Goal: Task Accomplishment & Management: Manage account settings

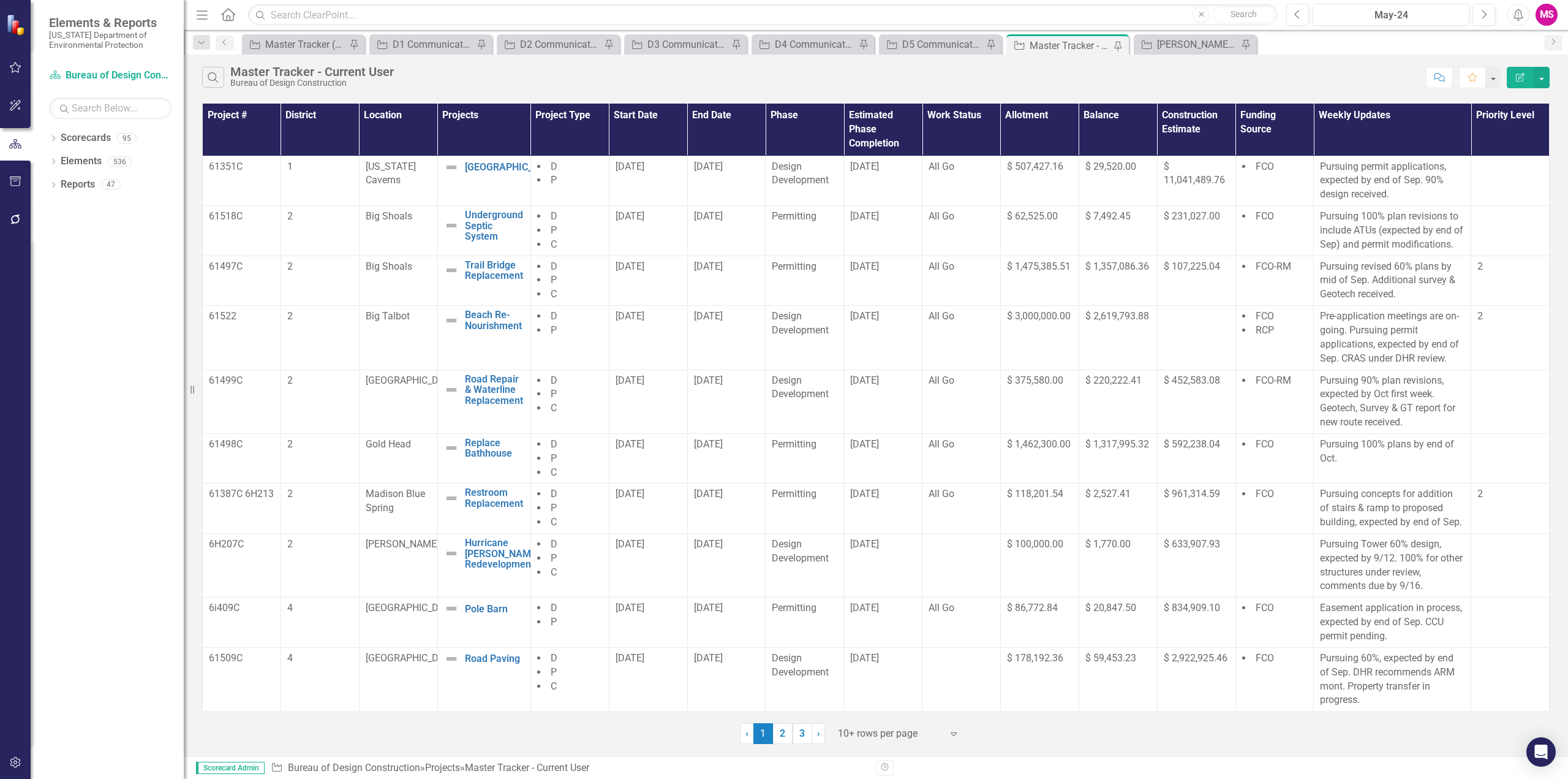
drag, startPoint x: 199, startPoint y: 15, endPoint x: 704, endPoint y: 108, distance: 513.5
click at [199, 15] on icon "button" at bounding box center [202, 15] width 11 height 9
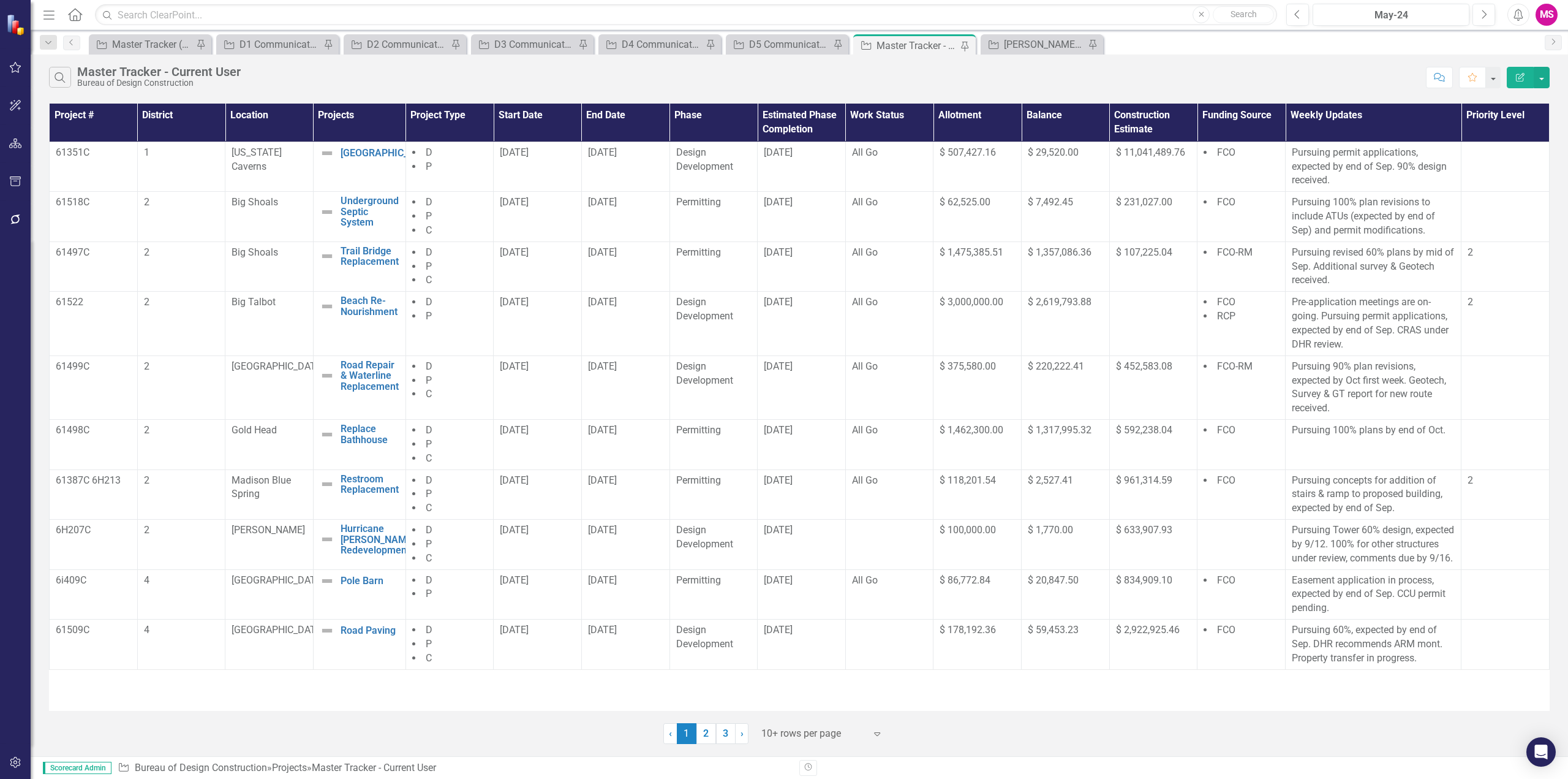
click at [798, 732] on div at bounding box center [813, 733] width 104 height 16
click at [784, 709] on div "Display All Rows" at bounding box center [824, 712] width 115 height 14
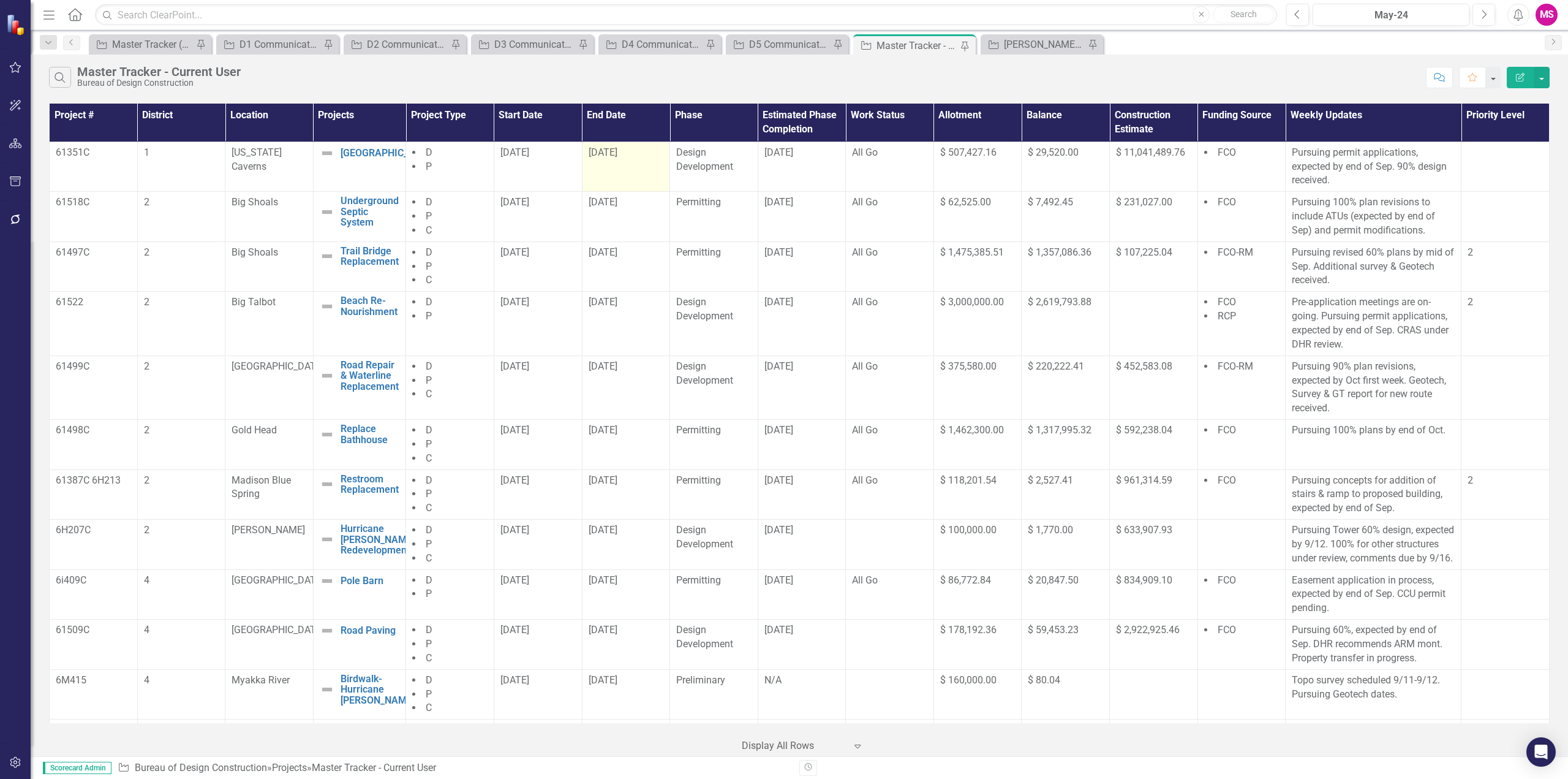
click at [617, 158] on div "[DATE]" at bounding box center [626, 153] width 75 height 14
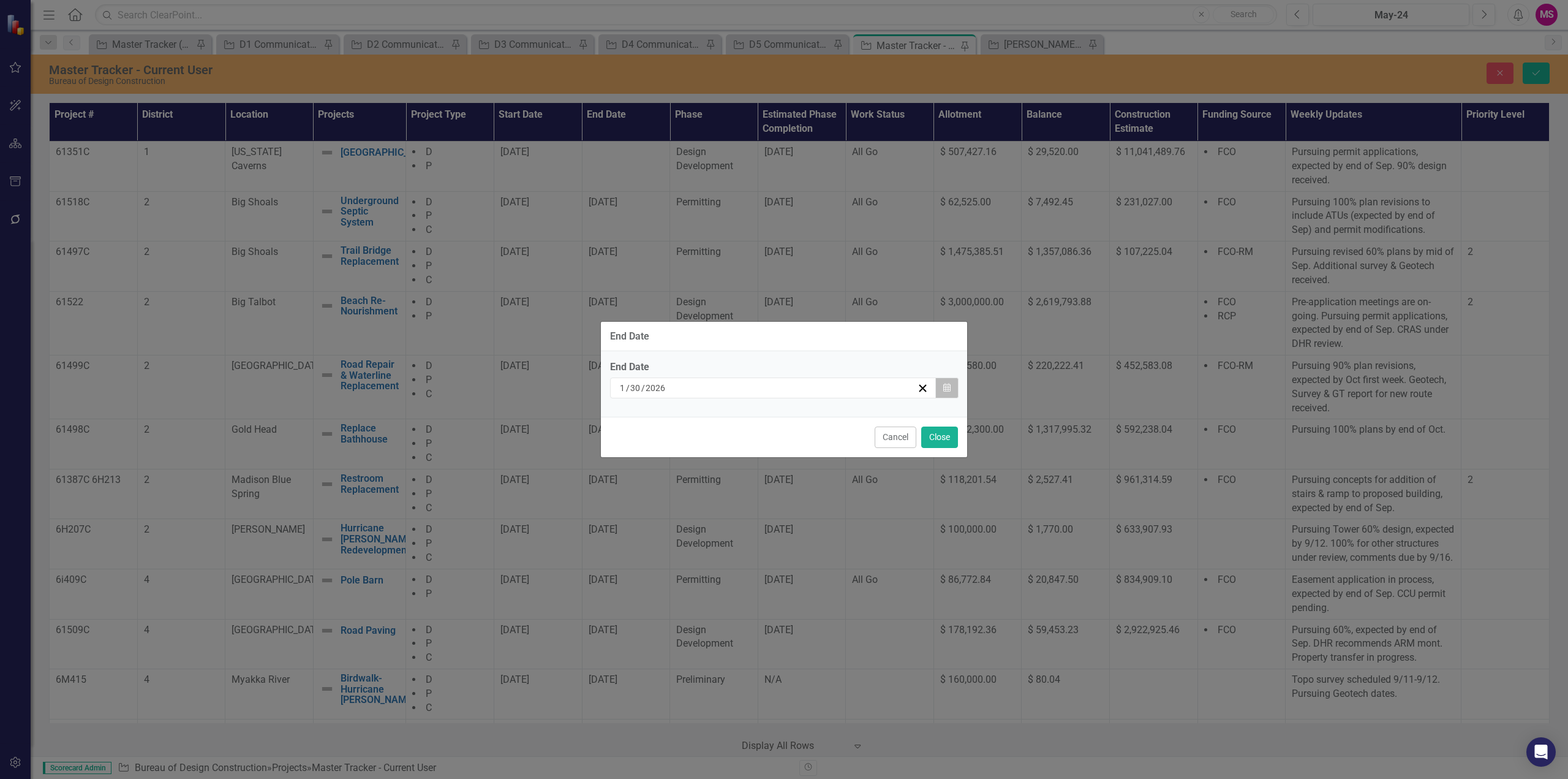
click at [943, 387] on button "Calendar" at bounding box center [947, 387] width 23 height 21
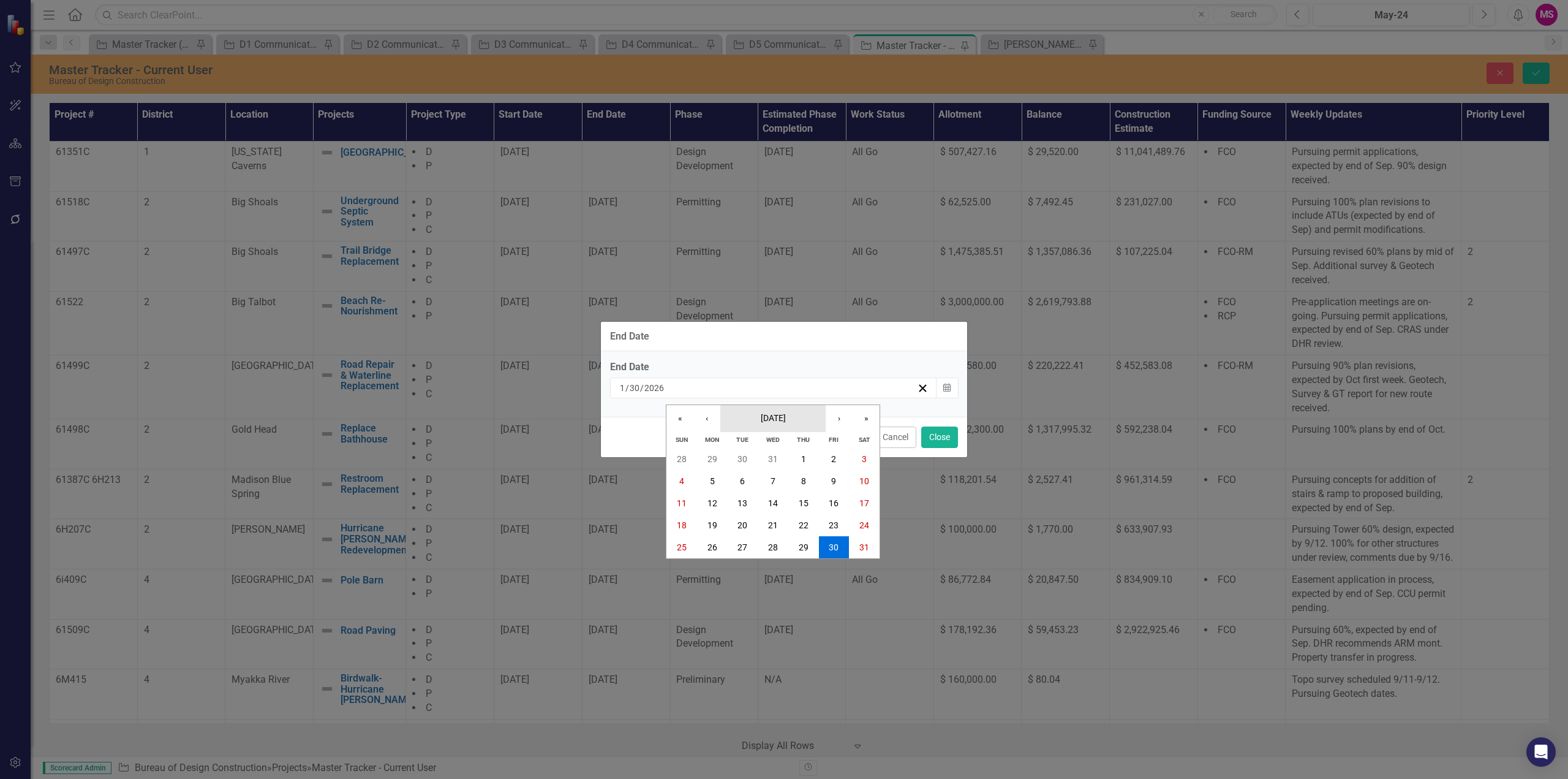
click at [786, 420] on span "[DATE]" at bounding box center [773, 418] width 25 height 10
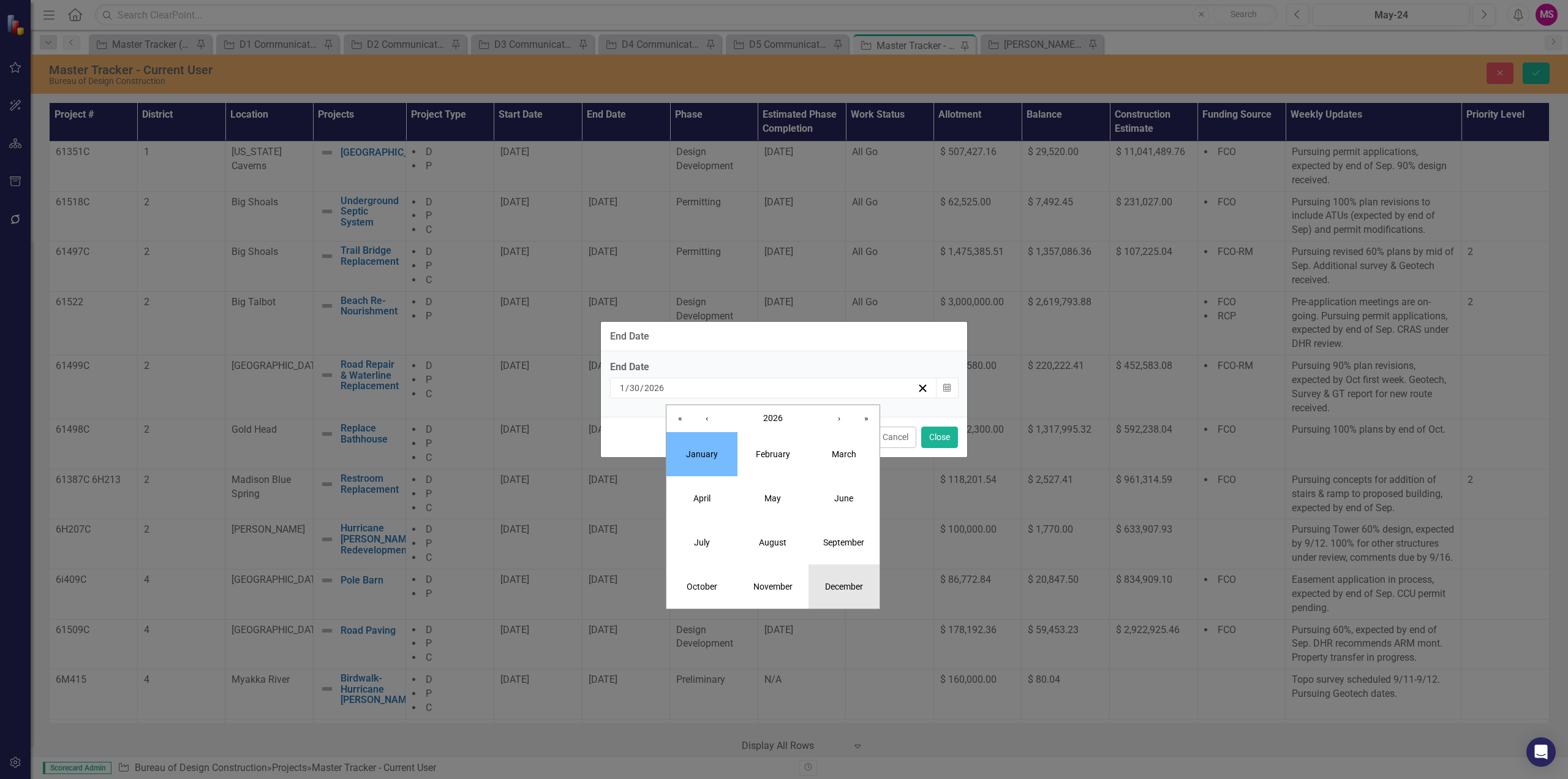
click at [836, 585] on abbr "December" at bounding box center [844, 587] width 38 height 10
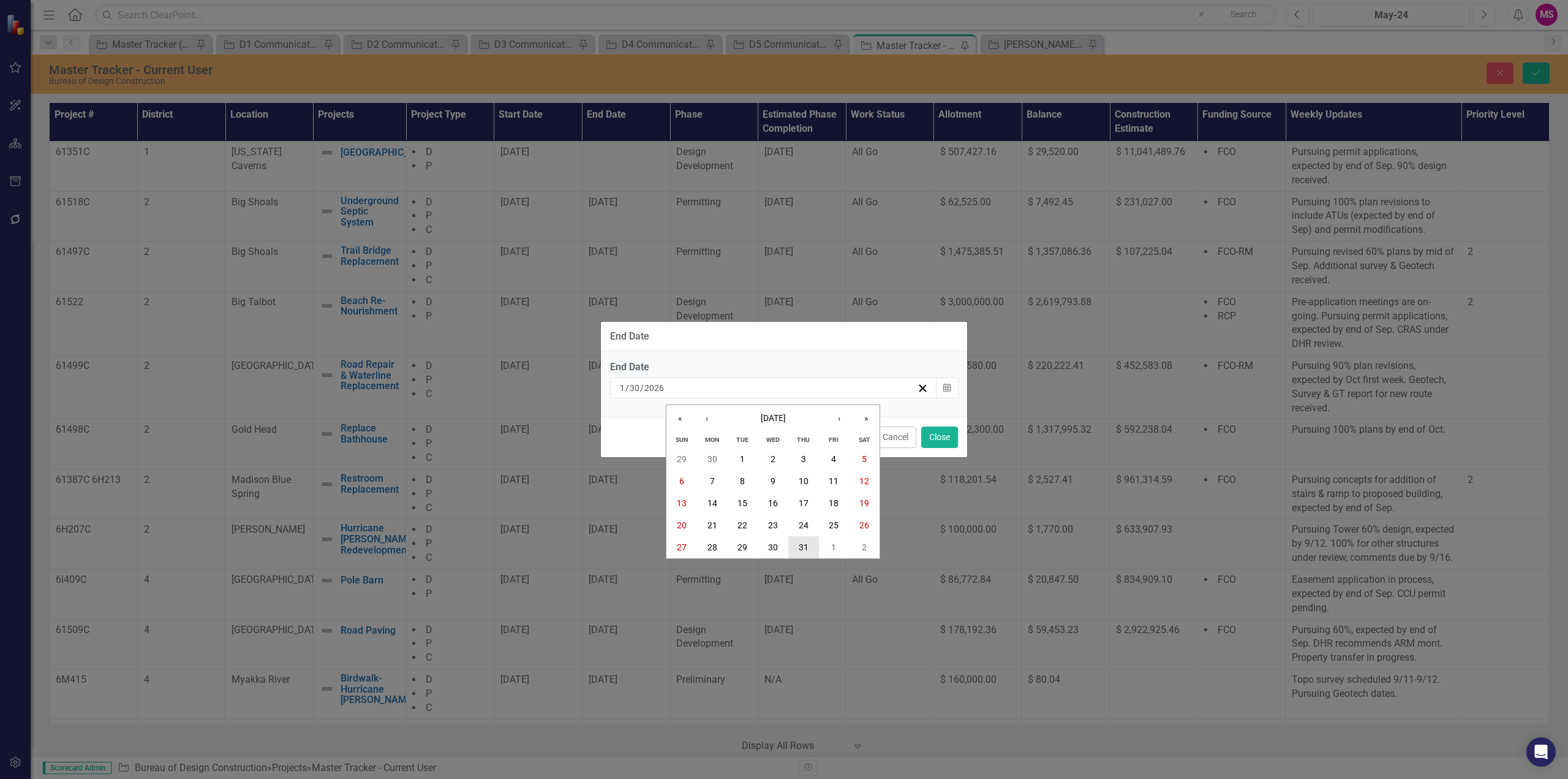
click at [806, 551] on abbr "31" at bounding box center [804, 547] width 10 height 10
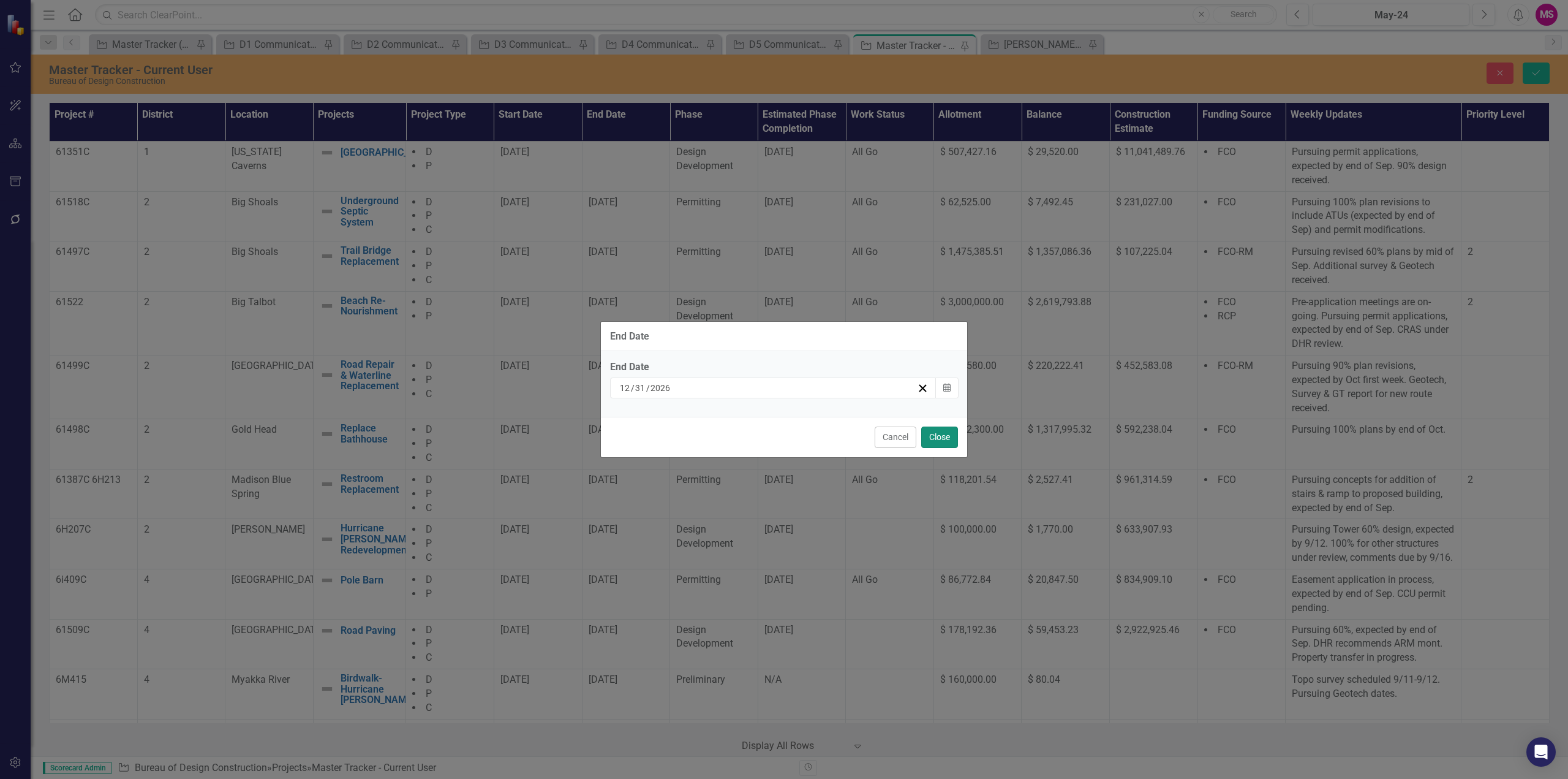
click at [948, 437] on button "Close" at bounding box center [940, 437] width 37 height 22
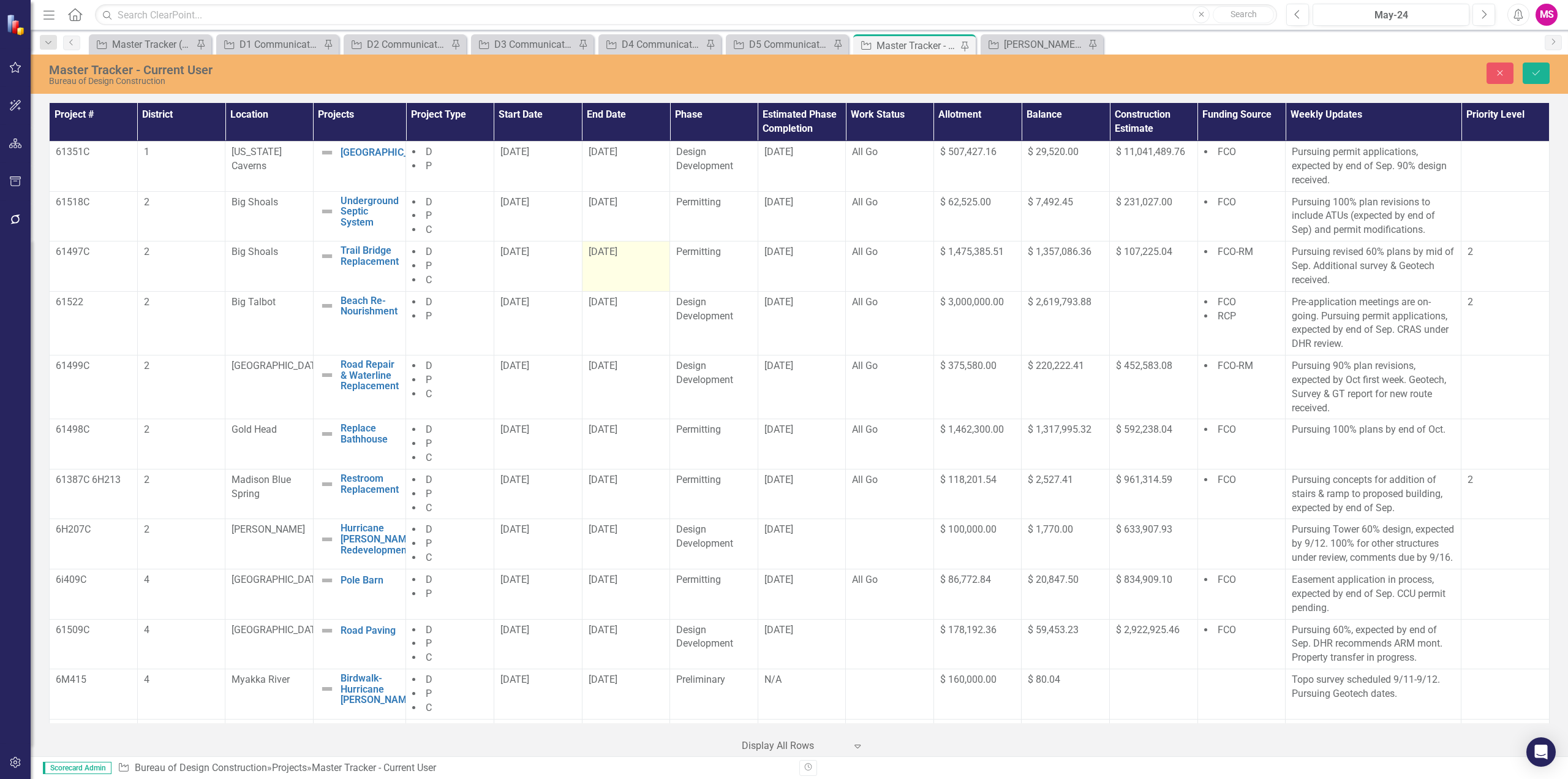
click at [608, 263] on td "[DATE]" at bounding box center [625, 267] width 88 height 50
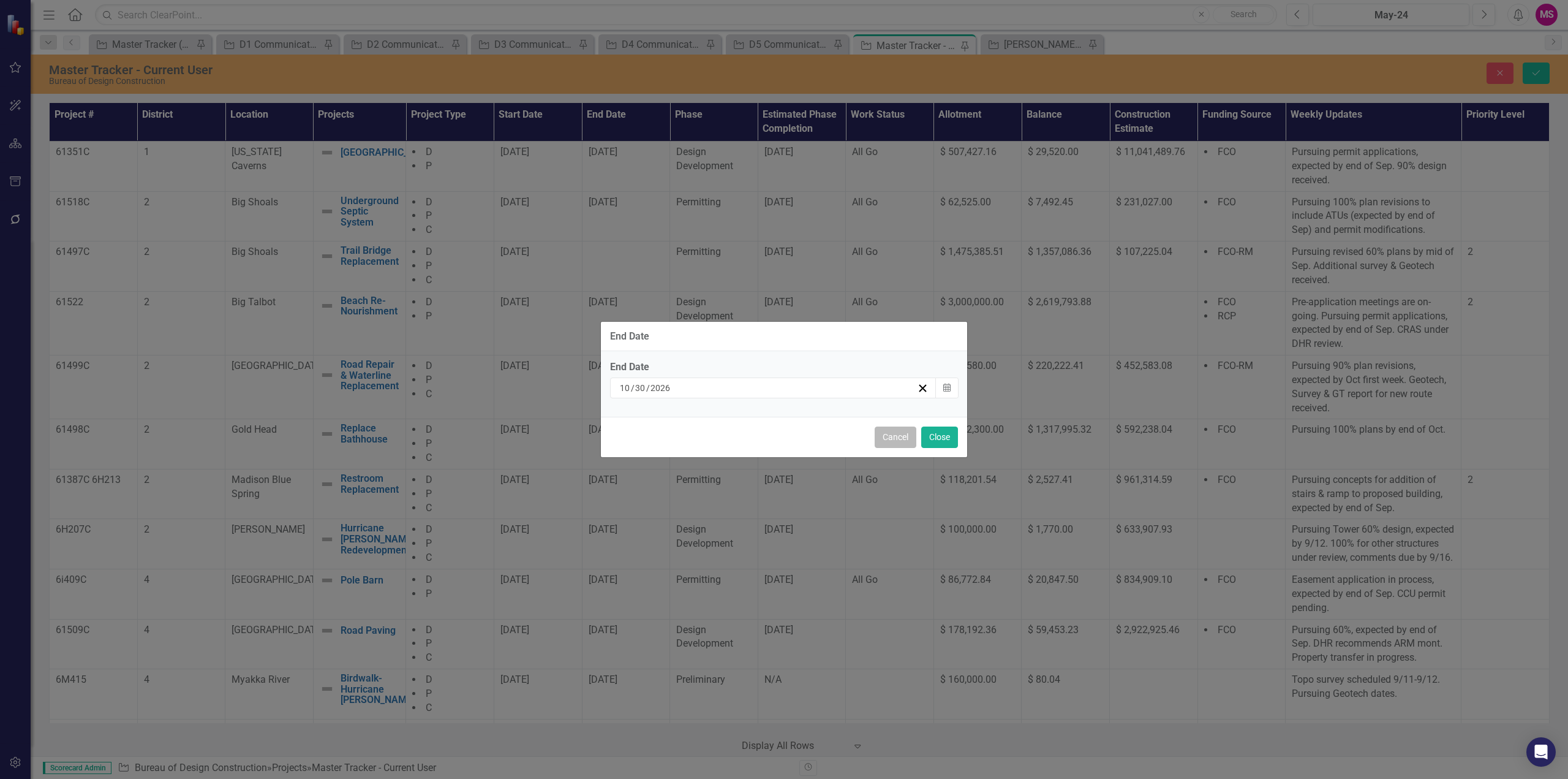
click at [892, 438] on button "Cancel" at bounding box center [896, 437] width 42 height 22
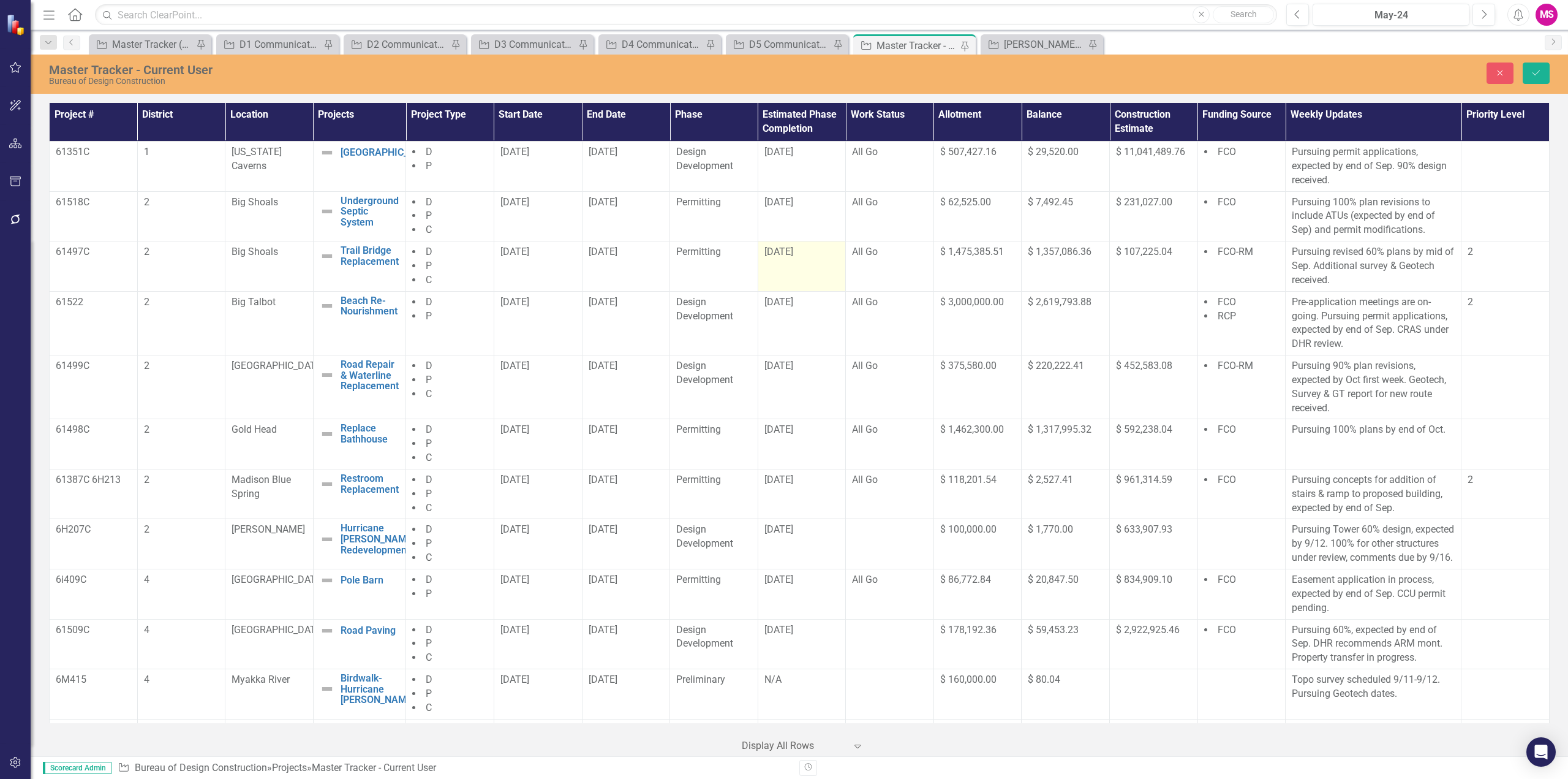
click at [796, 265] on td "[DATE]" at bounding box center [802, 267] width 88 height 50
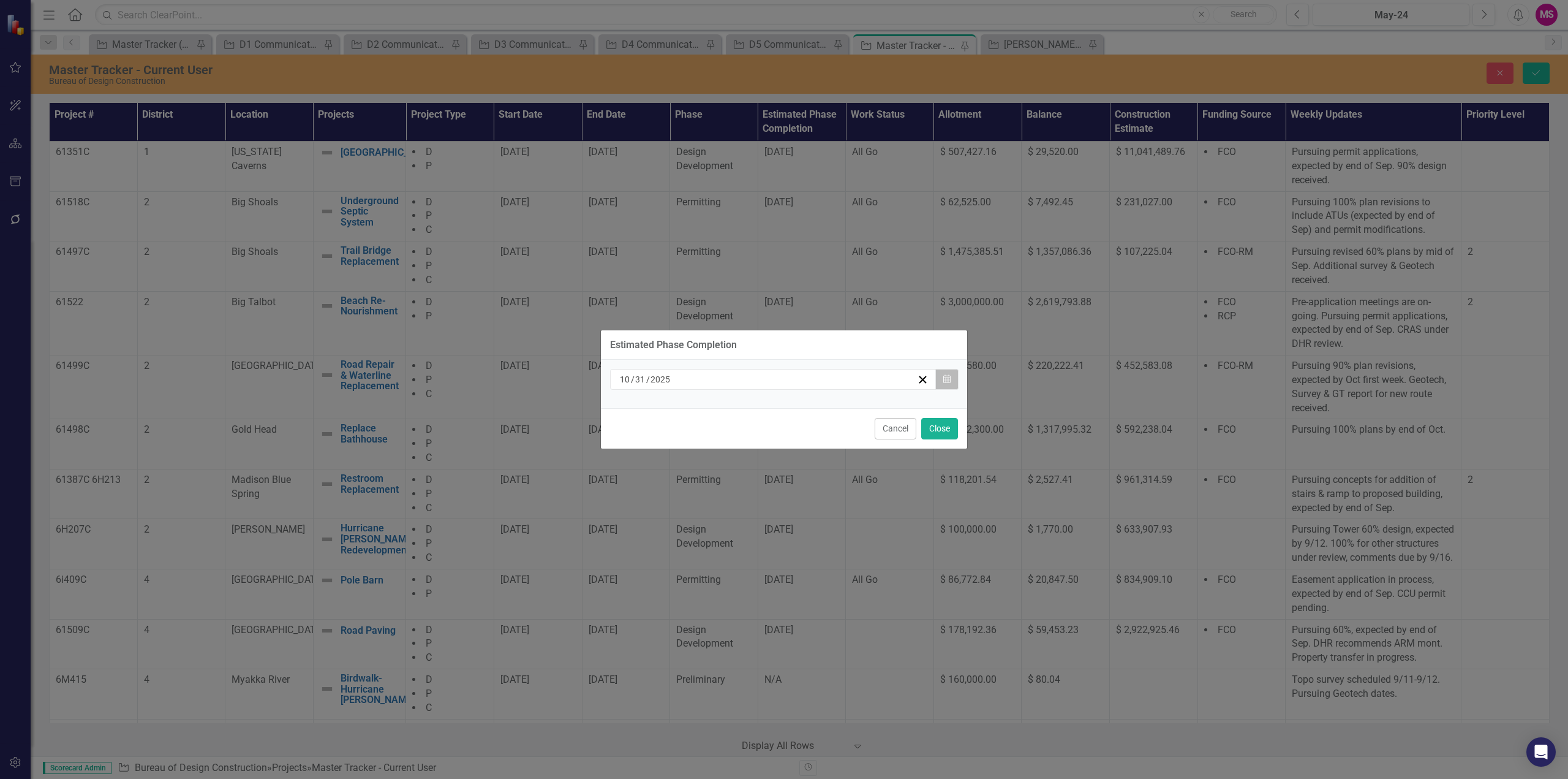
click at [943, 377] on button "Calendar" at bounding box center [947, 379] width 23 height 21
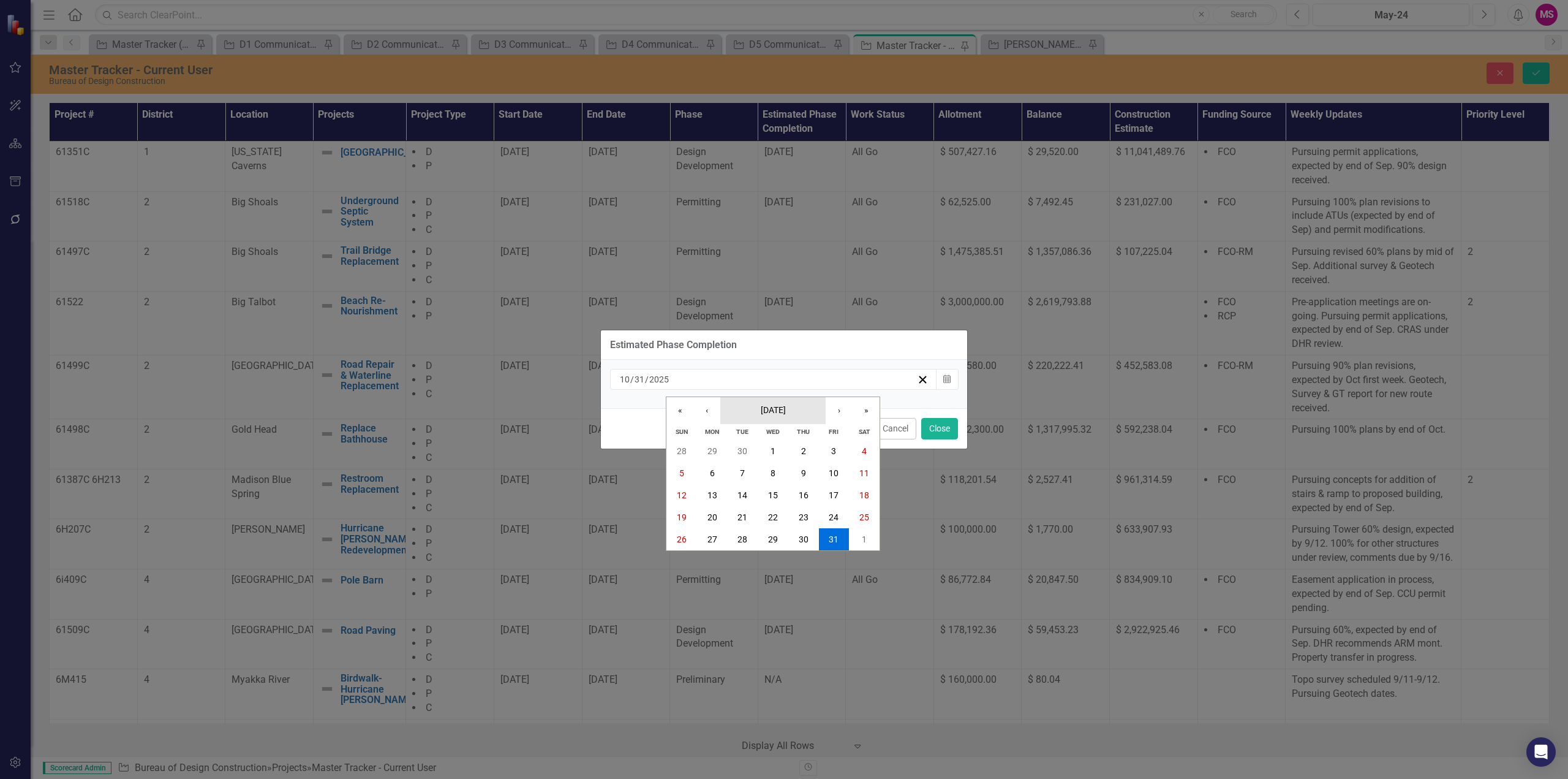
click at [786, 410] on span "[DATE]" at bounding box center [773, 410] width 25 height 10
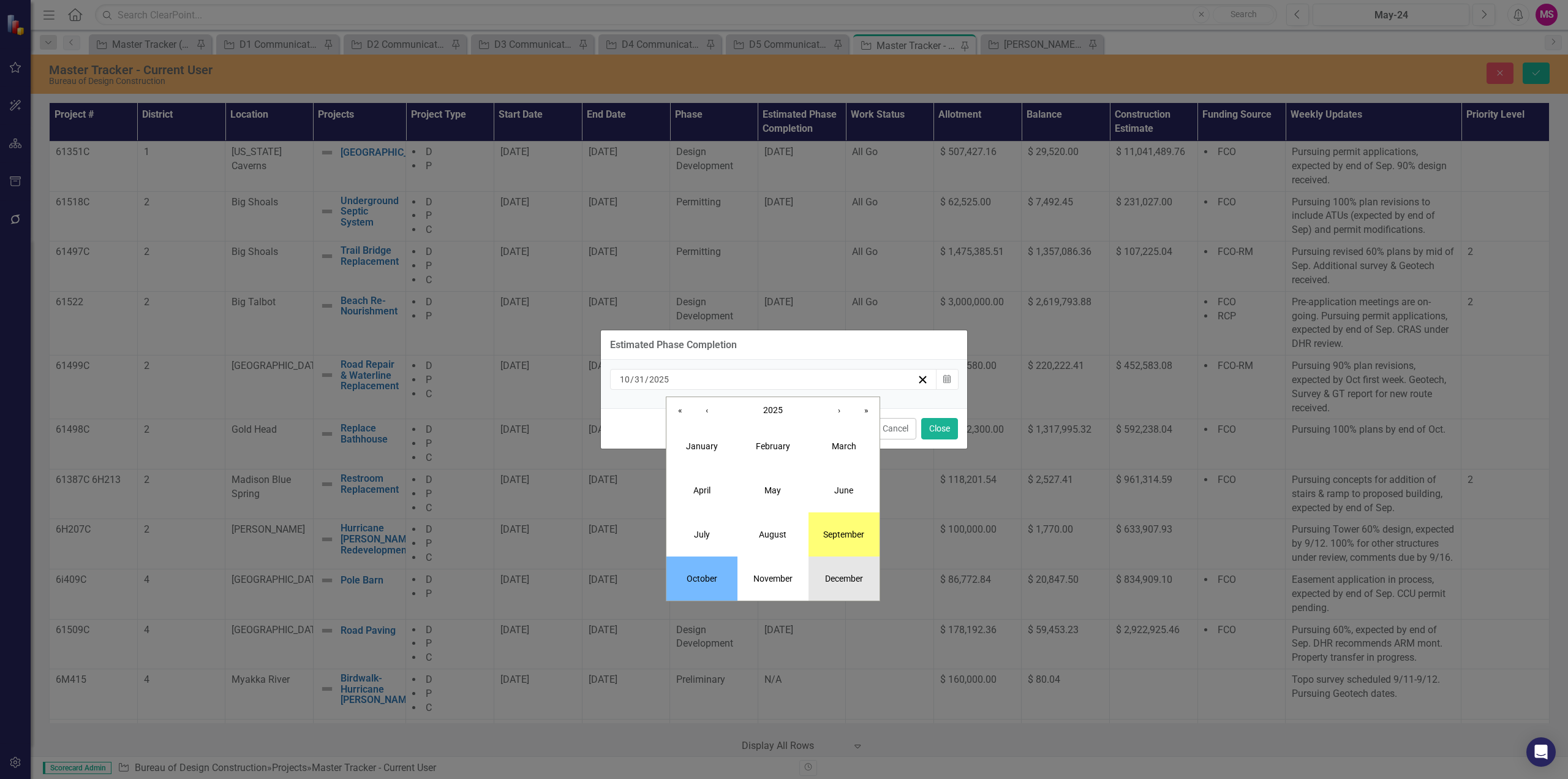
click at [840, 579] on abbr "December" at bounding box center [844, 578] width 38 height 10
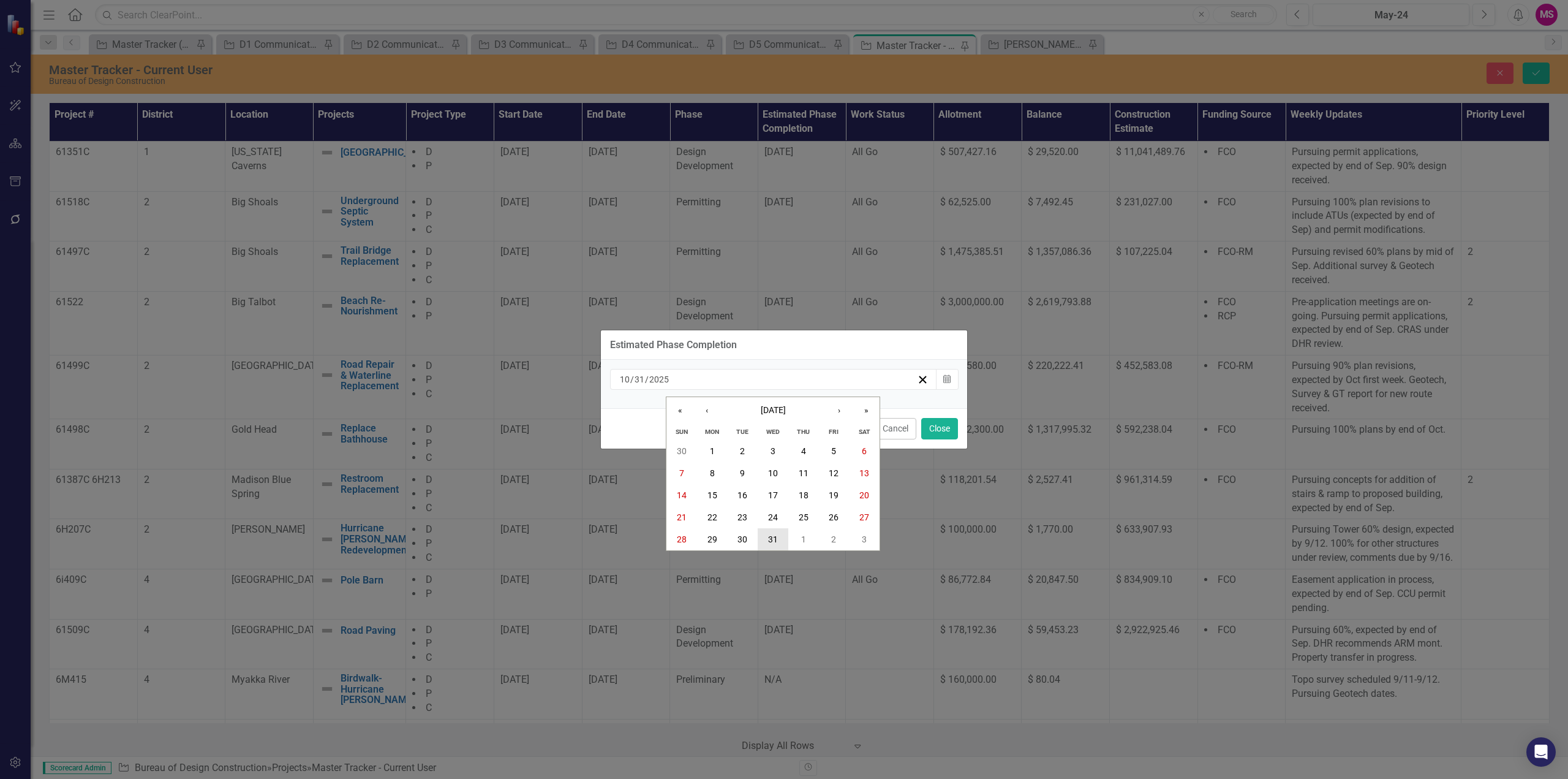
click at [769, 537] on abbr "31" at bounding box center [773, 539] width 10 height 10
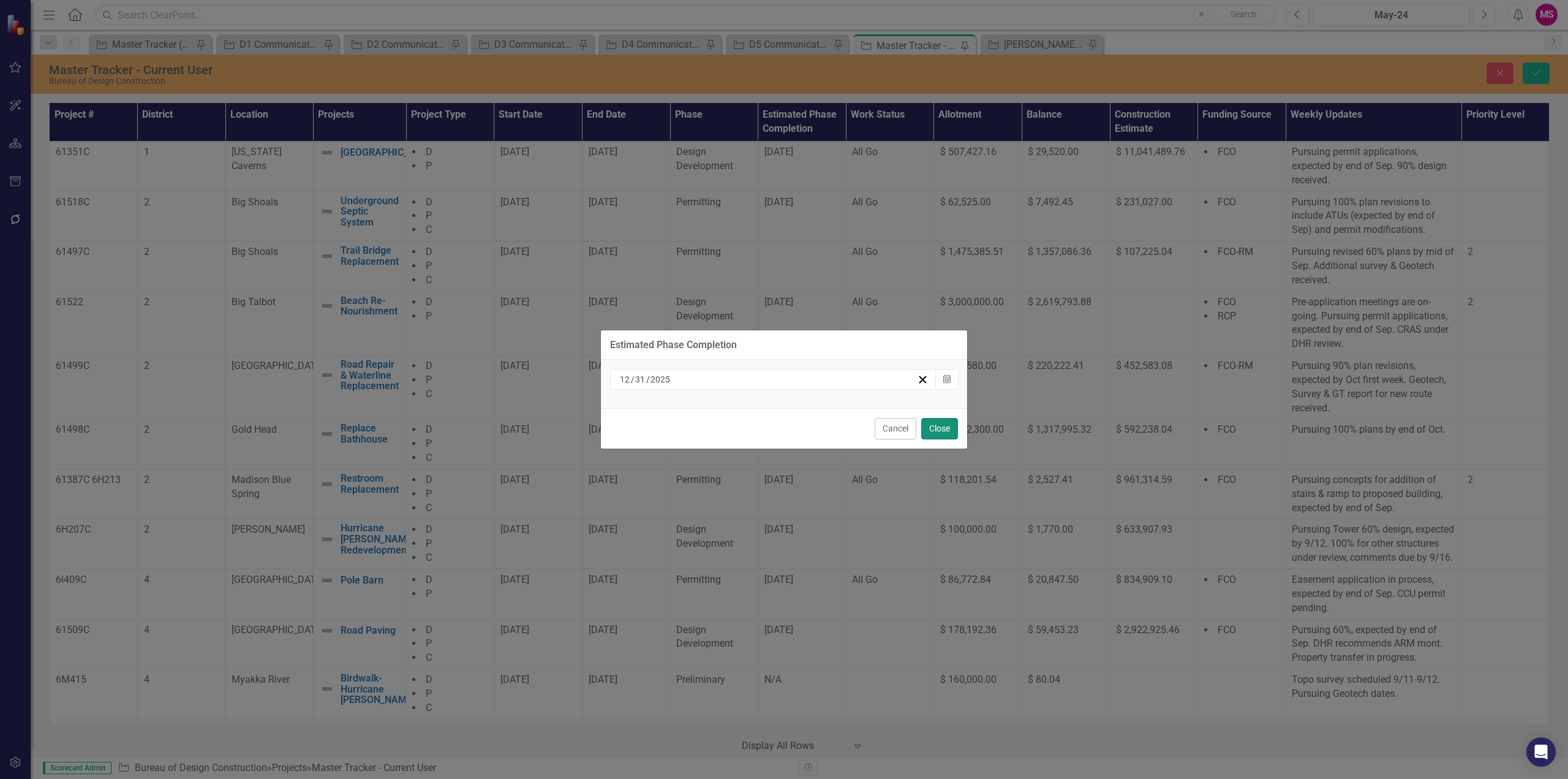
click at [943, 433] on button "Close" at bounding box center [940, 428] width 37 height 22
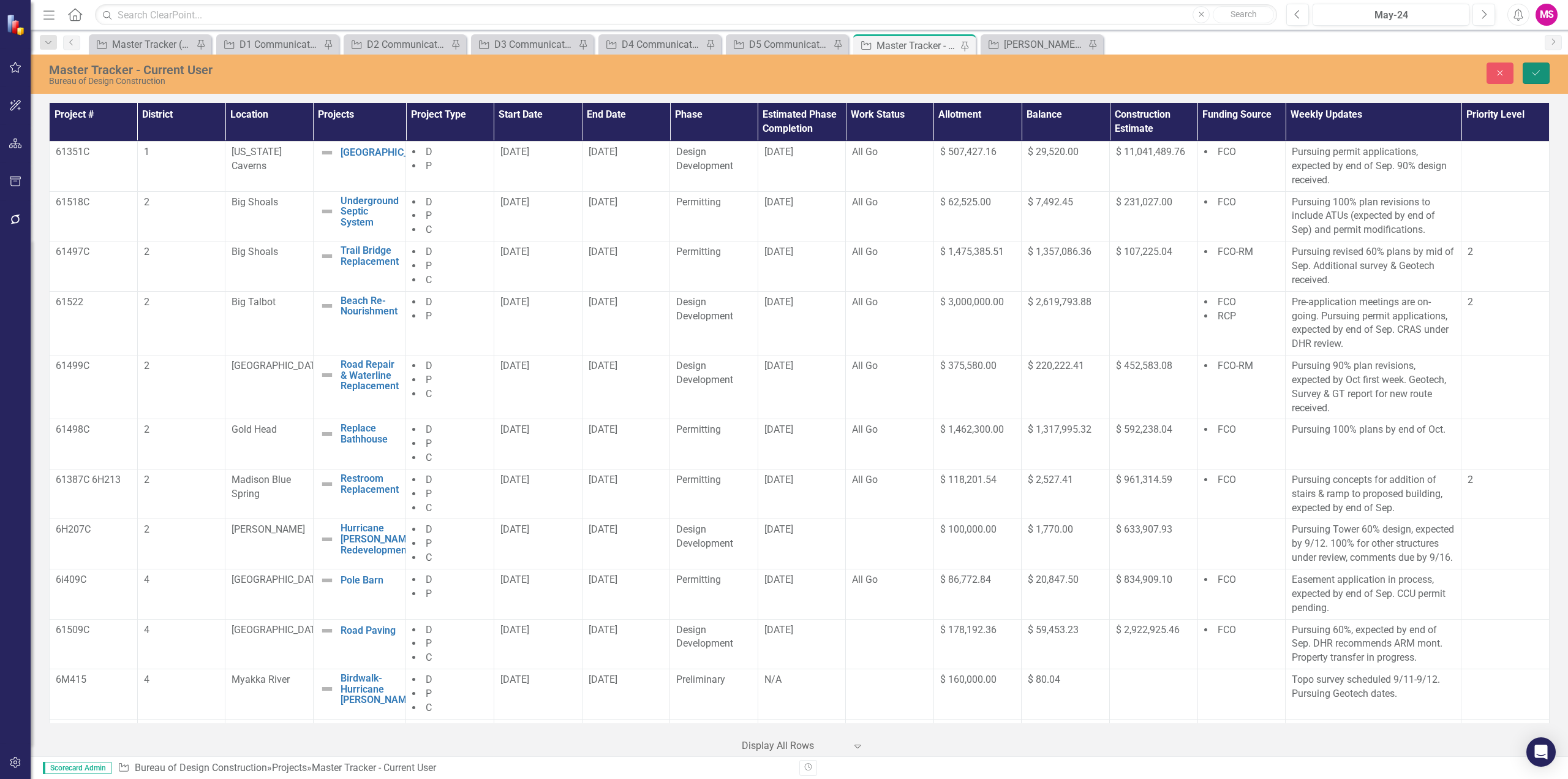
click at [1542, 72] on button "Save" at bounding box center [1536, 73] width 27 height 22
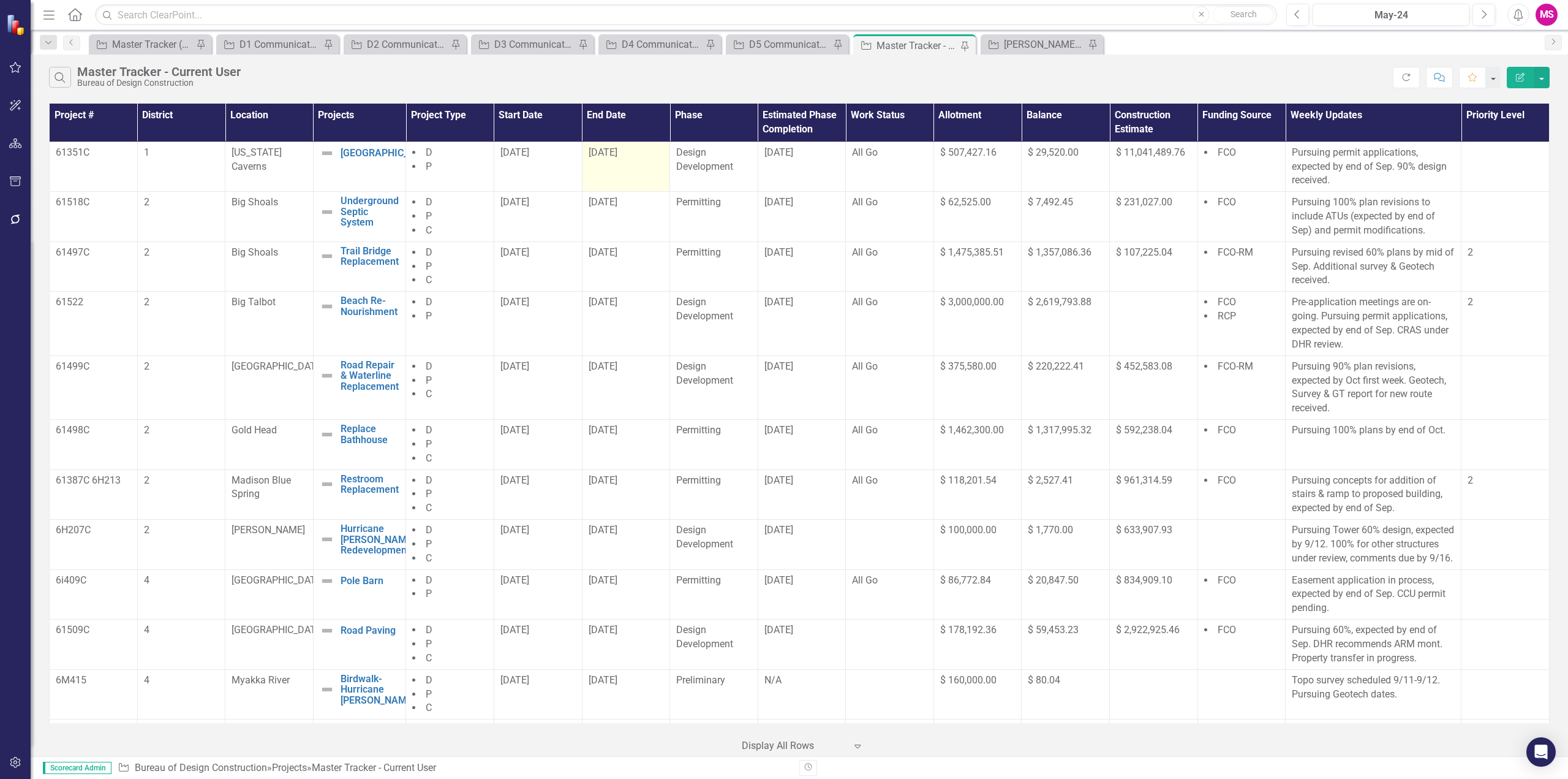
drag, startPoint x: 586, startPoint y: 166, endPoint x: 633, endPoint y: 169, distance: 47.1
click at [633, 169] on td "[DATE]" at bounding box center [625, 166] width 88 height 50
drag, startPoint x: 808, startPoint y: 164, endPoint x: 760, endPoint y: 166, distance: 48.0
click at [760, 166] on td "[DATE]" at bounding box center [802, 166] width 88 height 50
drag, startPoint x: 586, startPoint y: 221, endPoint x: 636, endPoint y: 221, distance: 50.0
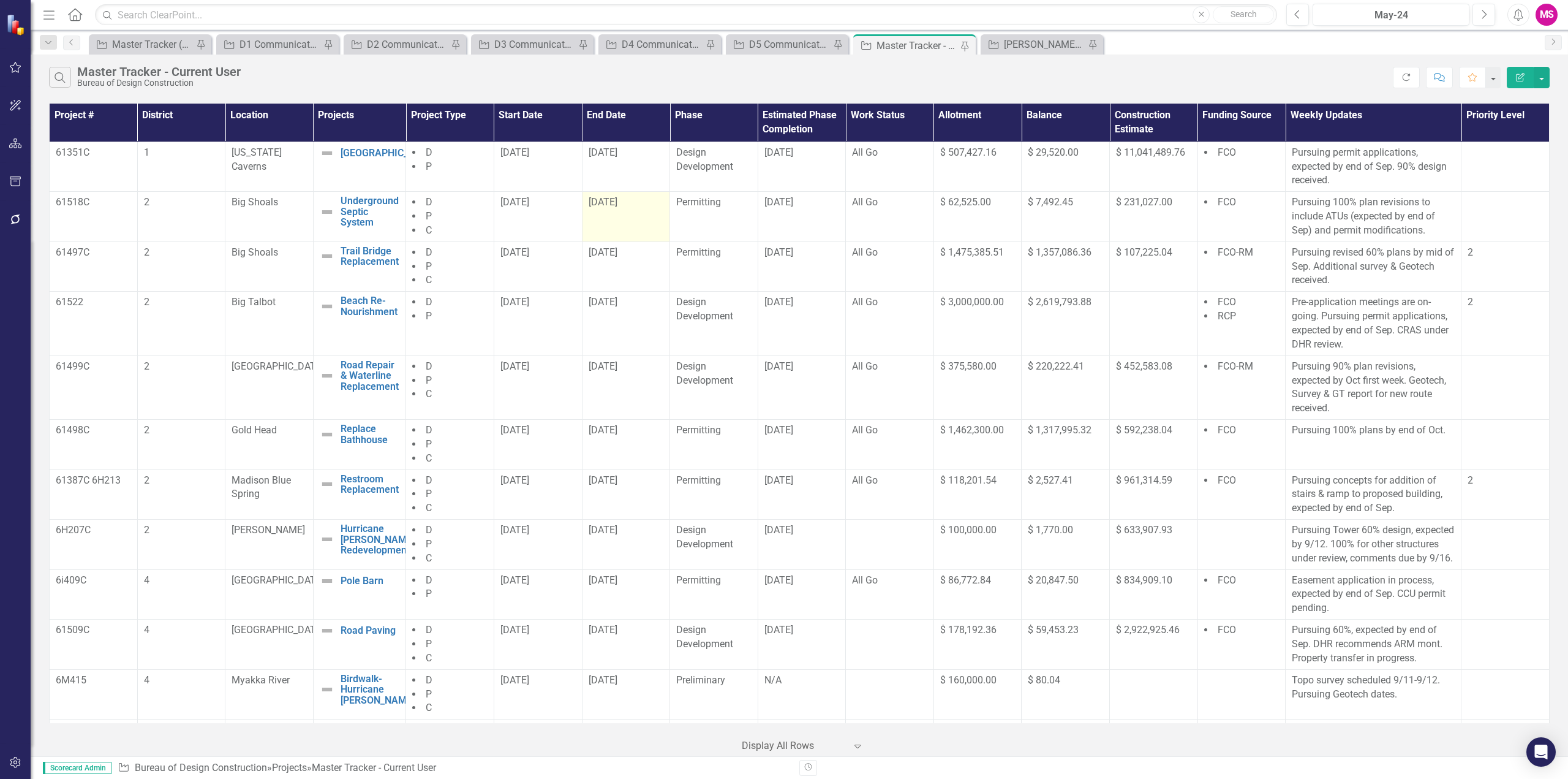
click at [636, 221] on td "[DATE]" at bounding box center [625, 217] width 88 height 50
drag, startPoint x: 824, startPoint y: 214, endPoint x: 750, endPoint y: 220, distance: 74.2
click at [750, 220] on tr "61518C 2 Big Shoals Underground Septic System Edit Edit Project Link Open Eleme…" at bounding box center [800, 217] width 1501 height 50
drag, startPoint x: 582, startPoint y: 258, endPoint x: 656, endPoint y: 266, distance: 74.4
click at [656, 266] on td "[DATE]" at bounding box center [625, 267] width 88 height 50
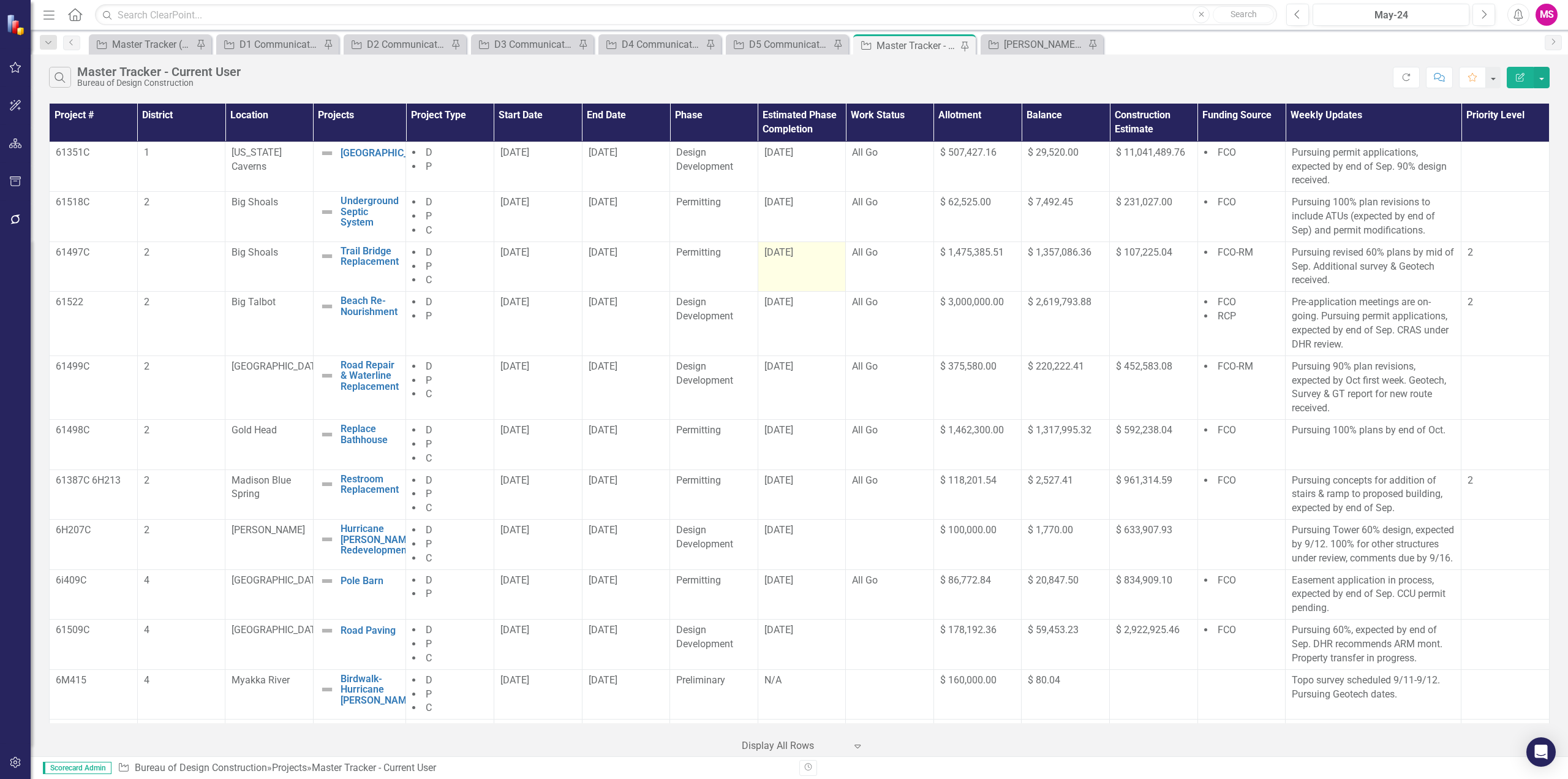
drag, startPoint x: 817, startPoint y: 271, endPoint x: 756, endPoint y: 276, distance: 61.2
click at [758, 276] on td "[DATE]" at bounding box center [802, 267] width 88 height 50
click at [783, 272] on td "[DATE]" at bounding box center [802, 267] width 88 height 50
click at [783, 273] on td "[DATE]" at bounding box center [802, 267] width 88 height 50
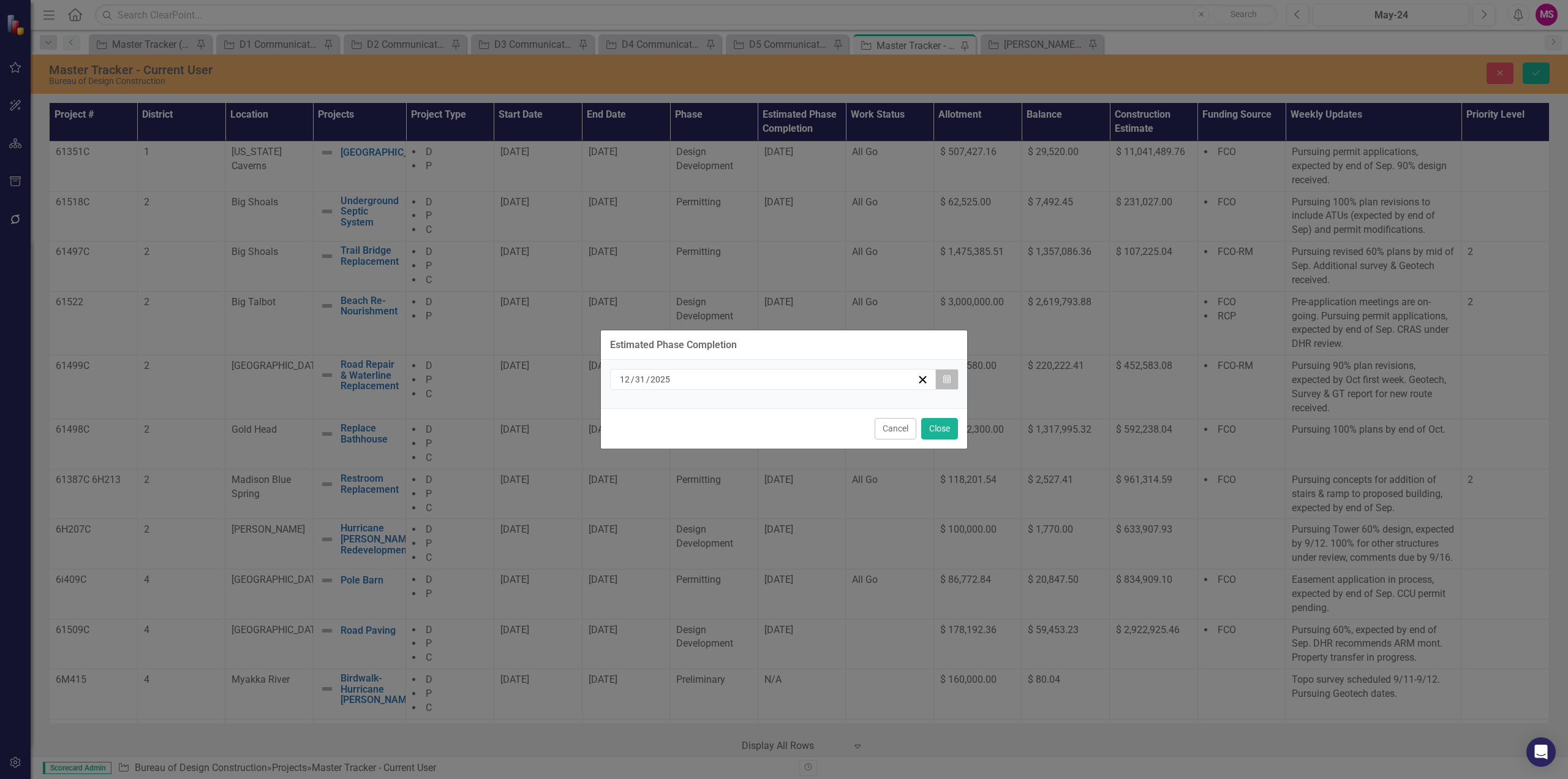
click at [949, 380] on icon "Calendar" at bounding box center [947, 379] width 7 height 9
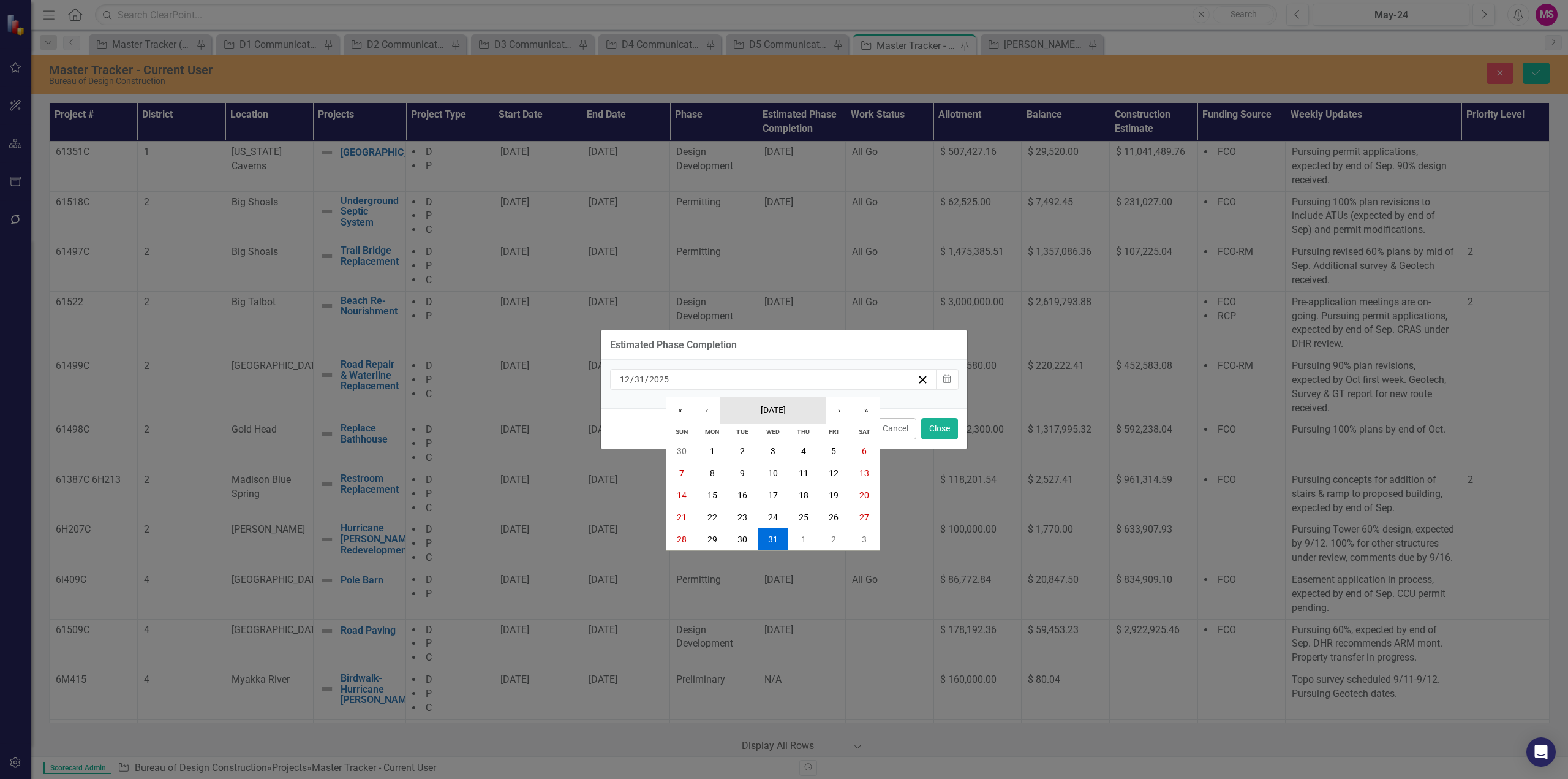
click at [780, 409] on span "[DATE]" at bounding box center [773, 410] width 25 height 10
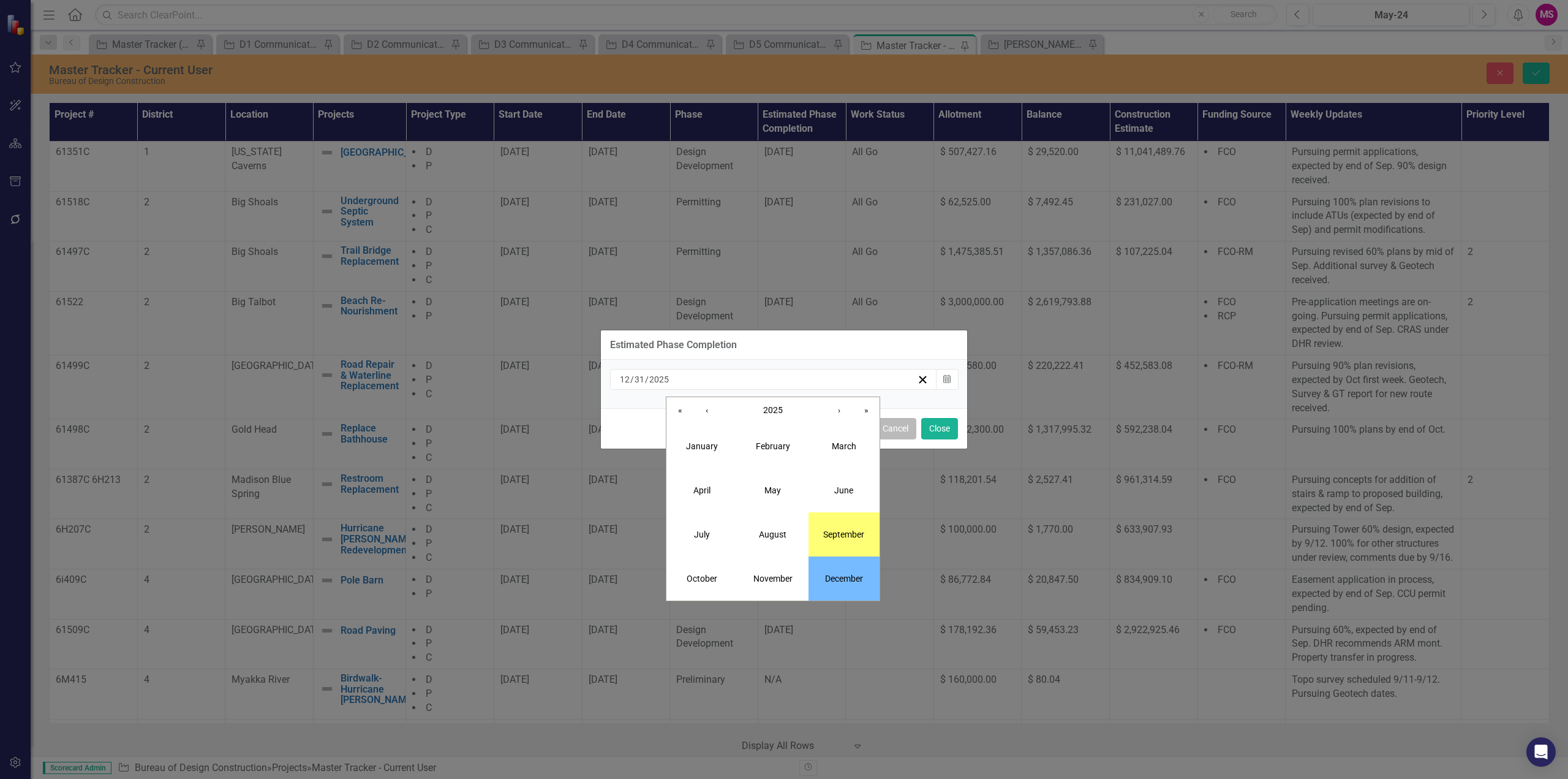
click at [905, 430] on button "Cancel" at bounding box center [896, 428] width 42 height 22
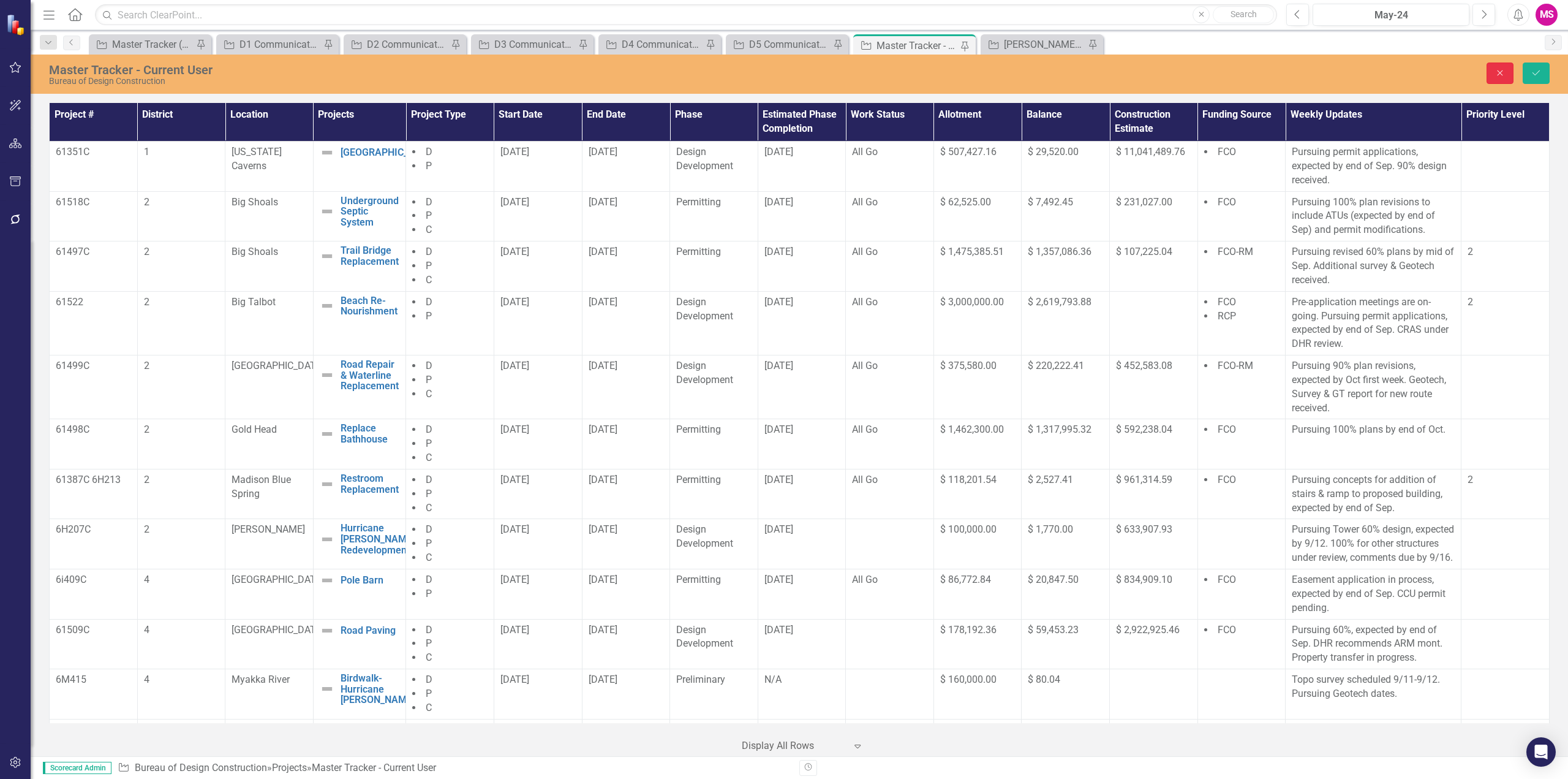
click at [1498, 72] on icon "Close" at bounding box center [1500, 73] width 11 height 9
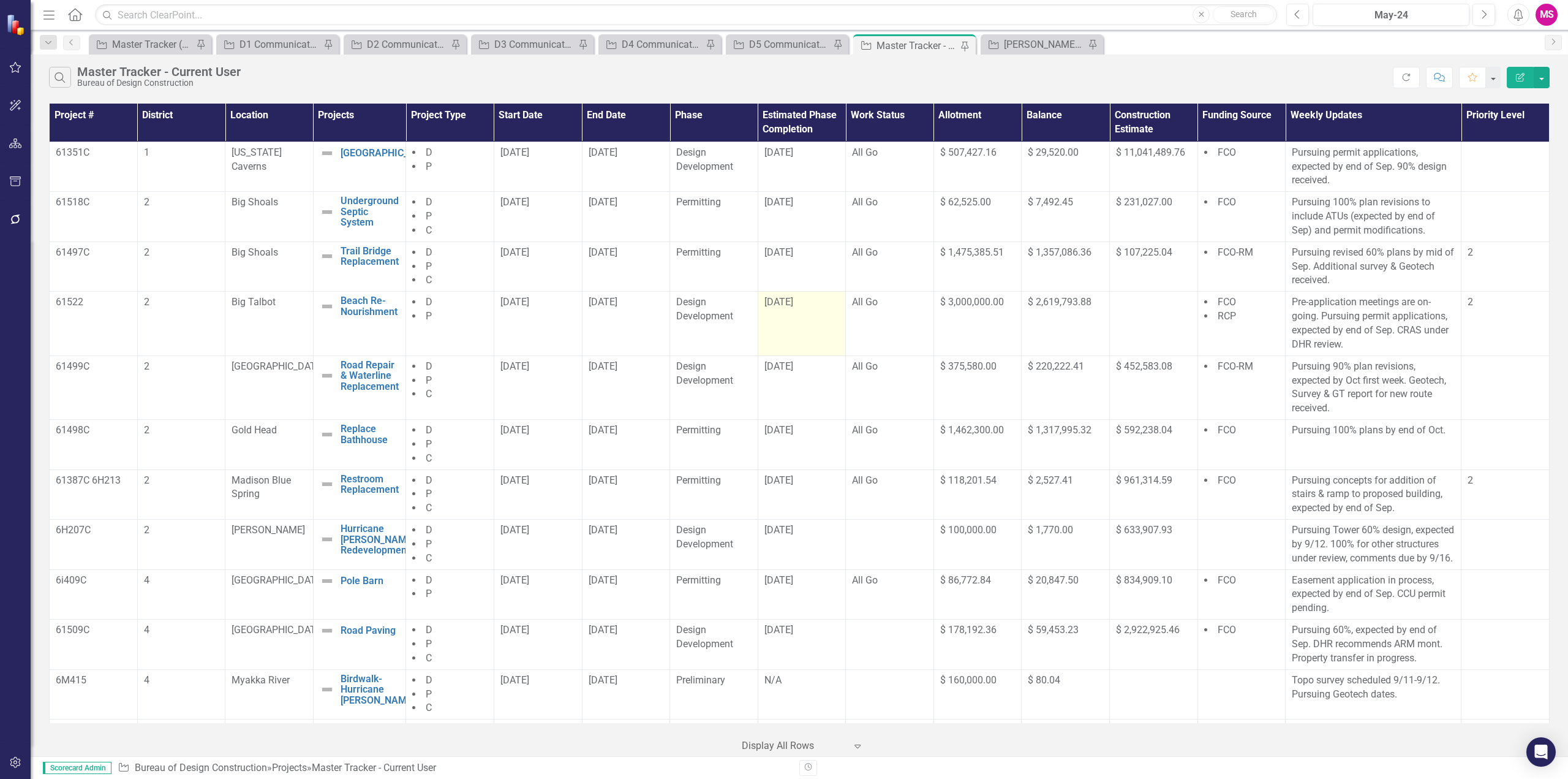
click at [780, 311] on td "[DATE]" at bounding box center [802, 324] width 88 height 64
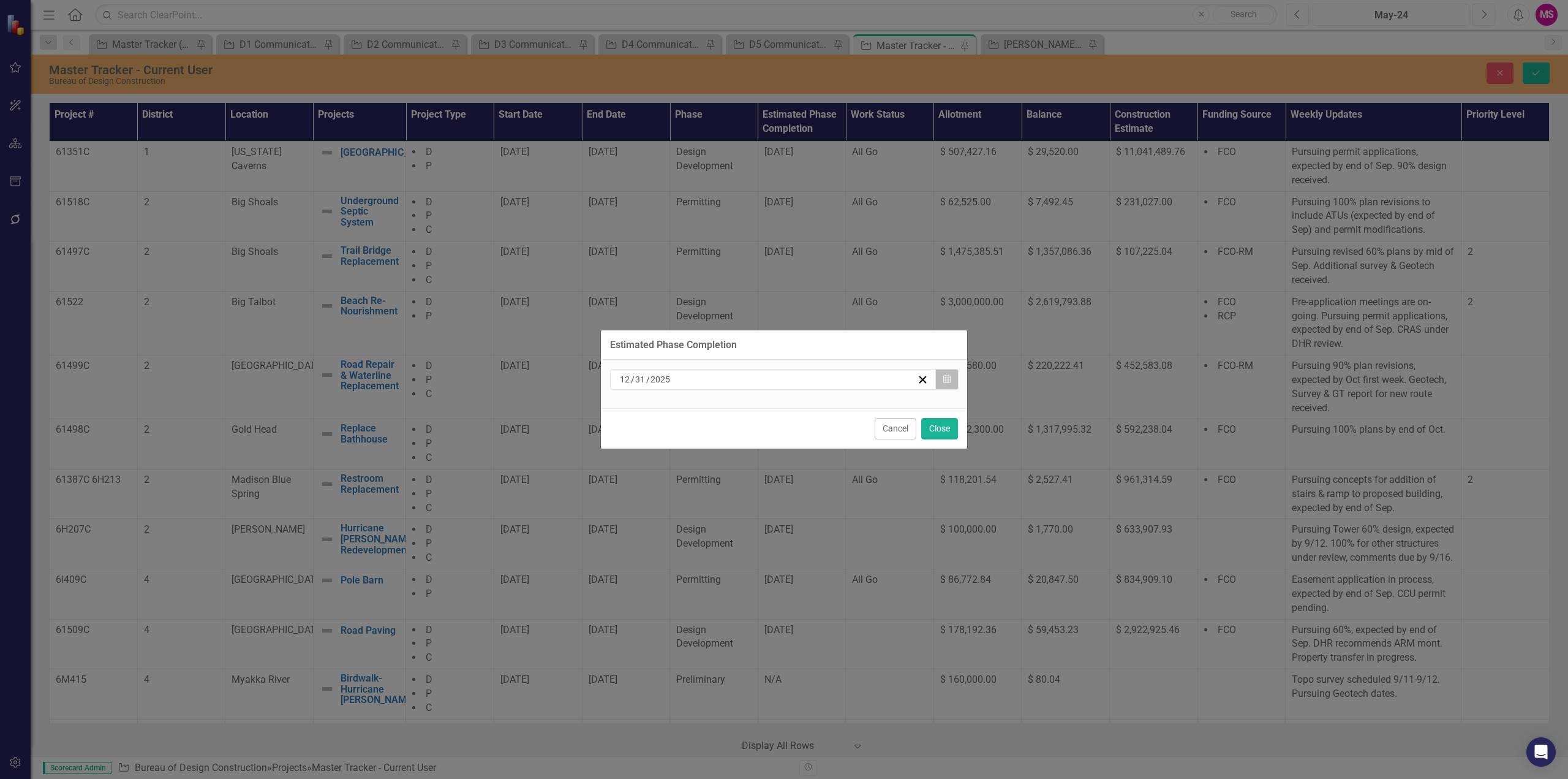
click at [950, 377] on icon "button" at bounding box center [947, 379] width 7 height 9
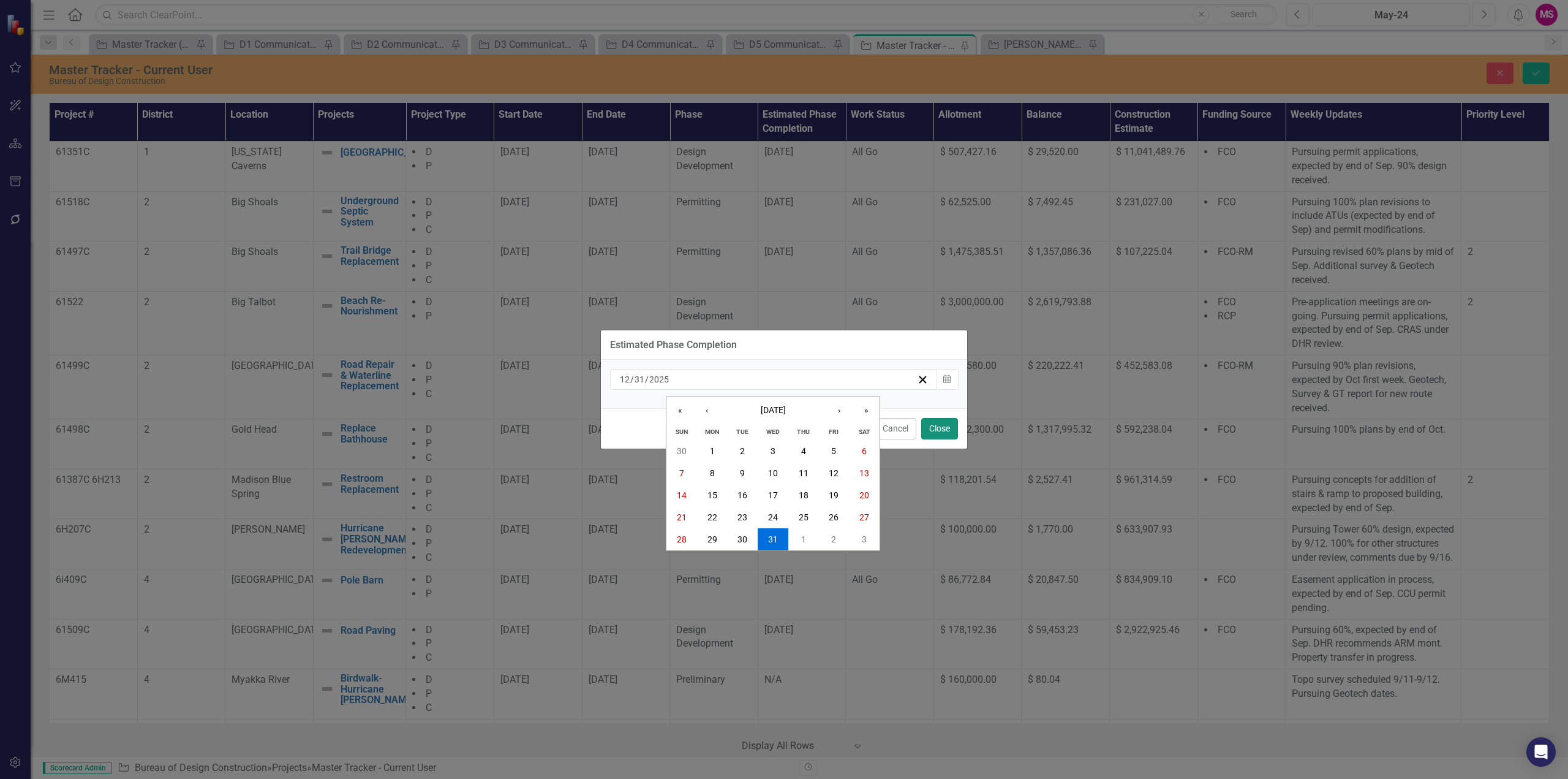
click at [941, 427] on button "Close" at bounding box center [940, 428] width 37 height 22
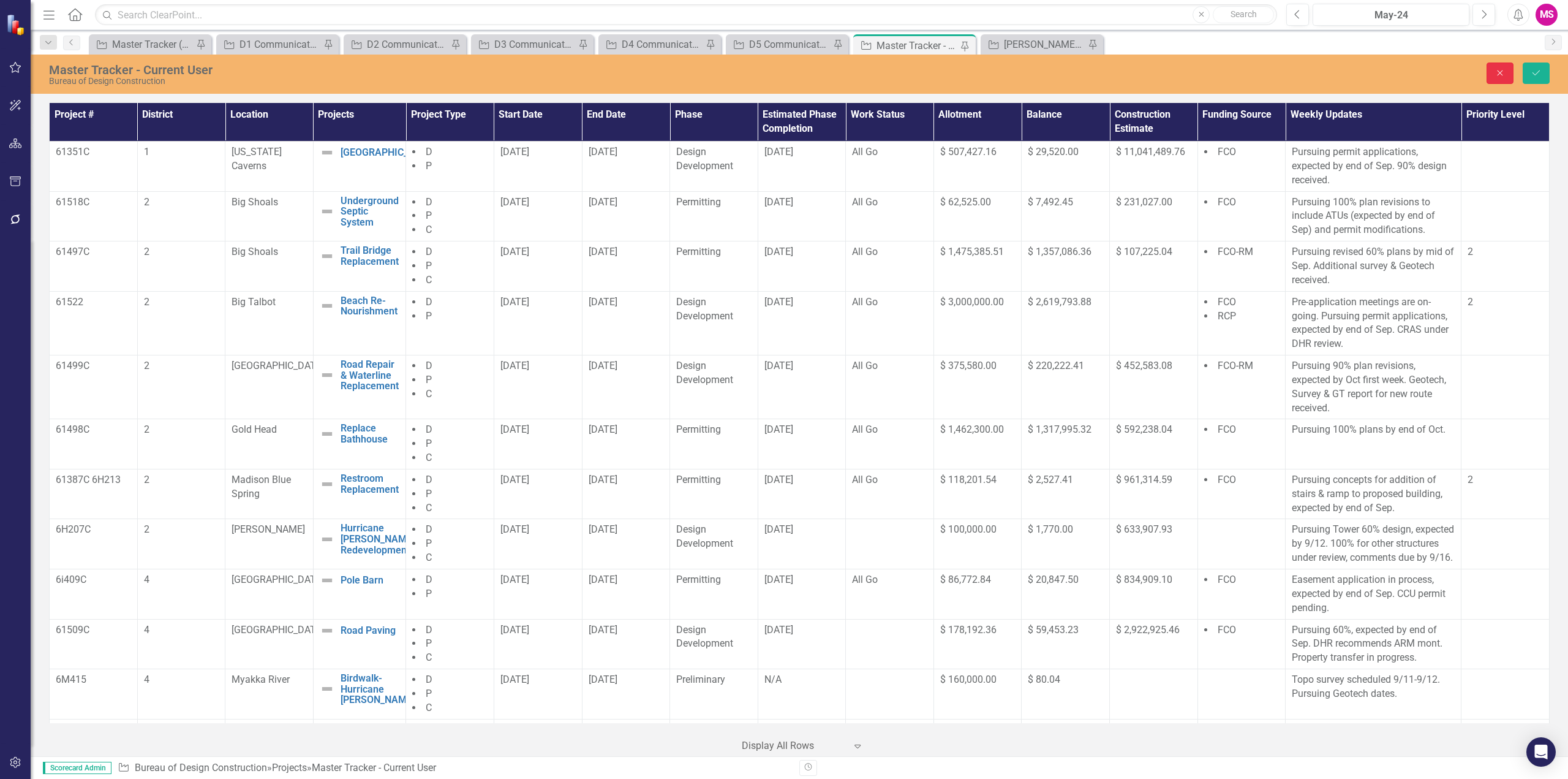
click at [1498, 69] on icon "Close" at bounding box center [1500, 73] width 11 height 9
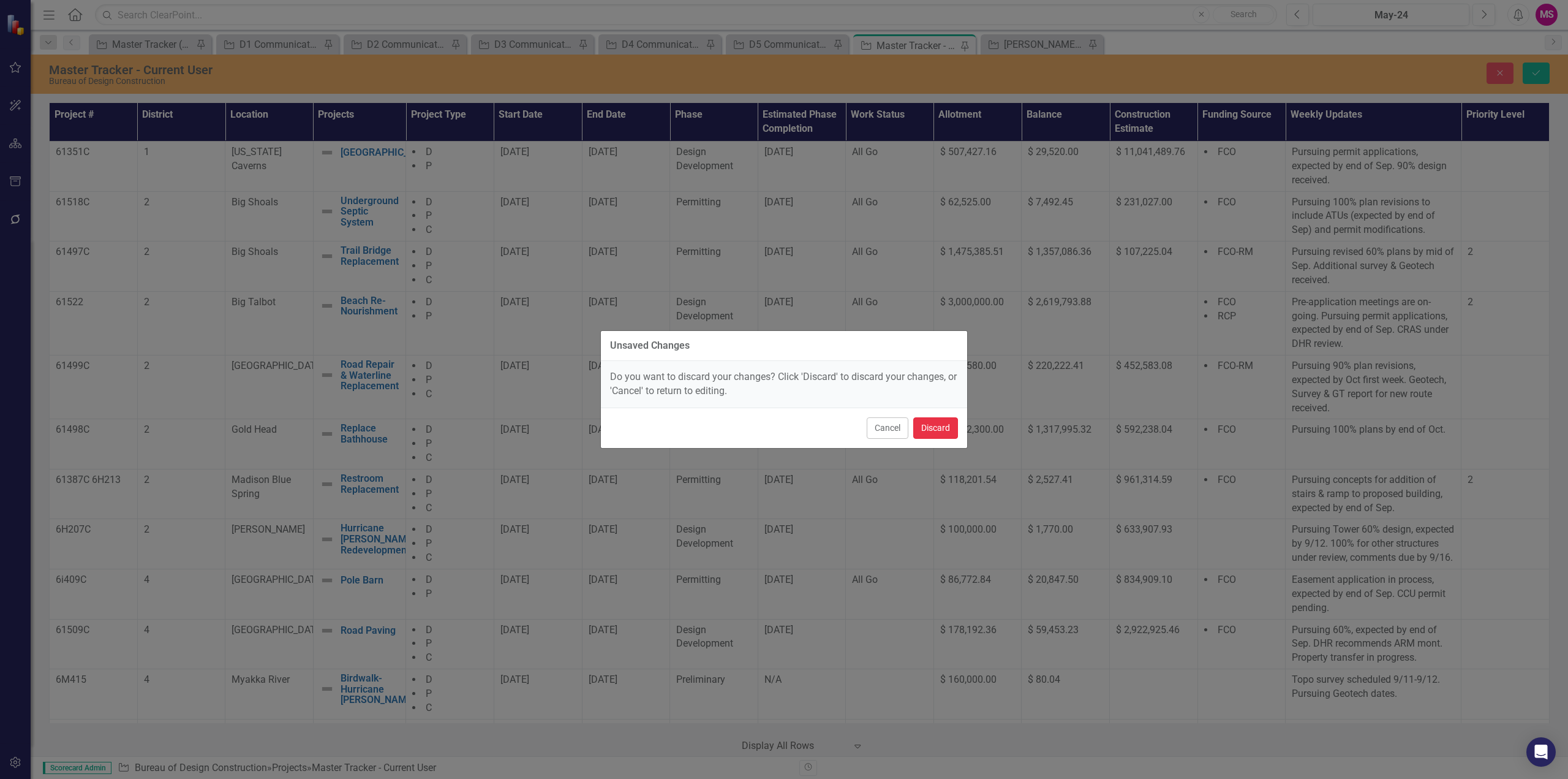
click at [943, 424] on button "Discard" at bounding box center [935, 428] width 44 height 22
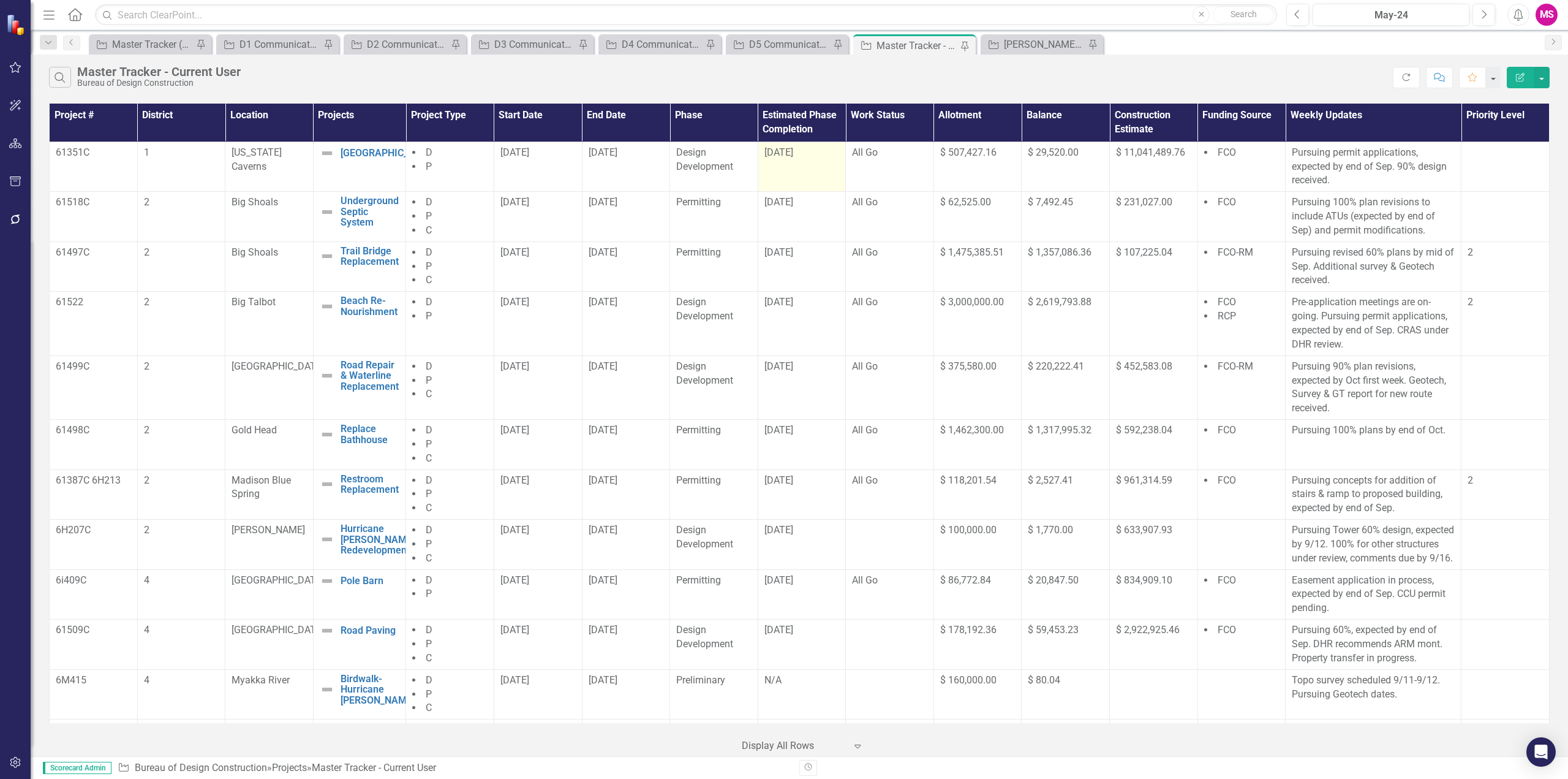
drag, startPoint x: 573, startPoint y: 170, endPoint x: 816, endPoint y: 170, distance: 243.0
click at [816, 170] on tr "61351C 1 [US_STATE][GEOGRAPHIC_DATA] New Campground Edit Edit Project Link Open…" at bounding box center [800, 166] width 1501 height 50
drag, startPoint x: 573, startPoint y: 219, endPoint x: 825, endPoint y: 216, distance: 252.0
click at [825, 216] on tr "61518C 2 Big Shoals Underground Septic System Edit Edit Project Link Open Eleme…" at bounding box center [800, 217] width 1501 height 50
drag, startPoint x: 581, startPoint y: 266, endPoint x: 817, endPoint y: 263, distance: 236.0
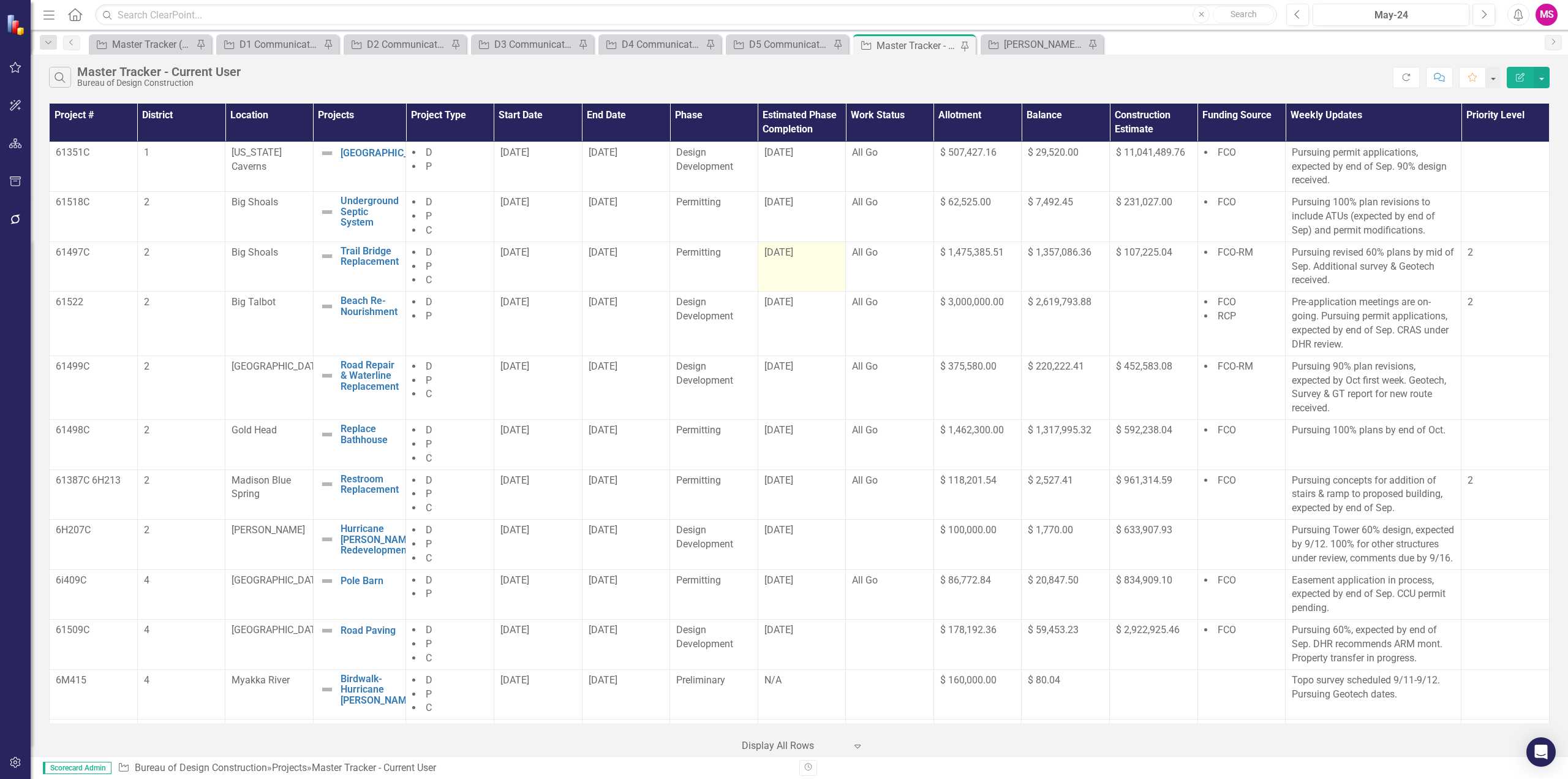
click at [817, 263] on tr "61497C 2 Big Shoals Trail Bridge Replacement Edit Edit Project Link Open Elemen…" at bounding box center [800, 267] width 1501 height 50
drag, startPoint x: 577, startPoint y: 313, endPoint x: 662, endPoint y: 316, distance: 85.1
click at [662, 316] on tr "61522 2 Big Talbot Beach Re-Nourishment Edit Edit Project Link Open Element D P…" at bounding box center [800, 324] width 1501 height 64
click at [798, 331] on td "[DATE]" at bounding box center [802, 324] width 88 height 64
click at [790, 308] on div "[DATE]" at bounding box center [802, 303] width 75 height 14
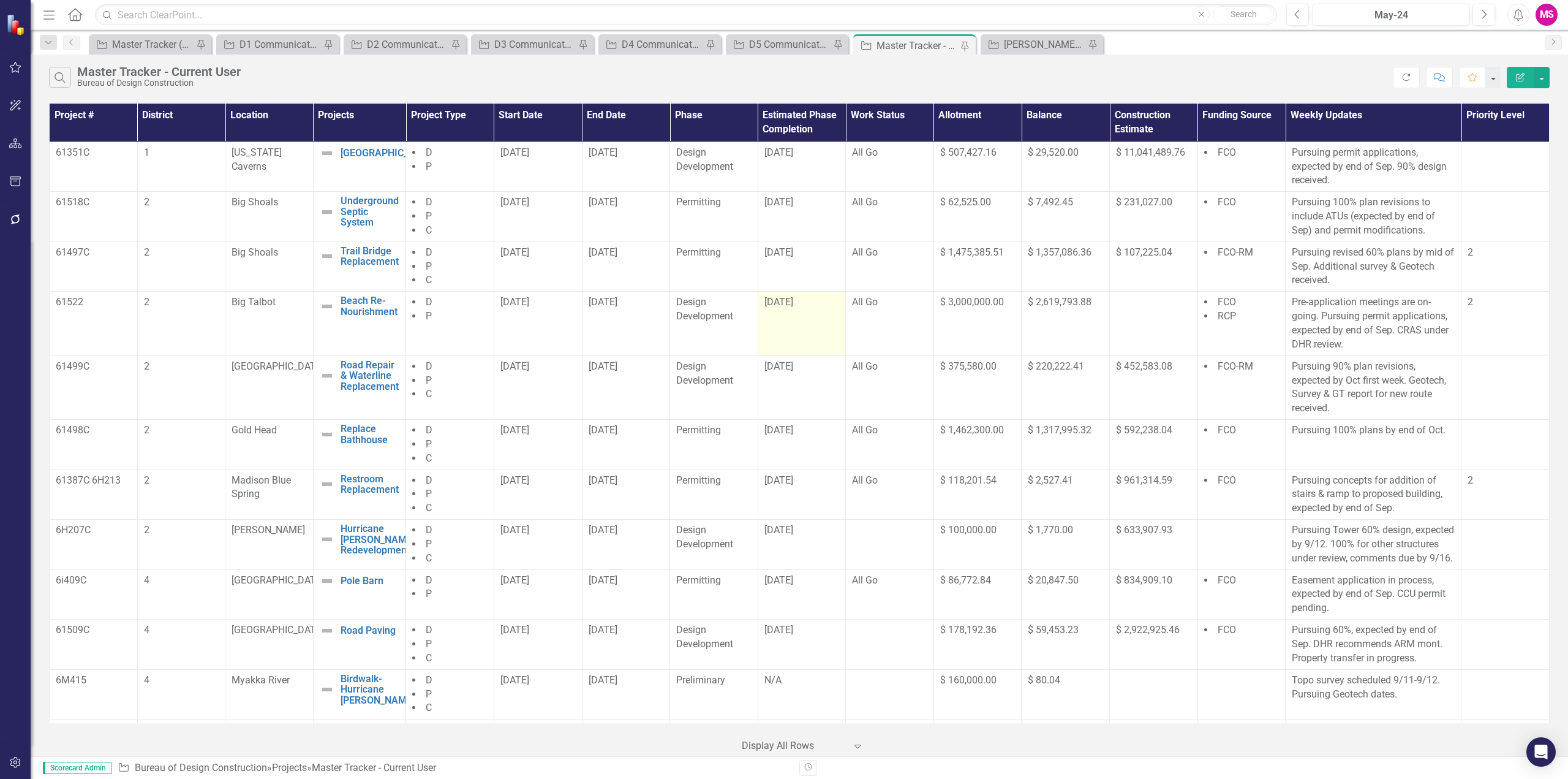
click at [790, 308] on div "[DATE]" at bounding box center [802, 303] width 75 height 14
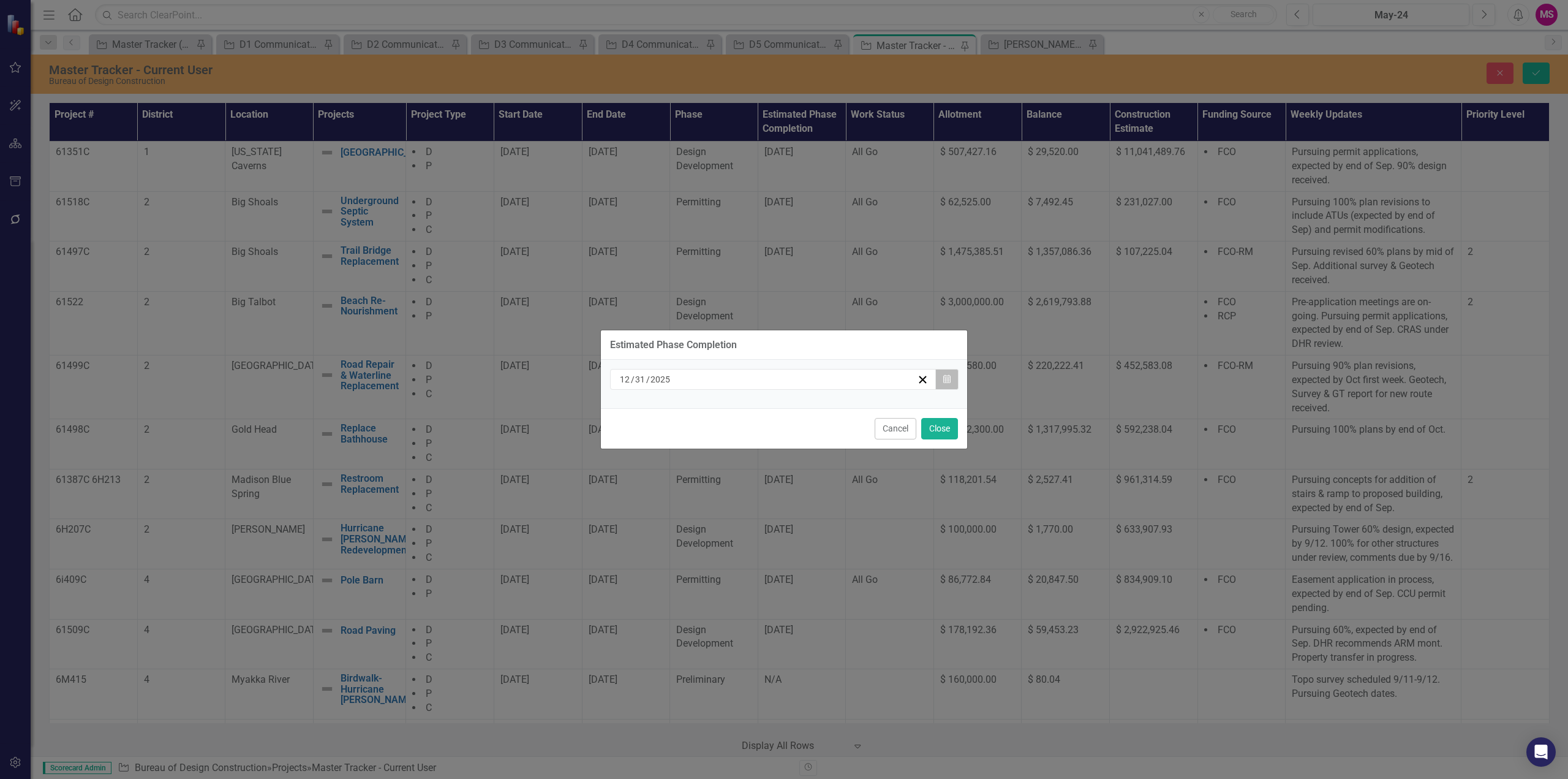
click at [947, 373] on button "Calendar" at bounding box center [947, 379] width 23 height 21
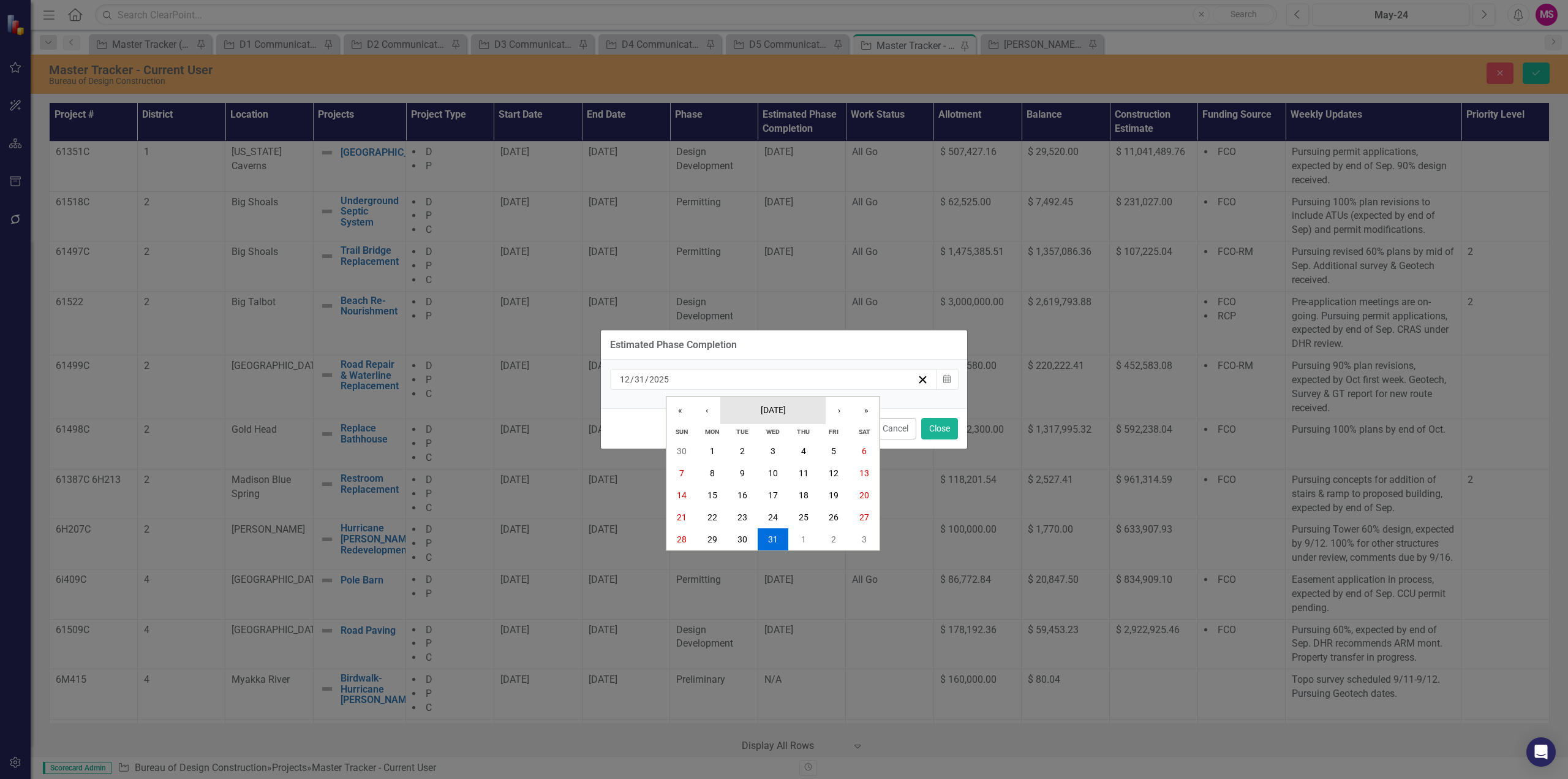
click at [791, 417] on button "[DATE]" at bounding box center [773, 410] width 105 height 27
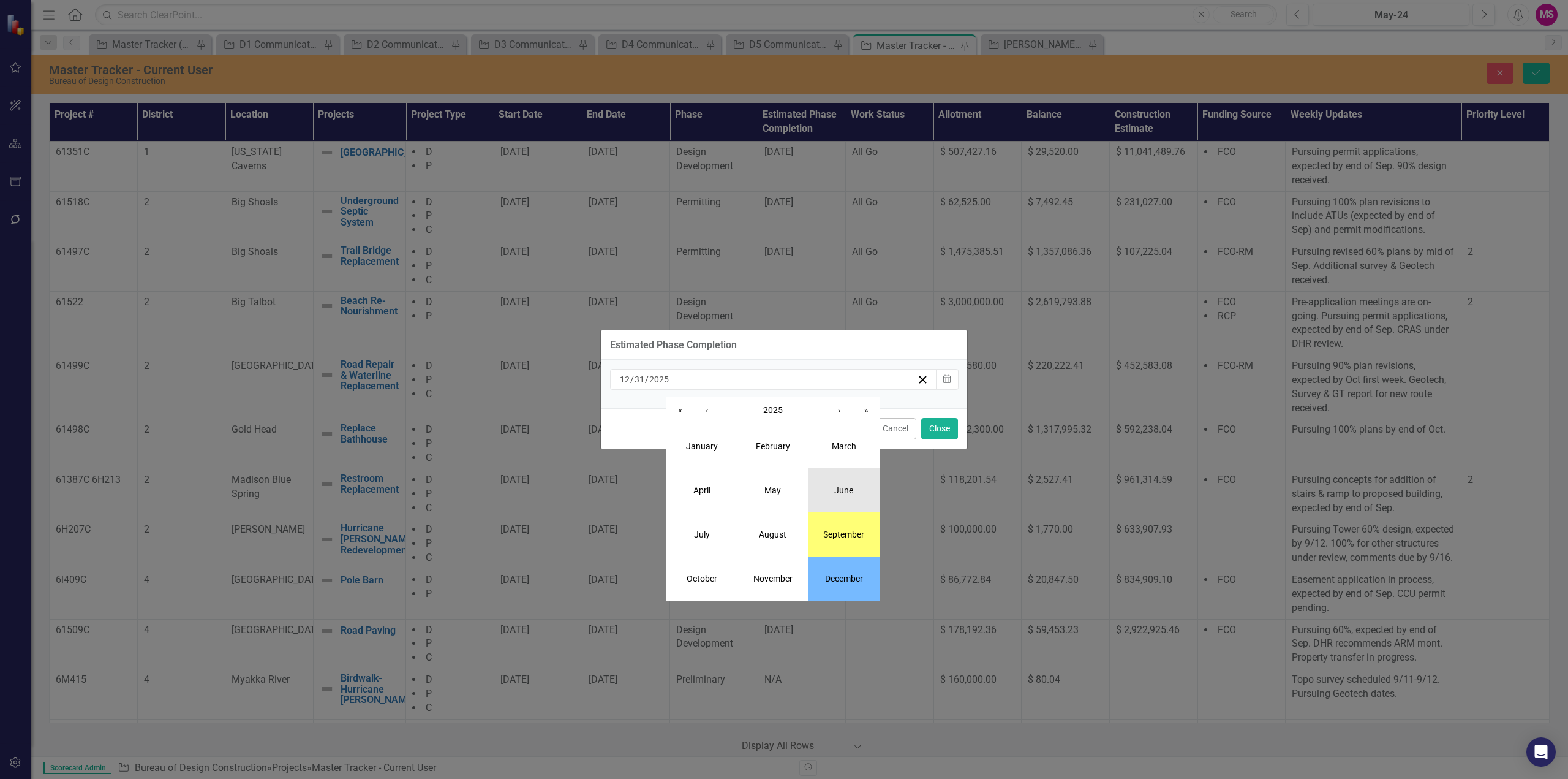
click at [851, 496] on button "June" at bounding box center [844, 490] width 71 height 44
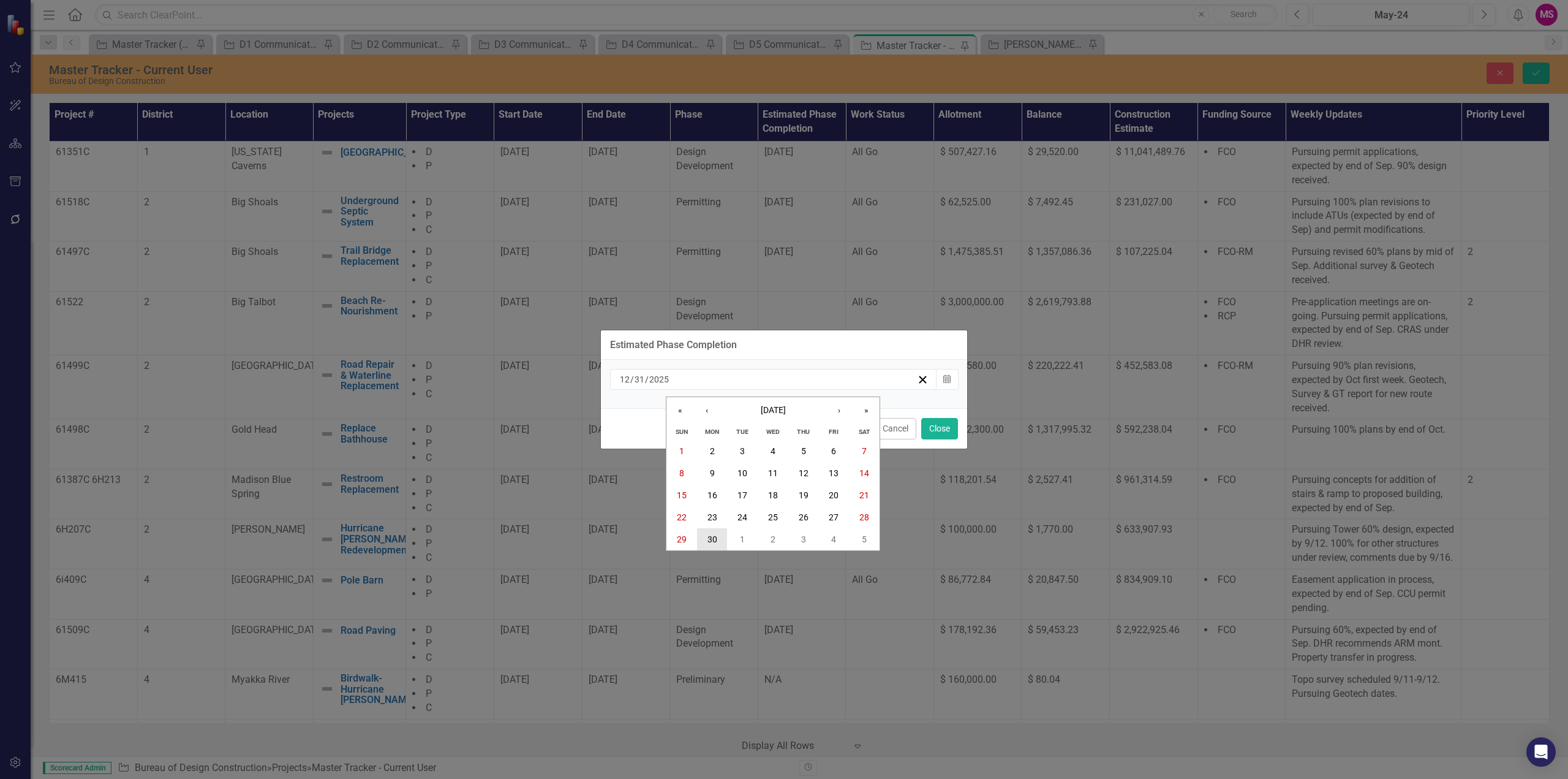
click at [716, 537] on abbr "30" at bounding box center [712, 539] width 10 height 10
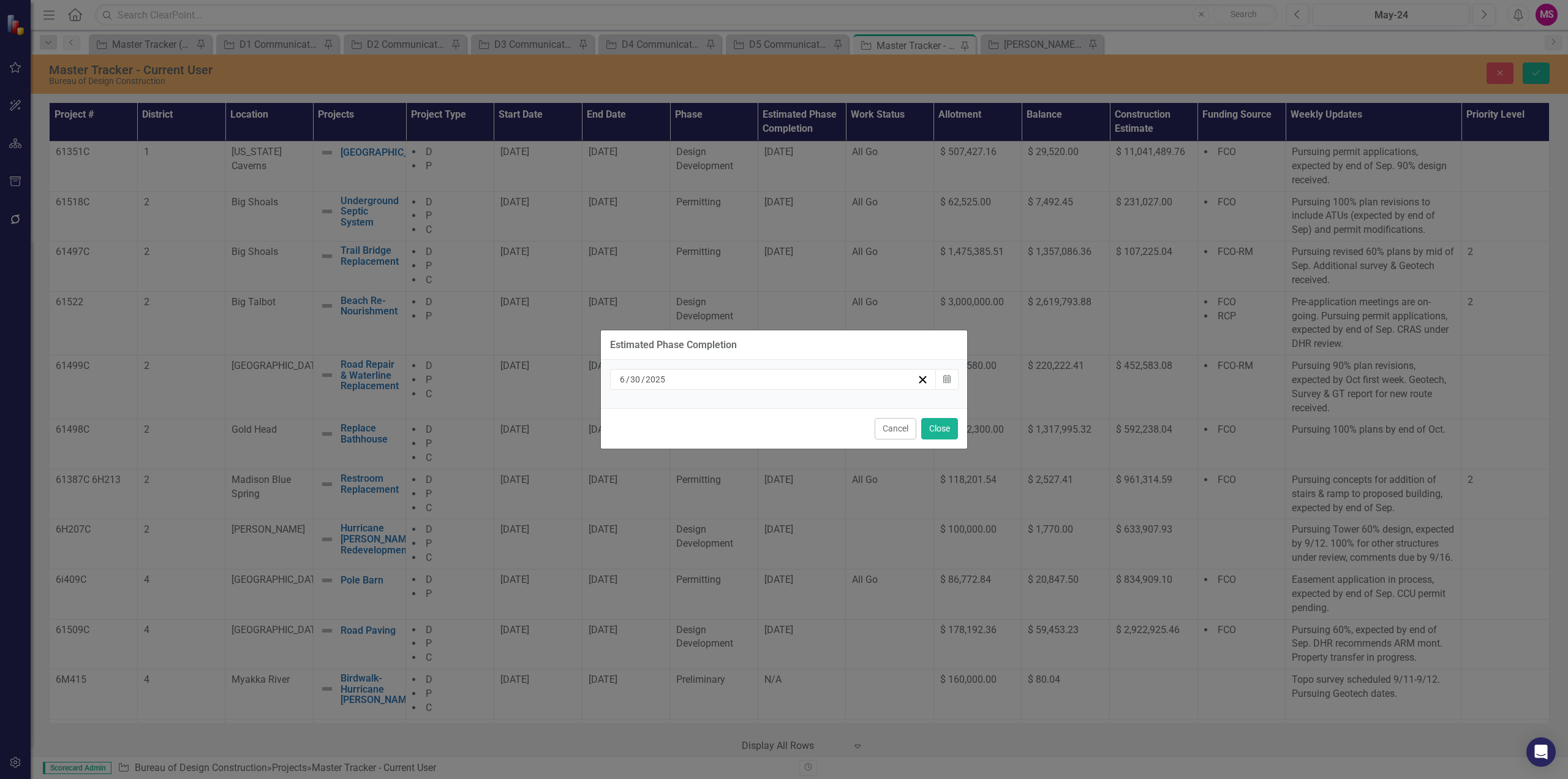
click at [689, 380] on div "[DATE]" at bounding box center [768, 379] width 299 height 12
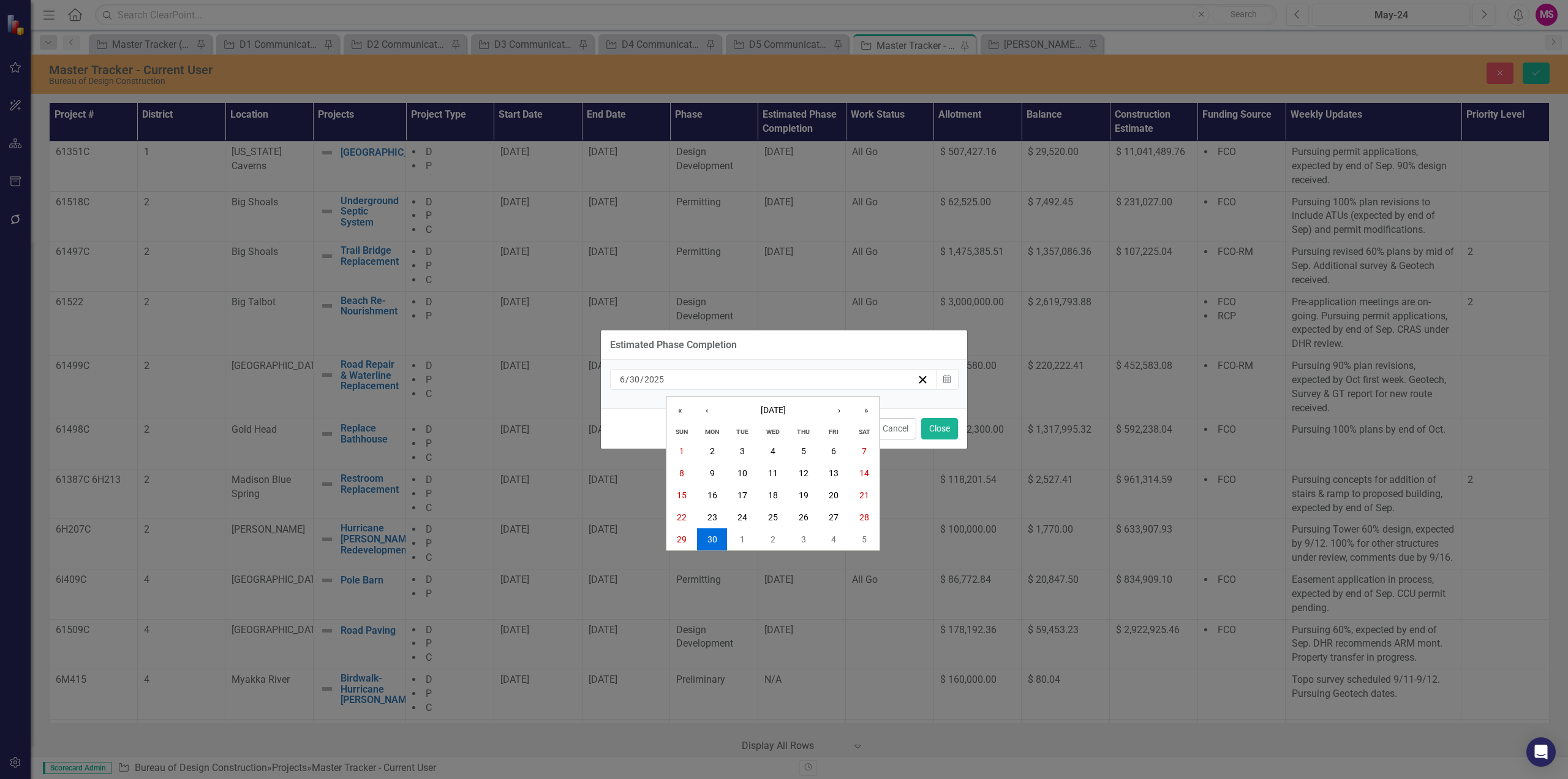
click at [699, 378] on div "[DATE] [DATE]" at bounding box center [768, 379] width 299 height 12
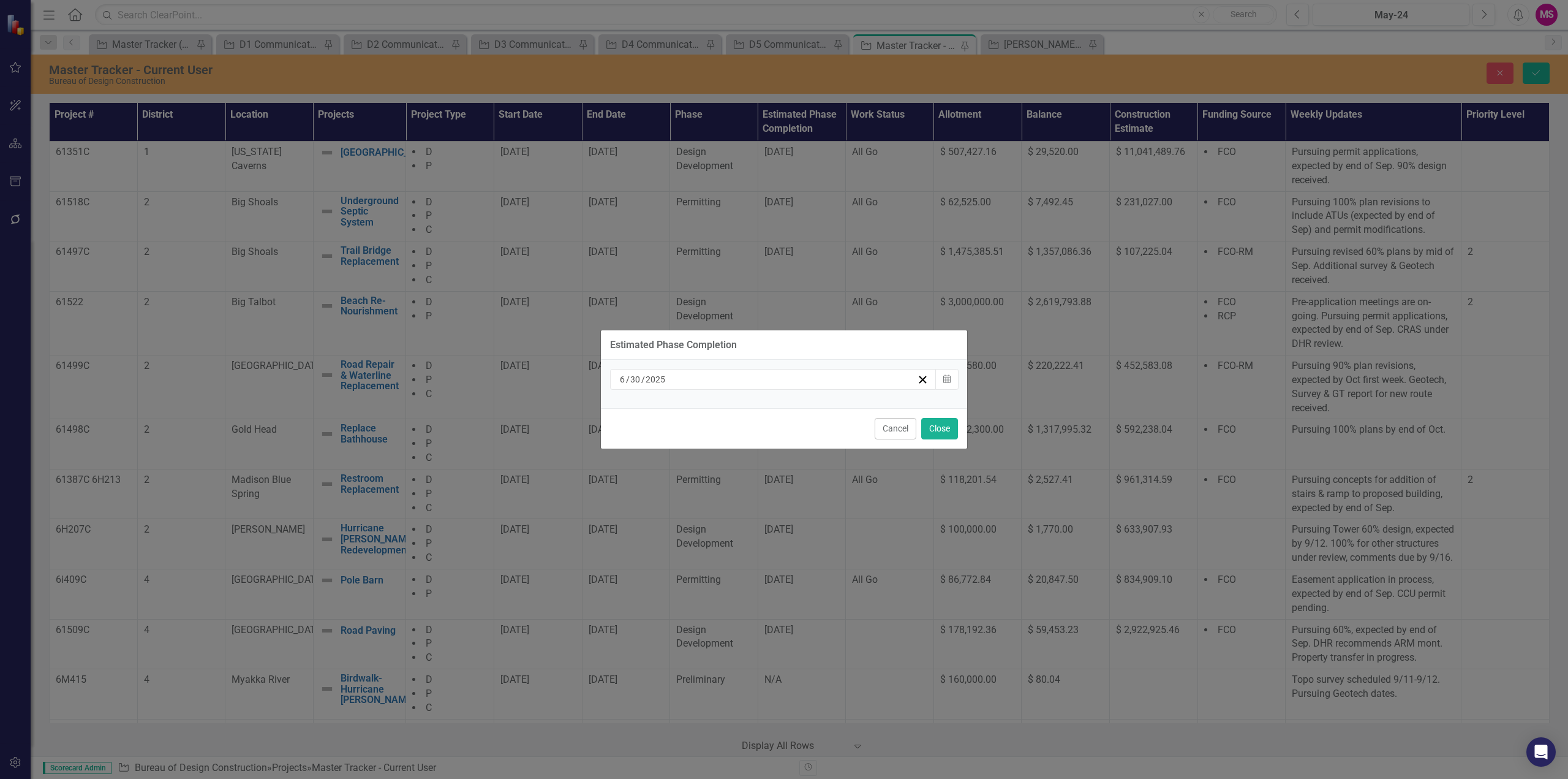
click at [661, 377] on input "2025" at bounding box center [656, 379] width 22 height 12
click at [641, 377] on input "30" at bounding box center [636, 379] width 11 height 12
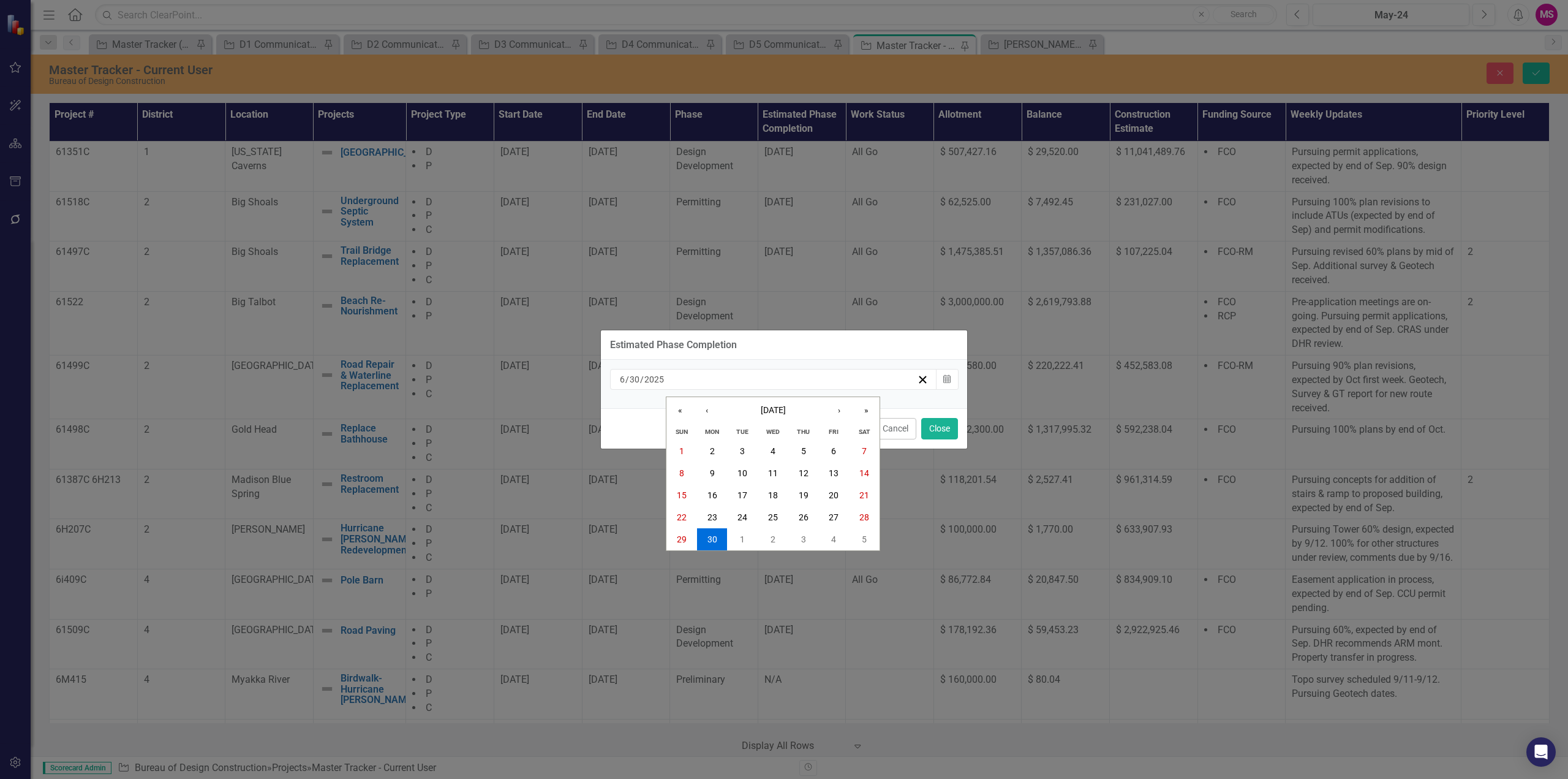
click at [623, 376] on input "6" at bounding box center [622, 379] width 6 height 12
type input "2026"
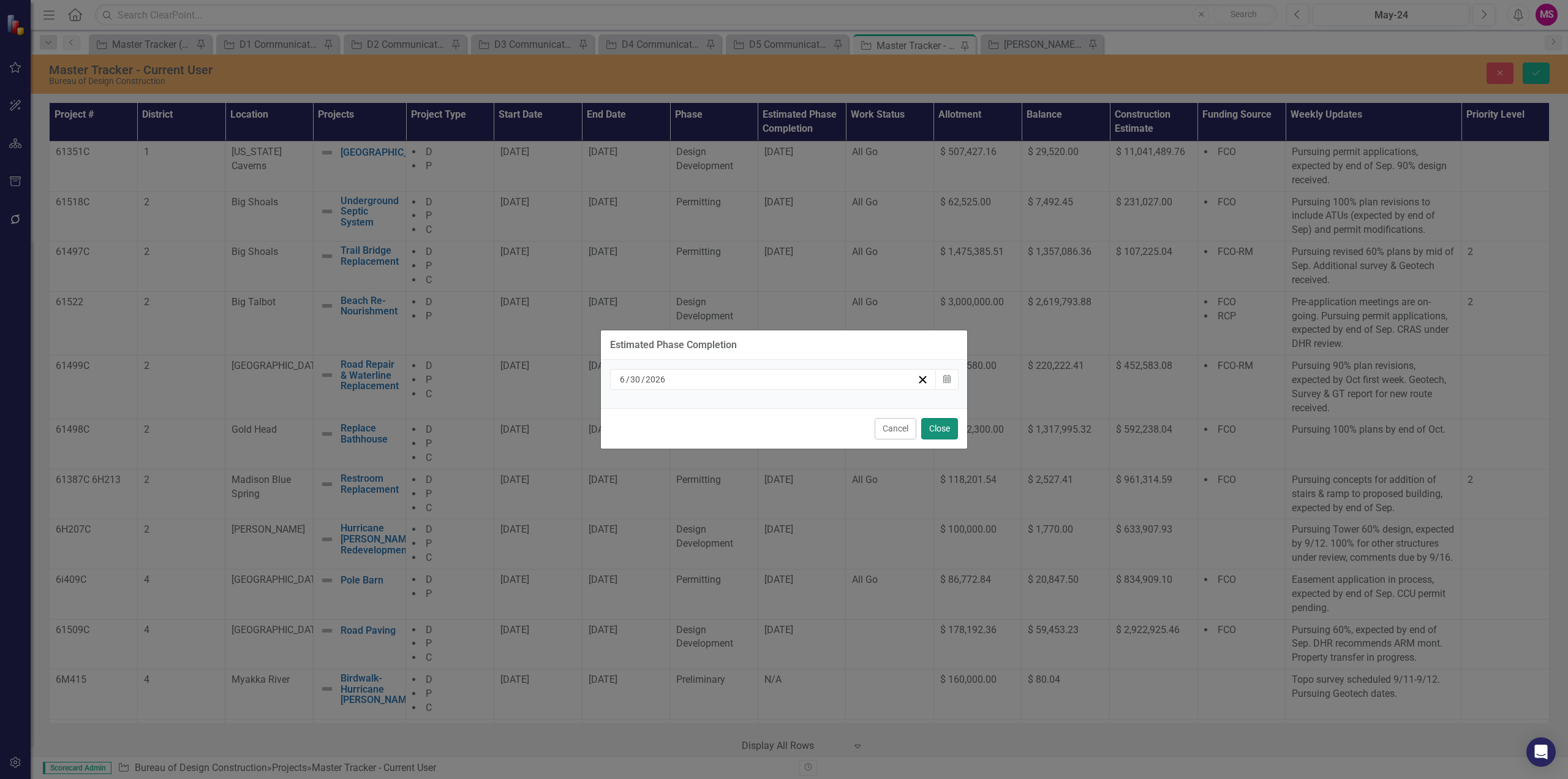
click at [939, 433] on button "Close" at bounding box center [940, 428] width 37 height 22
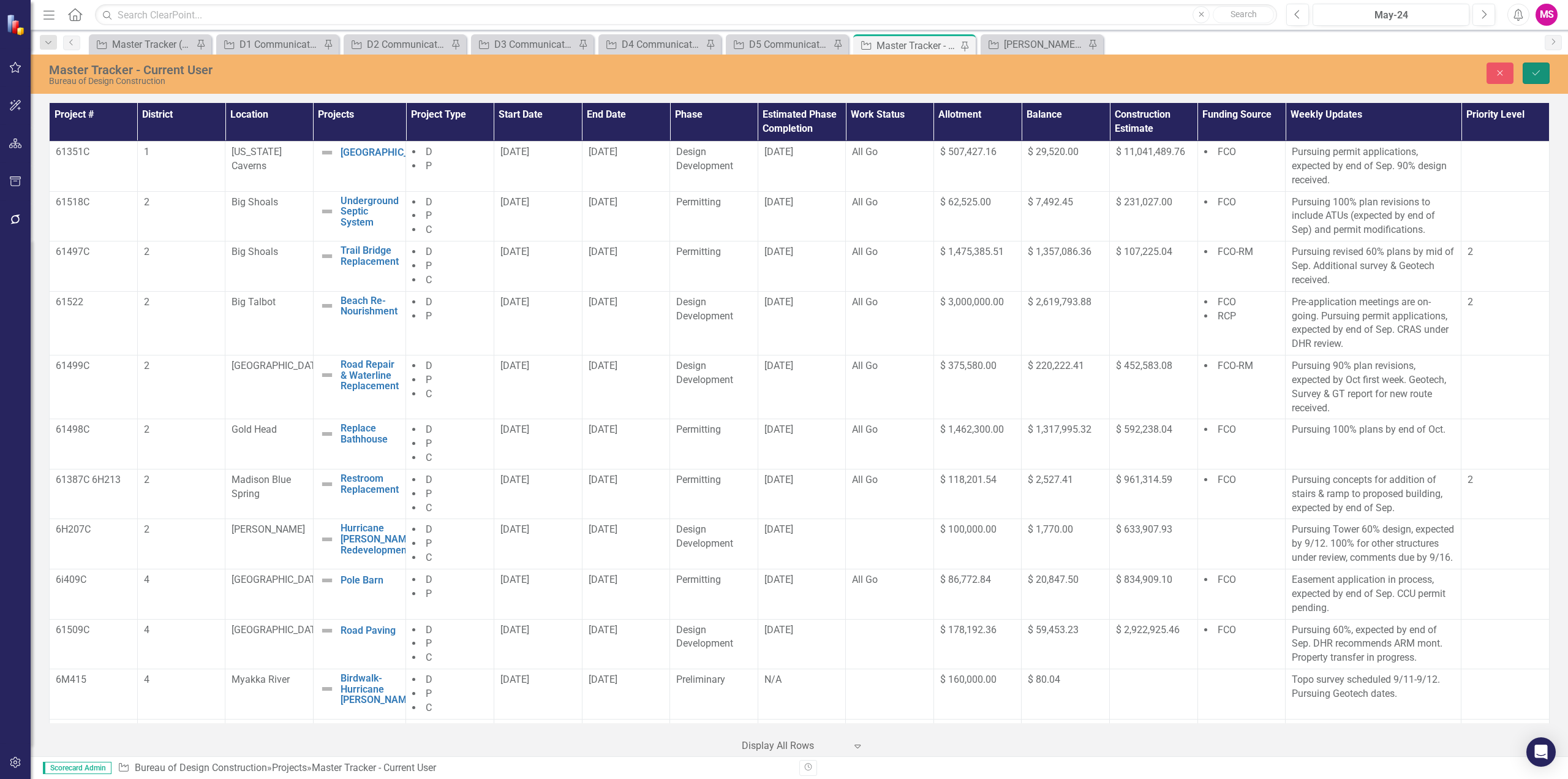
click at [1539, 67] on button "Save" at bounding box center [1536, 73] width 27 height 22
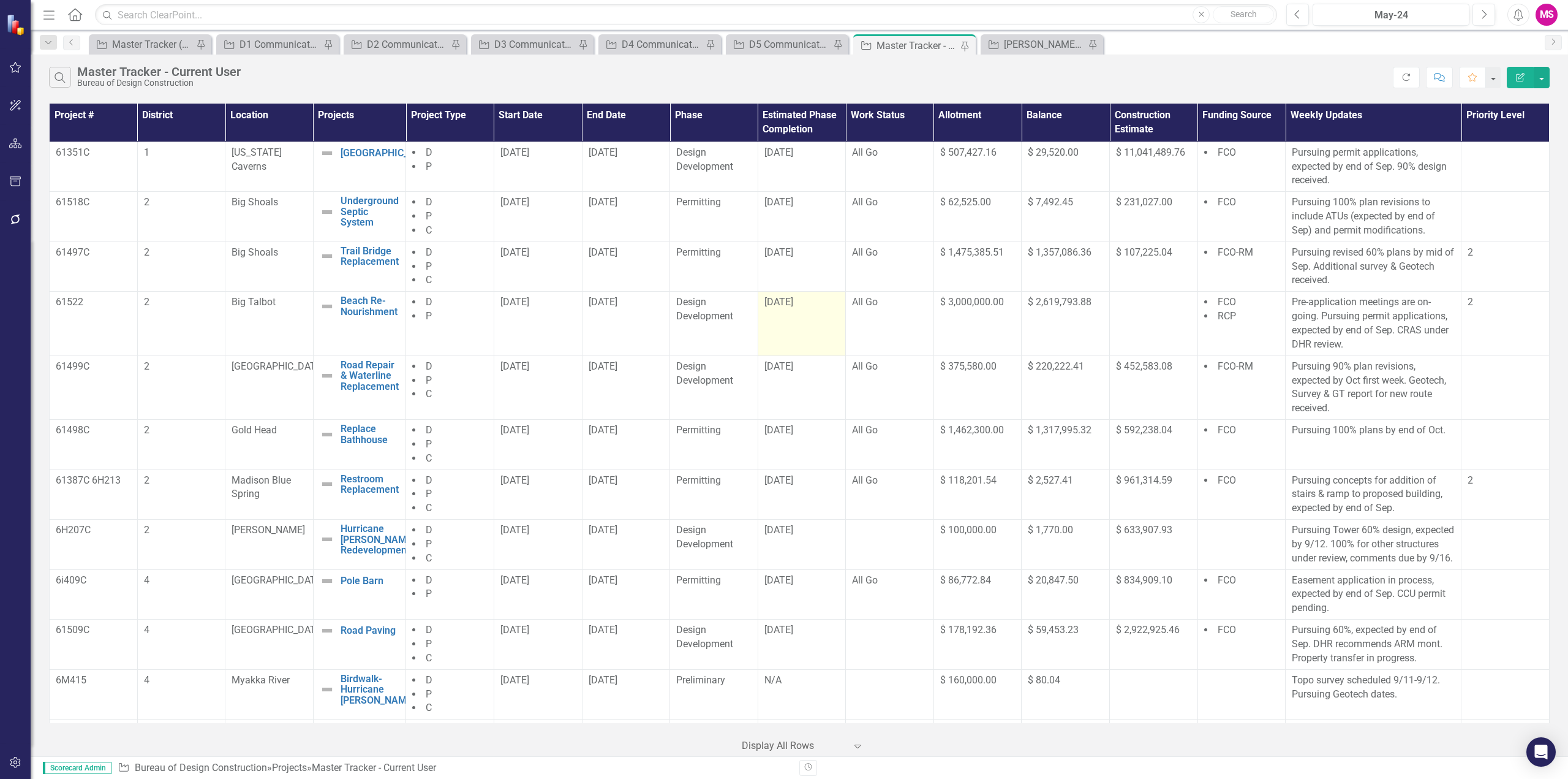
drag, startPoint x: 575, startPoint y: 321, endPoint x: 827, endPoint y: 324, distance: 252.0
click at [827, 324] on tr "61522 2 Big Talbot Beach Re-Nourishment Edit Edit Project Link Open Element D P…" at bounding box center [800, 324] width 1501 height 64
click at [795, 300] on div "[DATE]" at bounding box center [802, 303] width 75 height 14
drag, startPoint x: 595, startPoint y: 380, endPoint x: 829, endPoint y: 388, distance: 234.1
click at [829, 388] on tr "61499C [GEOGRAPHIC_DATA] Repair & Waterline Replacement Edit Edit Project Link …" at bounding box center [800, 387] width 1501 height 64
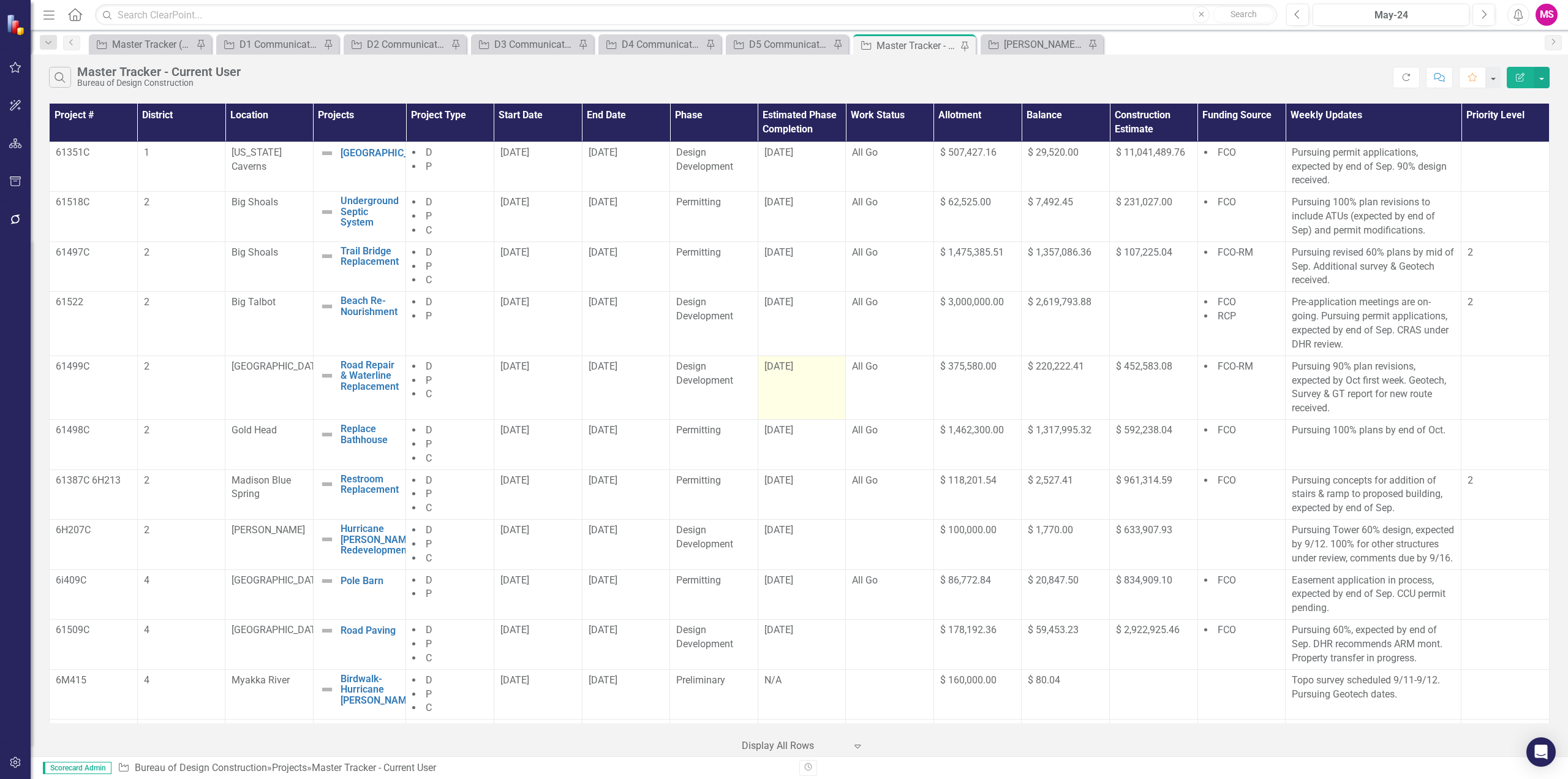
click at [791, 388] on td "[DATE]" at bounding box center [802, 387] width 88 height 64
click at [783, 376] on td "[DATE]" at bounding box center [802, 387] width 88 height 64
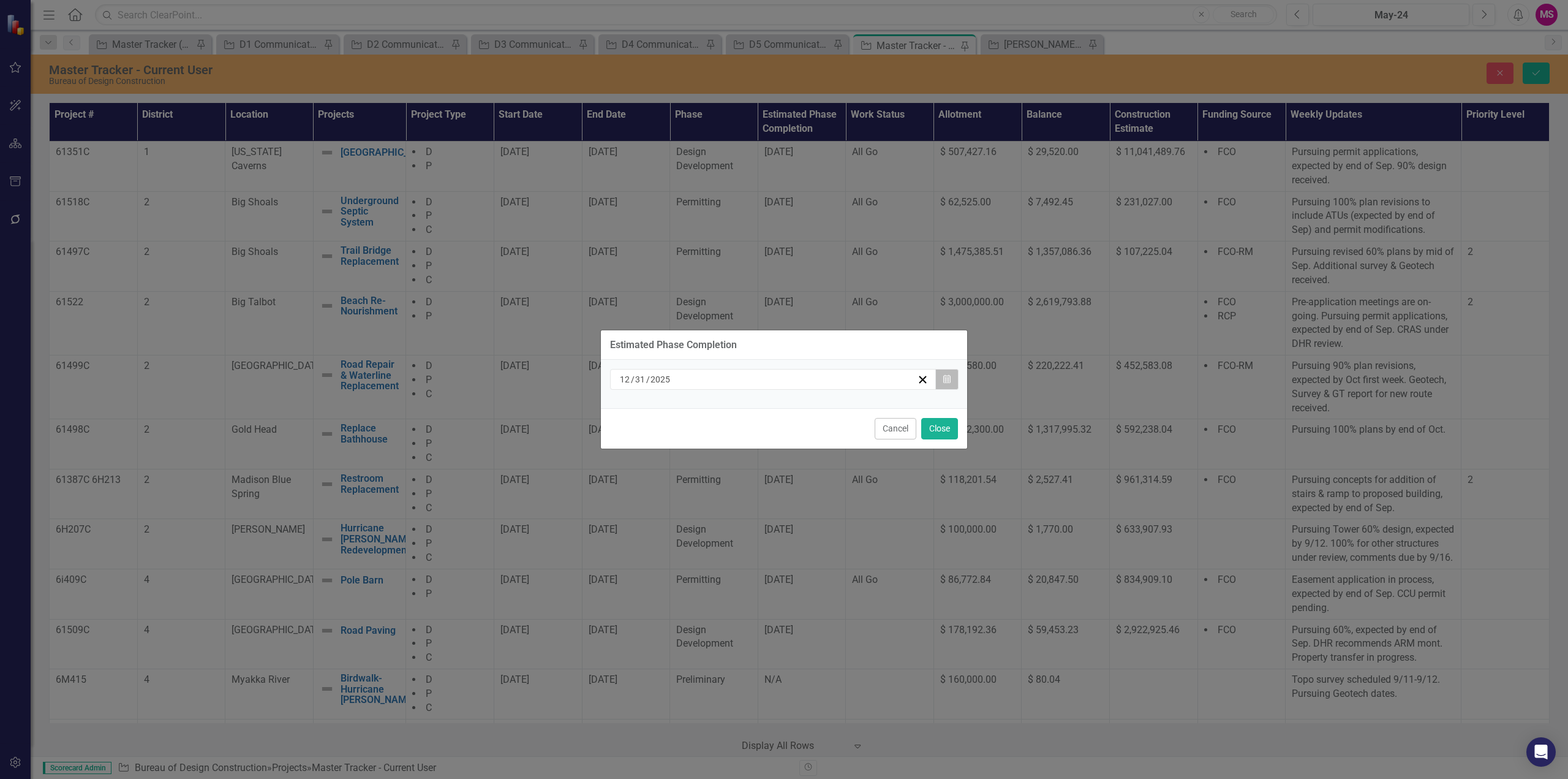
click at [949, 380] on icon "Calendar" at bounding box center [947, 379] width 7 height 9
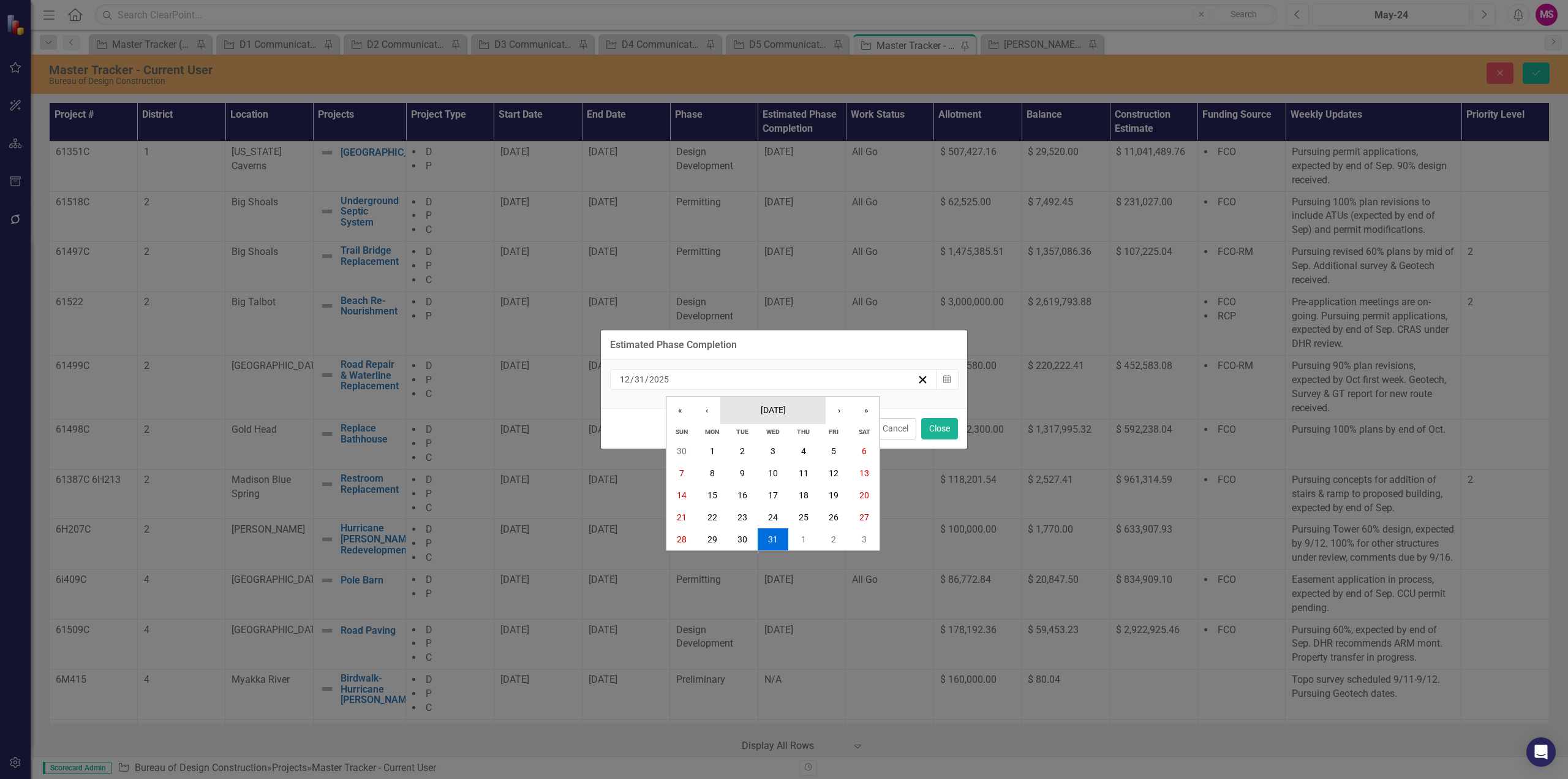
click at [772, 407] on span "[DATE]" at bounding box center [773, 410] width 25 height 10
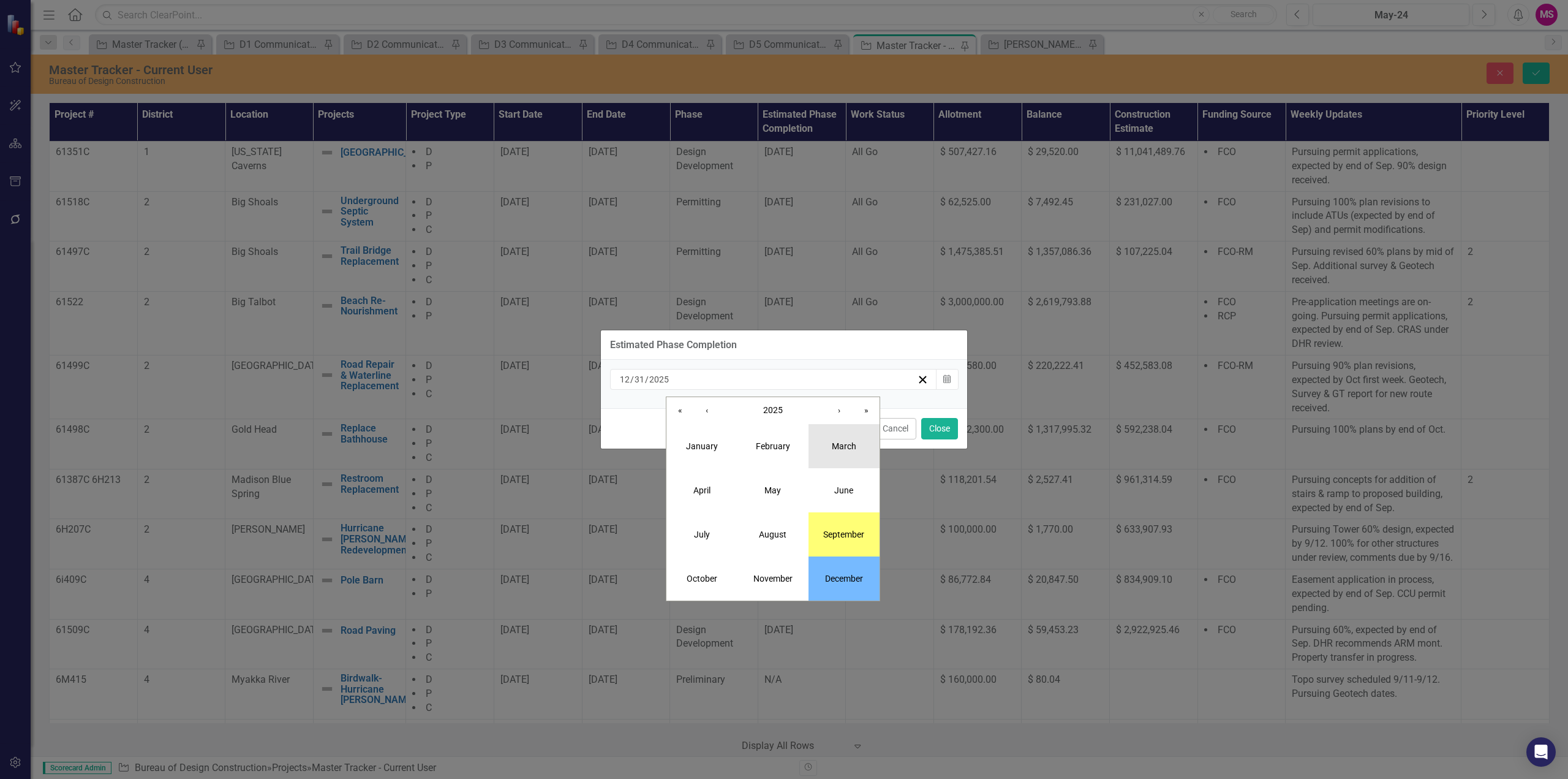
click at [846, 455] on button "March" at bounding box center [844, 445] width 71 height 44
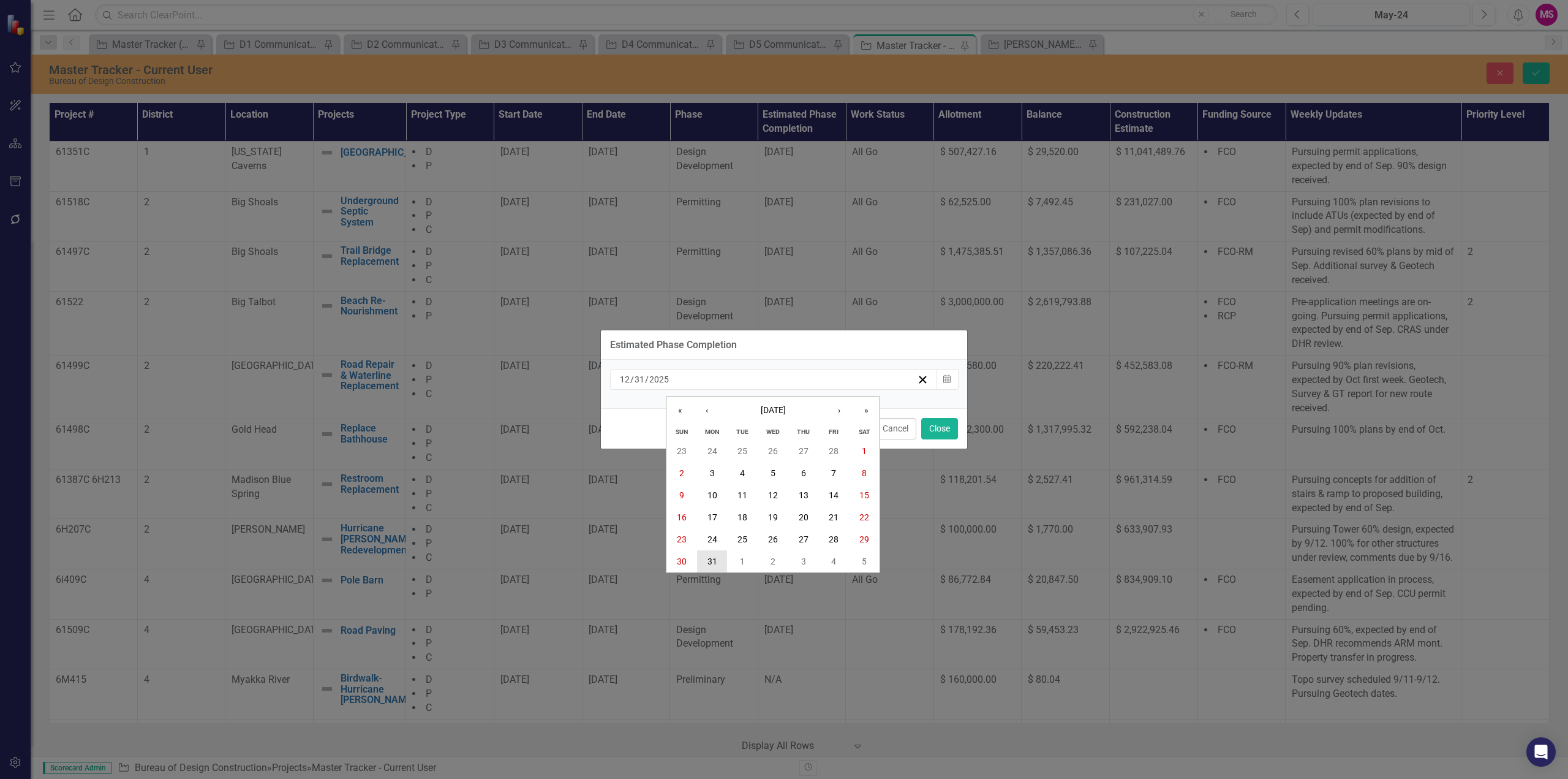
click at [706, 558] on button "31" at bounding box center [712, 561] width 31 height 22
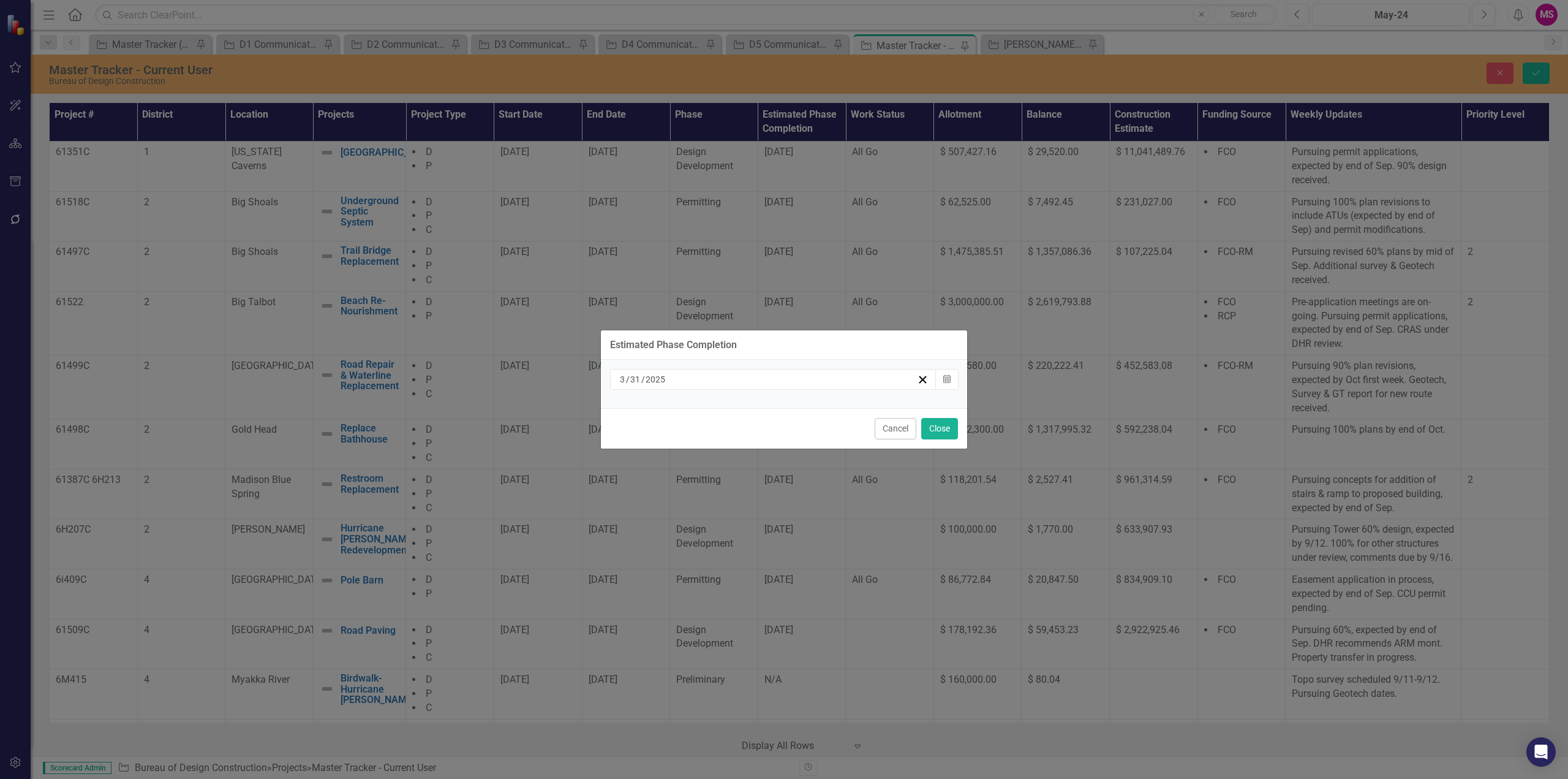
click at [686, 377] on div "[DATE]" at bounding box center [768, 379] width 299 height 12
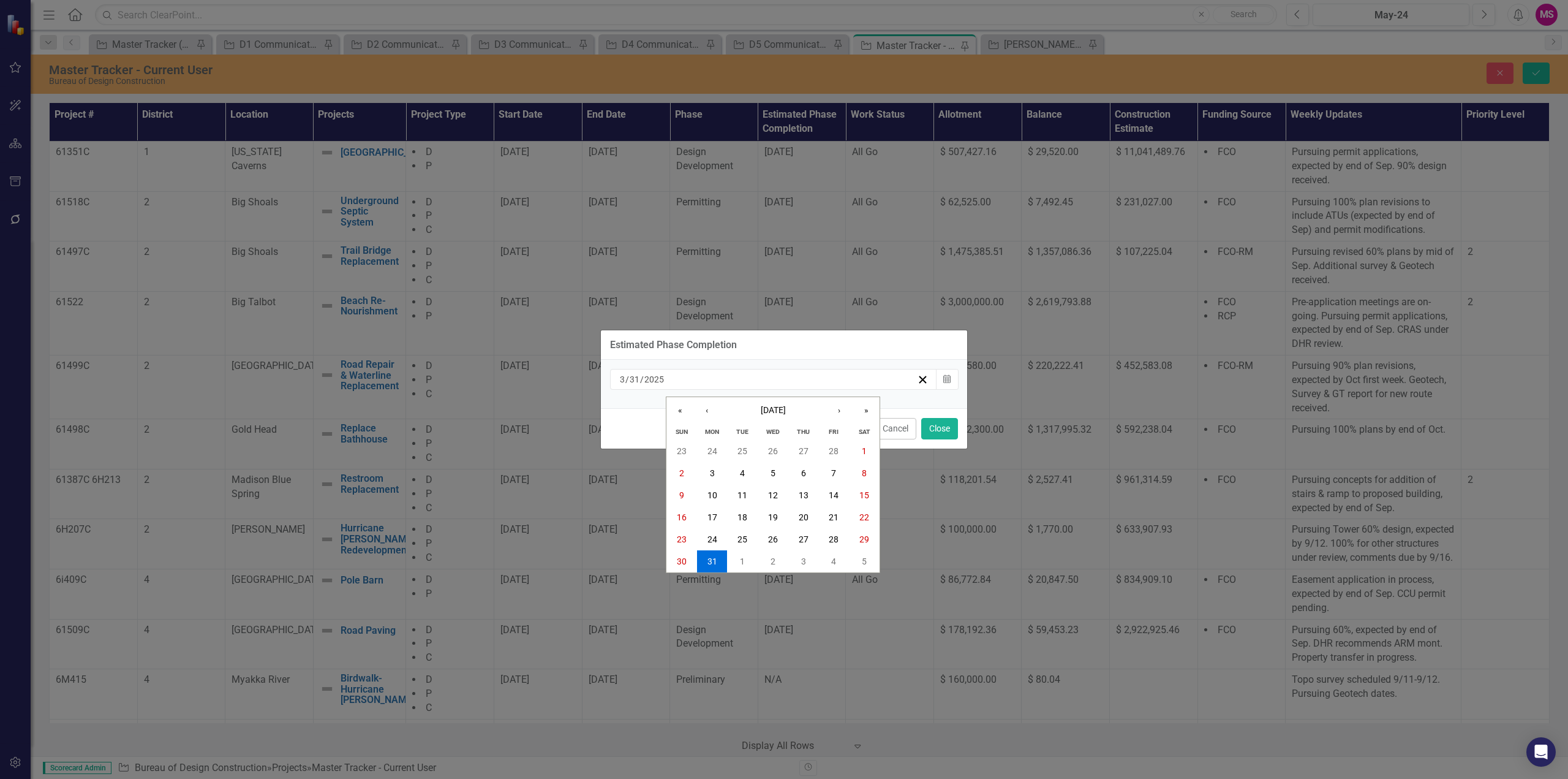
click at [620, 381] on input "3" at bounding box center [622, 379] width 6 height 12
type input "2026"
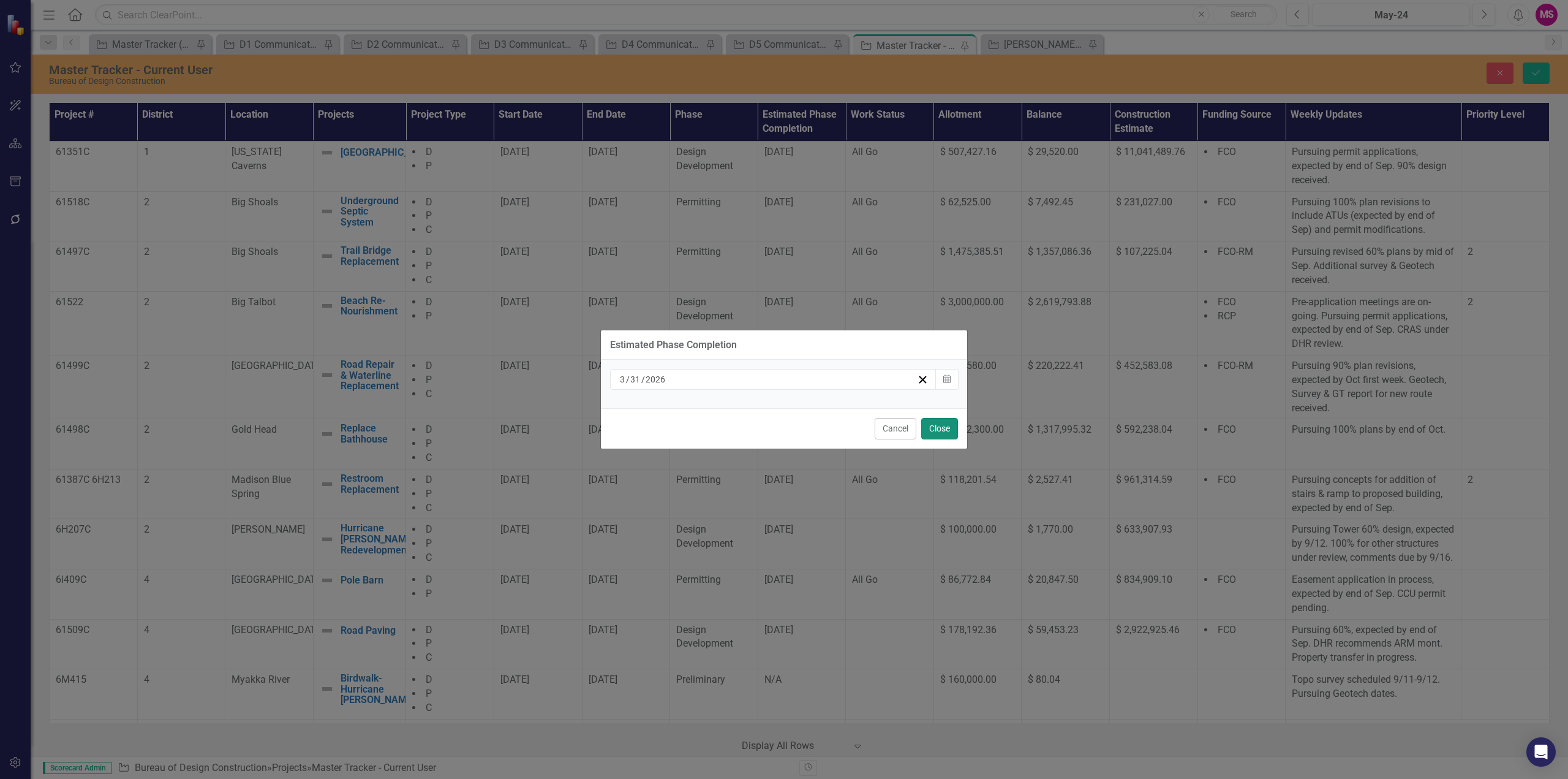
click at [947, 426] on button "Close" at bounding box center [940, 428] width 37 height 22
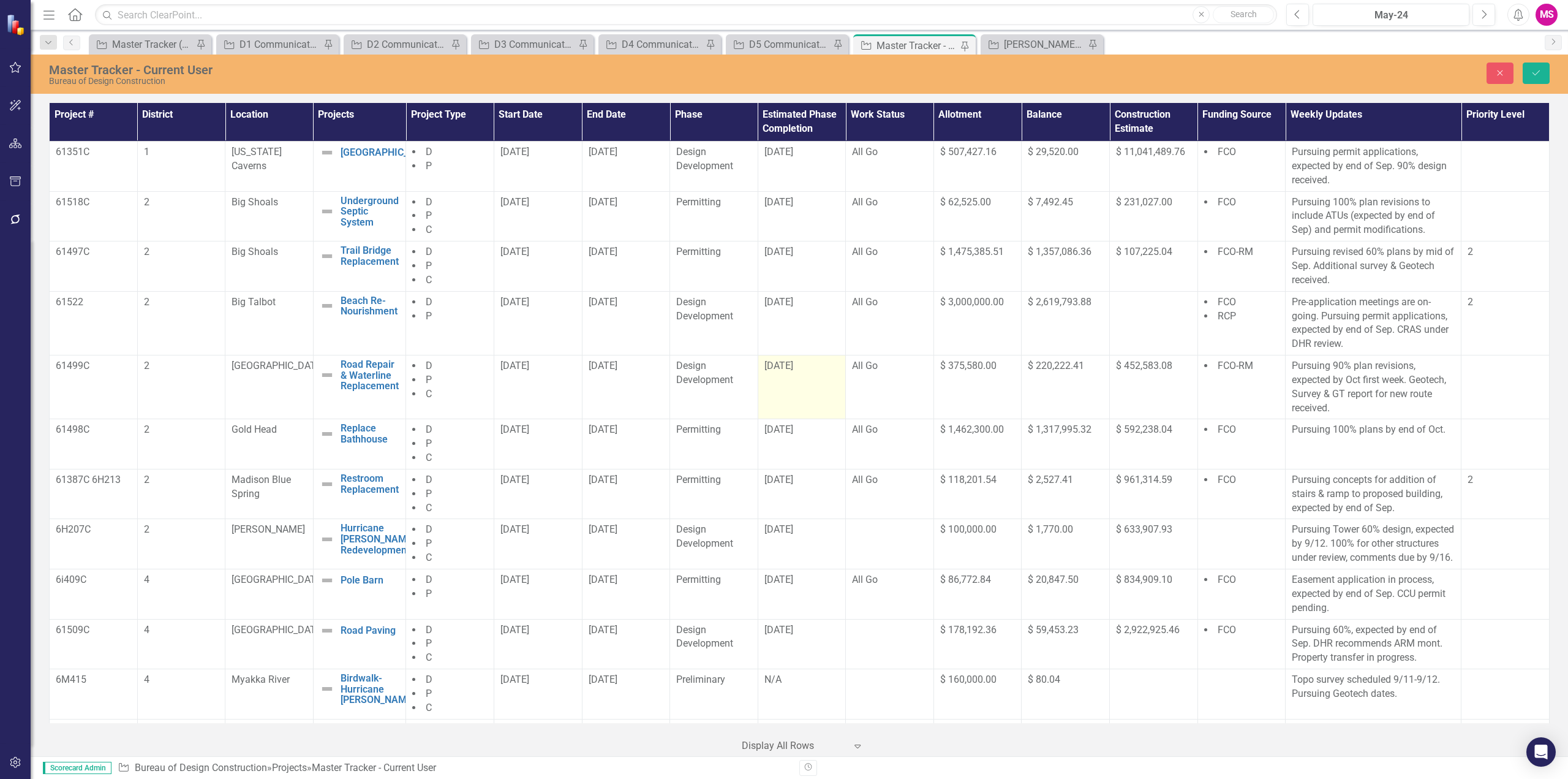
drag, startPoint x: 590, startPoint y: 381, endPoint x: 806, endPoint y: 396, distance: 216.5
click at [806, 396] on tr "61499C [GEOGRAPHIC_DATA] Repair & Waterline Replacement Edit Edit Project Link …" at bounding box center [800, 387] width 1501 height 64
click at [1530, 73] on button "Save" at bounding box center [1536, 73] width 27 height 22
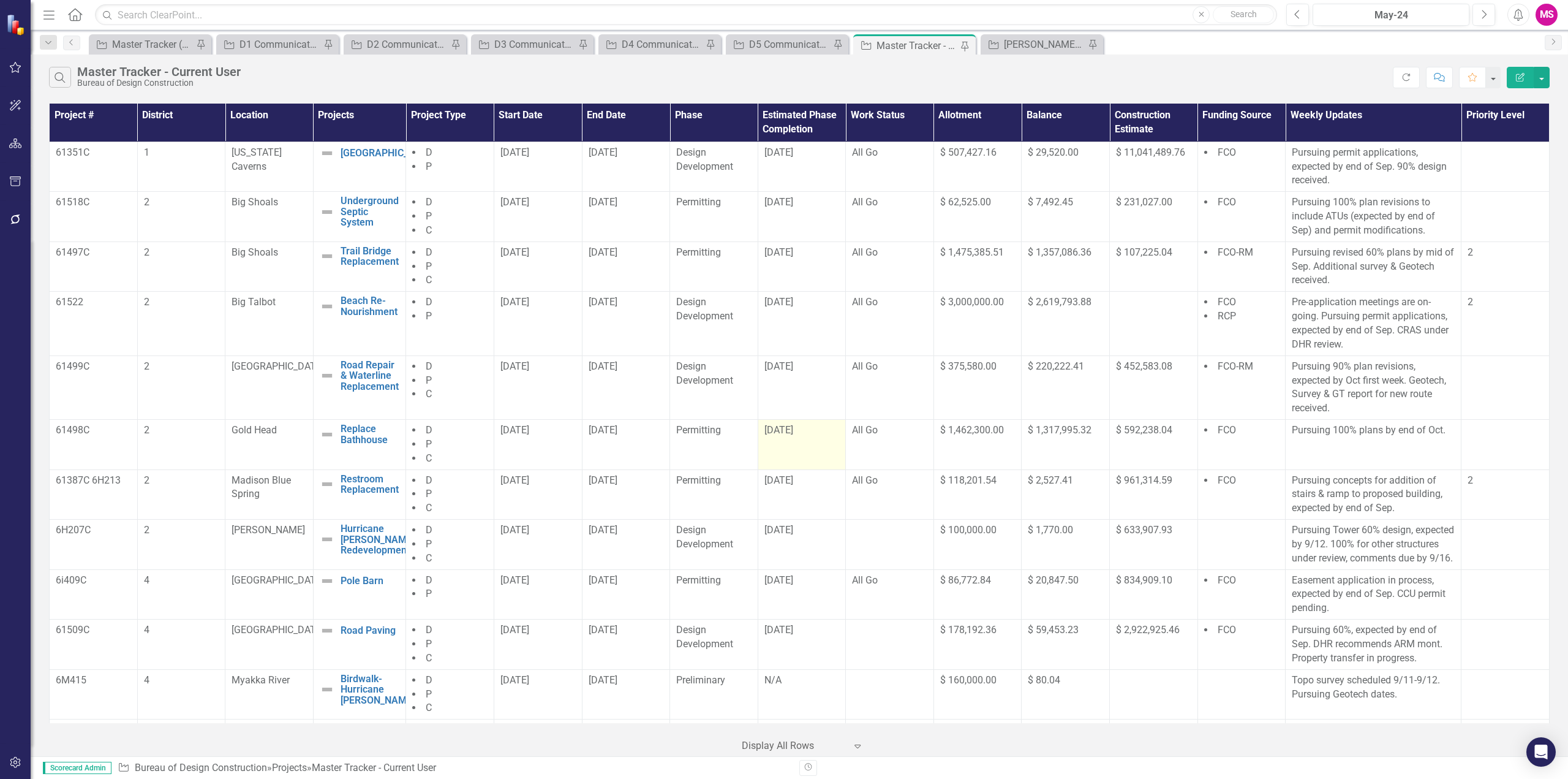
drag, startPoint x: 518, startPoint y: 443, endPoint x: 813, endPoint y: 456, distance: 295.3
click at [813, 456] on tr "61498C 2 Gold Head Replace Bathhouse Edit Edit Project Link Open Element D P C …" at bounding box center [800, 445] width 1501 height 50
click at [770, 442] on td "[DATE]" at bounding box center [802, 445] width 88 height 50
click at [805, 445] on td "[DATE]" at bounding box center [802, 445] width 88 height 50
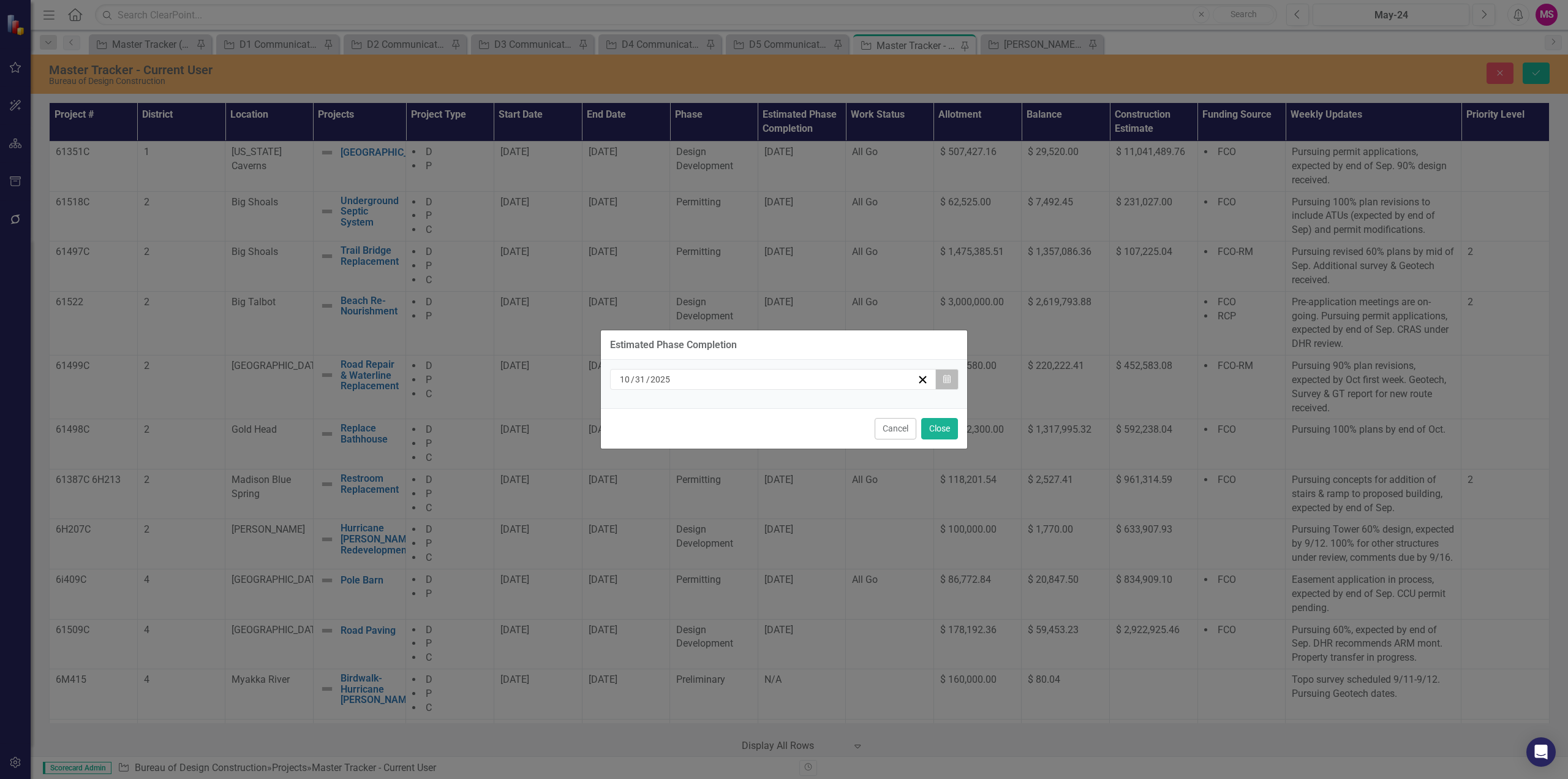
click at [945, 382] on icon "Calendar" at bounding box center [947, 379] width 7 height 9
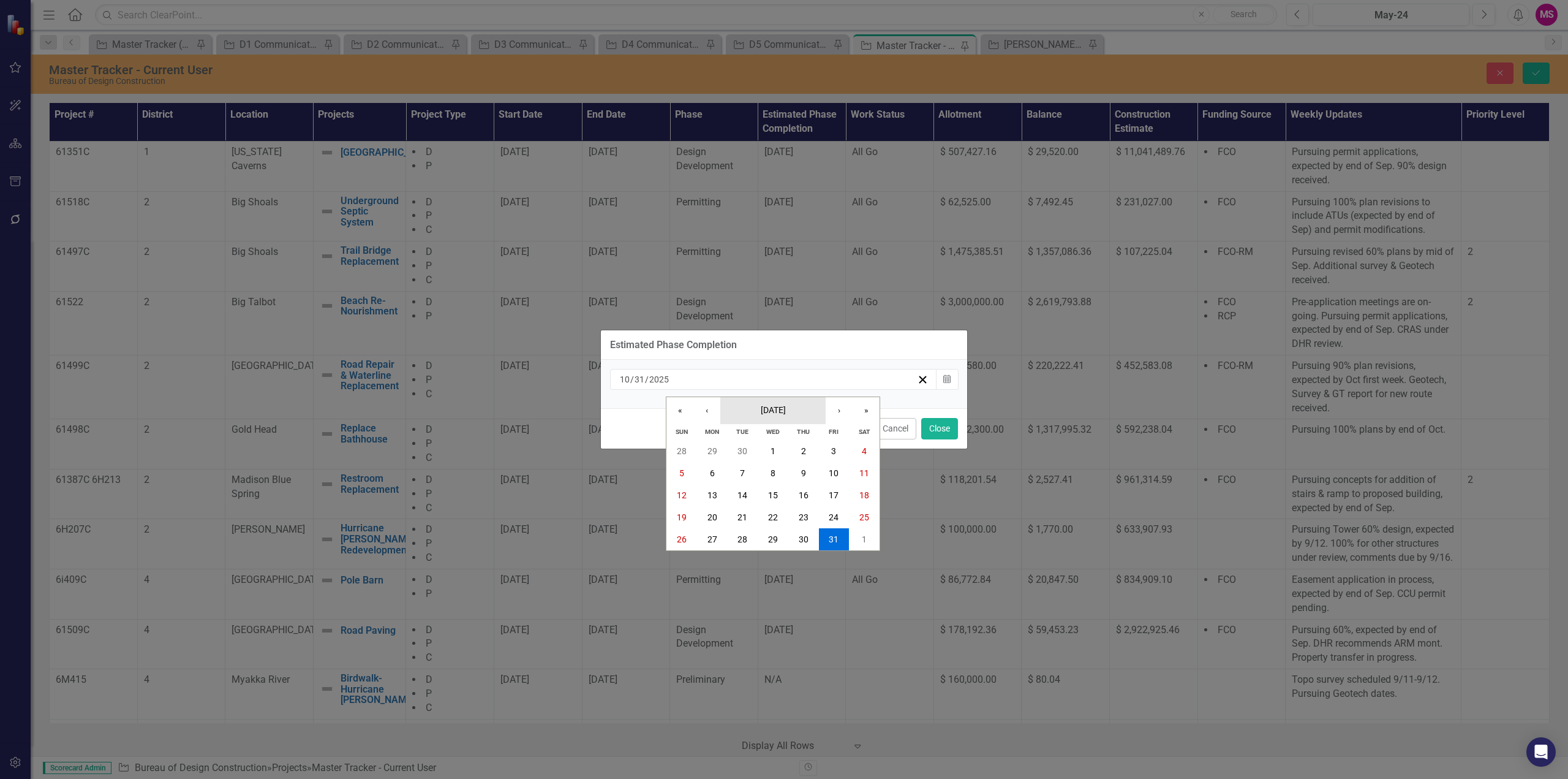
click at [777, 409] on span "[DATE]" at bounding box center [773, 410] width 25 height 10
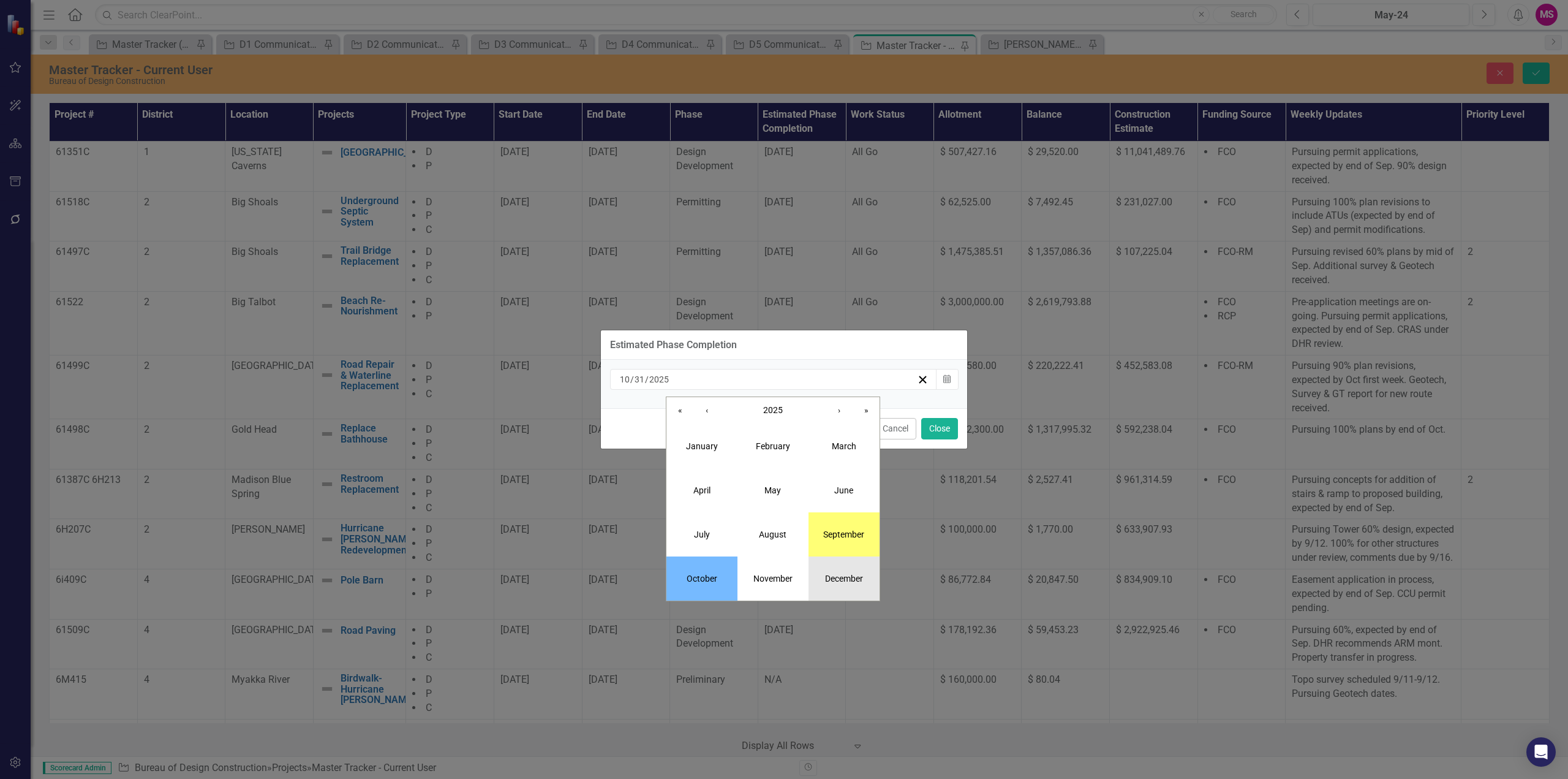
click at [831, 575] on abbr "December" at bounding box center [844, 578] width 38 height 10
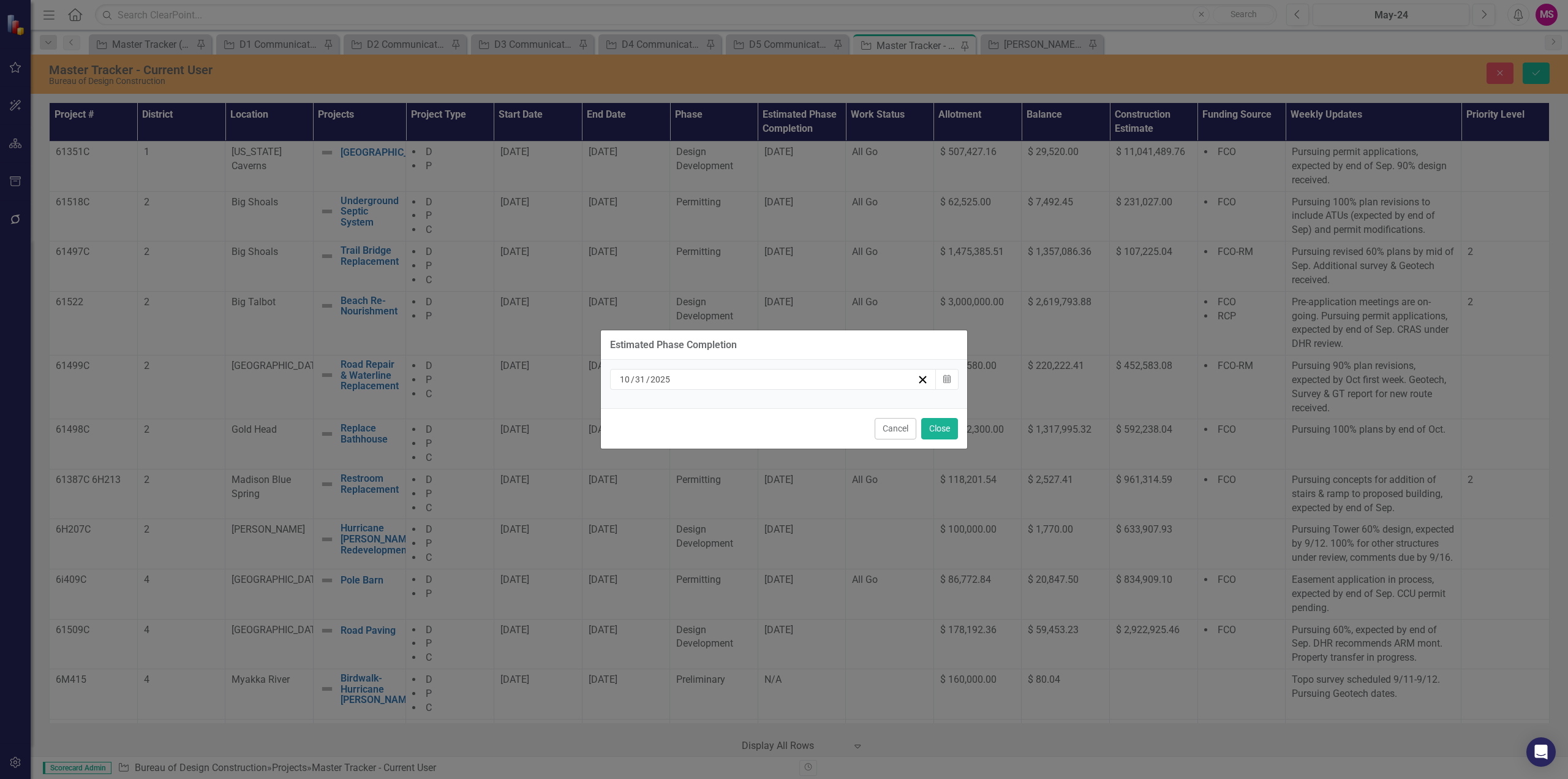
click at [691, 383] on div "[DATE]" at bounding box center [768, 379] width 299 height 12
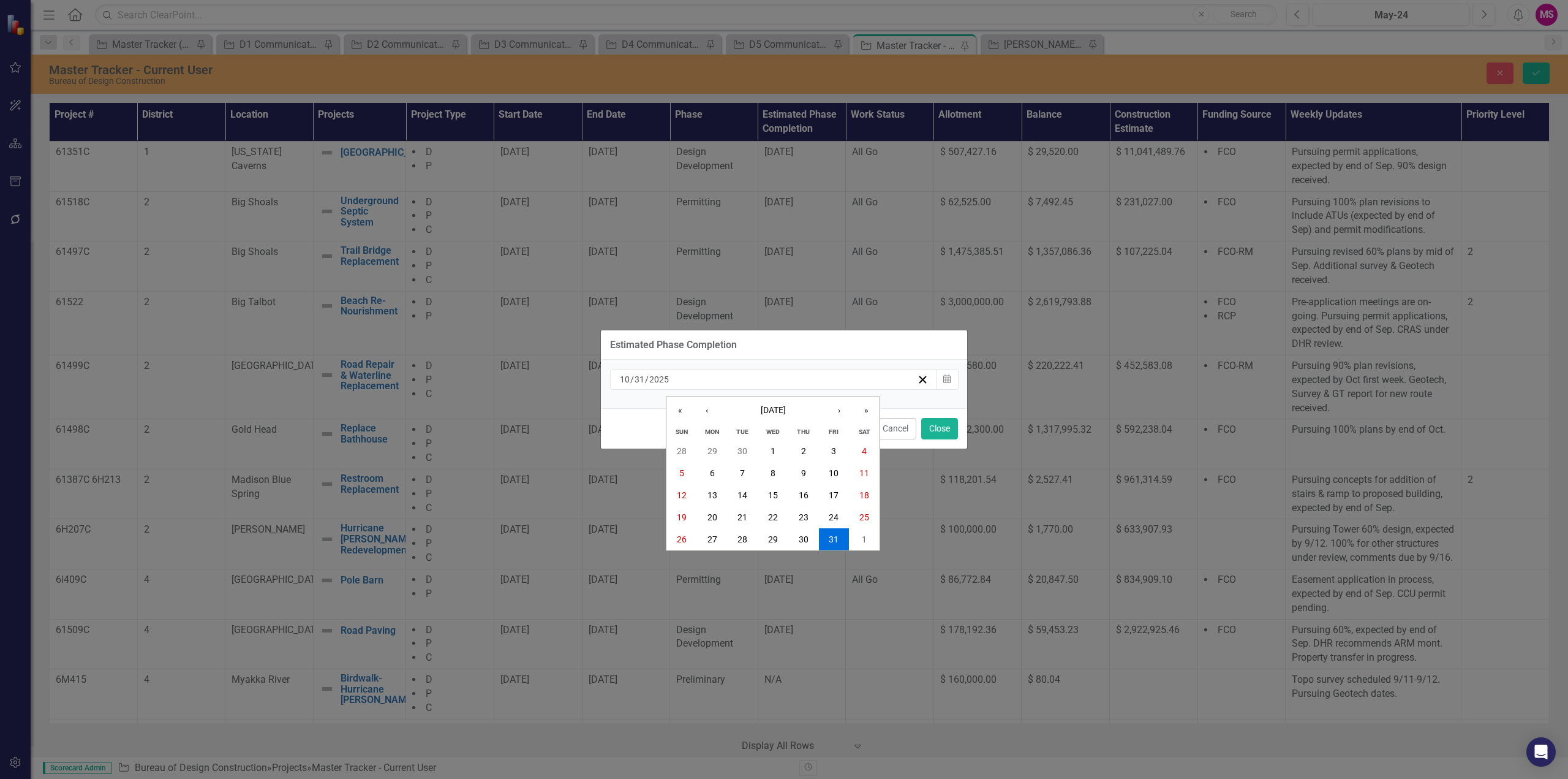
click at [693, 380] on div "[DATE] [DATE]" at bounding box center [768, 379] width 299 height 12
drag, startPoint x: 783, startPoint y: 412, endPoint x: 790, endPoint y: 417, distance: 8.6
click at [783, 410] on span "[DATE]" at bounding box center [773, 410] width 25 height 10
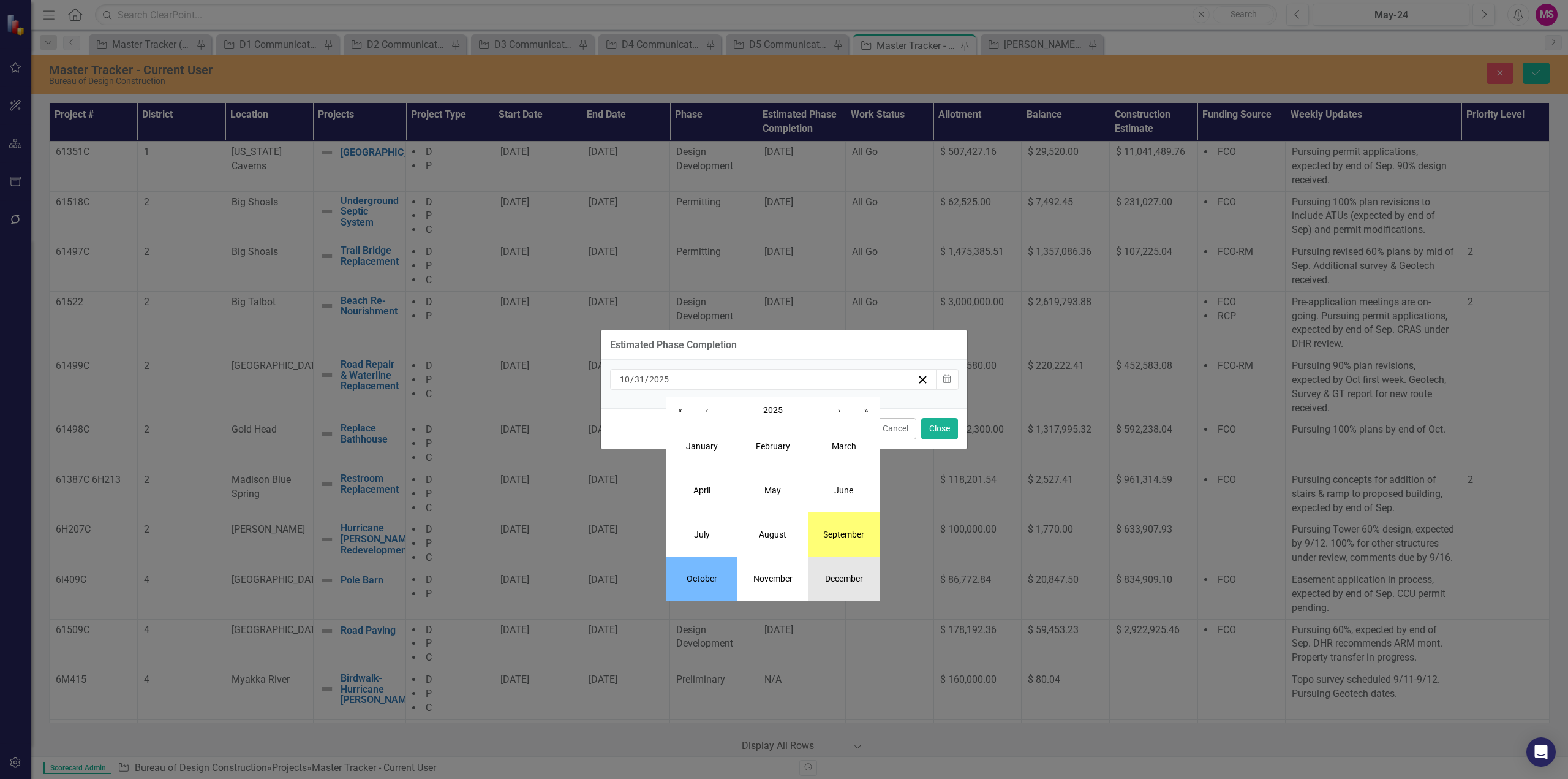
click at [836, 573] on abbr "December" at bounding box center [844, 578] width 38 height 10
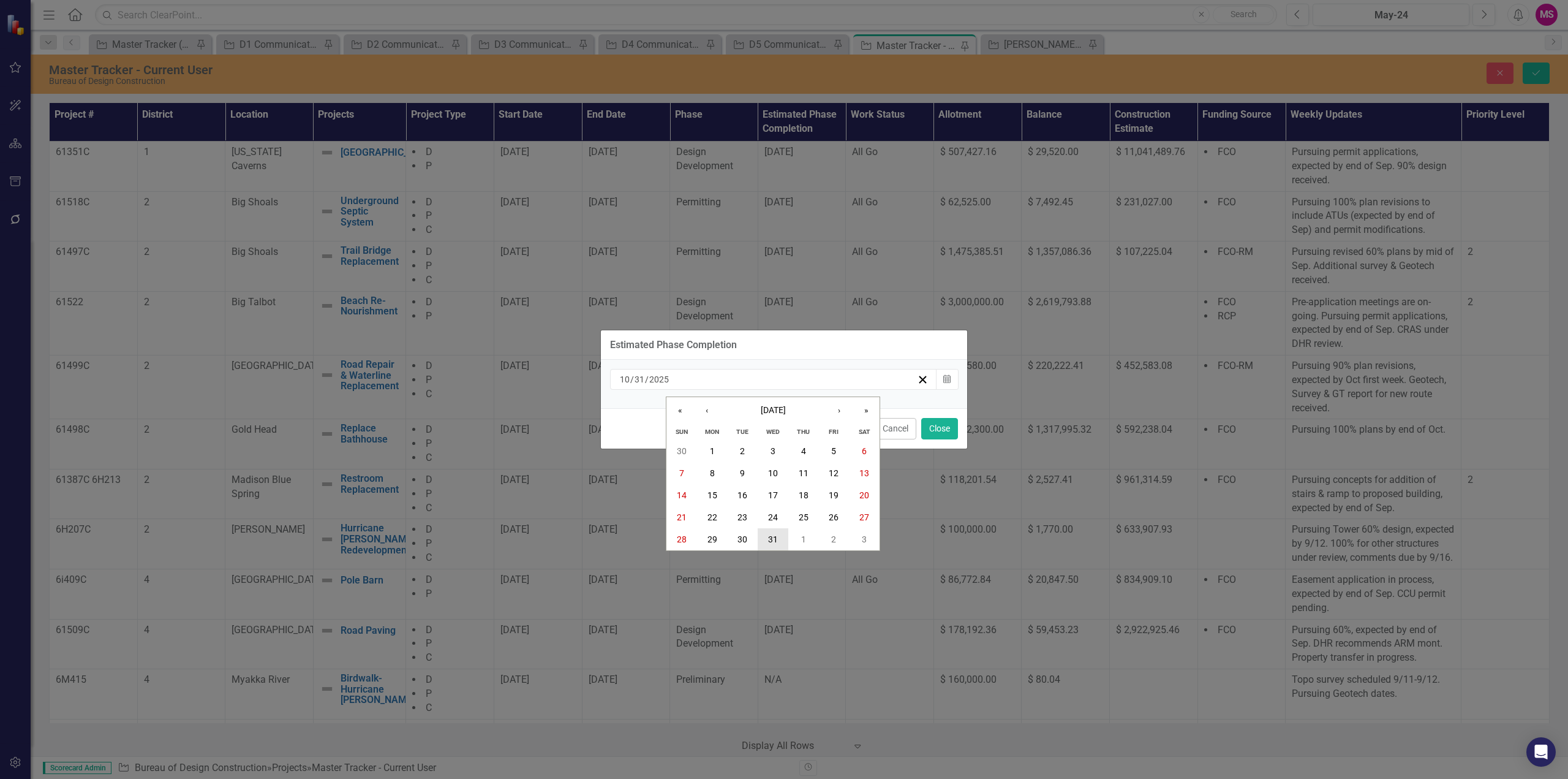
click at [766, 537] on button "31" at bounding box center [773, 539] width 31 height 22
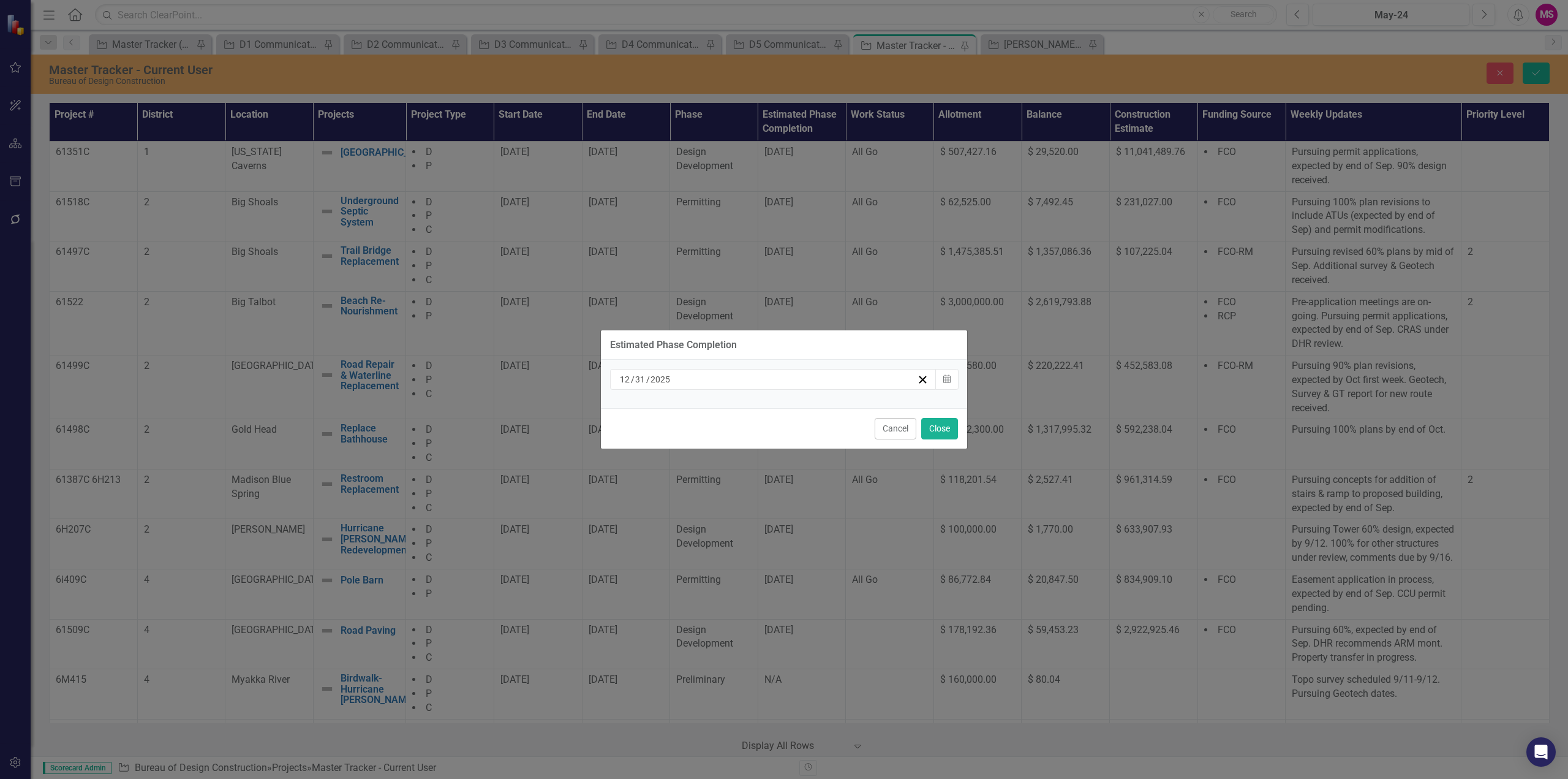
click at [656, 384] on input "2025" at bounding box center [661, 379] width 22 height 12
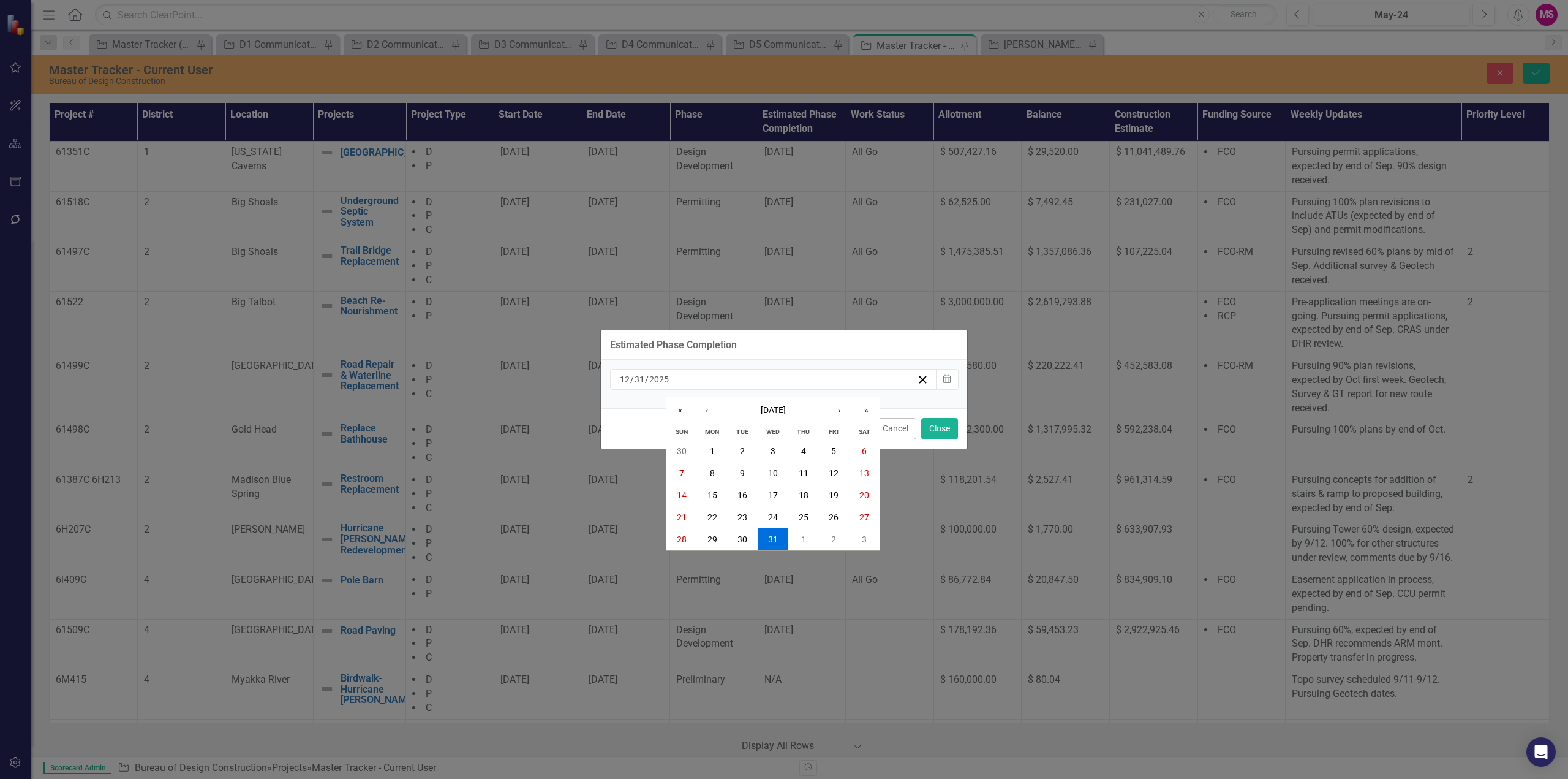
click at [625, 382] on input "12" at bounding box center [624, 379] width 11 height 12
type input "01"
type input "2026"
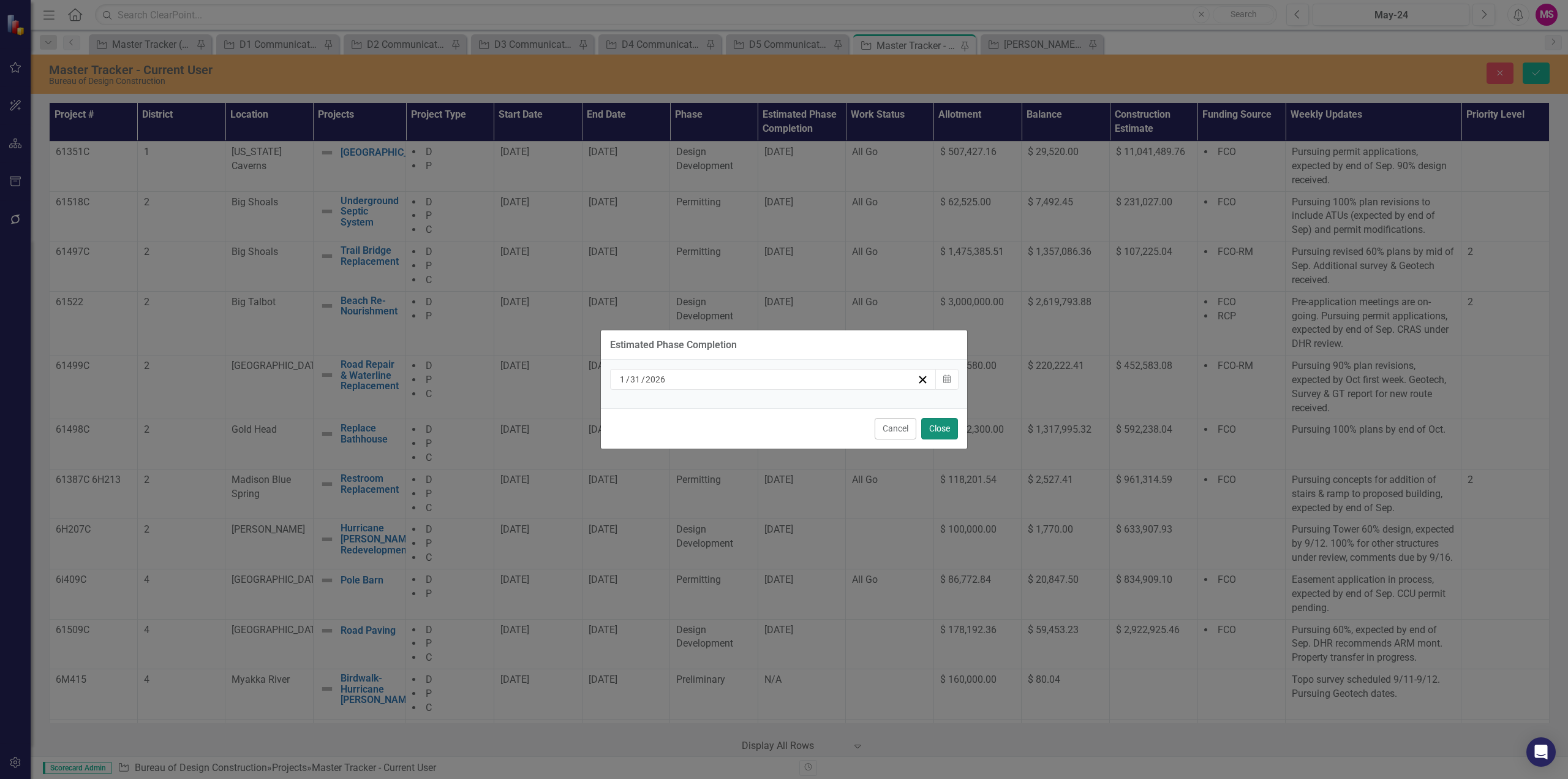
click at [947, 430] on button "Close" at bounding box center [940, 428] width 37 height 22
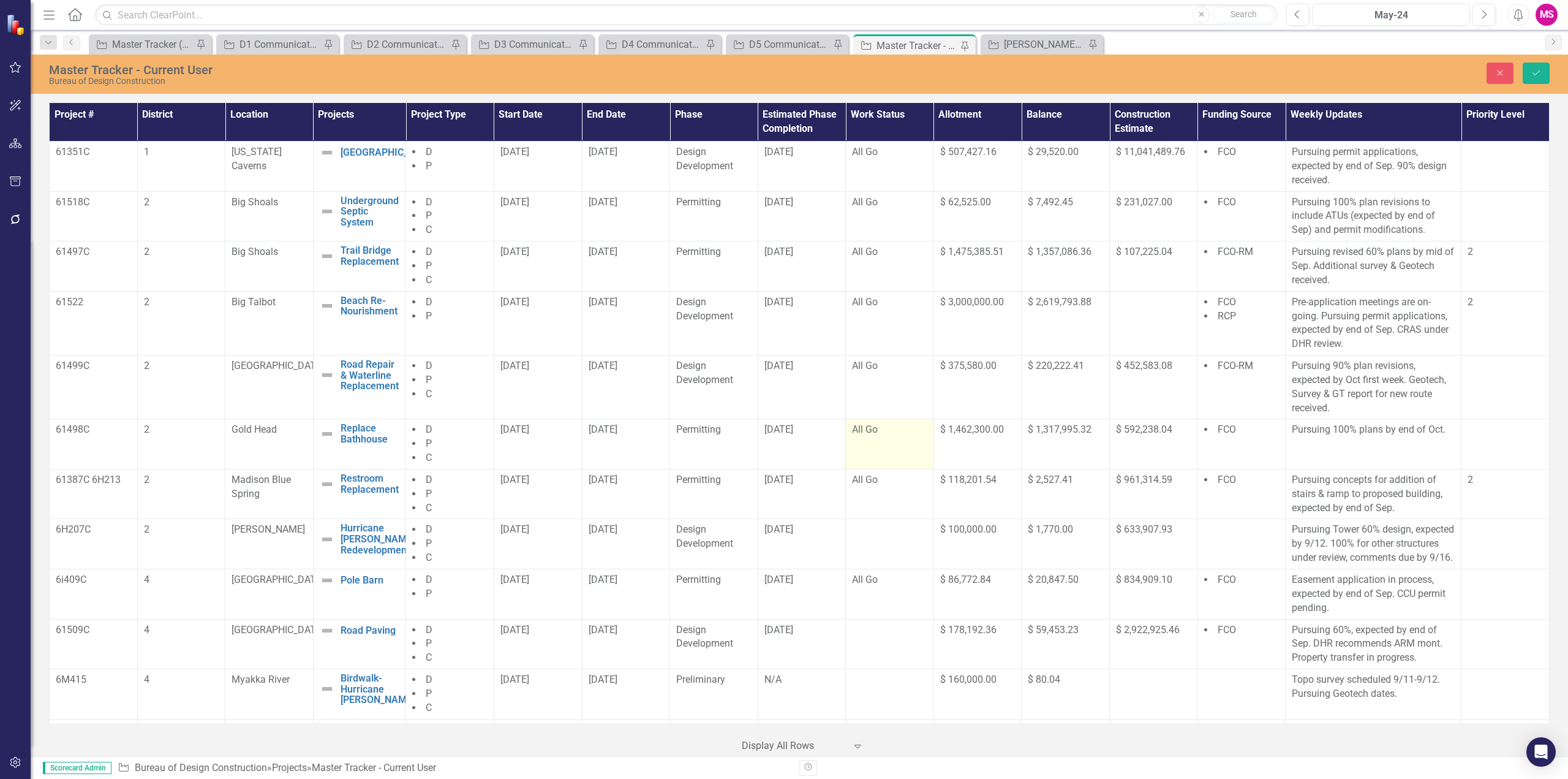
drag, startPoint x: 544, startPoint y: 445, endPoint x: 850, endPoint y: 450, distance: 306.0
click at [850, 450] on tr "61498C 2 Gold Head Replace Bathhouse Edit Edit Project Link Open Element D P C …" at bounding box center [800, 444] width 1501 height 50
click at [1535, 72] on icon "Save" at bounding box center [1536, 73] width 11 height 9
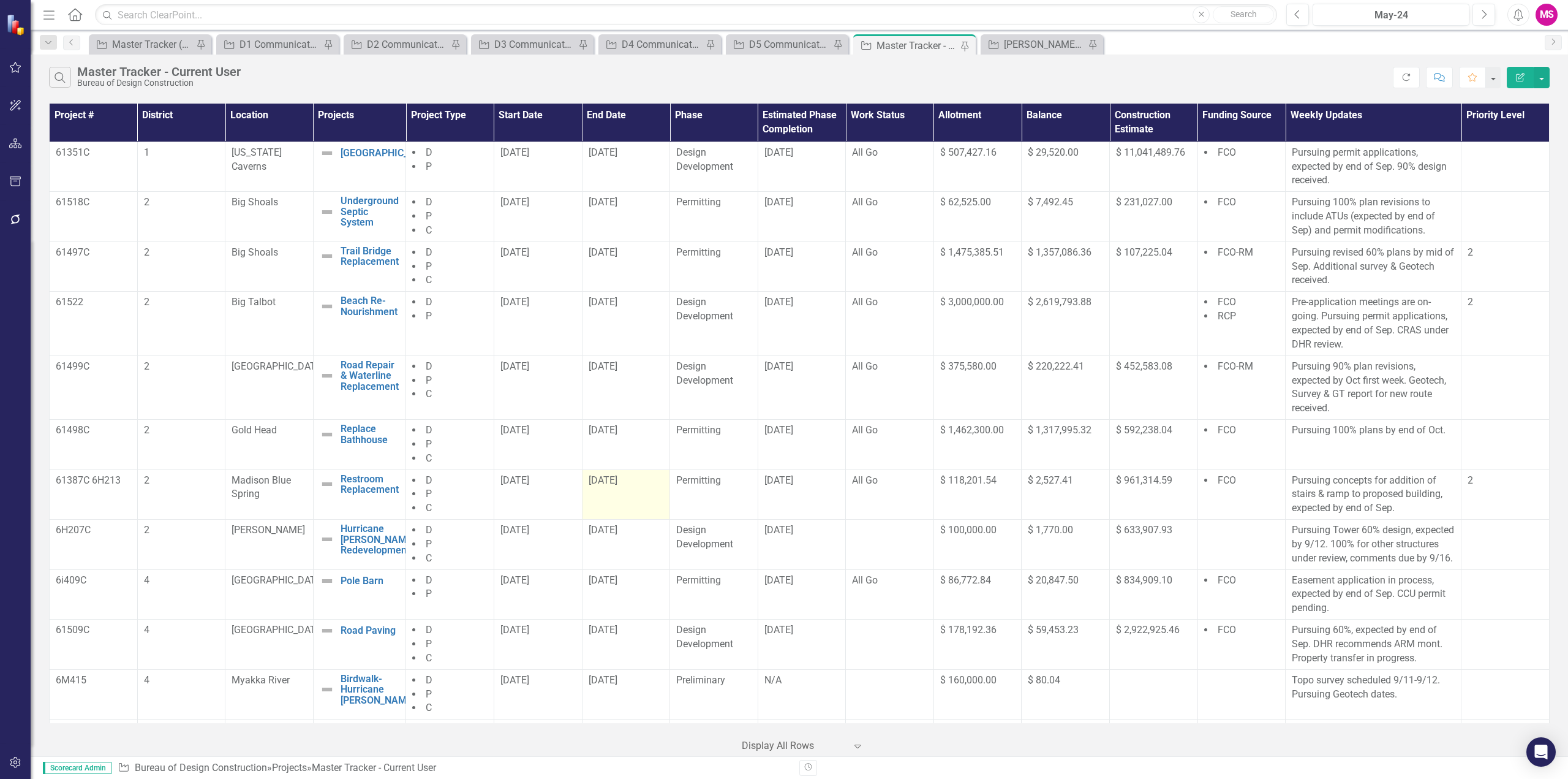
drag, startPoint x: 600, startPoint y: 495, endPoint x: 647, endPoint y: 501, distance: 47.4
click at [647, 501] on tr "61387C 6H213 2 Madison Blue Spring Restroom Replacement Edit Edit Project Link …" at bounding box center [800, 494] width 1501 height 50
click at [783, 491] on td "[DATE]" at bounding box center [802, 494] width 88 height 50
click at [790, 486] on div "[DATE]" at bounding box center [802, 481] width 75 height 14
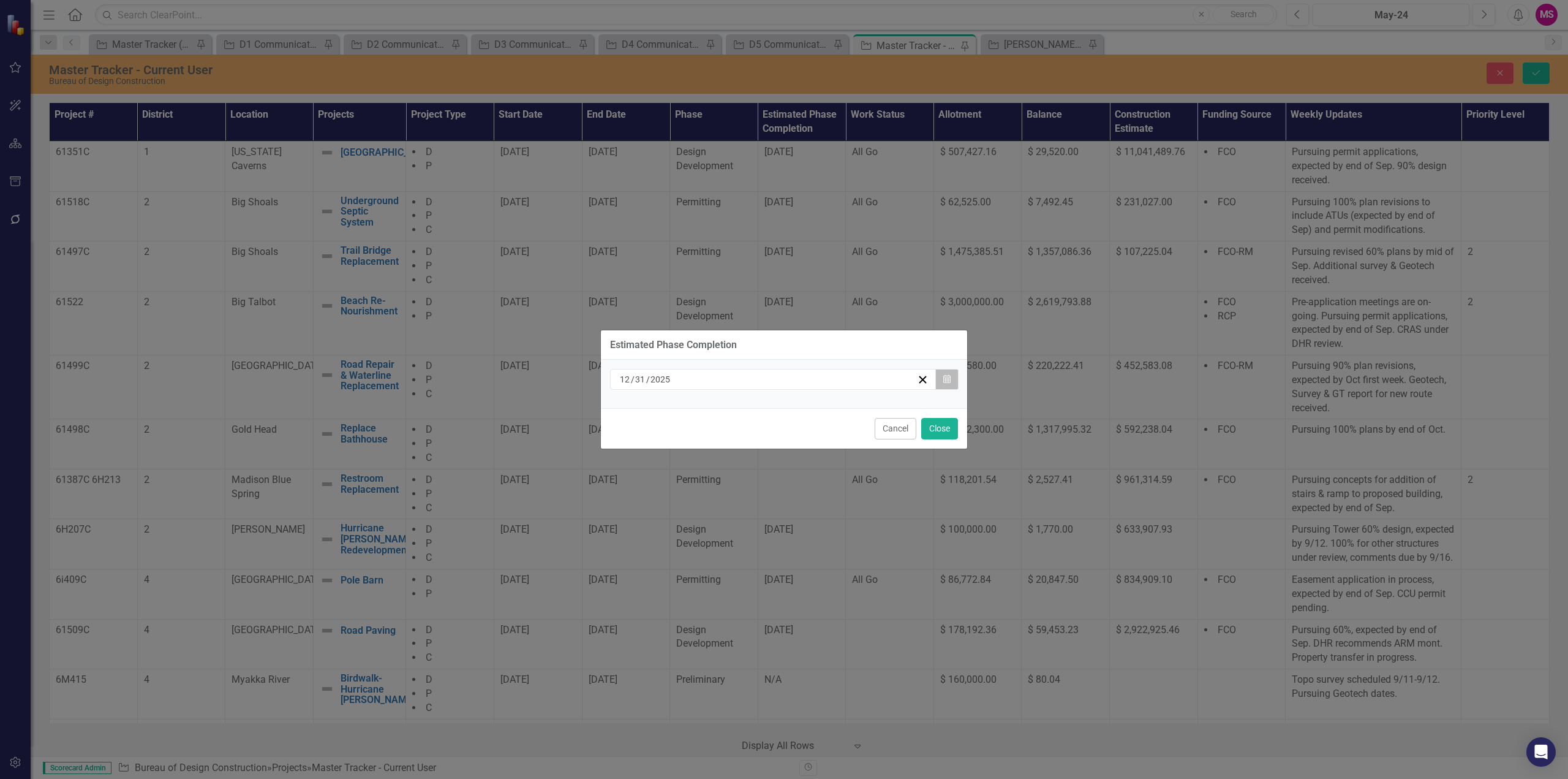
click at [945, 378] on icon "Calendar" at bounding box center [947, 379] width 7 height 9
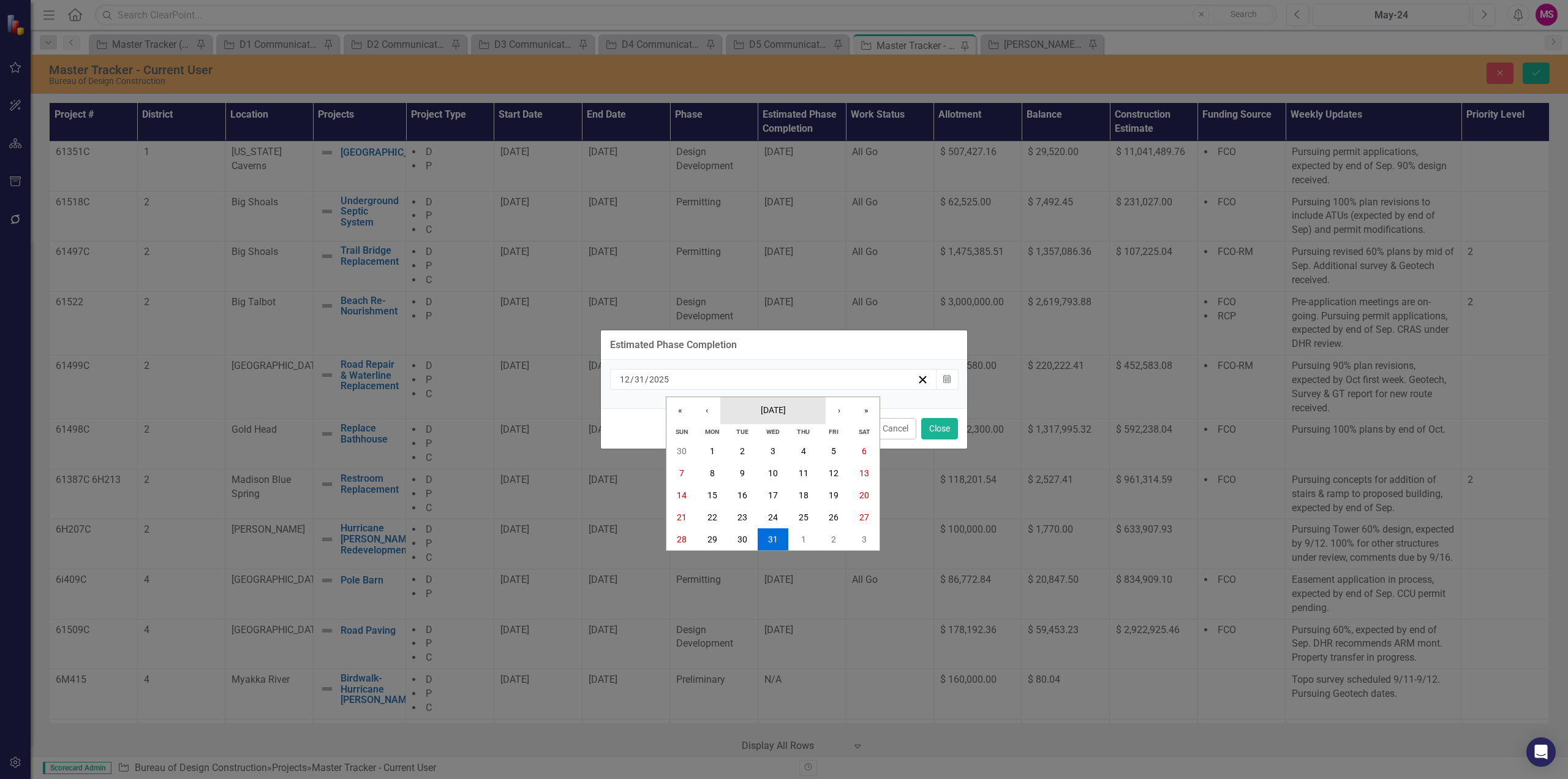
click at [782, 408] on span "[DATE]" at bounding box center [773, 410] width 25 height 10
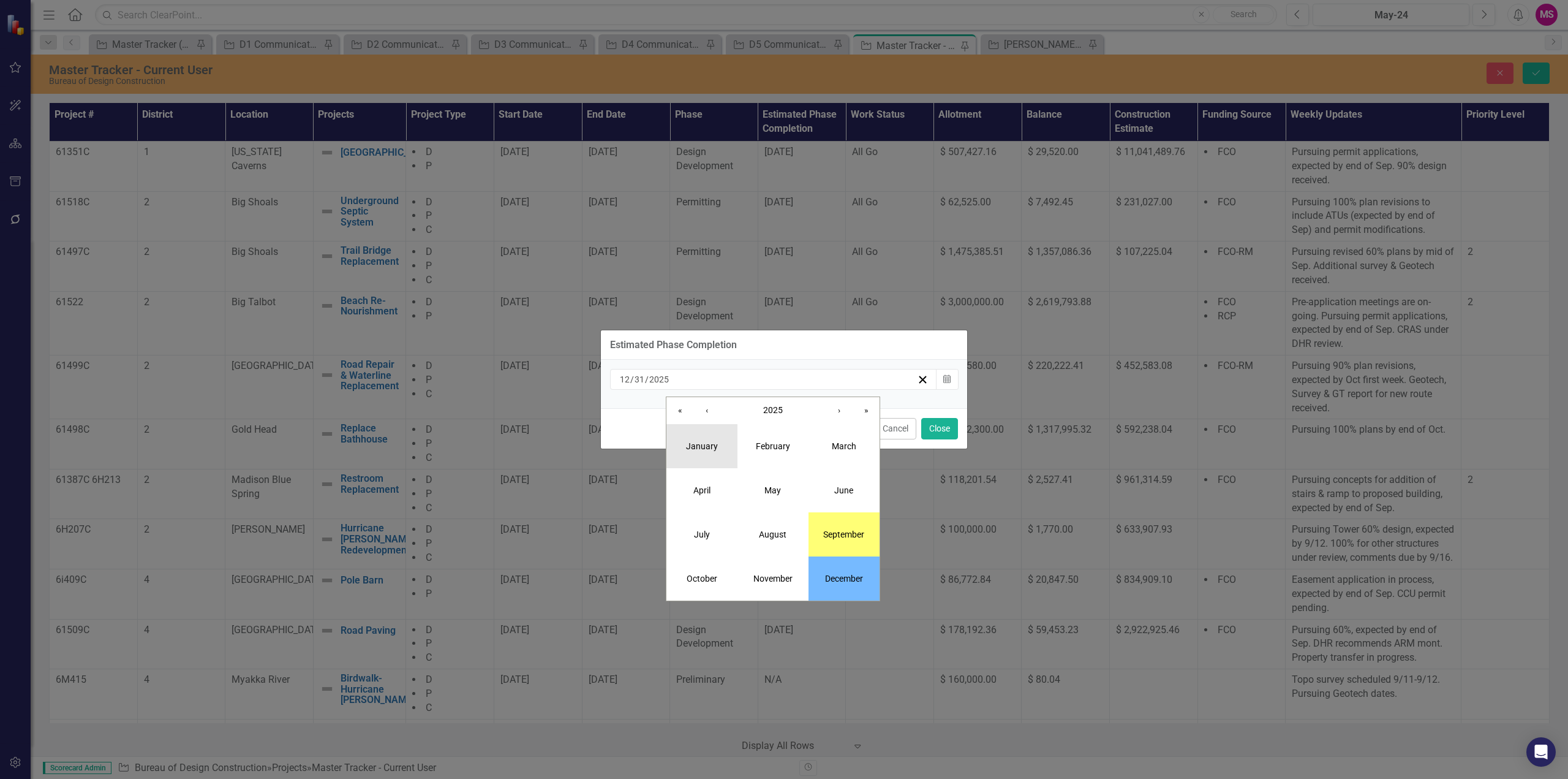
click at [702, 443] on abbr "January" at bounding box center [702, 446] width 32 height 10
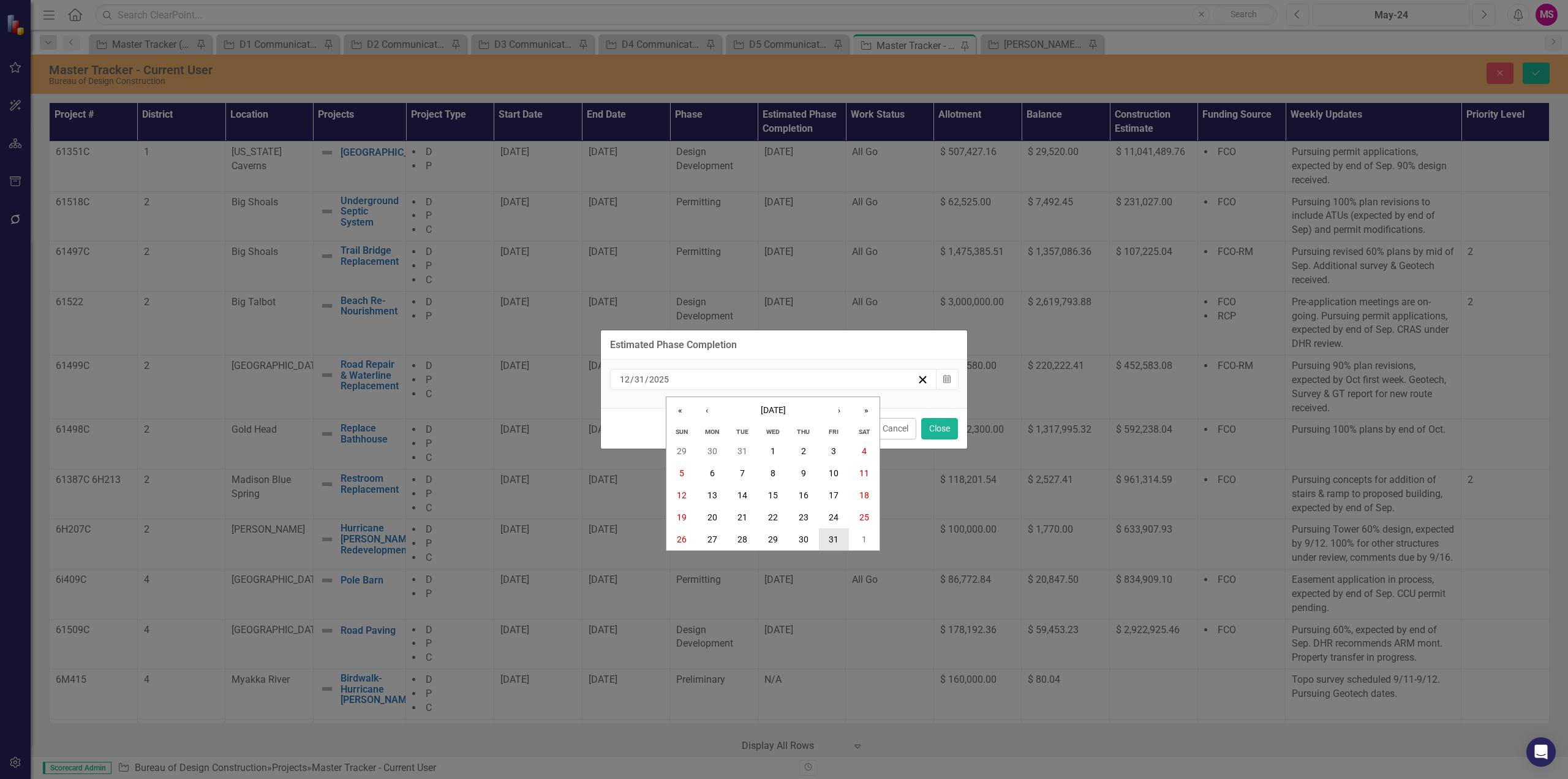
click at [831, 542] on abbr "31" at bounding box center [834, 539] width 10 height 10
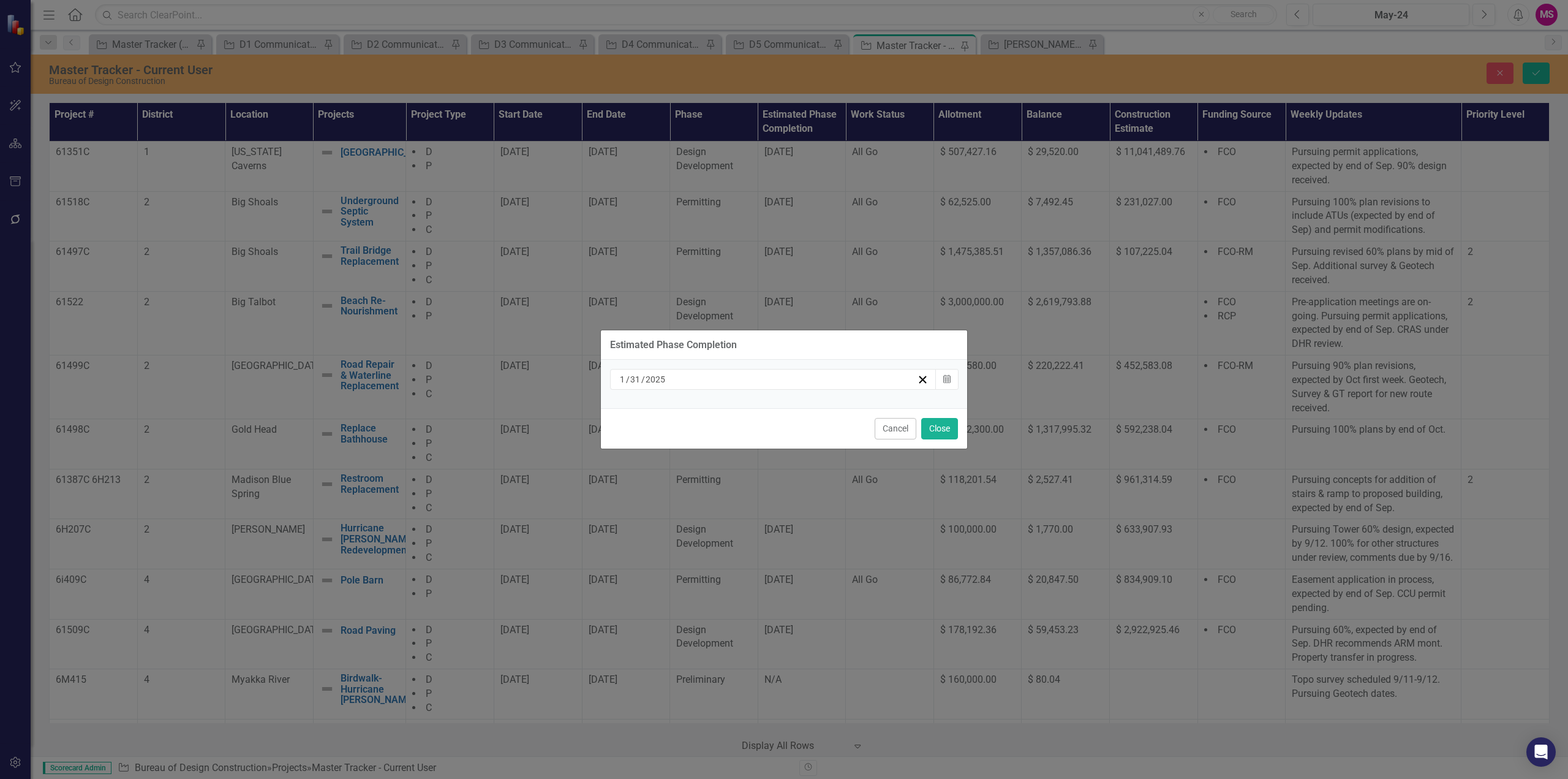
click at [670, 376] on div "[DATE]" at bounding box center [768, 379] width 299 height 12
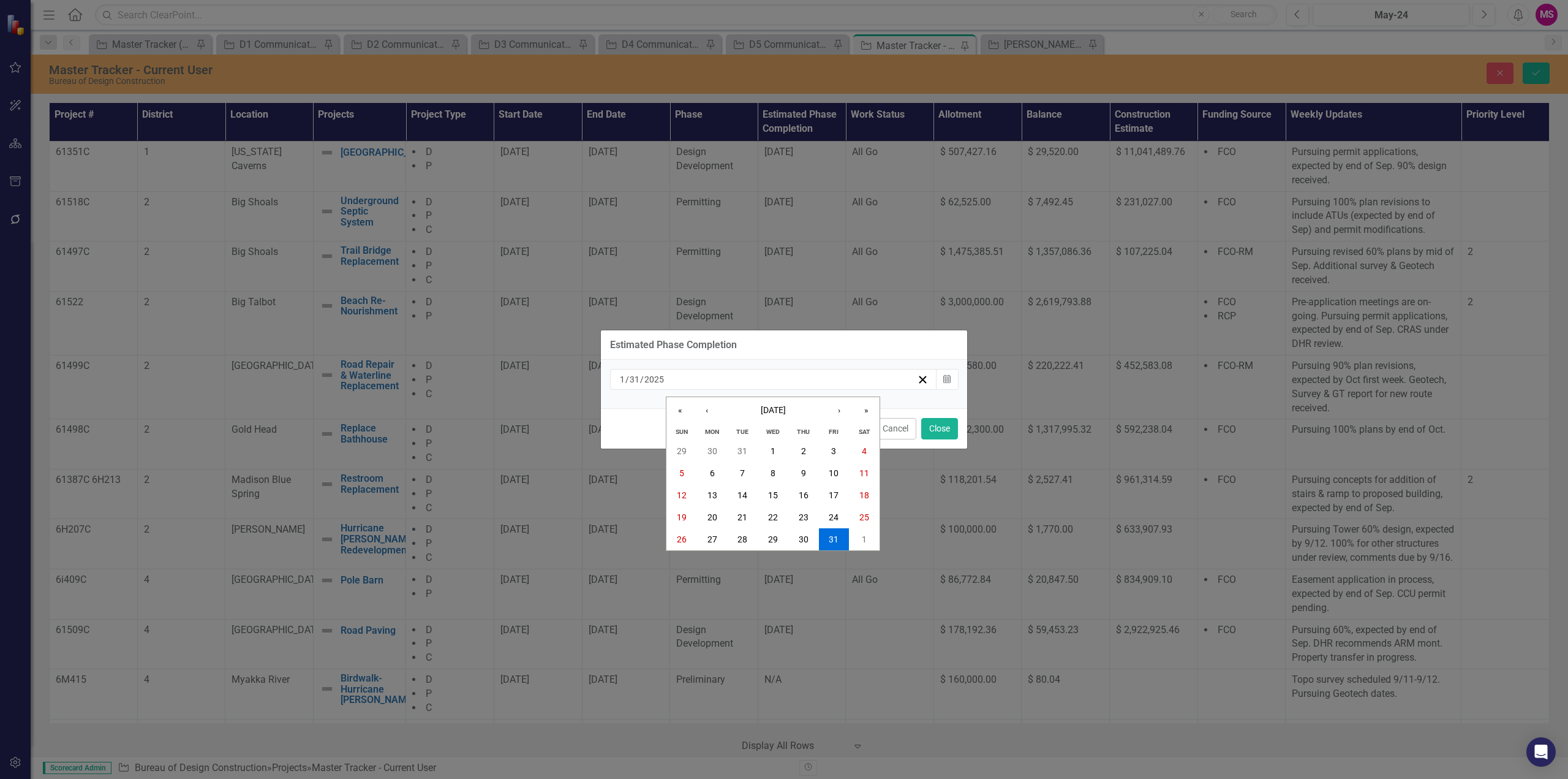
click at [671, 379] on div "[DATE] [DATE]" at bounding box center [768, 379] width 299 height 12
click at [658, 379] on input "2025" at bounding box center [654, 379] width 21 height 12
type input "2026"
click at [733, 366] on div "[DATE] [DATE] « ‹ [DATE] › » Sun Mon Tue Wed Thu Fri Sat 29 30 31 1 2 3 4 5 6 7…" at bounding box center [784, 383] width 367 height 48
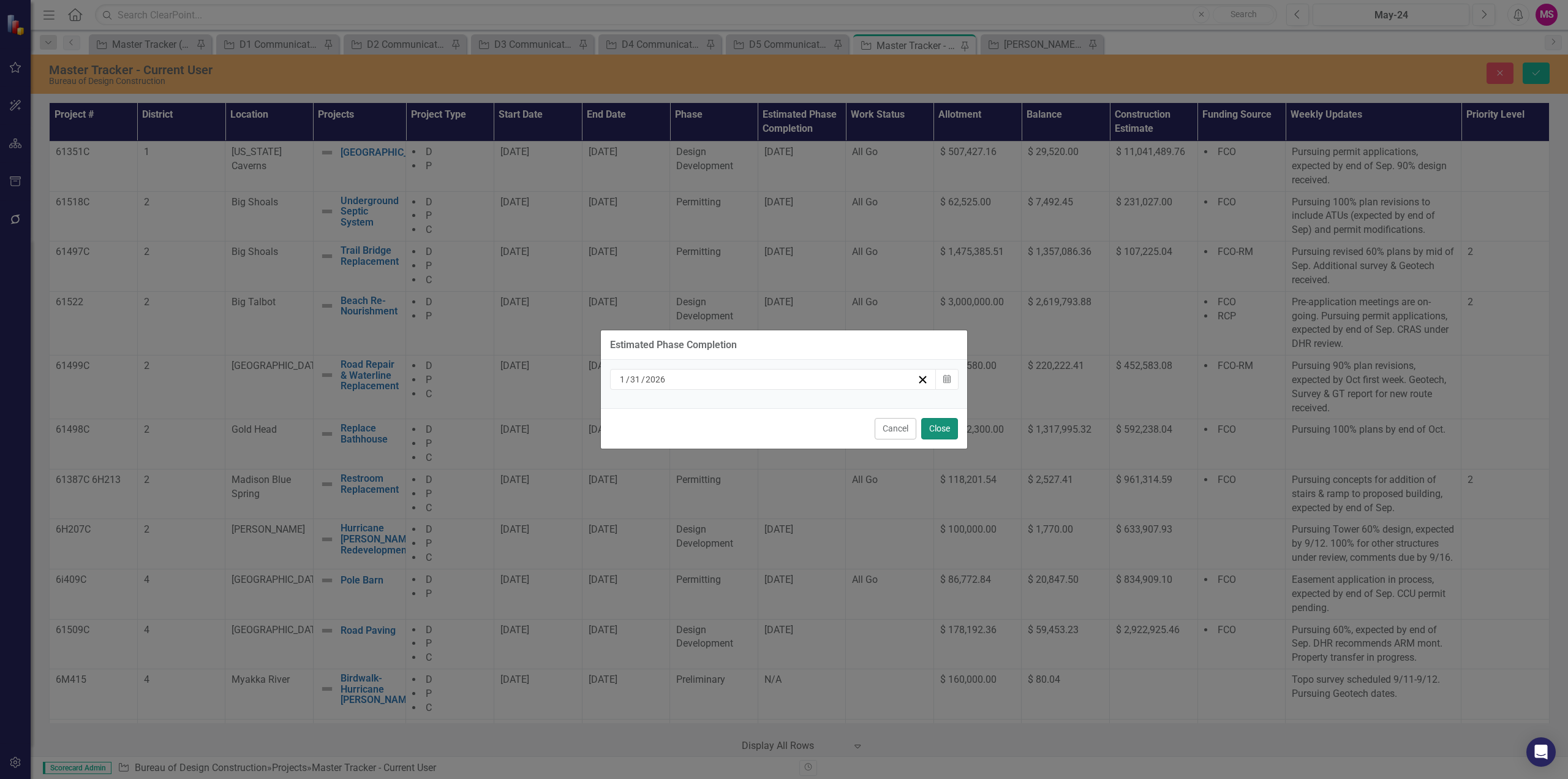
click at [946, 434] on button "Close" at bounding box center [940, 428] width 37 height 22
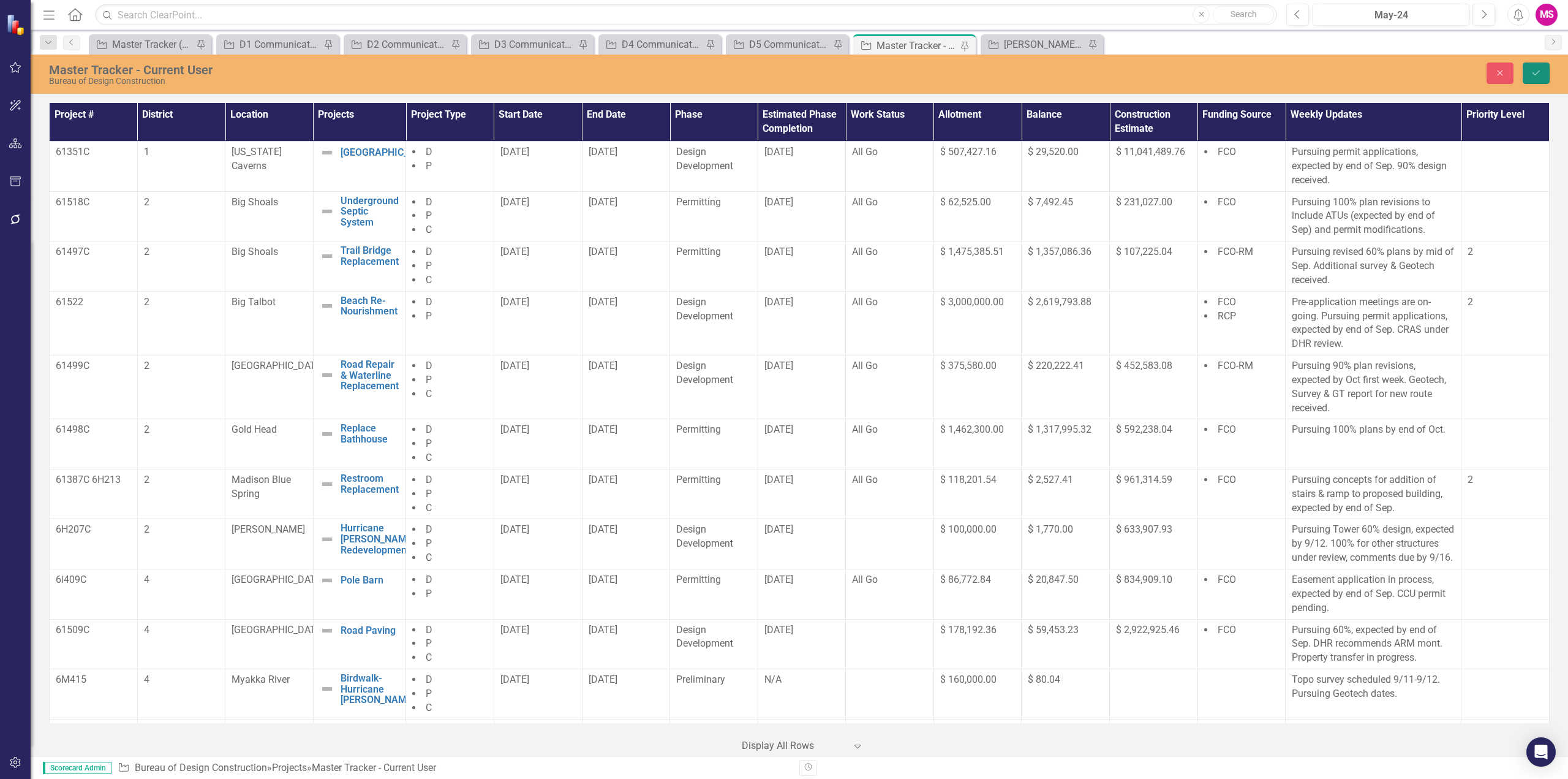
click at [1538, 69] on icon "Save" at bounding box center [1536, 73] width 11 height 9
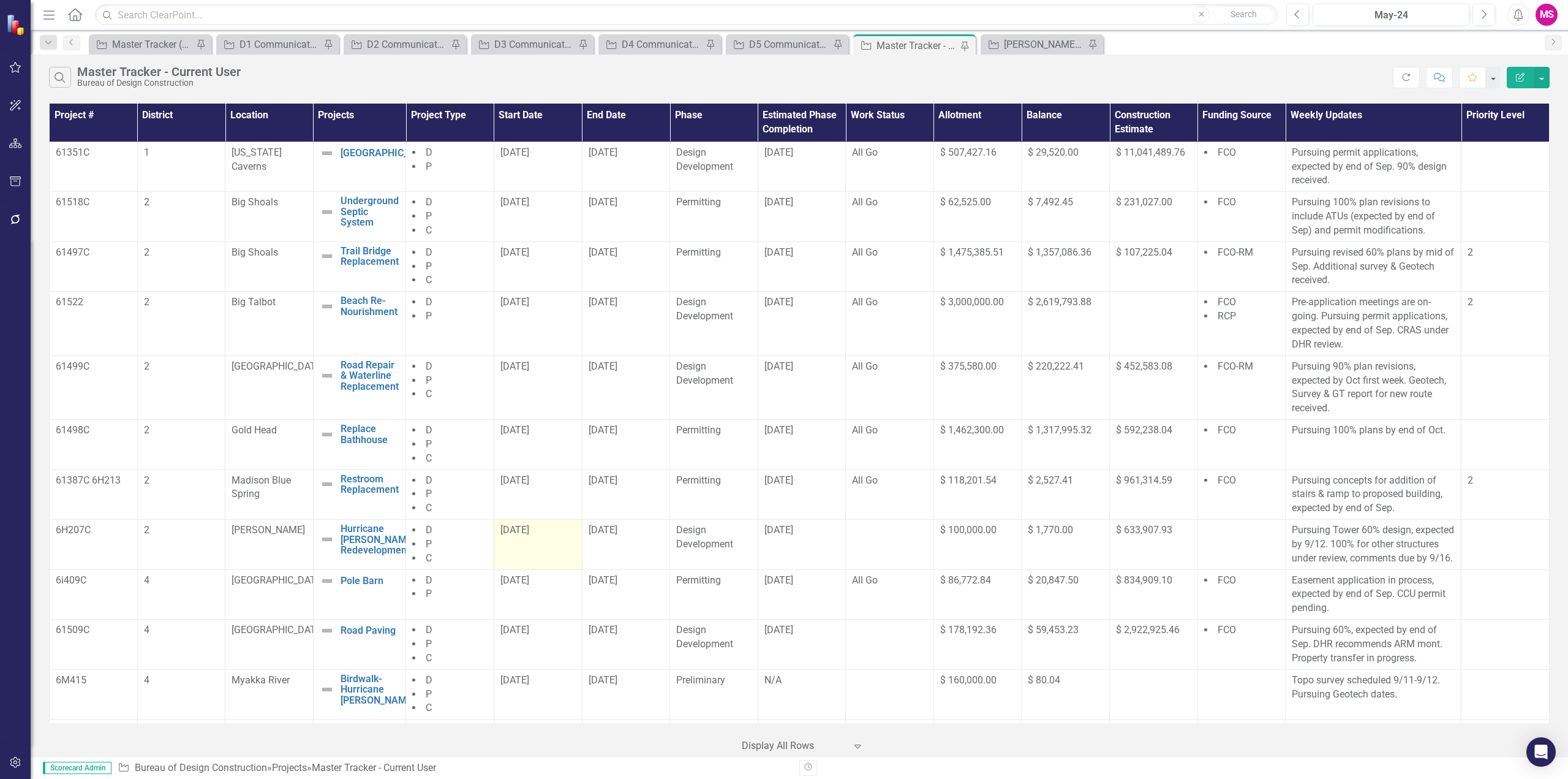
drag, startPoint x: 504, startPoint y: 544, endPoint x: 547, endPoint y: 540, distance: 43.2
click at [547, 540] on tr "6H207C 2 [PERSON_NAME] Hurricane [PERSON_NAME] Redevelopment Edit Edit Project …" at bounding box center [800, 544] width 1501 height 50
click at [554, 542] on td "[DATE]" at bounding box center [537, 544] width 88 height 50
click at [529, 535] on span "[DATE]" at bounding box center [515, 529] width 29 height 11
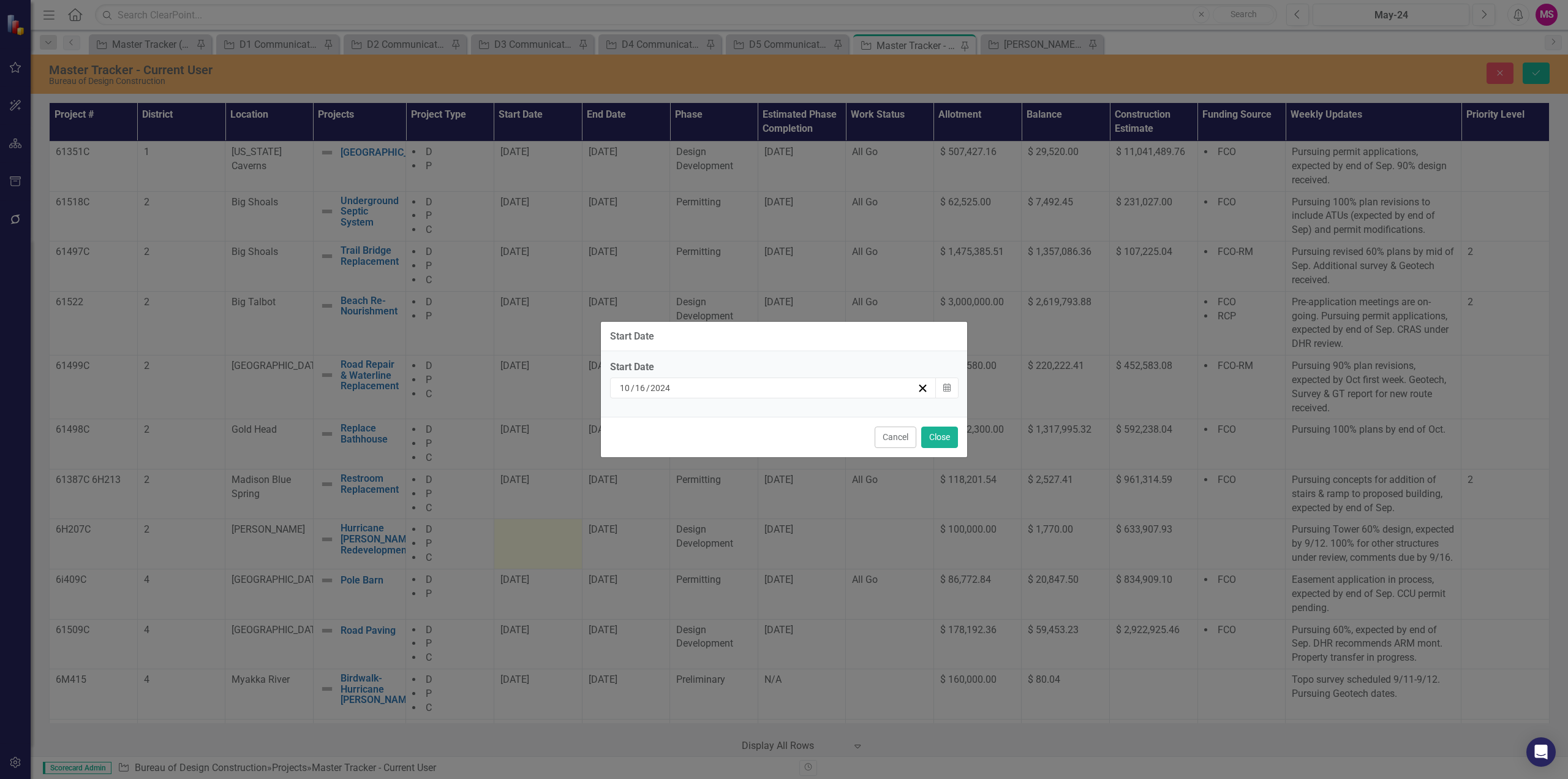
click at [628, 384] on input "10" at bounding box center [625, 387] width 11 height 12
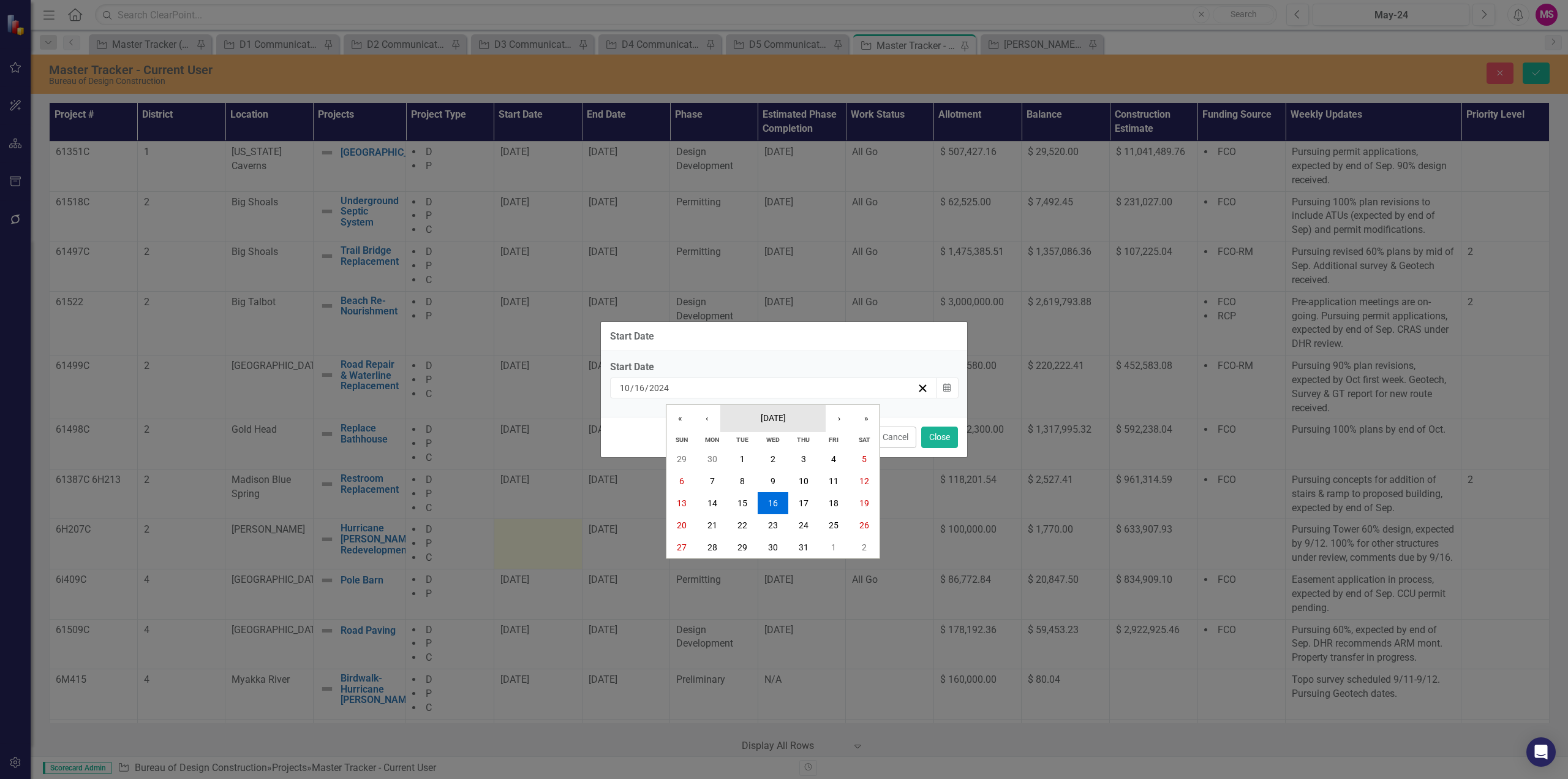
click at [786, 415] on span "[DATE]" at bounding box center [773, 418] width 25 height 10
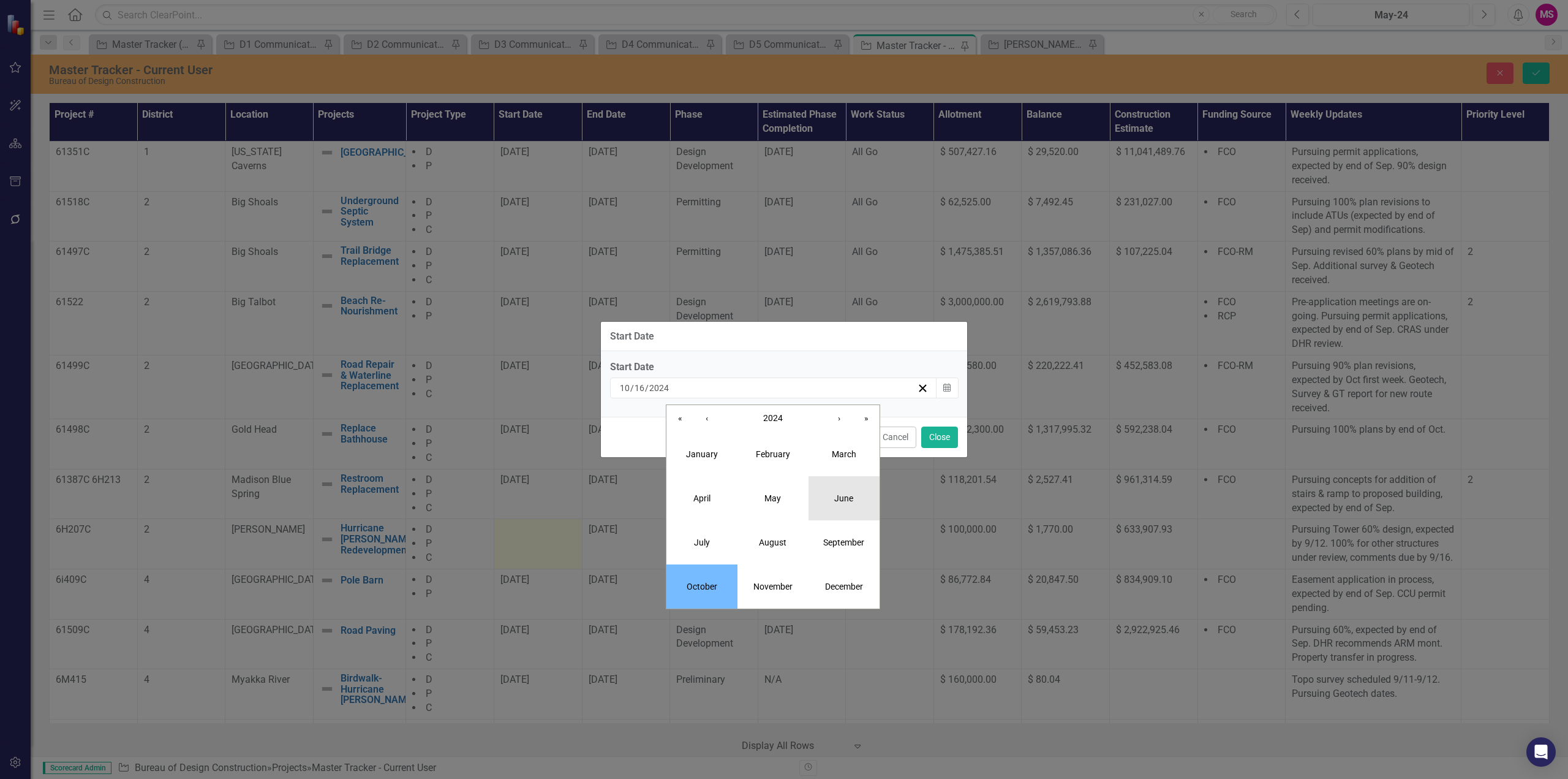
click at [833, 504] on button "June" at bounding box center [844, 498] width 71 height 44
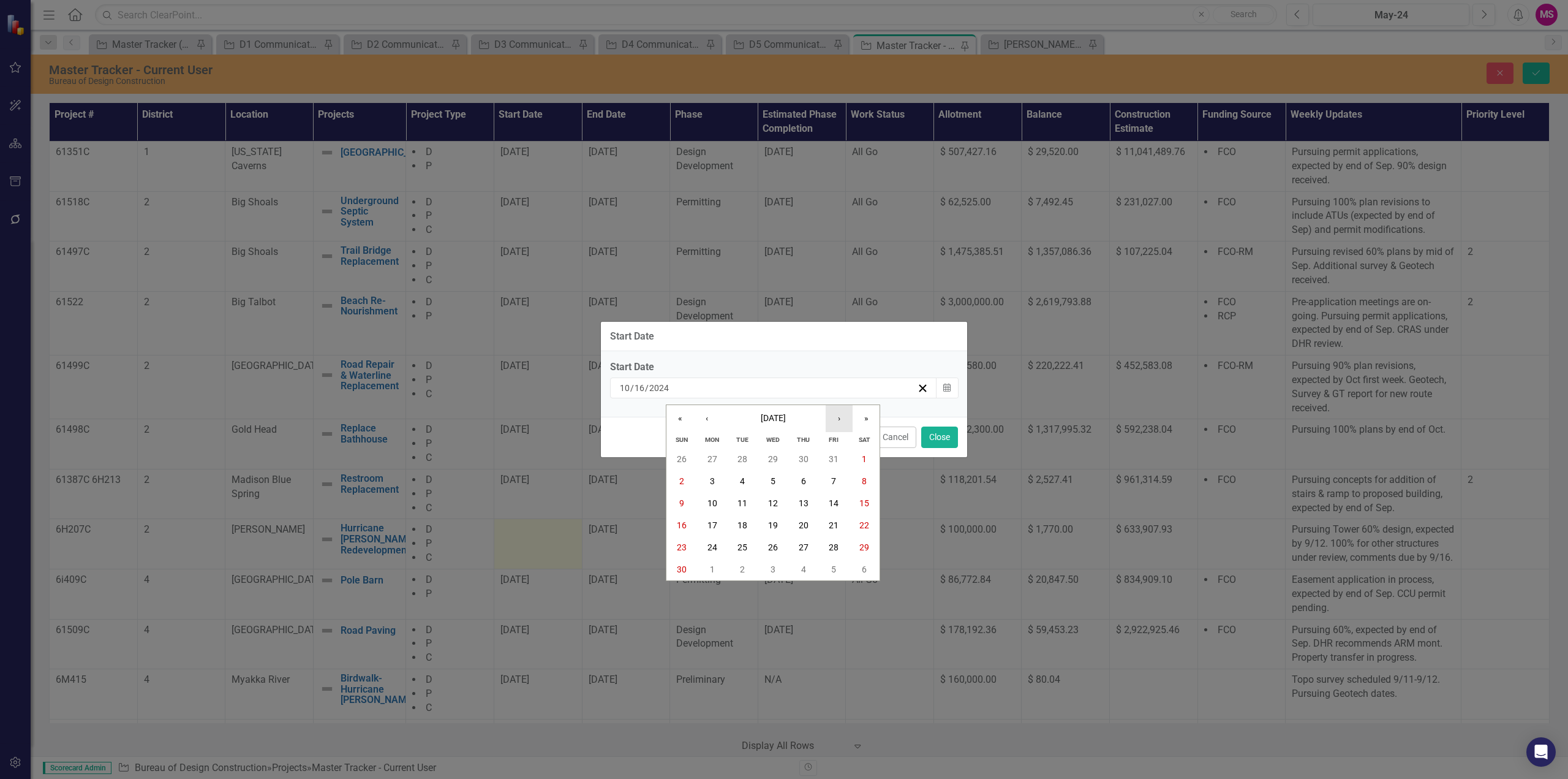
click at [841, 417] on button "›" at bounding box center [839, 419] width 27 height 27
click at [859, 544] on abbr "31" at bounding box center [864, 547] width 10 height 10
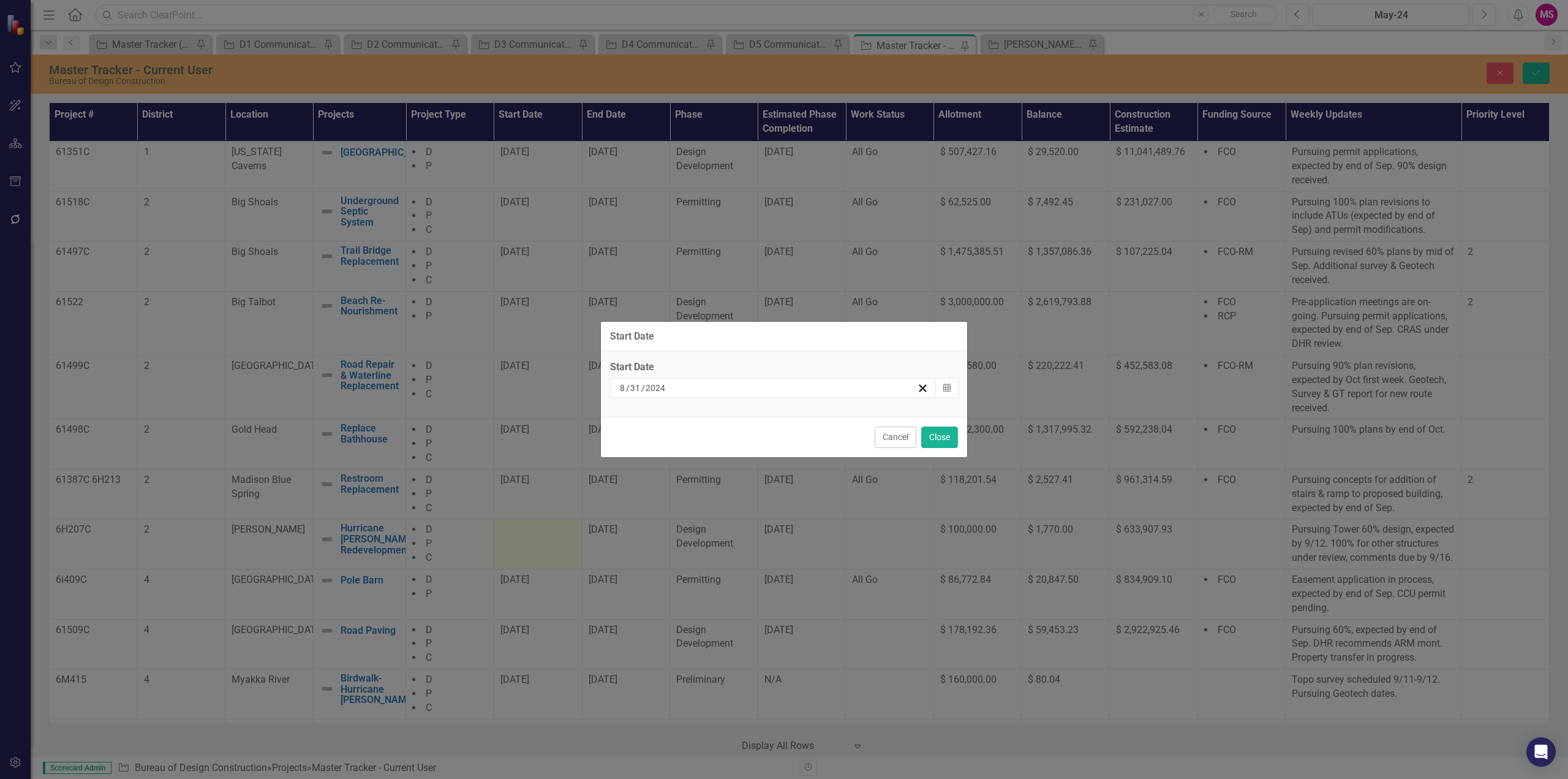
click at [635, 390] on input "31" at bounding box center [636, 387] width 11 height 12
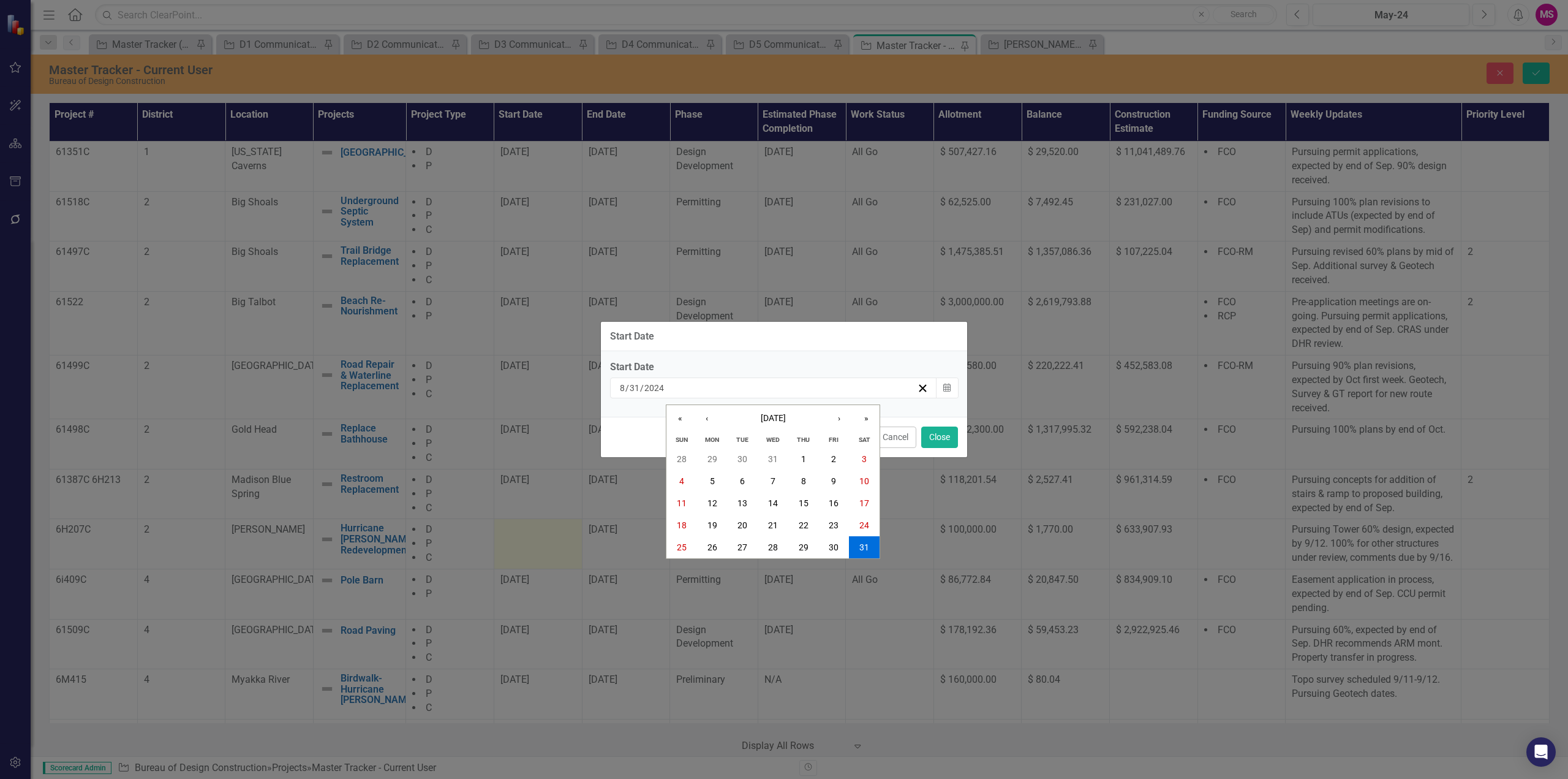
click at [629, 388] on input "31" at bounding box center [634, 387] width 11 height 12
click at [654, 387] on input "2024" at bounding box center [654, 387] width 21 height 12
type input "2026"
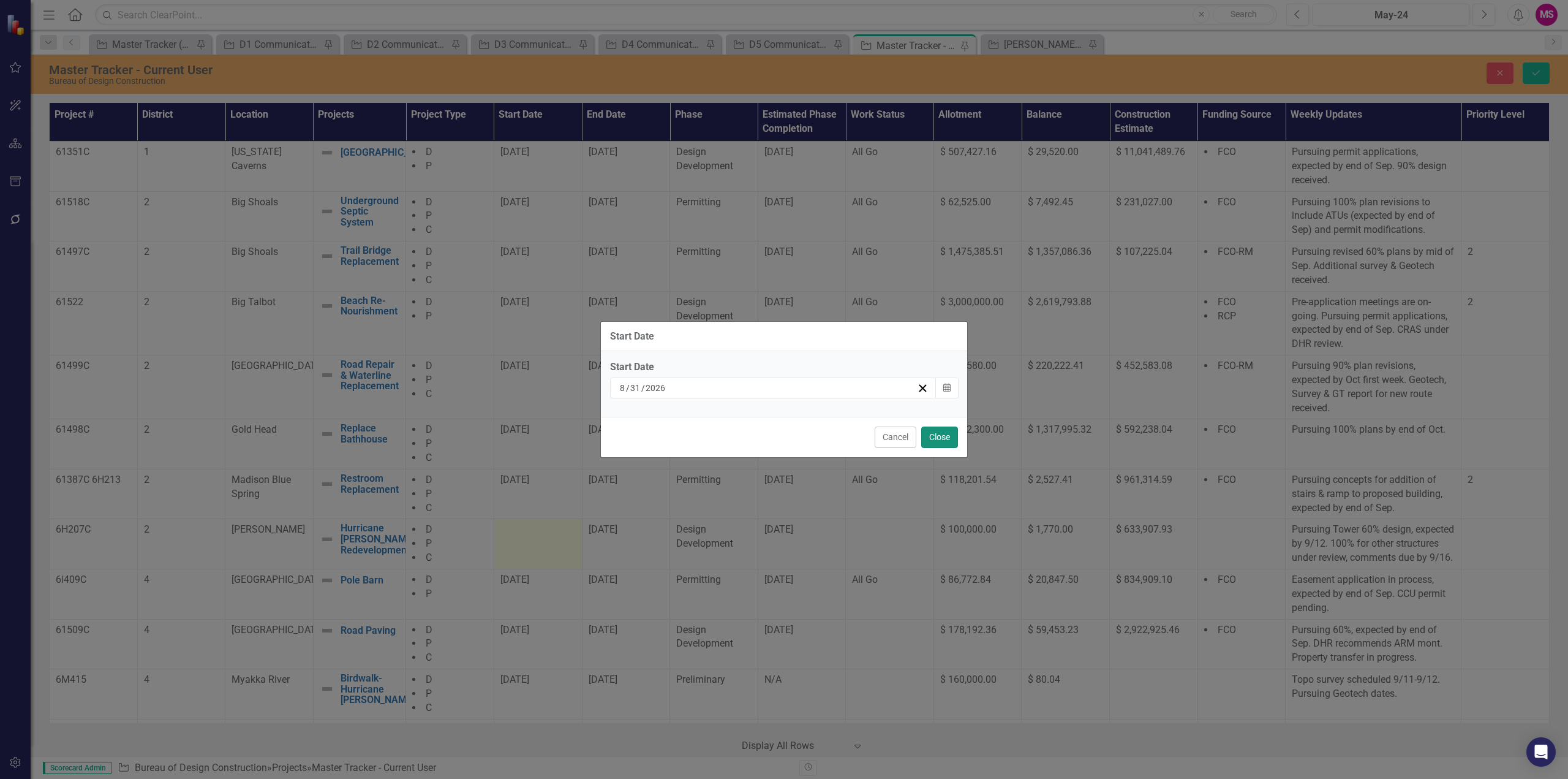
click at [950, 443] on button "Close" at bounding box center [940, 437] width 37 height 22
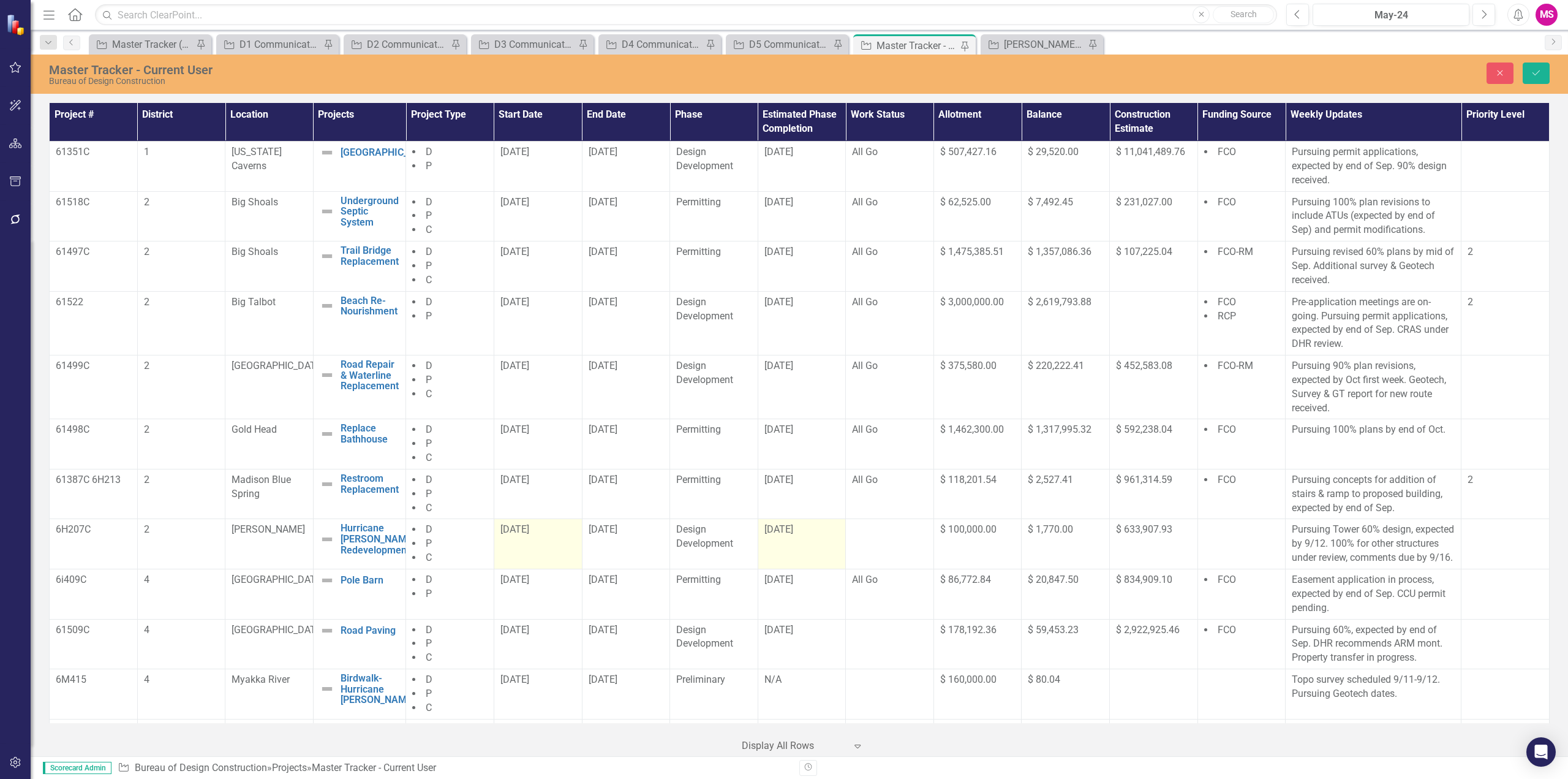
click at [785, 532] on span "[DATE]" at bounding box center [779, 529] width 29 height 11
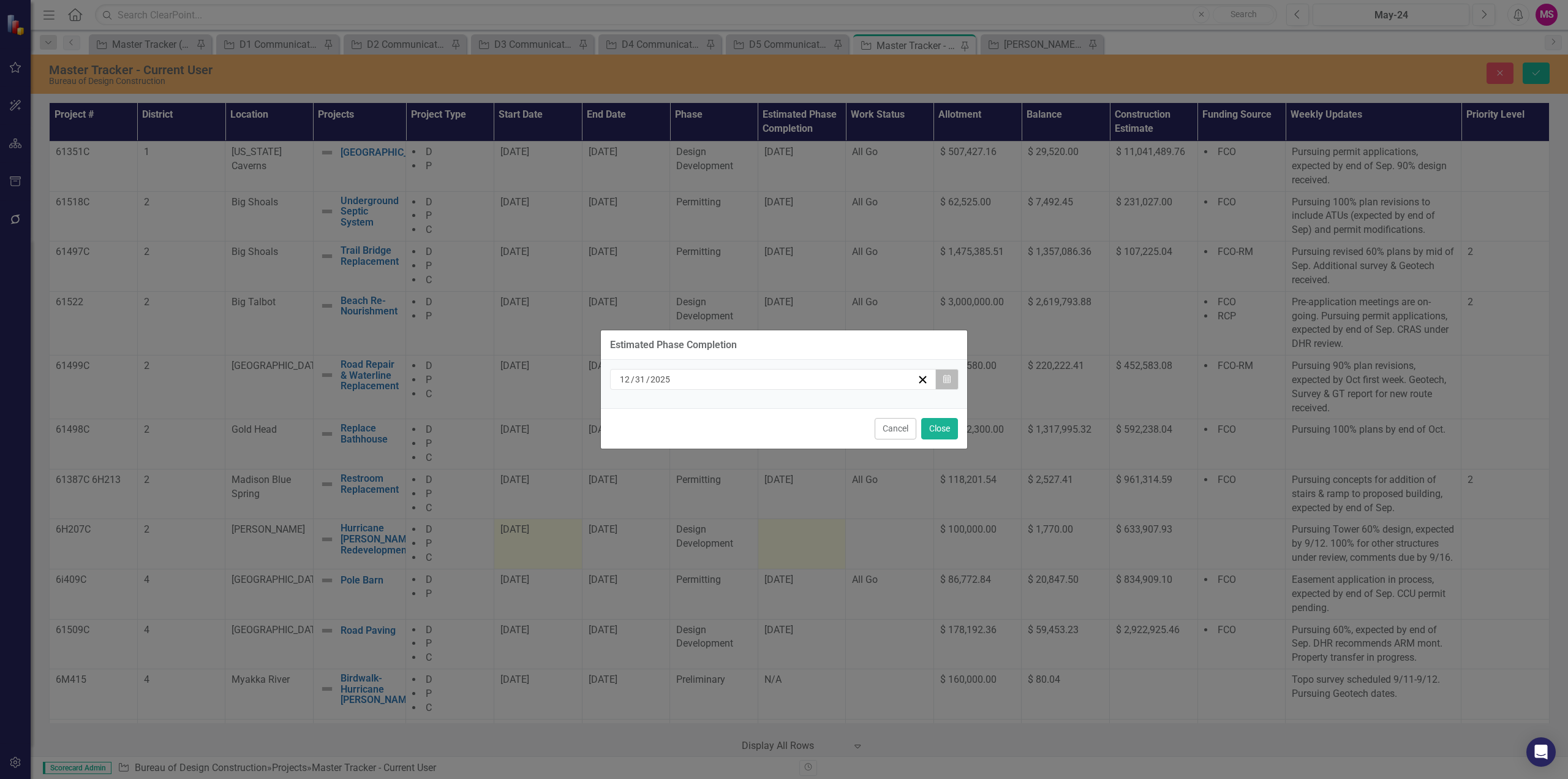
click at [942, 372] on button "Calendar" at bounding box center [947, 379] width 23 height 21
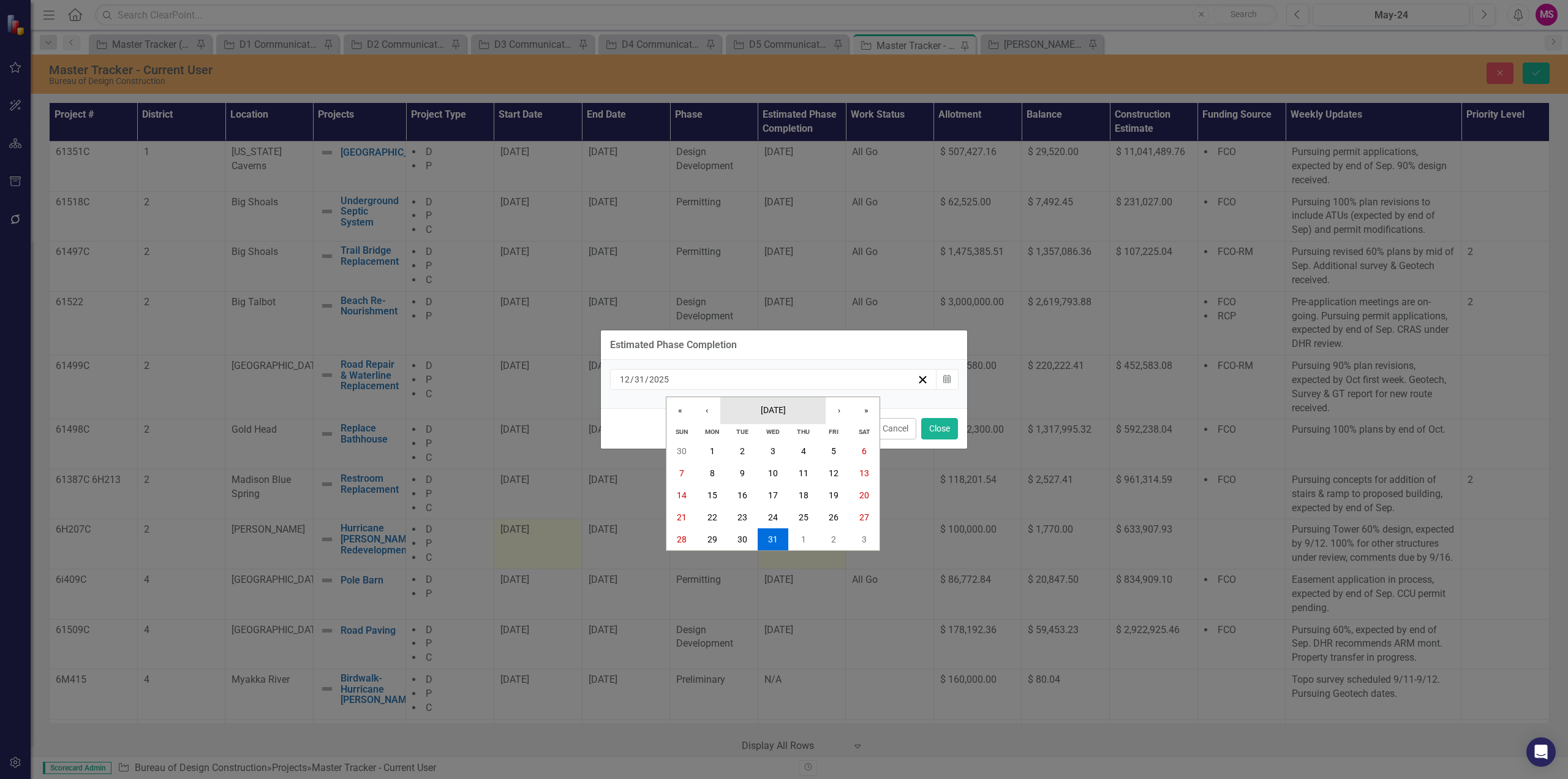
click at [785, 412] on span "[DATE]" at bounding box center [773, 410] width 25 height 10
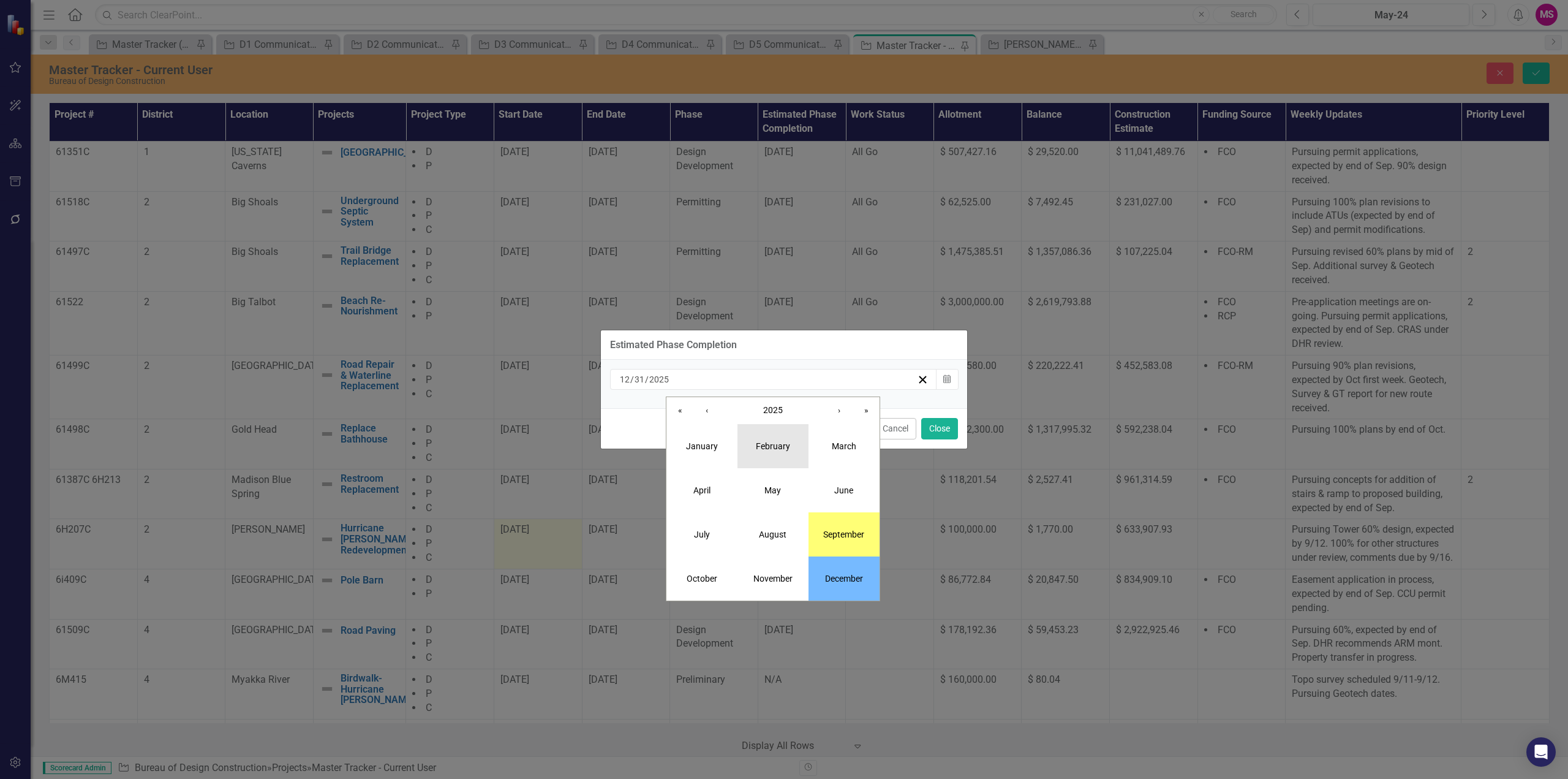
click at [779, 450] on abbr "February" at bounding box center [773, 446] width 34 height 10
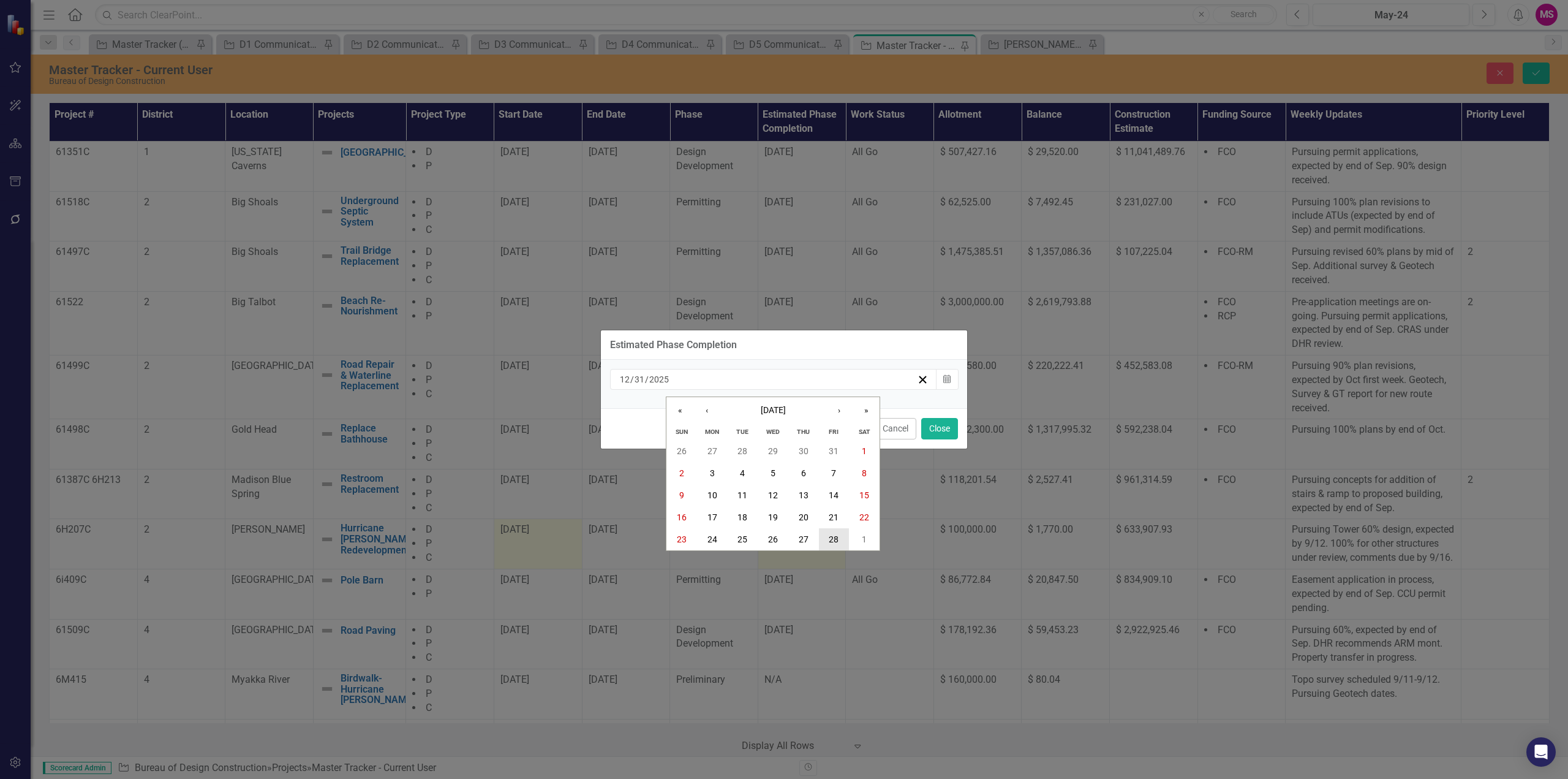
click at [832, 539] on abbr "28" at bounding box center [834, 539] width 10 height 10
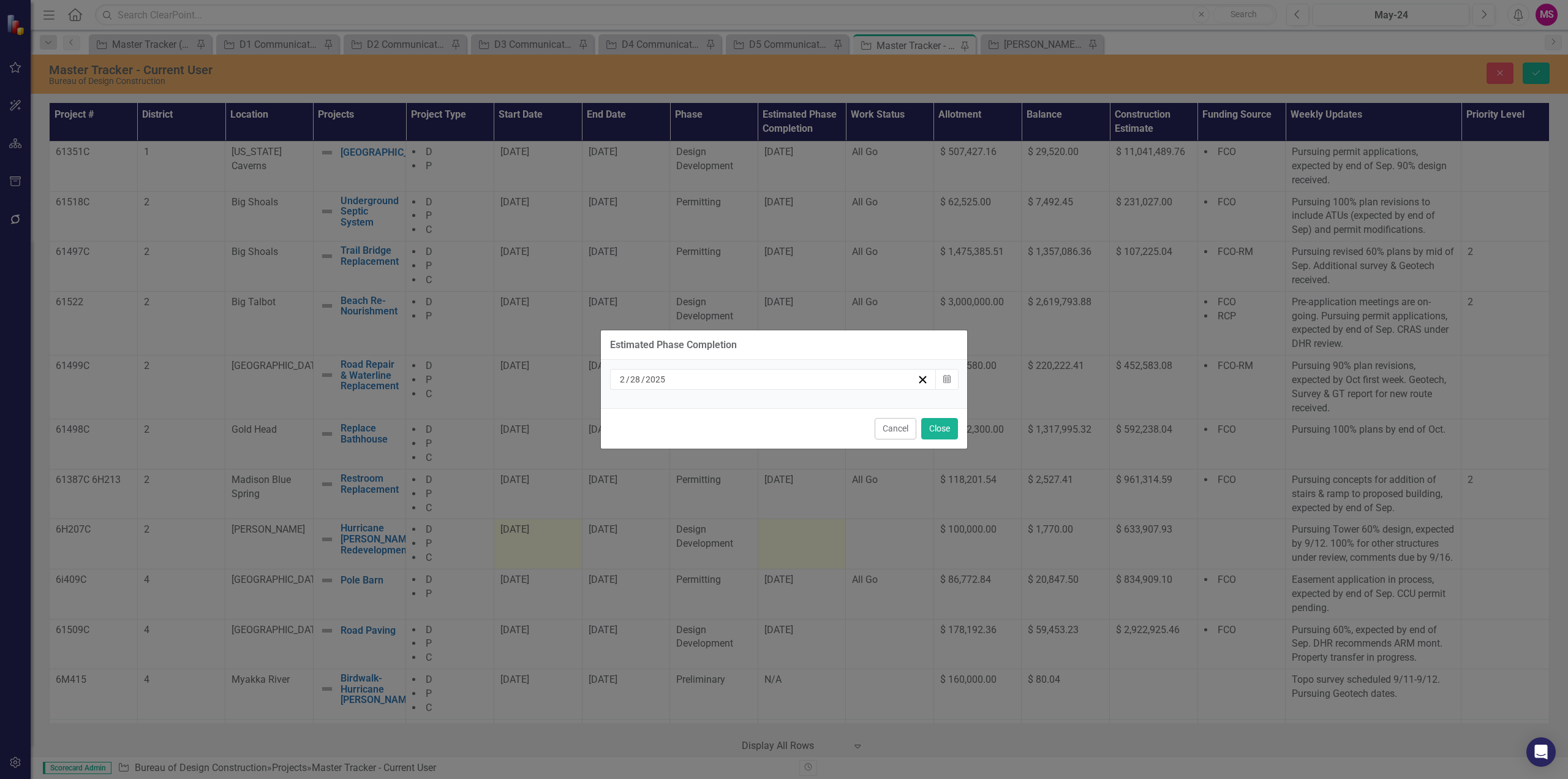
click at [697, 377] on div "[DATE]" at bounding box center [768, 379] width 299 height 12
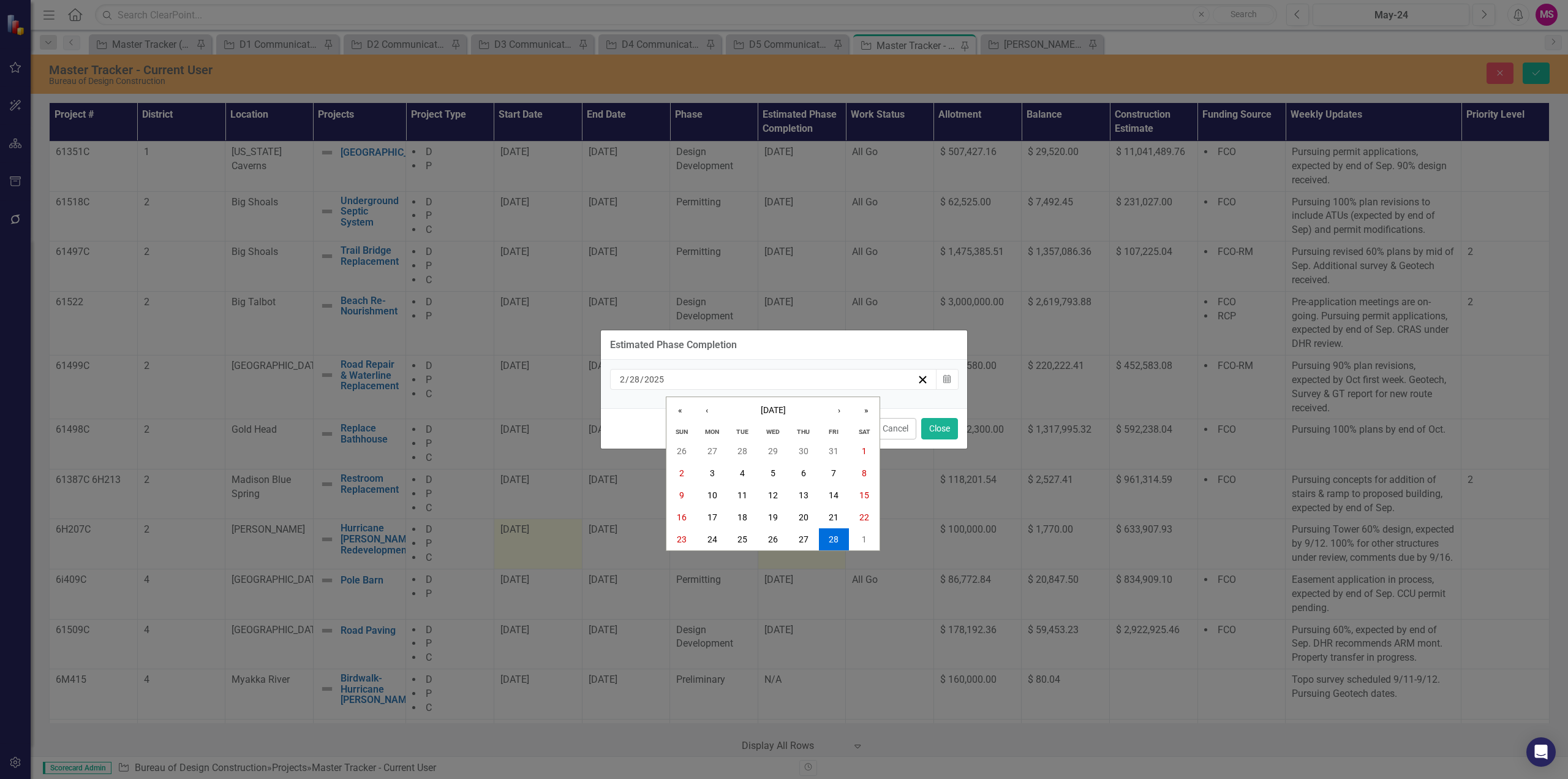
click at [640, 379] on input "28" at bounding box center [634, 379] width 11 height 12
click at [661, 377] on input "2025" at bounding box center [654, 379] width 21 height 12
type input "2026"
click at [939, 426] on button "Close" at bounding box center [940, 428] width 37 height 22
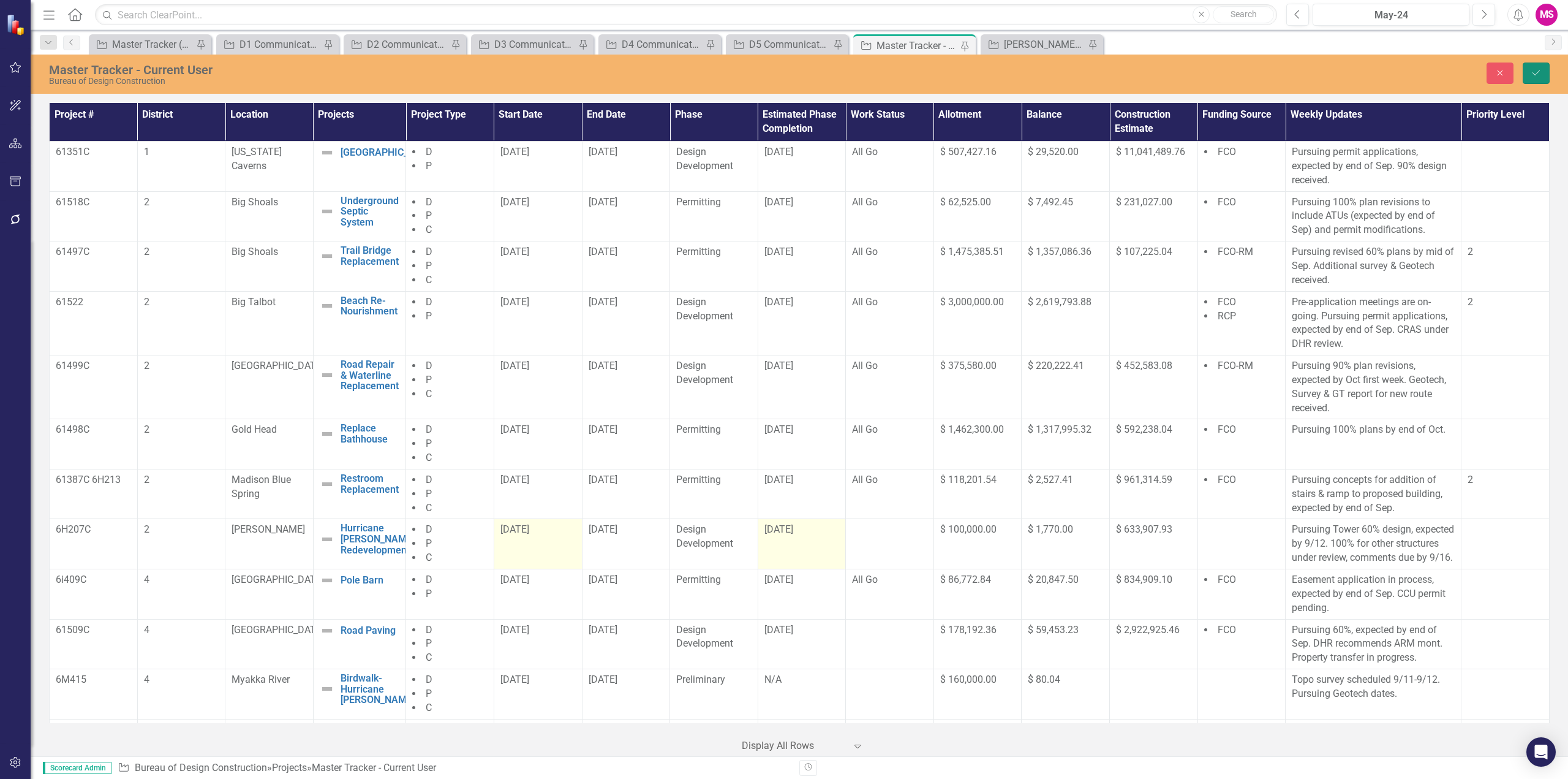
click at [1539, 72] on icon "submit" at bounding box center [1536, 72] width 7 height 5
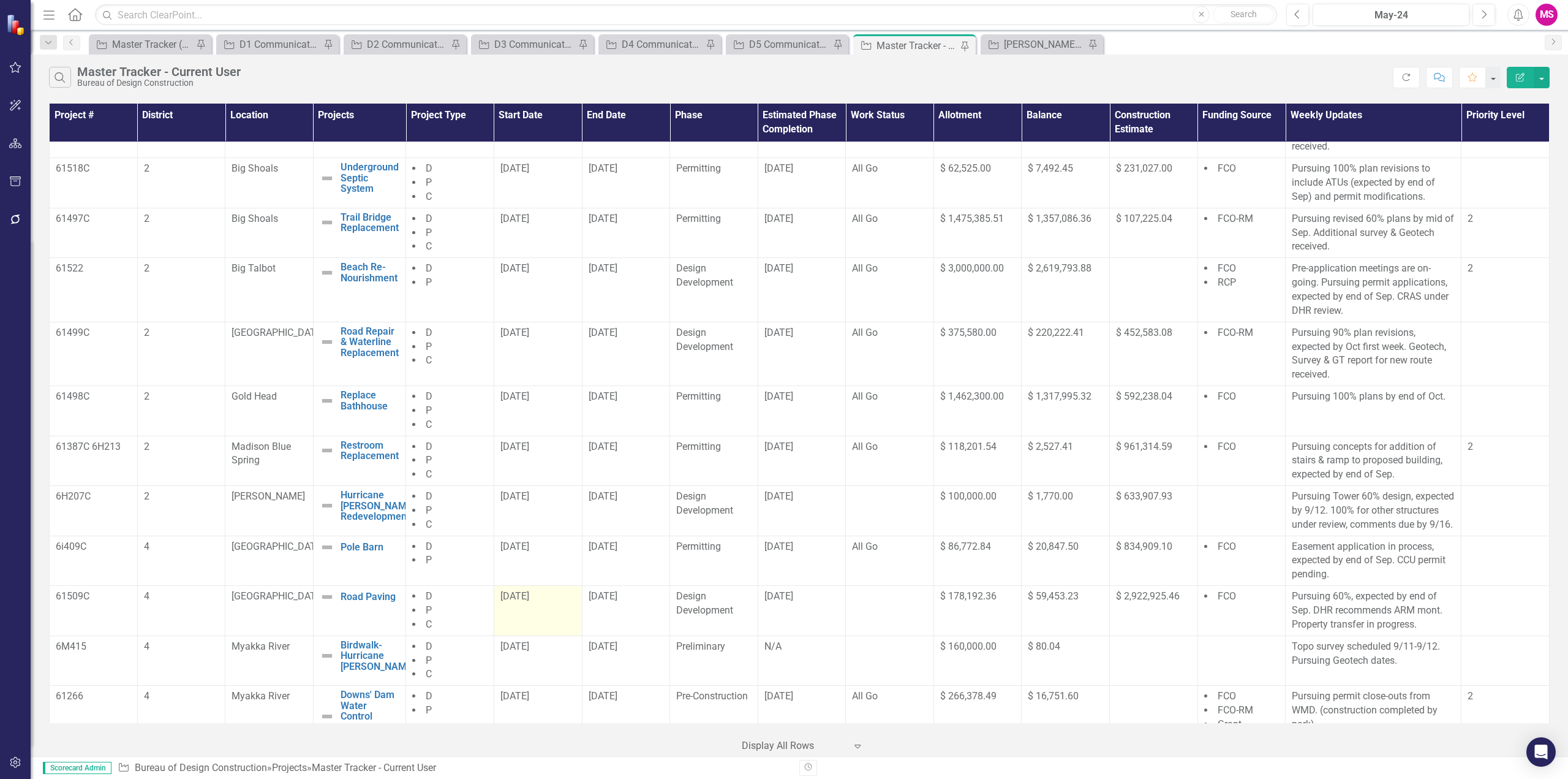
scroll to position [61, 0]
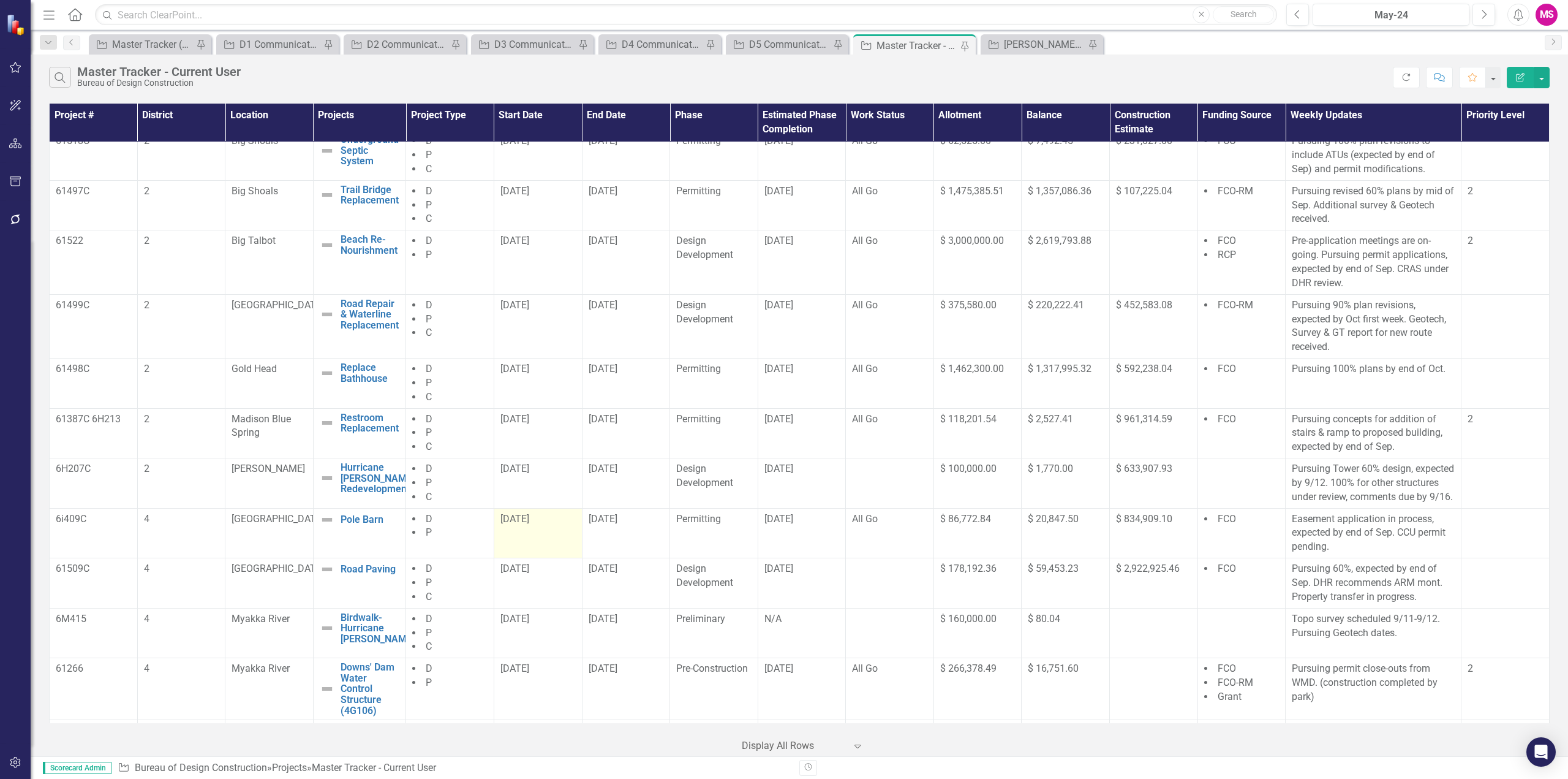
click at [523, 542] on td "[DATE]" at bounding box center [537, 533] width 88 height 50
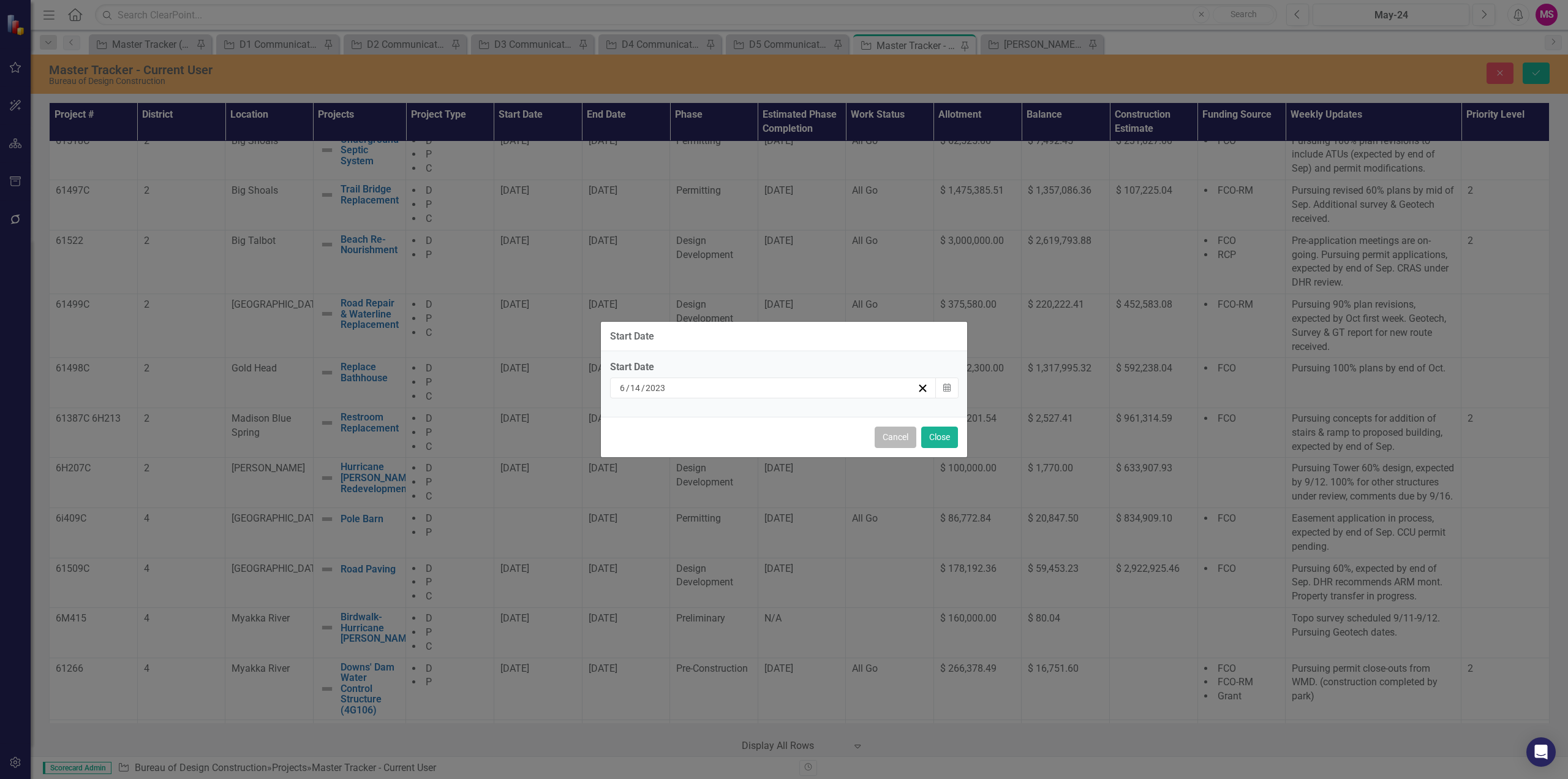
click at [902, 433] on button "Cancel" at bounding box center [896, 437] width 42 height 22
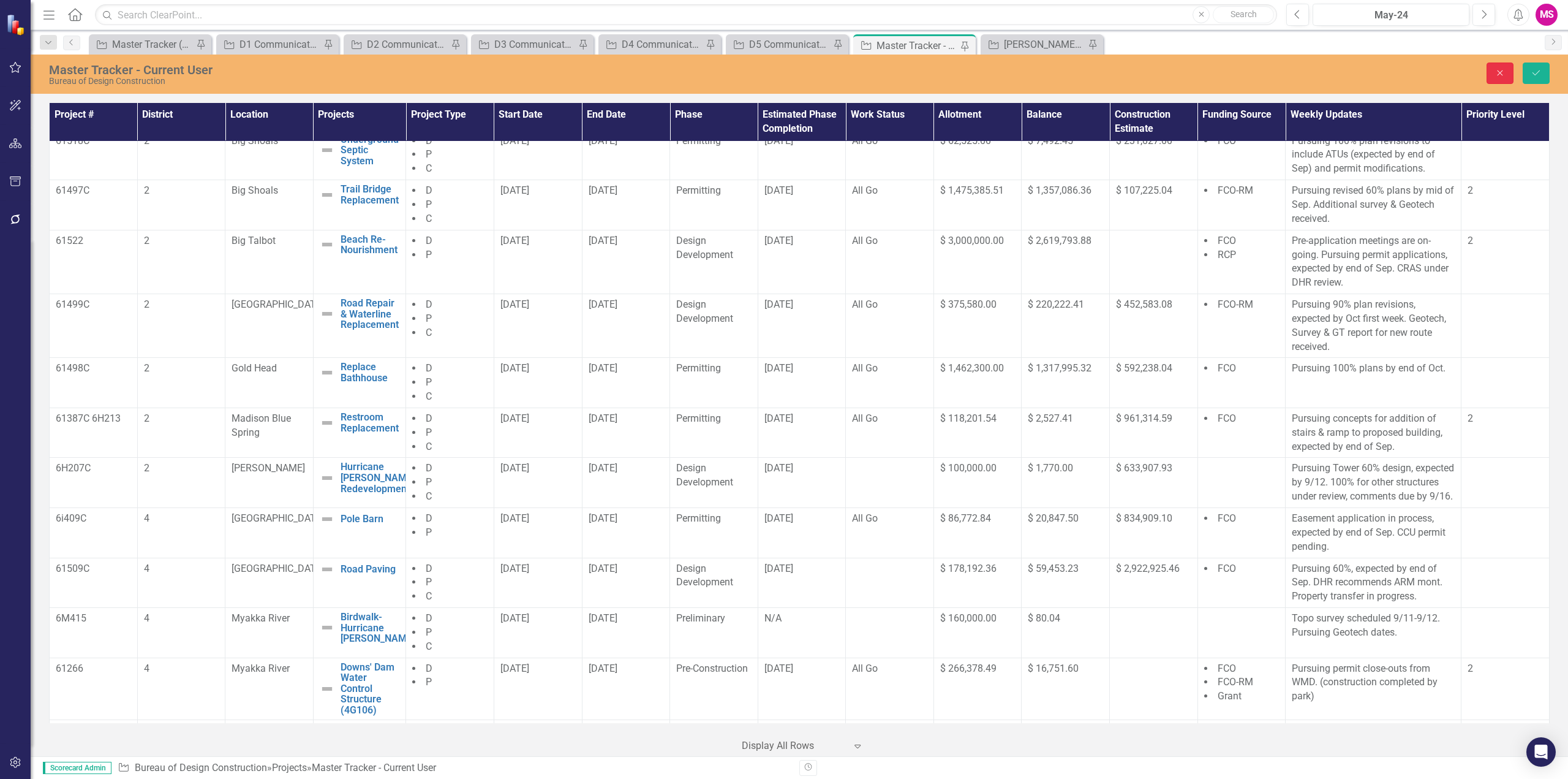
click at [1493, 73] on button "Close" at bounding box center [1501, 73] width 27 height 22
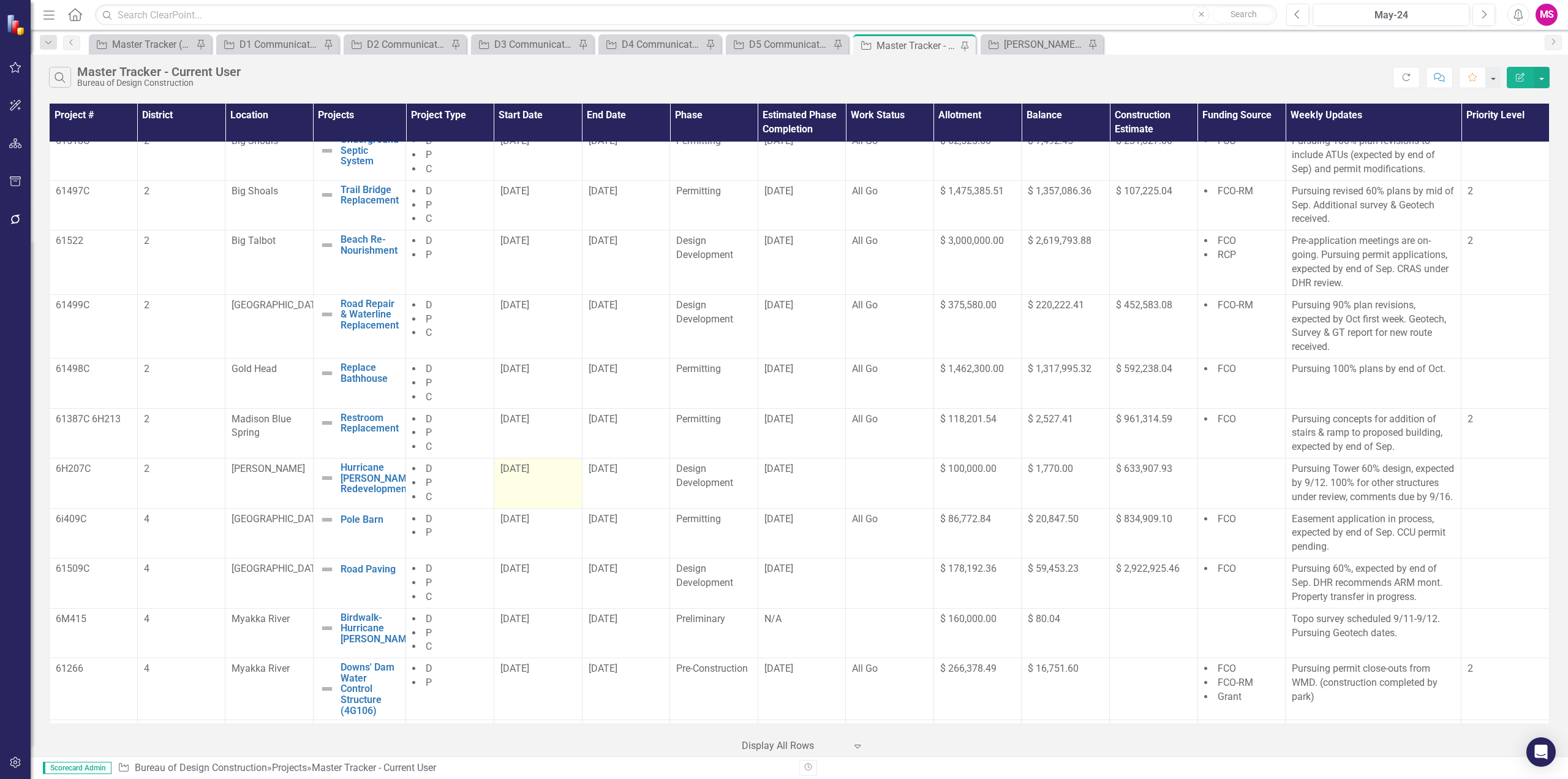
click at [514, 481] on td "[DATE]" at bounding box center [537, 483] width 88 height 50
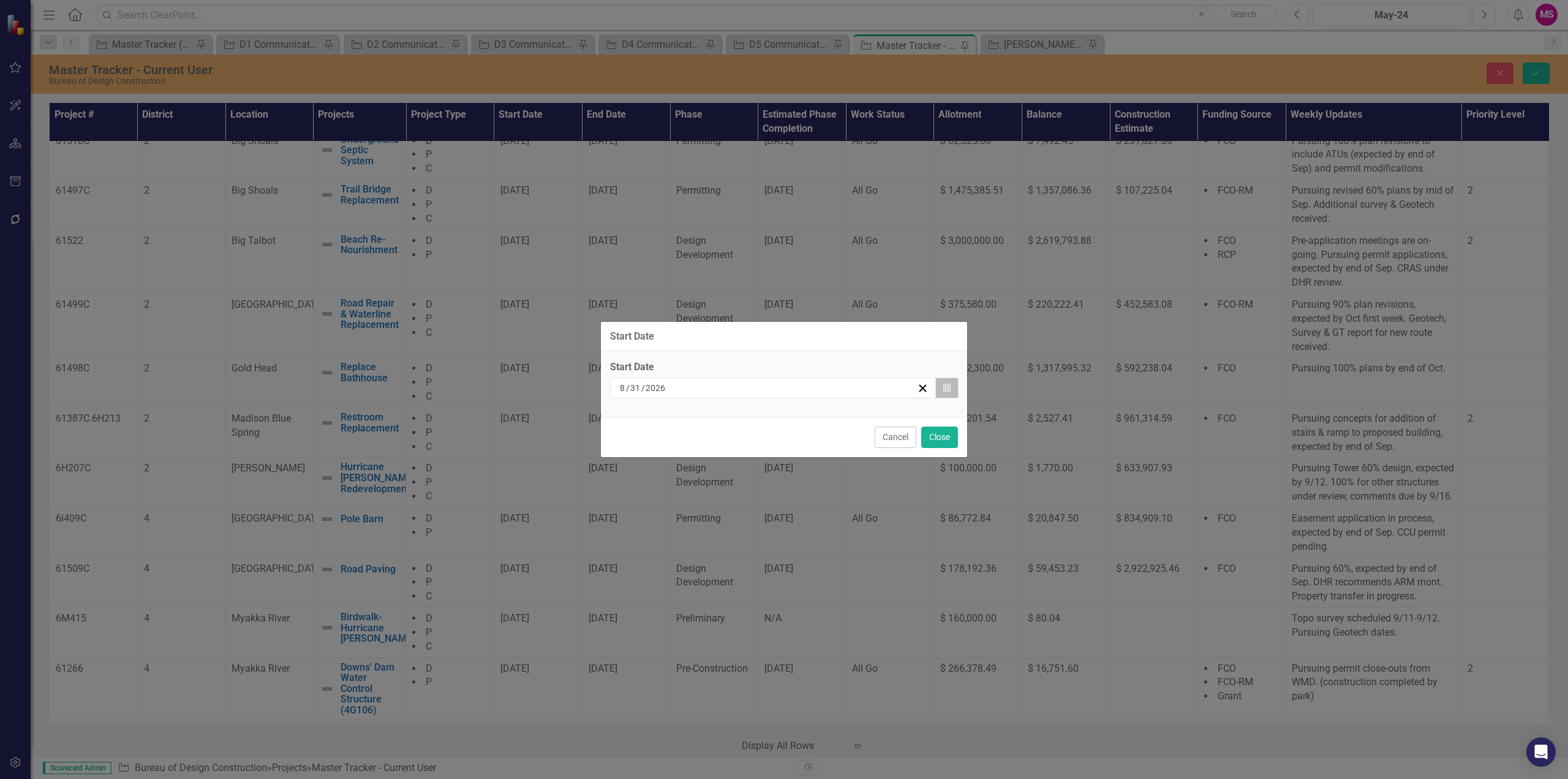
click at [951, 390] on button "Calendar" at bounding box center [947, 387] width 23 height 21
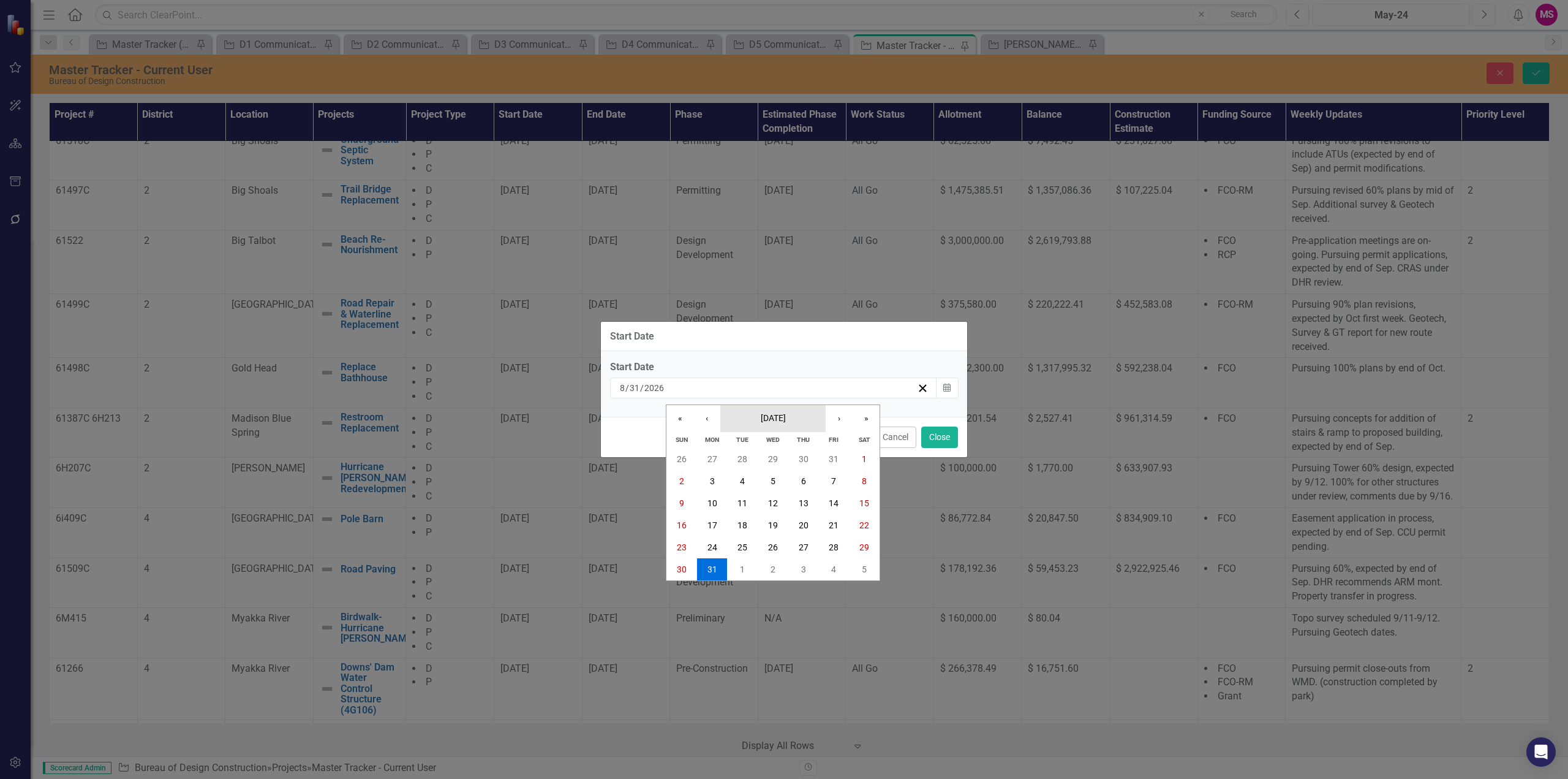
click at [780, 418] on span "[DATE]" at bounding box center [773, 418] width 25 height 10
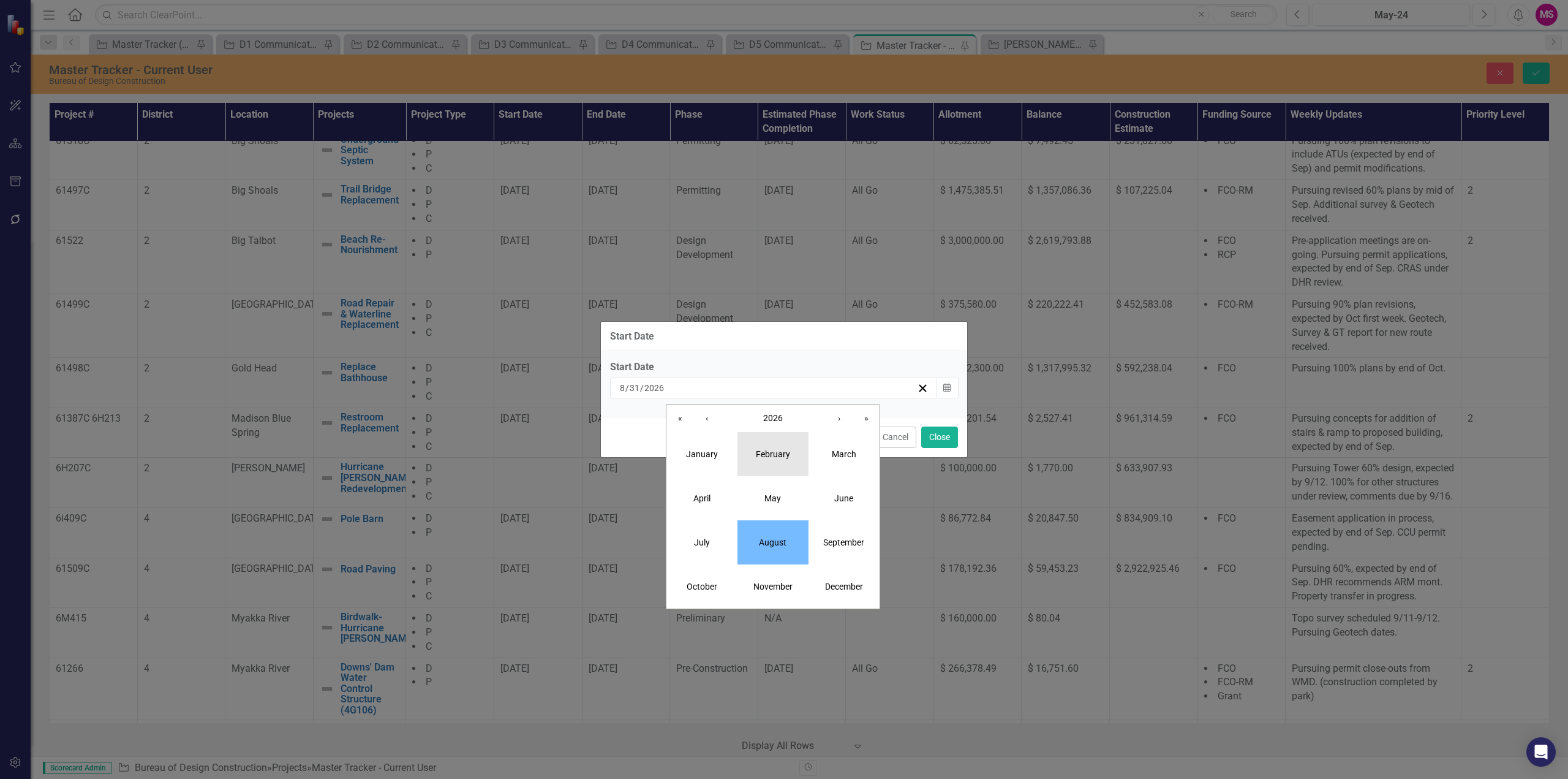
click at [788, 463] on button "February" at bounding box center [773, 453] width 71 height 44
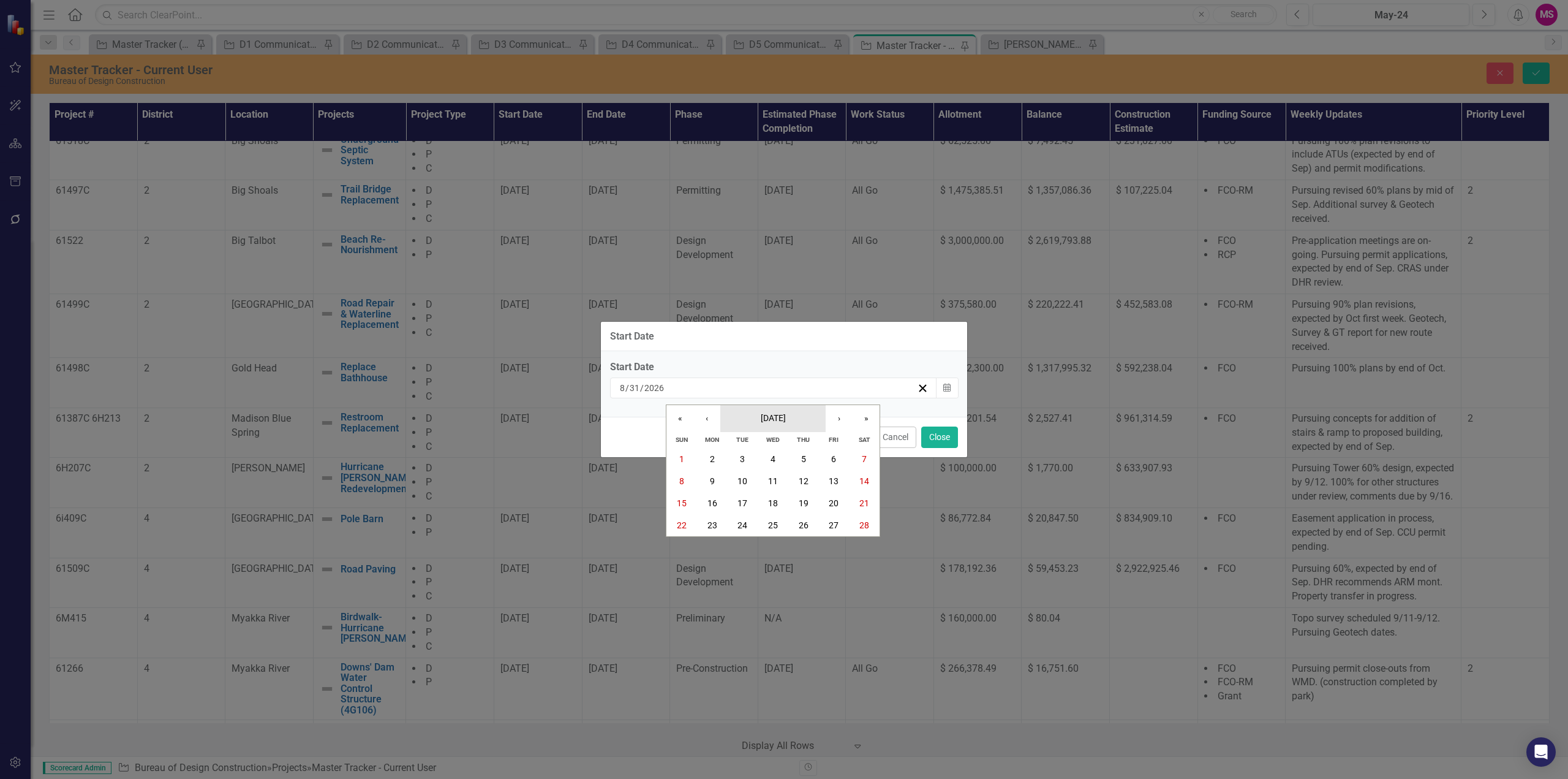
click at [780, 417] on span "[DATE]" at bounding box center [773, 418] width 25 height 10
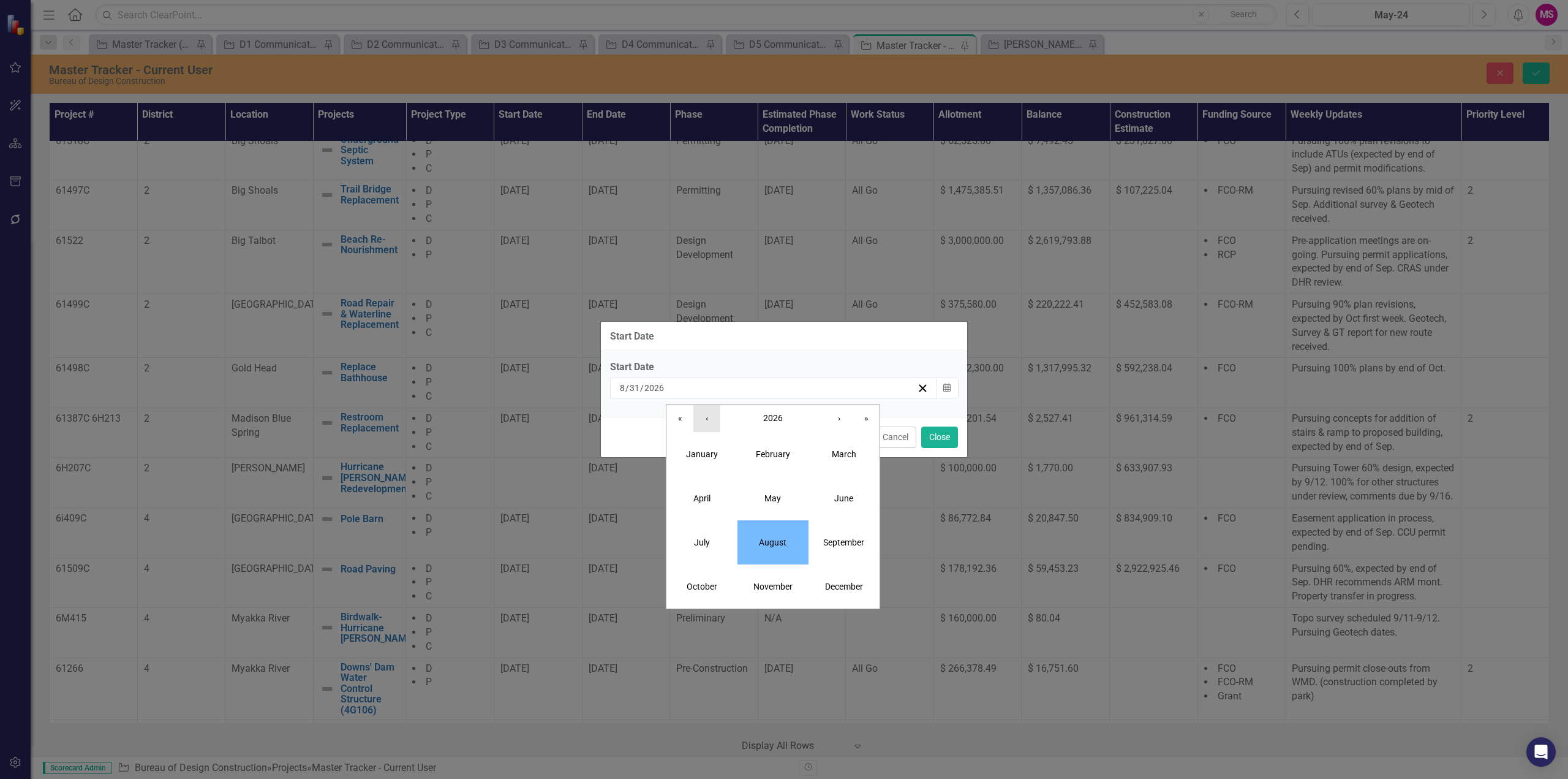
click at [709, 420] on button "‹" at bounding box center [707, 419] width 27 height 27
click at [783, 455] on abbr "February" at bounding box center [773, 454] width 34 height 10
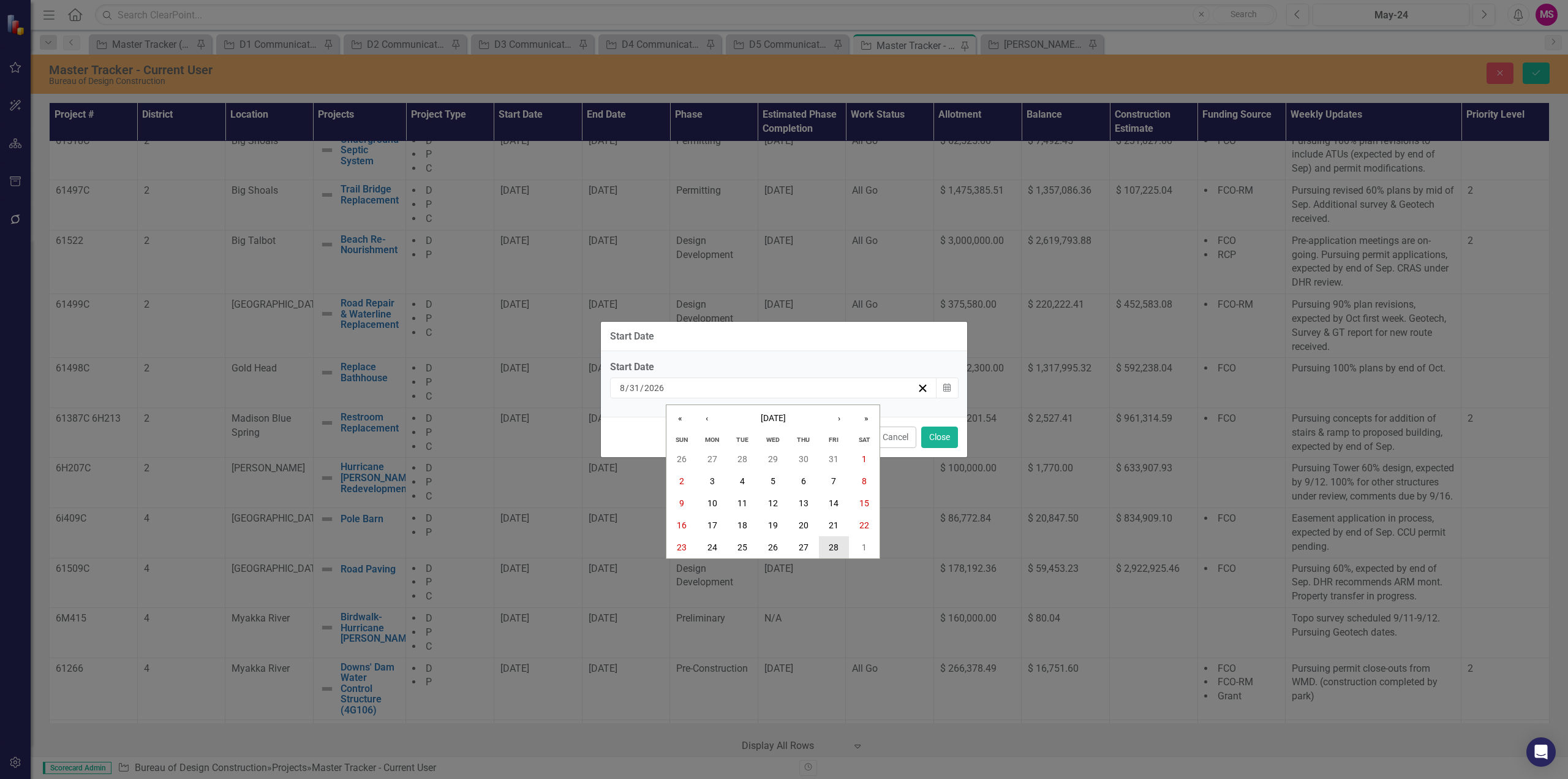
click at [828, 545] on button "28" at bounding box center [834, 547] width 31 height 22
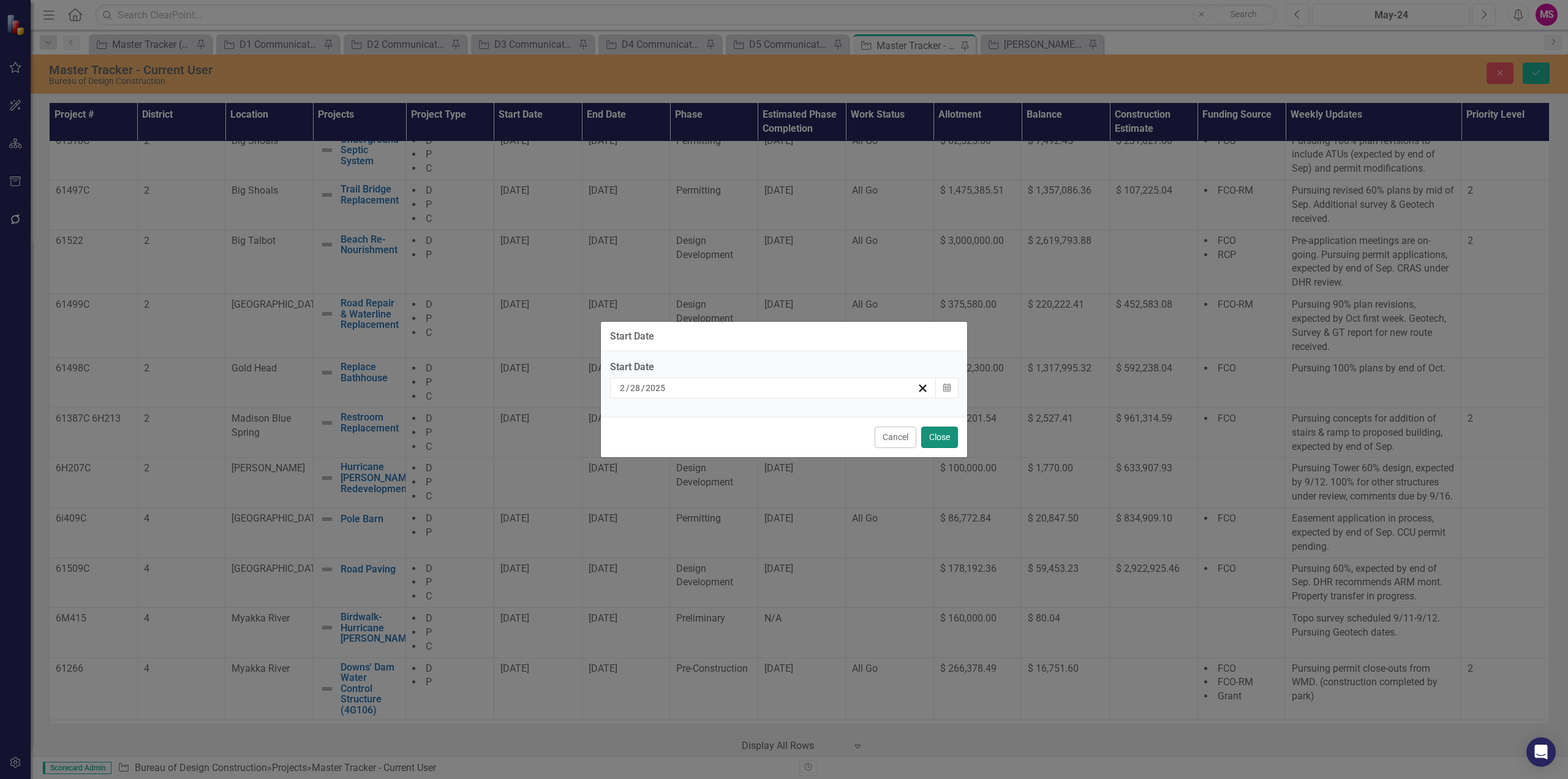
click at [943, 436] on button "Close" at bounding box center [940, 437] width 37 height 22
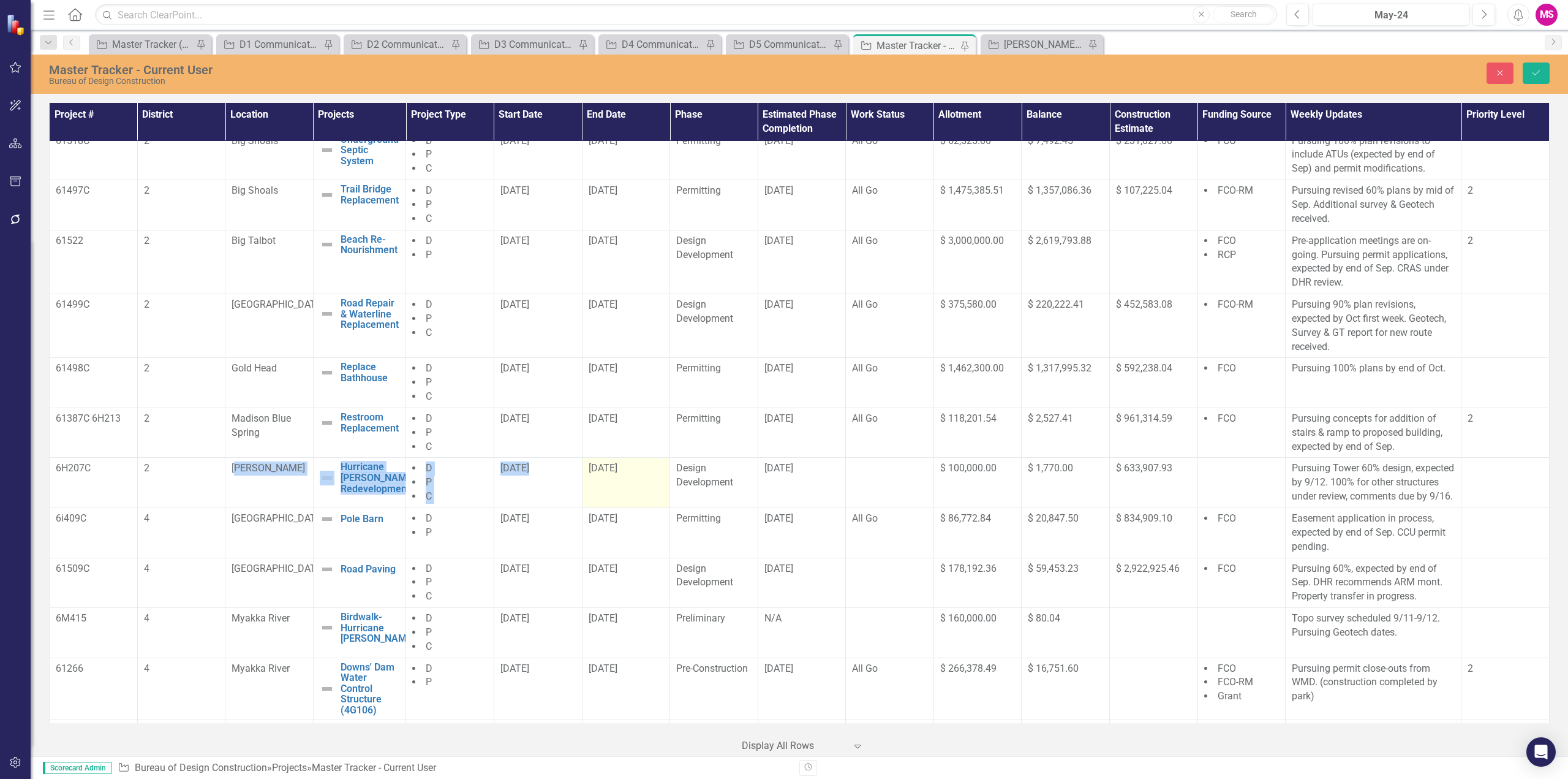
drag, startPoint x: 262, startPoint y: 492, endPoint x: 580, endPoint y: 507, distance: 318.4
click at [580, 507] on tr "6H207C 2 [PERSON_NAME] Hurricane [PERSON_NAME] Redevelopment Edit Edit Project …" at bounding box center [800, 483] width 1501 height 50
drag, startPoint x: 594, startPoint y: 485, endPoint x: 812, endPoint y: 496, distance: 218.3
click at [812, 496] on tr "6H207C 2 [PERSON_NAME] Hurricane [PERSON_NAME] Redevelopment Edit Edit Project …" at bounding box center [800, 483] width 1501 height 50
click at [1533, 70] on icon "Save" at bounding box center [1536, 73] width 11 height 9
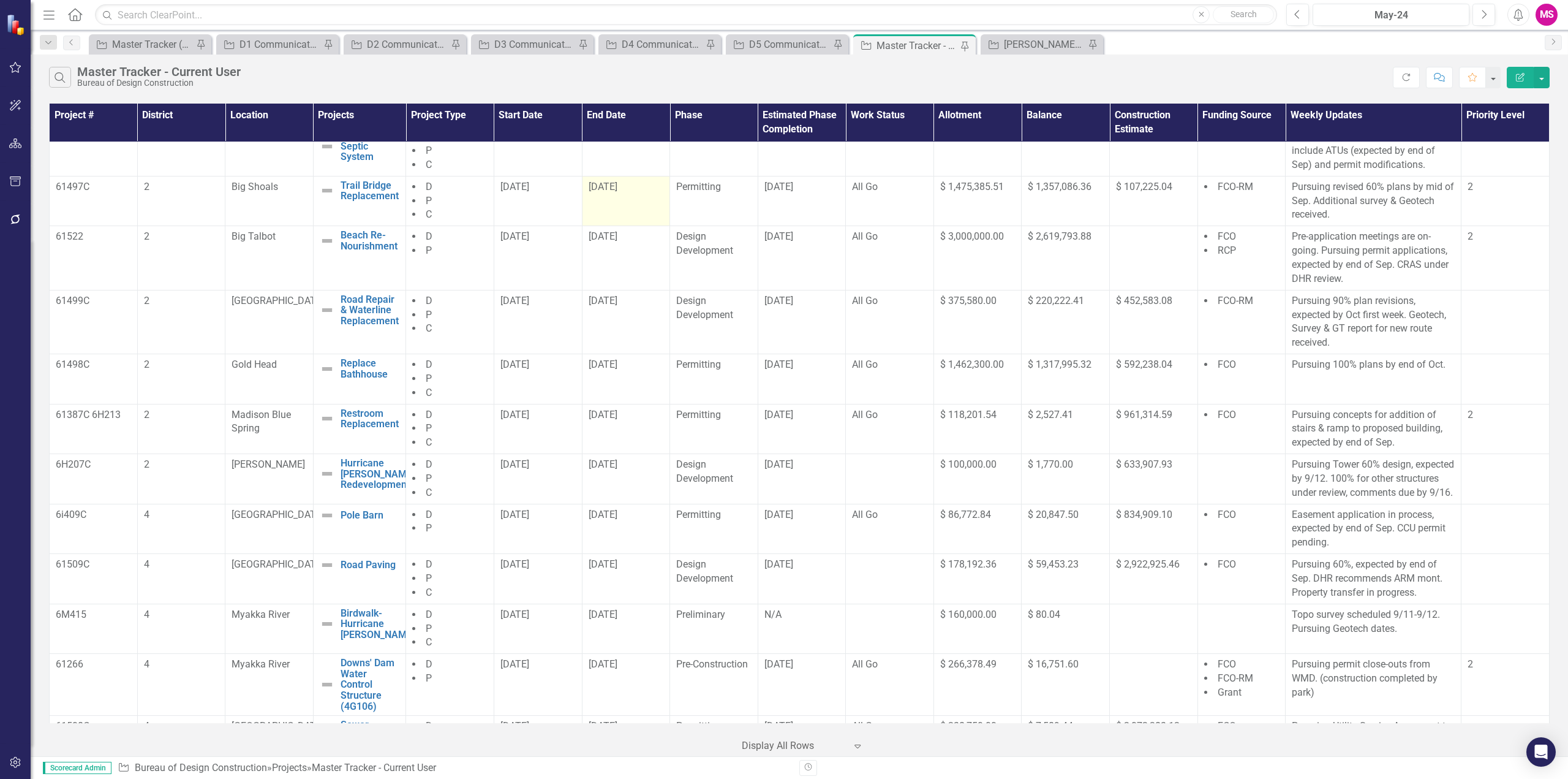
scroll to position [0, 0]
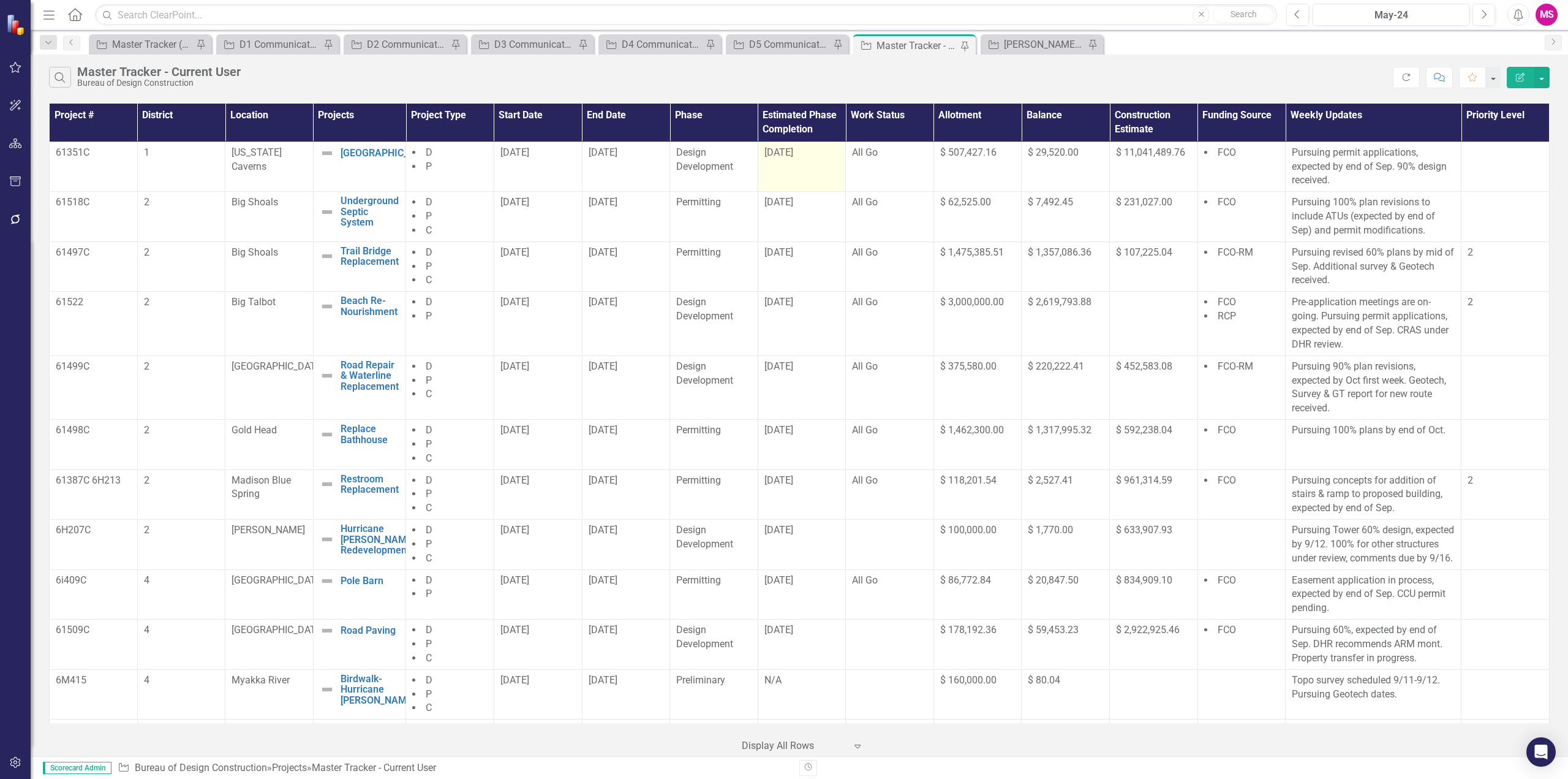
drag, startPoint x: 587, startPoint y: 166, endPoint x: 801, endPoint y: 175, distance: 214.2
click at [801, 175] on tr "61351C 1 [US_STATE][GEOGRAPHIC_DATA] New Campground Edit Edit Project Link Open…" at bounding box center [800, 166] width 1501 height 50
drag, startPoint x: 585, startPoint y: 215, endPoint x: 831, endPoint y: 218, distance: 246.0
click at [831, 218] on tr "61518C 2 Big Shoals Underground Septic System Edit Edit Project Link Open Eleme…" at bounding box center [800, 217] width 1501 height 50
click at [821, 219] on td "[DATE]" at bounding box center [802, 217] width 88 height 50
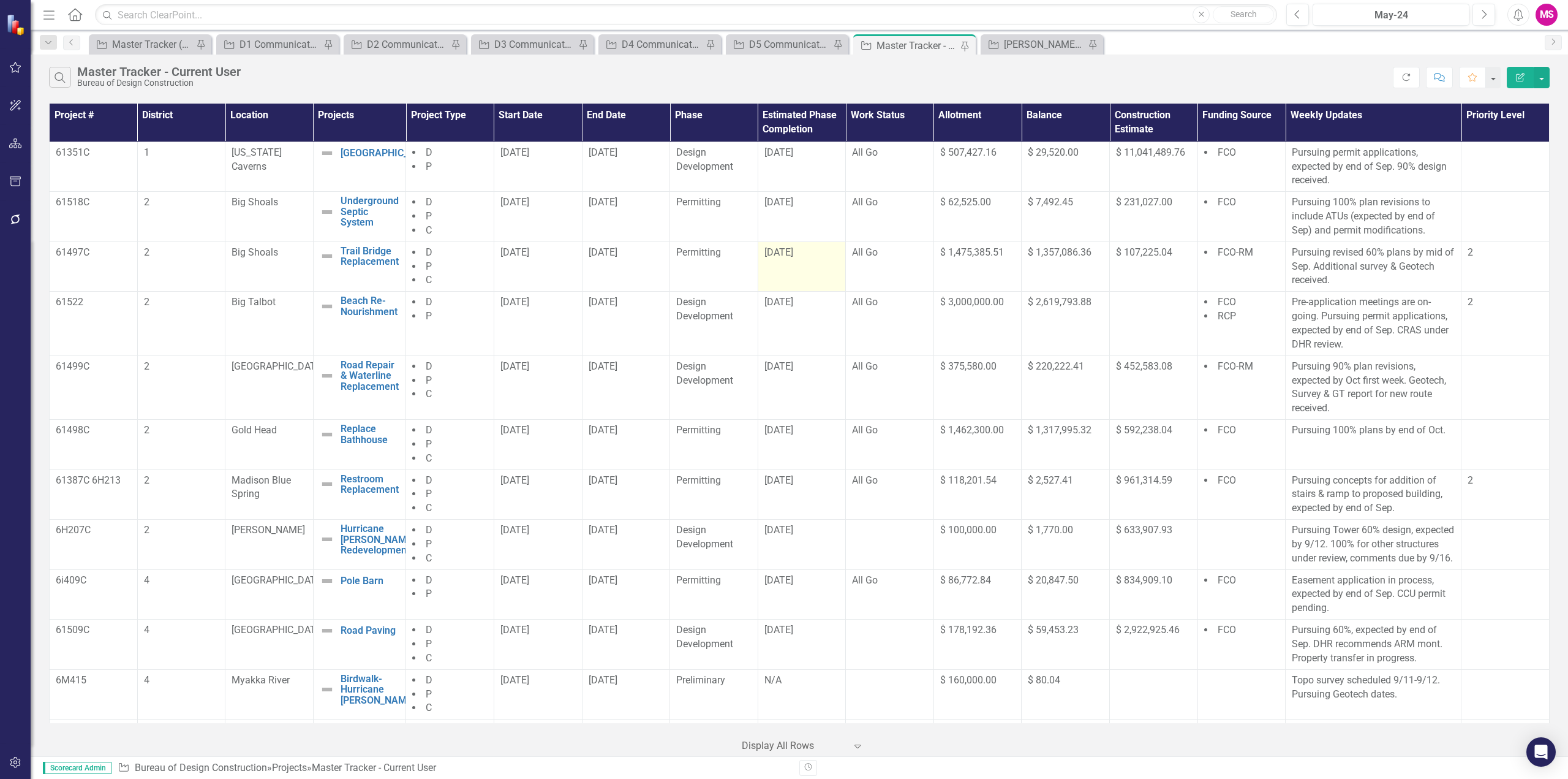
click at [783, 260] on td "[DATE]" at bounding box center [802, 267] width 88 height 50
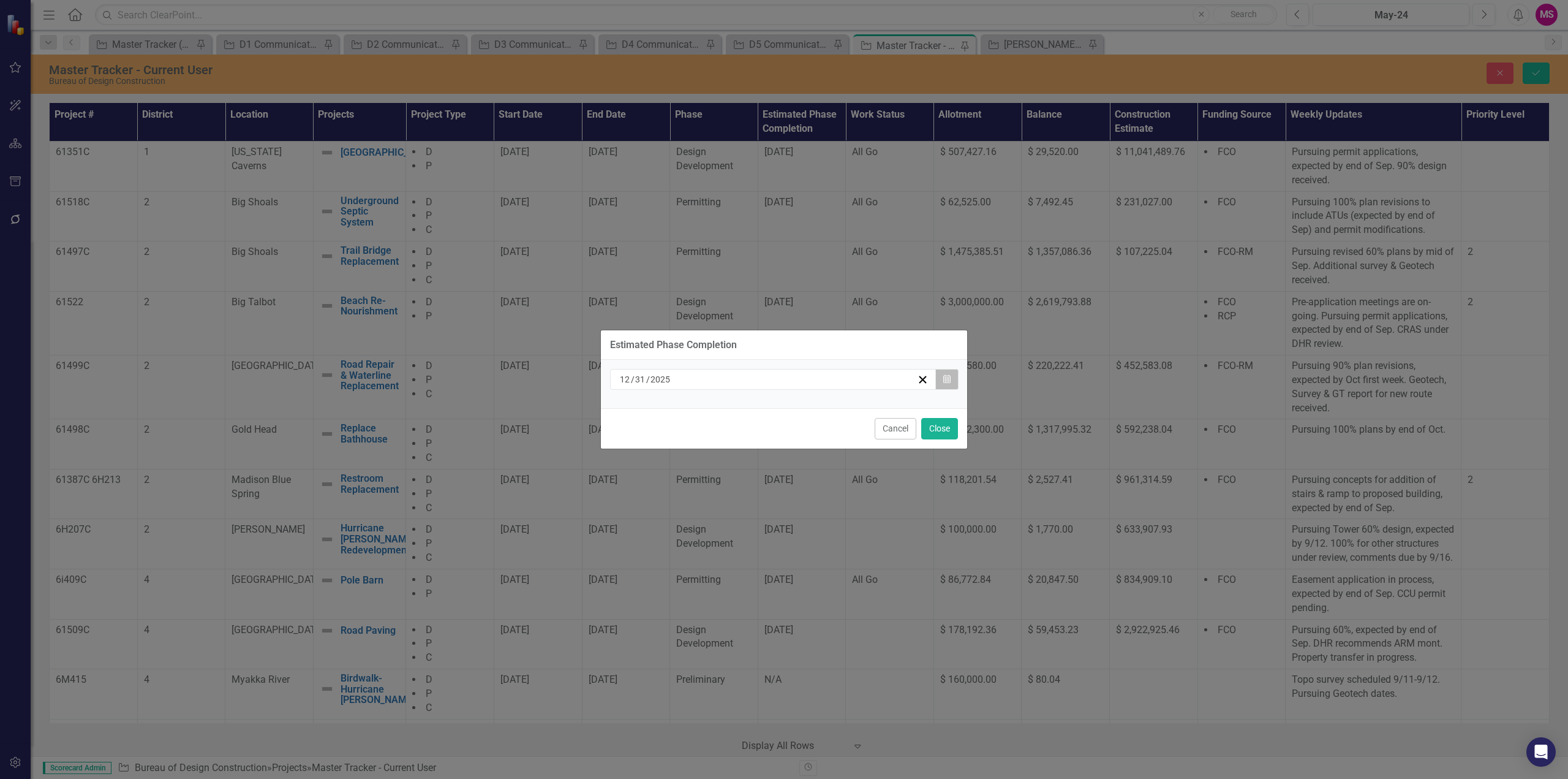
click at [950, 378] on icon "Calendar" at bounding box center [947, 379] width 7 height 9
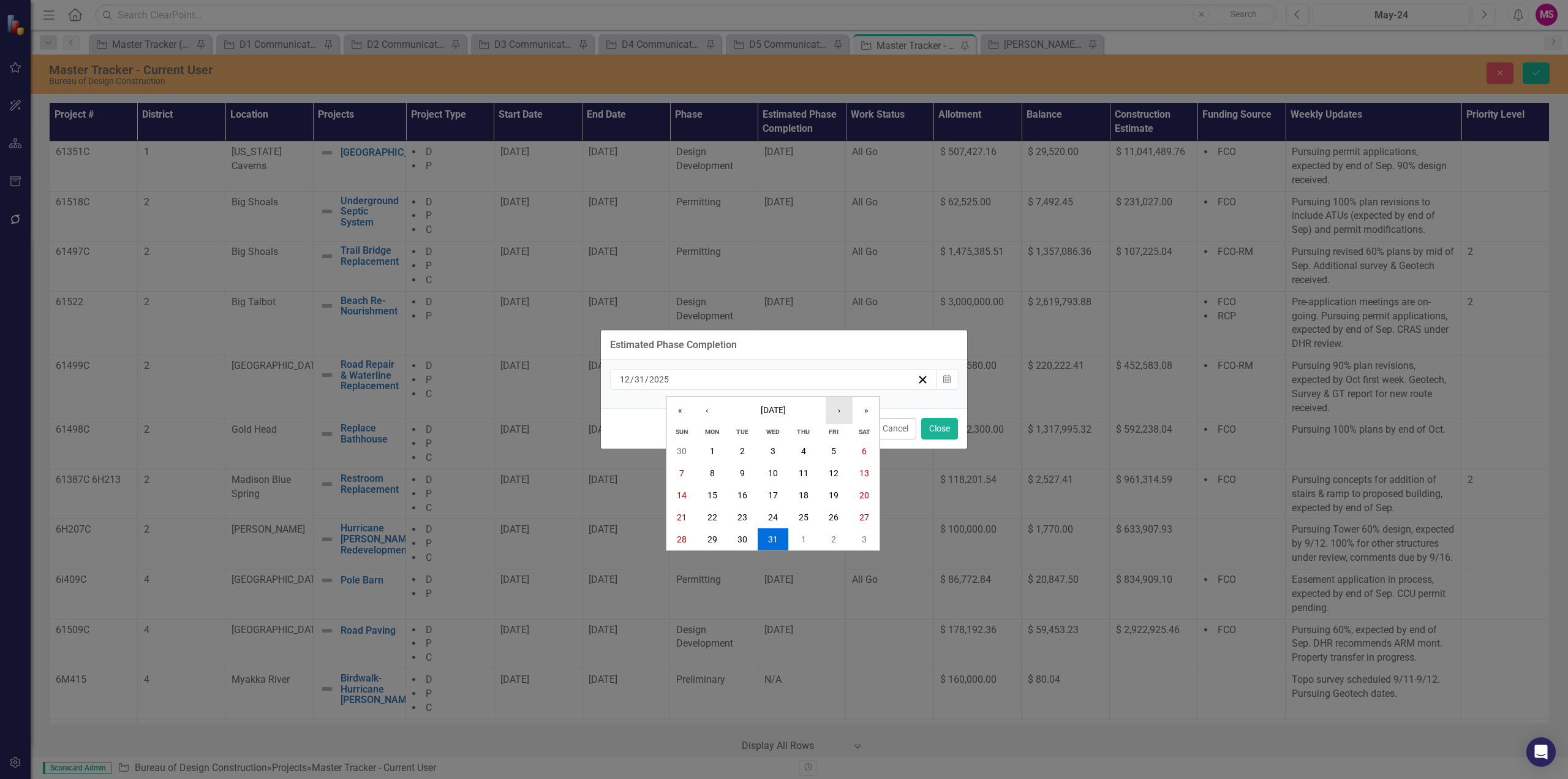
click at [836, 407] on button "›" at bounding box center [839, 410] width 27 height 27
click at [856, 542] on button "31" at bounding box center [864, 539] width 31 height 22
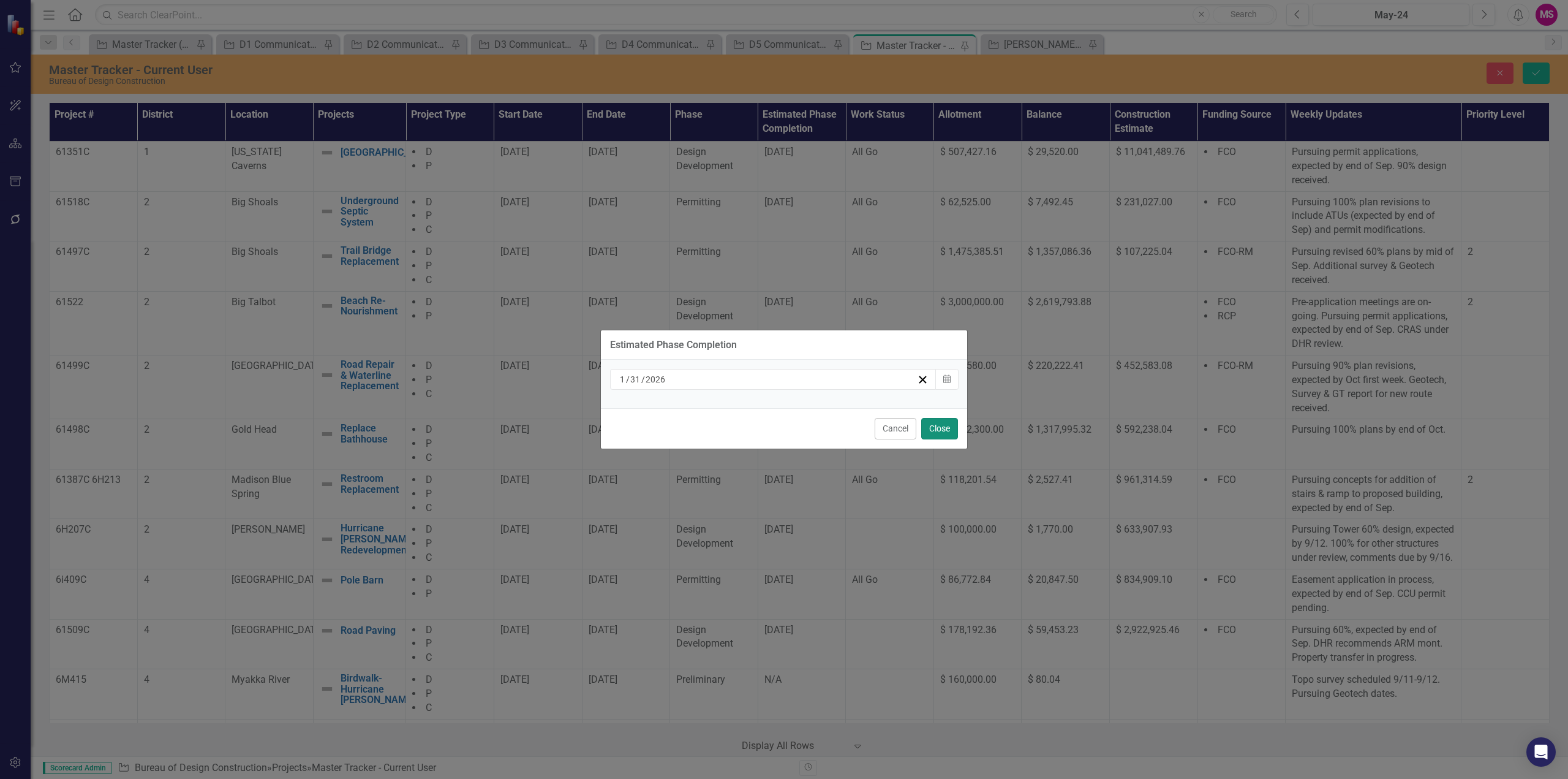
click at [938, 428] on button "Close" at bounding box center [940, 428] width 37 height 22
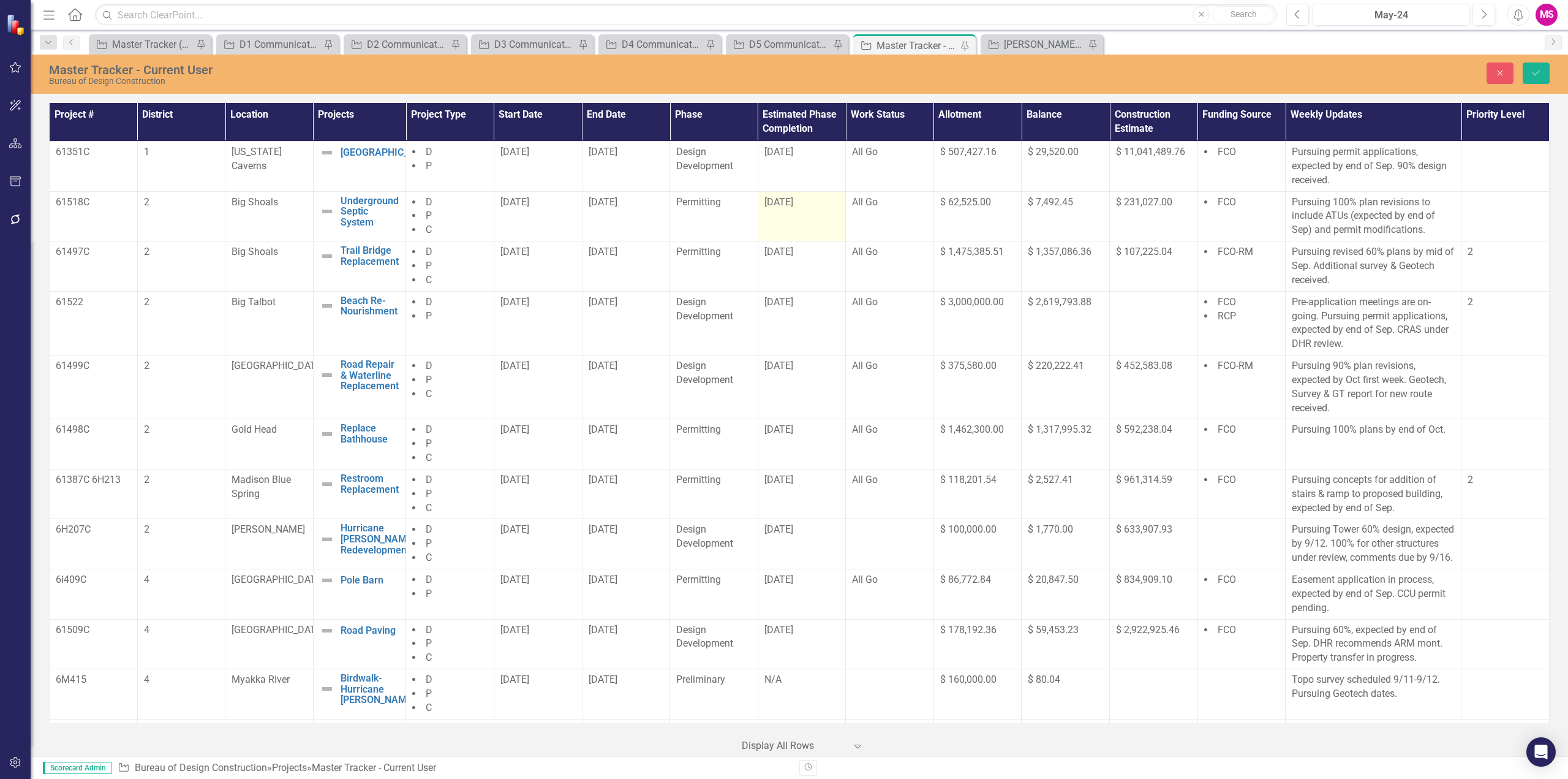
click at [784, 213] on td "[DATE]" at bounding box center [802, 216] width 88 height 50
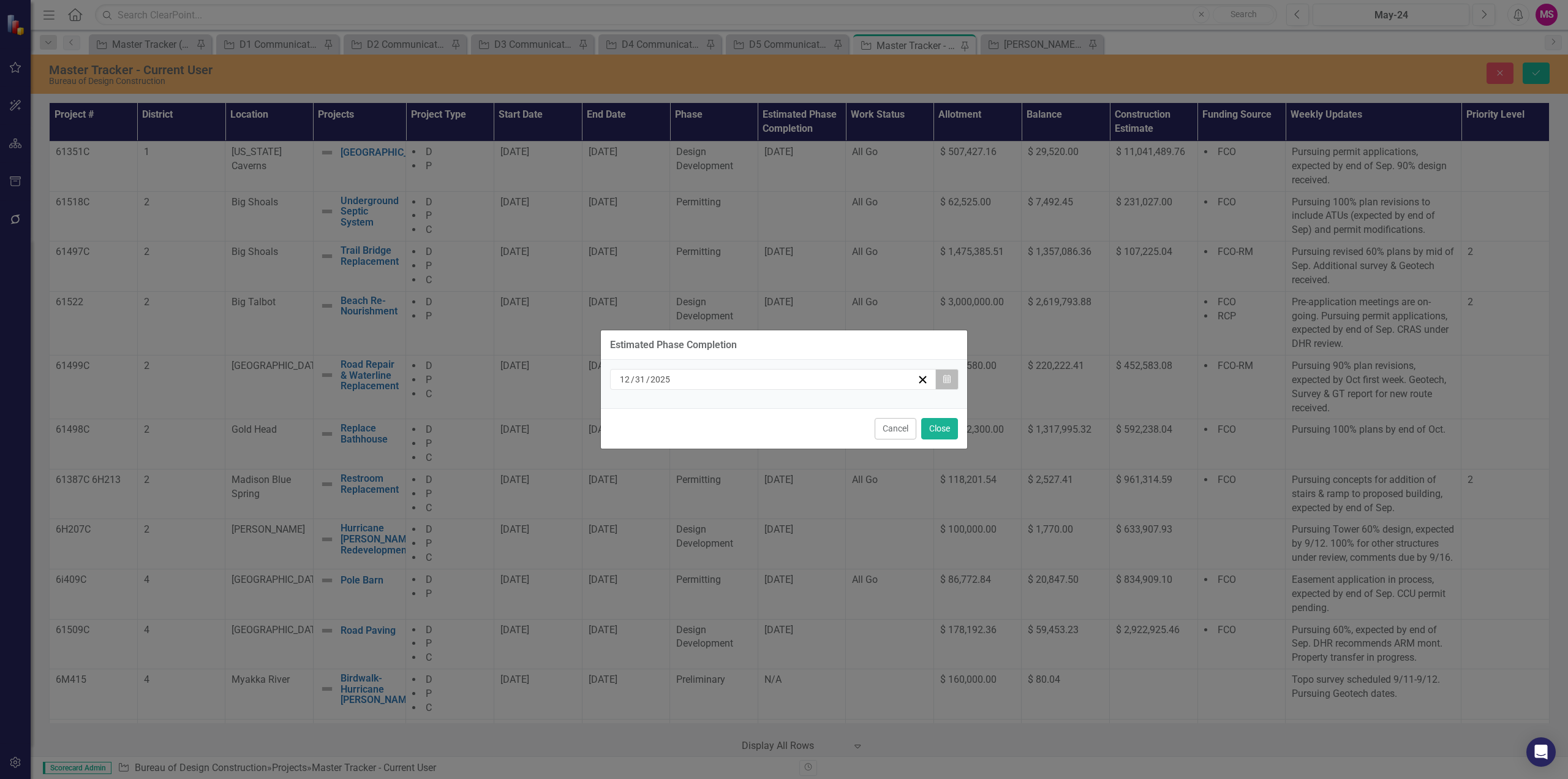
click at [946, 380] on icon "button" at bounding box center [947, 379] width 7 height 9
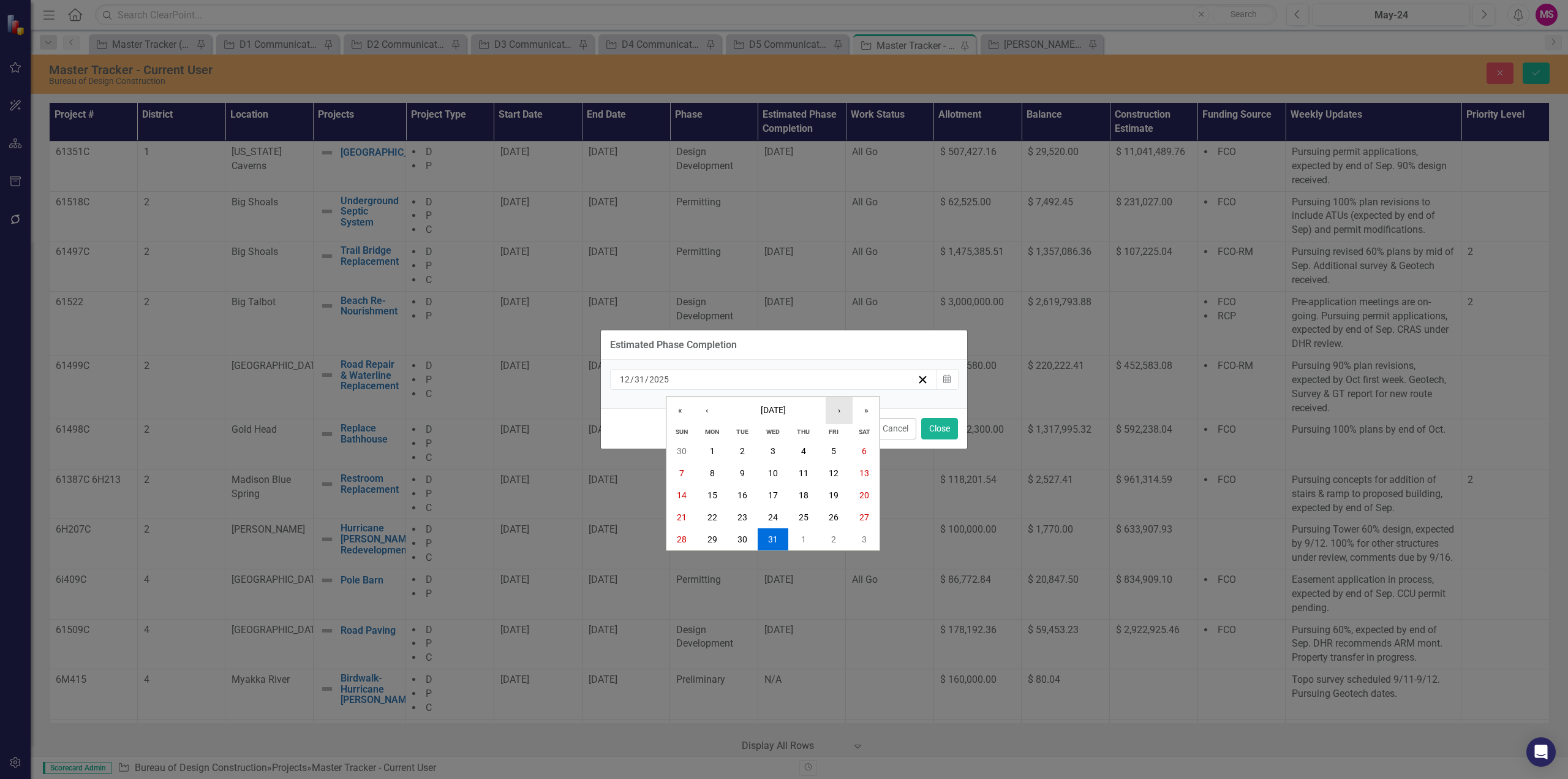
click at [835, 409] on button "›" at bounding box center [839, 410] width 27 height 27
click at [862, 539] on abbr "31" at bounding box center [864, 539] width 10 height 10
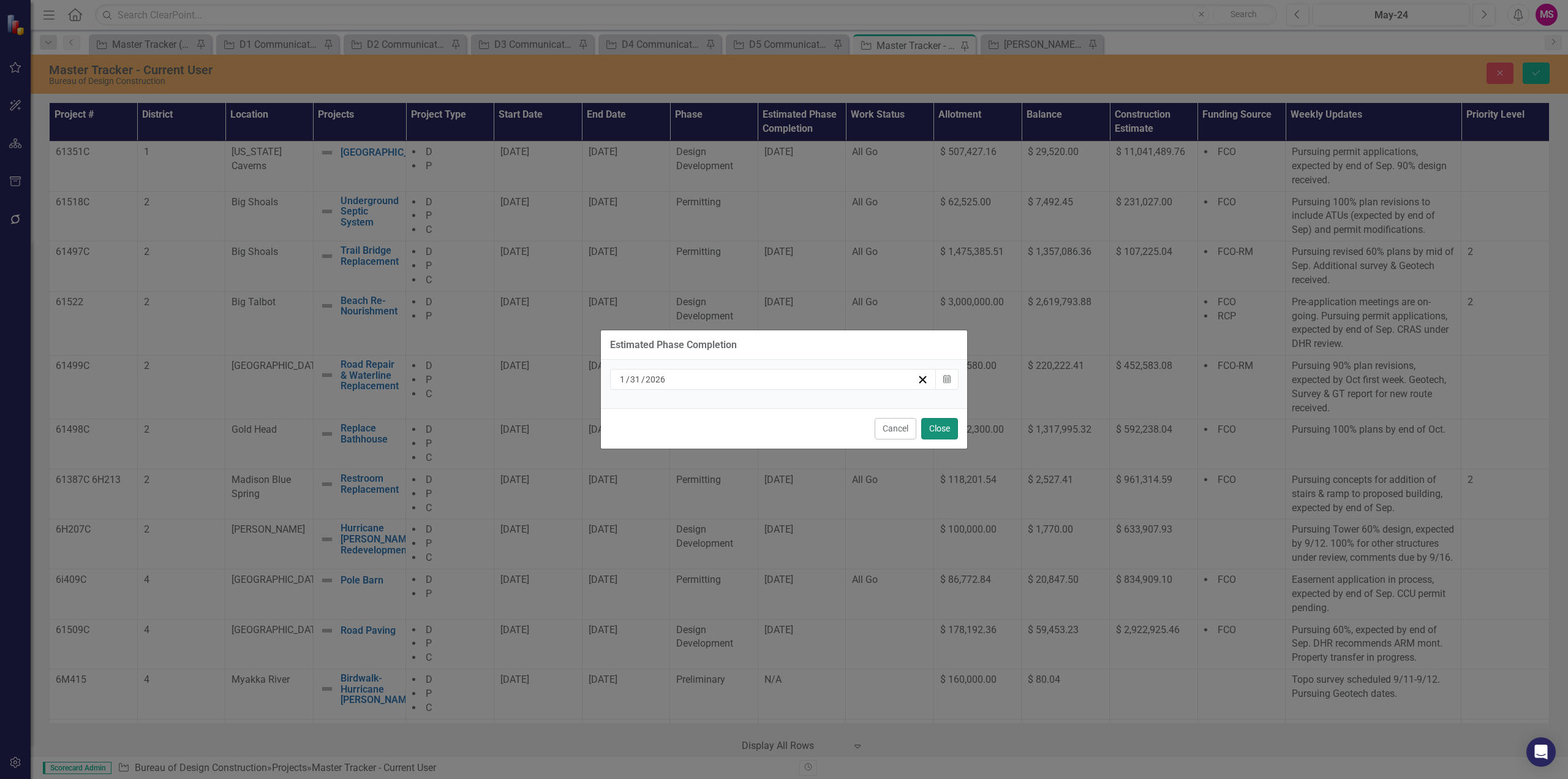
click at [929, 427] on button "Close" at bounding box center [940, 428] width 37 height 22
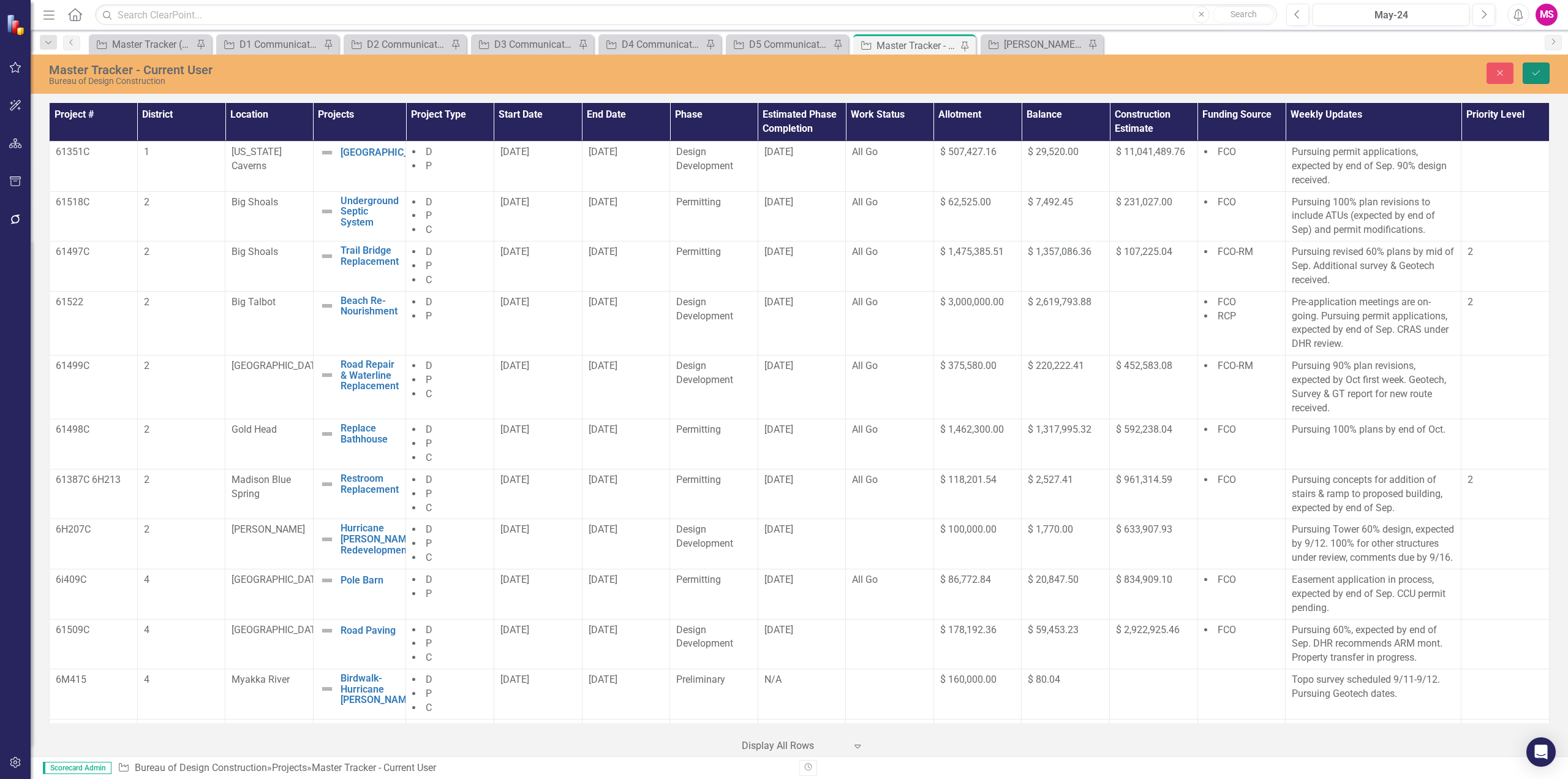
click at [1531, 71] on icon "Save" at bounding box center [1536, 73] width 11 height 9
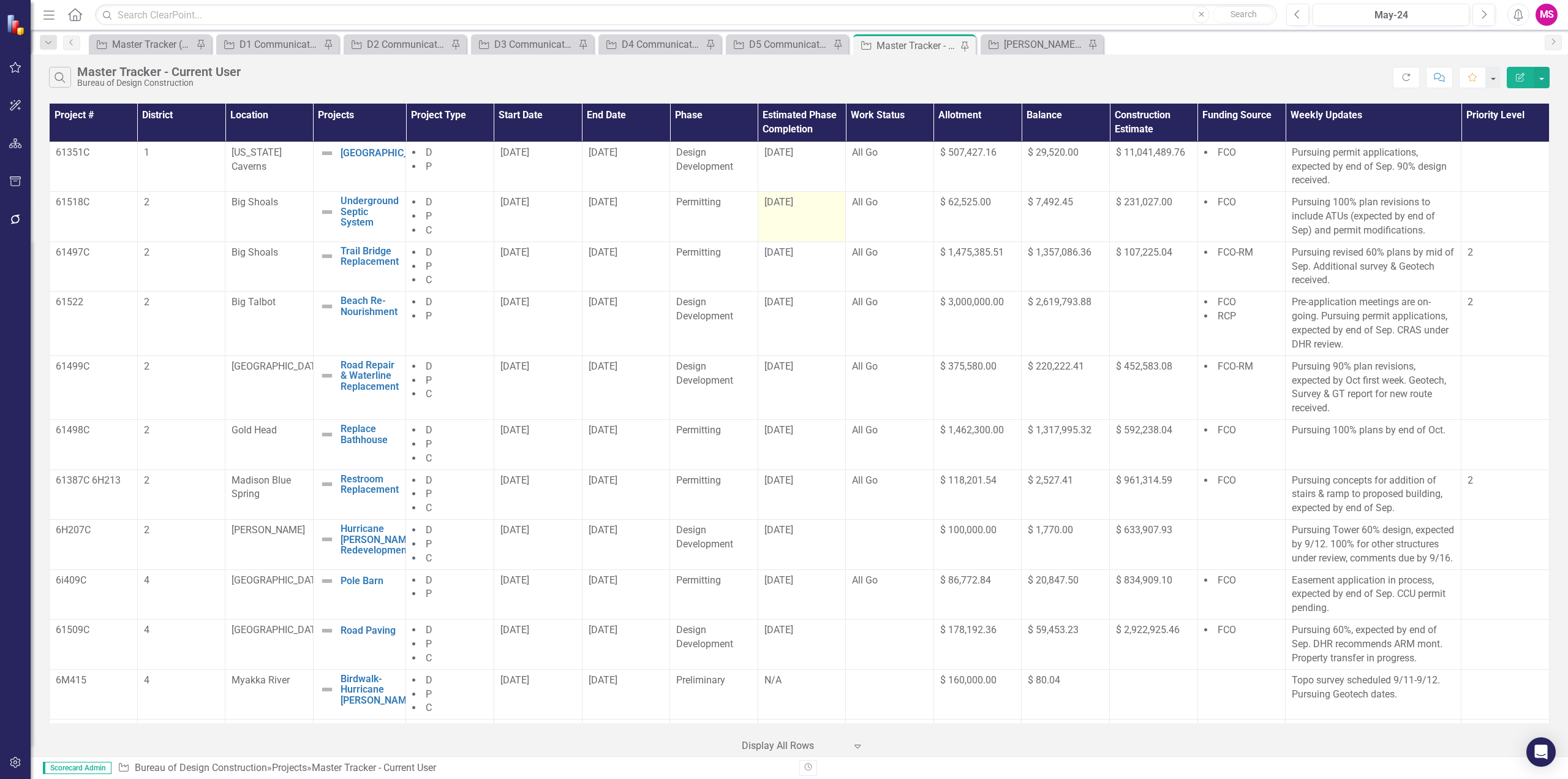
drag, startPoint x: 587, startPoint y: 161, endPoint x: 818, endPoint y: 214, distance: 237.0
click at [818, 214] on tbody "61351C 1 [US_STATE][GEOGRAPHIC_DATA] New Campground Edit Edit Project Link Open…" at bounding box center [800, 755] width 1501 height 1228
drag, startPoint x: 587, startPoint y: 267, endPoint x: 806, endPoint y: 265, distance: 219.0
click at [806, 265] on tr "61497C 2 Big Shoals Trail Bridge Replacement Edit Edit Project Link Open Elemen…" at bounding box center [800, 267] width 1501 height 50
drag, startPoint x: 587, startPoint y: 316, endPoint x: 808, endPoint y: 320, distance: 221.0
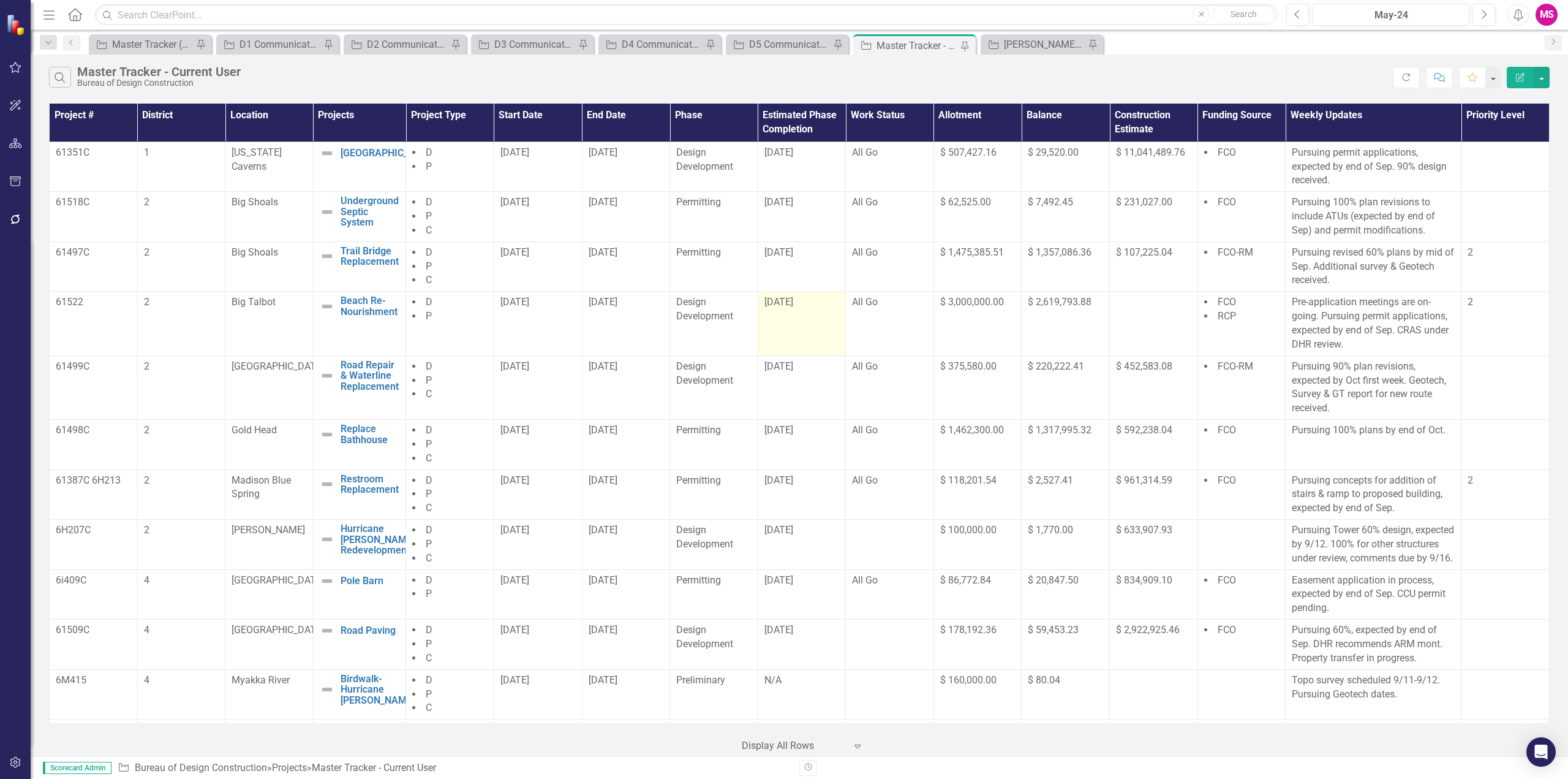
click at [808, 320] on tr "61522 2 Big Talbot Beach Re-Nourishment Edit Edit Project Link Open Element D P…" at bounding box center [800, 324] width 1501 height 64
drag, startPoint x: 582, startPoint y: 378, endPoint x: 630, endPoint y: 374, distance: 48.2
click at [630, 374] on td "[DATE]" at bounding box center [625, 387] width 88 height 64
click at [789, 303] on span "[DATE]" at bounding box center [779, 302] width 29 height 11
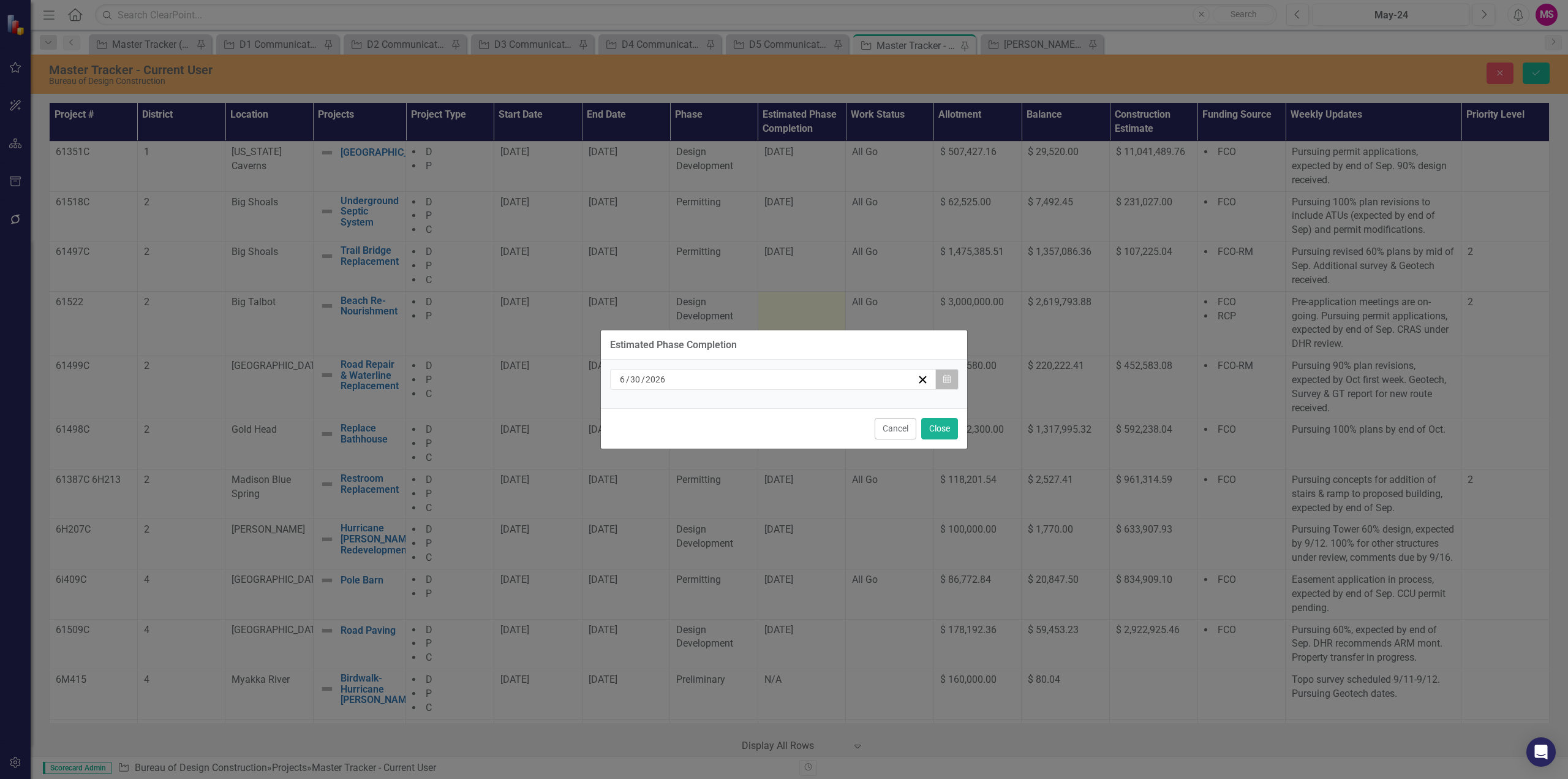
click at [945, 378] on icon "Calendar" at bounding box center [947, 379] width 7 height 9
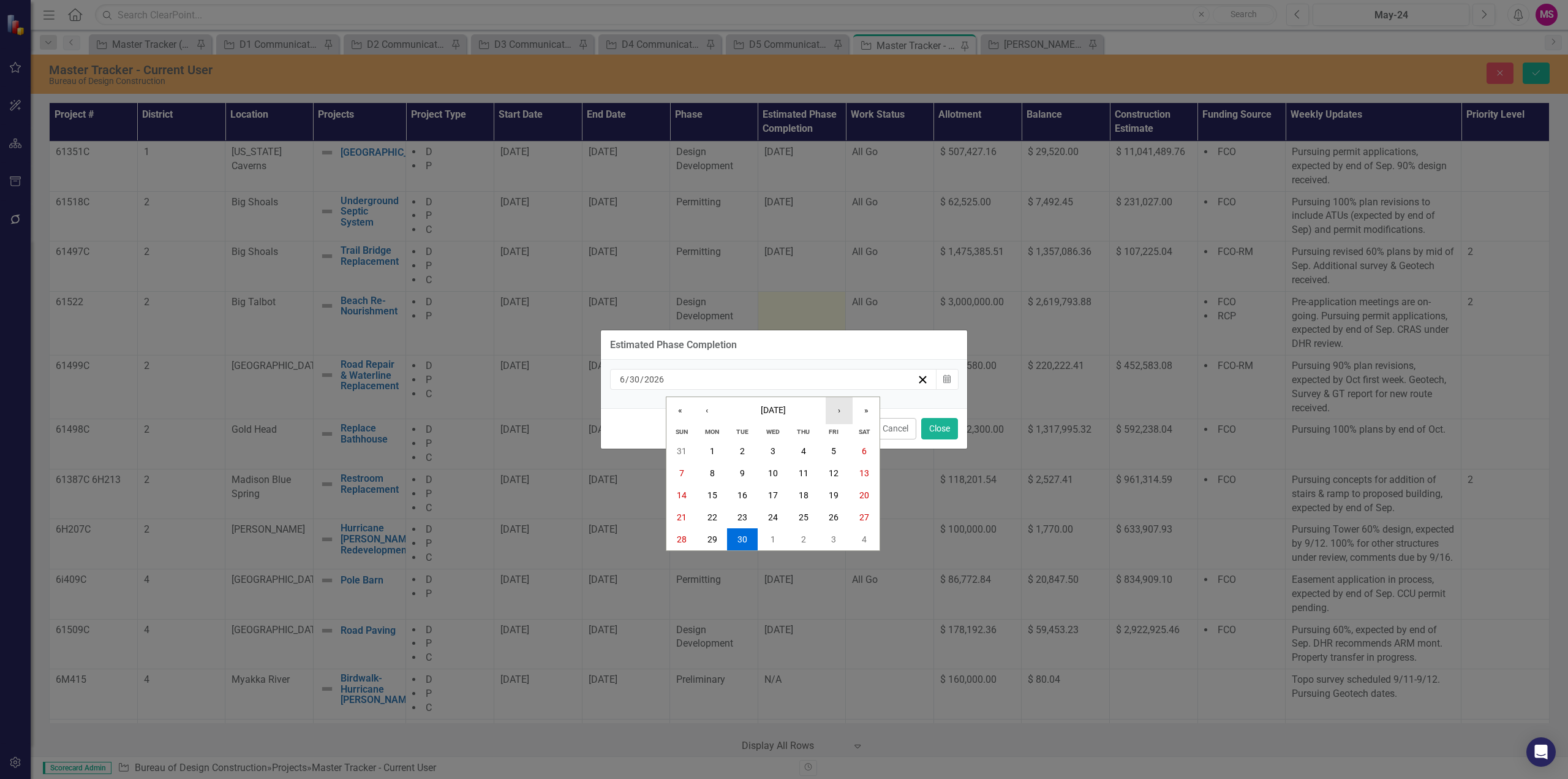
click at [838, 405] on button "›" at bounding box center [839, 410] width 27 height 27
click at [740, 540] on abbr "28" at bounding box center [742, 539] width 10 height 10
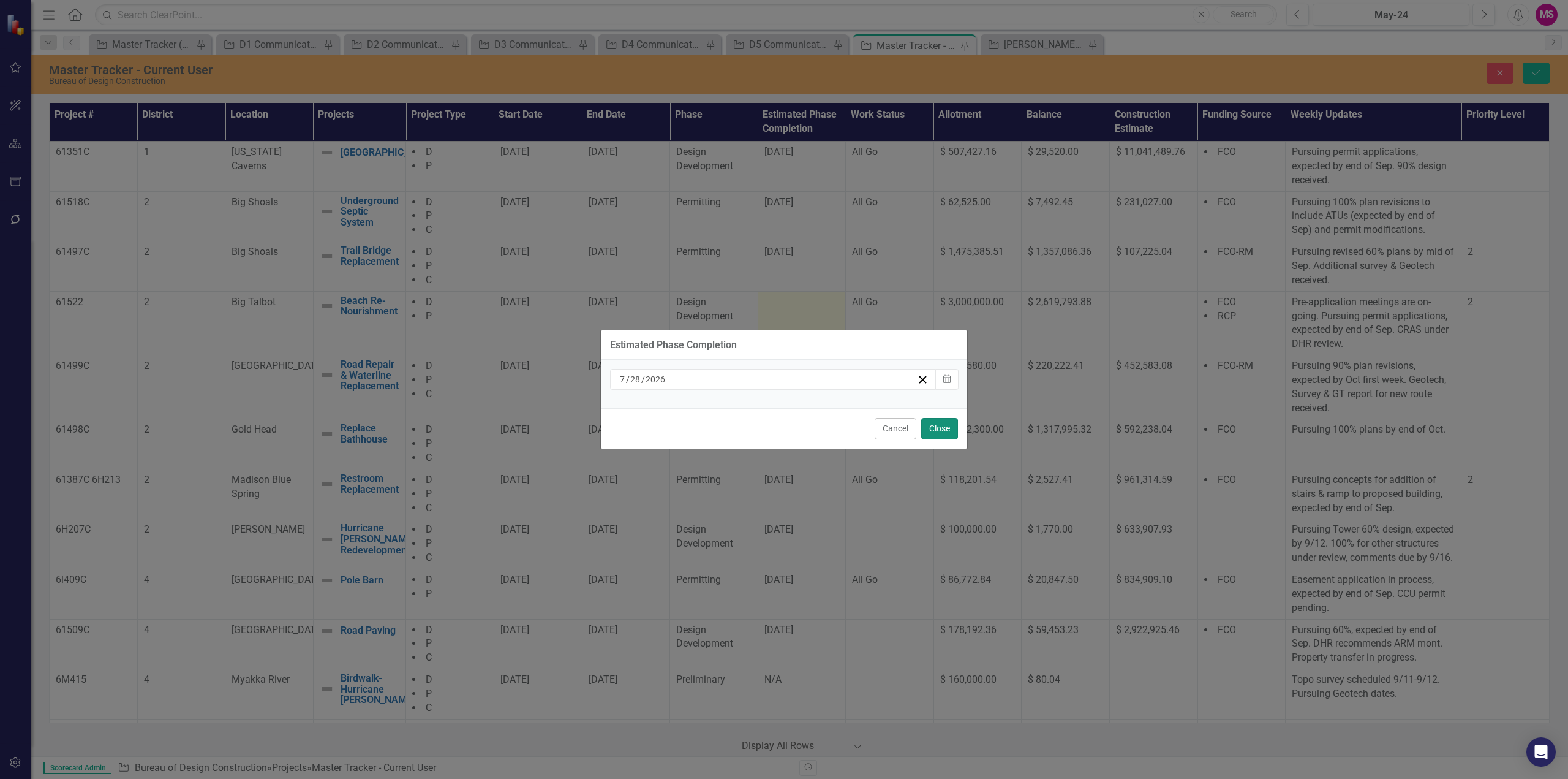
click at [947, 427] on button "Close" at bounding box center [940, 428] width 37 height 22
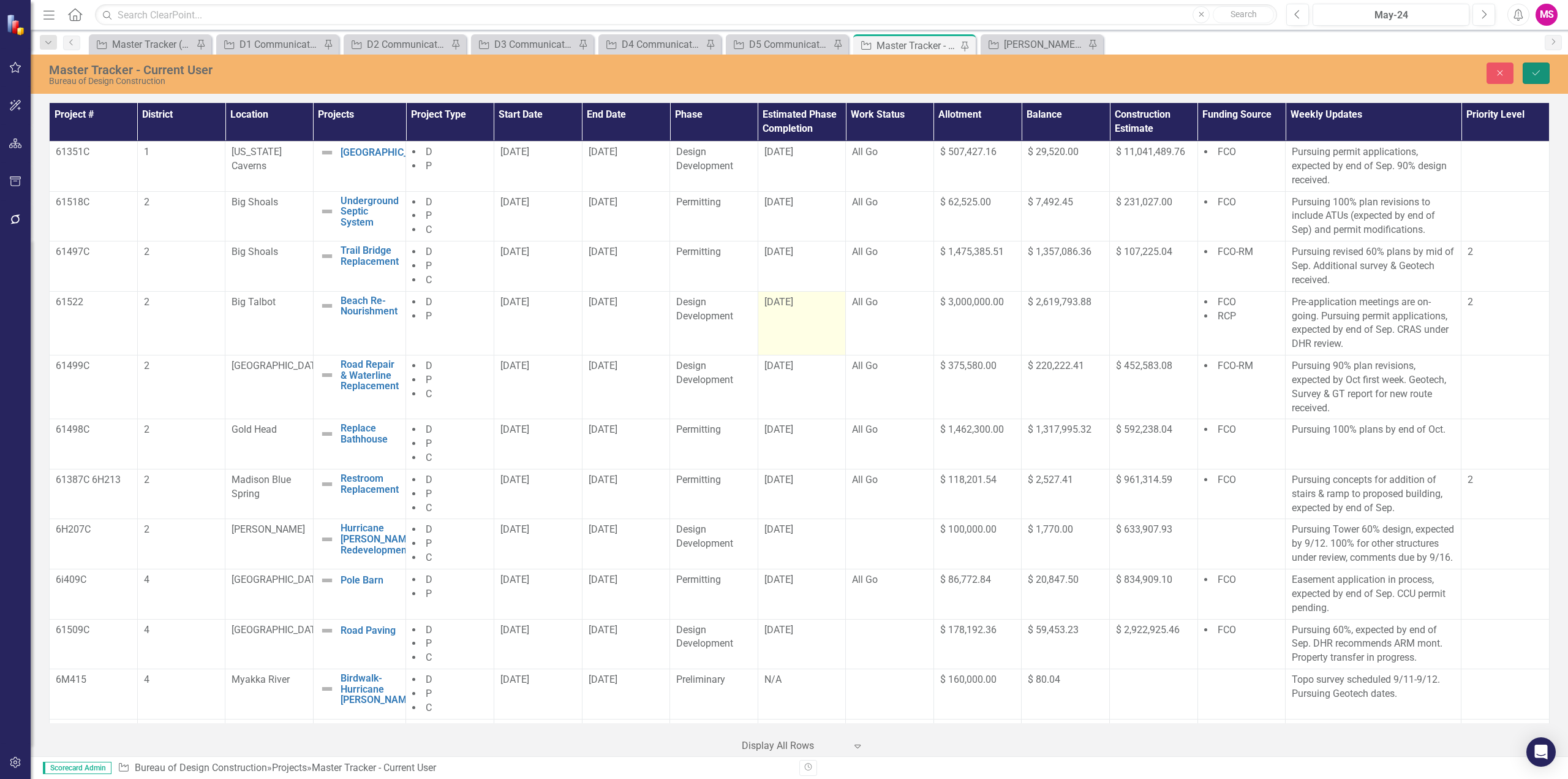
click at [1539, 73] on icon "Save" at bounding box center [1536, 73] width 11 height 9
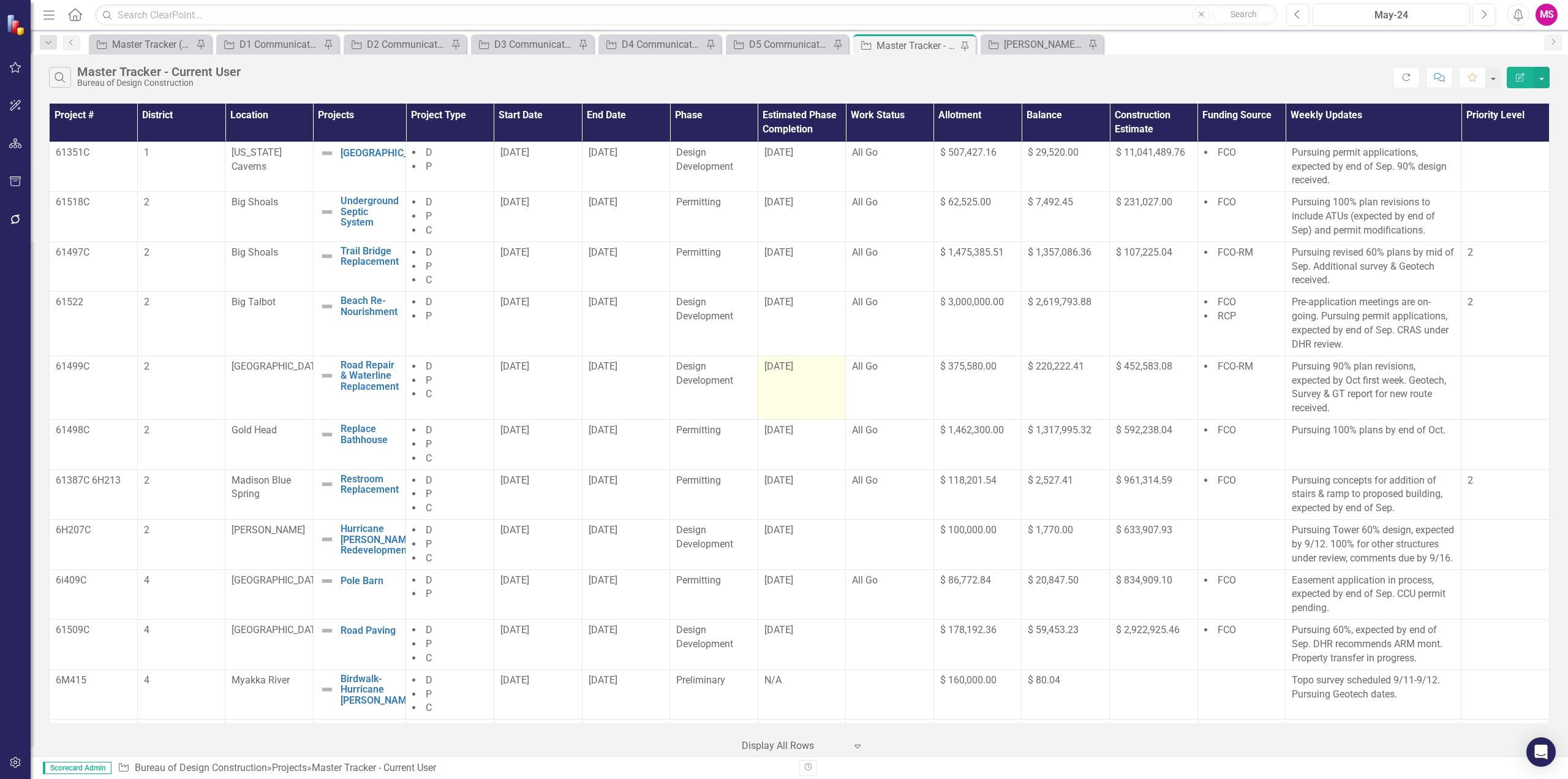
drag, startPoint x: 587, startPoint y: 378, endPoint x: 815, endPoint y: 382, distance: 228.0
click at [815, 382] on tr "61499C [GEOGRAPHIC_DATA] Repair & Waterline Replacement Edit Edit Project Link …" at bounding box center [800, 387] width 1501 height 64
click at [786, 388] on td "[DATE]" at bounding box center [802, 387] width 88 height 64
click at [779, 377] on td "[DATE]" at bounding box center [802, 387] width 88 height 64
click at [780, 376] on td "[DATE]" at bounding box center [802, 387] width 88 height 64
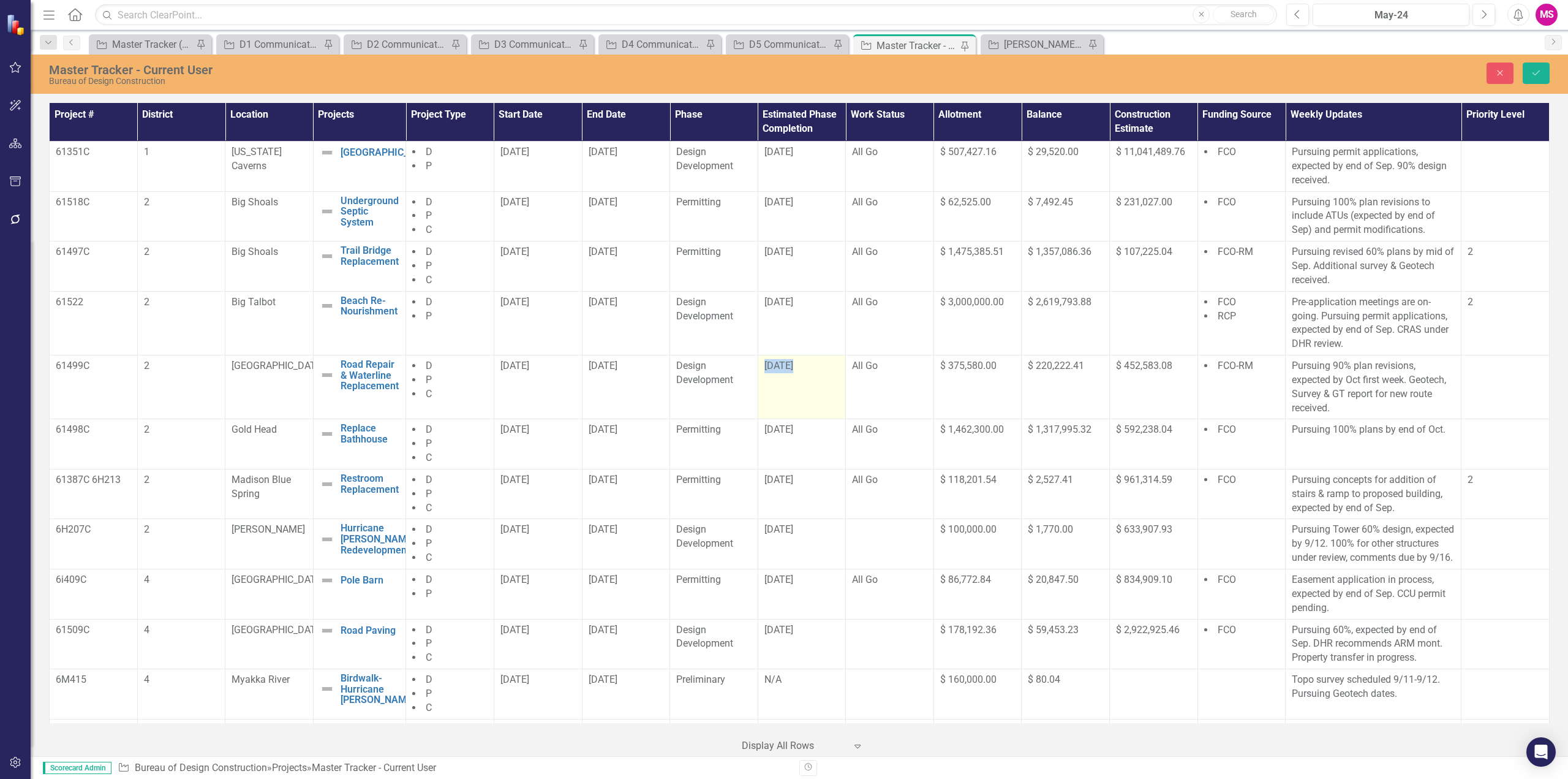
click at [780, 376] on body "Elements & Reports [US_STATE] Department of Environmental Protection Scorecard …" at bounding box center [784, 390] width 1568 height 779
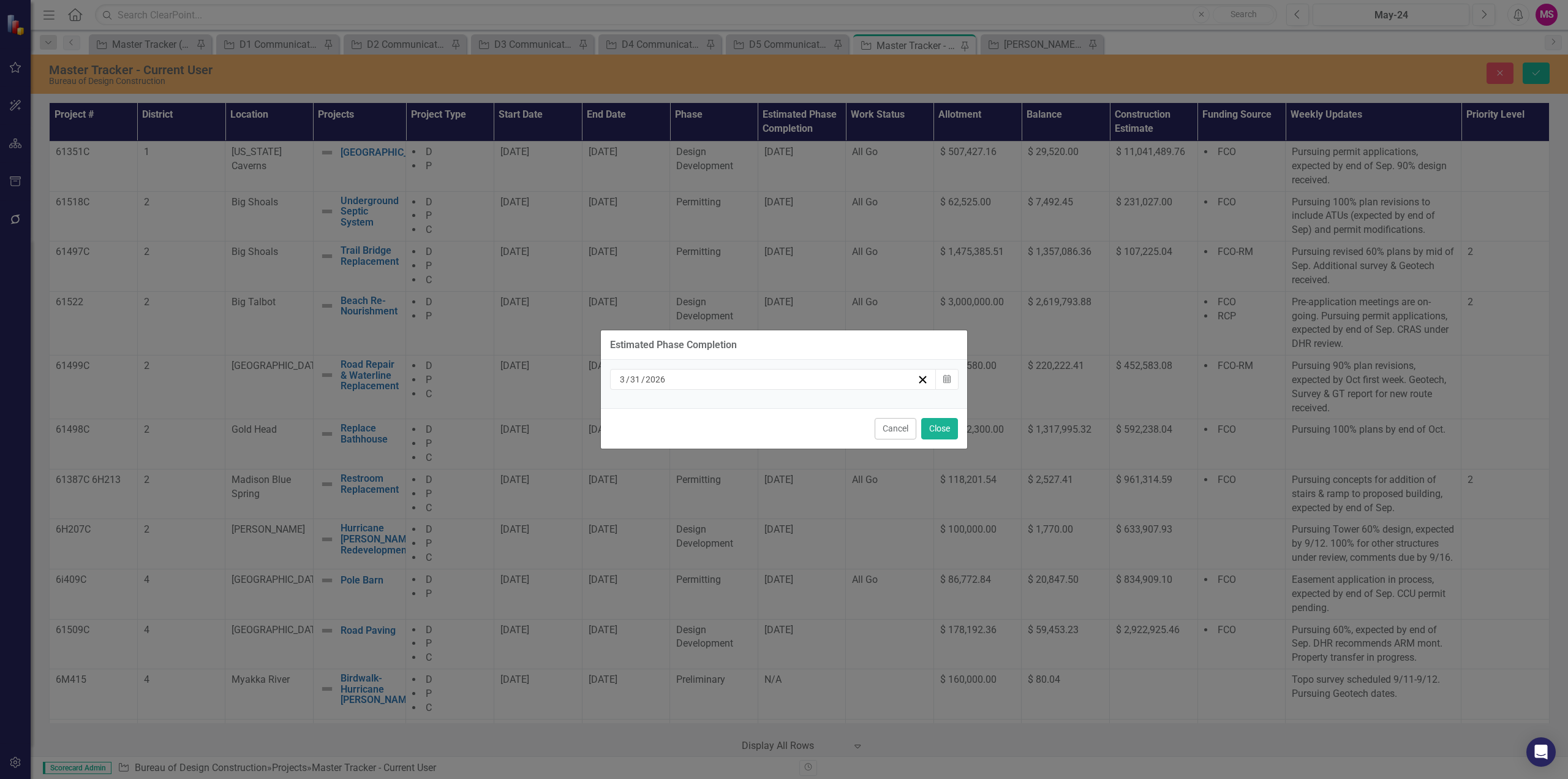
click at [632, 380] on input "31" at bounding box center [636, 379] width 11 height 12
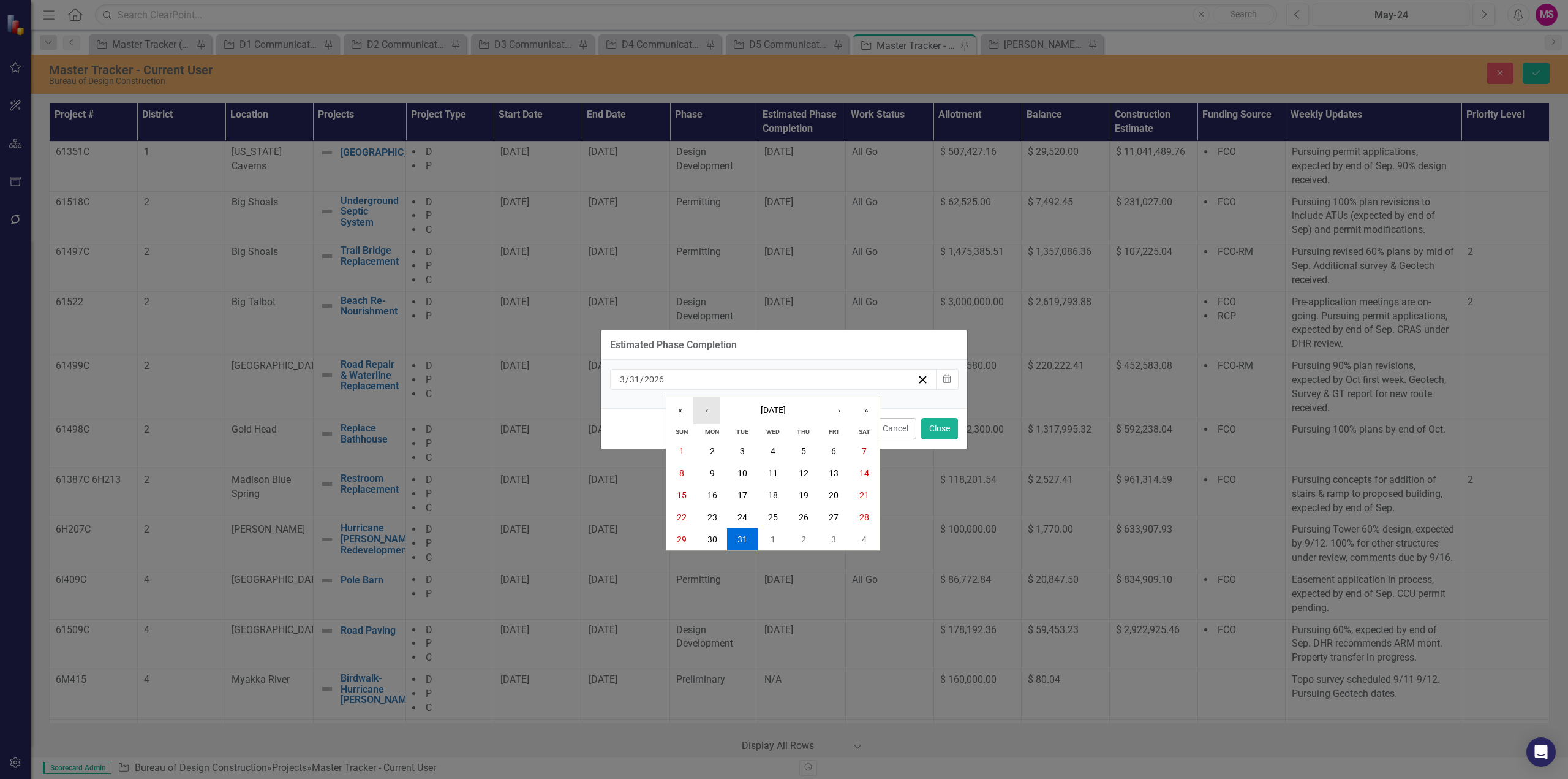
click at [707, 409] on button "‹" at bounding box center [707, 410] width 27 height 27
click at [864, 513] on abbr "28" at bounding box center [864, 517] width 10 height 10
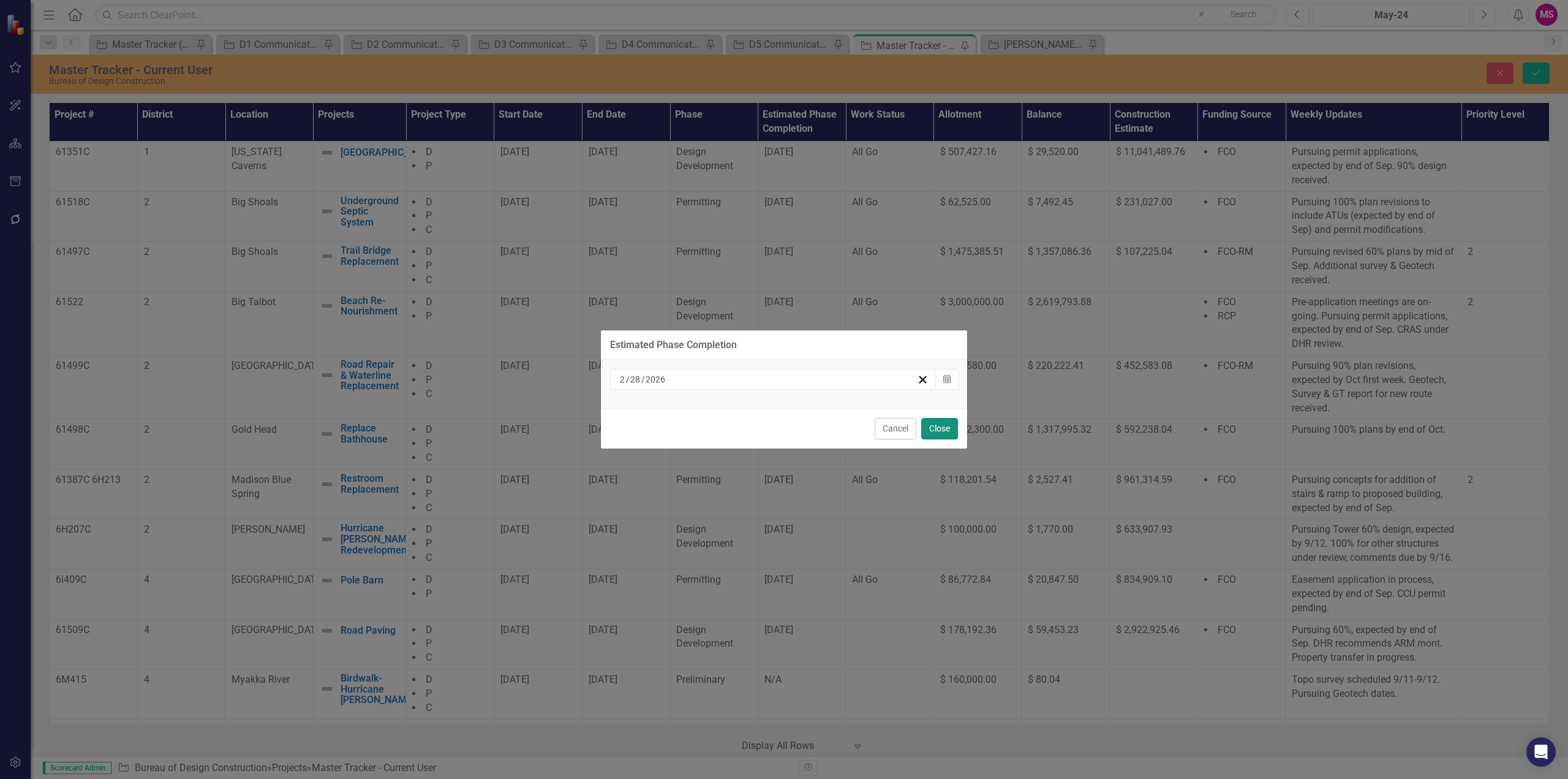
click at [935, 429] on button "Close" at bounding box center [940, 428] width 37 height 22
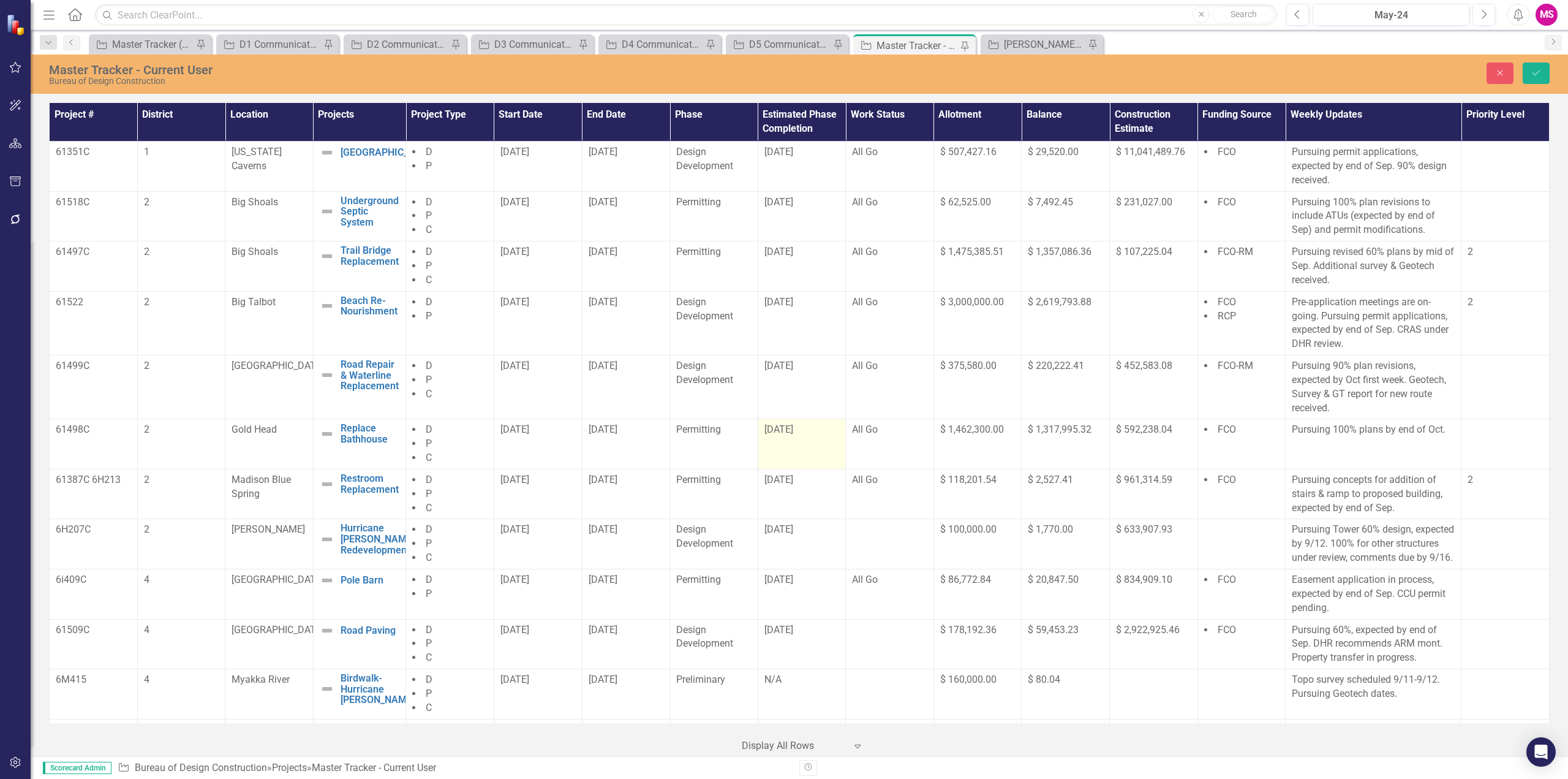
drag, startPoint x: 585, startPoint y: 439, endPoint x: 813, endPoint y: 436, distance: 228.0
click at [813, 436] on tr "61498C 2 Gold Head Replace Bathhouse Edit Edit Project Link Open Element D P C …" at bounding box center [800, 444] width 1501 height 50
click at [1531, 71] on icon "Save" at bounding box center [1536, 73] width 11 height 9
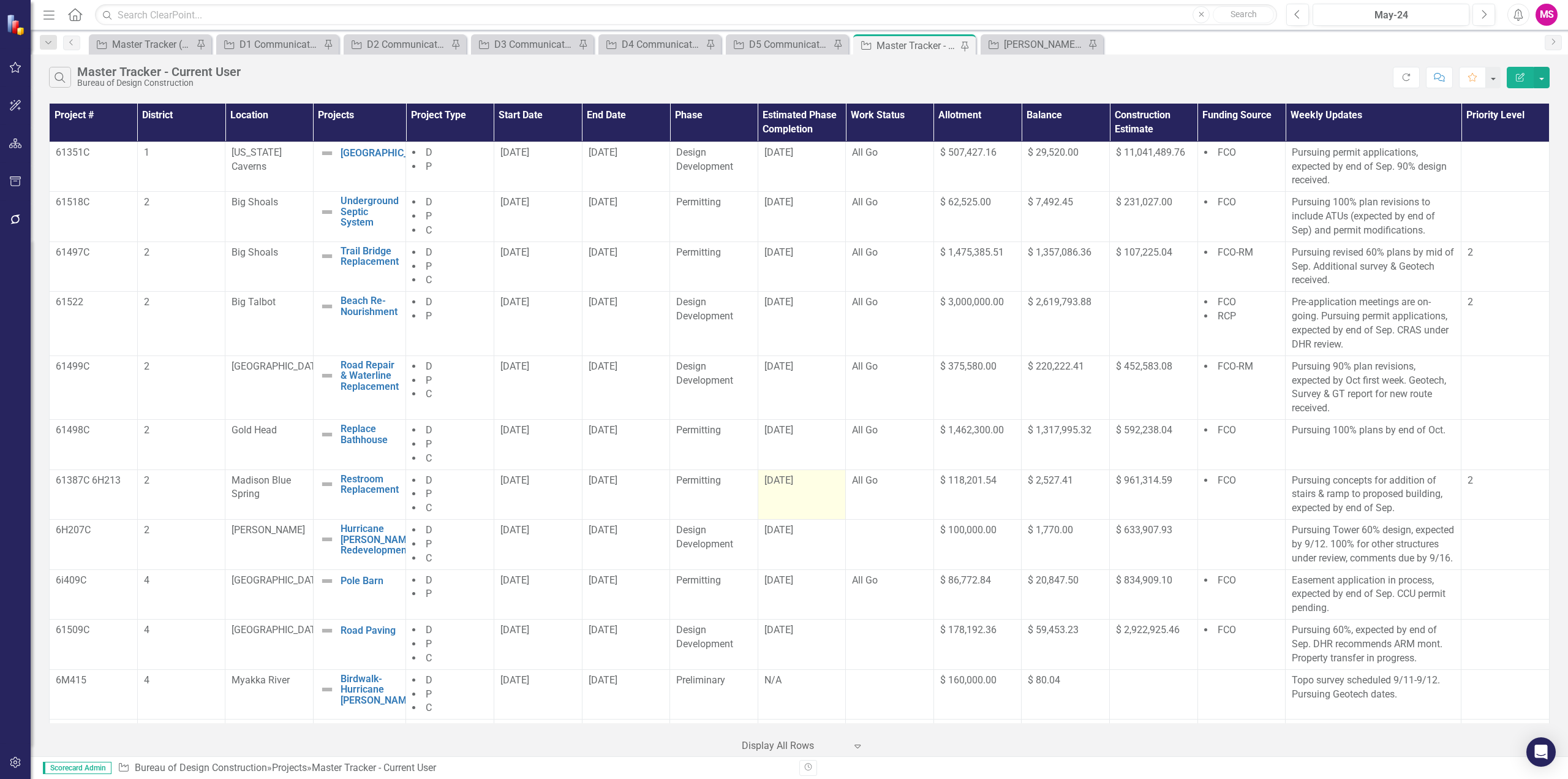
drag, startPoint x: 579, startPoint y: 494, endPoint x: 814, endPoint y: 498, distance: 235.0
click at [814, 498] on tr "61387C 6H213 2 Madison Blue Spring Restroom Replacement Edit Edit Project Link …" at bounding box center [800, 494] width 1501 height 50
drag, startPoint x: 489, startPoint y: 548, endPoint x: 572, endPoint y: 547, distance: 83.0
click at [572, 547] on tr "6H207C 2 [PERSON_NAME] Hurricane [PERSON_NAME] Redevelopment Edit Edit Project …" at bounding box center [800, 544] width 1501 height 50
click at [629, 501] on td "[DATE]" at bounding box center [625, 494] width 88 height 50
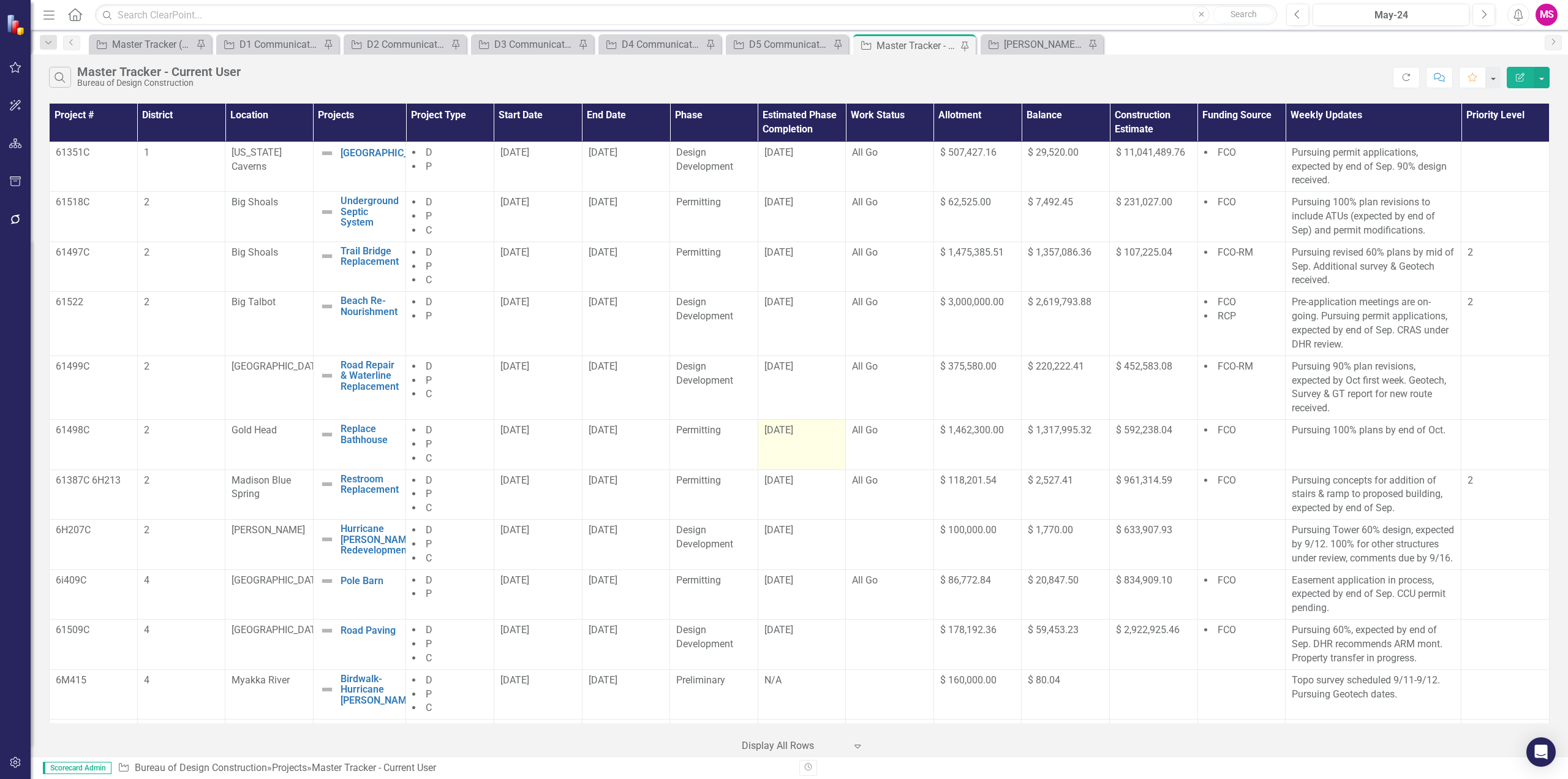
drag, startPoint x: 605, startPoint y: 443, endPoint x: 802, endPoint y: 443, distance: 197.0
click at [802, 443] on tr "61498C 2 Gold Head Replace Bathhouse Edit Edit Project Link Open Element D P C …" at bounding box center [800, 445] width 1501 height 50
drag, startPoint x: 582, startPoint y: 494, endPoint x: 810, endPoint y: 494, distance: 228.0
click at [810, 494] on tr "61387C 6H213 2 Madison Blue Spring Restroom Replacement Edit Edit Project Link …" at bounding box center [800, 494] width 1501 height 50
drag, startPoint x: 581, startPoint y: 542, endPoint x: 807, endPoint y: 548, distance: 226.1
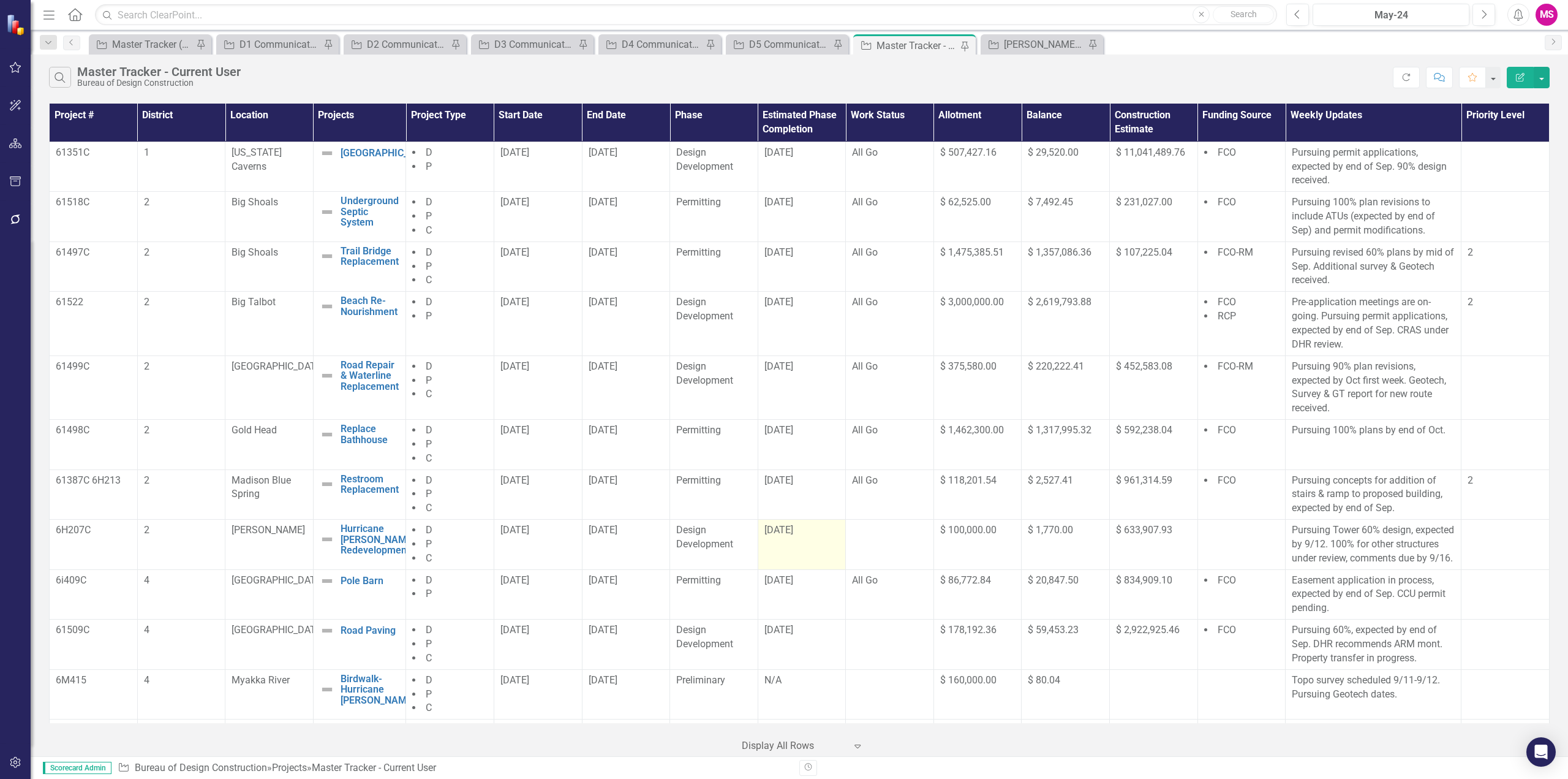
click at [807, 548] on tr "6H207C 2 [PERSON_NAME] Hurricane [PERSON_NAME] Redevelopment Edit Edit Project …" at bounding box center [800, 544] width 1501 height 50
click at [625, 488] on td "[DATE]" at bounding box center [625, 494] width 88 height 50
click at [619, 487] on div "[DATE]" at bounding box center [626, 481] width 75 height 14
click at [620, 486] on div "[DATE]" at bounding box center [626, 481] width 75 height 14
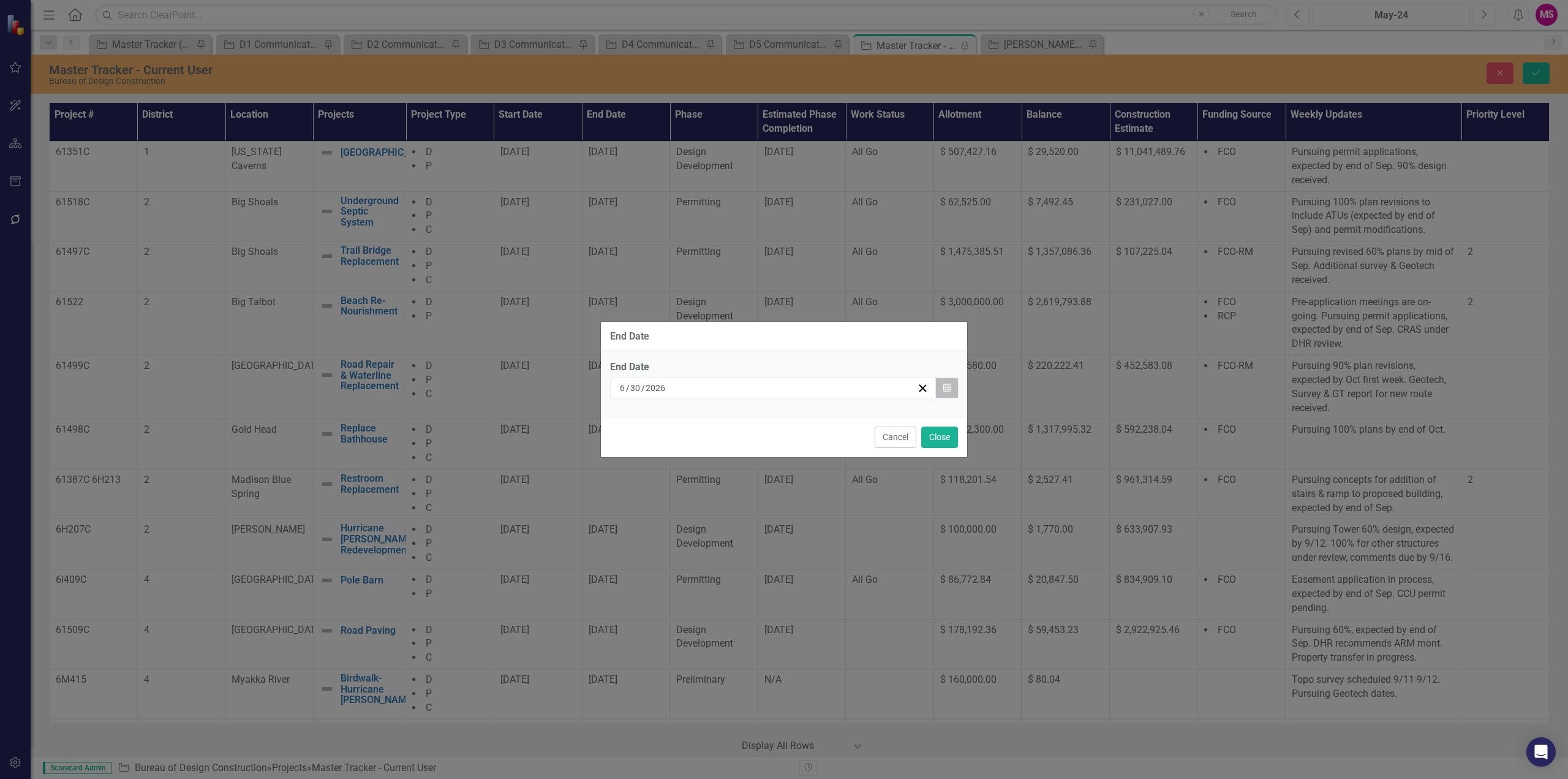
click at [943, 387] on icon "button" at bounding box center [947, 387] width 7 height 9
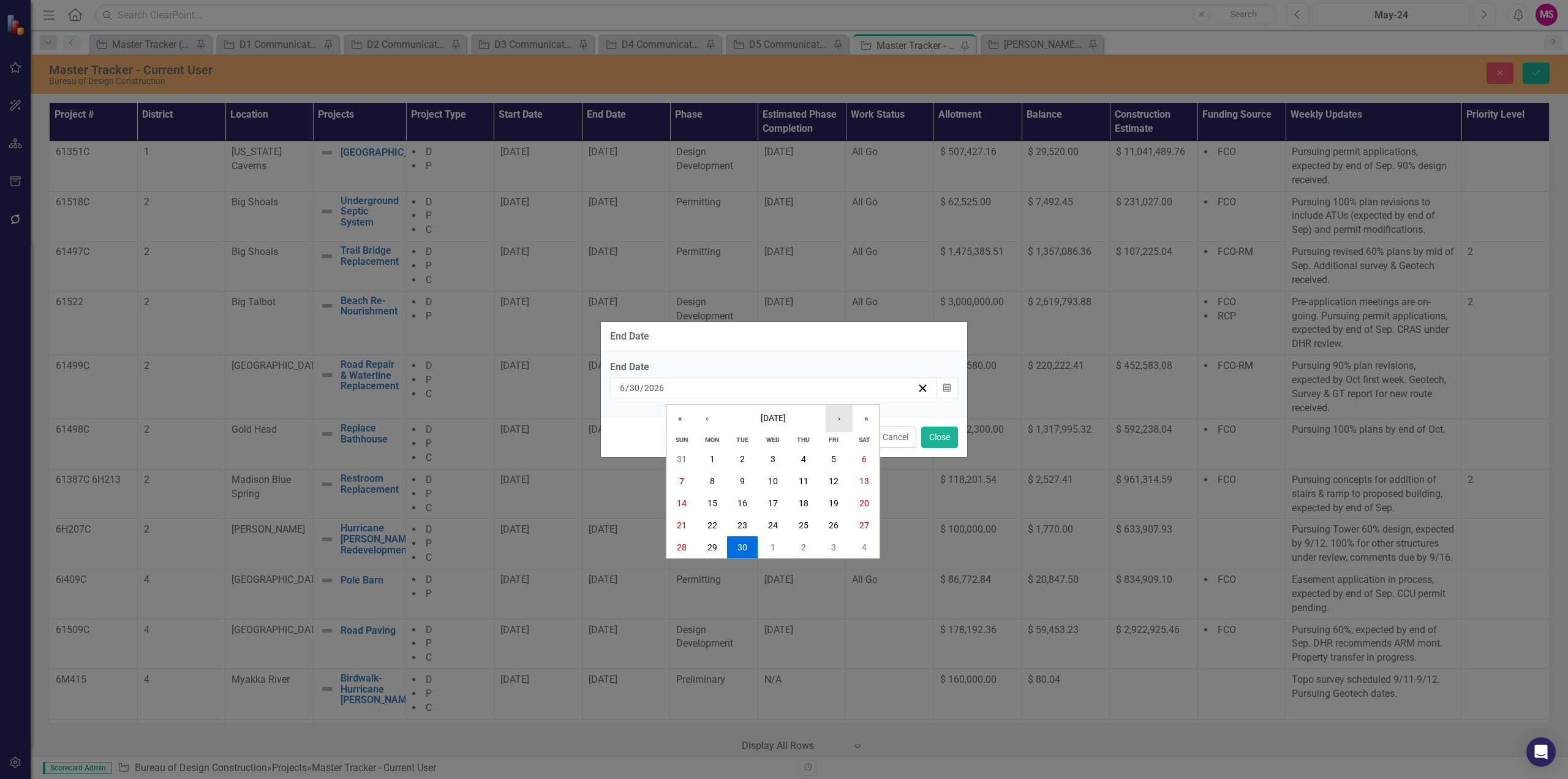
click at [842, 420] on button "›" at bounding box center [839, 419] width 27 height 27
click at [710, 567] on abbr "31" at bounding box center [712, 570] width 10 height 10
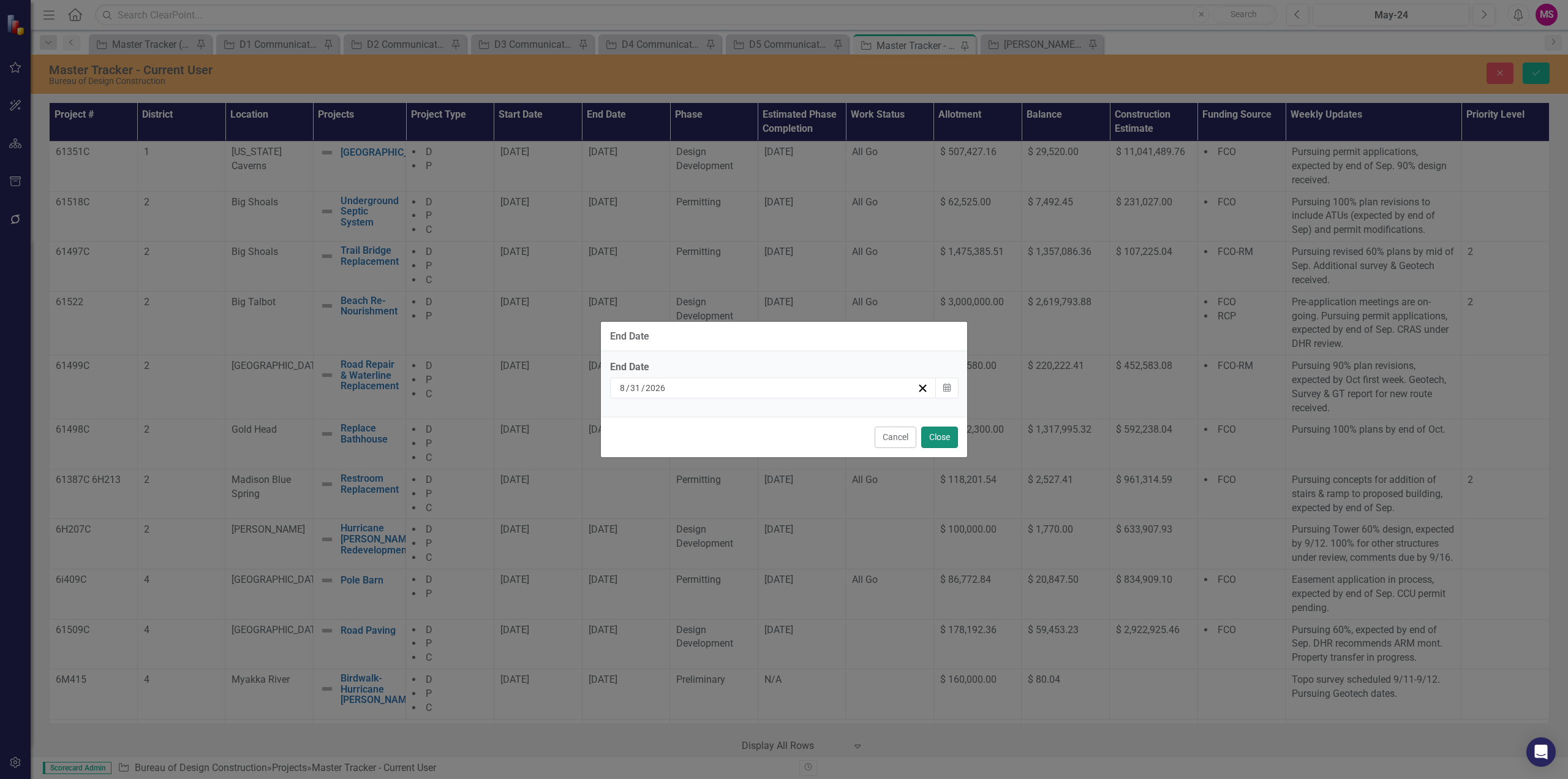
click at [947, 436] on button "Close" at bounding box center [940, 437] width 37 height 22
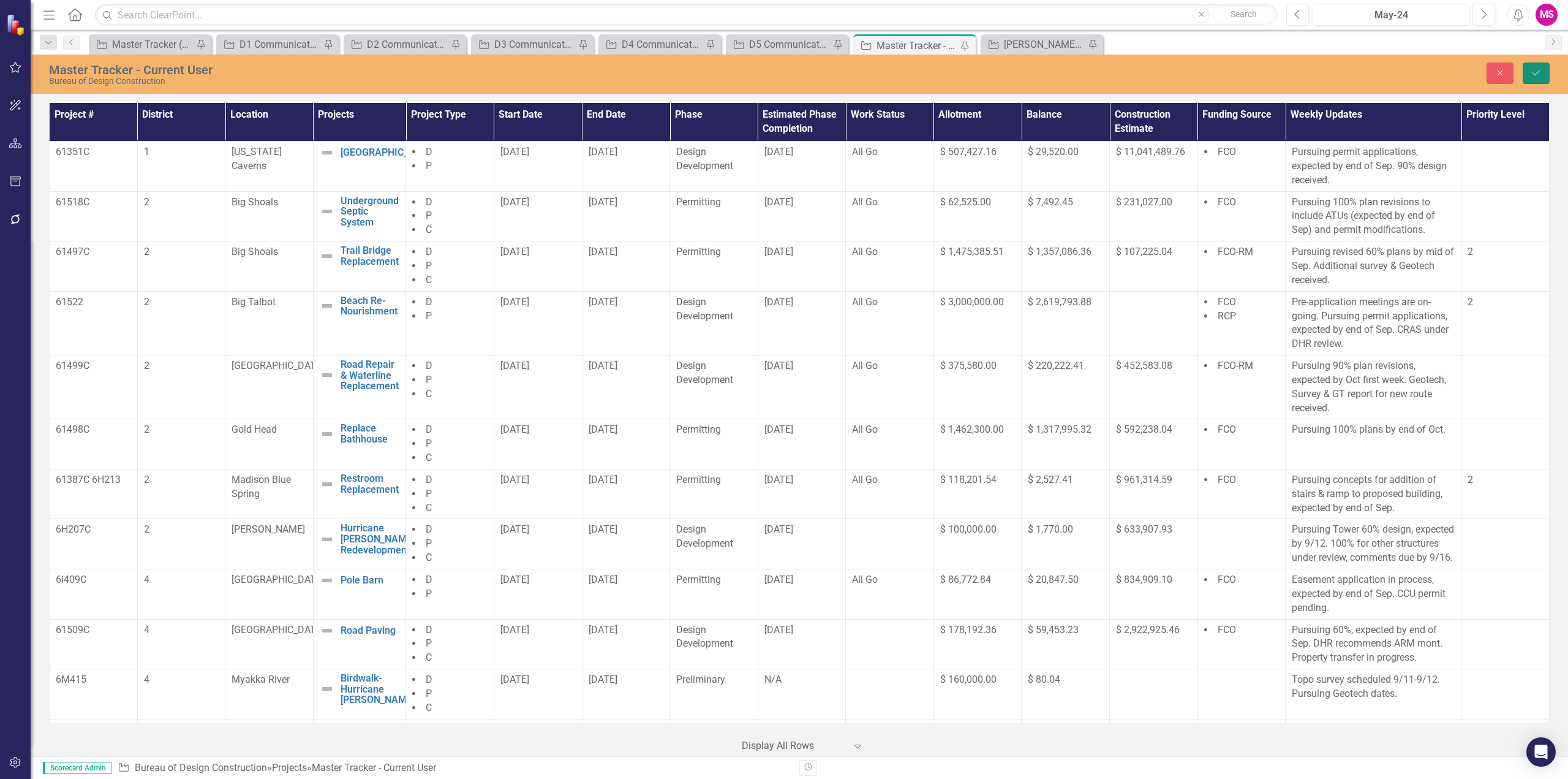
click at [1530, 70] on button "Save" at bounding box center [1536, 73] width 27 height 22
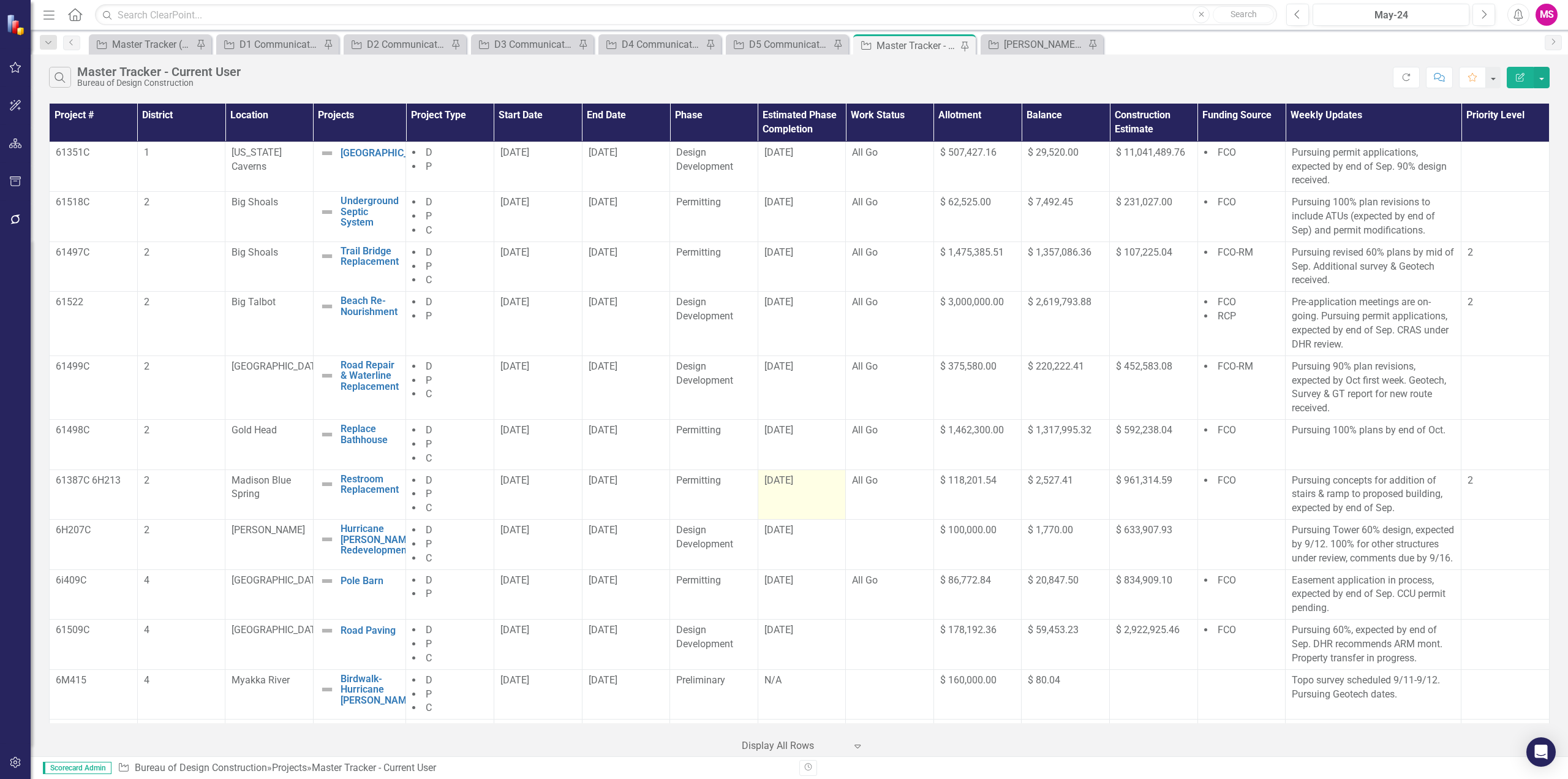
drag, startPoint x: 580, startPoint y: 488, endPoint x: 821, endPoint y: 489, distance: 241.0
click at [821, 489] on tr "61387C 6H213 2 Madison Blue Spring Restroom Replacement Edit Edit Project Link …" at bounding box center [800, 494] width 1501 height 50
drag, startPoint x: 583, startPoint y: 544, endPoint x: 833, endPoint y: 545, distance: 250.0
click at [833, 545] on tr "6H207C 2 [PERSON_NAME] Hurricane [PERSON_NAME] Redevelopment Edit Edit Project …" at bounding box center [800, 544] width 1501 height 50
drag, startPoint x: 600, startPoint y: 604, endPoint x: 829, endPoint y: 616, distance: 229.3
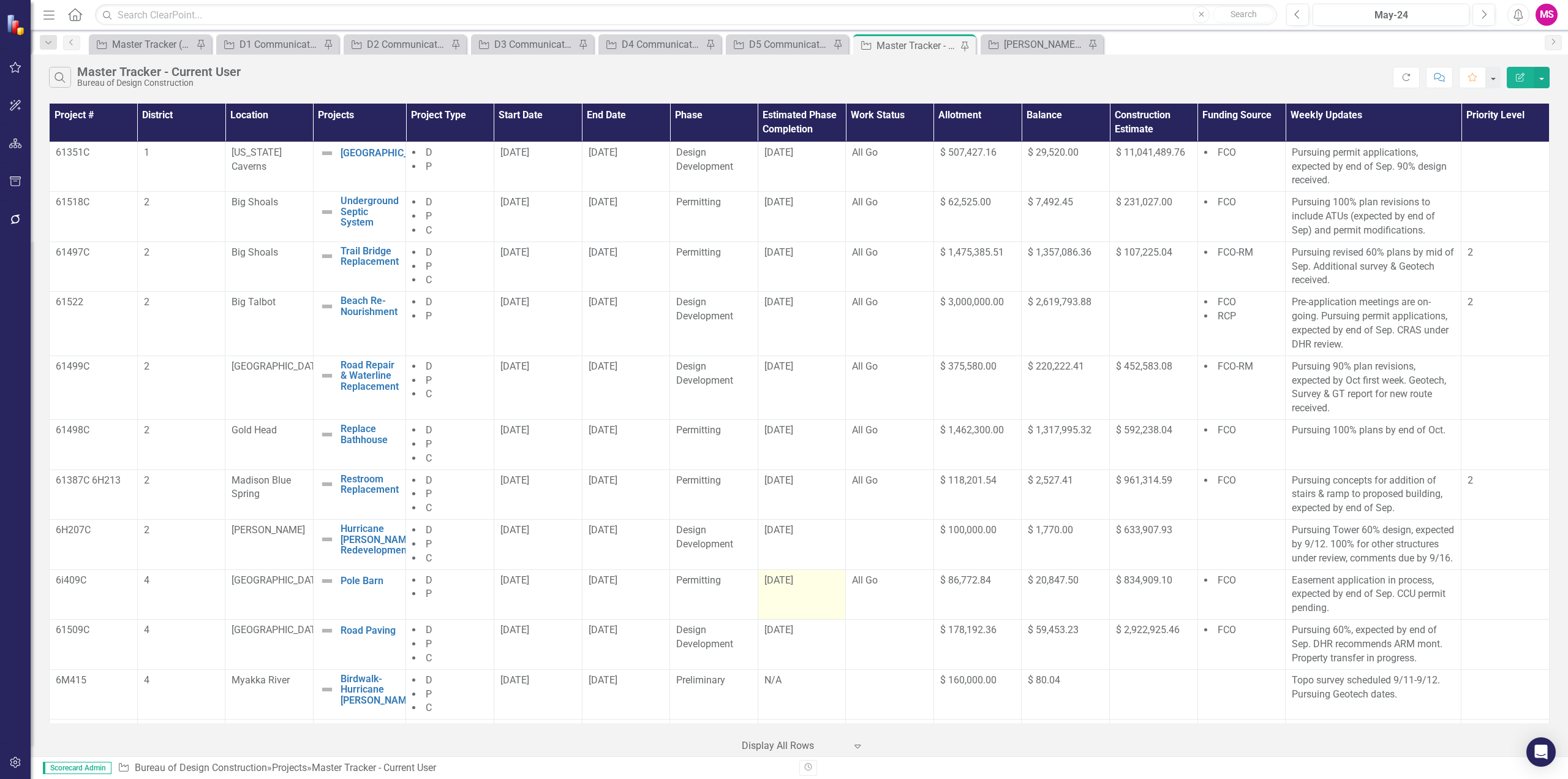
click at [829, 616] on tr "6i409C 4 Charlotte Harbor Pole Barn Edit Edit Project Link Open Element D P [DA…" at bounding box center [800, 594] width 1501 height 50
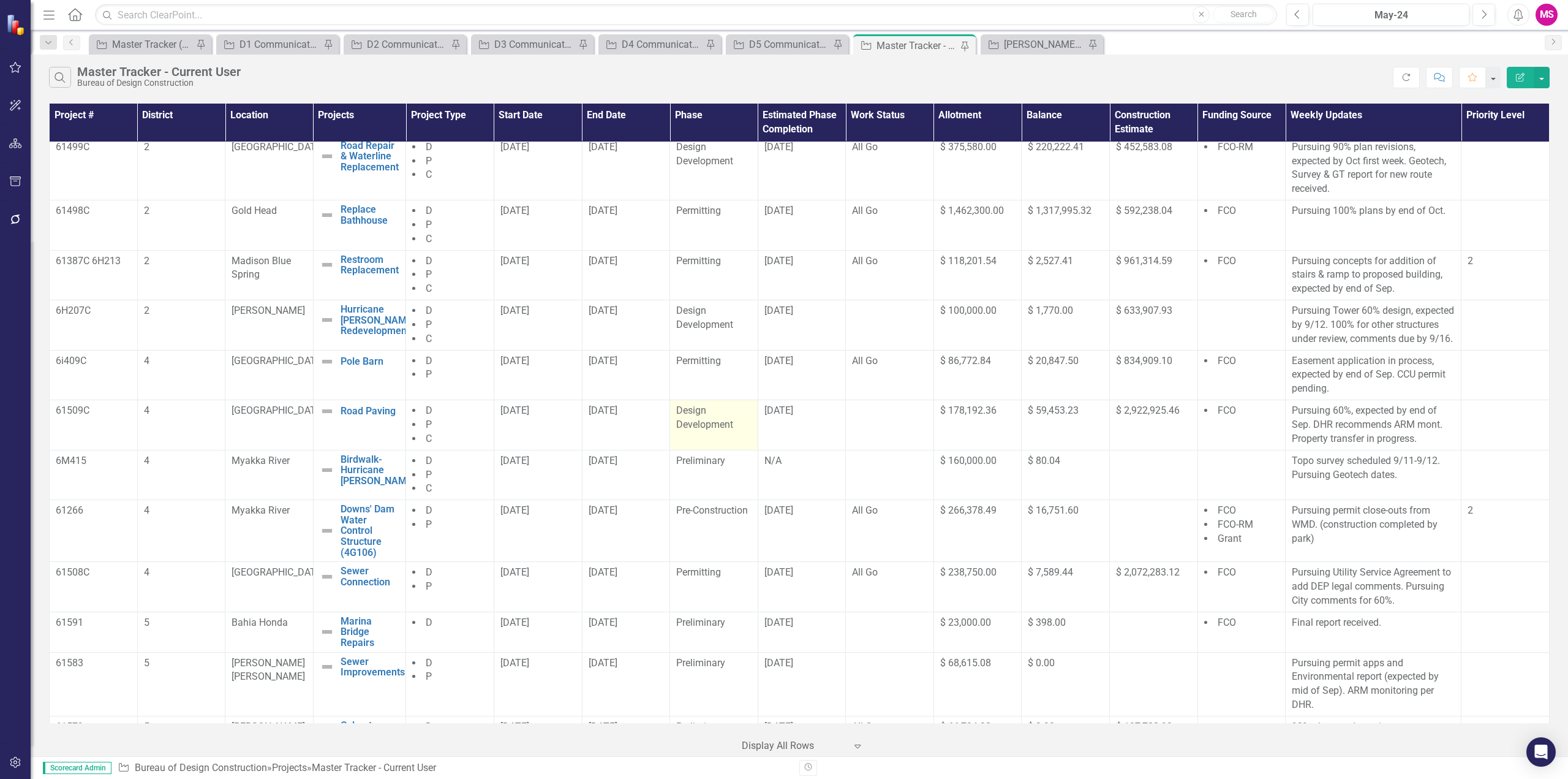
scroll to position [245, 0]
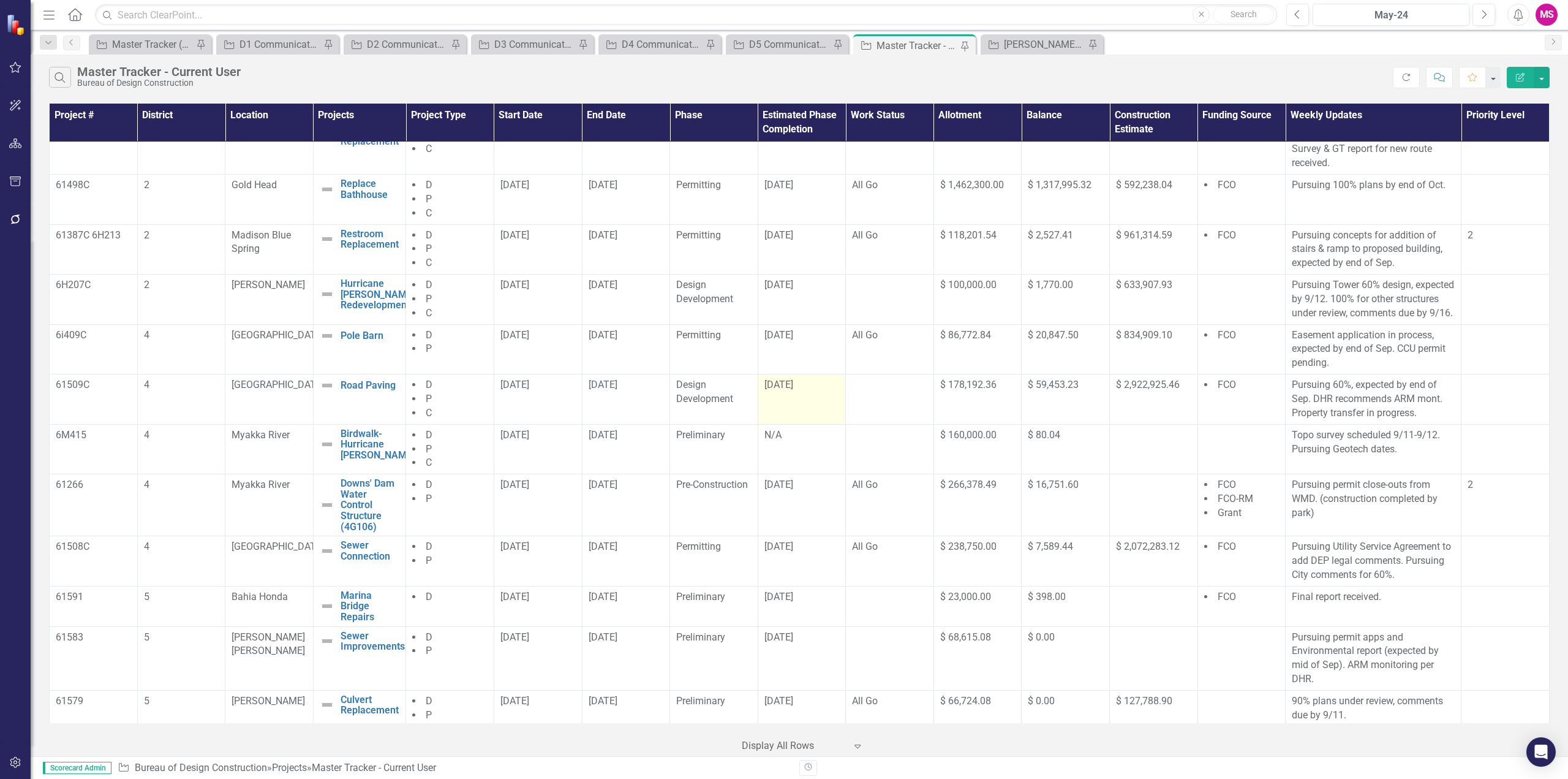
drag, startPoint x: 582, startPoint y: 409, endPoint x: 825, endPoint y: 414, distance: 243.1
click at [825, 414] on tr "61509C [STREET_ADDRESS] Paving Edit Edit Project Link Open Element D P C [DATE]…" at bounding box center [800, 400] width 1501 height 50
click at [808, 420] on td "[DATE]" at bounding box center [802, 400] width 88 height 50
click at [794, 409] on td "[DATE]" at bounding box center [802, 400] width 88 height 50
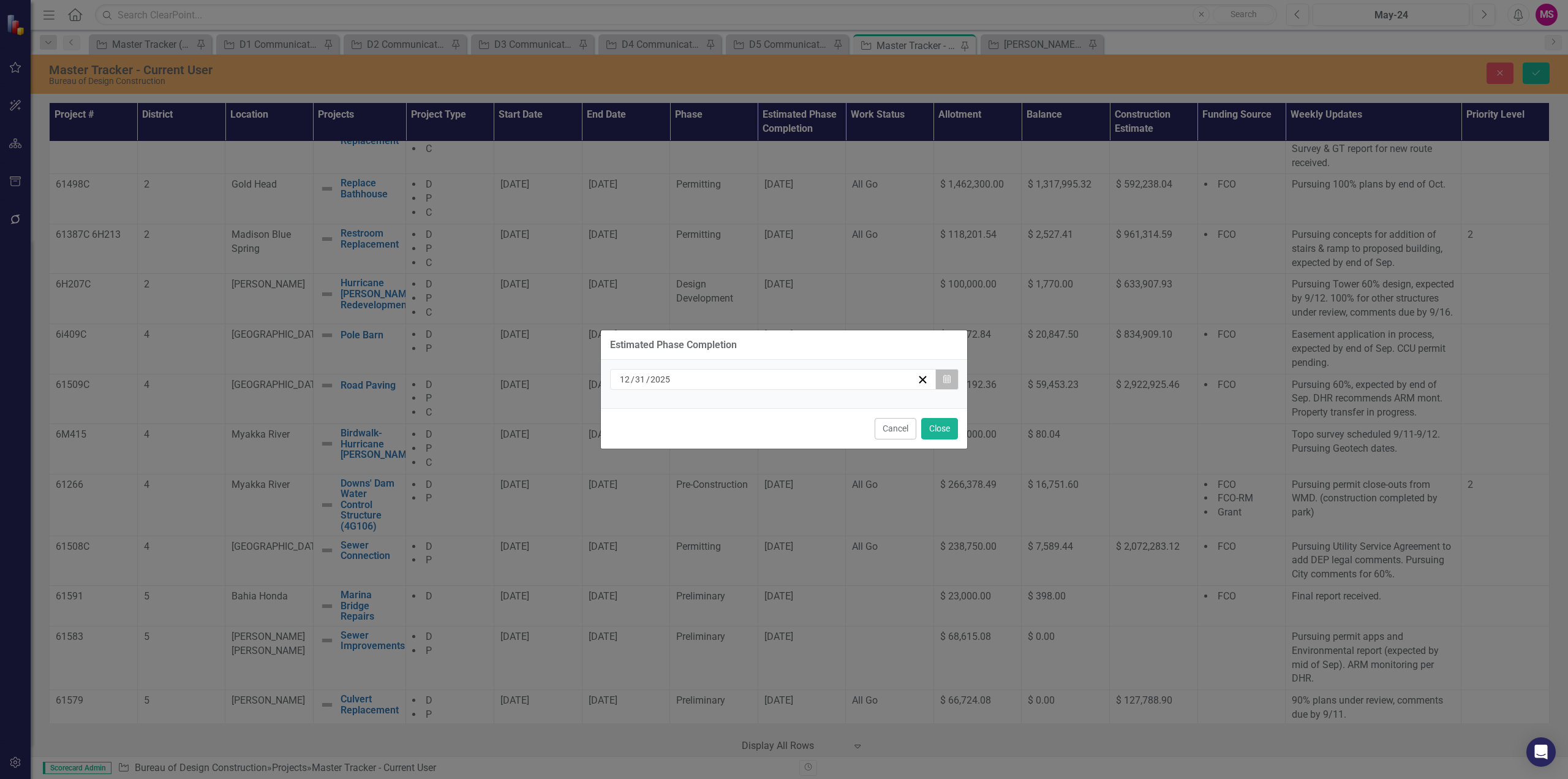
click at [950, 380] on icon "Calendar" at bounding box center [947, 379] width 7 height 9
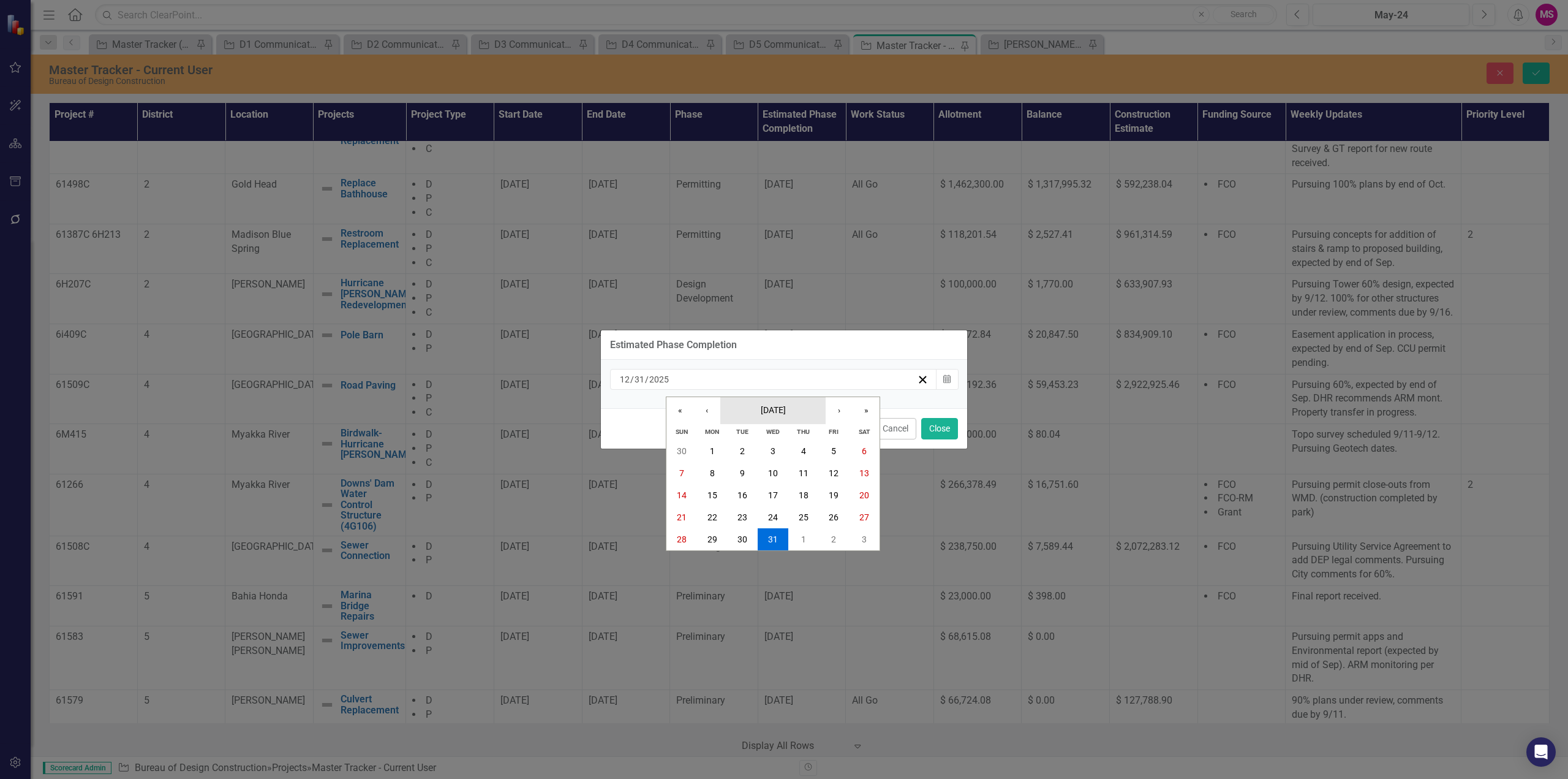
click at [777, 413] on span "[DATE]" at bounding box center [773, 410] width 25 height 10
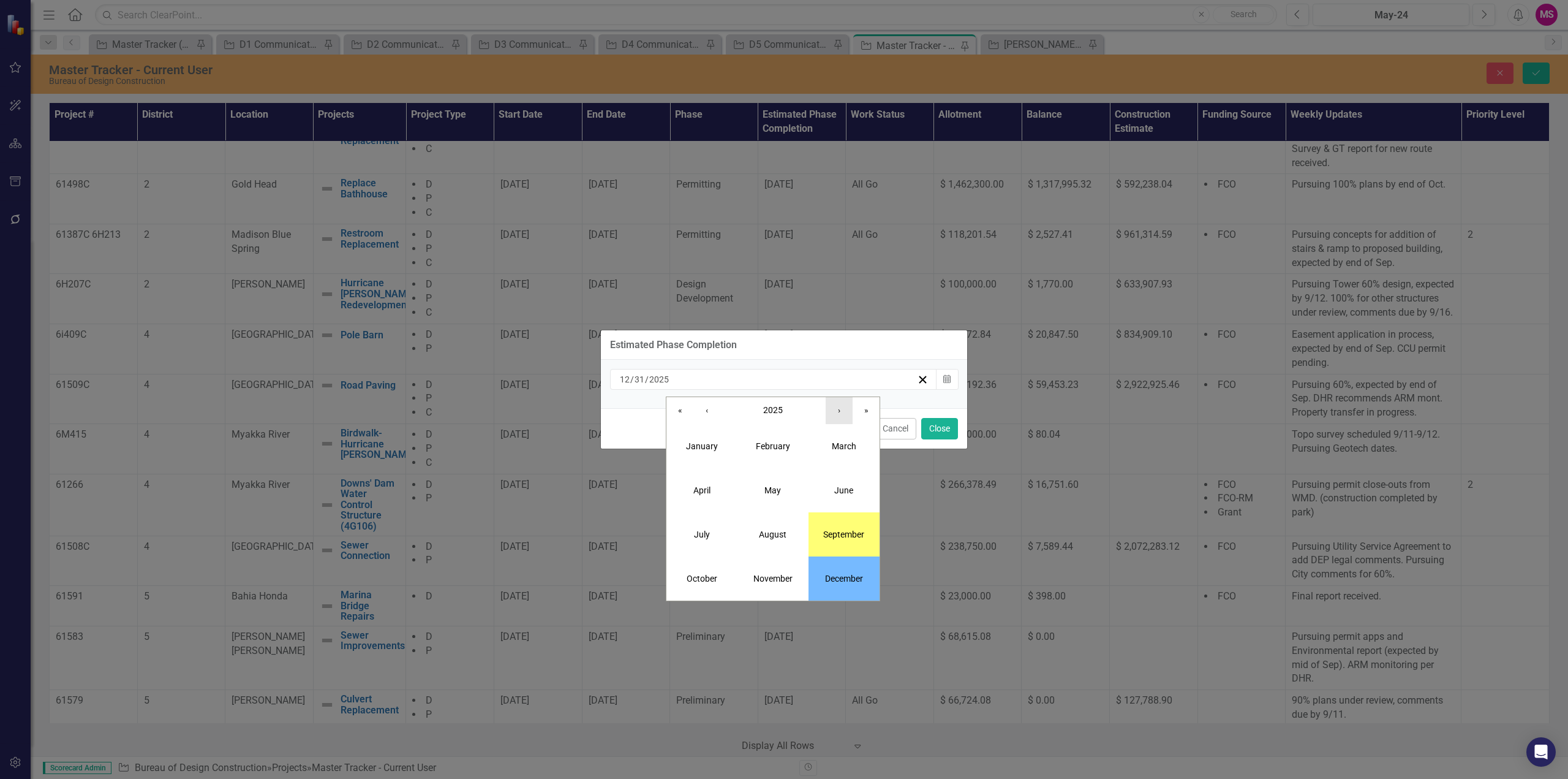
click at [839, 411] on button "›" at bounding box center [839, 410] width 27 height 27
click at [848, 486] on abbr "June" at bounding box center [844, 490] width 19 height 10
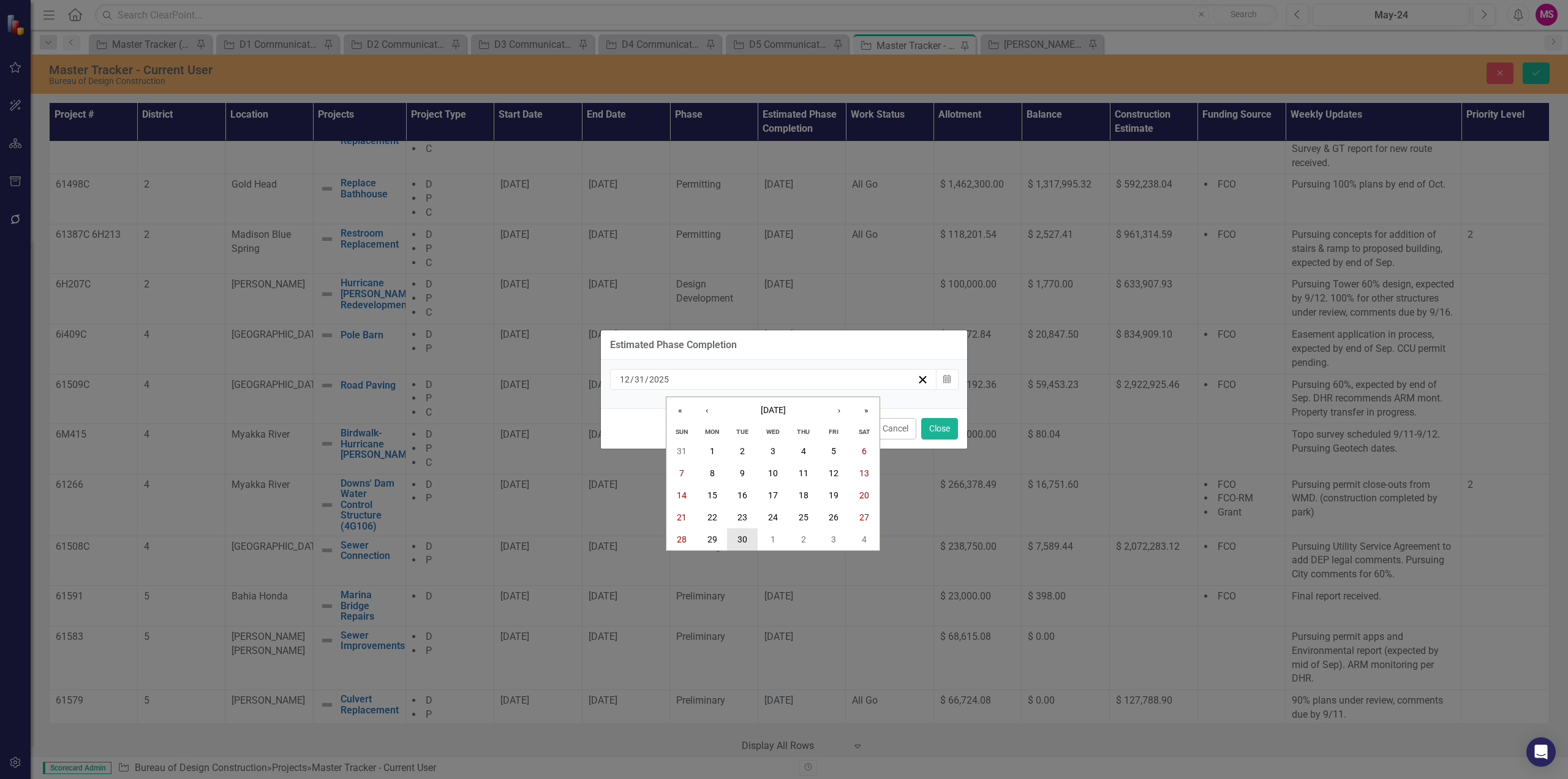
click at [736, 538] on button "30" at bounding box center [742, 539] width 31 height 22
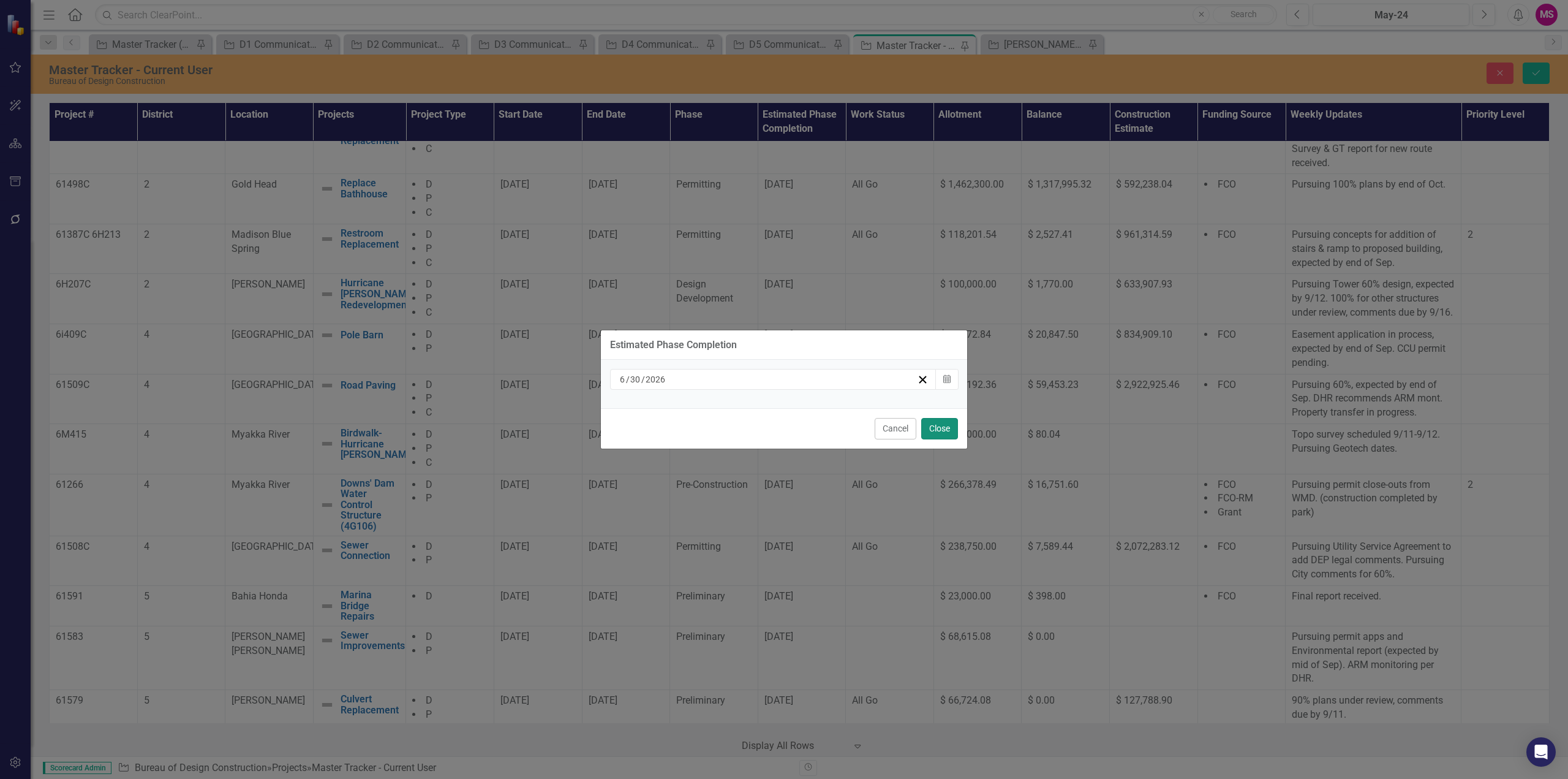
click at [934, 428] on button "Close" at bounding box center [940, 428] width 37 height 22
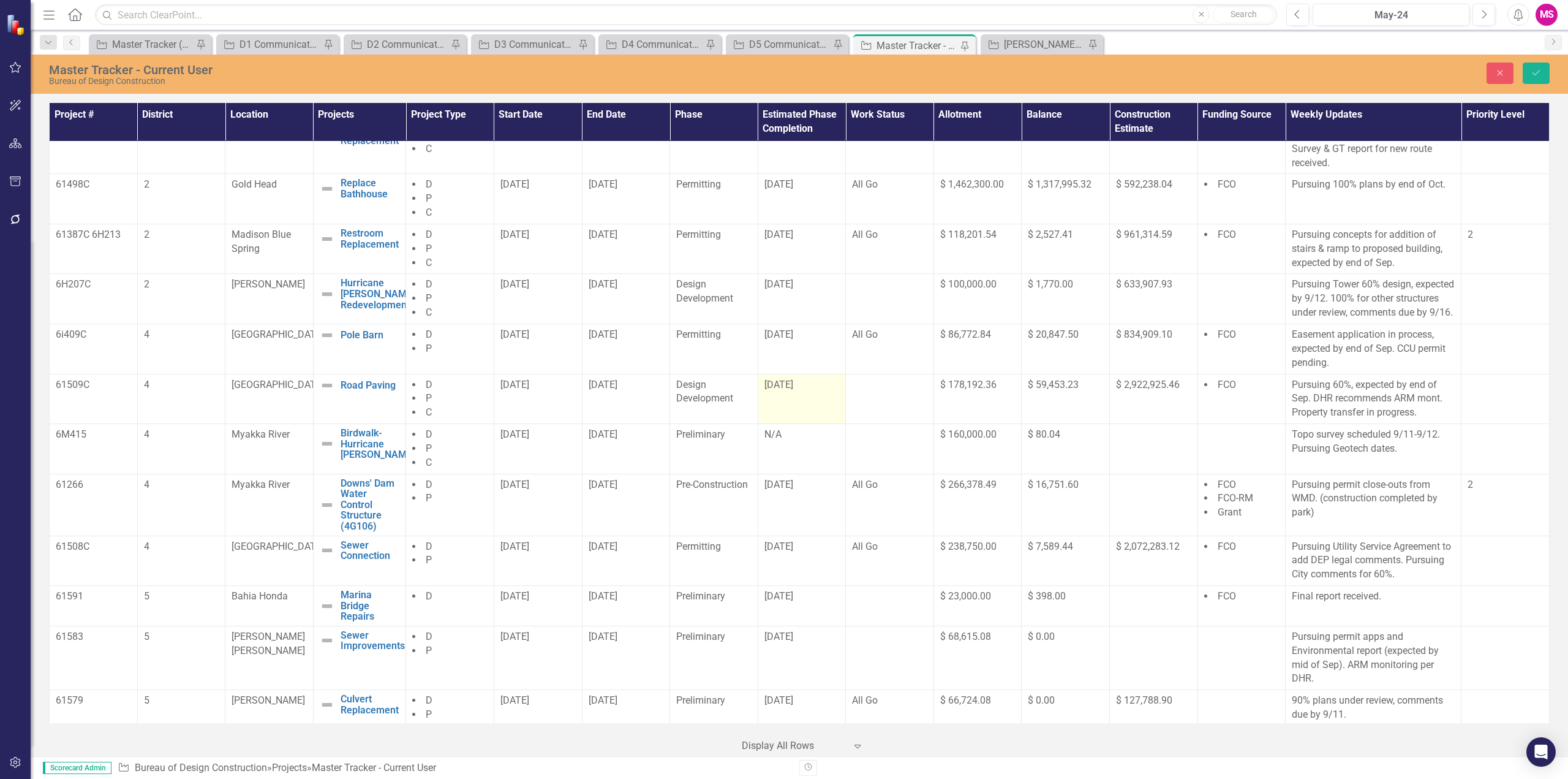
click at [779, 407] on td "[DATE]" at bounding box center [802, 399] width 88 height 50
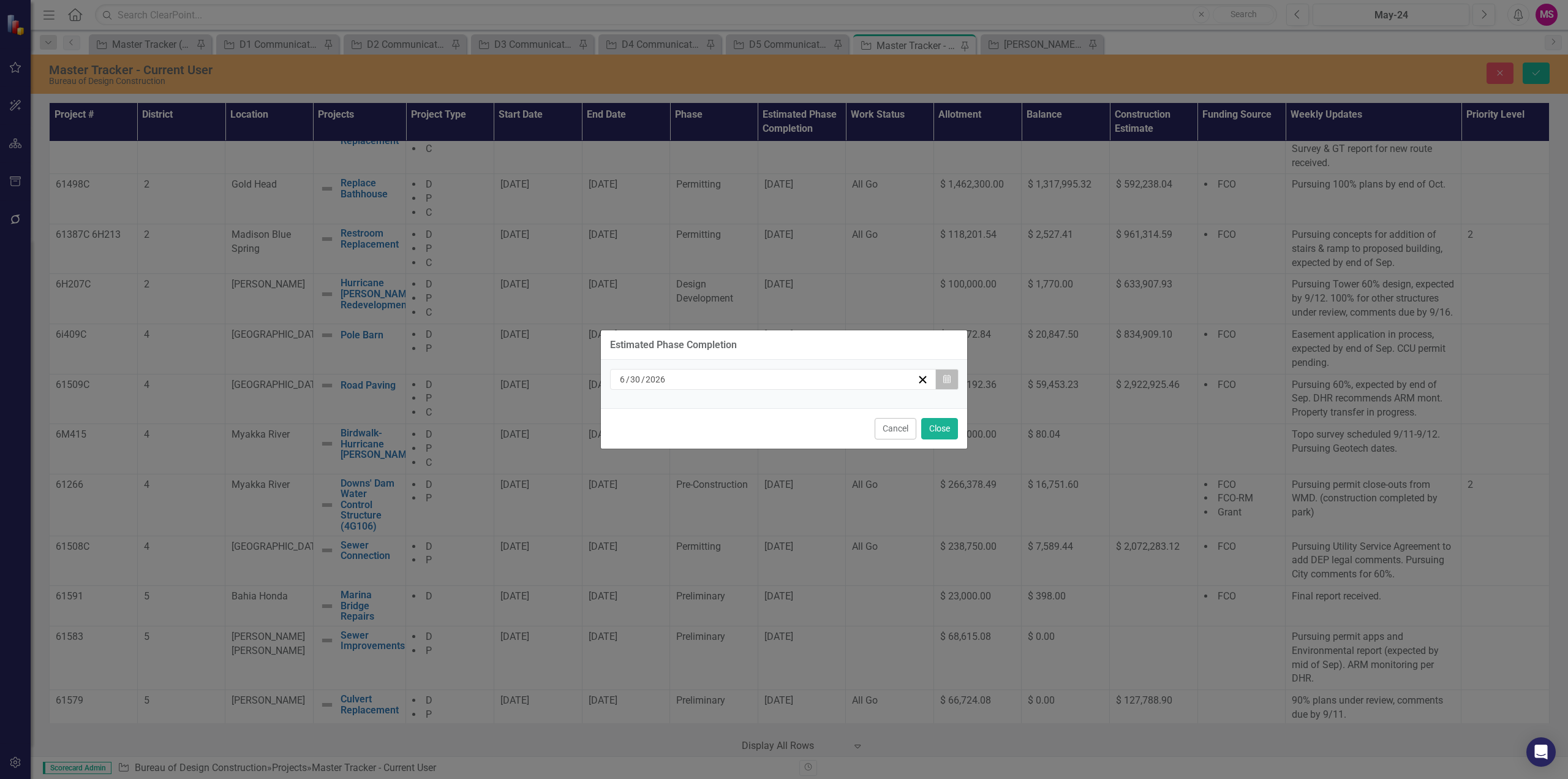
click at [945, 377] on icon "Calendar" at bounding box center [947, 379] width 7 height 9
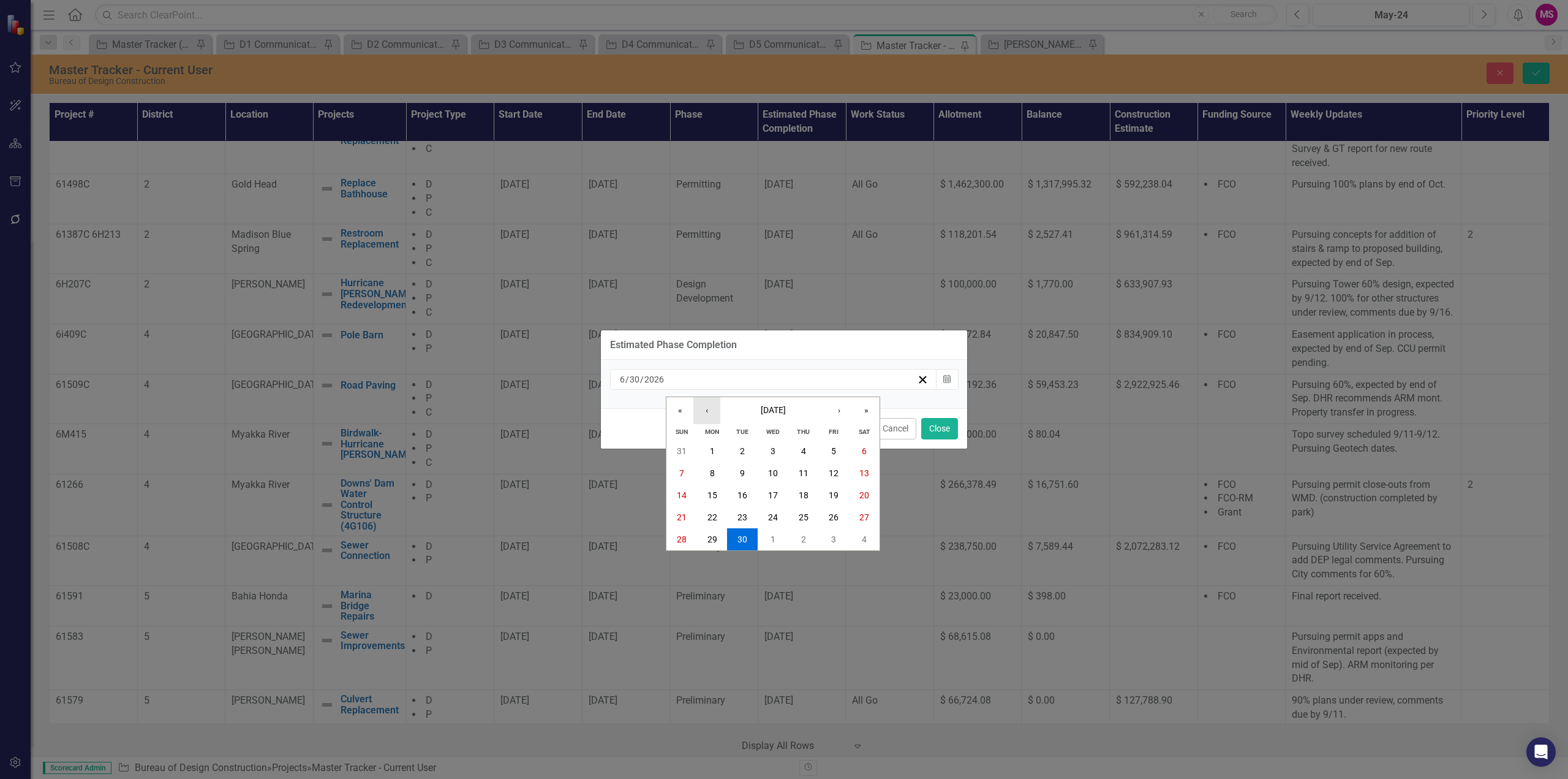
click at [710, 412] on button "‹" at bounding box center [707, 410] width 27 height 27
click at [809, 542] on button "30" at bounding box center [803, 539] width 31 height 22
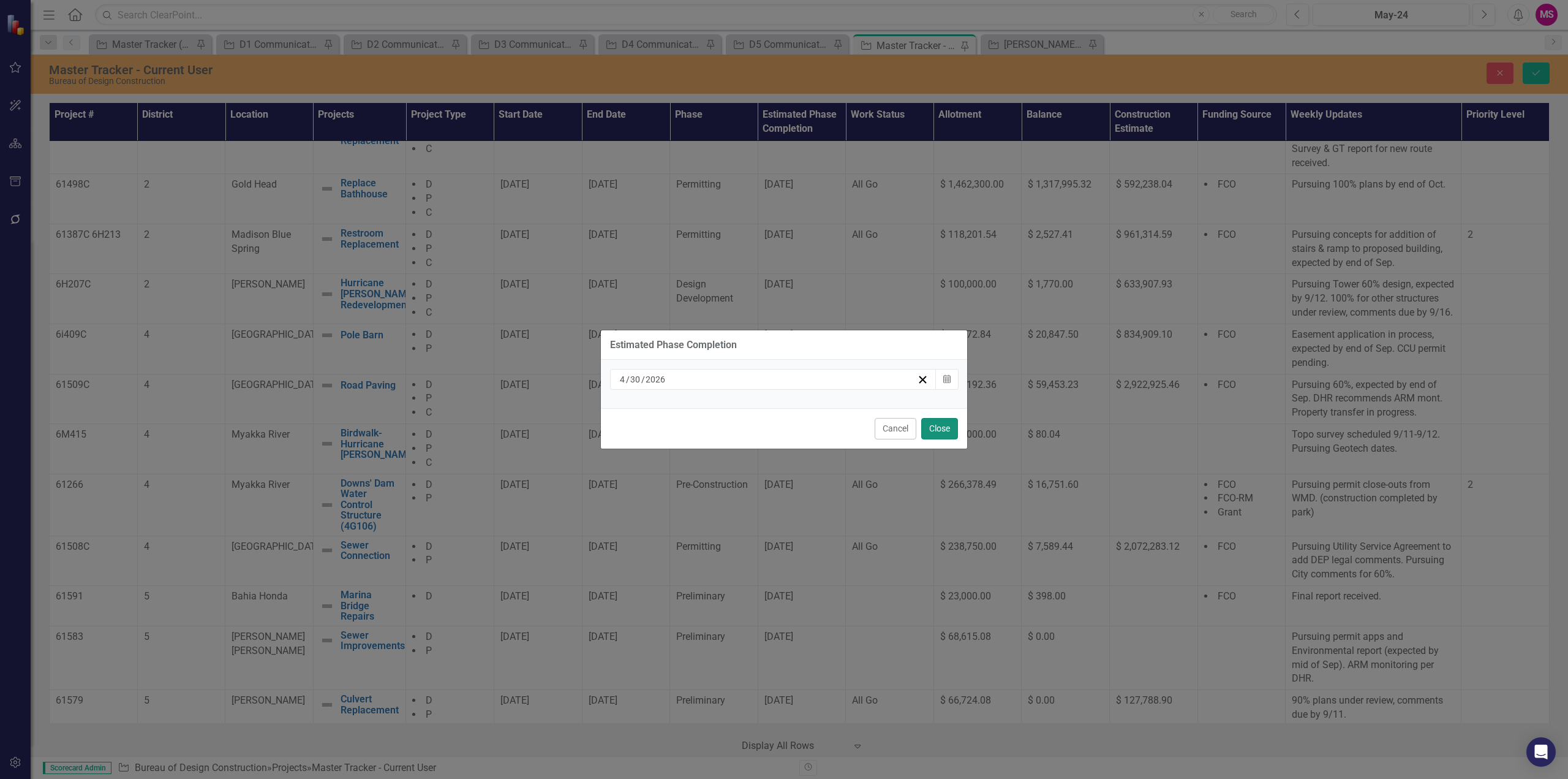
click at [938, 430] on button "Close" at bounding box center [940, 428] width 37 height 22
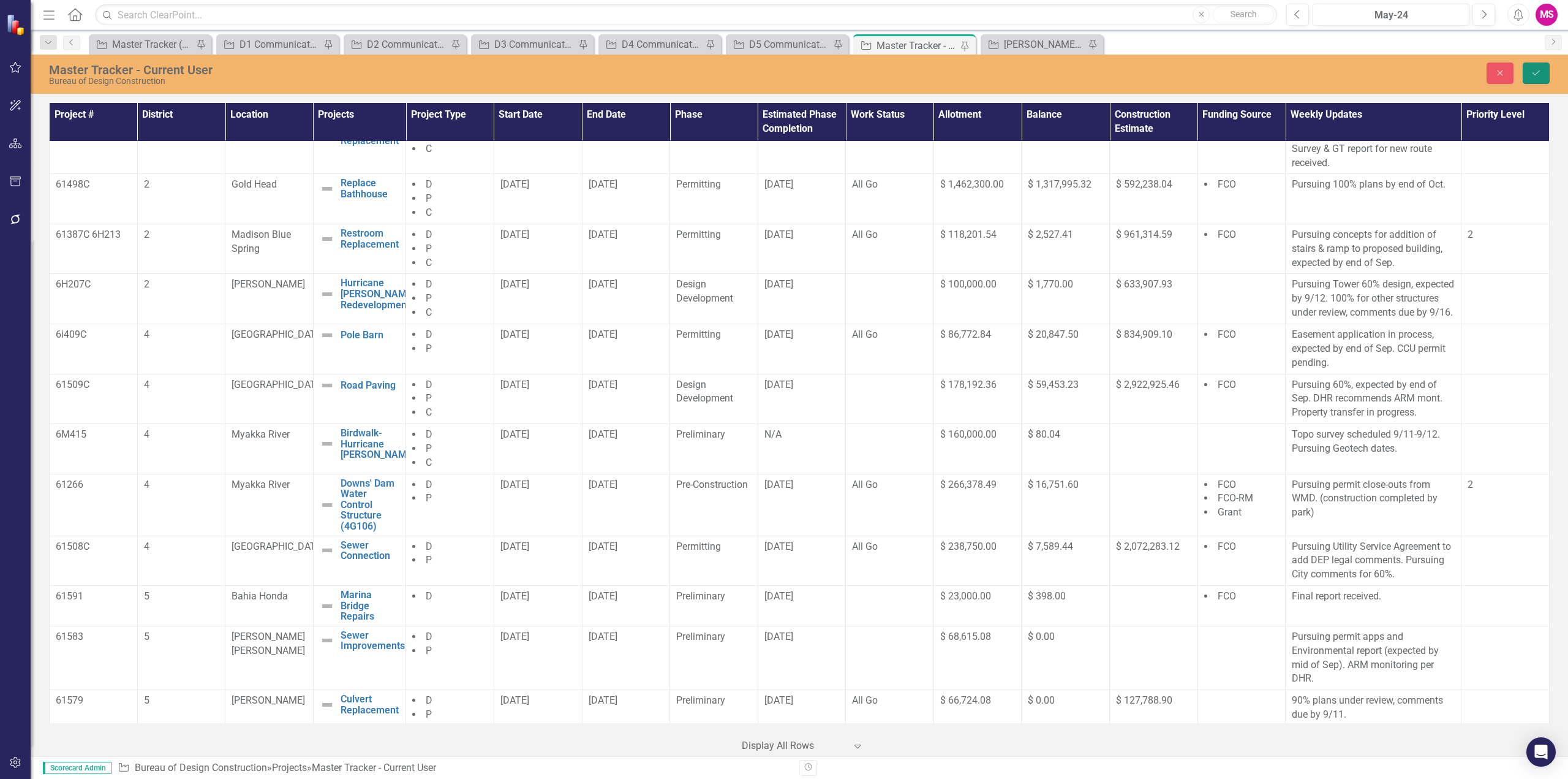
click at [1534, 72] on icon "Save" at bounding box center [1536, 73] width 11 height 9
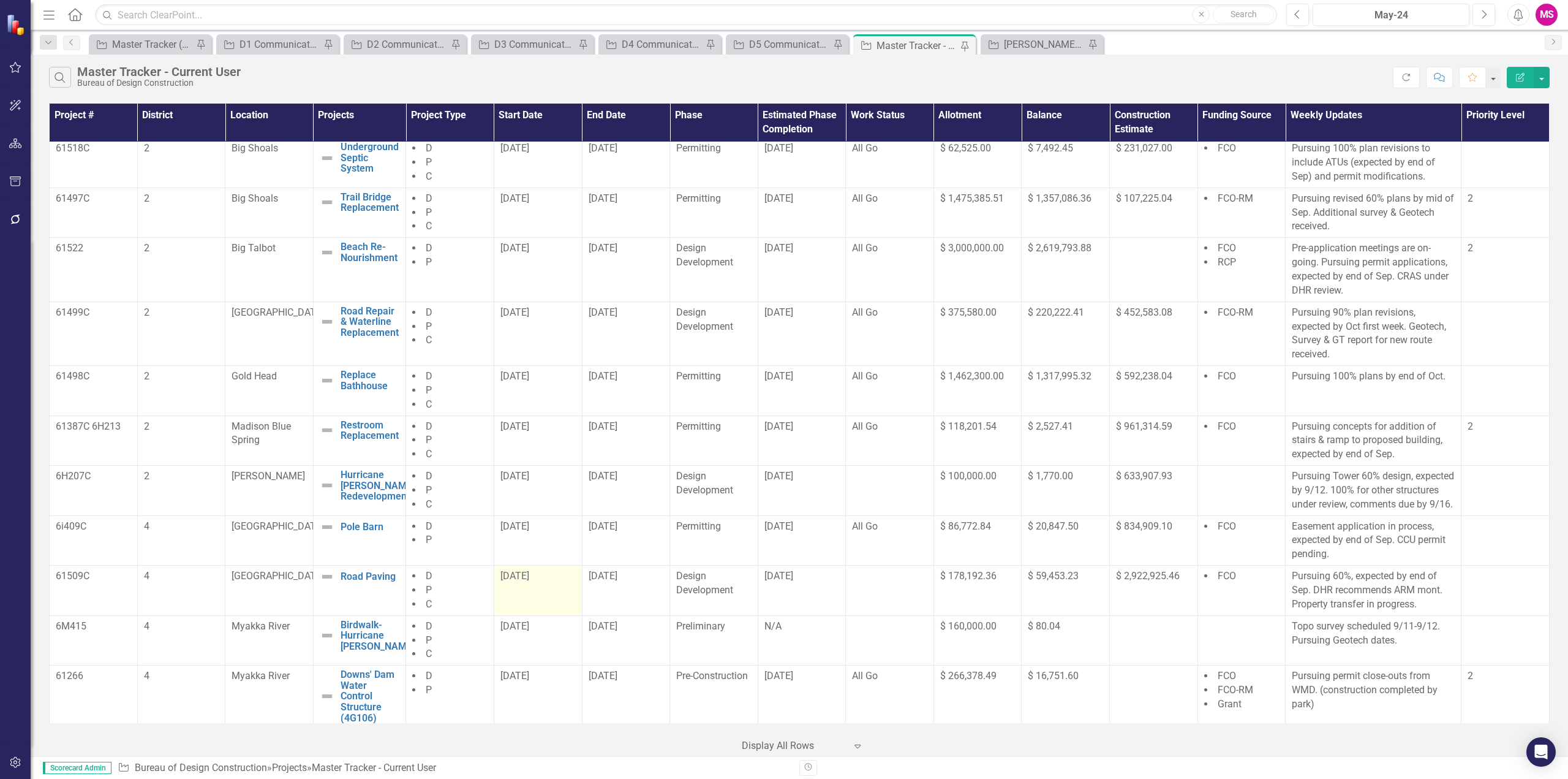
scroll to position [61, 0]
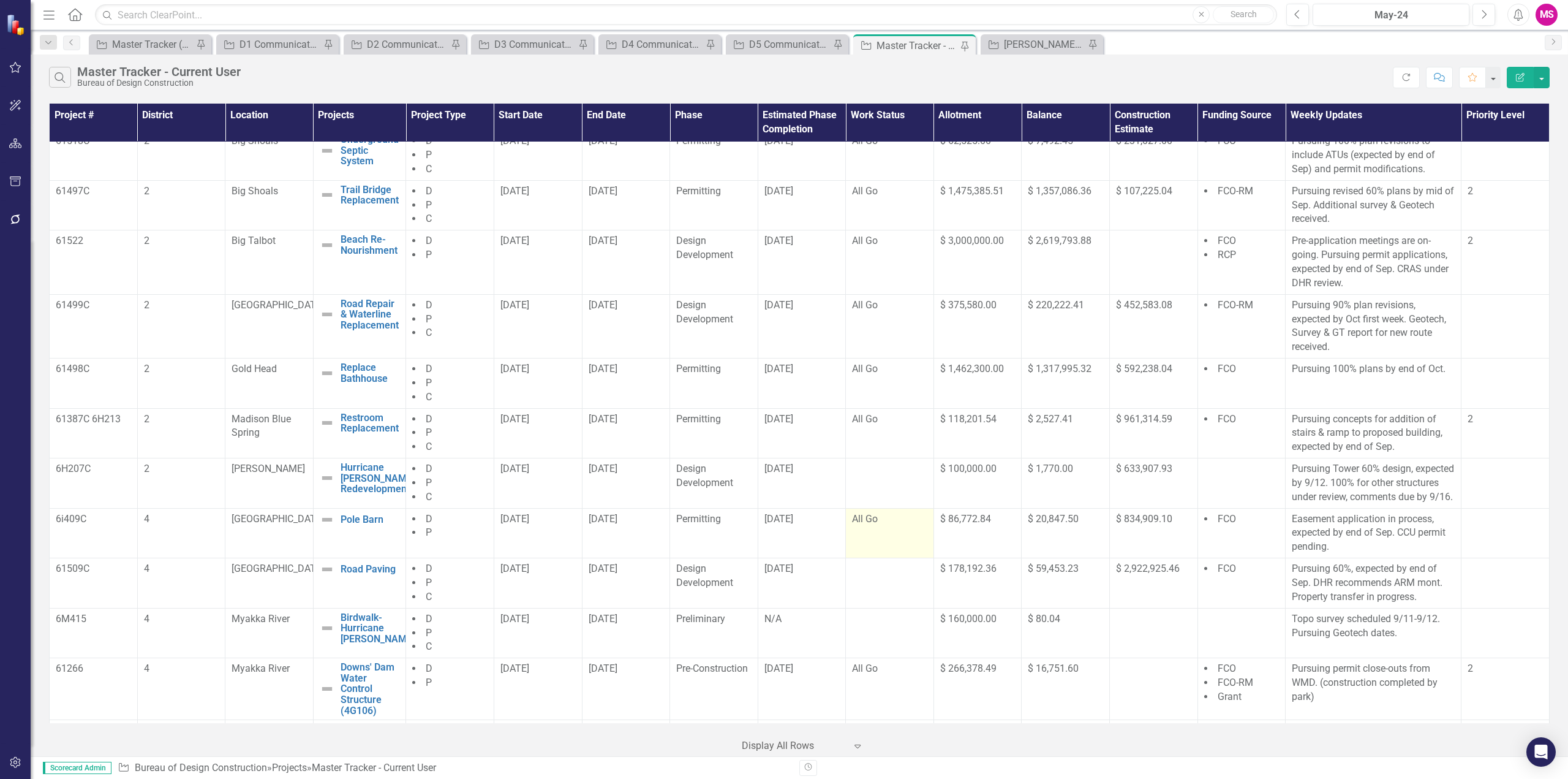
drag, startPoint x: 618, startPoint y: 598, endPoint x: 850, endPoint y: 524, distance: 243.5
click at [792, 590] on tr "61509C [STREET_ADDRESS] Paving Edit Edit Project Link Open Element D P C [DATE]…" at bounding box center [800, 583] width 1501 height 50
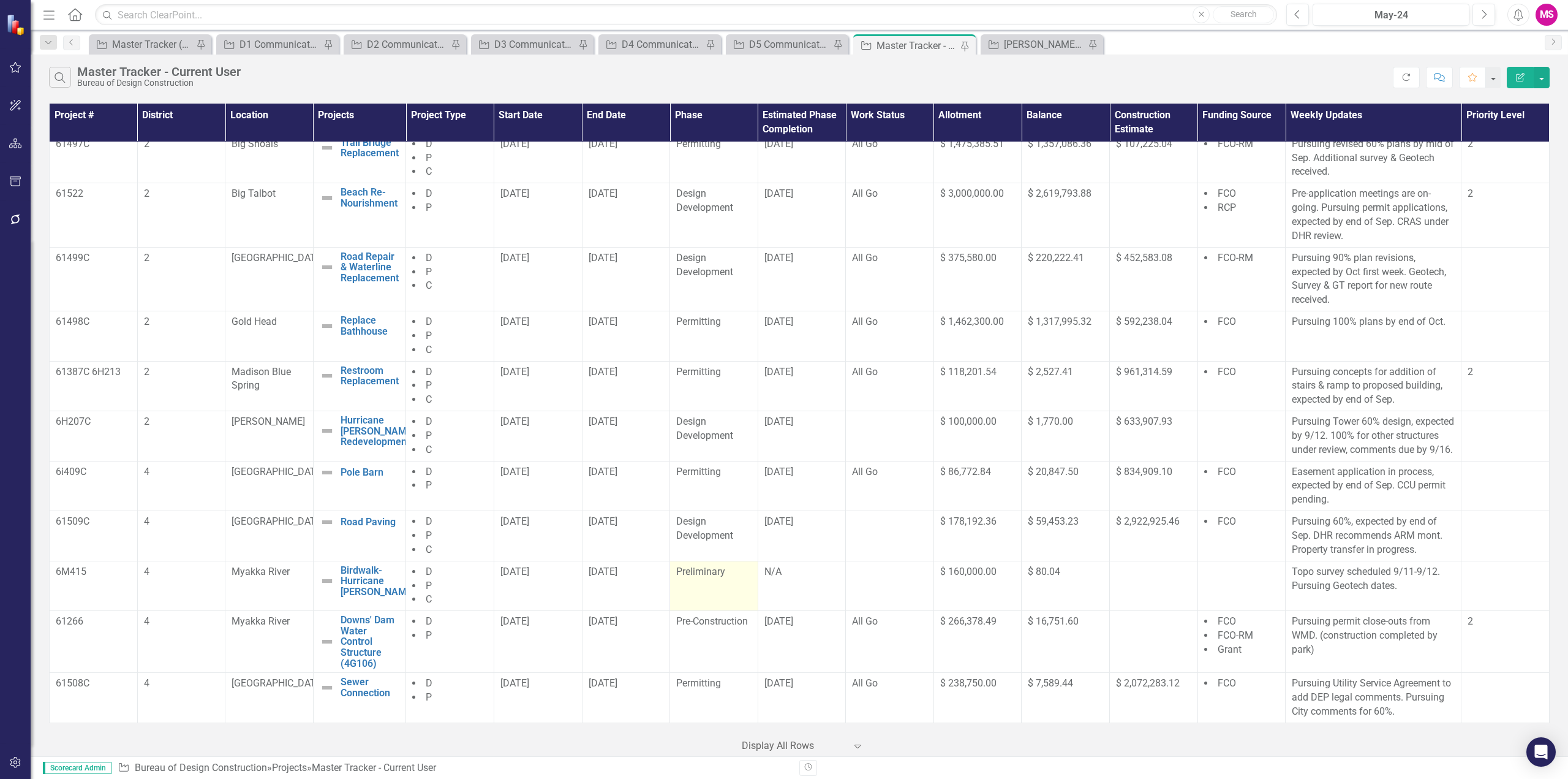
scroll to position [184, 0]
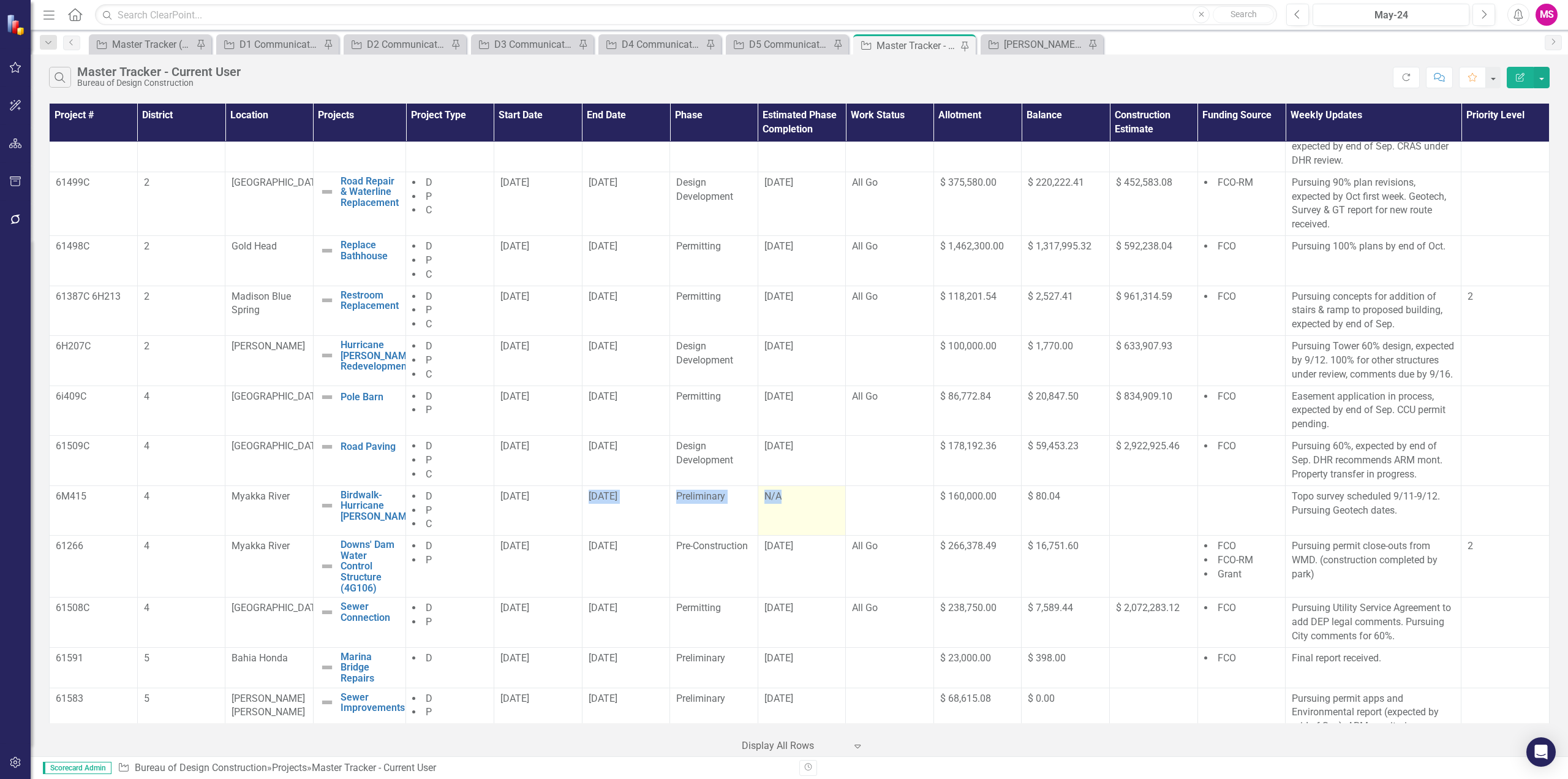
drag, startPoint x: 585, startPoint y: 525, endPoint x: 783, endPoint y: 539, distance: 198.5
click at [783, 535] on tr "6M415 4 Myakka River Birdwalk- Hurricane [PERSON_NAME] Edit Edit Project Link O…" at bounding box center [800, 510] width 1501 height 50
click at [805, 523] on td "N/A" at bounding box center [802, 510] width 88 height 50
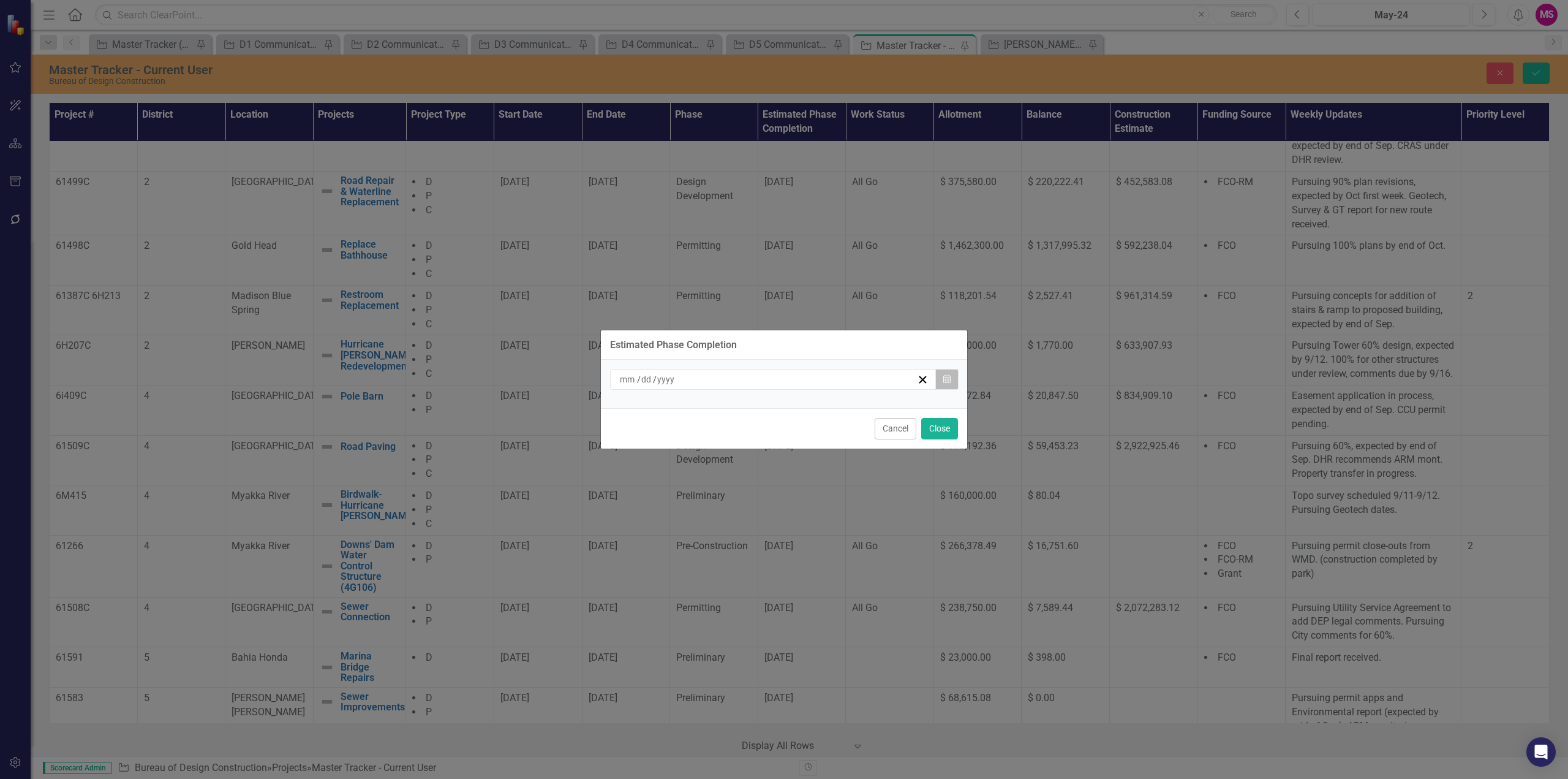
click at [950, 384] on icon "Calendar" at bounding box center [947, 379] width 7 height 9
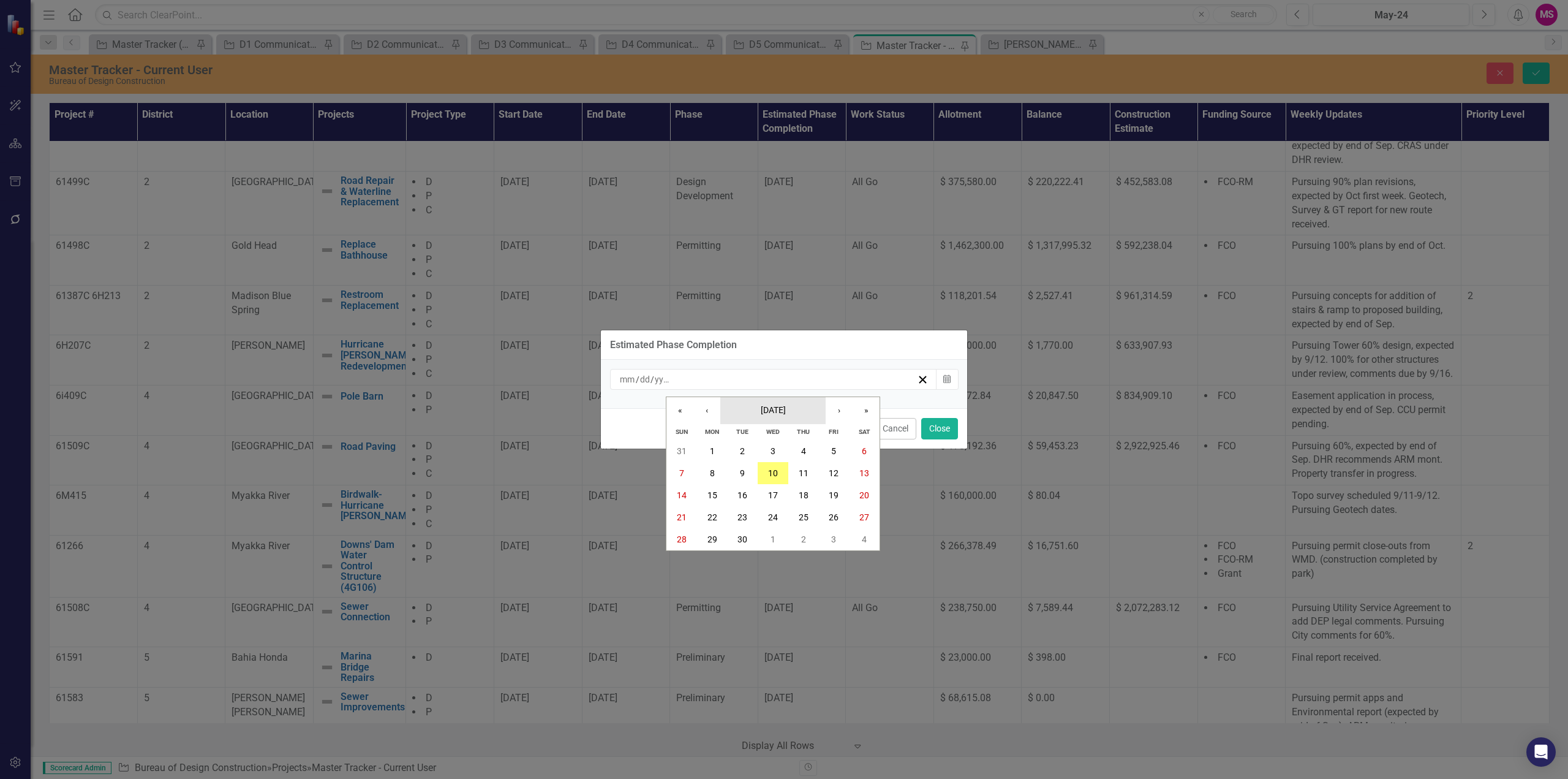
click at [786, 410] on span "[DATE]" at bounding box center [773, 410] width 25 height 10
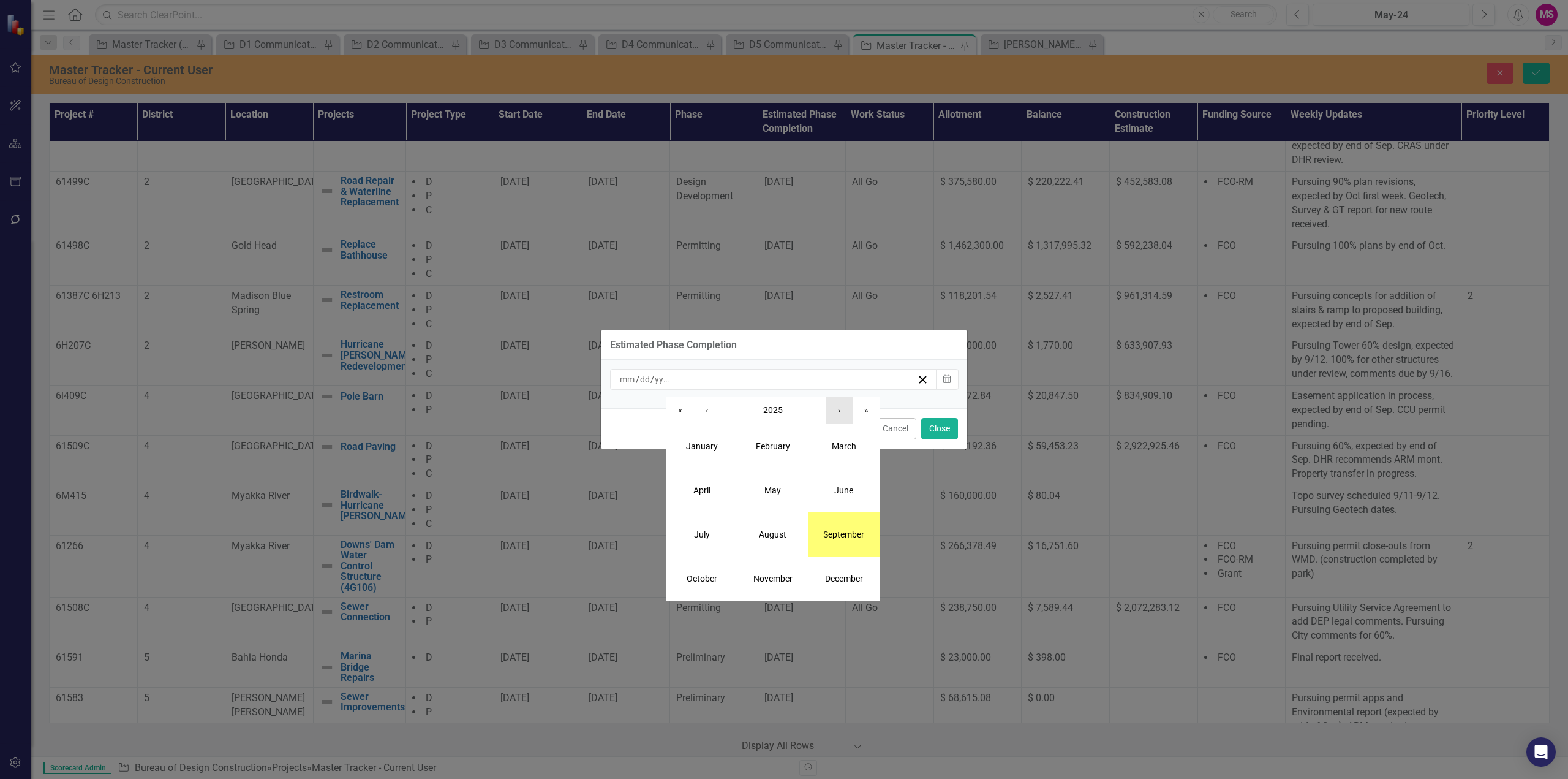
click at [842, 411] on button "›" at bounding box center [839, 410] width 27 height 27
click at [846, 450] on abbr "March" at bounding box center [844, 446] width 24 height 10
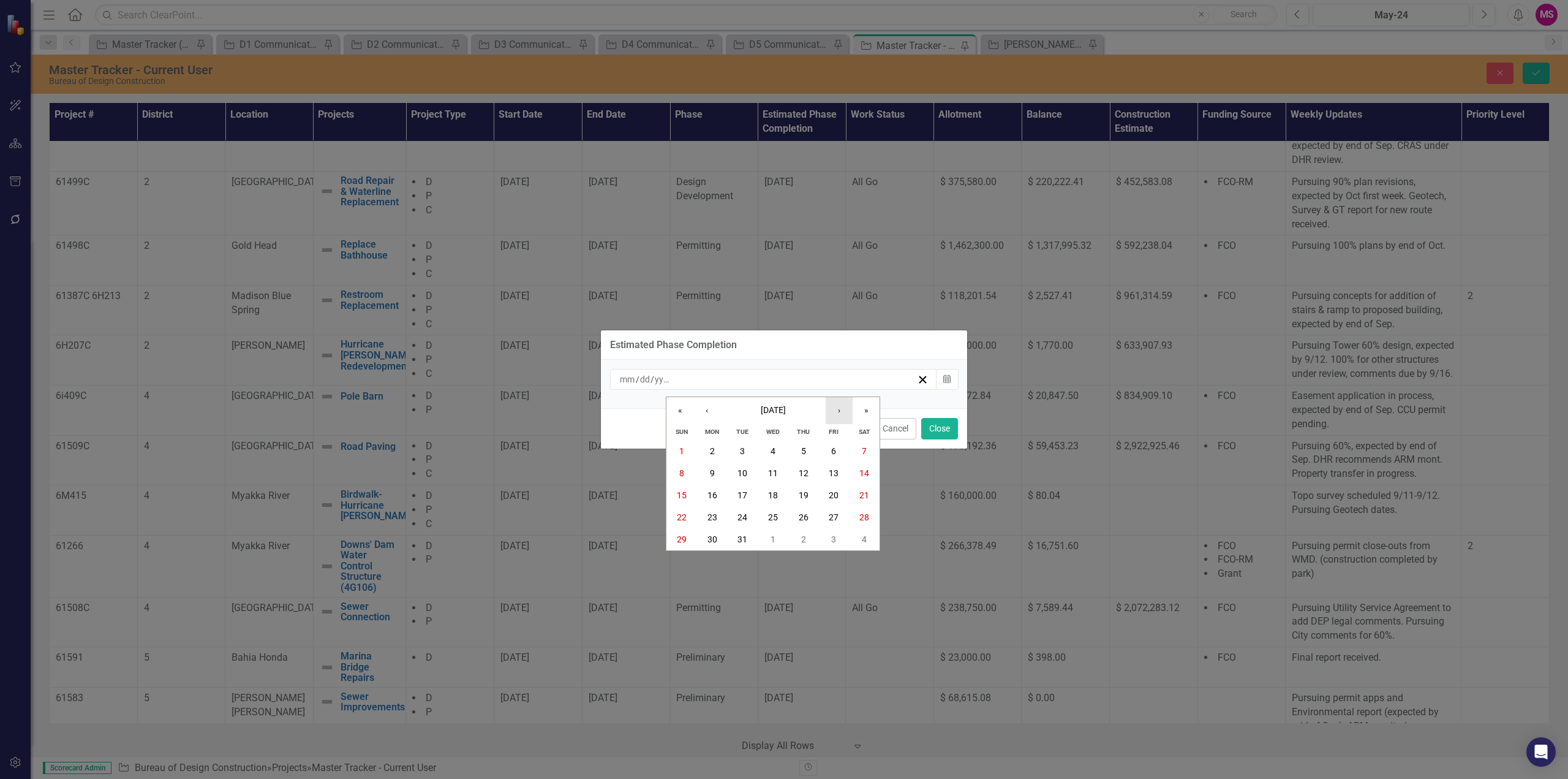
click at [841, 415] on button "›" at bounding box center [839, 410] width 27 height 27
click at [811, 536] on button "30" at bounding box center [803, 539] width 31 height 22
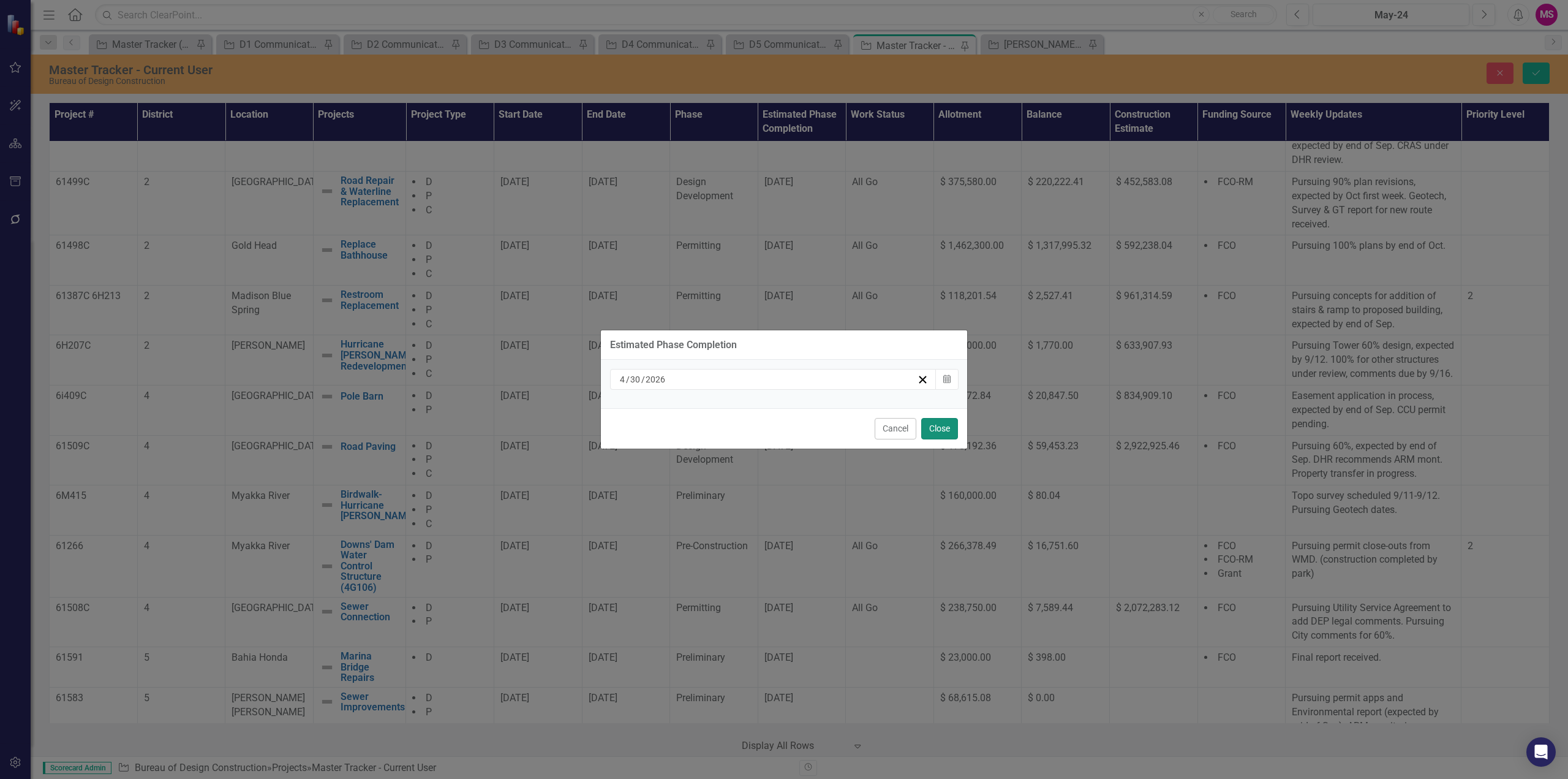
click at [944, 435] on button "Close" at bounding box center [940, 428] width 37 height 22
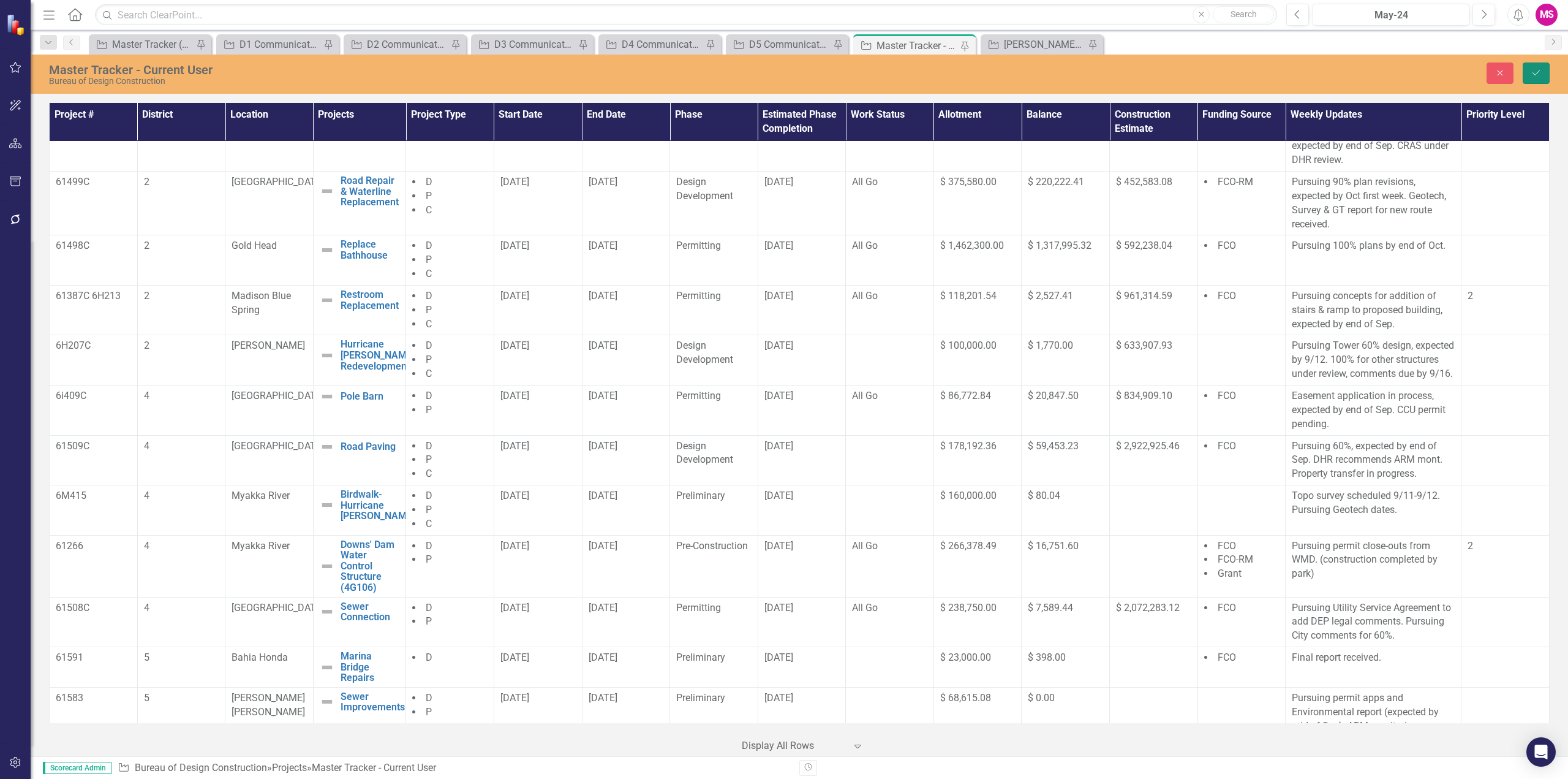
click at [1542, 72] on button "Save" at bounding box center [1536, 73] width 27 height 22
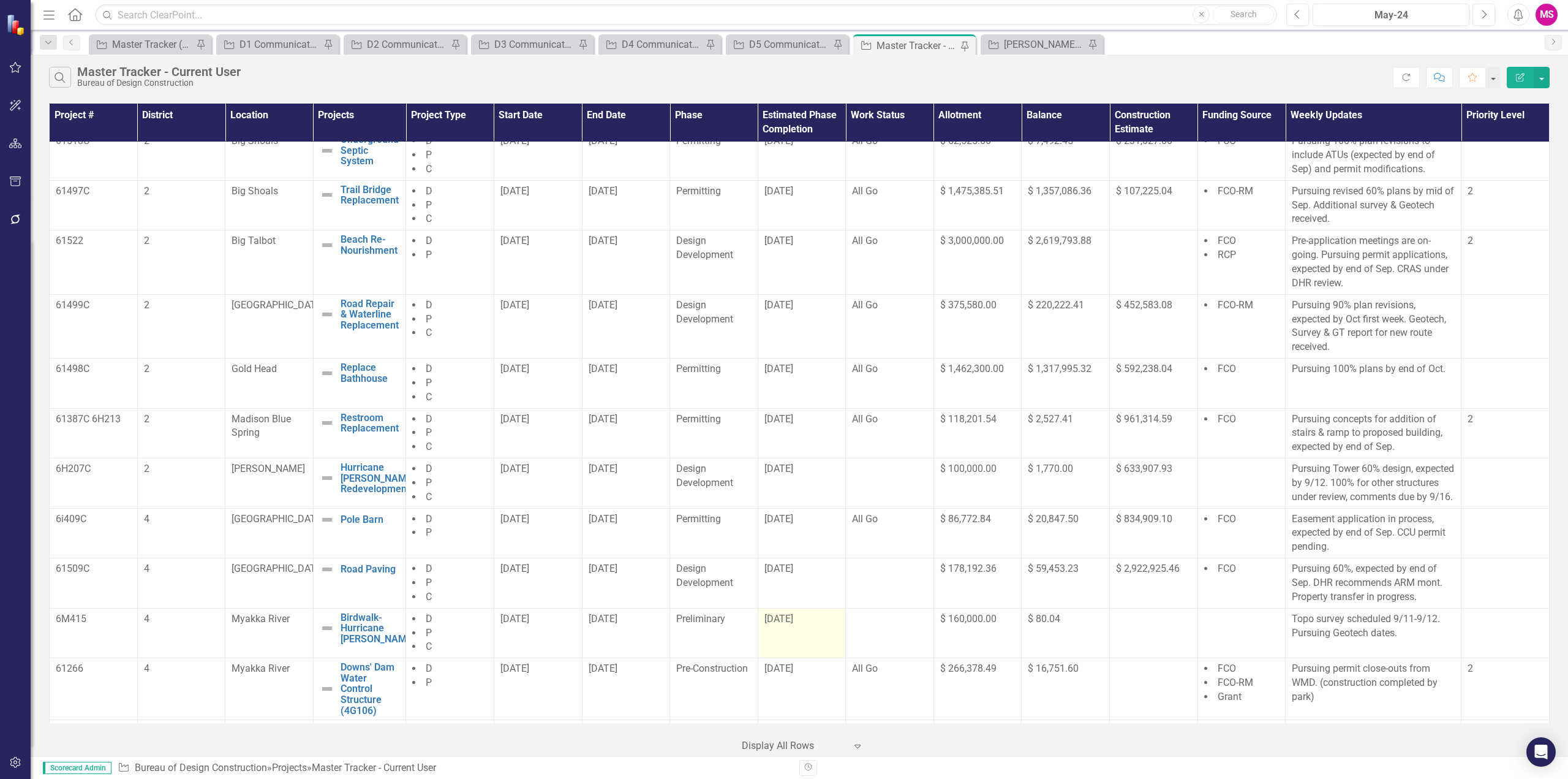
drag, startPoint x: 618, startPoint y: 642, endPoint x: 824, endPoint y: 645, distance: 206.0
click at [824, 645] on tr "6M415 4 Myakka River Birdwalk- Hurricane [PERSON_NAME] Edit Edit Project Link O…" at bounding box center [800, 633] width 1501 height 50
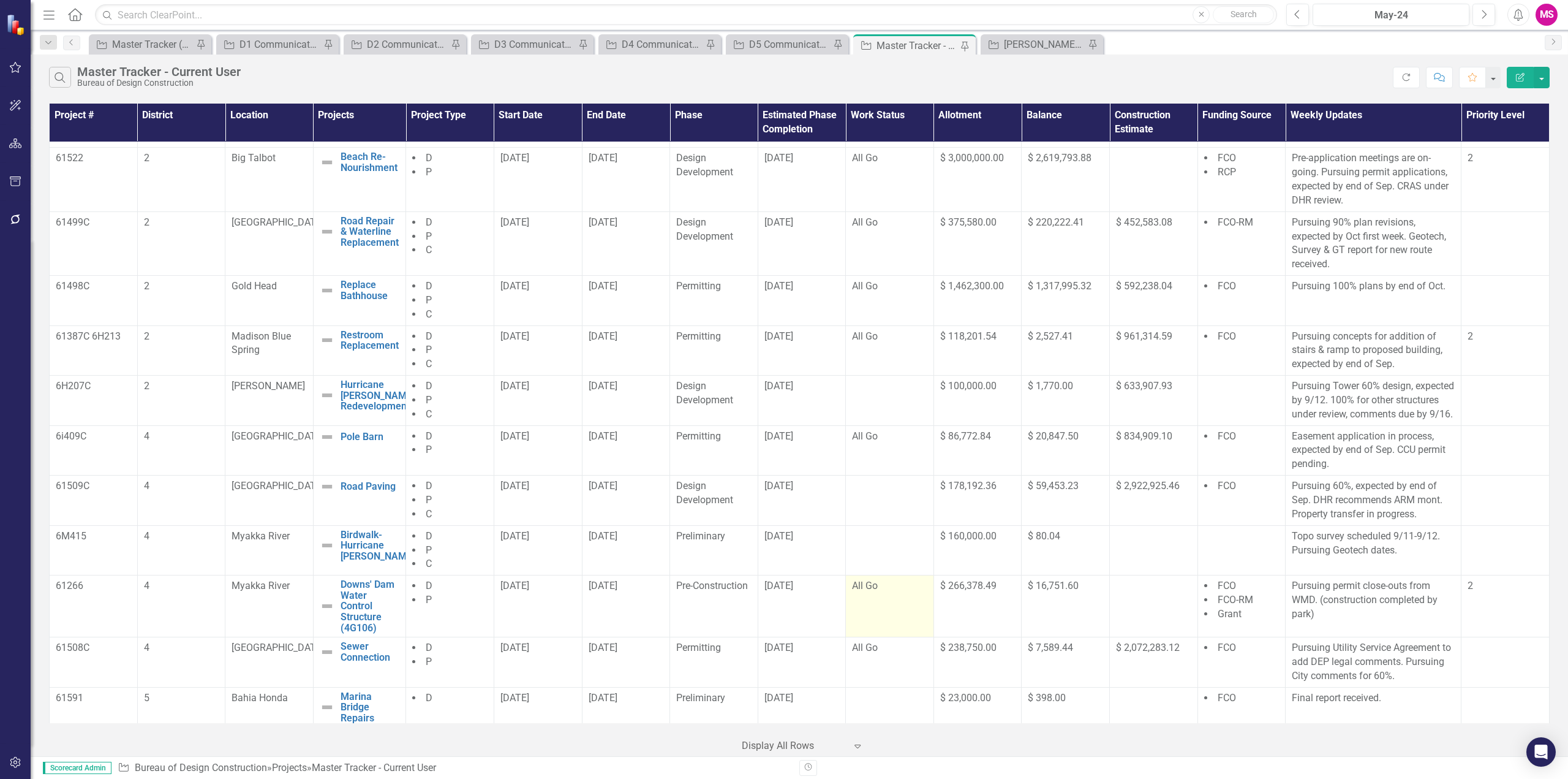
scroll to position [245, 0]
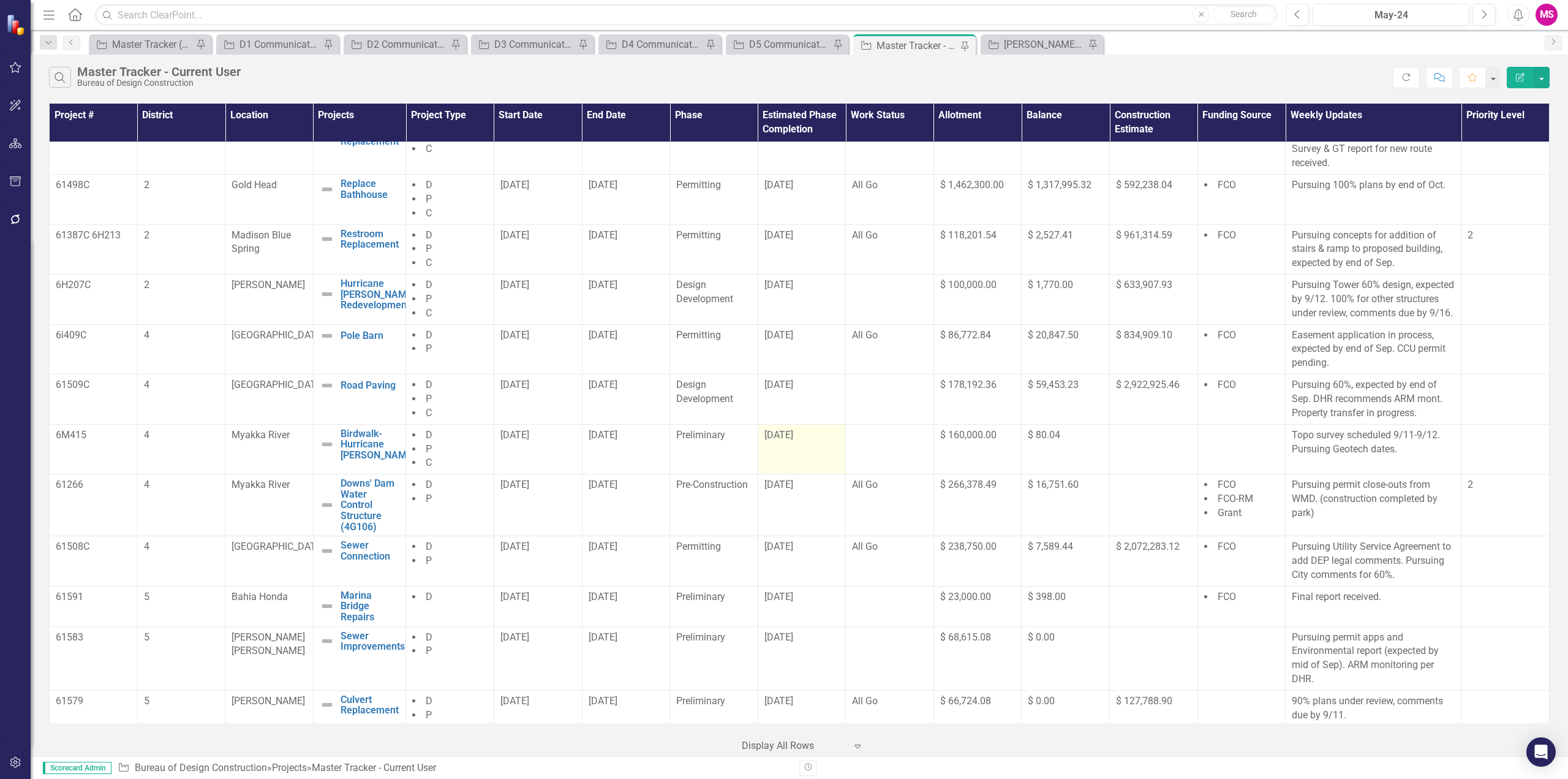
click at [783, 443] on div "[DATE]" at bounding box center [802, 435] width 75 height 14
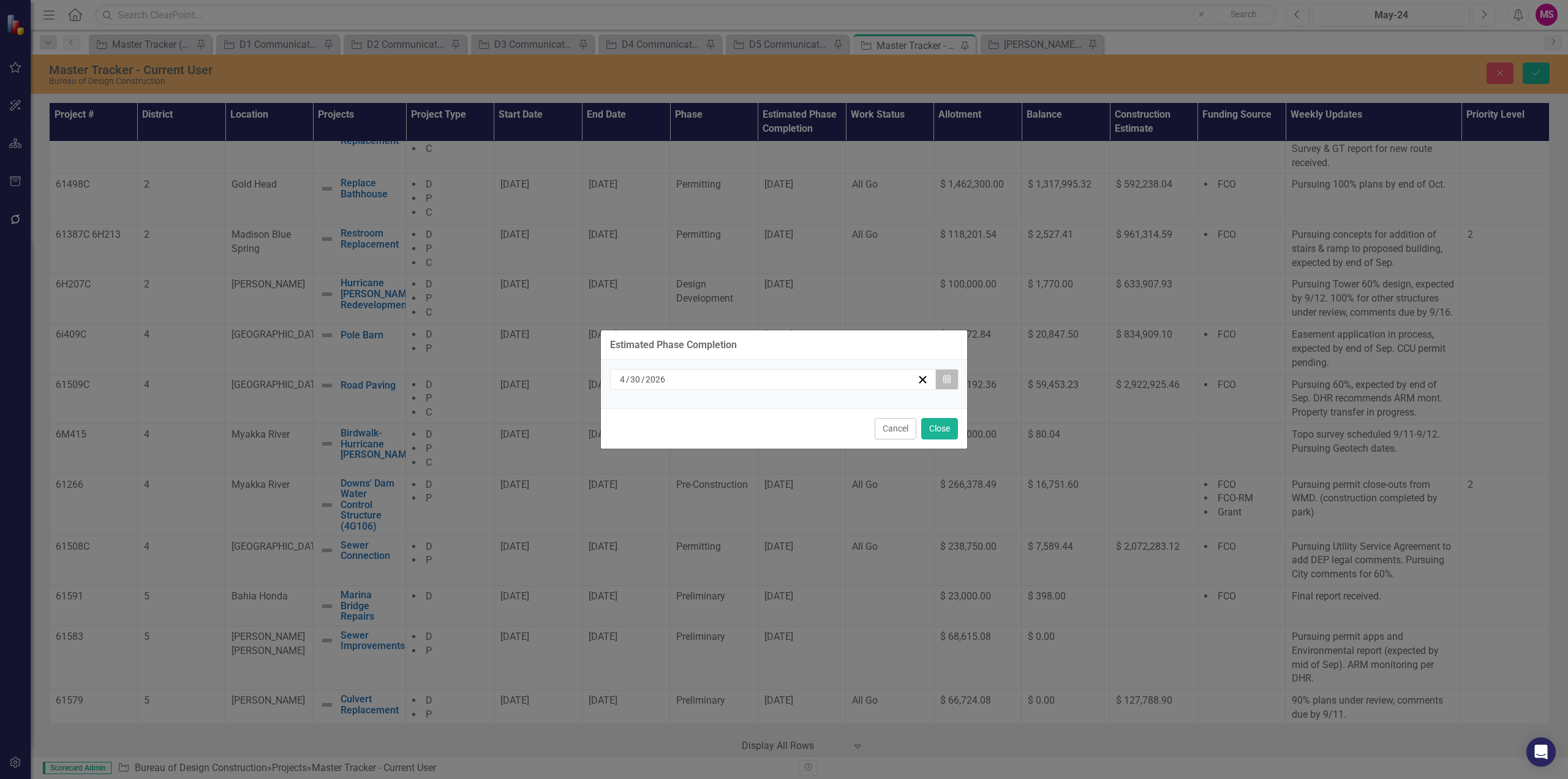
click at [951, 380] on button "Calendar" at bounding box center [947, 379] width 23 height 21
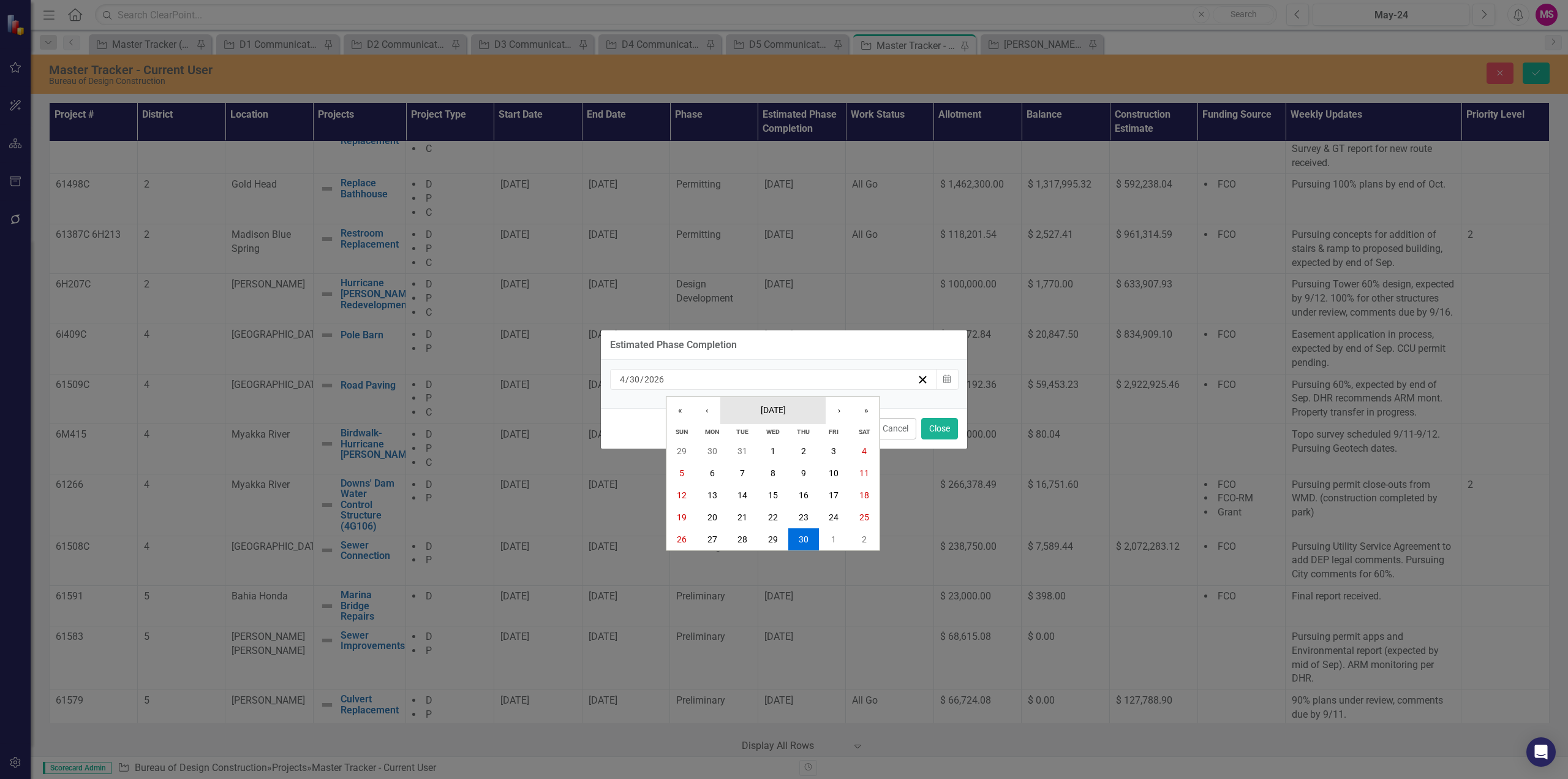
click at [785, 406] on span "[DATE]" at bounding box center [773, 410] width 25 height 10
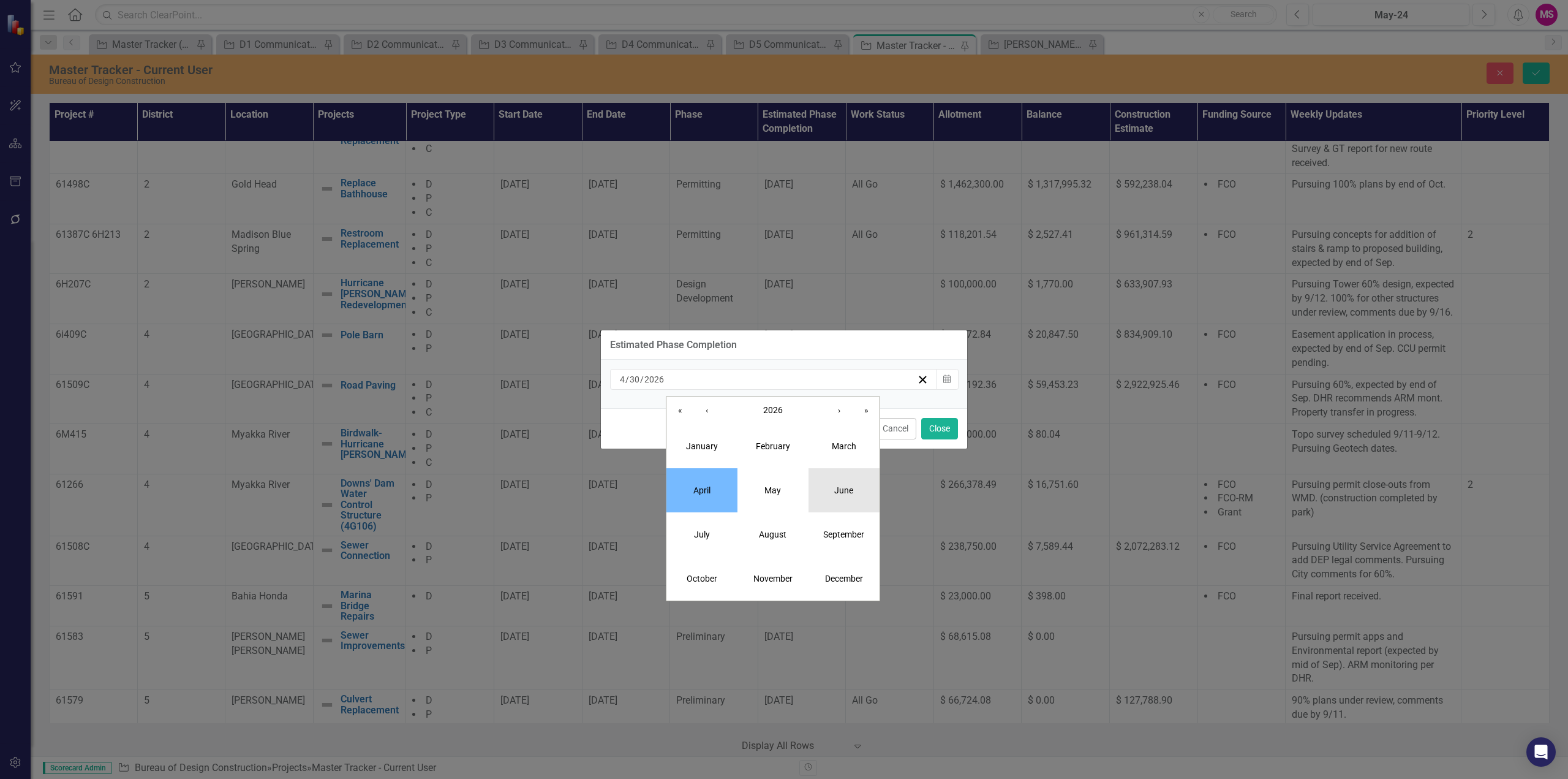
click at [852, 496] on button "June" at bounding box center [844, 490] width 71 height 44
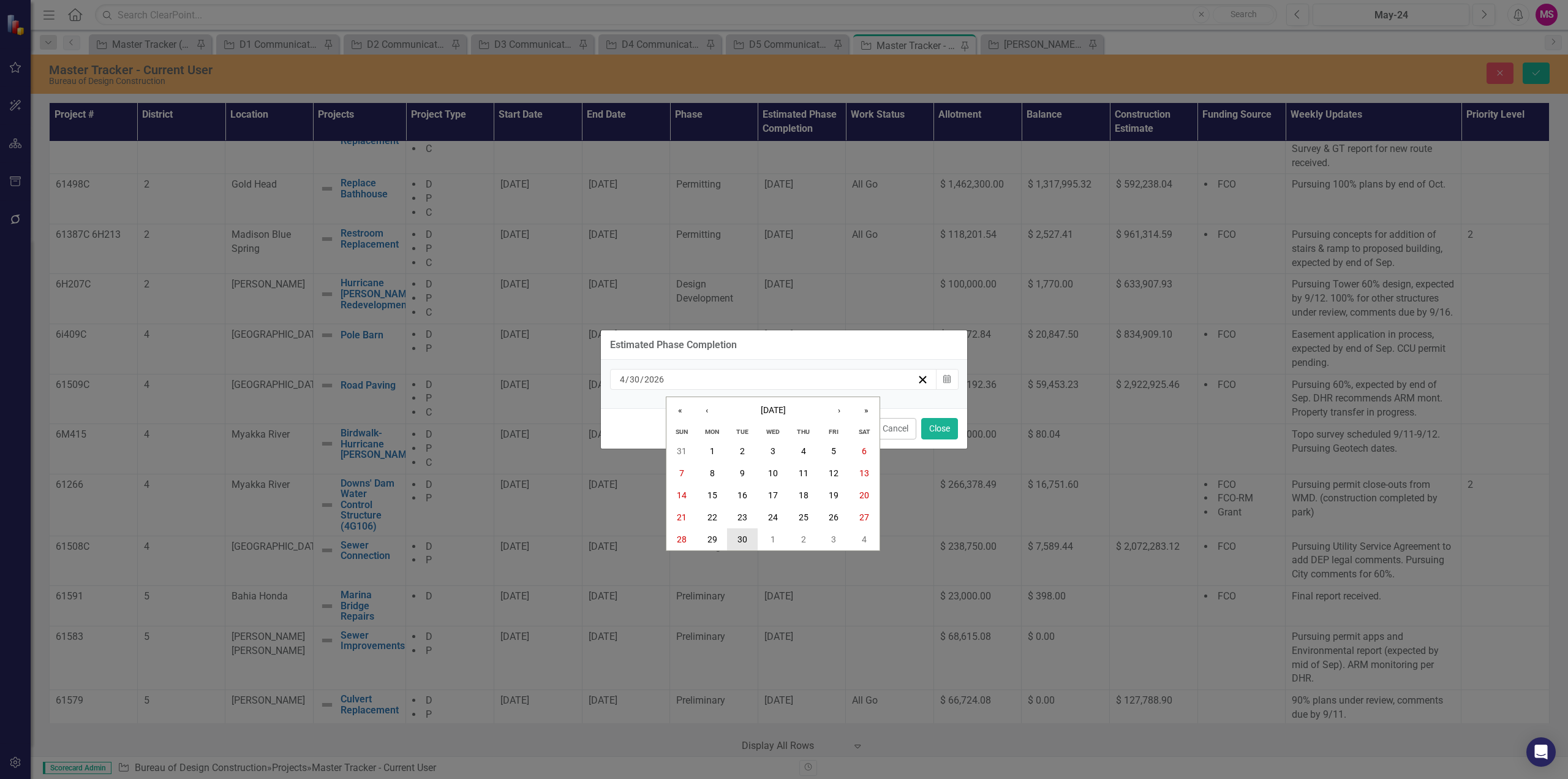
click at [736, 544] on button "30" at bounding box center [742, 539] width 31 height 22
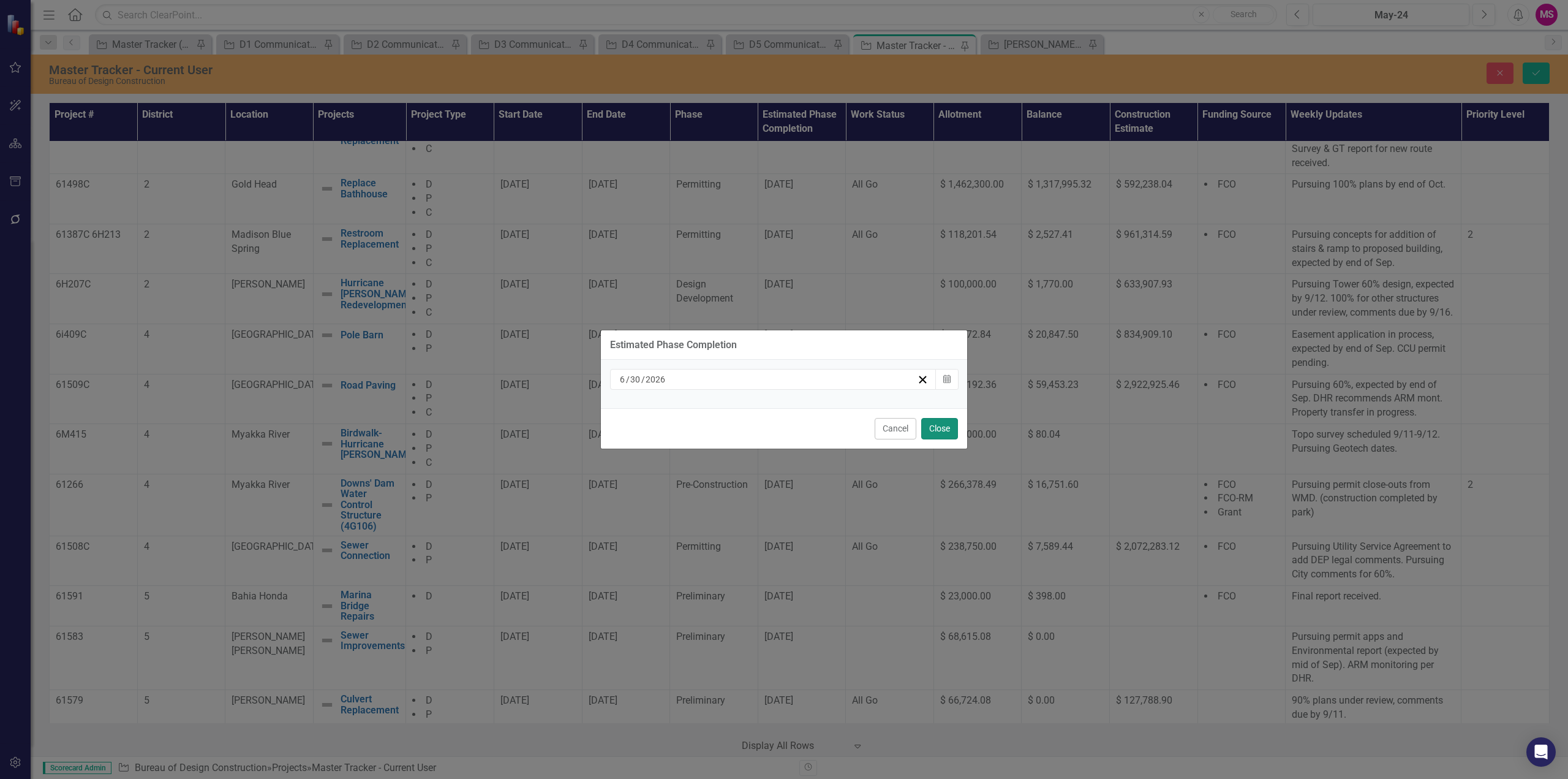
click at [948, 426] on button "Close" at bounding box center [940, 428] width 37 height 22
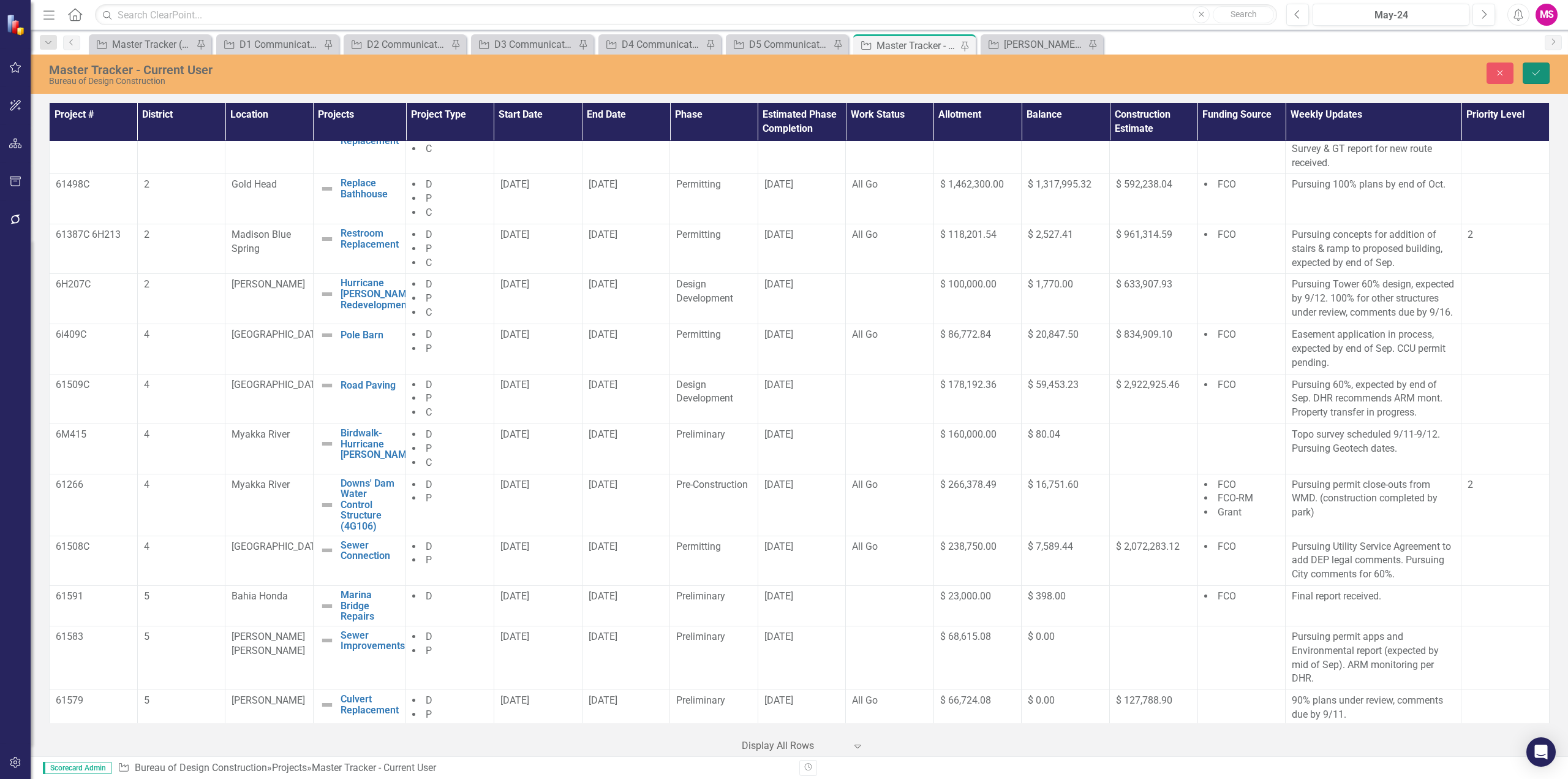
click at [1538, 70] on icon "Save" at bounding box center [1536, 73] width 11 height 9
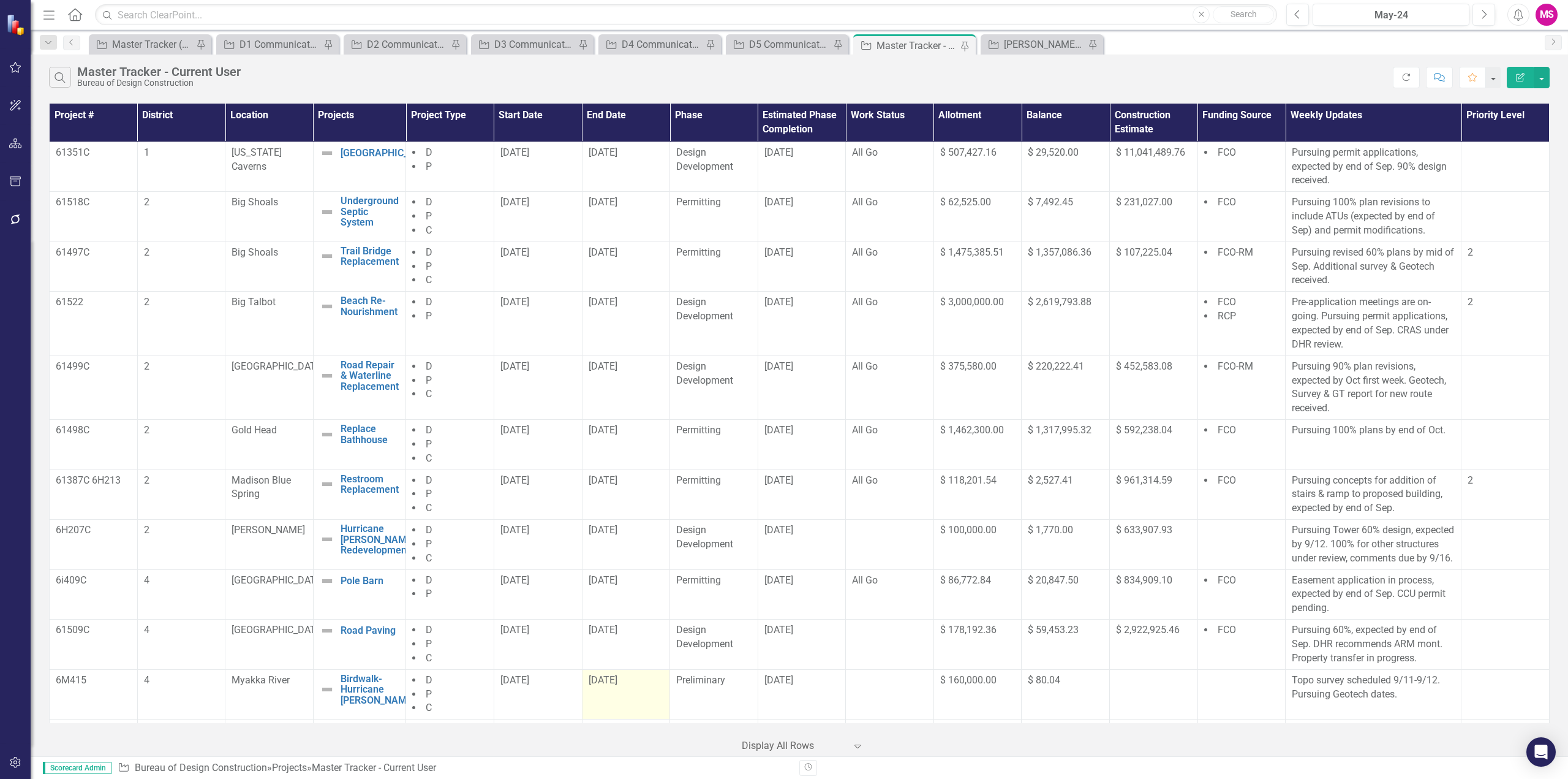
scroll to position [306, 0]
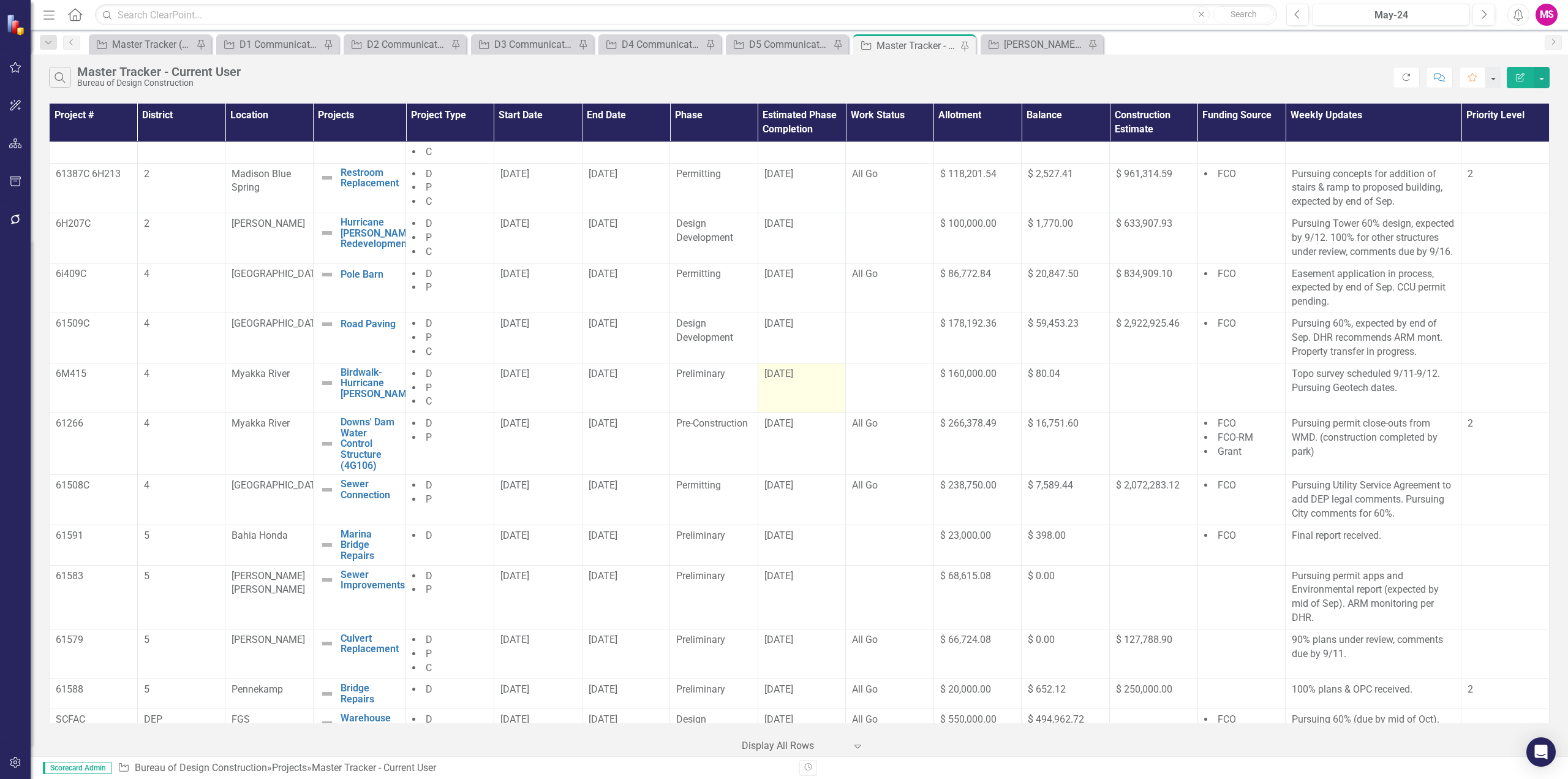
drag, startPoint x: 594, startPoint y: 397, endPoint x: 826, endPoint y: 408, distance: 232.3
click at [826, 408] on tr "6M415 4 Myakka River Birdwalk- Hurricane [PERSON_NAME] Edit Edit Project Link O…" at bounding box center [800, 388] width 1501 height 50
click at [783, 447] on td "[DATE]" at bounding box center [802, 444] width 88 height 62
click at [637, 450] on td "[DATE]" at bounding box center [625, 444] width 88 height 62
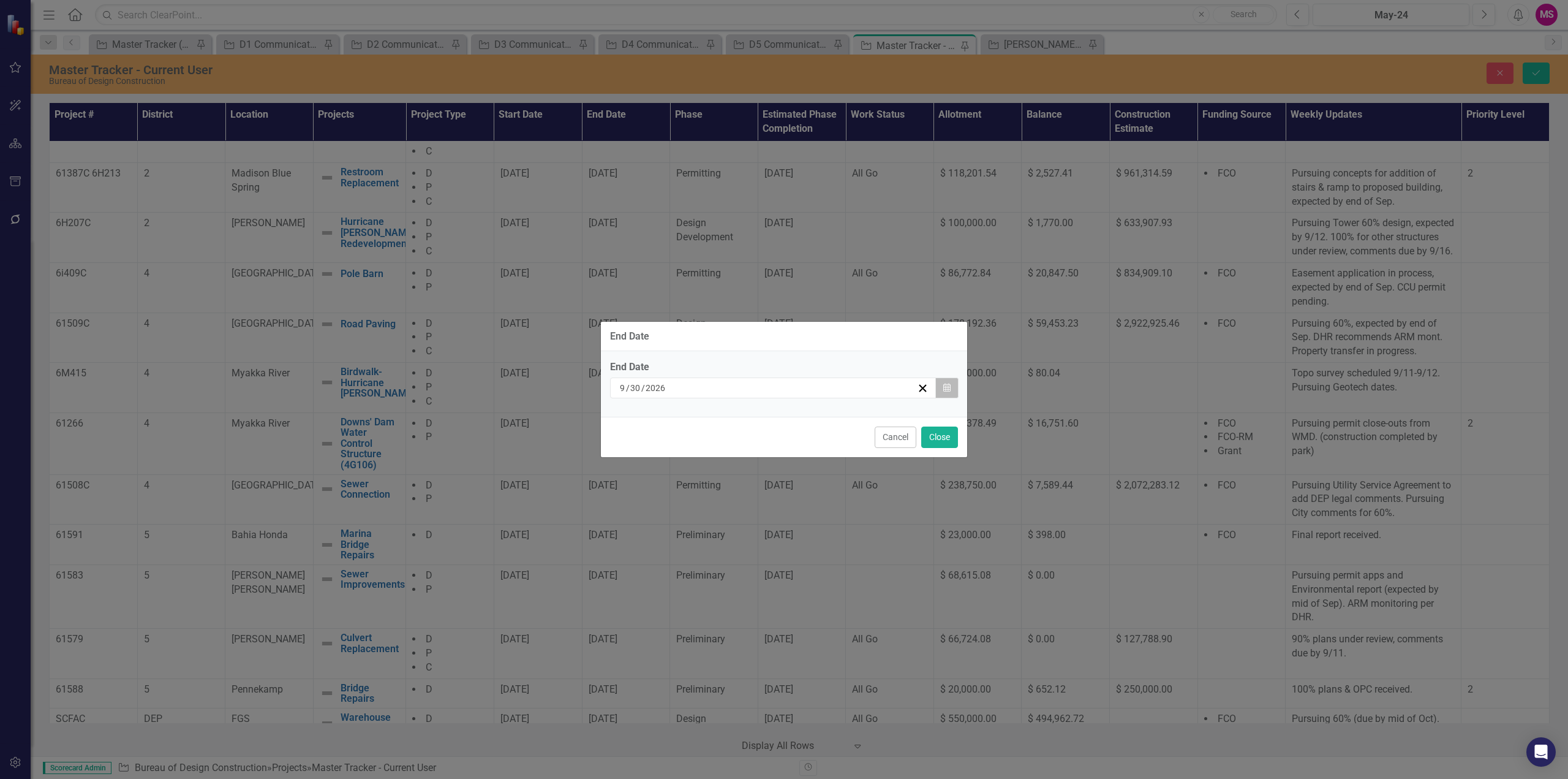
click at [950, 384] on icon "Calendar" at bounding box center [947, 388] width 7 height 9
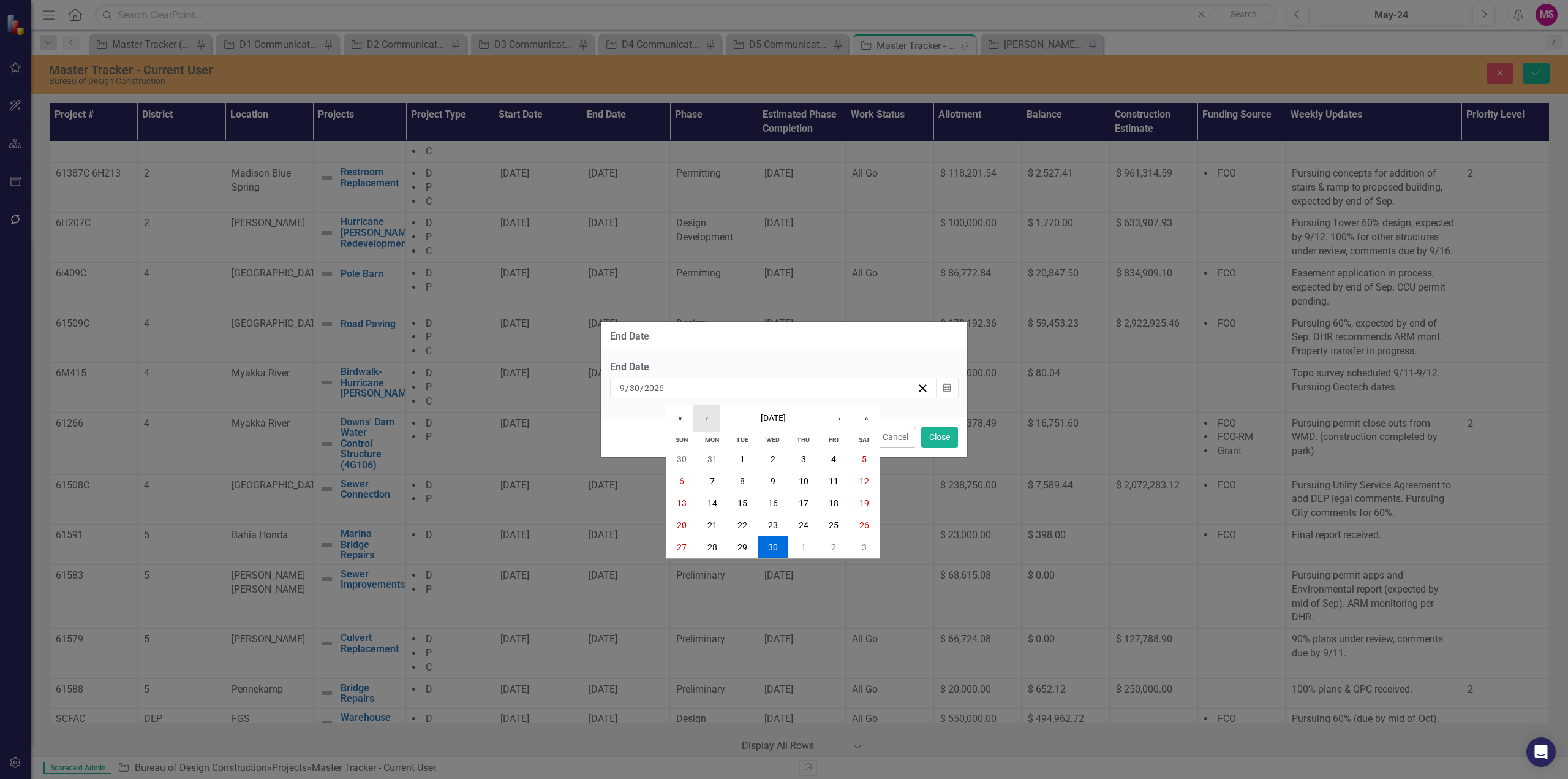
click at [709, 419] on button "‹" at bounding box center [707, 419] width 27 height 27
click at [771, 418] on span "[DATE]" at bounding box center [773, 418] width 25 height 10
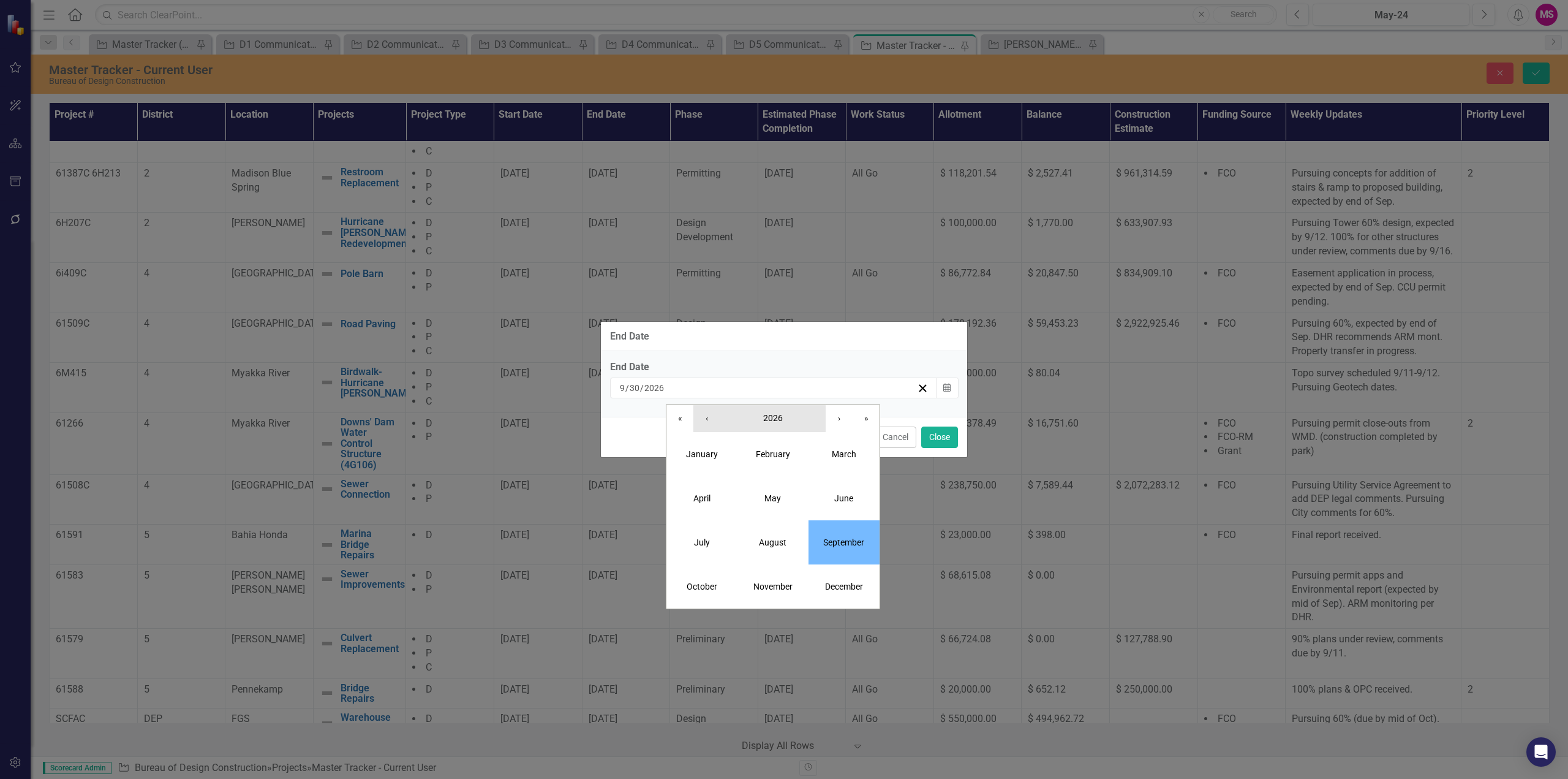
drag, startPoint x: 712, startPoint y: 420, endPoint x: 722, endPoint y: 430, distance: 14.1
click at [712, 420] on button "‹" at bounding box center [707, 419] width 27 height 27
click at [844, 582] on abbr "December" at bounding box center [844, 587] width 38 height 10
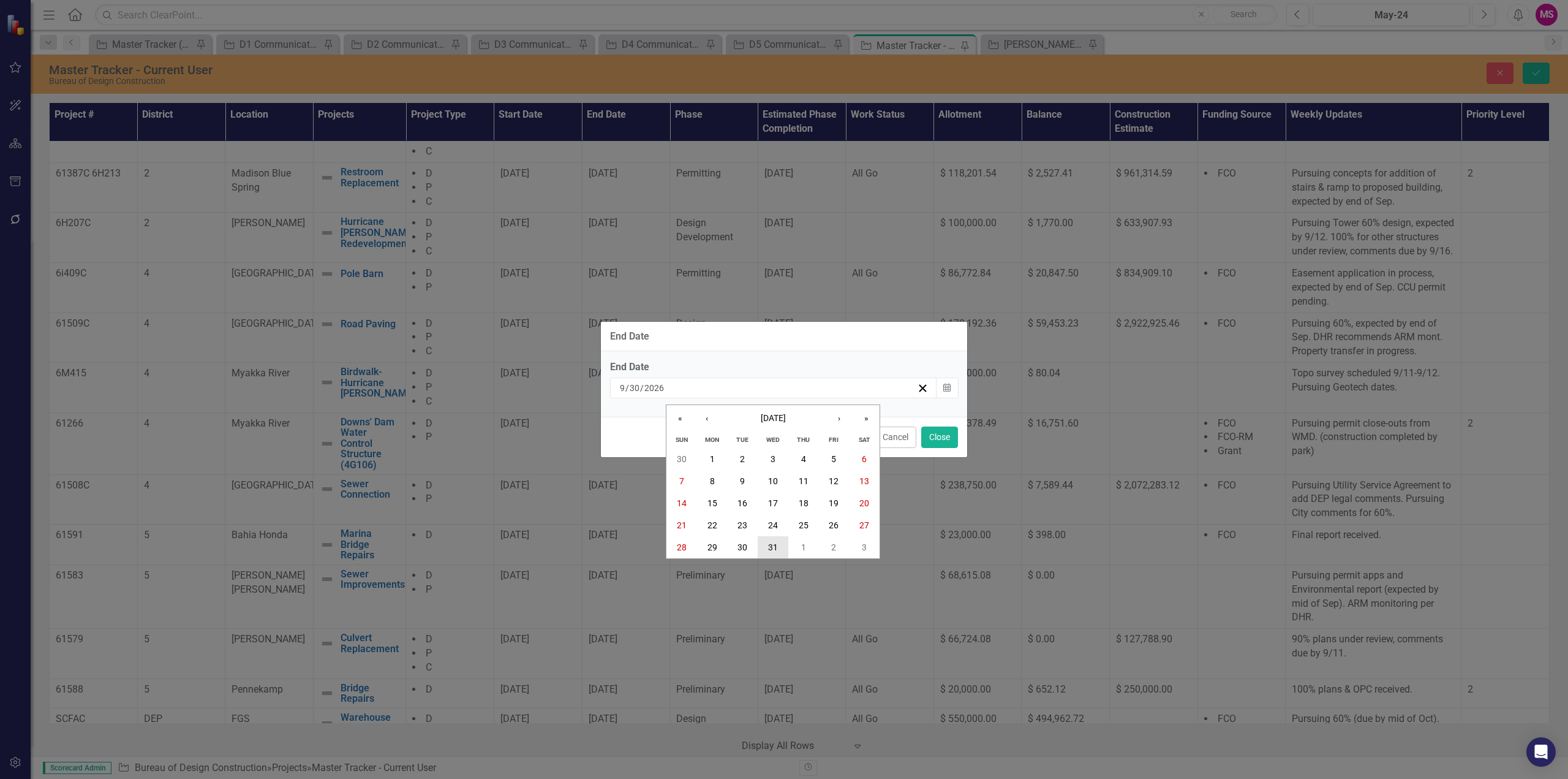
click at [783, 544] on button "31" at bounding box center [773, 547] width 31 height 22
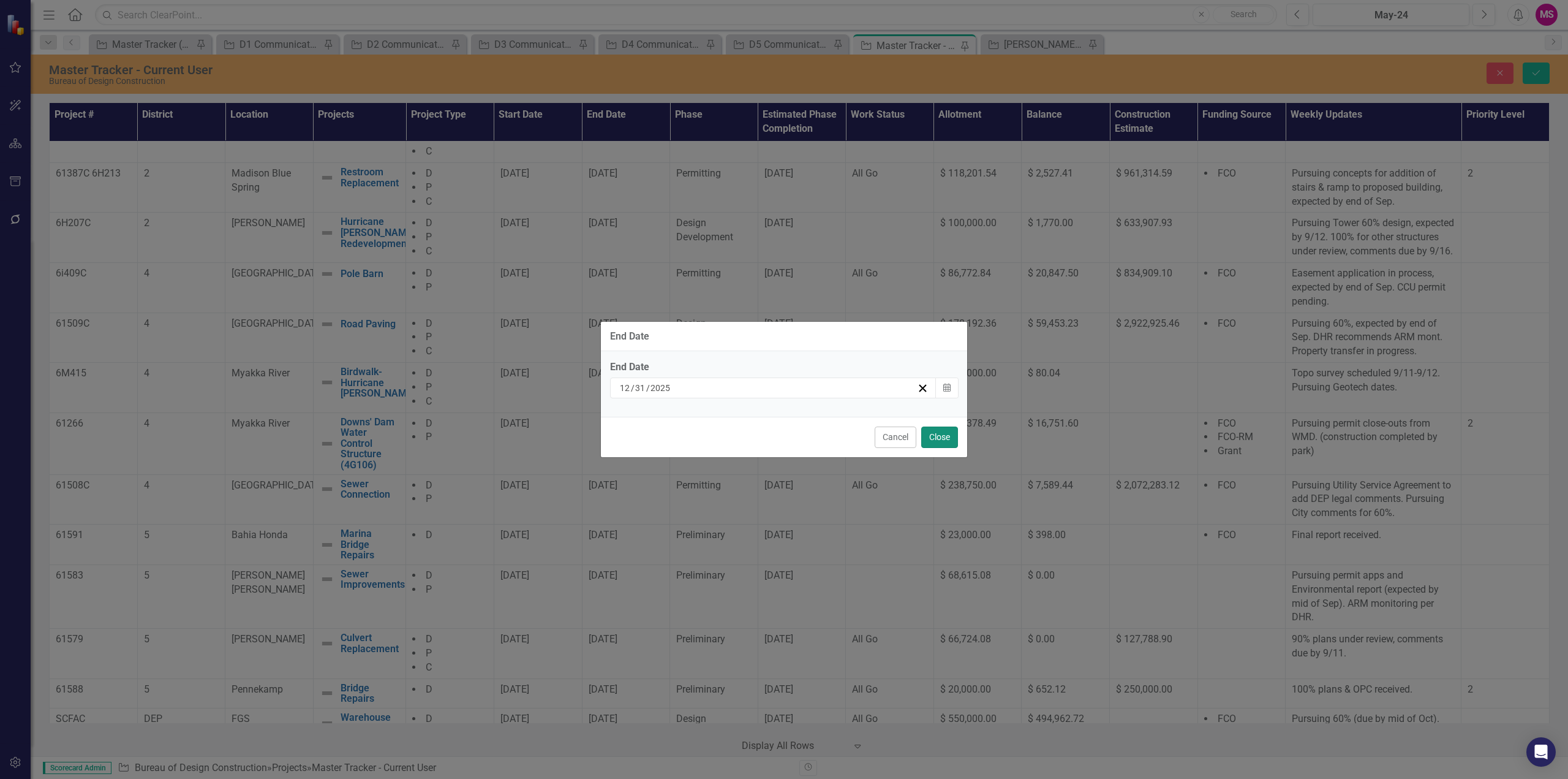
click at [939, 436] on button "Close" at bounding box center [940, 437] width 37 height 22
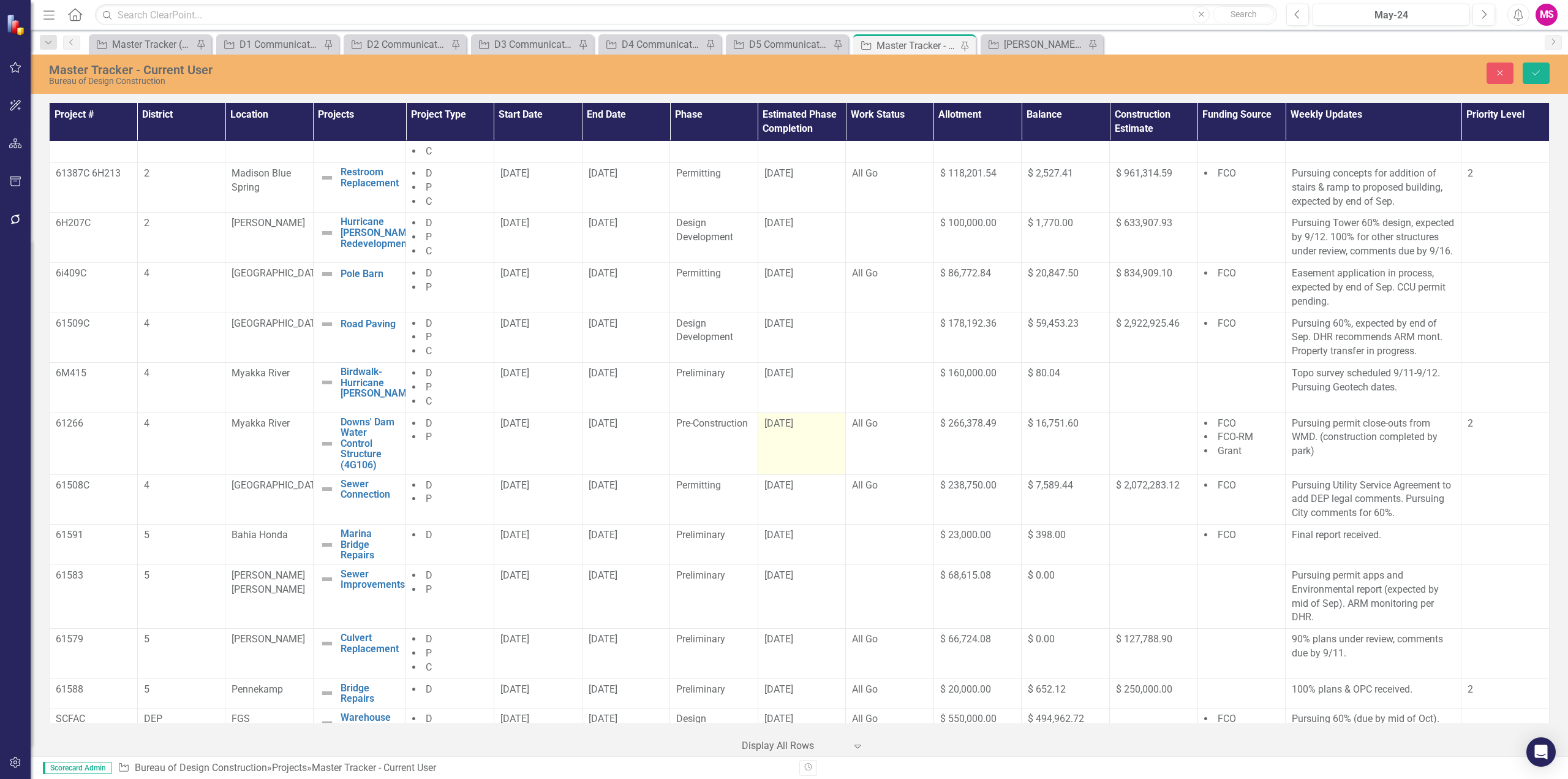
click at [780, 451] on td "[DATE]" at bounding box center [802, 443] width 88 height 62
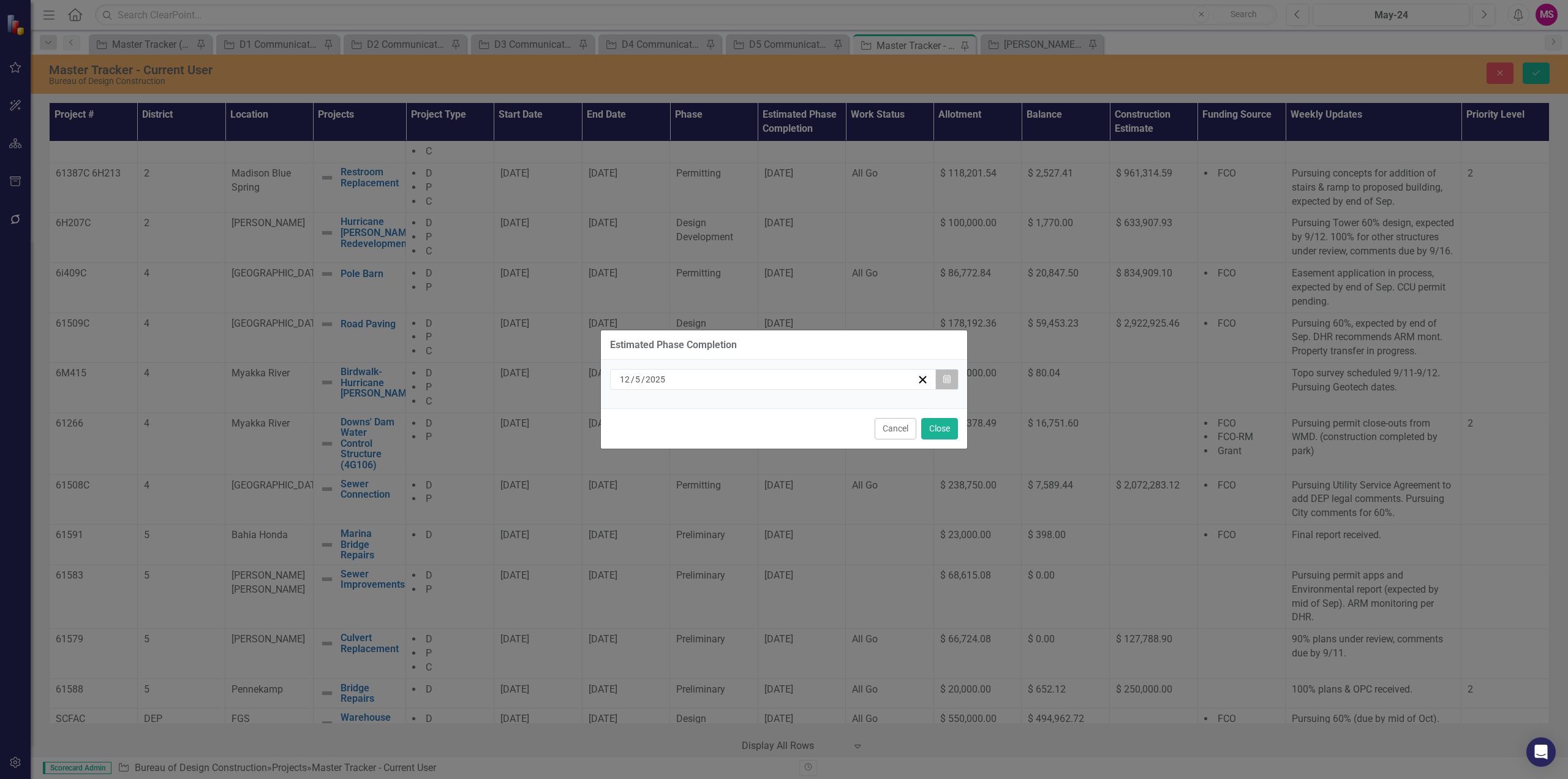
click at [946, 380] on icon "button" at bounding box center [947, 379] width 7 height 9
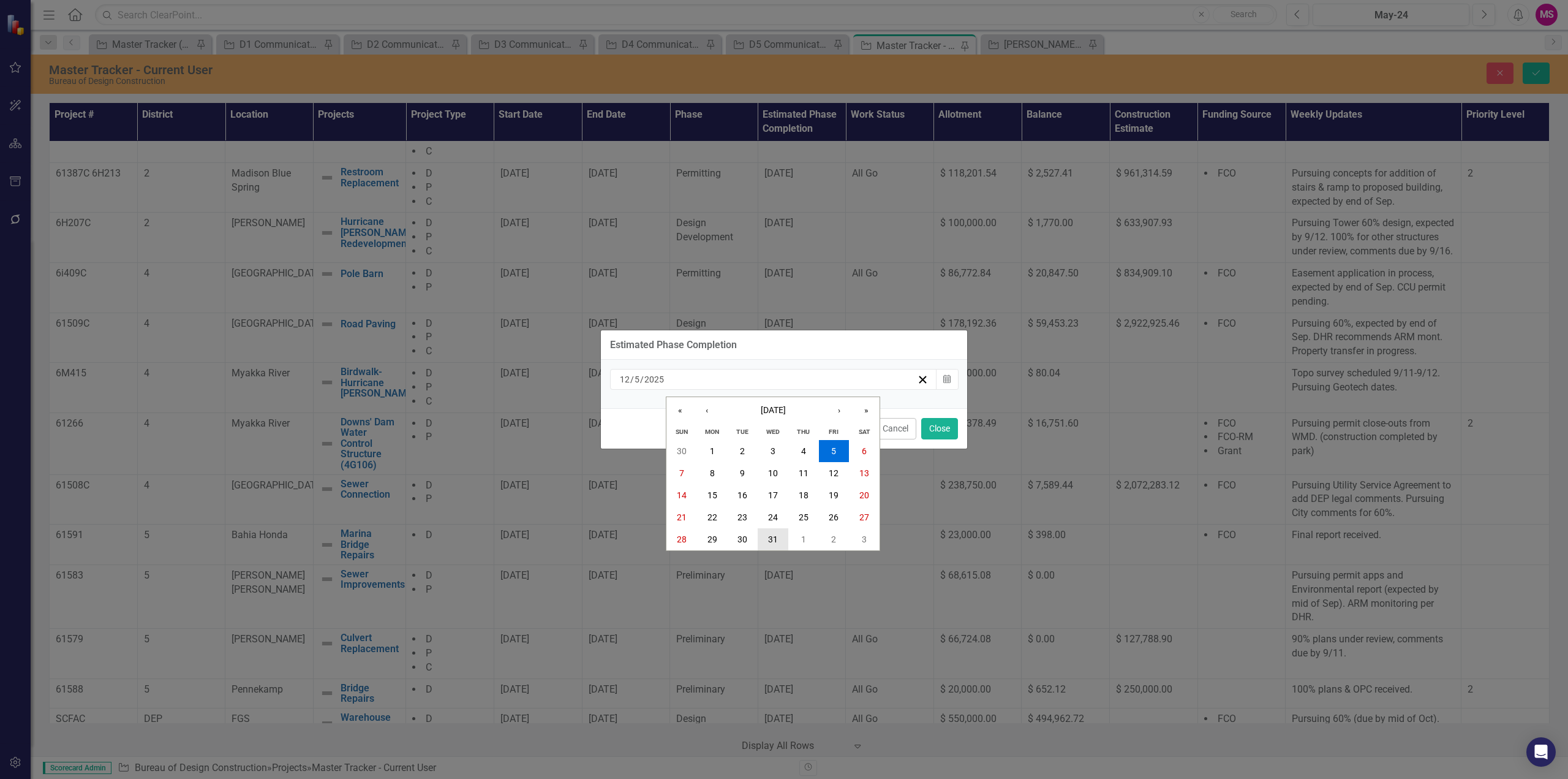
click at [774, 537] on abbr "31" at bounding box center [773, 539] width 10 height 10
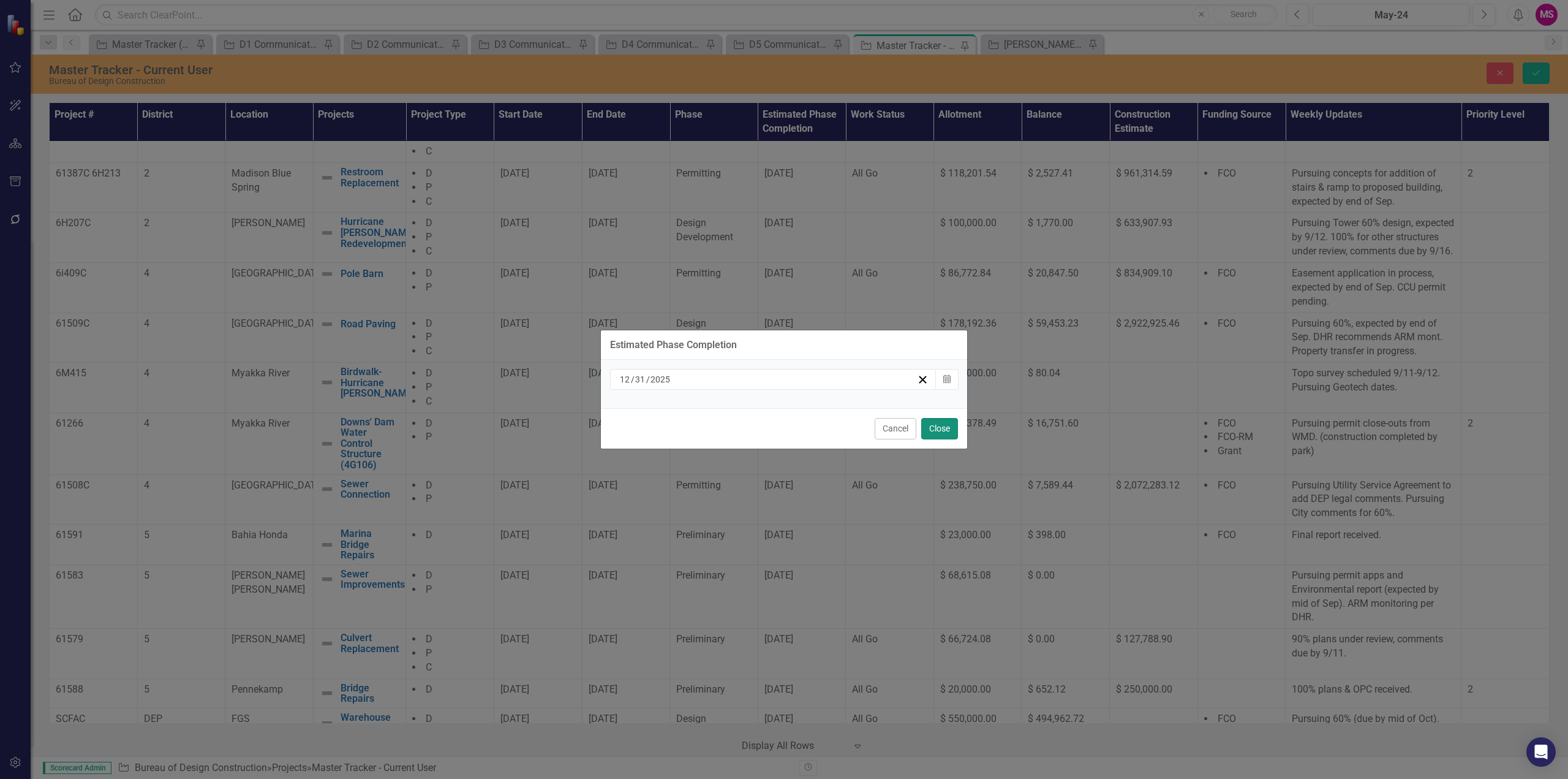
click at [935, 429] on button "Close" at bounding box center [940, 428] width 37 height 22
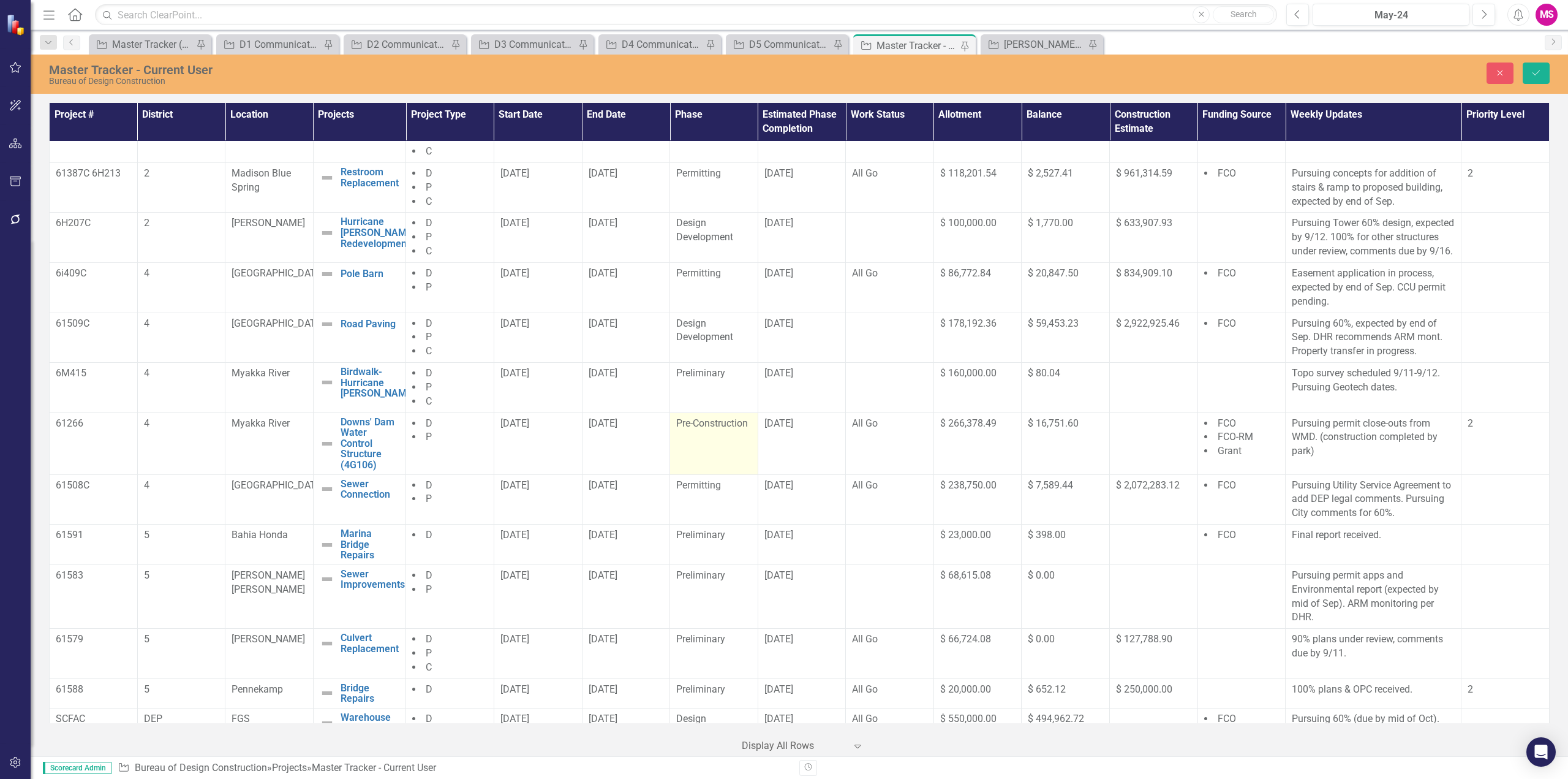
click at [697, 429] on span "Pre-Construction" at bounding box center [712, 423] width 72 height 11
click at [724, 435] on div "Pre-Construction" at bounding box center [707, 428] width 44 height 14
click at [716, 618] on div "Closeout" at bounding box center [722, 626] width 98 height 20
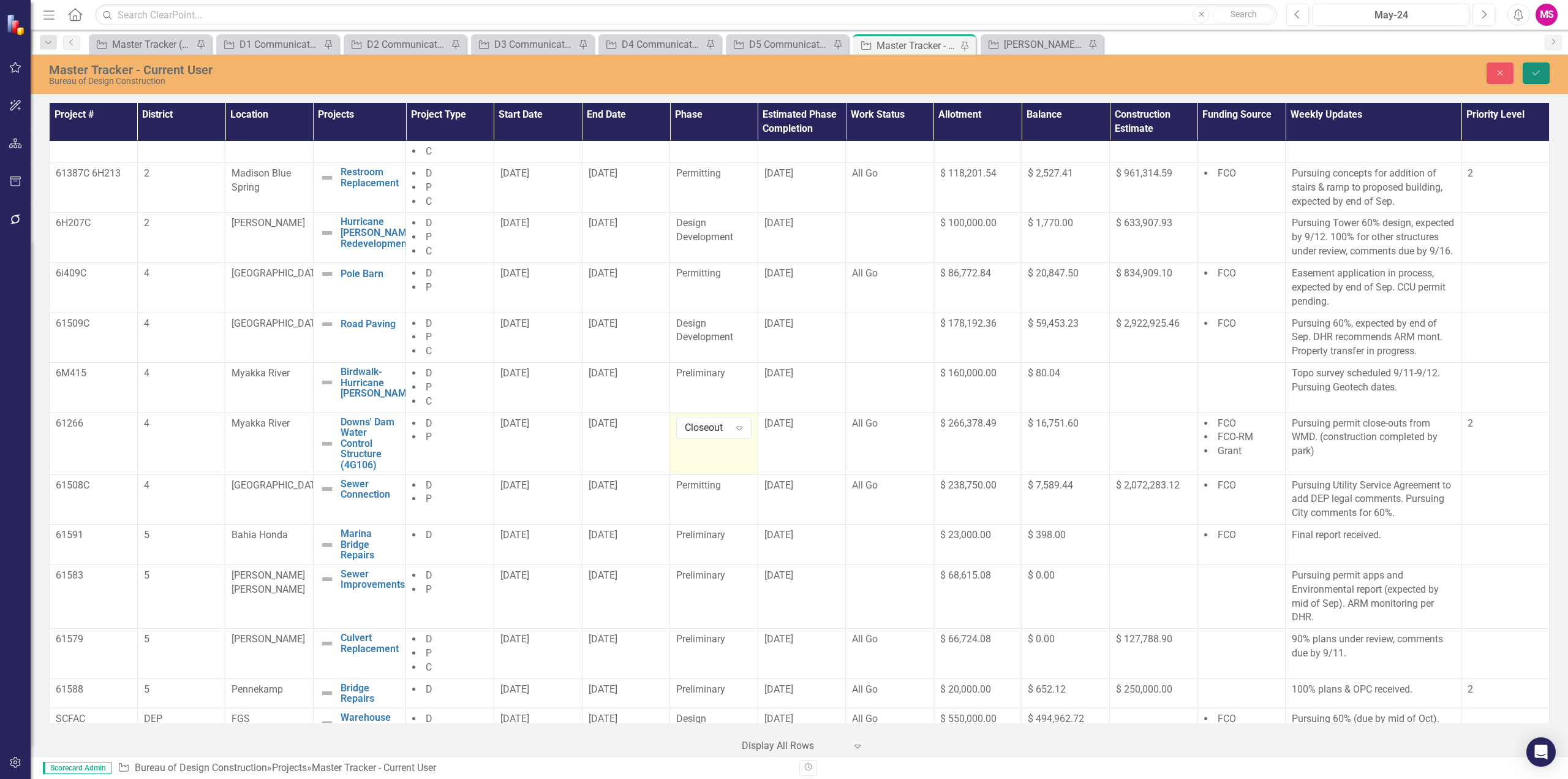
click at [1539, 69] on icon "Save" at bounding box center [1536, 73] width 11 height 9
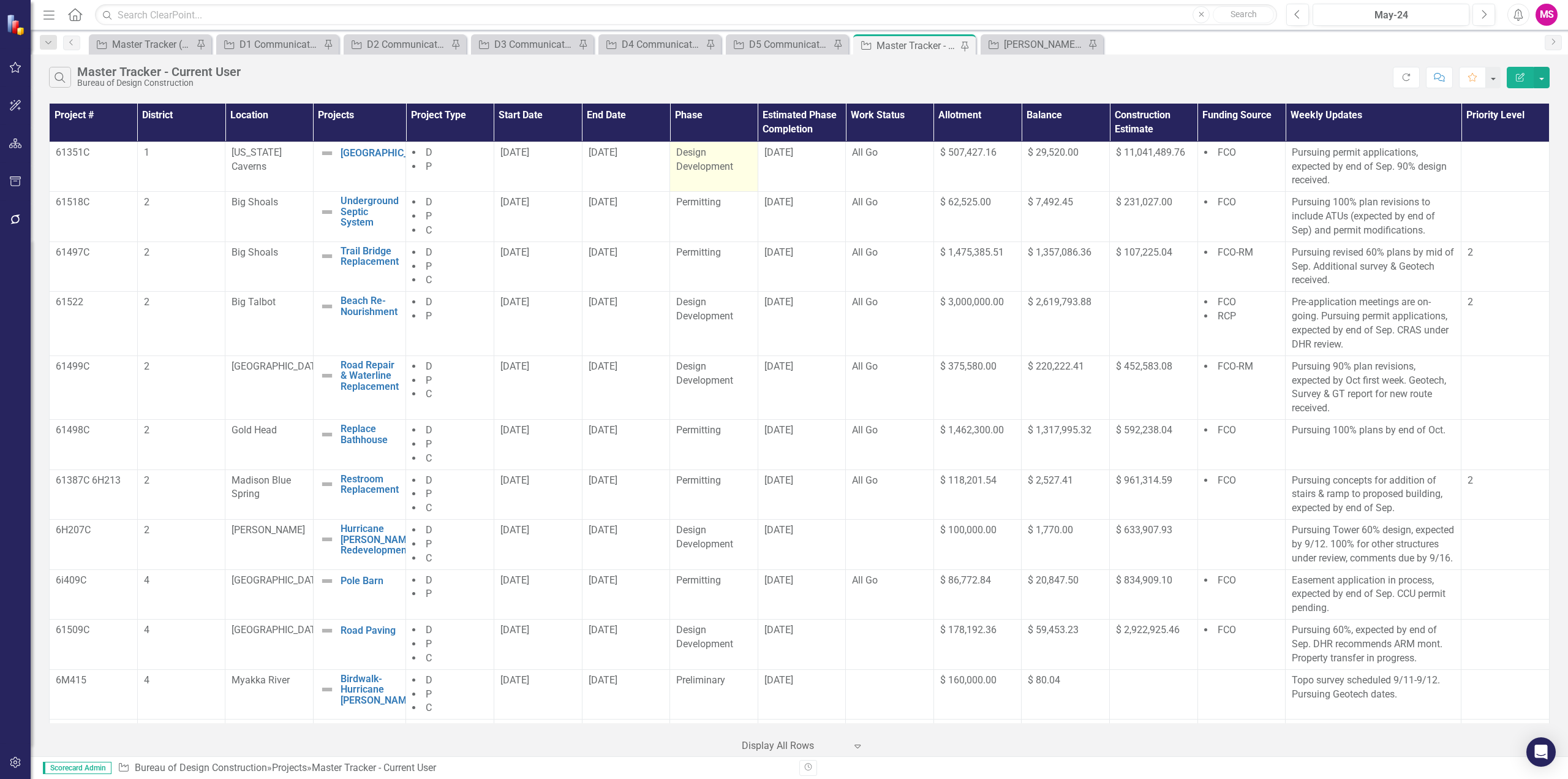
click at [708, 154] on div "Design Development" at bounding box center [714, 159] width 75 height 28
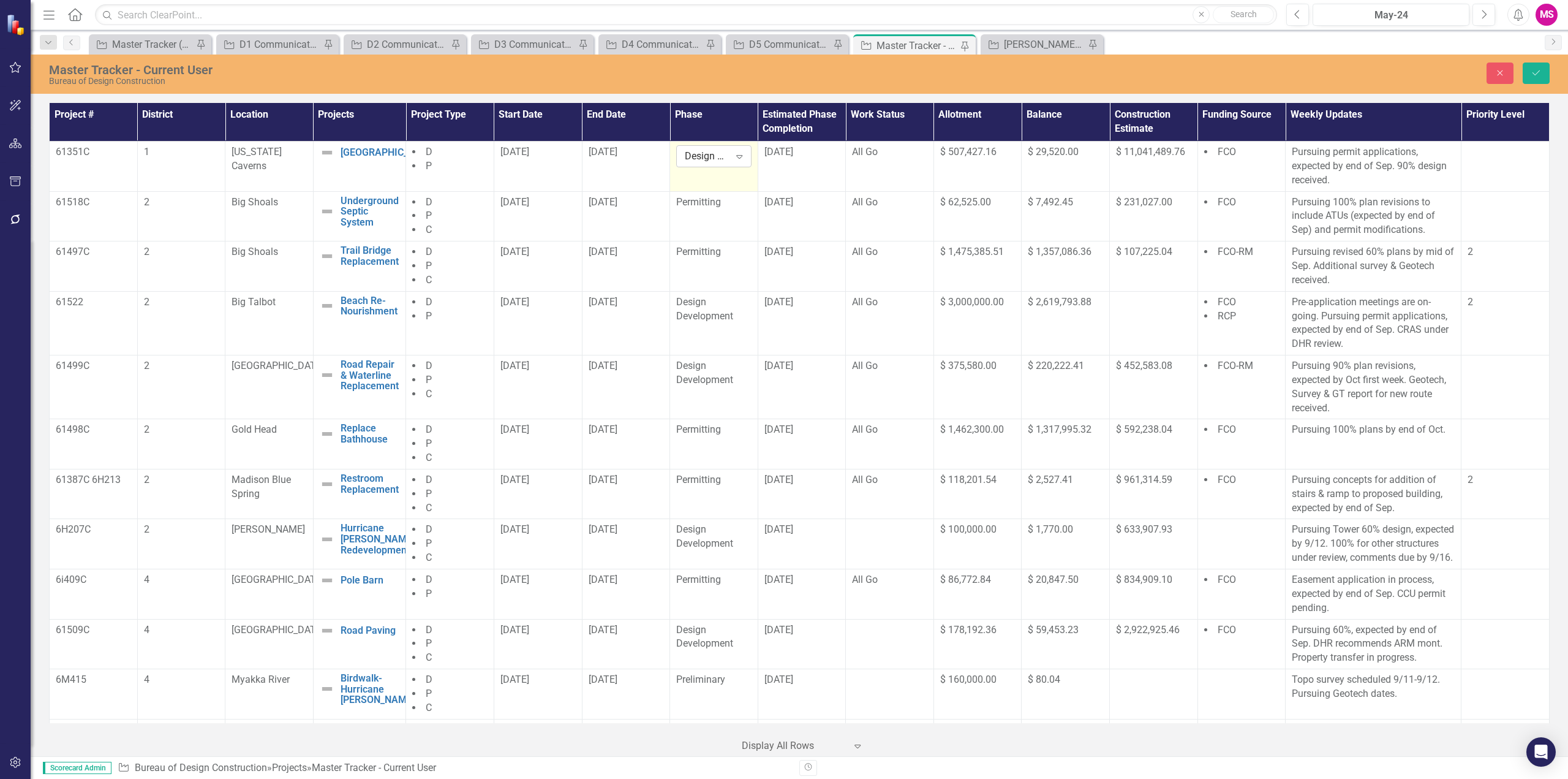
click at [735, 154] on icon "Expand" at bounding box center [739, 156] width 12 height 10
click at [712, 211] on div "Permitting" at bounding box center [724, 212] width 78 height 14
click at [718, 209] on td "Permitting" at bounding box center [714, 216] width 88 height 50
click at [718, 209] on div "Permitting" at bounding box center [714, 202] width 75 height 14
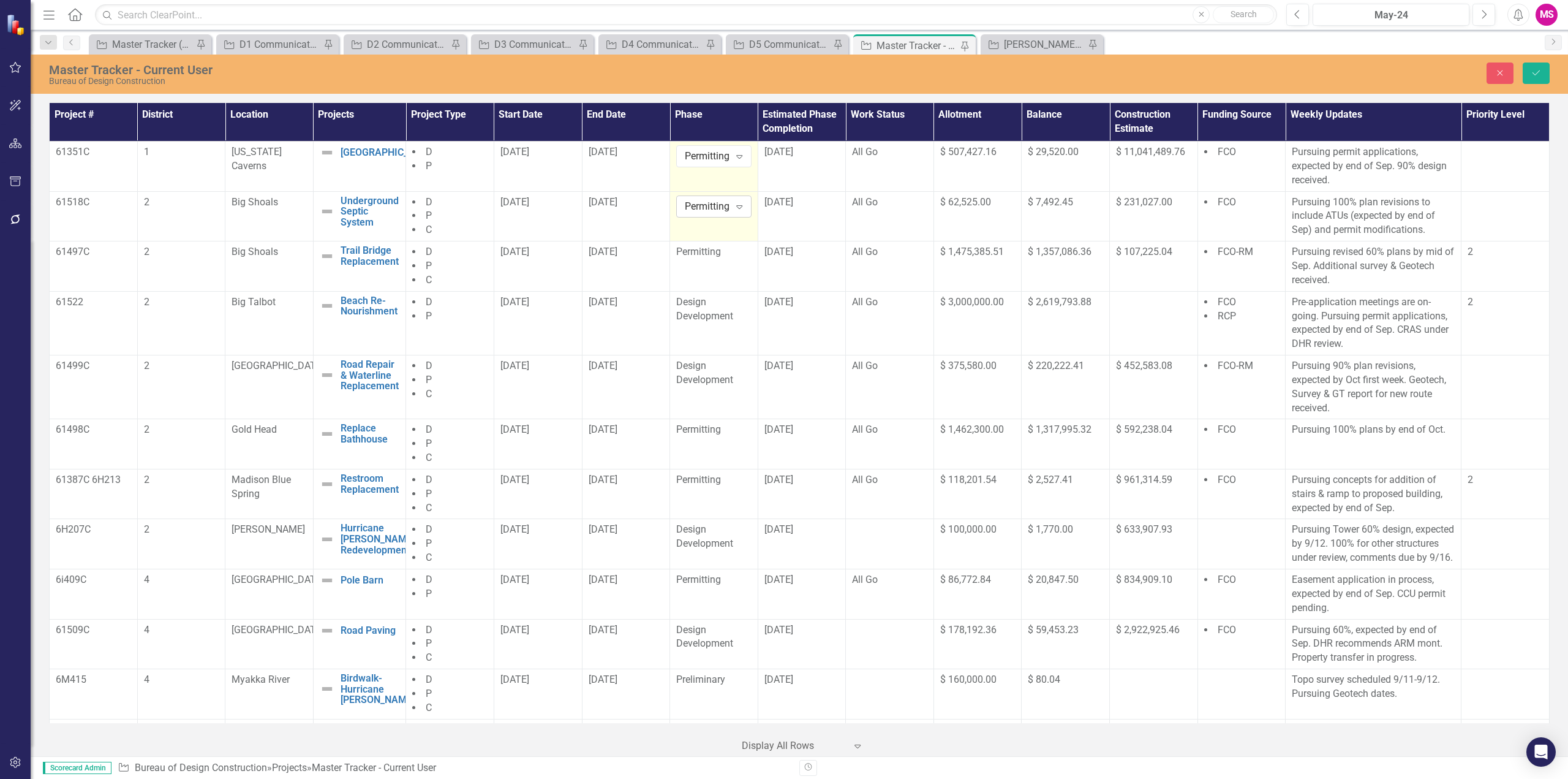
click at [737, 207] on icon at bounding box center [740, 207] width 6 height 4
click at [712, 273] on div "Design Development" at bounding box center [724, 270] width 78 height 28
click at [699, 255] on span "Permitting" at bounding box center [699, 251] width 44 height 11
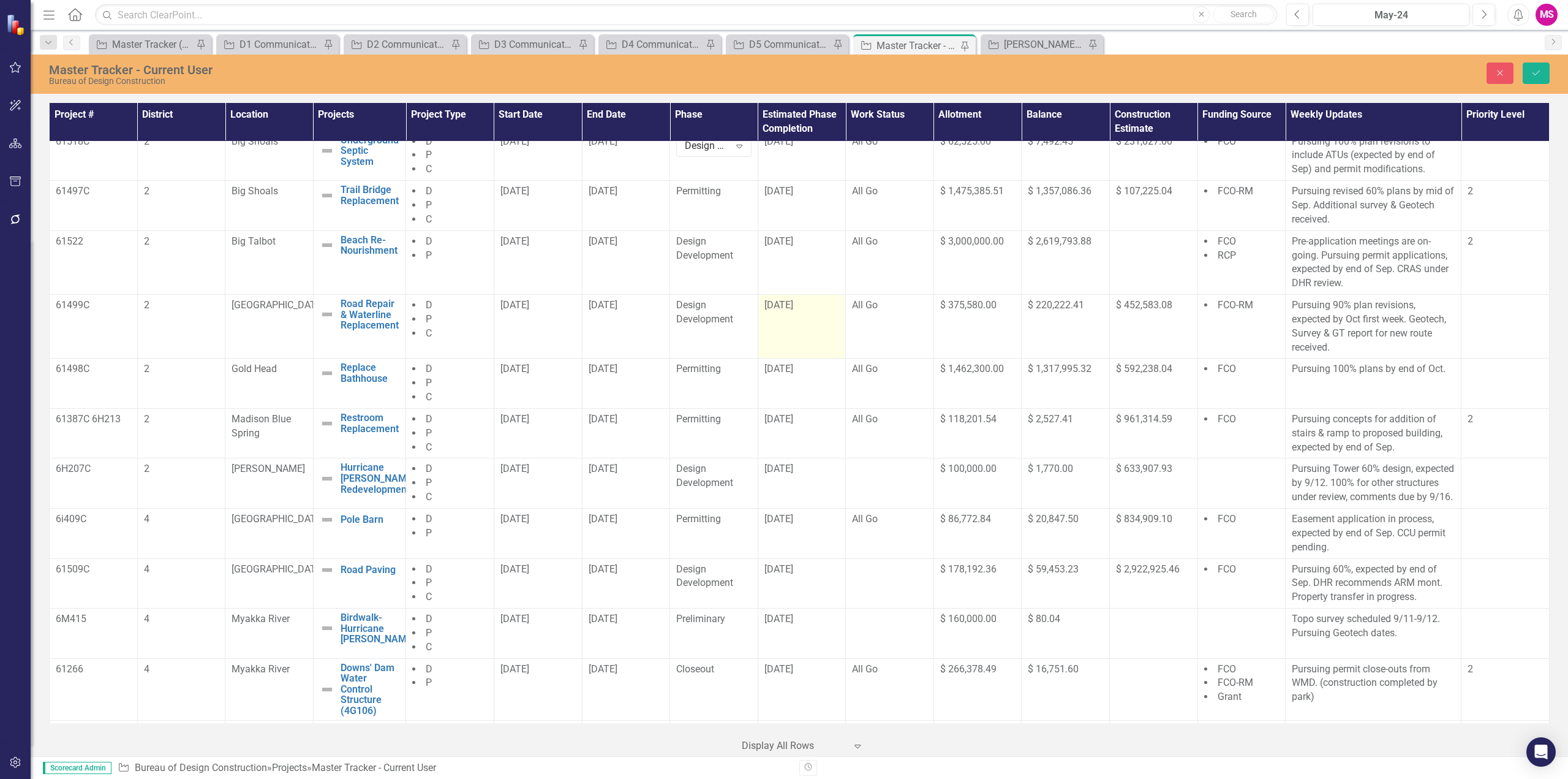
scroll to position [61, 0]
click at [706, 425] on div "Permitting" at bounding box center [714, 419] width 75 height 14
click at [736, 420] on icon "Expand" at bounding box center [739, 422] width 12 height 10
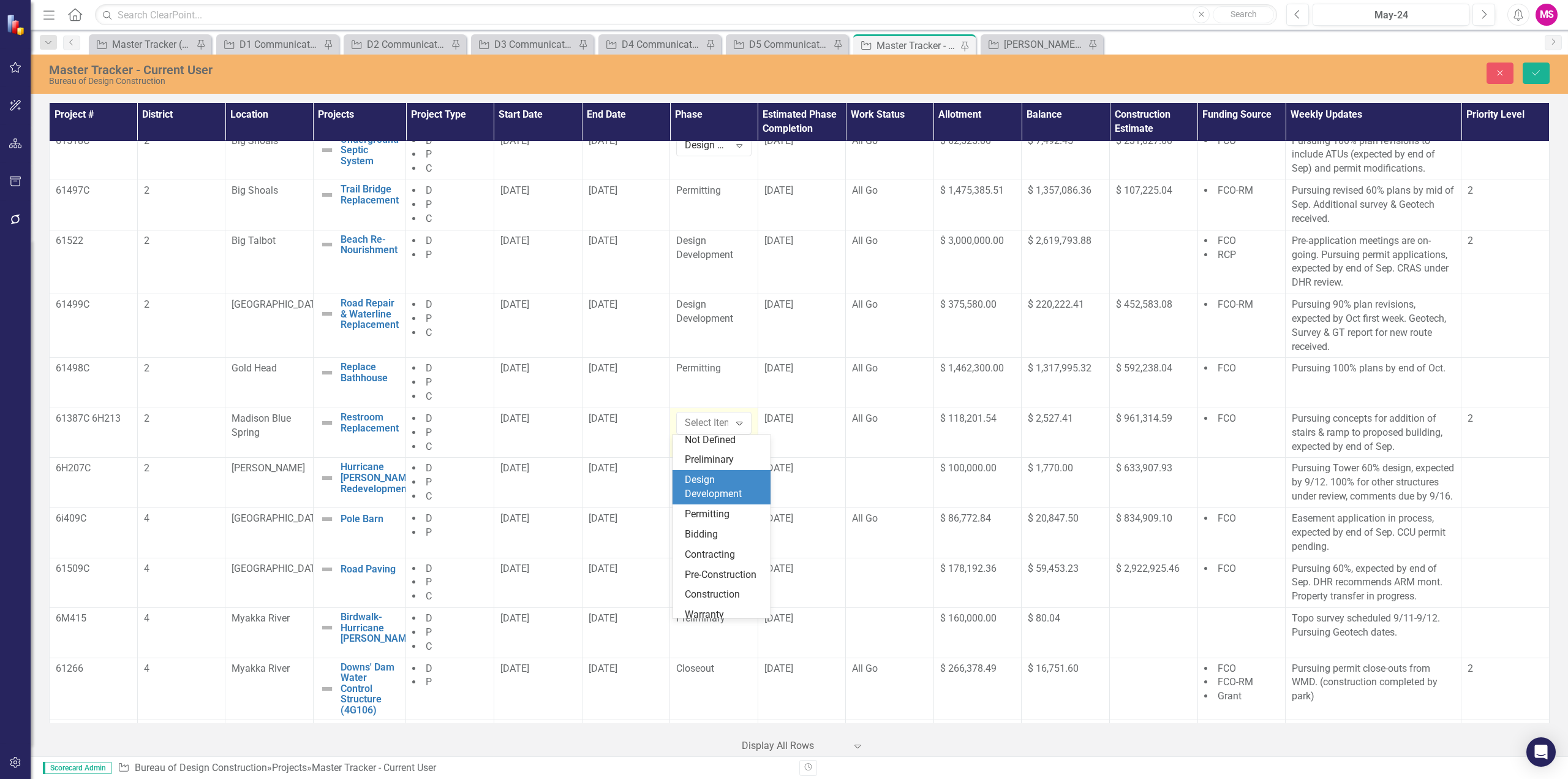
click at [707, 486] on div "Design Development" at bounding box center [724, 486] width 78 height 28
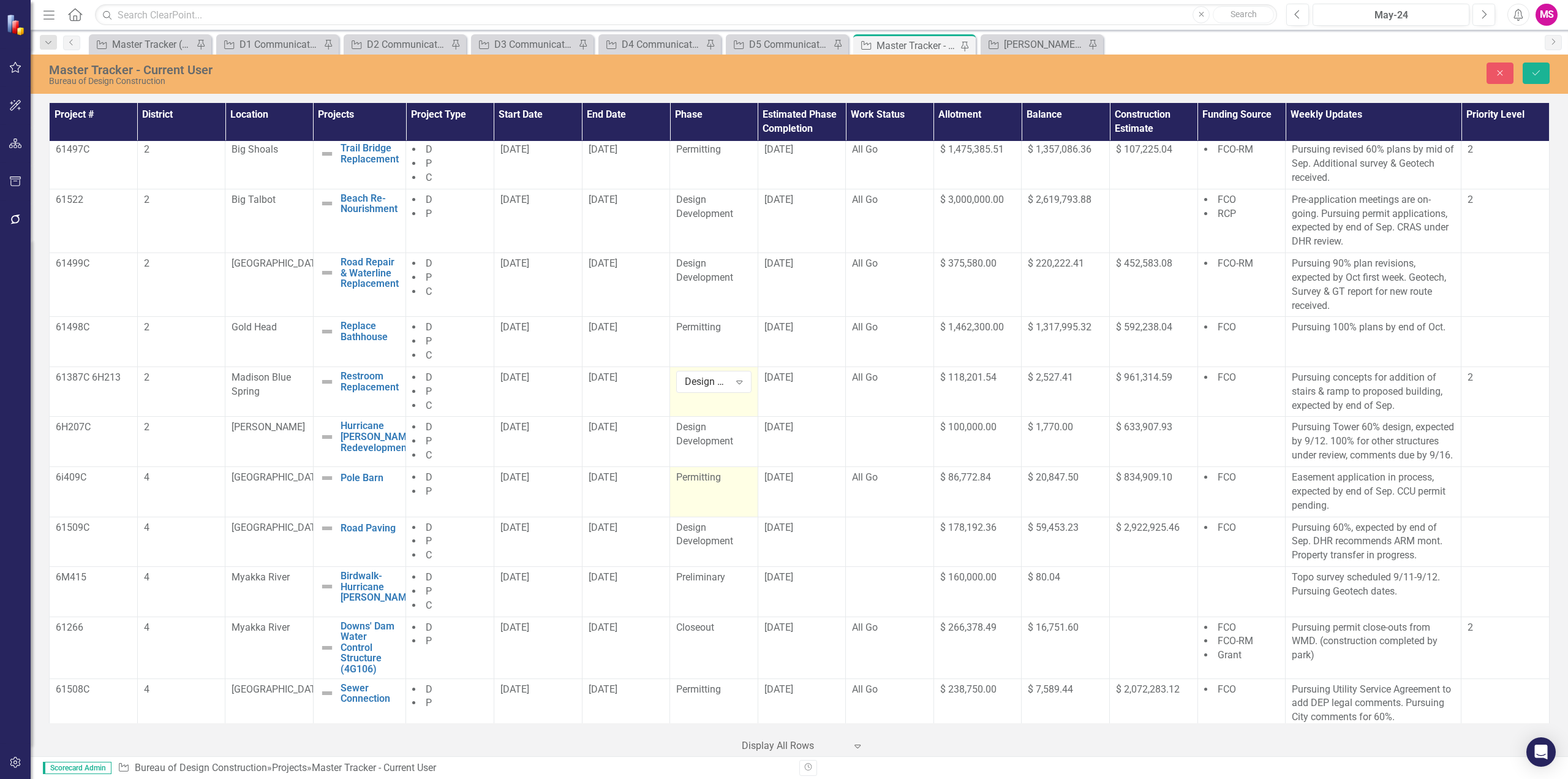
scroll to position [123, 0]
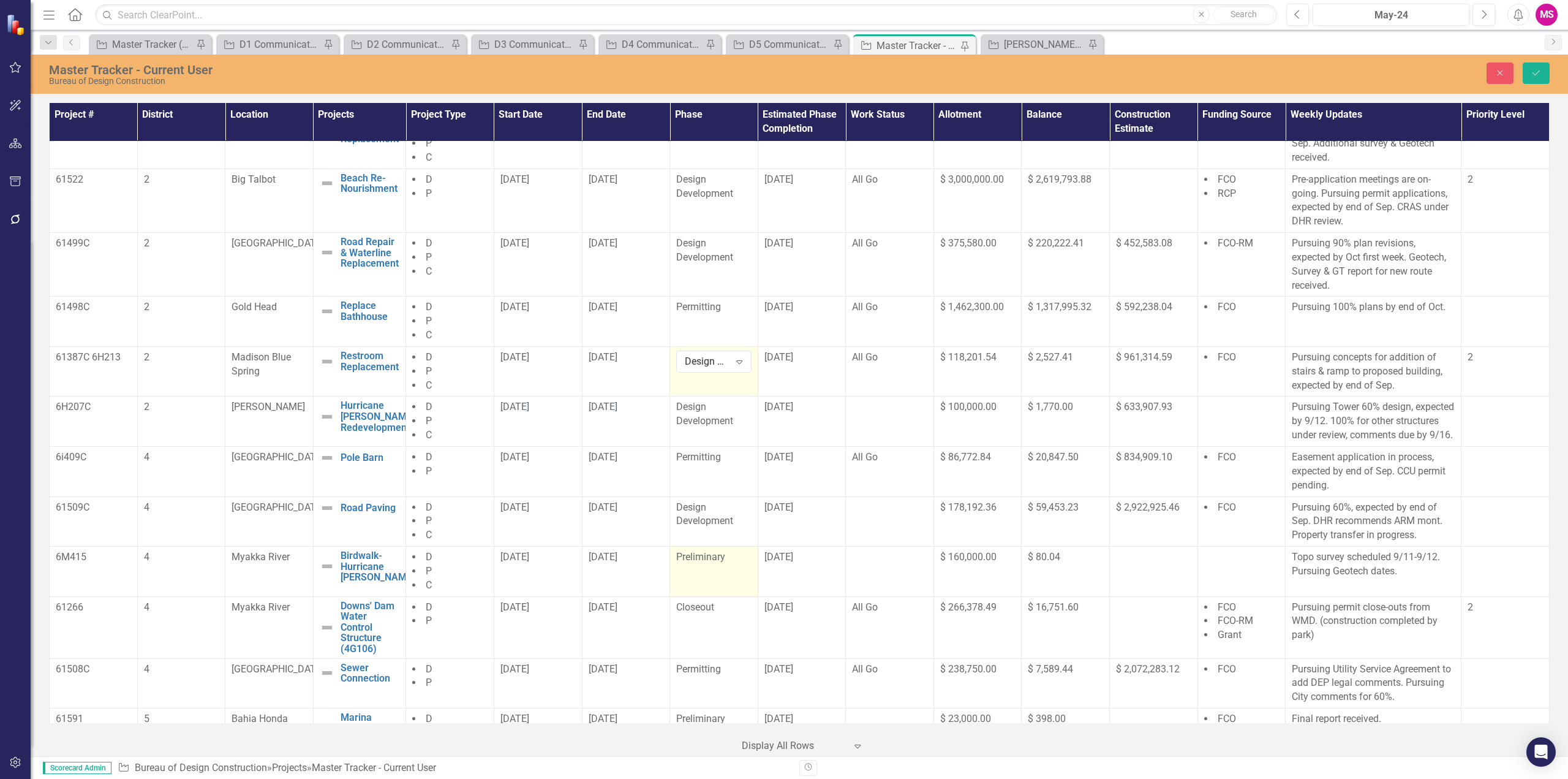
click at [714, 562] on span "Preliminary" at bounding box center [701, 557] width 49 height 11
click at [729, 571] on div "Expand" at bounding box center [740, 561] width 22 height 19
click at [720, 636] on div "Design Development" at bounding box center [724, 623] width 78 height 28
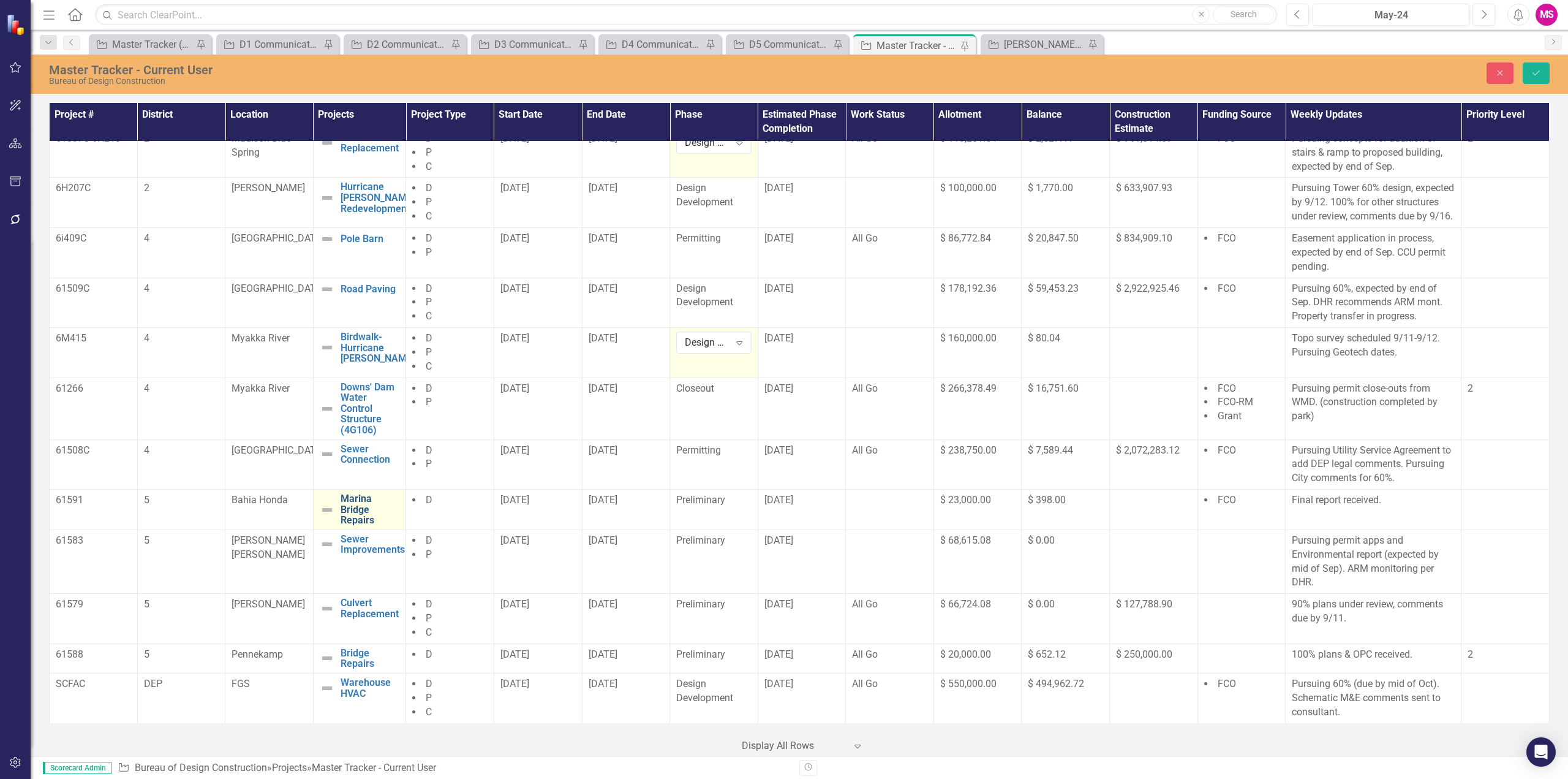
scroll to position [429, 0]
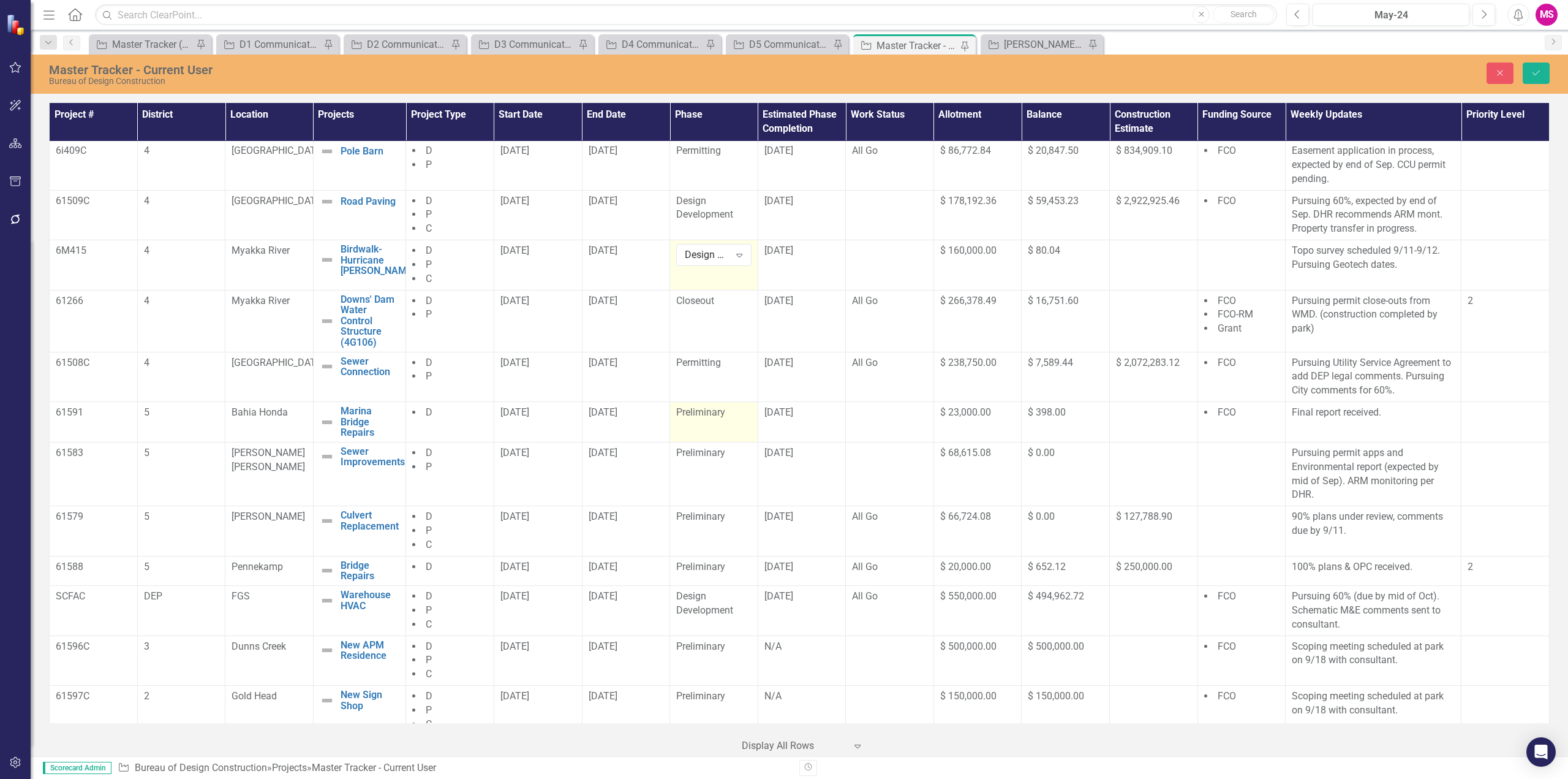
click at [709, 417] on span "Preliminary" at bounding box center [701, 412] width 49 height 11
click at [705, 458] on span "Preliminary" at bounding box center [701, 453] width 49 height 11
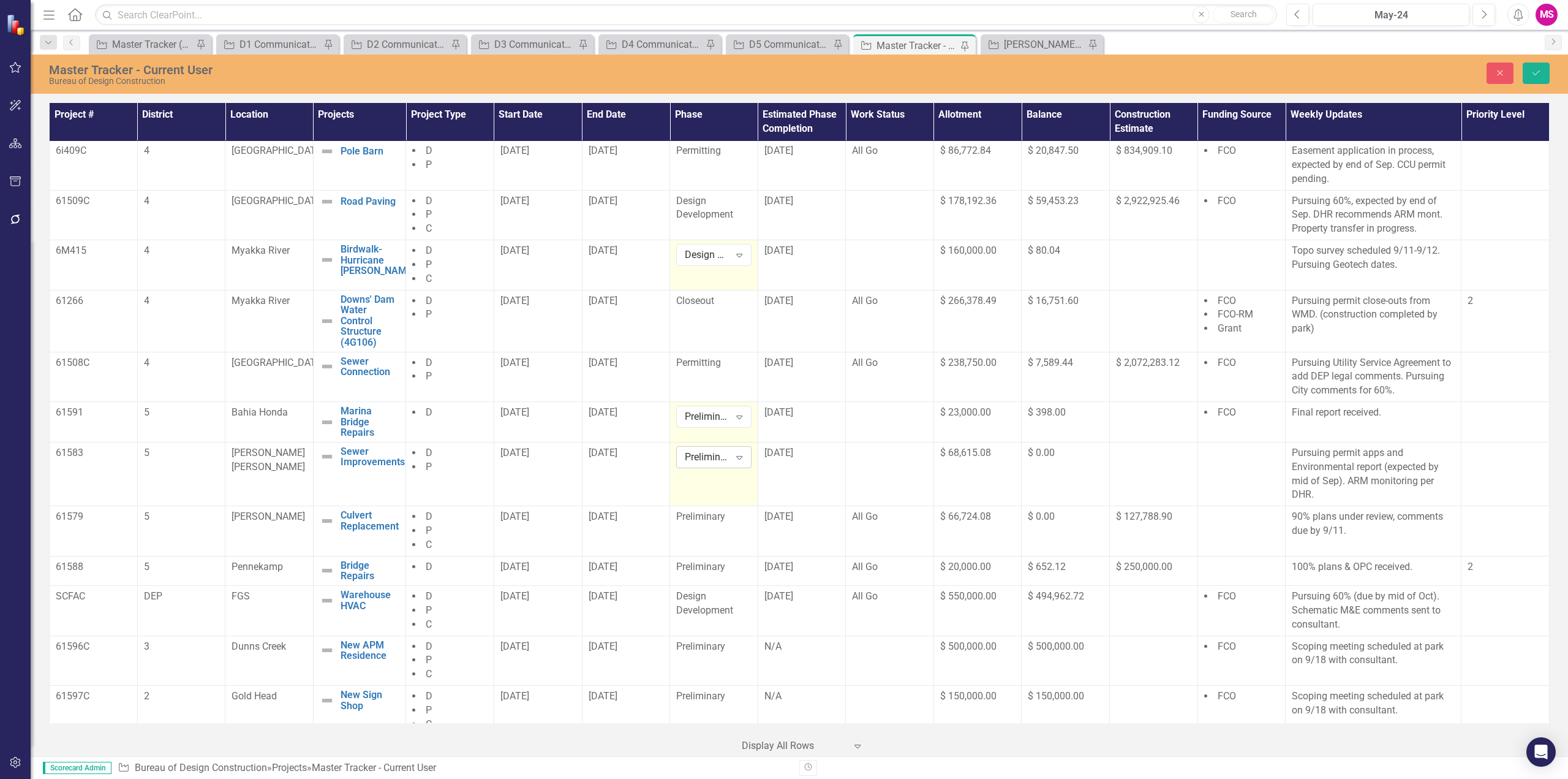
click at [733, 462] on icon "Expand" at bounding box center [739, 457] width 12 height 10
click at [707, 524] on div "Design Development" at bounding box center [724, 519] width 78 height 28
click at [717, 464] on div "Design Development" at bounding box center [707, 458] width 44 height 14
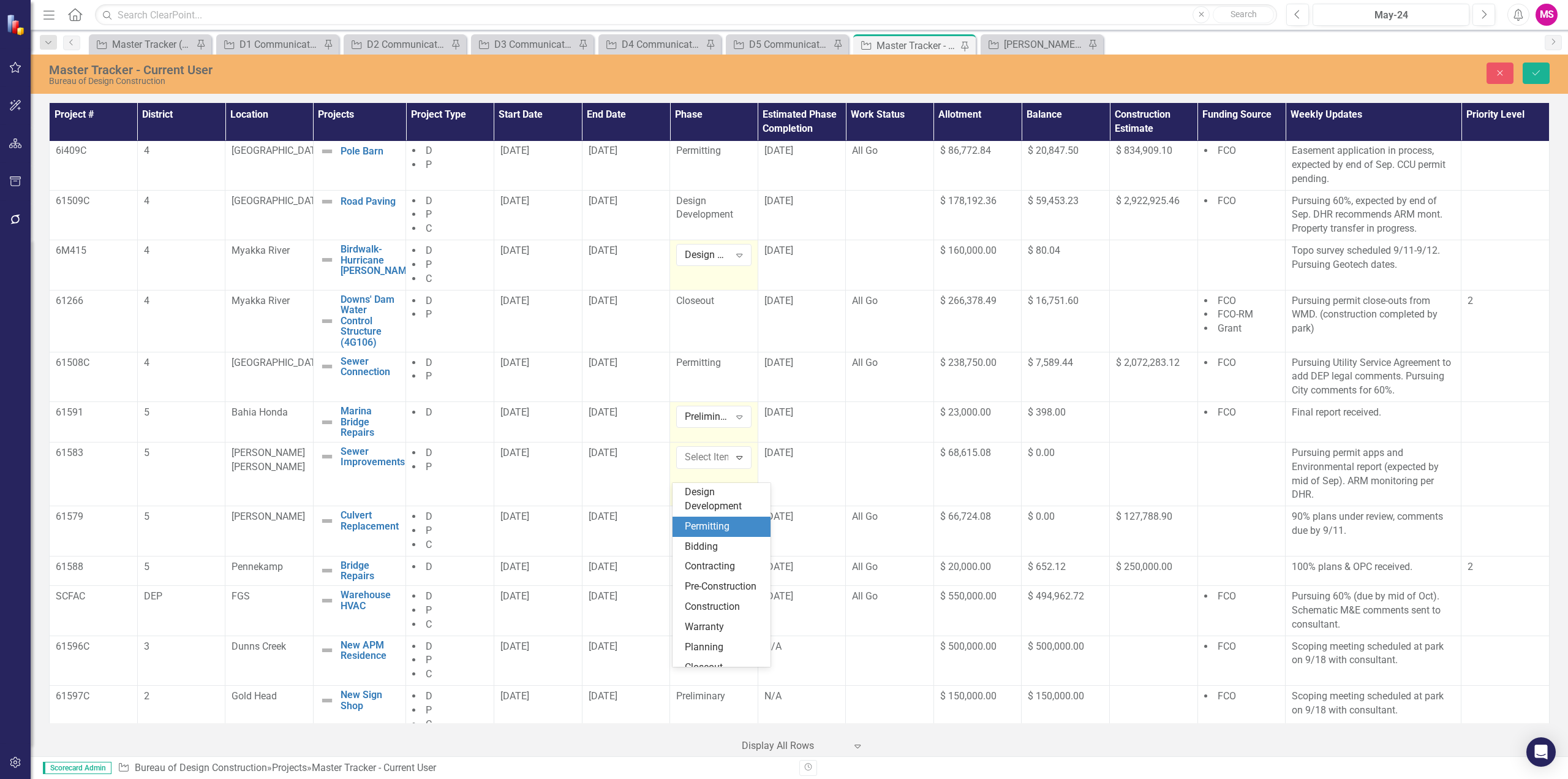
click at [719, 526] on div "Permitting" at bounding box center [724, 527] width 78 height 14
click at [744, 524] on div "Preliminary" at bounding box center [714, 517] width 75 height 14
click at [733, 526] on icon "Expand" at bounding box center [739, 521] width 12 height 10
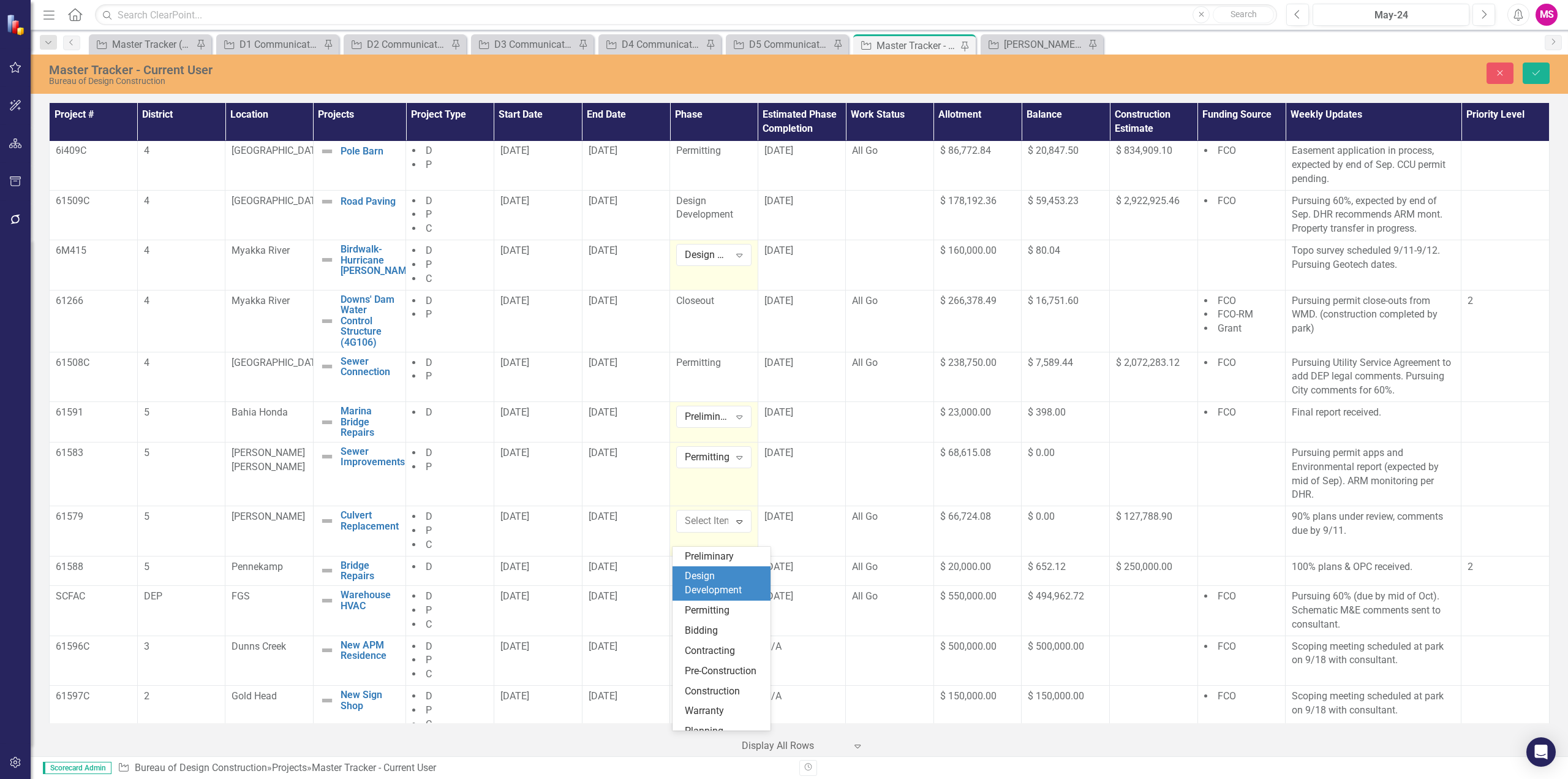
click at [719, 586] on div "Design Development" at bounding box center [724, 582] width 78 height 28
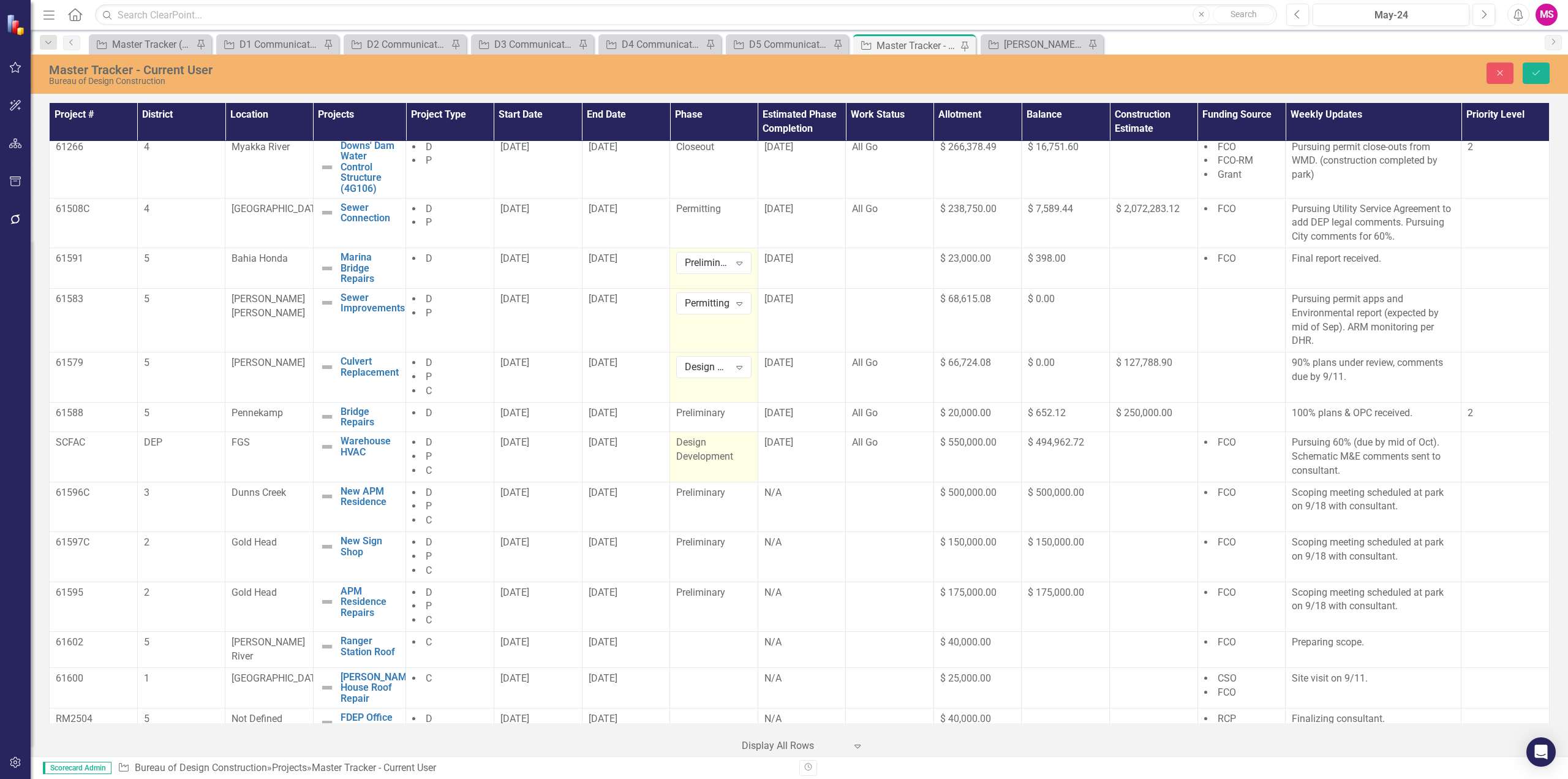
scroll to position [613, 0]
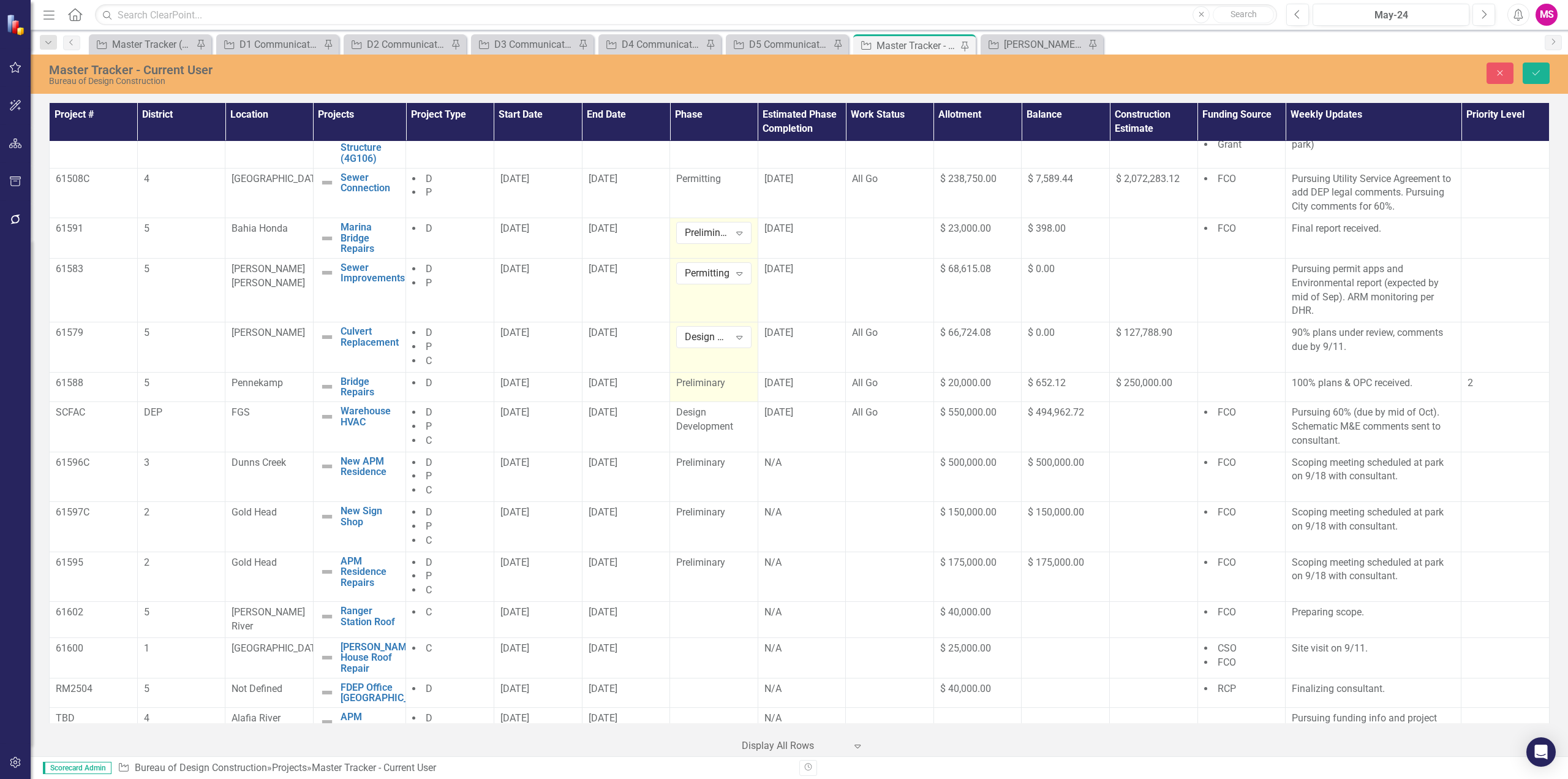
click at [703, 388] on span "Preliminary" at bounding box center [701, 382] width 49 height 11
click at [735, 392] on icon "Expand" at bounding box center [739, 387] width 12 height 10
click at [717, 443] on div "Design Development" at bounding box center [724, 449] width 78 height 28
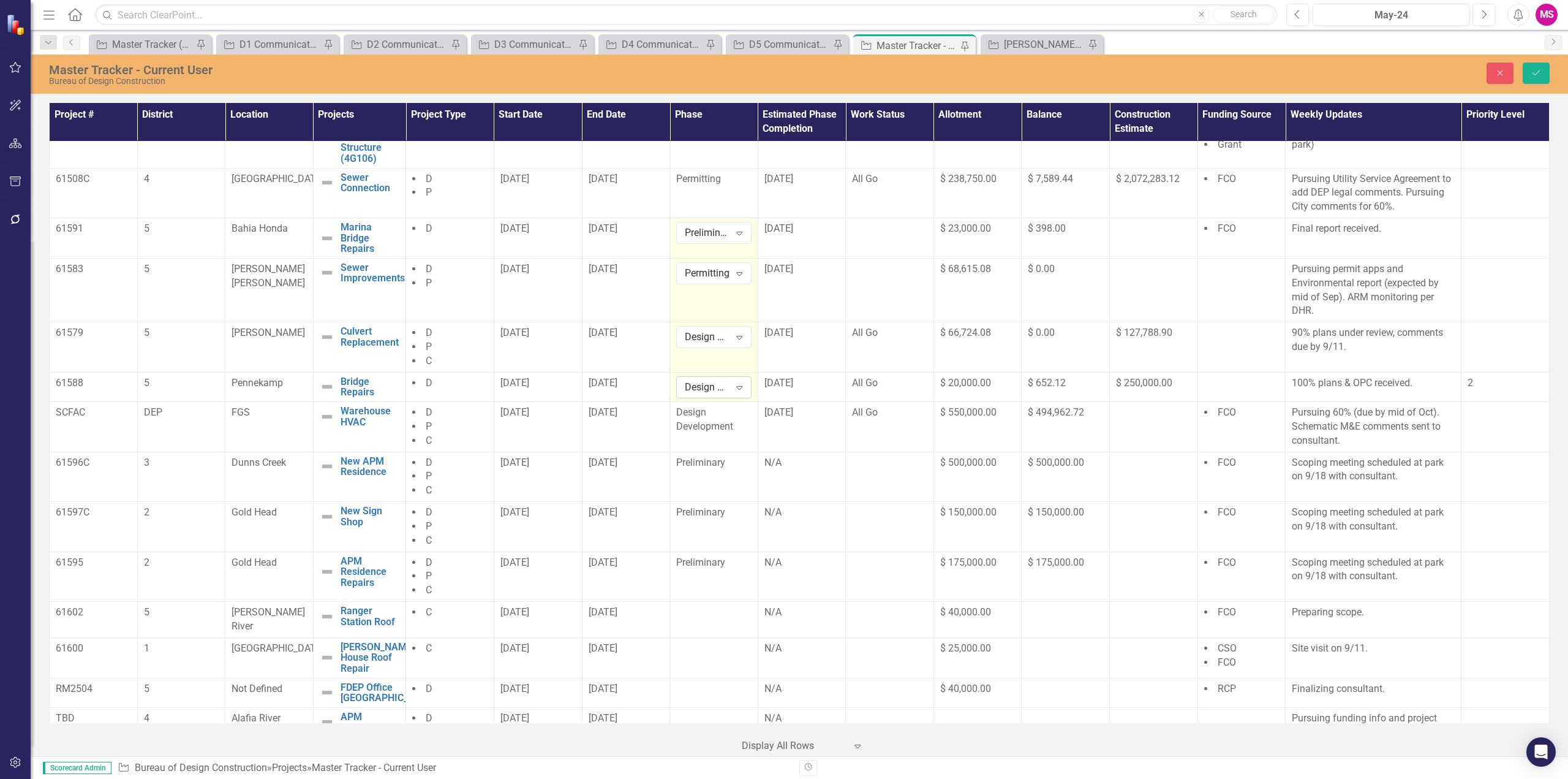
click at [729, 397] on div "Expand" at bounding box center [740, 387] width 22 height 19
click at [702, 463] on div "Preliminary" at bounding box center [724, 463] width 78 height 14
click at [723, 430] on div "Design Development" at bounding box center [714, 419] width 75 height 28
click at [715, 468] on span "Preliminary" at bounding box center [701, 462] width 49 height 11
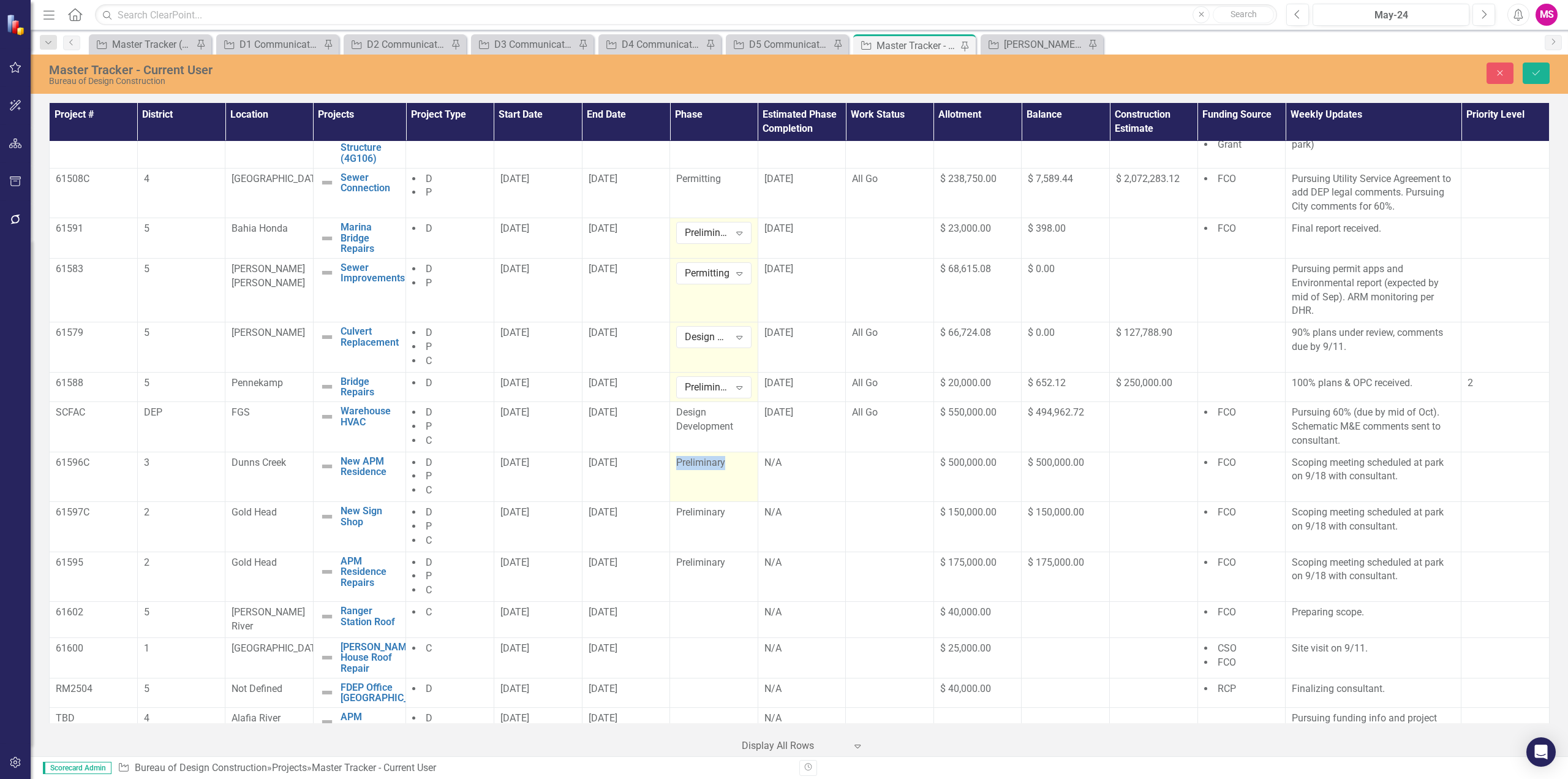
click at [715, 468] on span "Preliminary" at bounding box center [701, 462] width 49 height 11
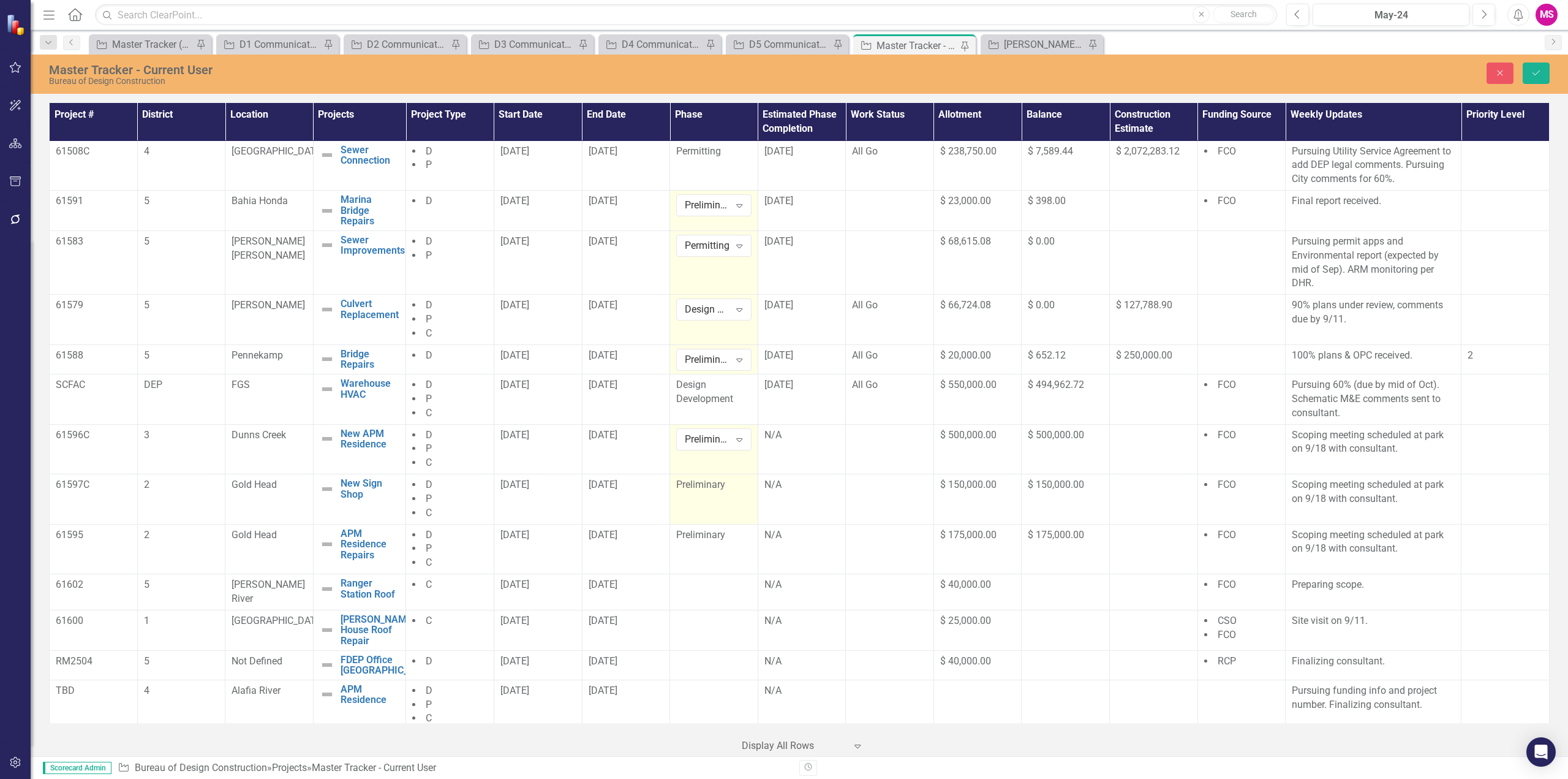
scroll to position [654, 0]
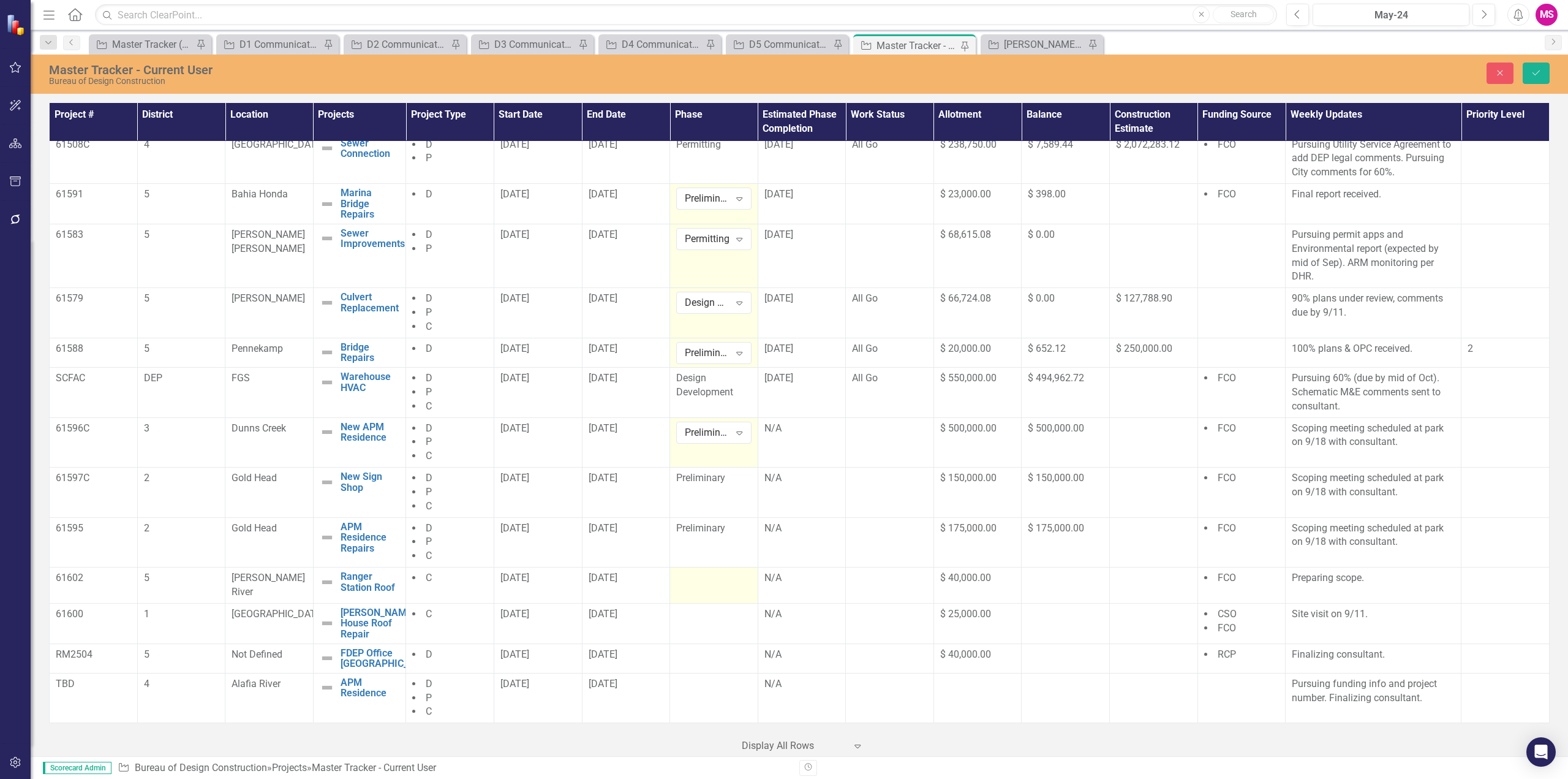
click at [688, 586] on div at bounding box center [714, 578] width 75 height 14
click at [707, 586] on div at bounding box center [714, 578] width 75 height 14
click at [733, 586] on icon "Expand" at bounding box center [739, 582] width 12 height 10
click at [712, 449] on div "Preliminary" at bounding box center [724, 445] width 78 height 14
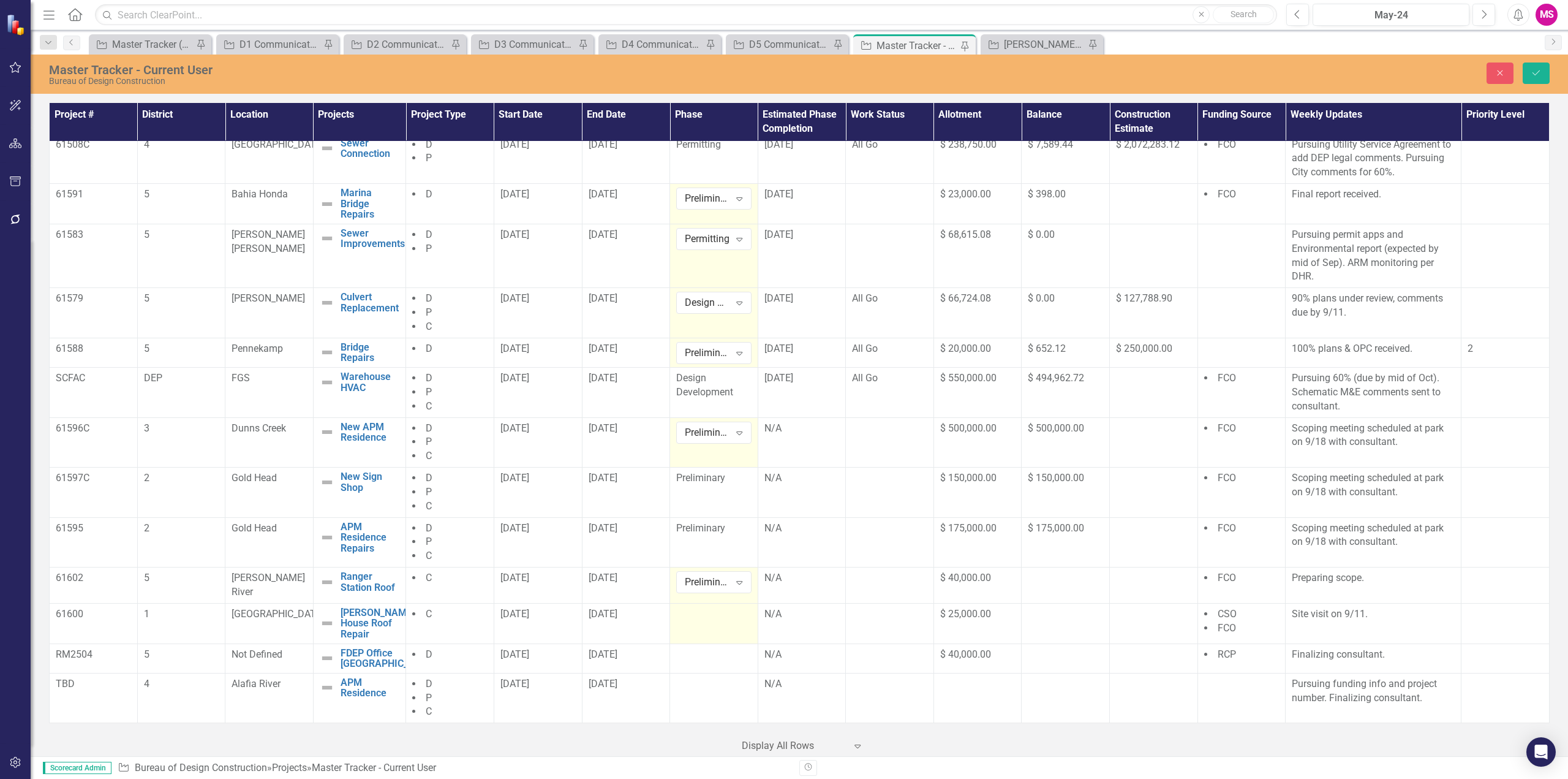
click at [697, 621] on div at bounding box center [714, 614] width 75 height 14
click at [723, 619] on div "Not Defined" at bounding box center [707, 618] width 44 height 14
click at [720, 481] on div "Preliminary" at bounding box center [724, 474] width 78 height 14
click at [731, 648] on div at bounding box center [714, 655] width 75 height 14
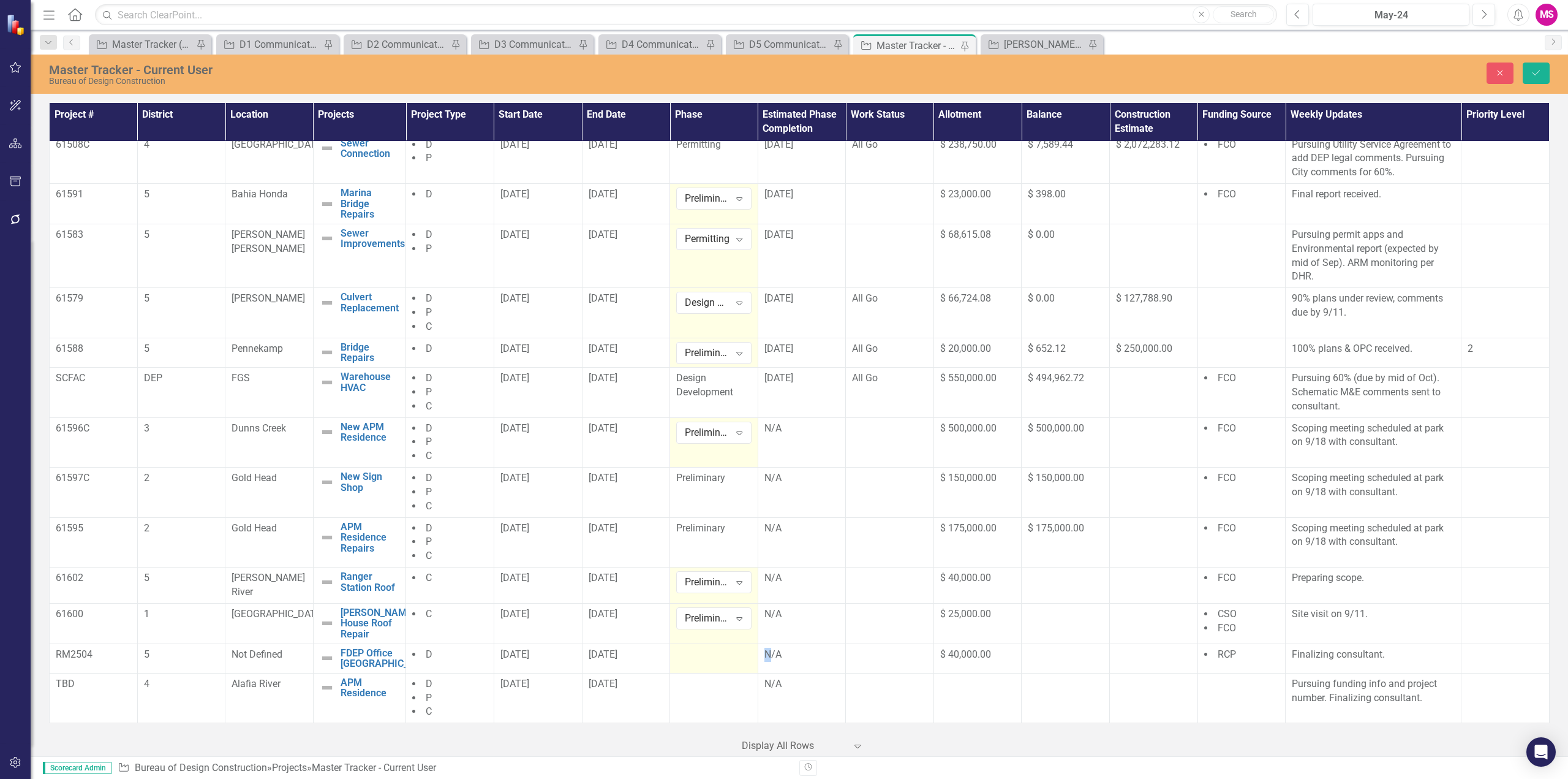
click at [731, 648] on div at bounding box center [714, 655] width 75 height 14
click at [736, 653] on icon "Expand" at bounding box center [739, 658] width 12 height 10
click at [709, 513] on div "Preliminary" at bounding box center [724, 514] width 78 height 14
click at [698, 698] on td at bounding box center [714, 698] width 88 height 50
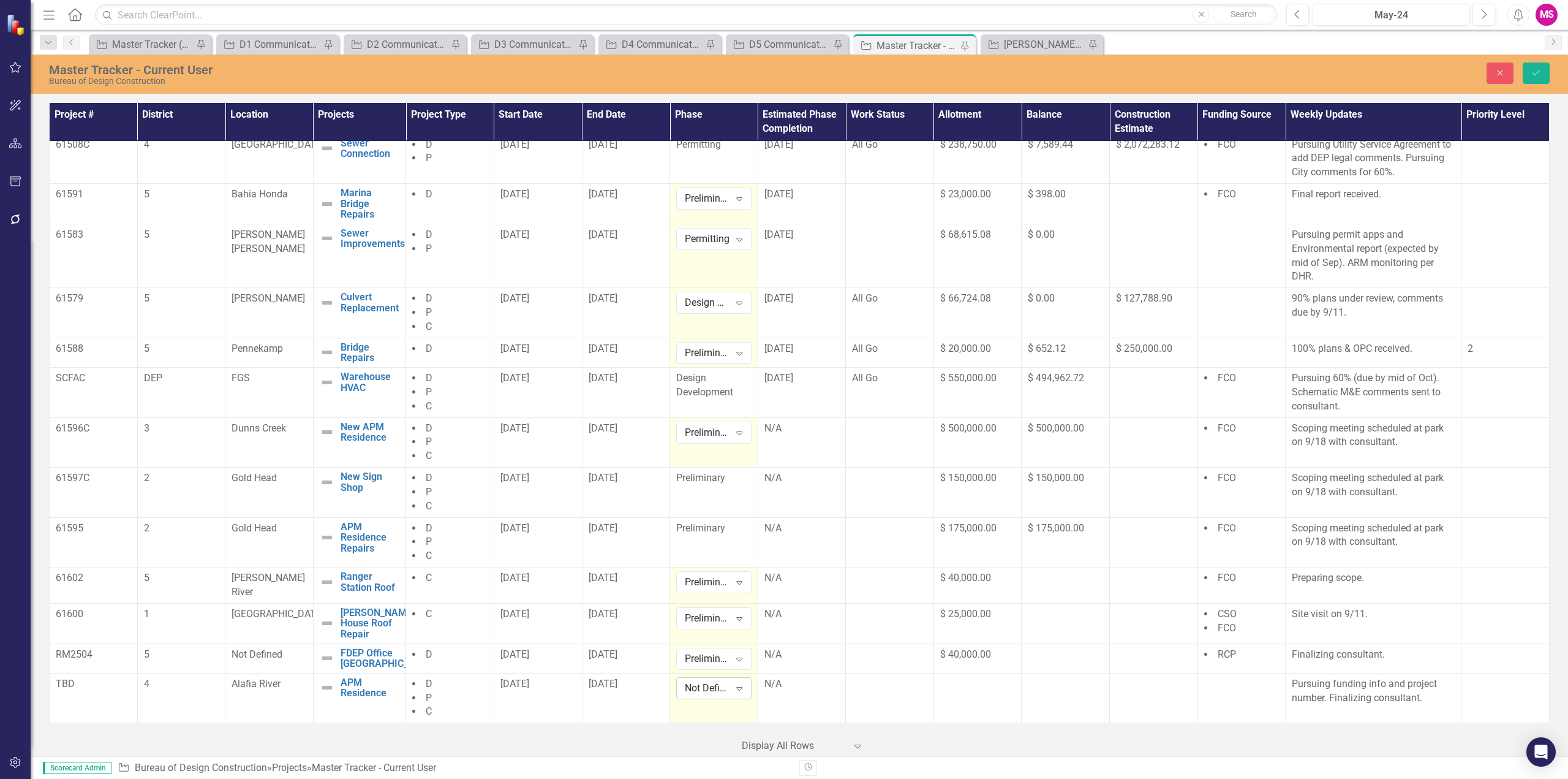
click at [733, 691] on icon "Expand" at bounding box center [739, 688] width 12 height 10
click at [715, 541] on div "Preliminary" at bounding box center [724, 544] width 78 height 14
click at [1547, 67] on button "Save" at bounding box center [1536, 73] width 27 height 22
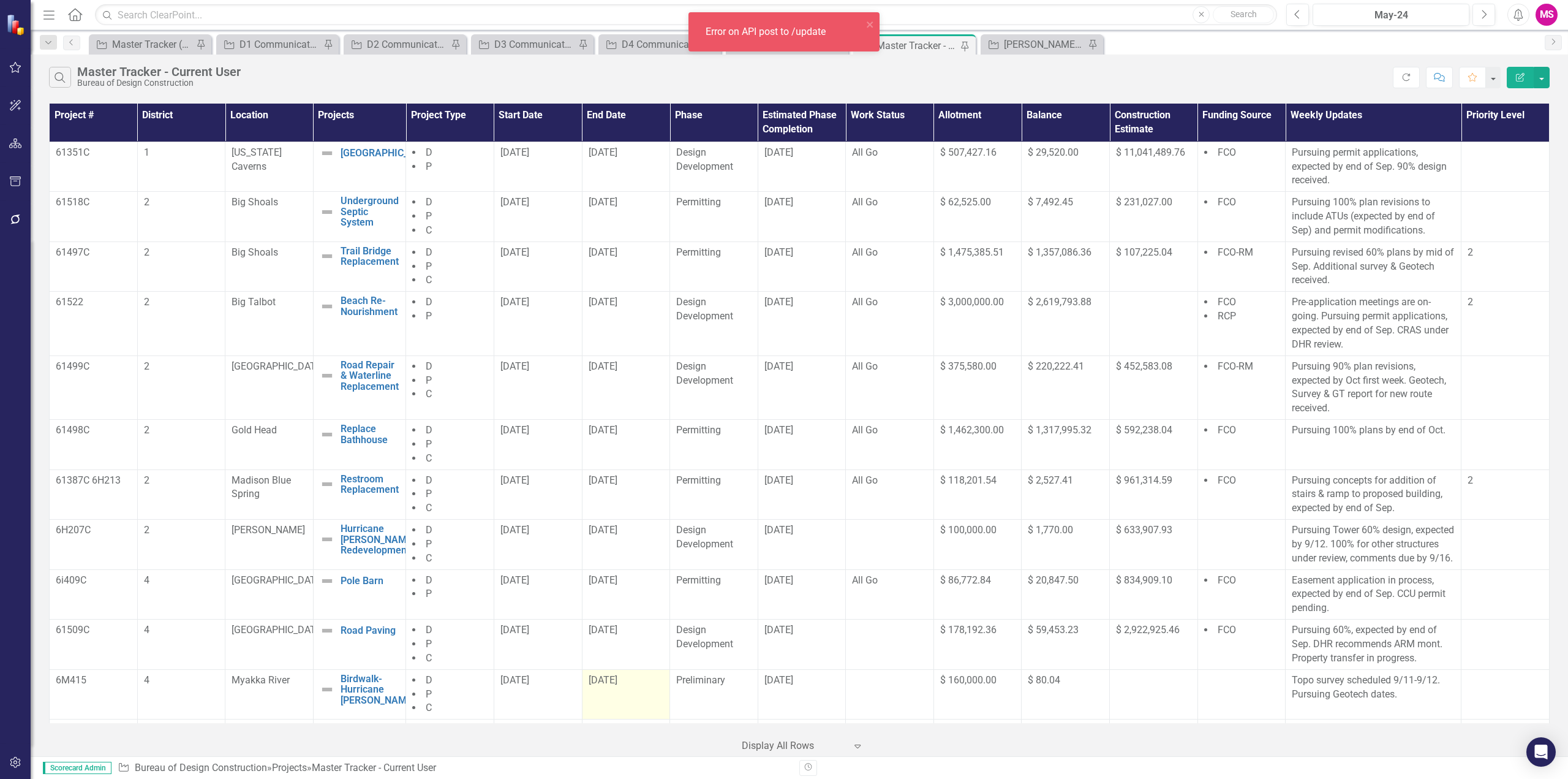
scroll to position [306, 0]
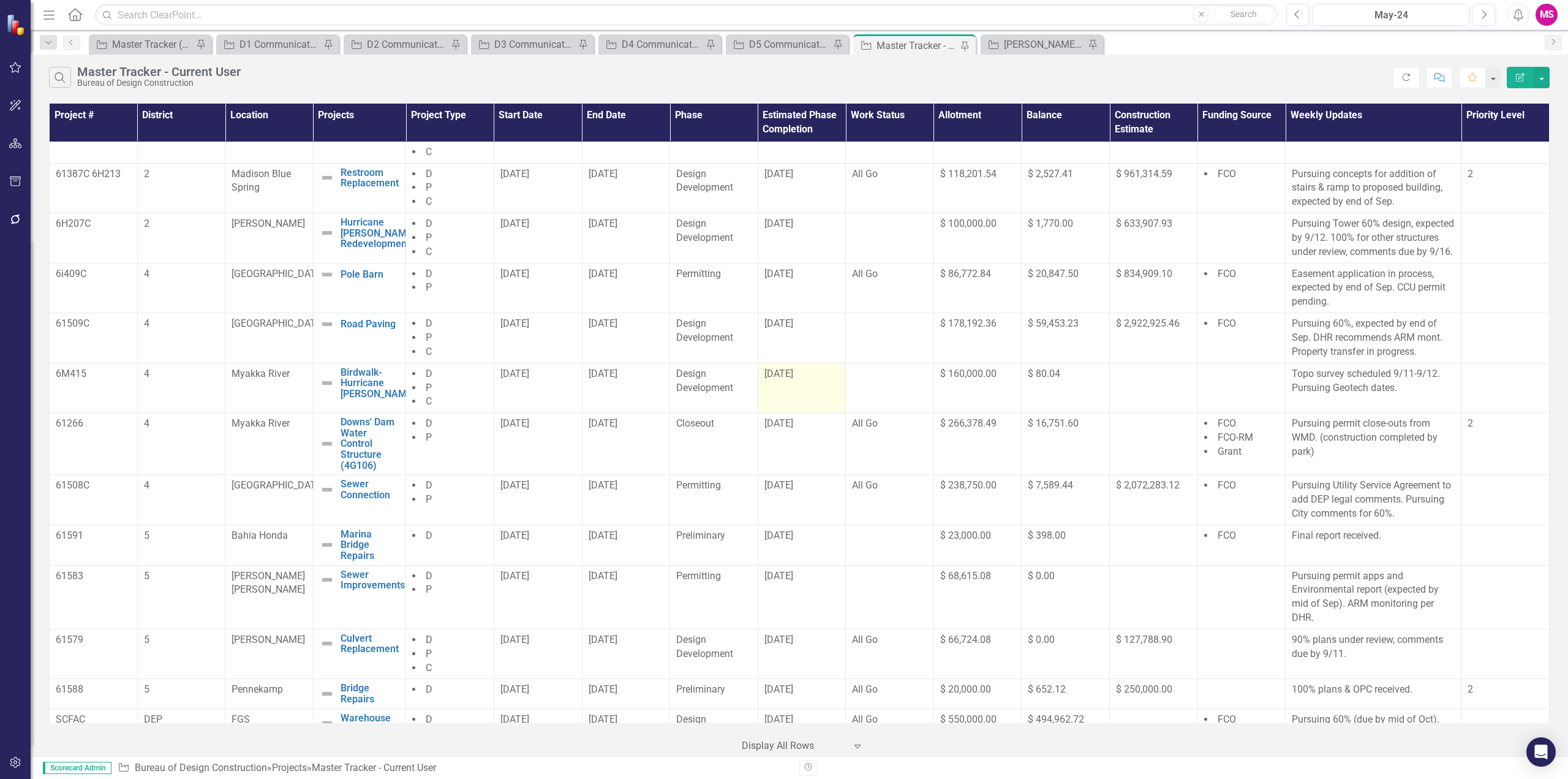
drag, startPoint x: 582, startPoint y: 405, endPoint x: 814, endPoint y: 405, distance: 232.0
click at [814, 405] on tr "6M415 4 Myakka River Birdwalk- Hurricane Milton Edit Edit Project Link Open Ele…" at bounding box center [800, 388] width 1501 height 50
drag, startPoint x: 577, startPoint y: 445, endPoint x: 737, endPoint y: 486, distance: 165.2
click at [807, 465] on tr "61266 4 Myakka River Downs' Dam Water Control Structure (4G106) Edit Edit Proje…" at bounding box center [800, 444] width 1501 height 62
drag, startPoint x: 579, startPoint y: 512, endPoint x: 635, endPoint y: 516, distance: 56.1
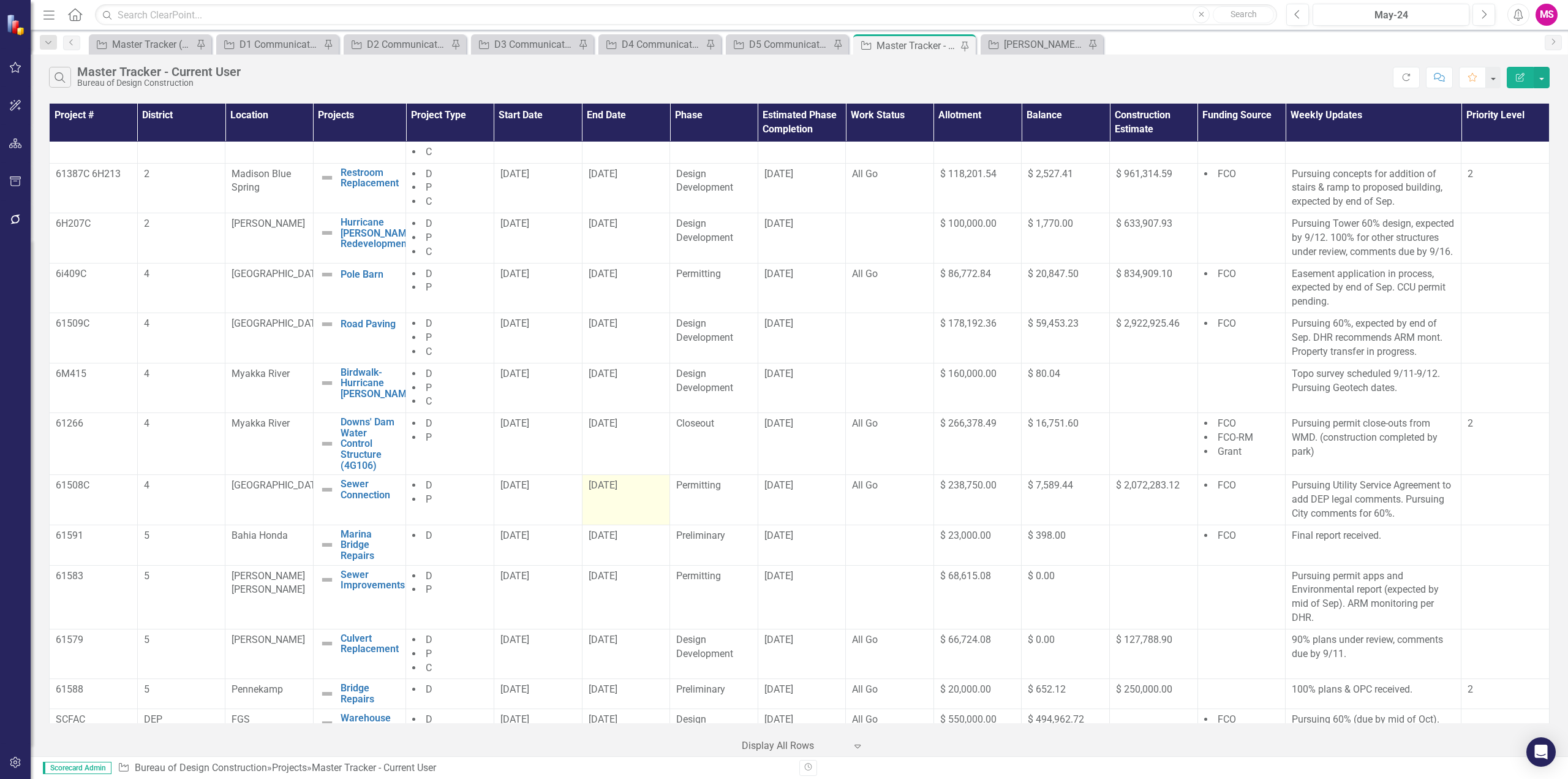
click at [635, 516] on td "[DATE]" at bounding box center [625, 500] width 88 height 50
click at [791, 491] on span "[DATE]" at bounding box center [779, 485] width 29 height 11
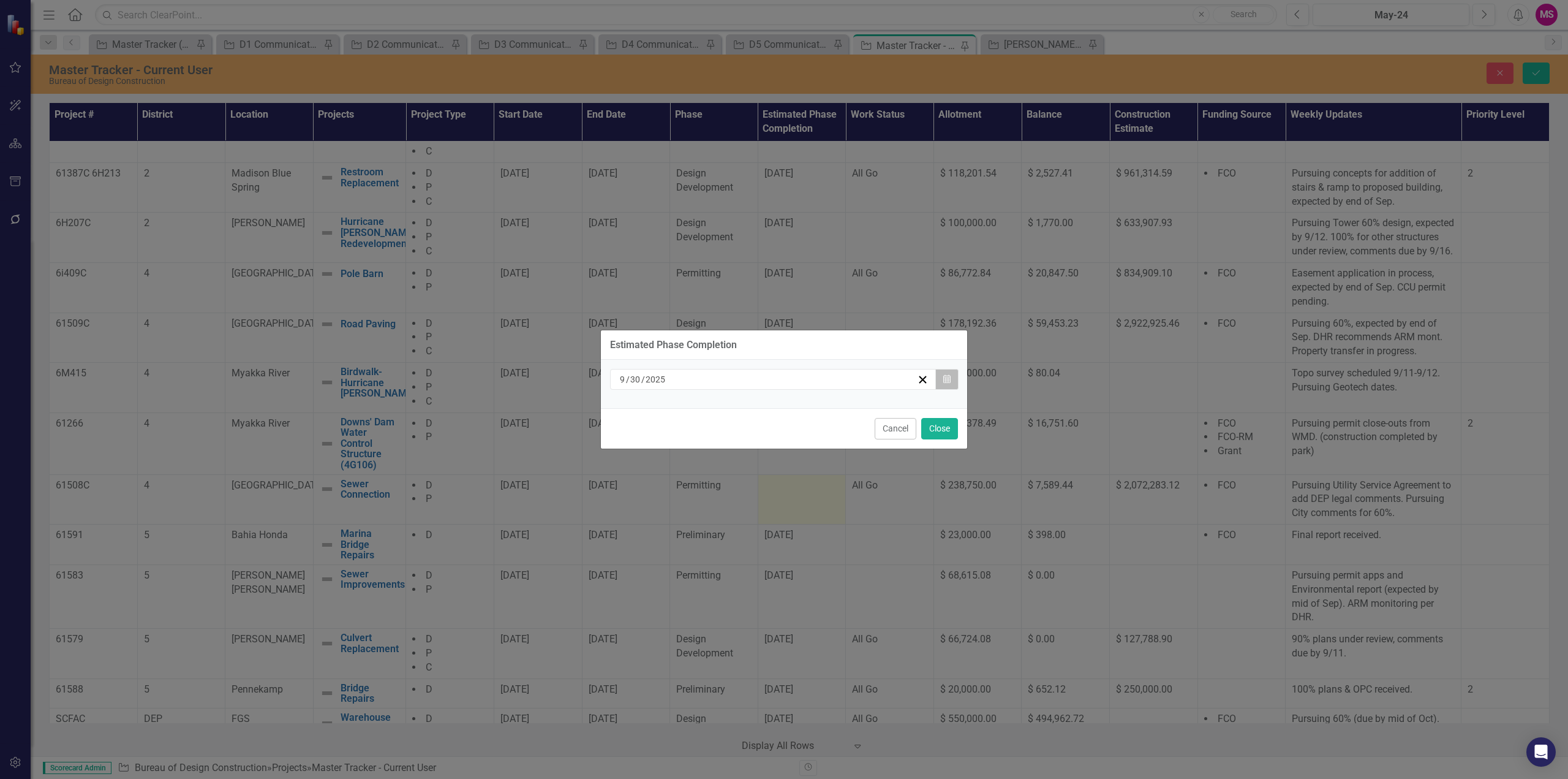
click at [951, 377] on button "Calendar" at bounding box center [947, 379] width 23 height 21
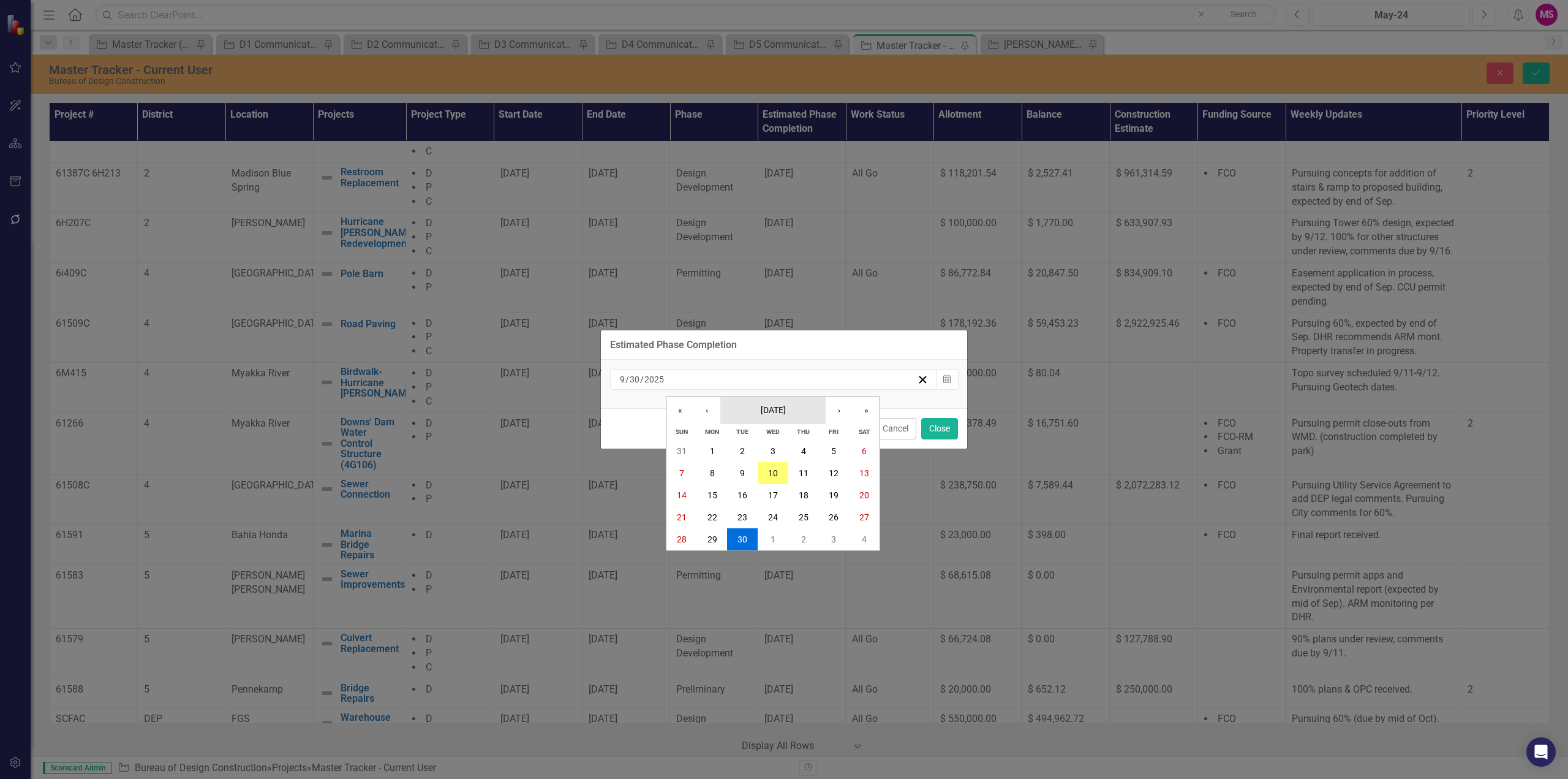
click at [781, 417] on button "[DATE]" at bounding box center [773, 410] width 105 height 27
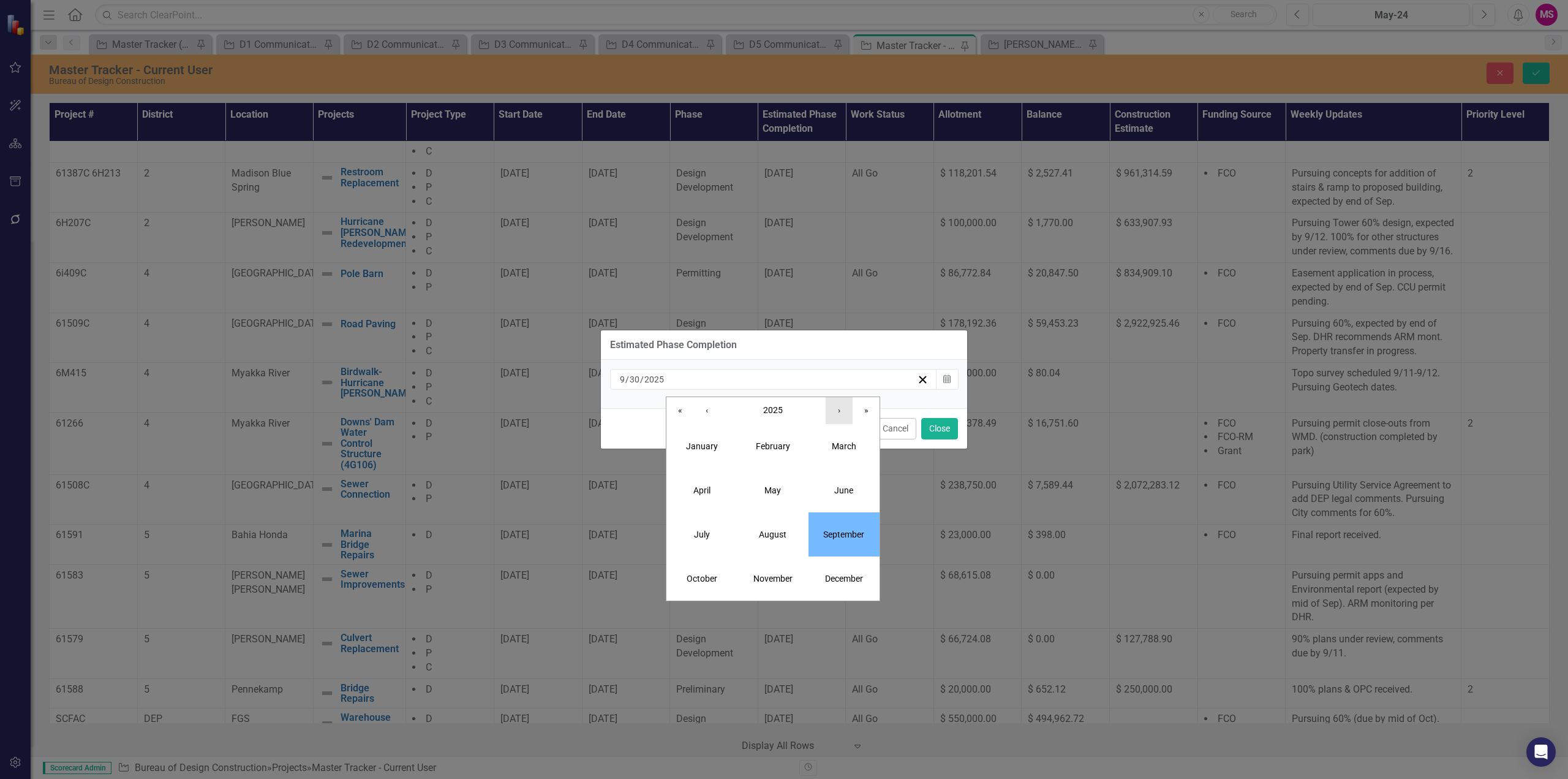
drag, startPoint x: 836, startPoint y: 410, endPoint x: 828, endPoint y: 417, distance: 10.6
click at [836, 410] on button "›" at bounding box center [839, 410] width 27 height 27
click at [828, 484] on button "June" at bounding box center [844, 490] width 71 height 44
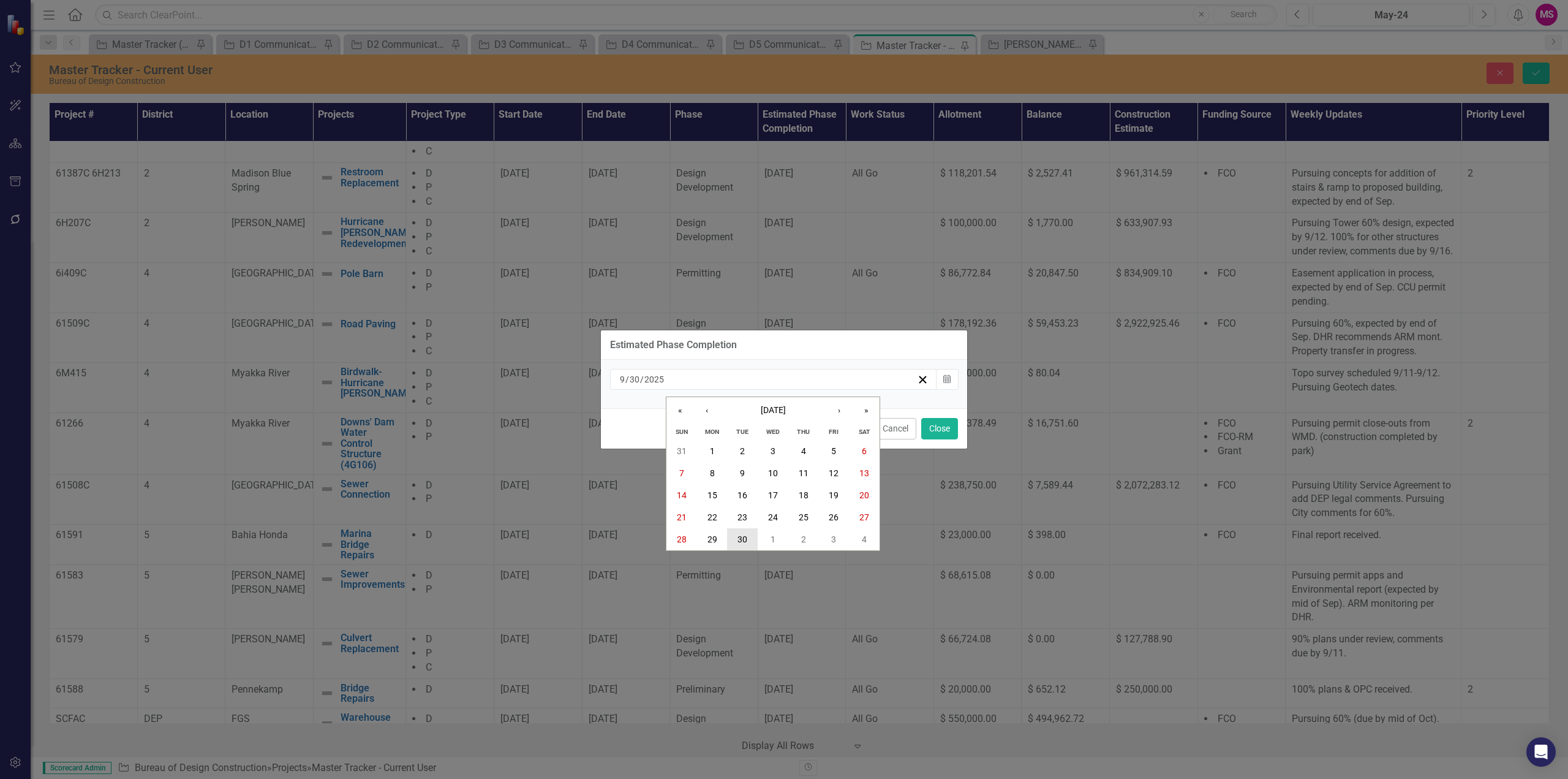
click at [742, 538] on abbr "30" at bounding box center [742, 539] width 10 height 10
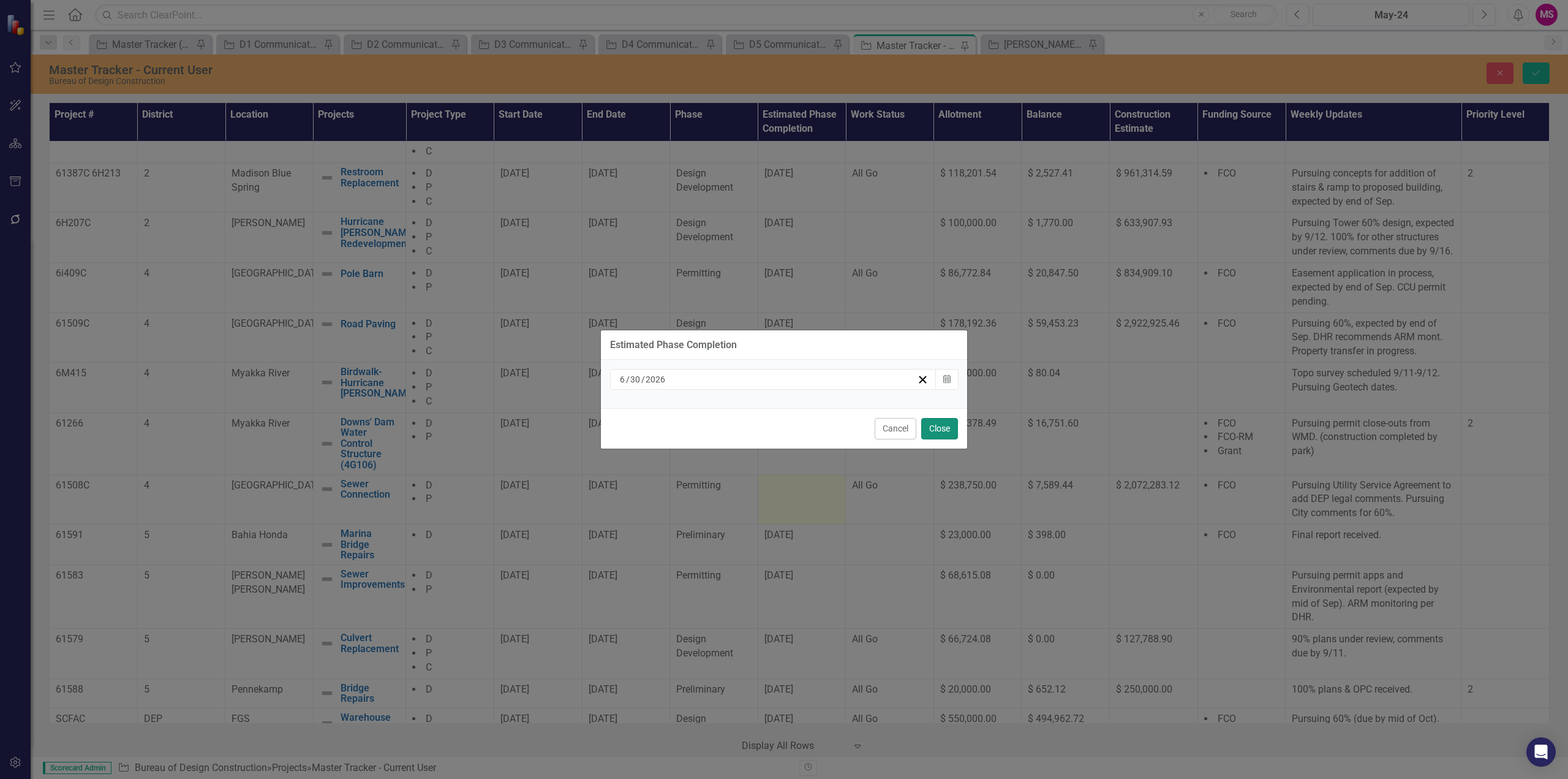
click at [943, 427] on button "Close" at bounding box center [940, 428] width 37 height 22
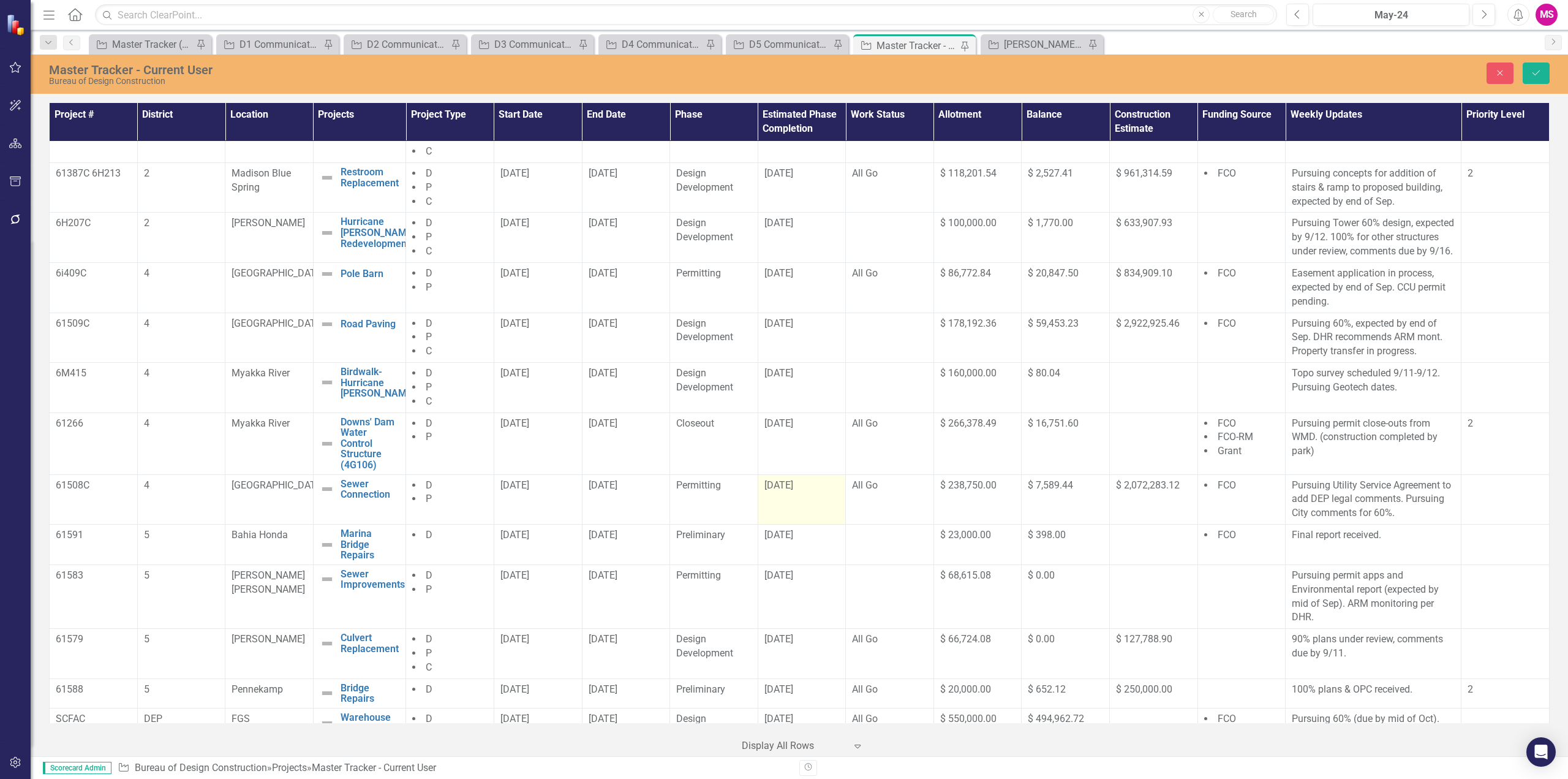
drag, startPoint x: 581, startPoint y: 515, endPoint x: 821, endPoint y: 513, distance: 240.0
click at [821, 513] on tr "61508C 4 Paynes Creek Sewer Connection Edit Edit Project Link Open Element D P …" at bounding box center [800, 499] width 1501 height 50
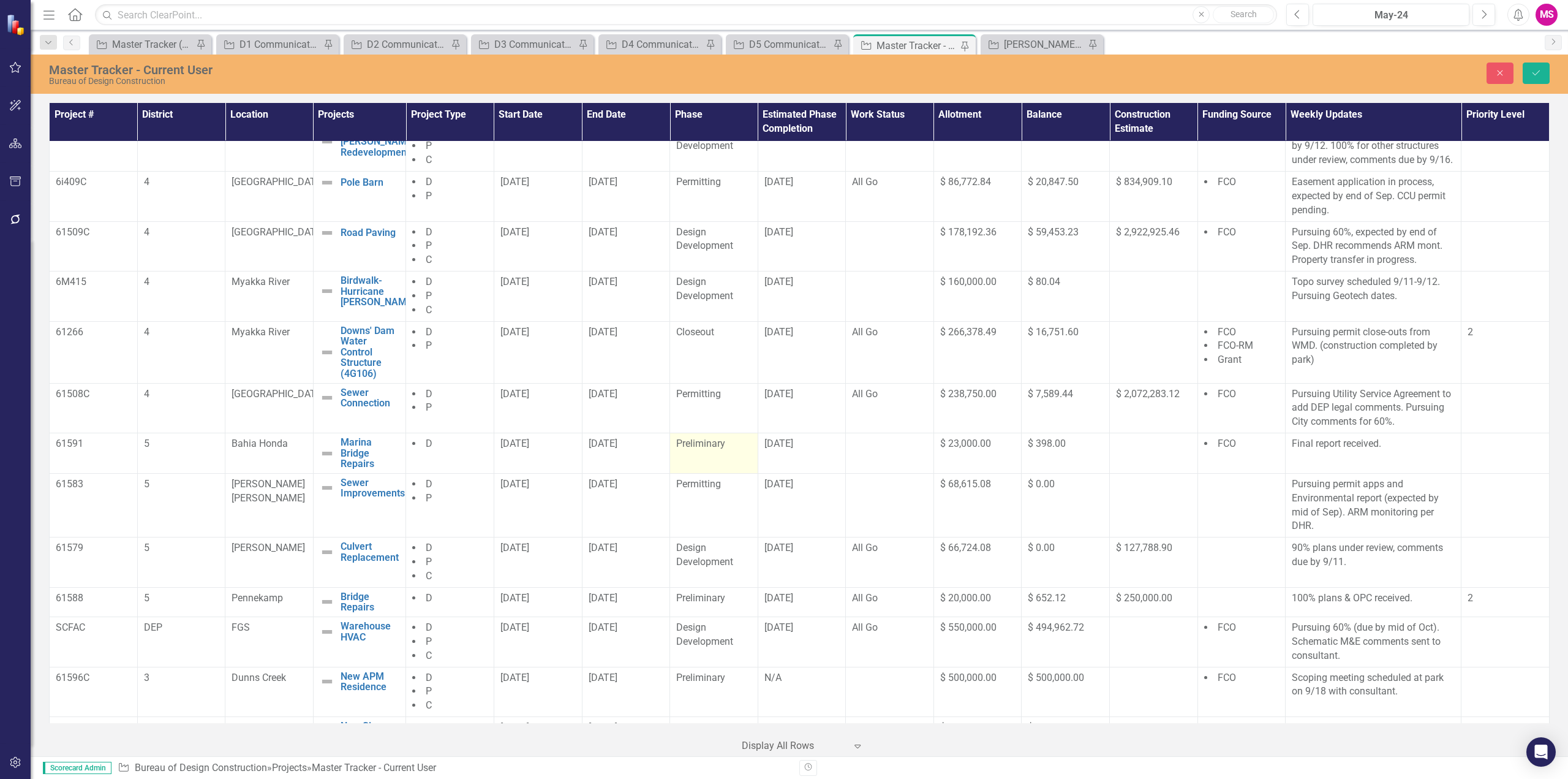
scroll to position [429, 0]
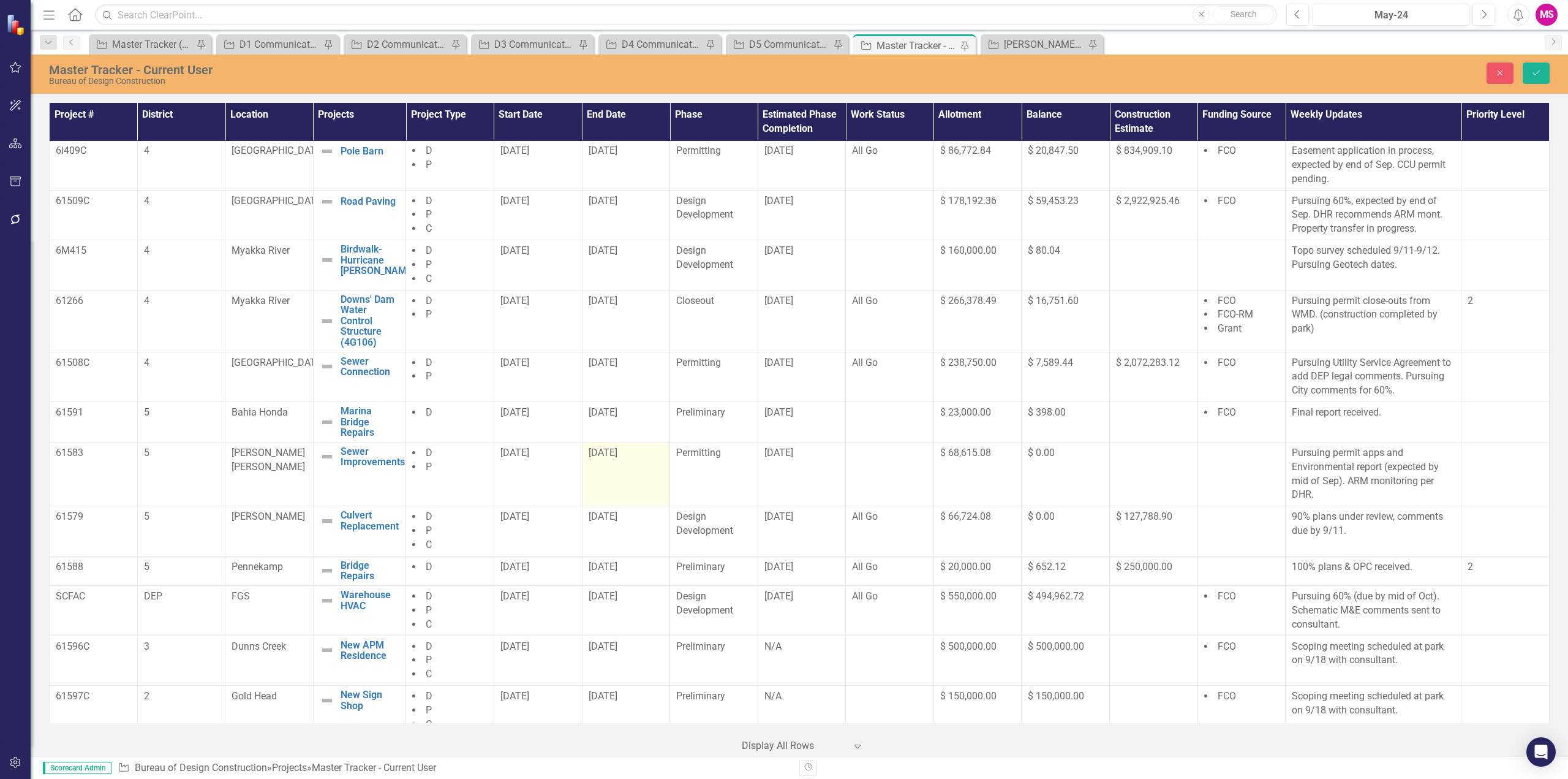
click at [616, 458] on span "[DATE]" at bounding box center [603, 453] width 29 height 11
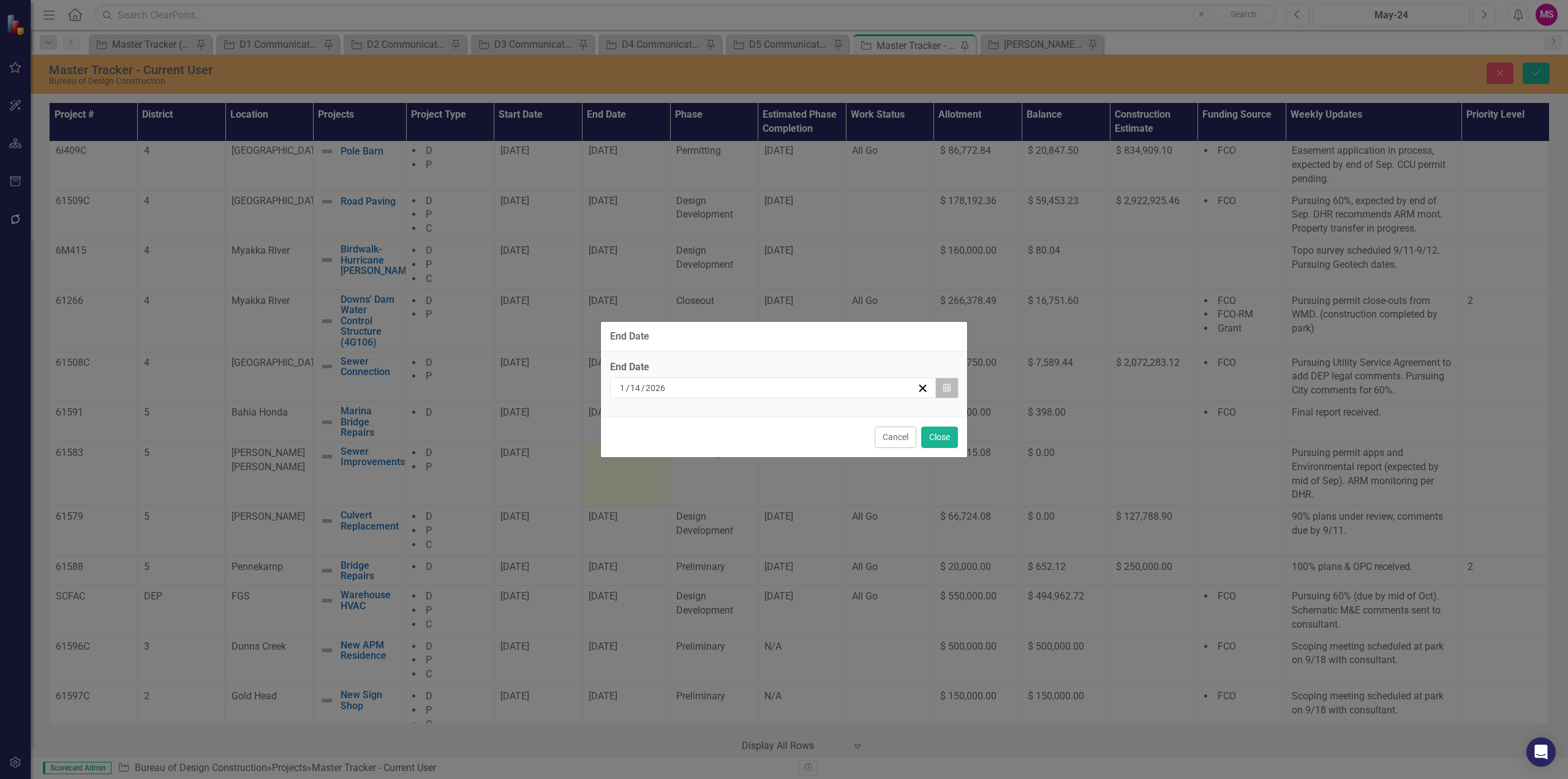
click at [948, 388] on icon "button" at bounding box center [947, 387] width 7 height 9
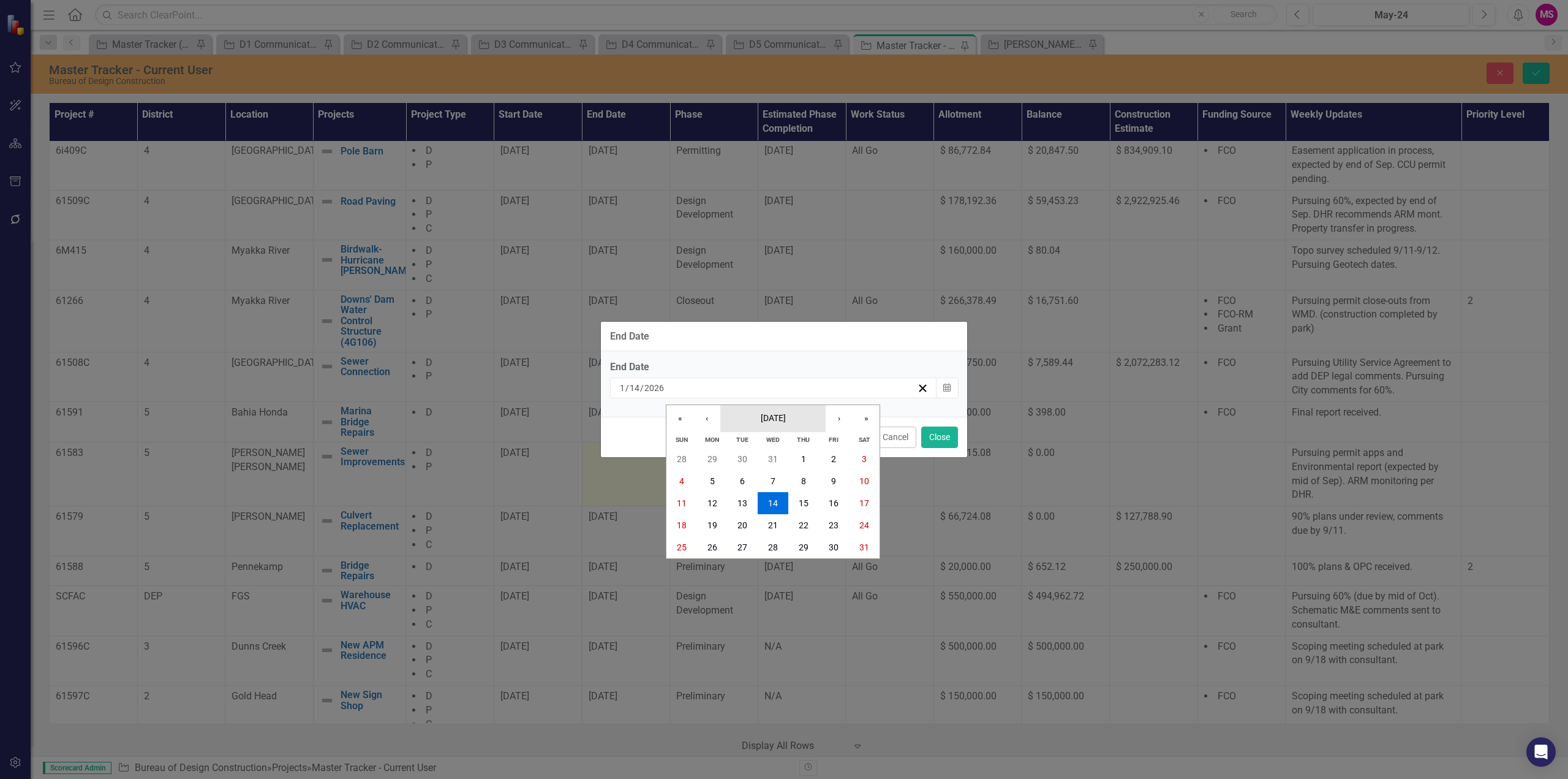
click at [779, 415] on span "[DATE]" at bounding box center [773, 418] width 25 height 10
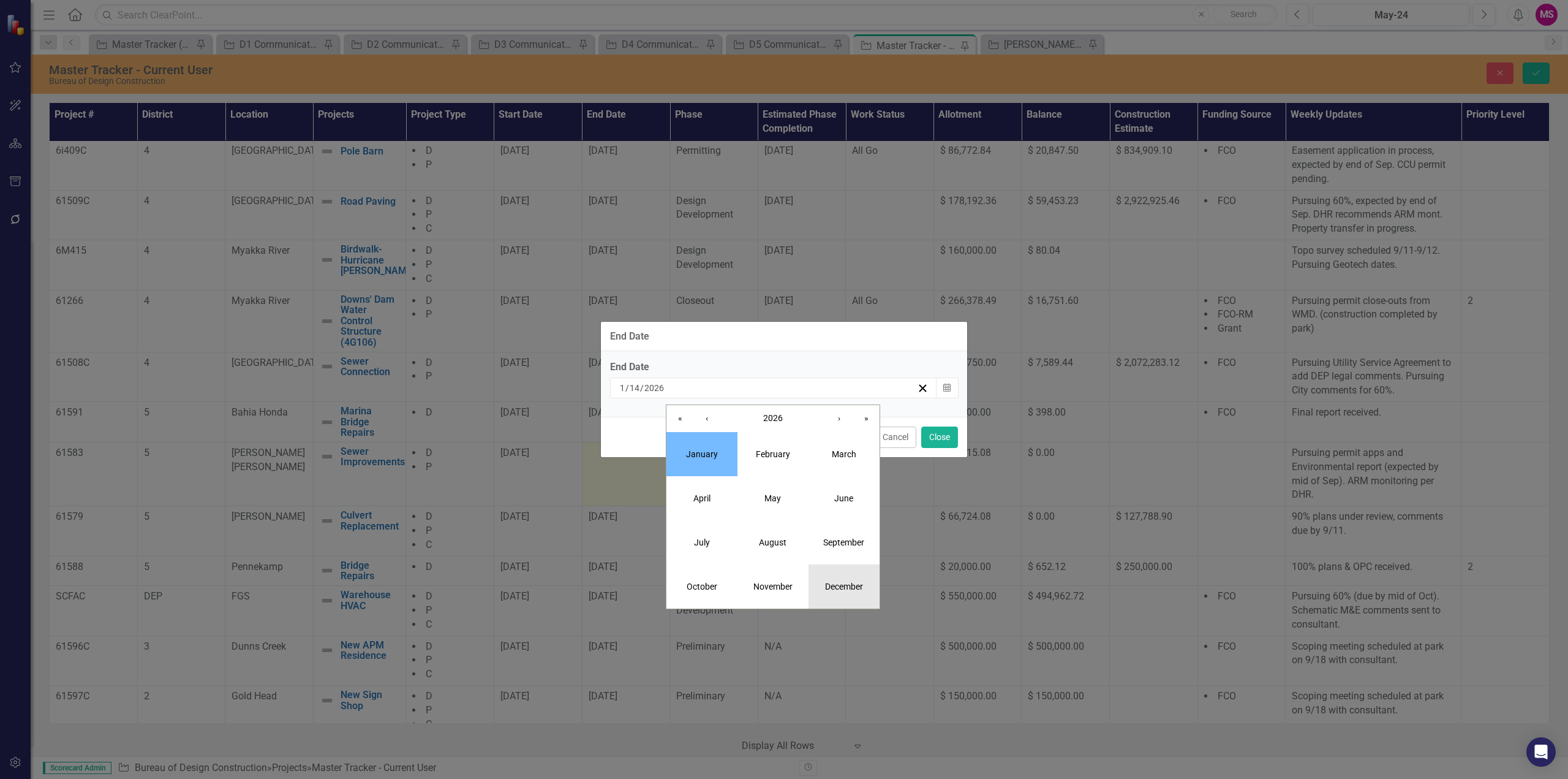
click at [855, 580] on button "December" at bounding box center [844, 586] width 71 height 44
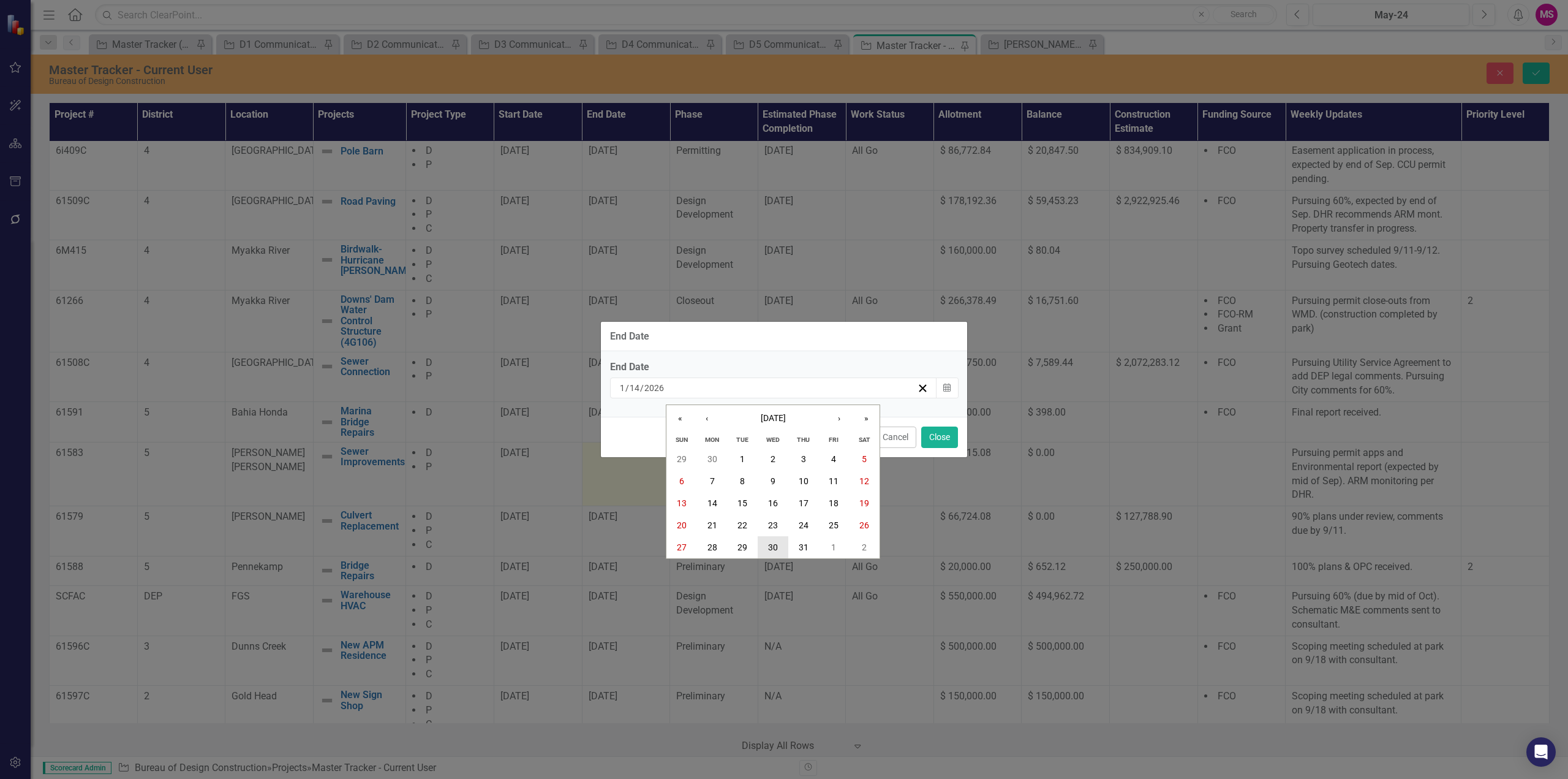
click at [787, 544] on button "30" at bounding box center [773, 547] width 31 height 22
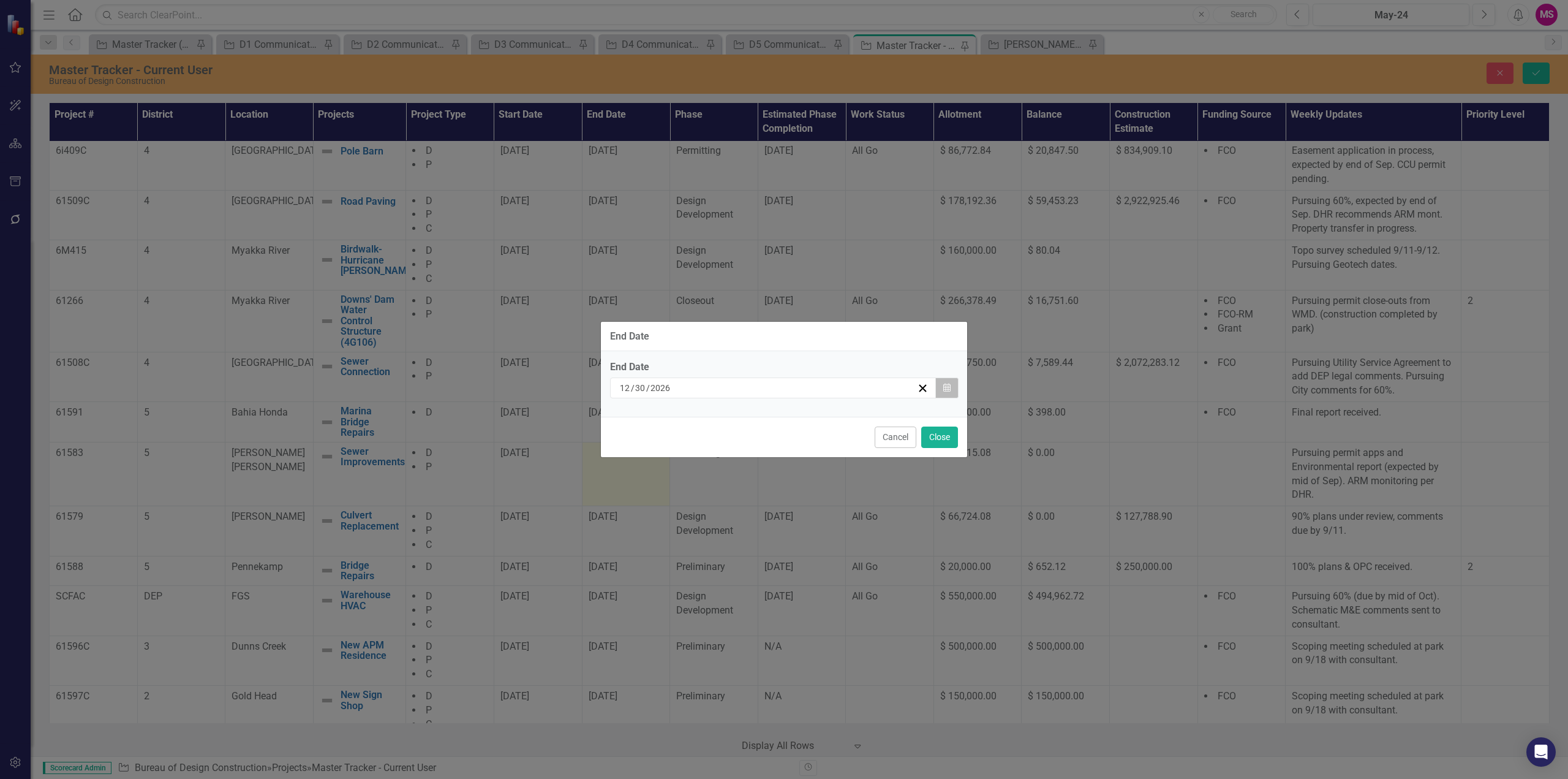
click at [950, 384] on icon "Calendar" at bounding box center [947, 388] width 7 height 9
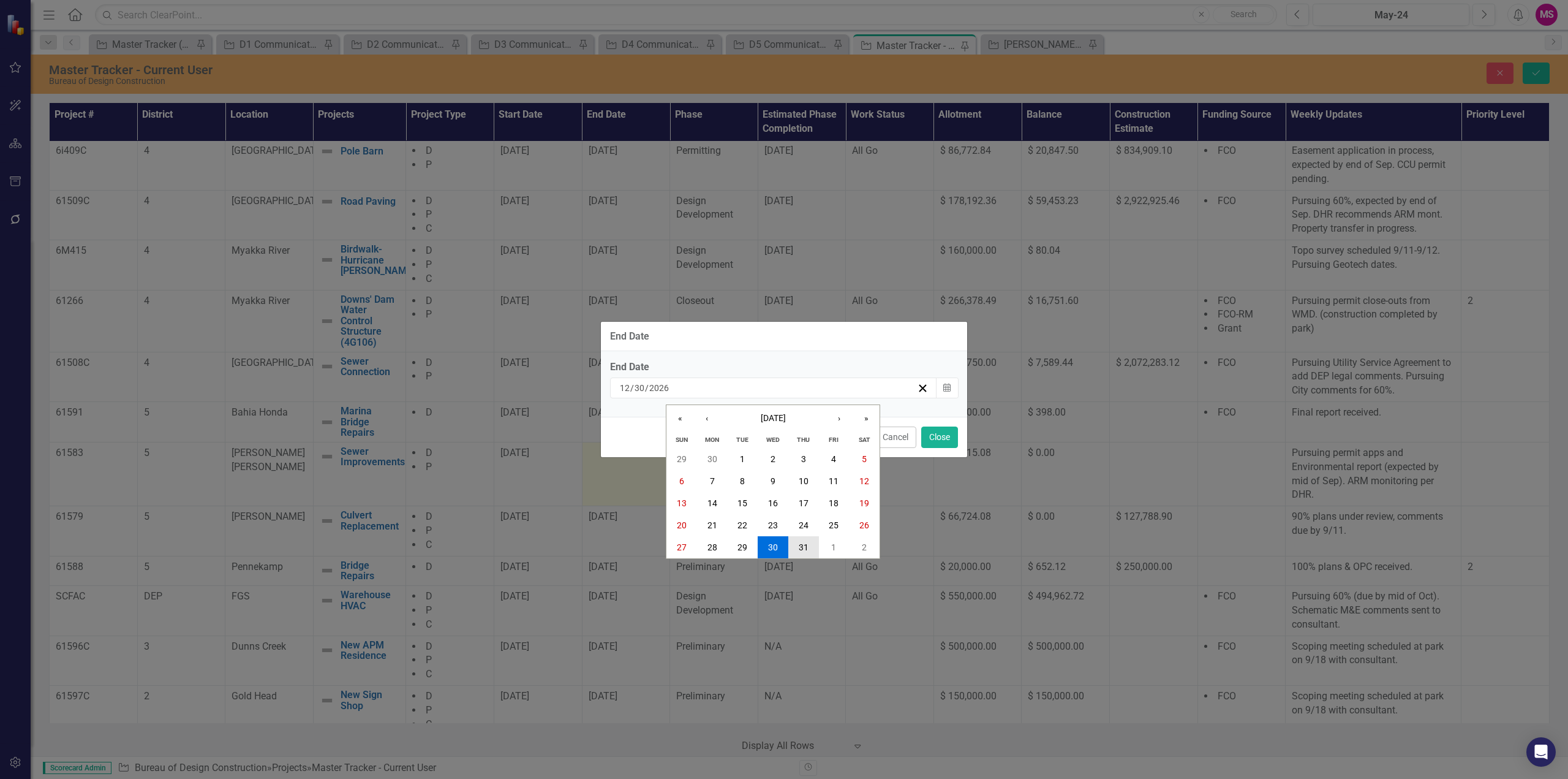
click at [803, 544] on abbr "31" at bounding box center [804, 547] width 10 height 10
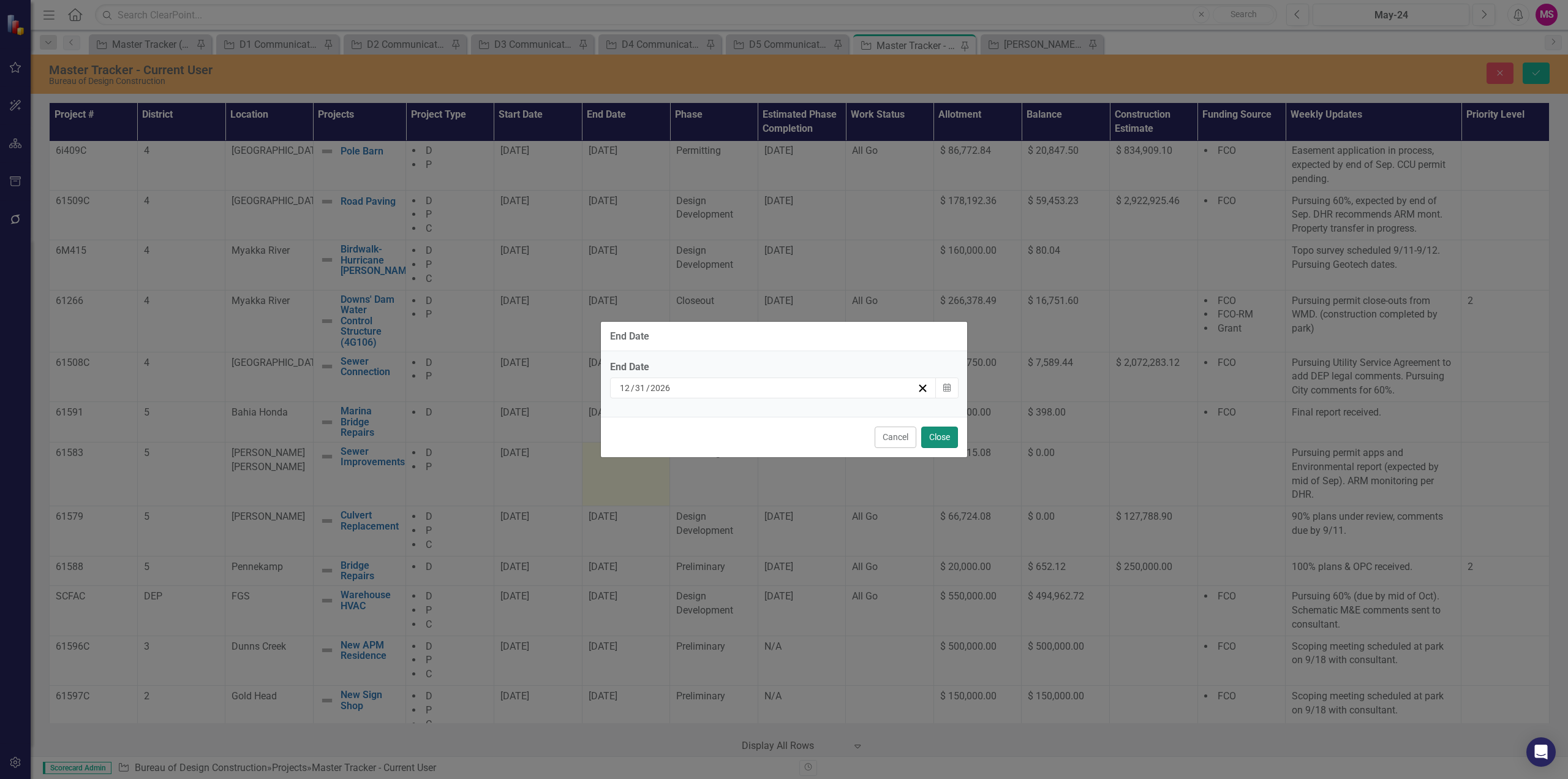
click at [938, 435] on button "Close" at bounding box center [940, 437] width 37 height 22
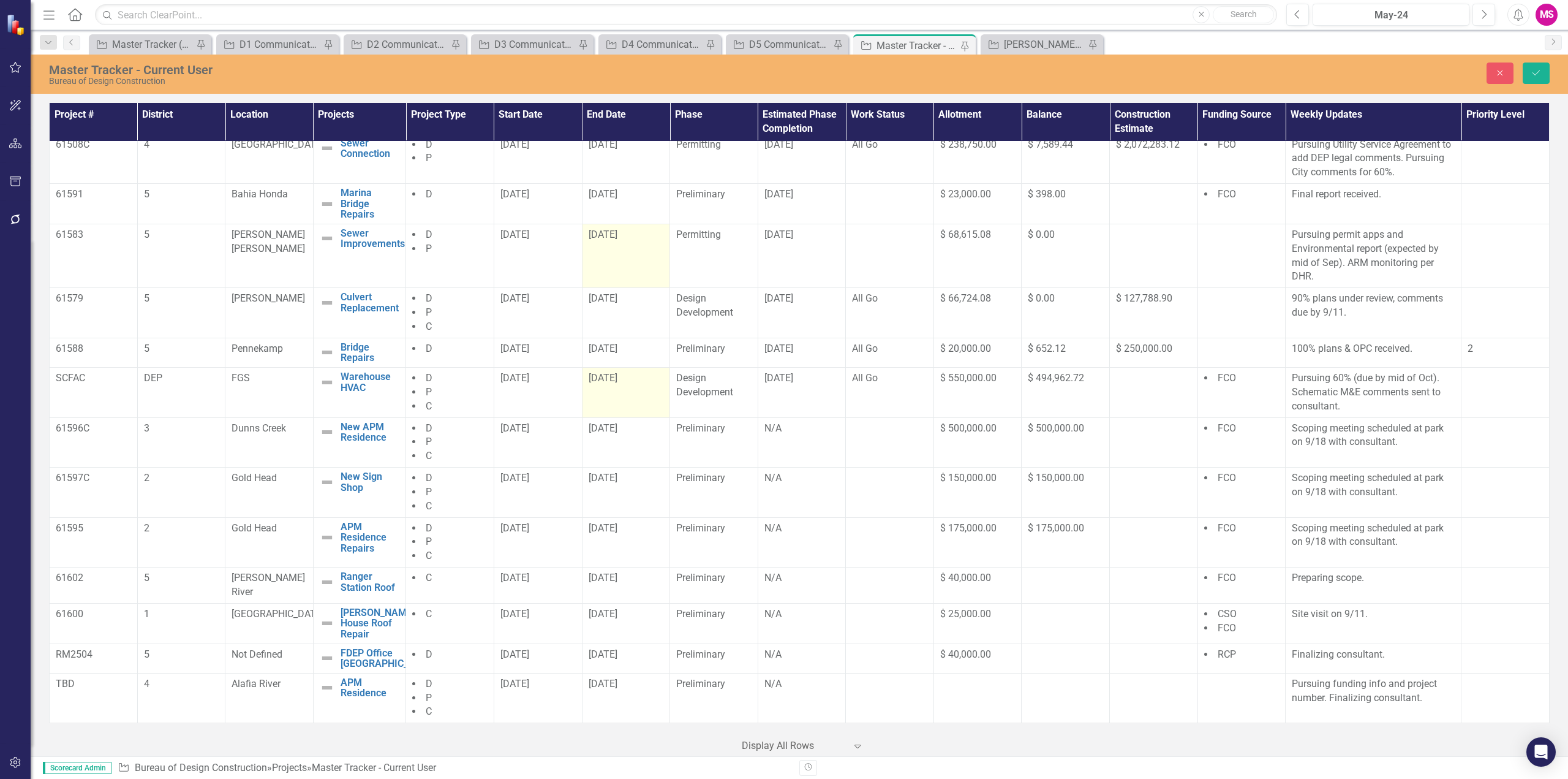
scroll to position [654, 0]
click at [787, 384] on span "[DATE]" at bounding box center [779, 377] width 29 height 11
click at [774, 384] on span "[DATE]" at bounding box center [779, 377] width 29 height 11
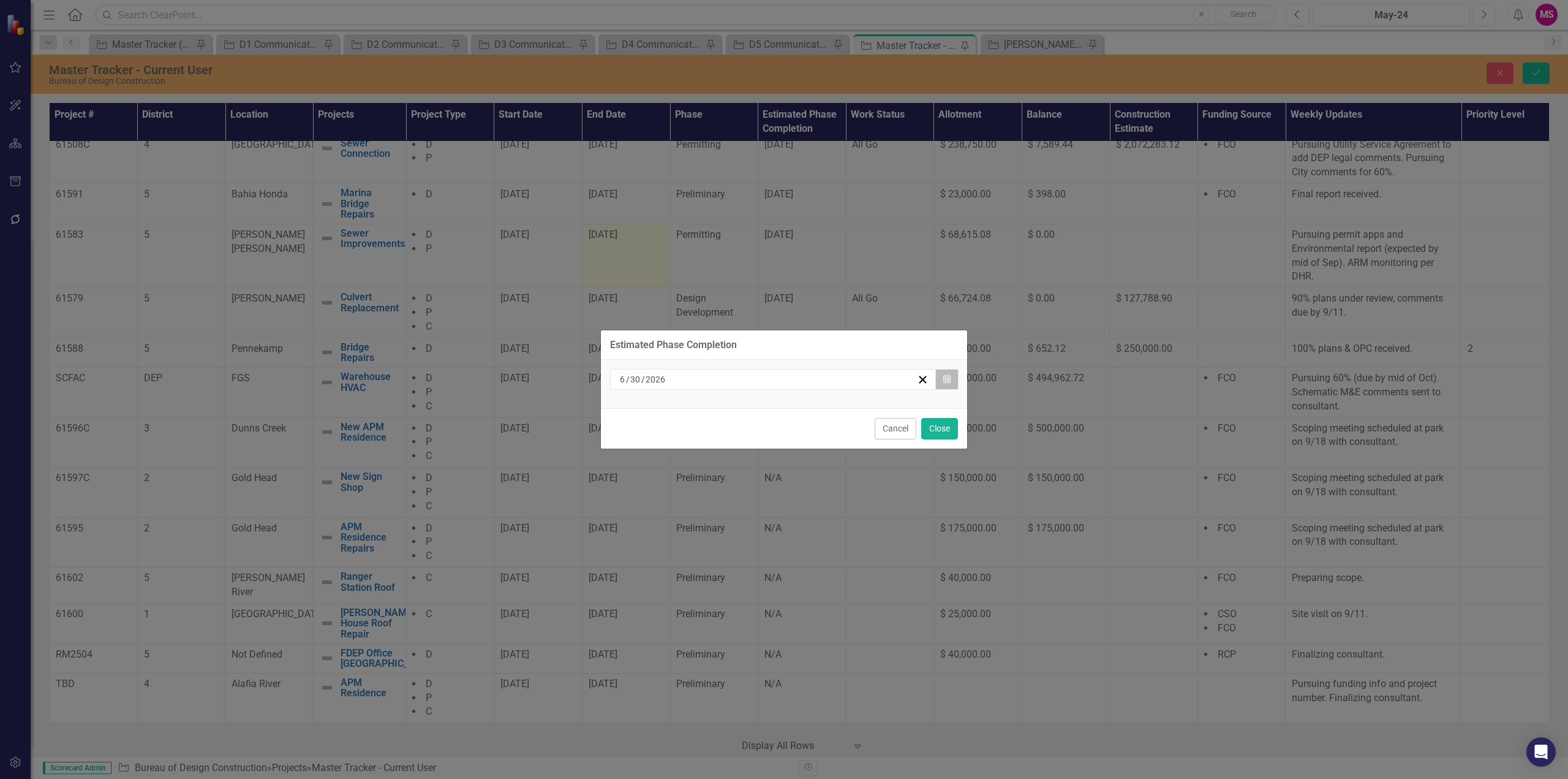
click at [945, 377] on icon "Calendar" at bounding box center [947, 379] width 7 height 9
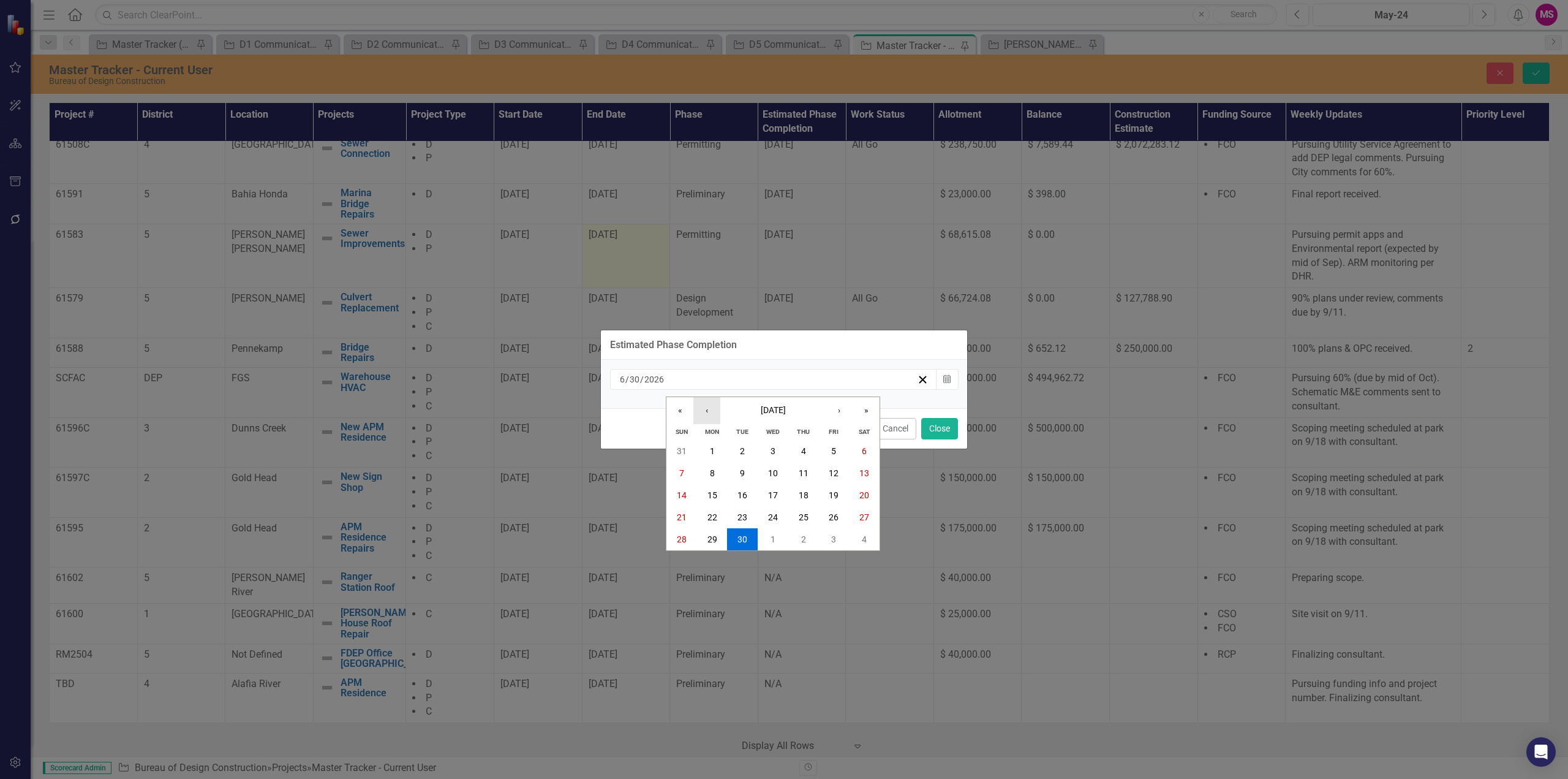
click at [710, 408] on button "‹" at bounding box center [707, 410] width 27 height 27
click at [830, 539] on abbr "29" at bounding box center [834, 539] width 10 height 10
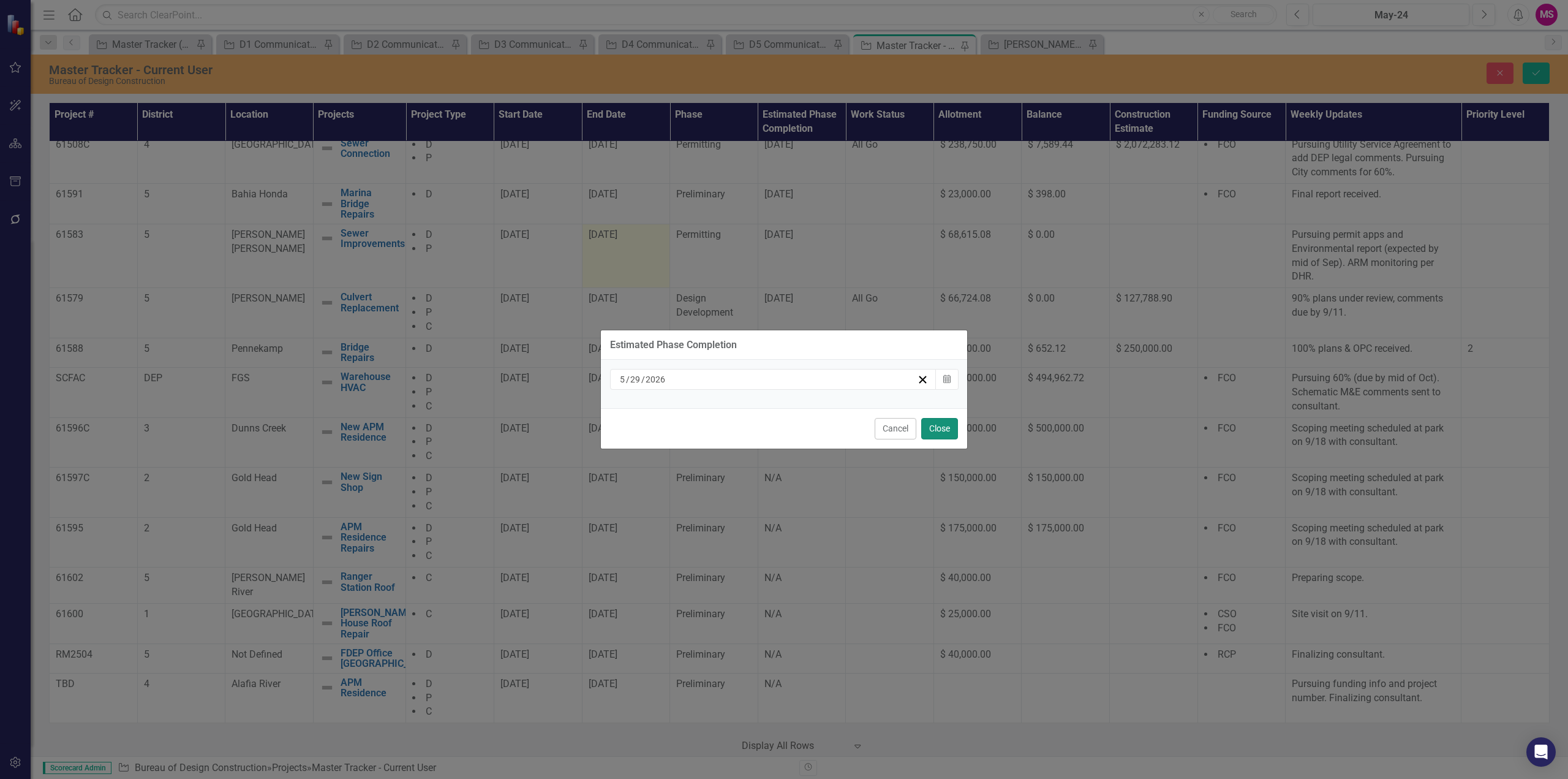
click at [947, 433] on button "Close" at bounding box center [940, 428] width 37 height 22
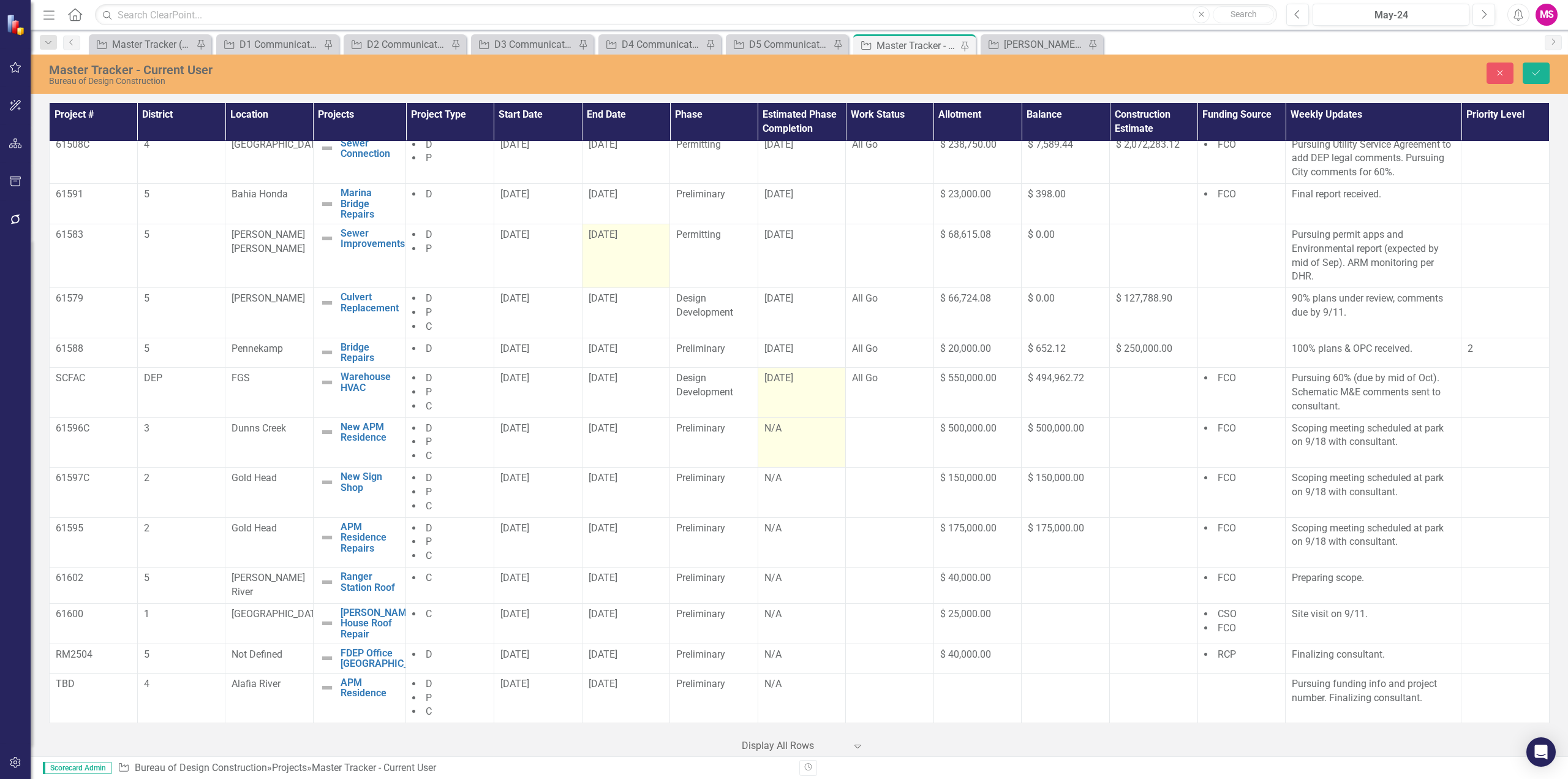
click at [791, 435] on div "N/A" at bounding box center [802, 429] width 75 height 14
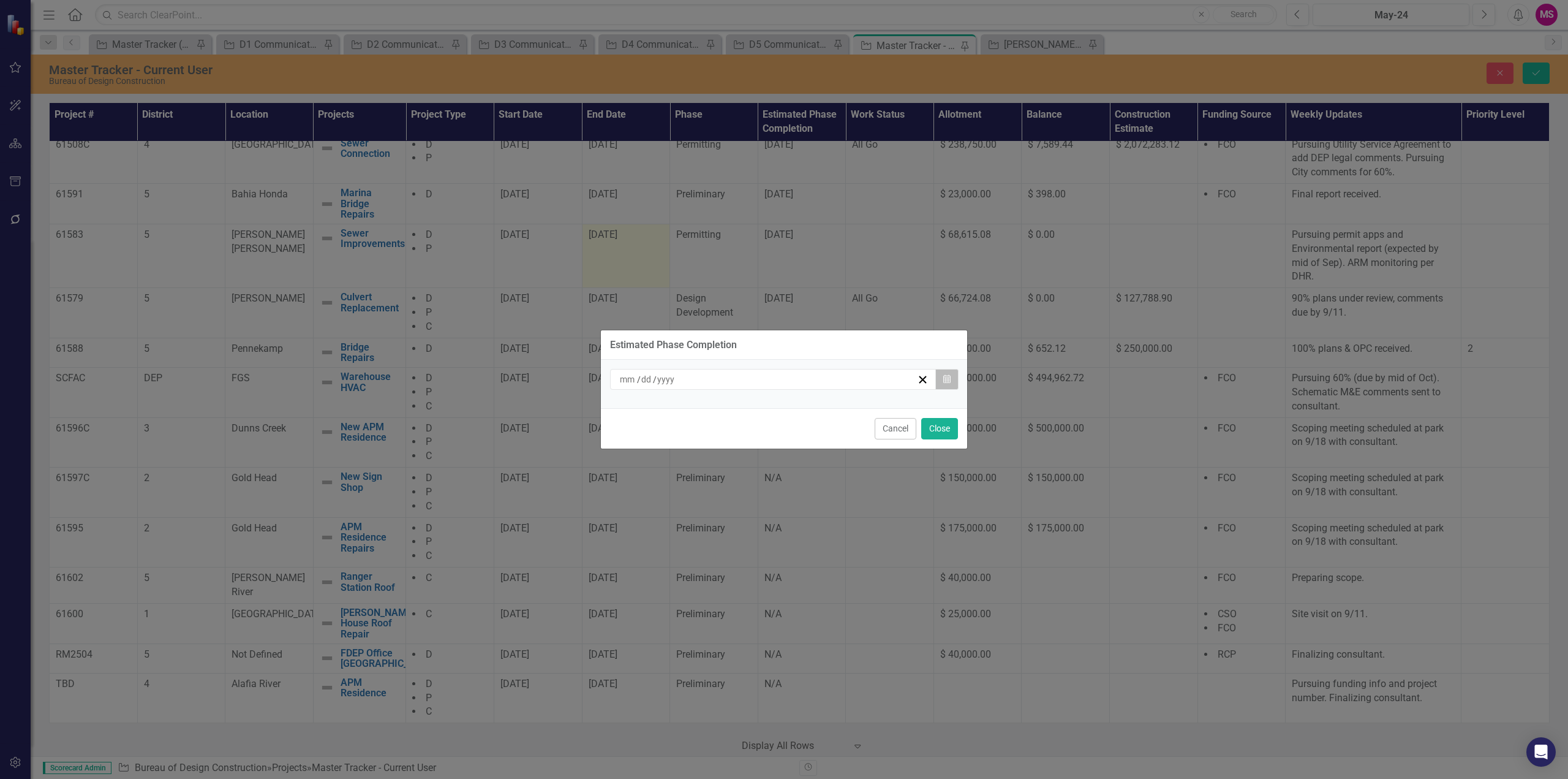
click at [942, 379] on button "Calendar" at bounding box center [947, 379] width 23 height 21
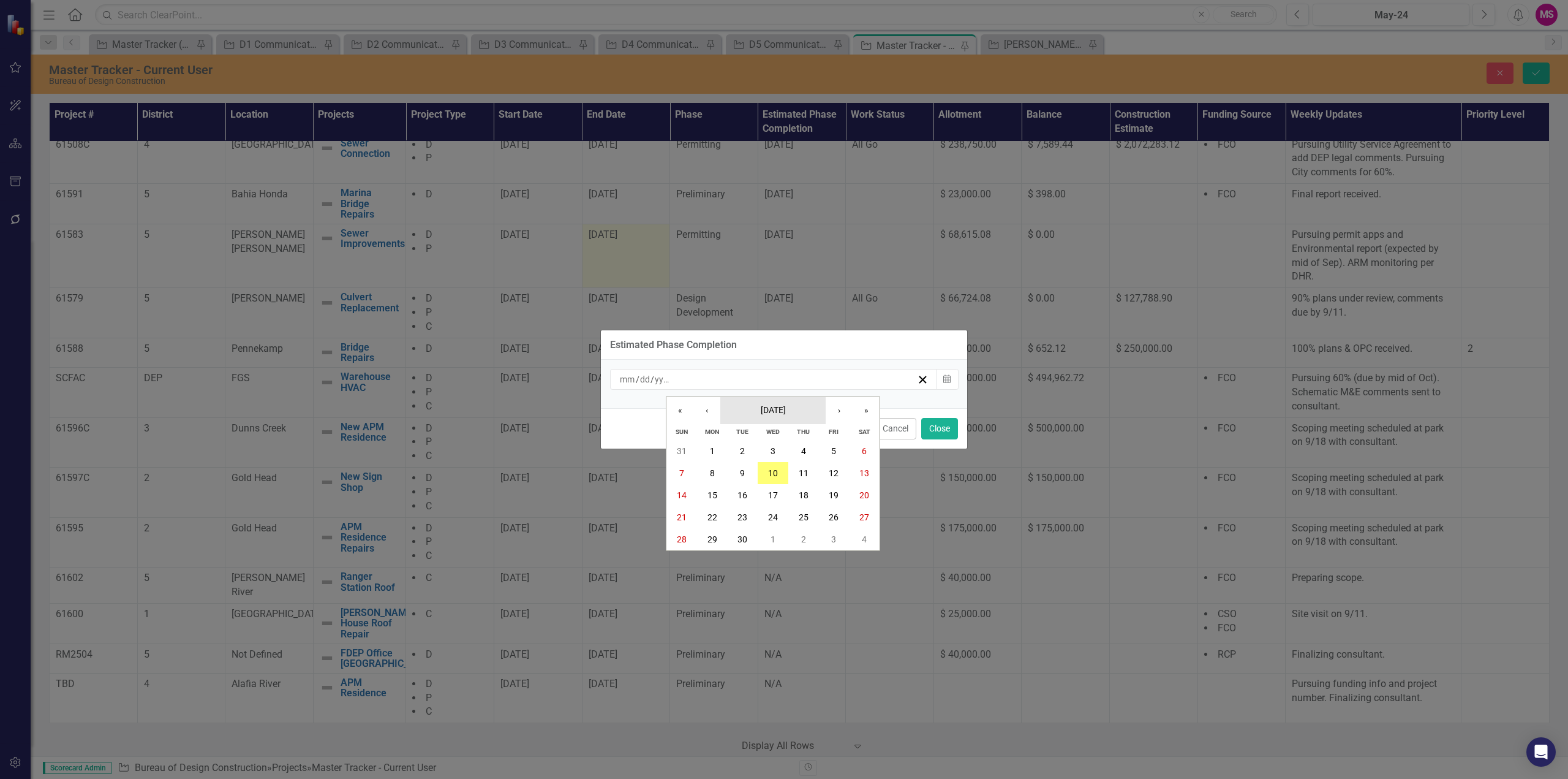
click at [761, 408] on span "[DATE]" at bounding box center [773, 410] width 25 height 10
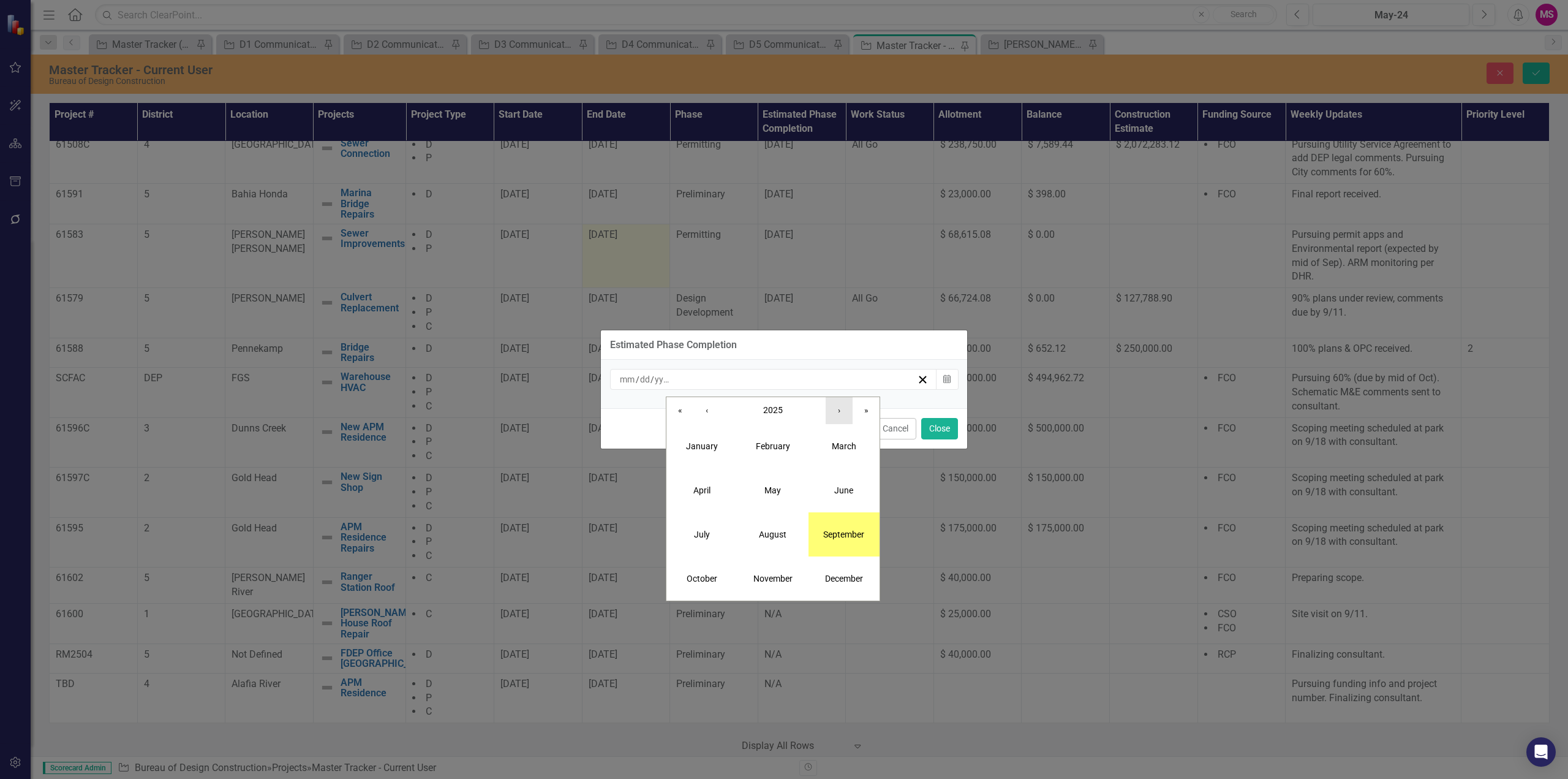
click at [839, 410] on button "›" at bounding box center [839, 410] width 27 height 27
click at [840, 485] on abbr "June" at bounding box center [844, 490] width 19 height 10
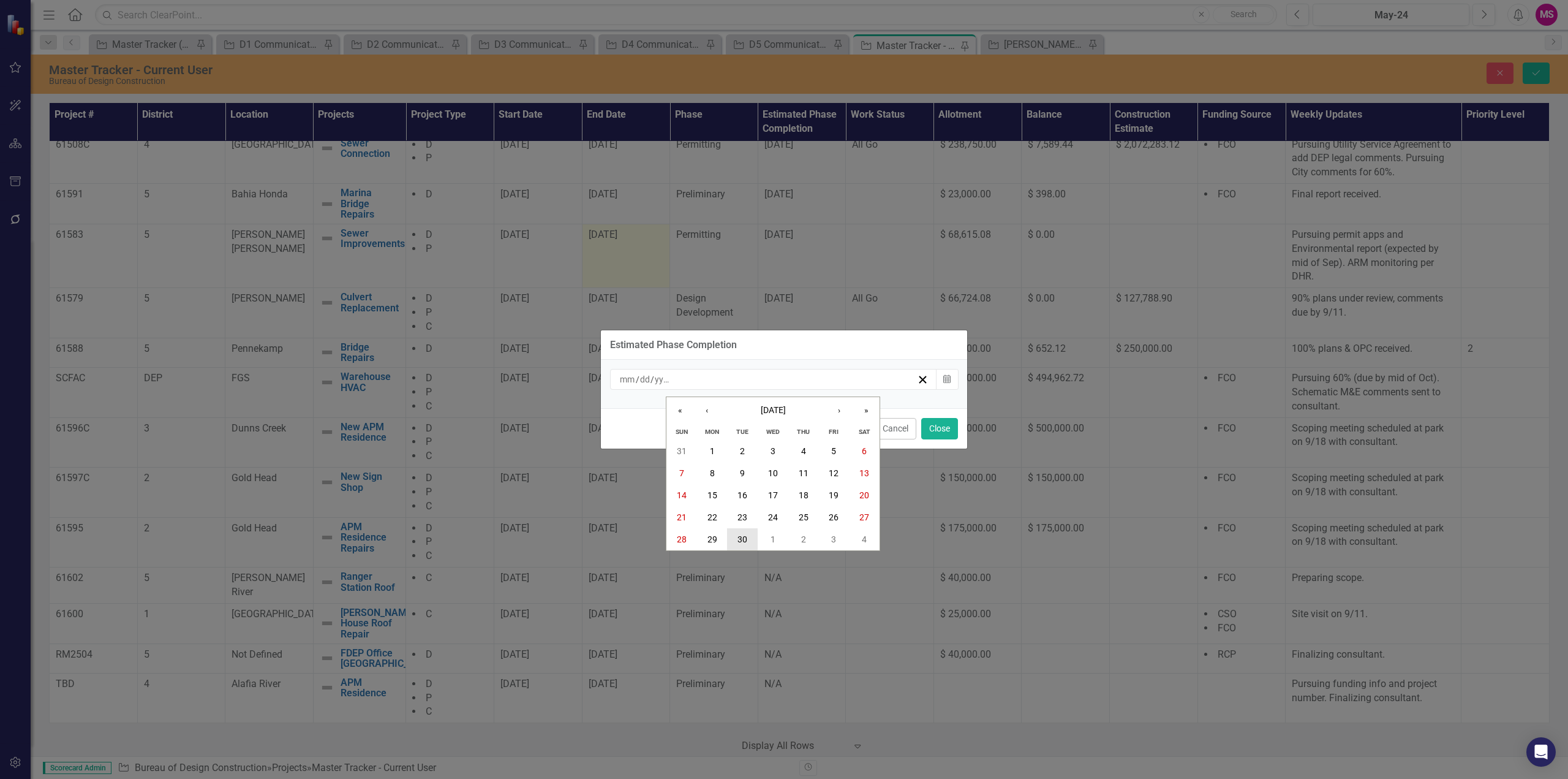
click at [739, 534] on abbr "30" at bounding box center [742, 539] width 10 height 10
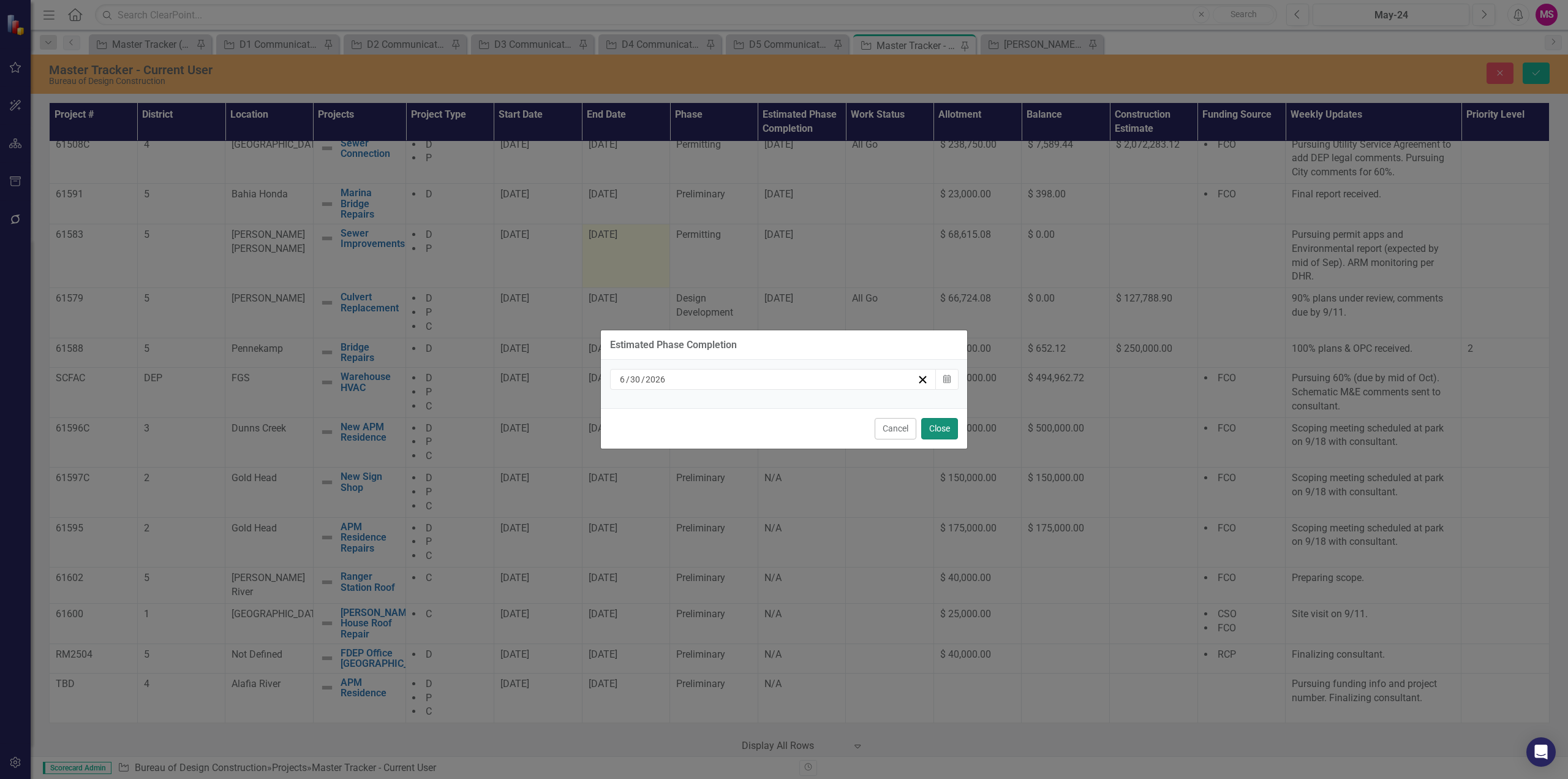
click at [945, 425] on button "Close" at bounding box center [940, 428] width 37 height 22
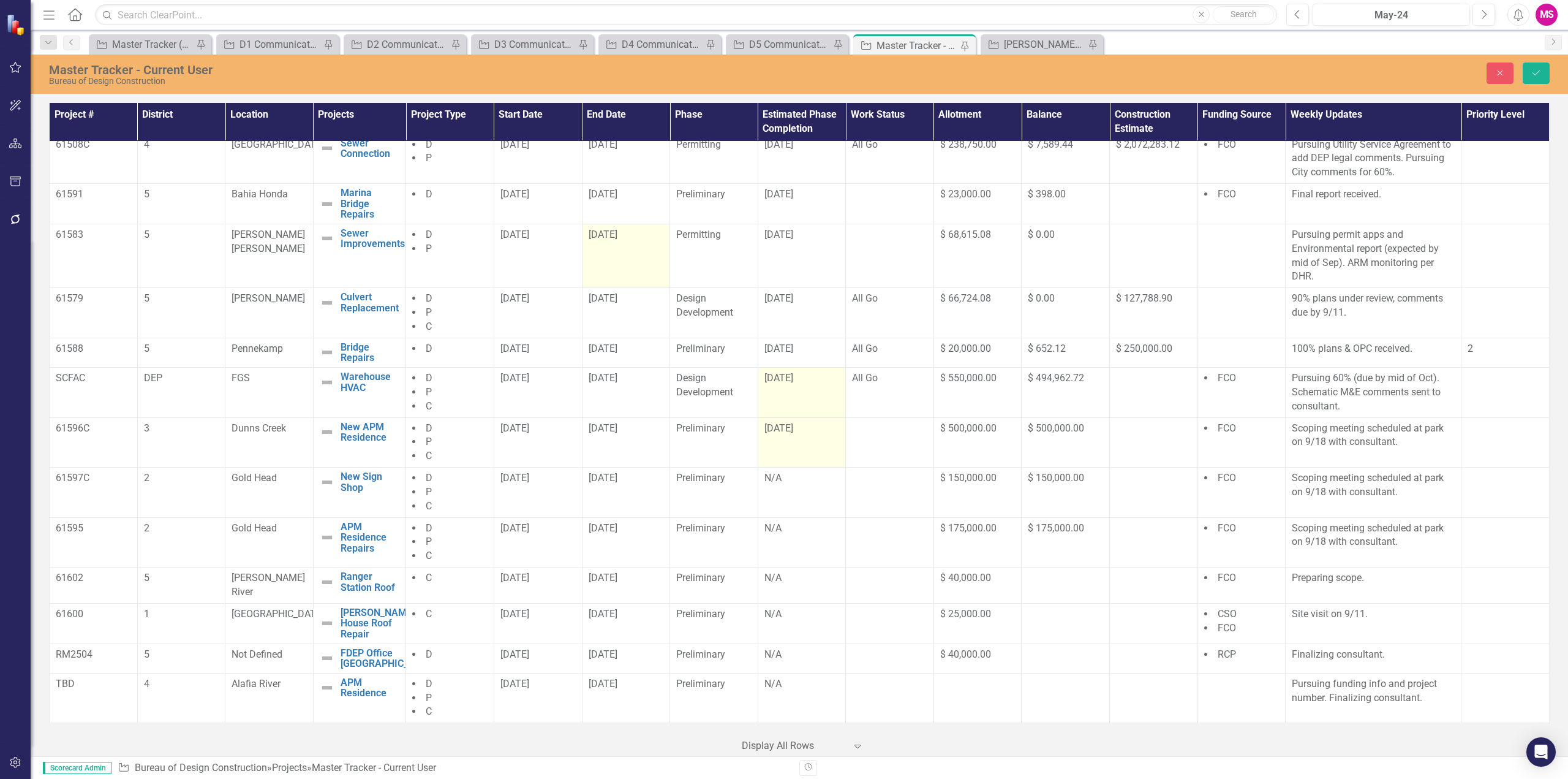
click at [781, 434] on span "[DATE]" at bounding box center [779, 428] width 29 height 11
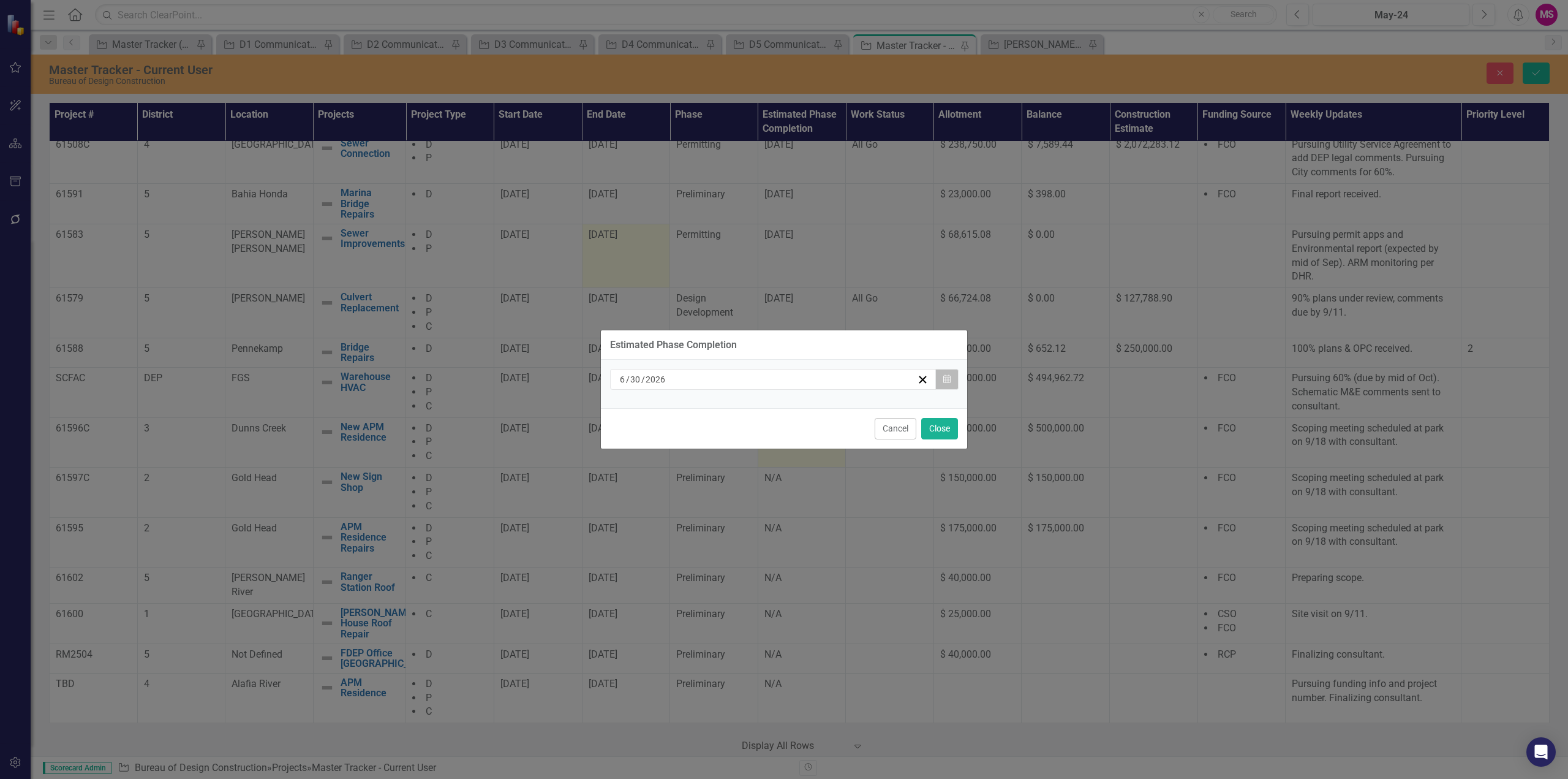
click at [949, 379] on icon "Calendar" at bounding box center [947, 379] width 7 height 9
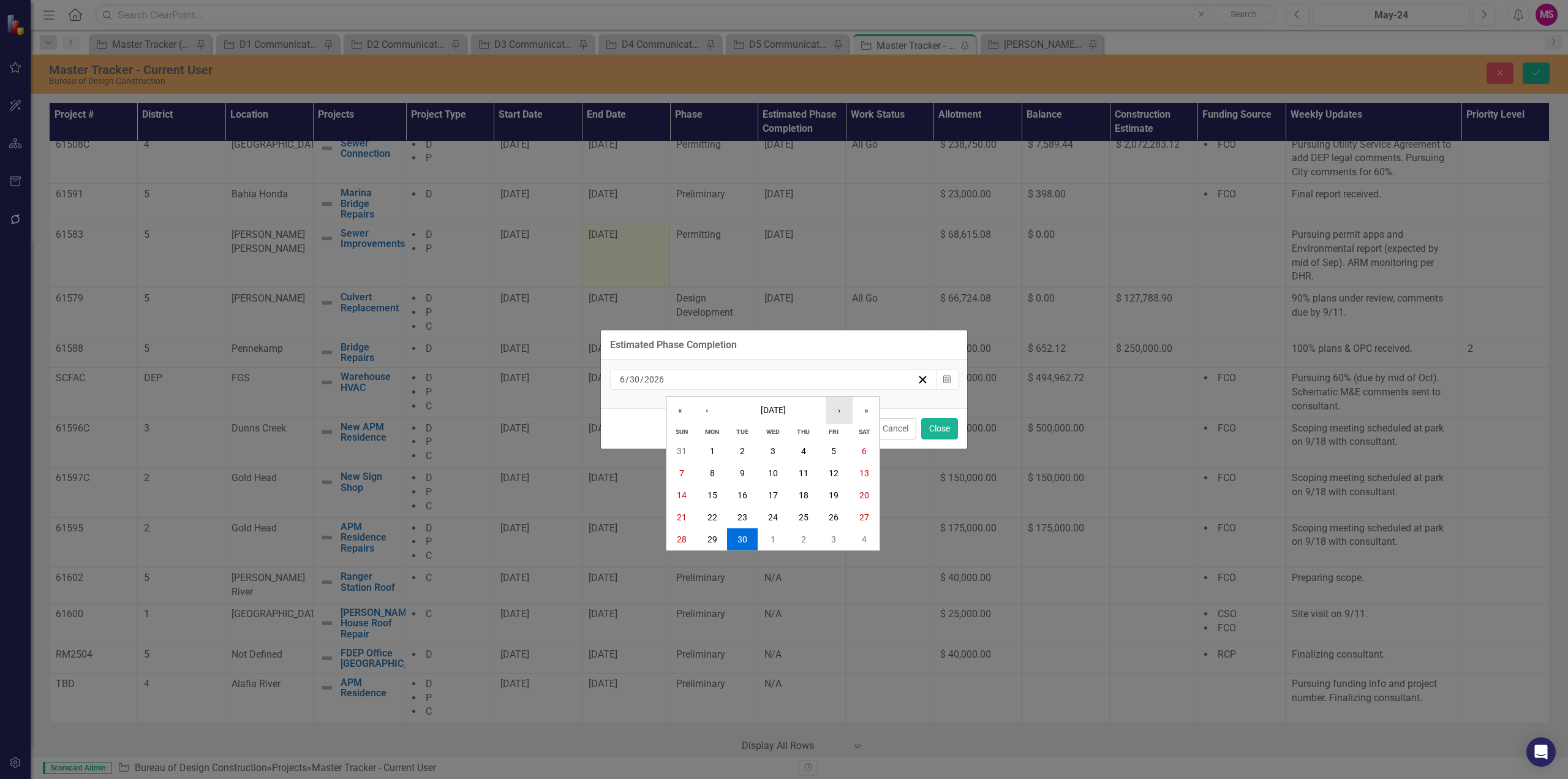
click at [839, 410] on button "›" at bounding box center [839, 410] width 27 height 27
click at [842, 408] on button "›" at bounding box center [839, 410] width 27 height 27
click at [711, 560] on abbr "31" at bounding box center [712, 562] width 10 height 10
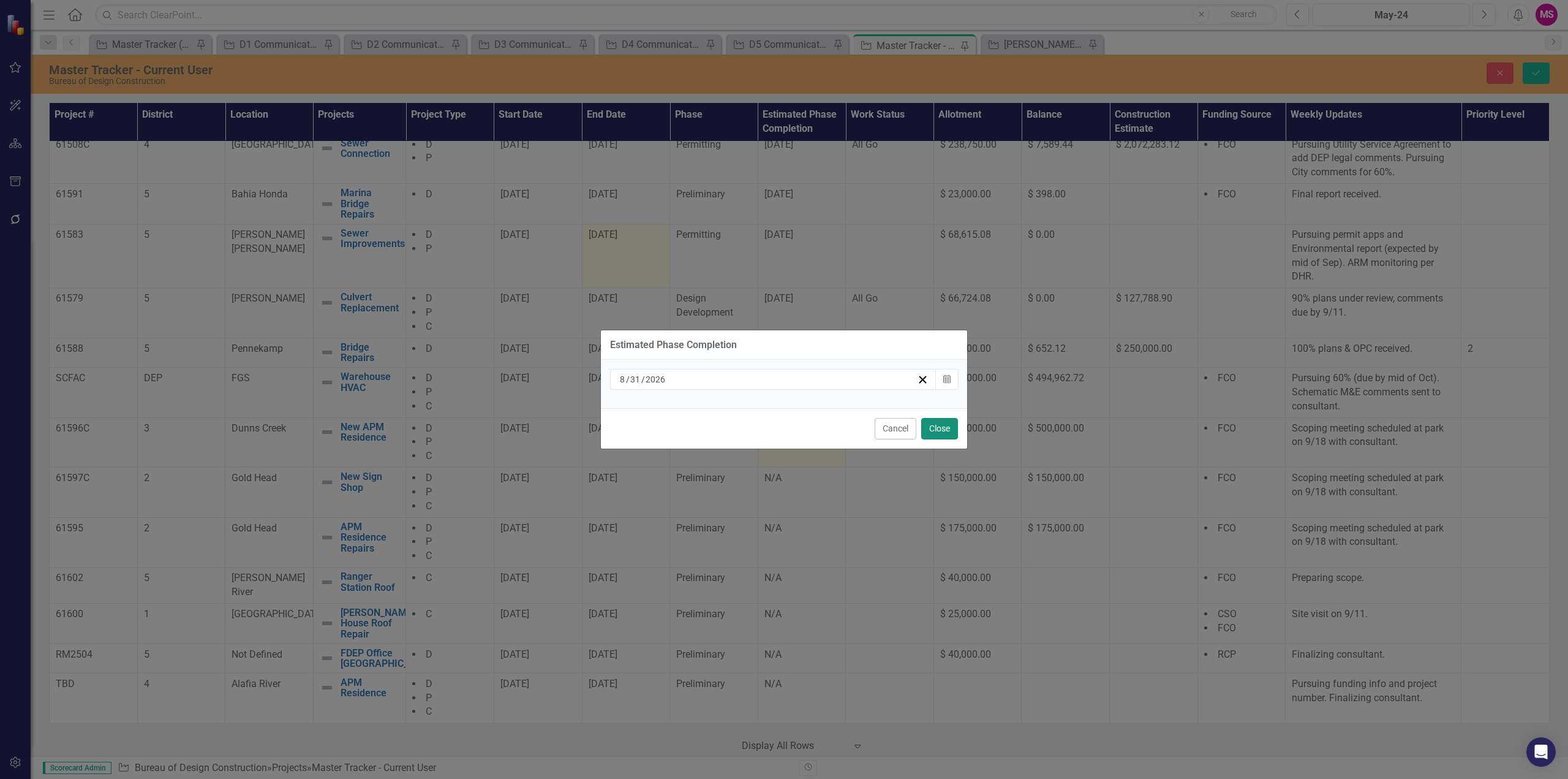
click at [950, 427] on button "Close" at bounding box center [940, 428] width 37 height 22
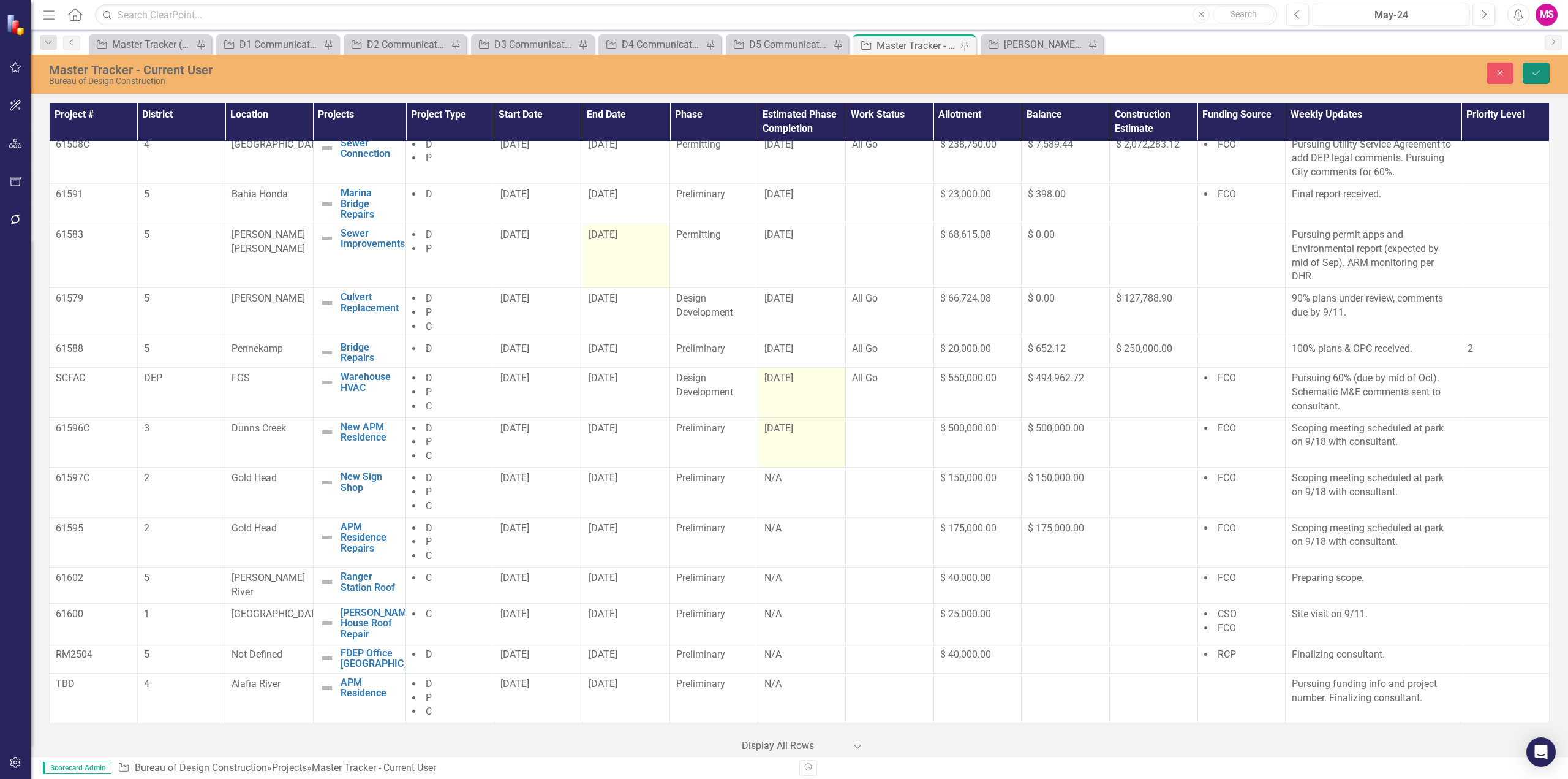
click at [1535, 69] on icon "Save" at bounding box center [1536, 73] width 11 height 9
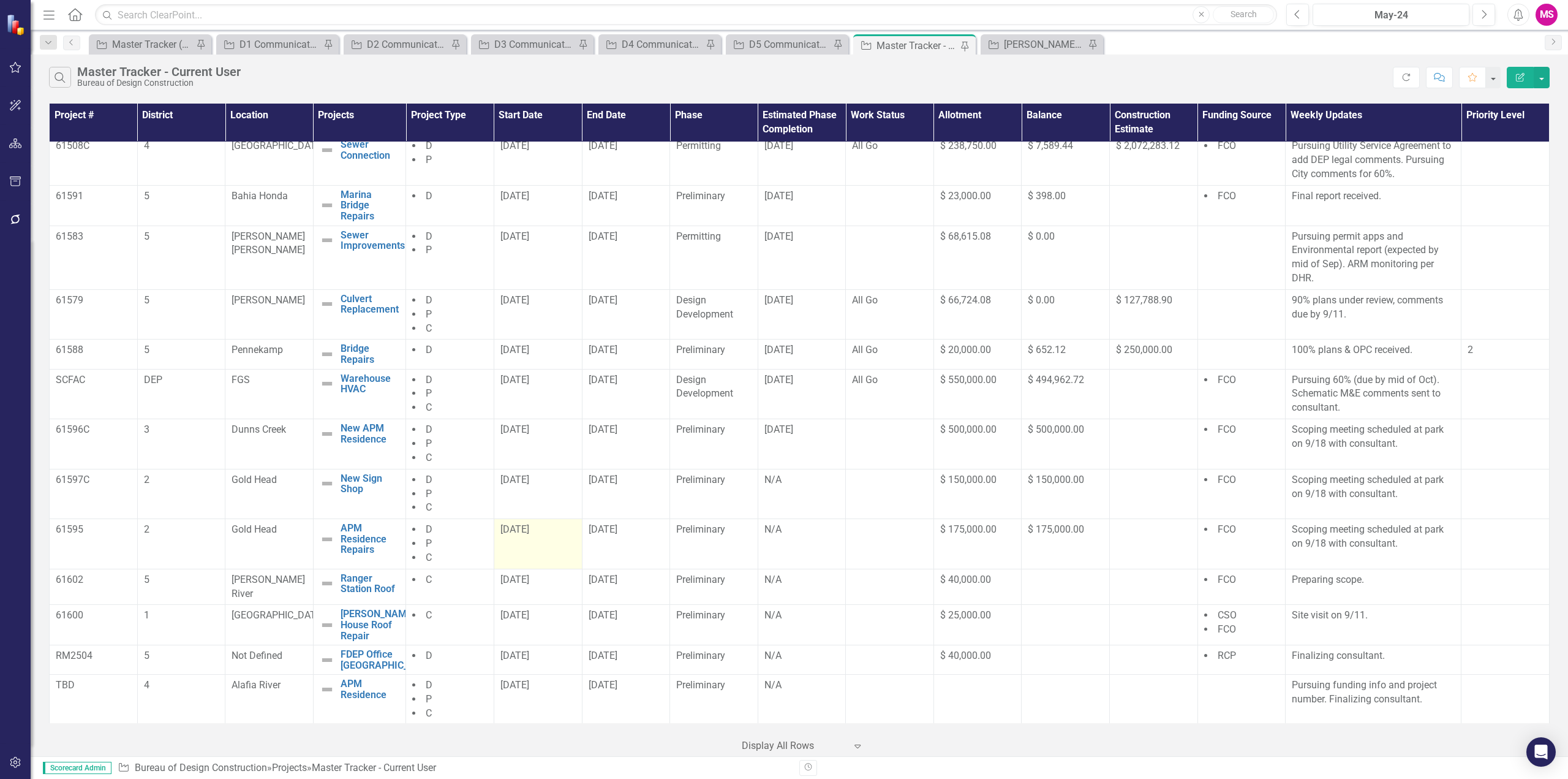
scroll to position [655, 0]
drag, startPoint x: 812, startPoint y: 443, endPoint x: 573, endPoint y: 444, distance: 239.0
click at [574, 448] on tr "61596C 3 Dunns Creek New APM Residence Edit Edit Project Link Open Element D P …" at bounding box center [800, 443] width 1501 height 50
click at [601, 485] on div "[DATE]" at bounding box center [626, 478] width 75 height 14
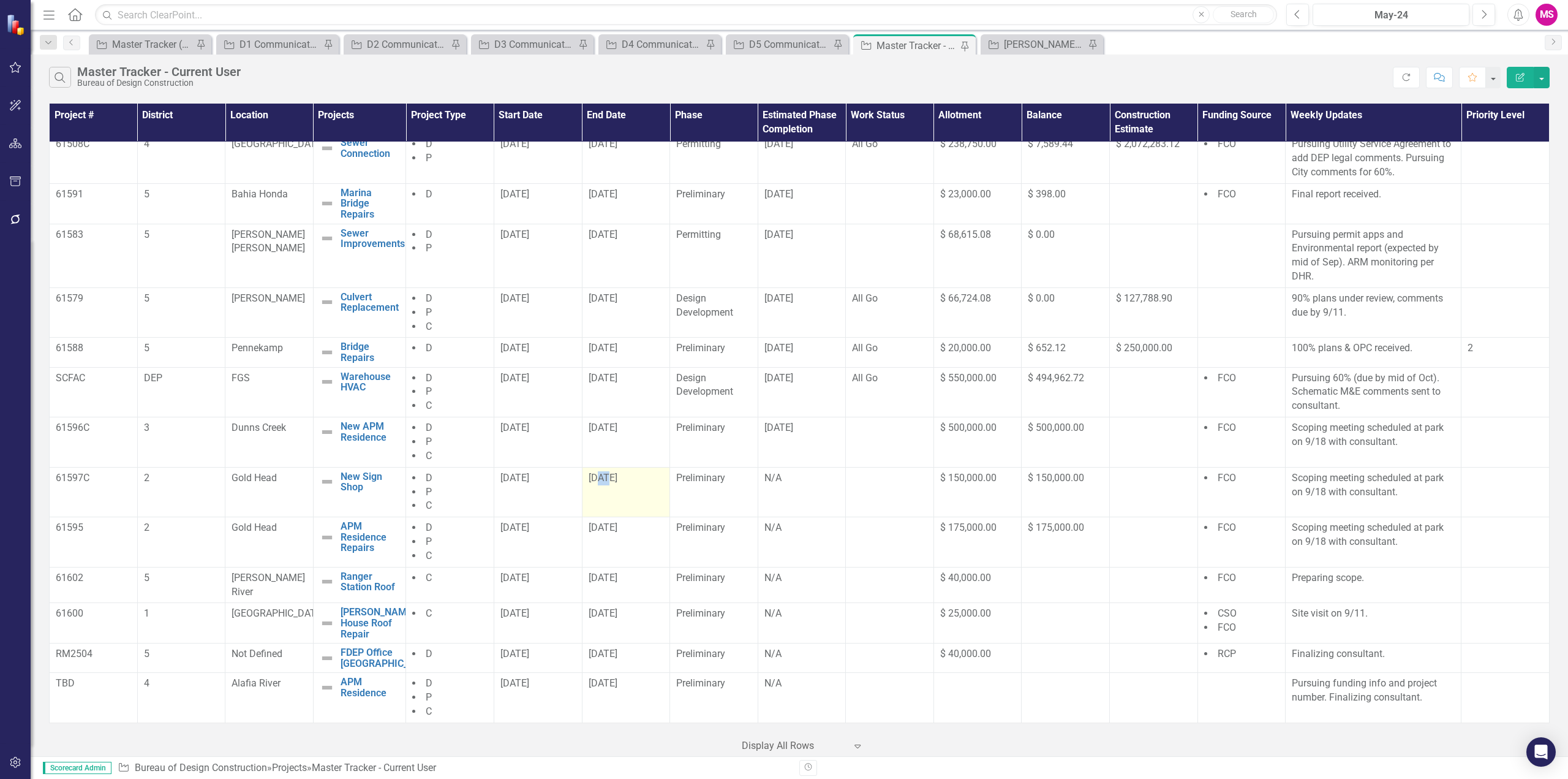
scroll to position [654, 0]
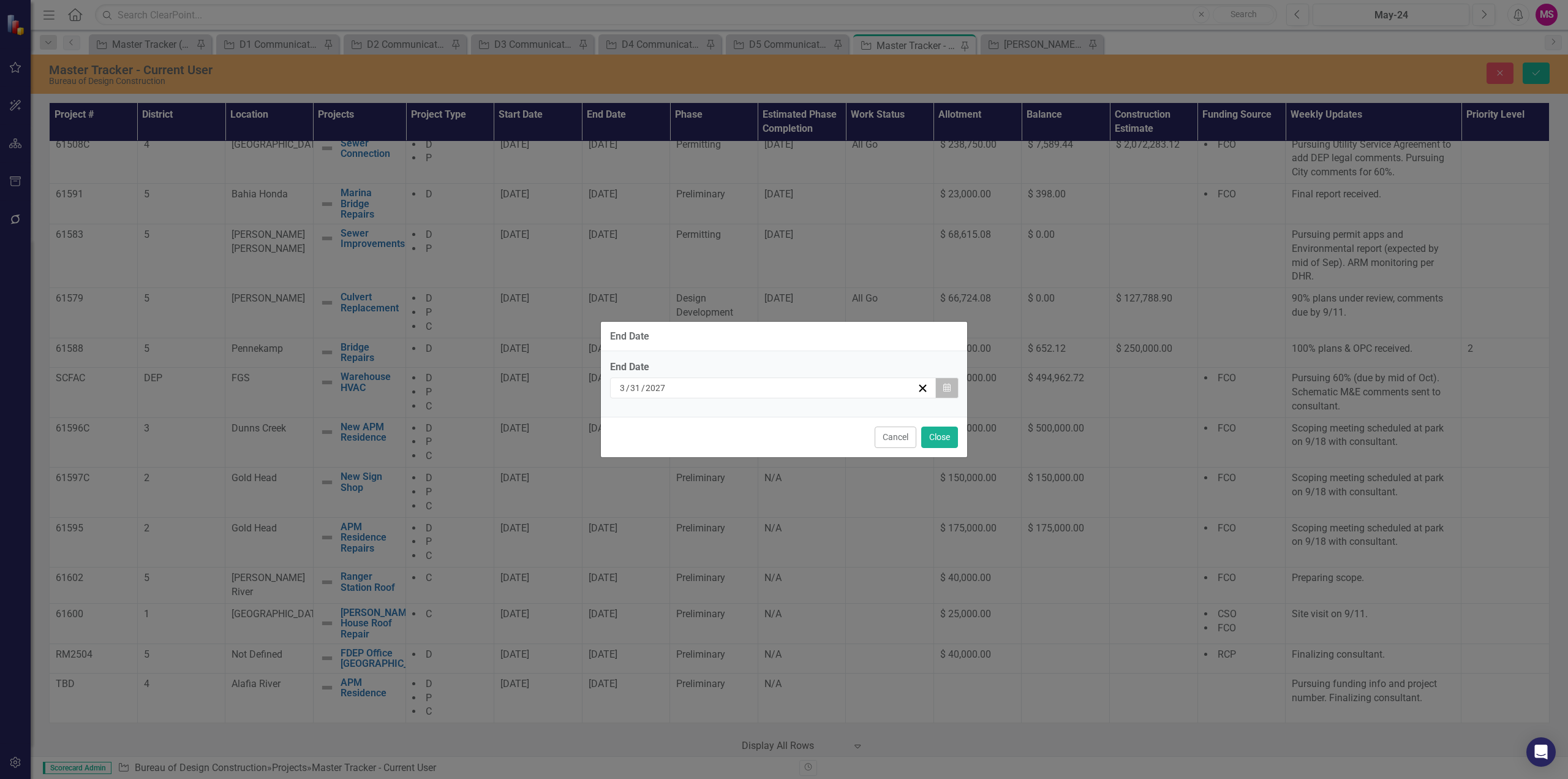
click at [944, 388] on icon "Calendar" at bounding box center [947, 388] width 7 height 9
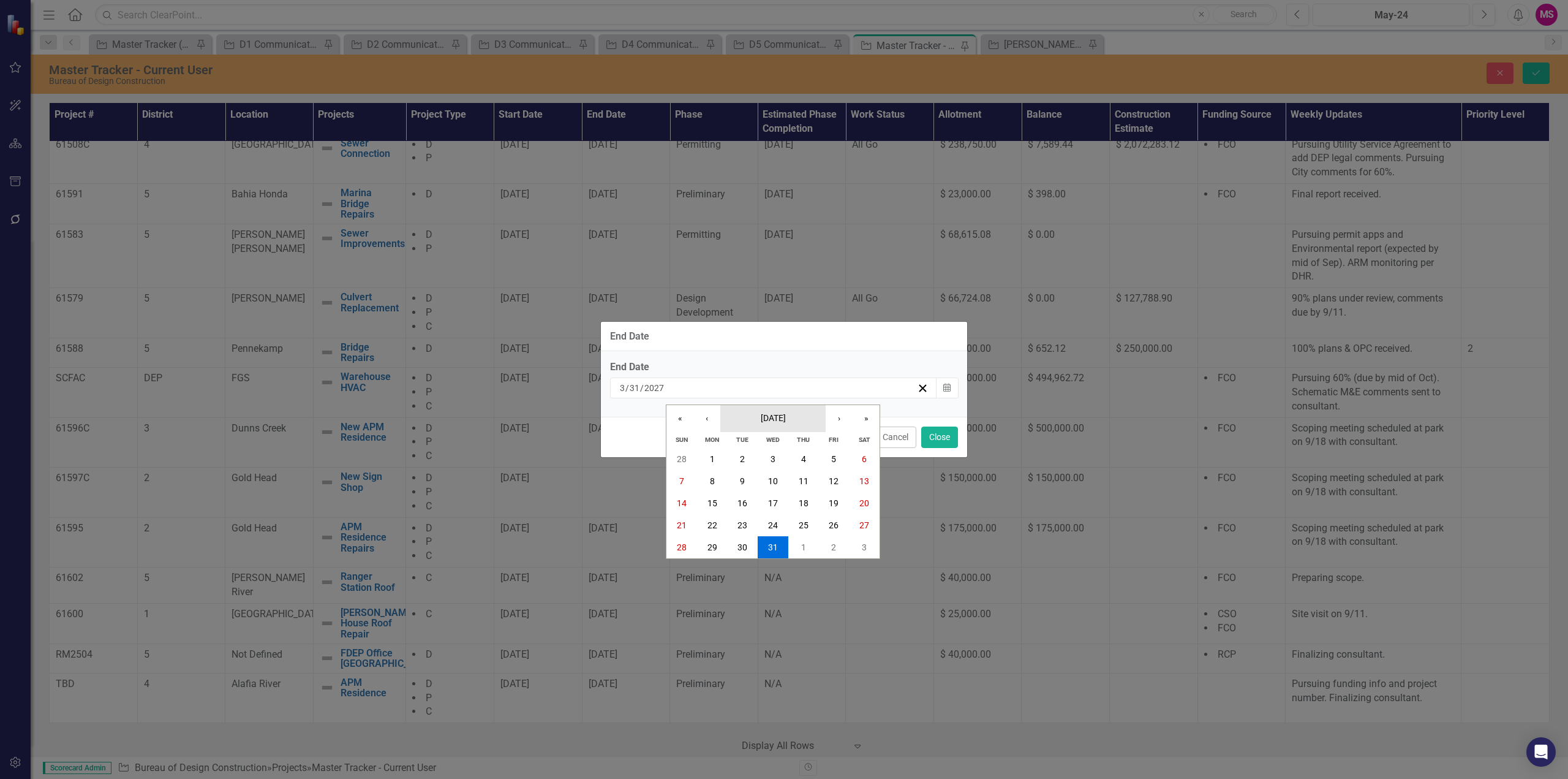
click at [799, 419] on button "March 2027" at bounding box center [773, 419] width 105 height 27
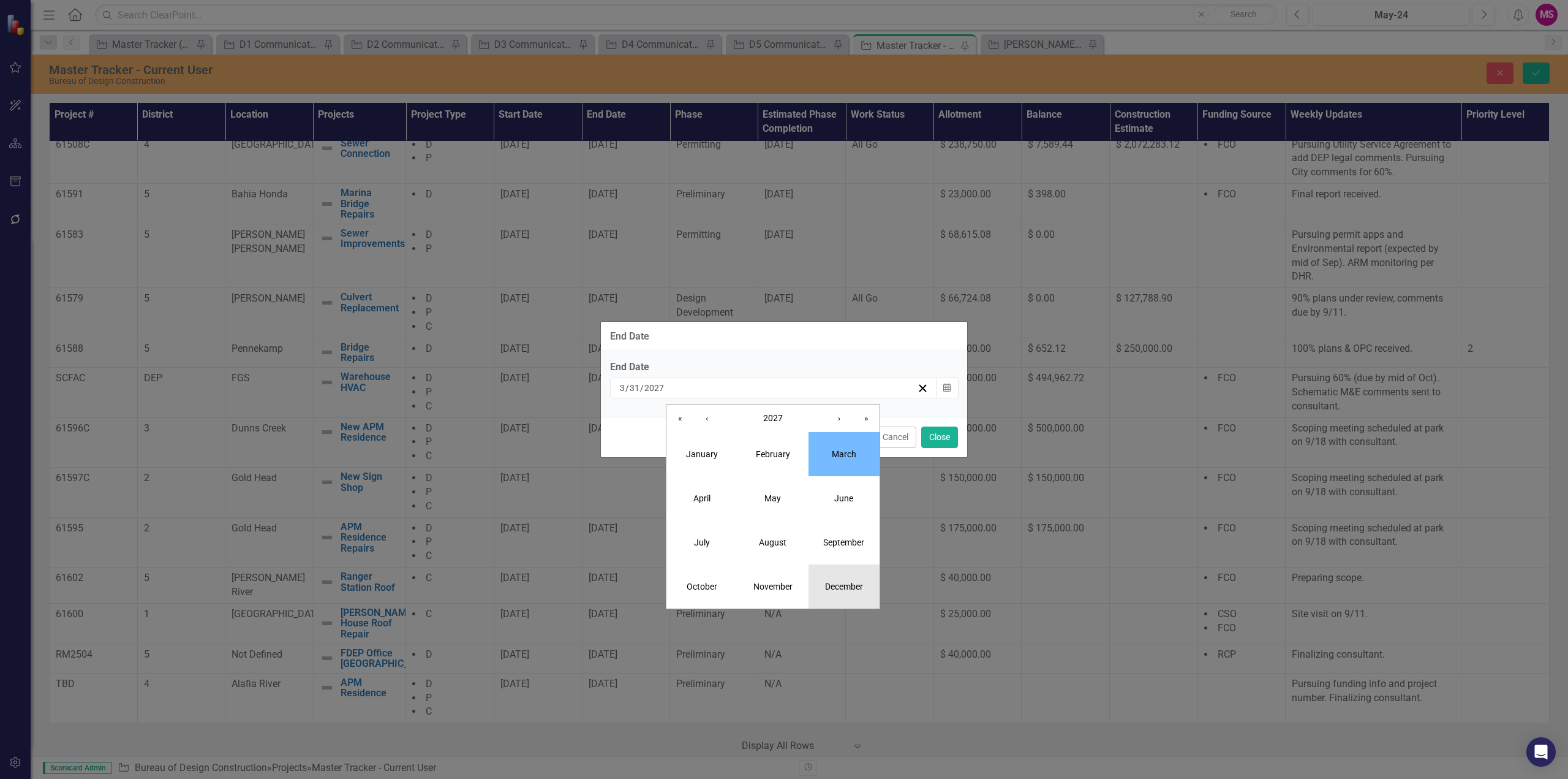
click at [854, 590] on abbr "December" at bounding box center [844, 587] width 38 height 10
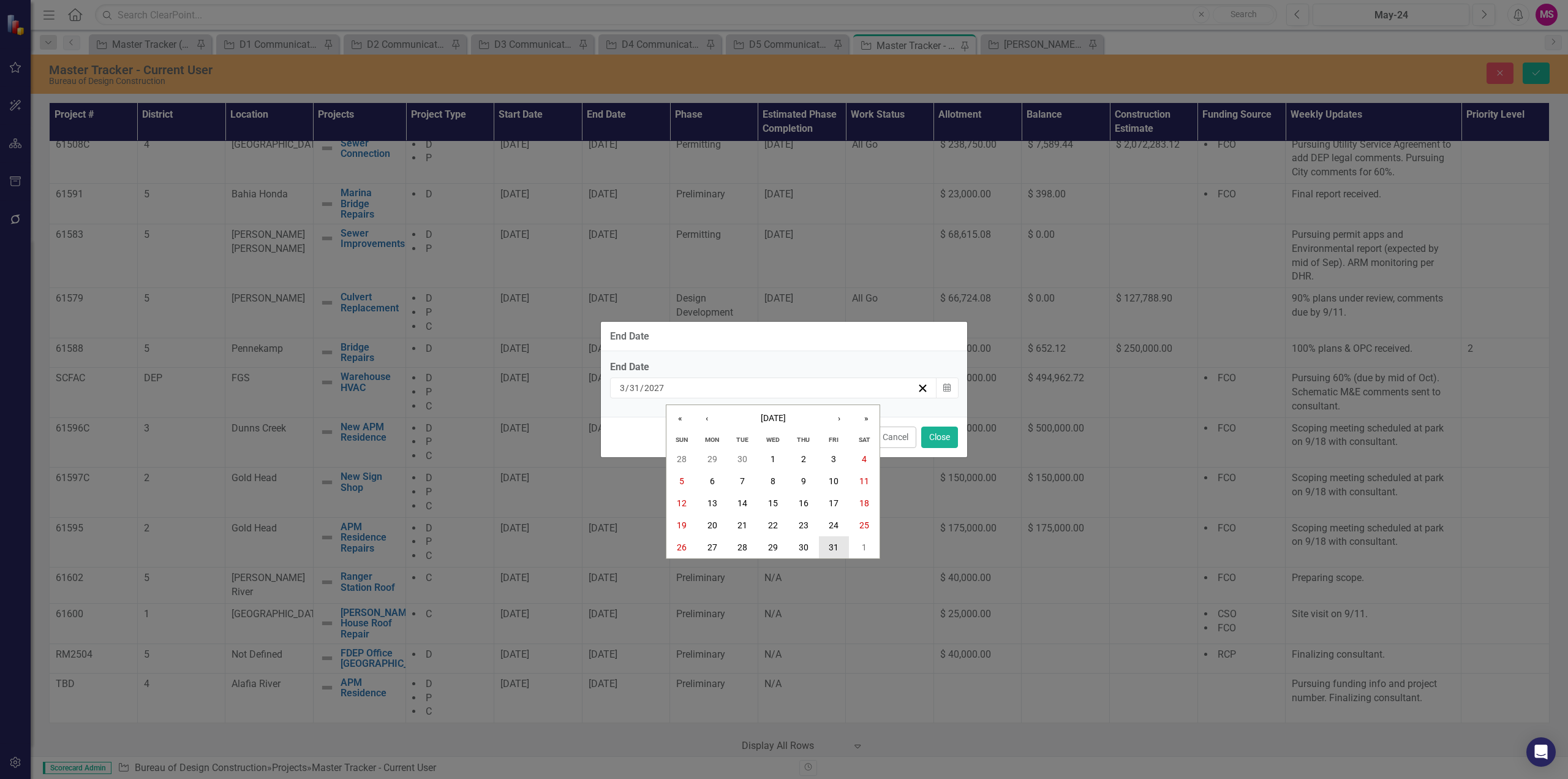
click at [828, 546] on button "31" at bounding box center [834, 547] width 31 height 22
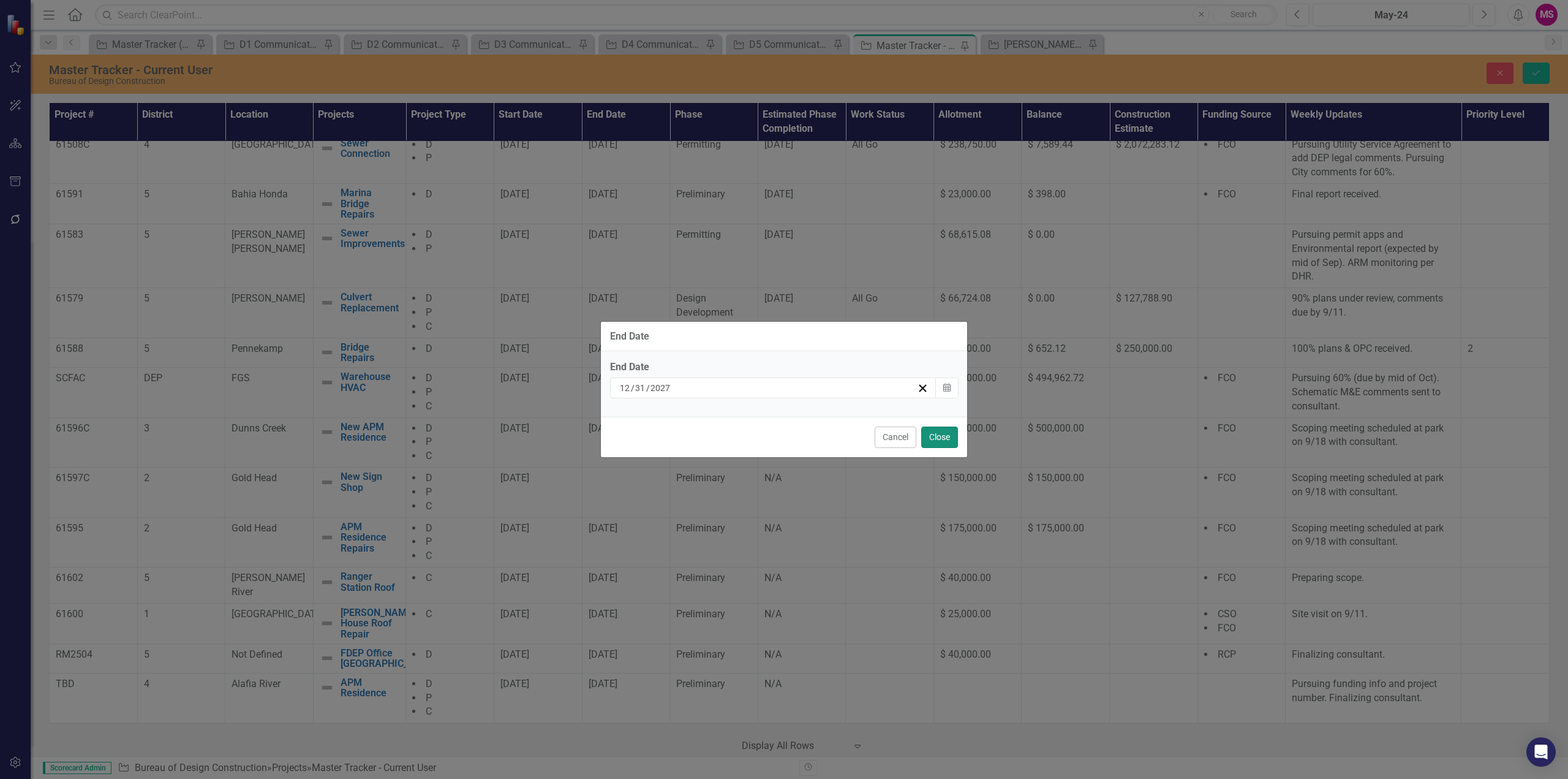
click at [946, 441] on button "Close" at bounding box center [940, 437] width 37 height 22
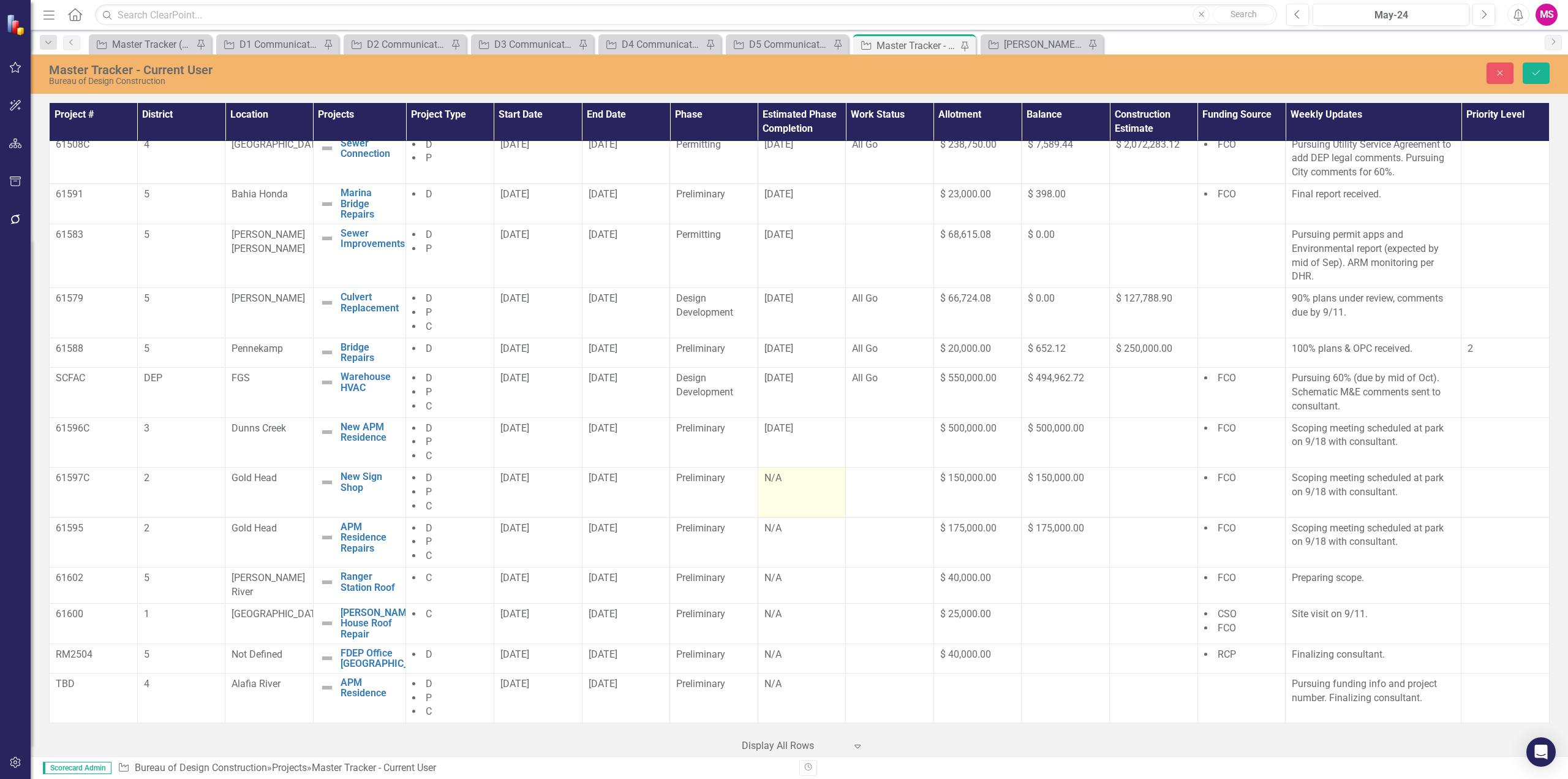
click at [793, 484] on div "N/A" at bounding box center [802, 478] width 75 height 14
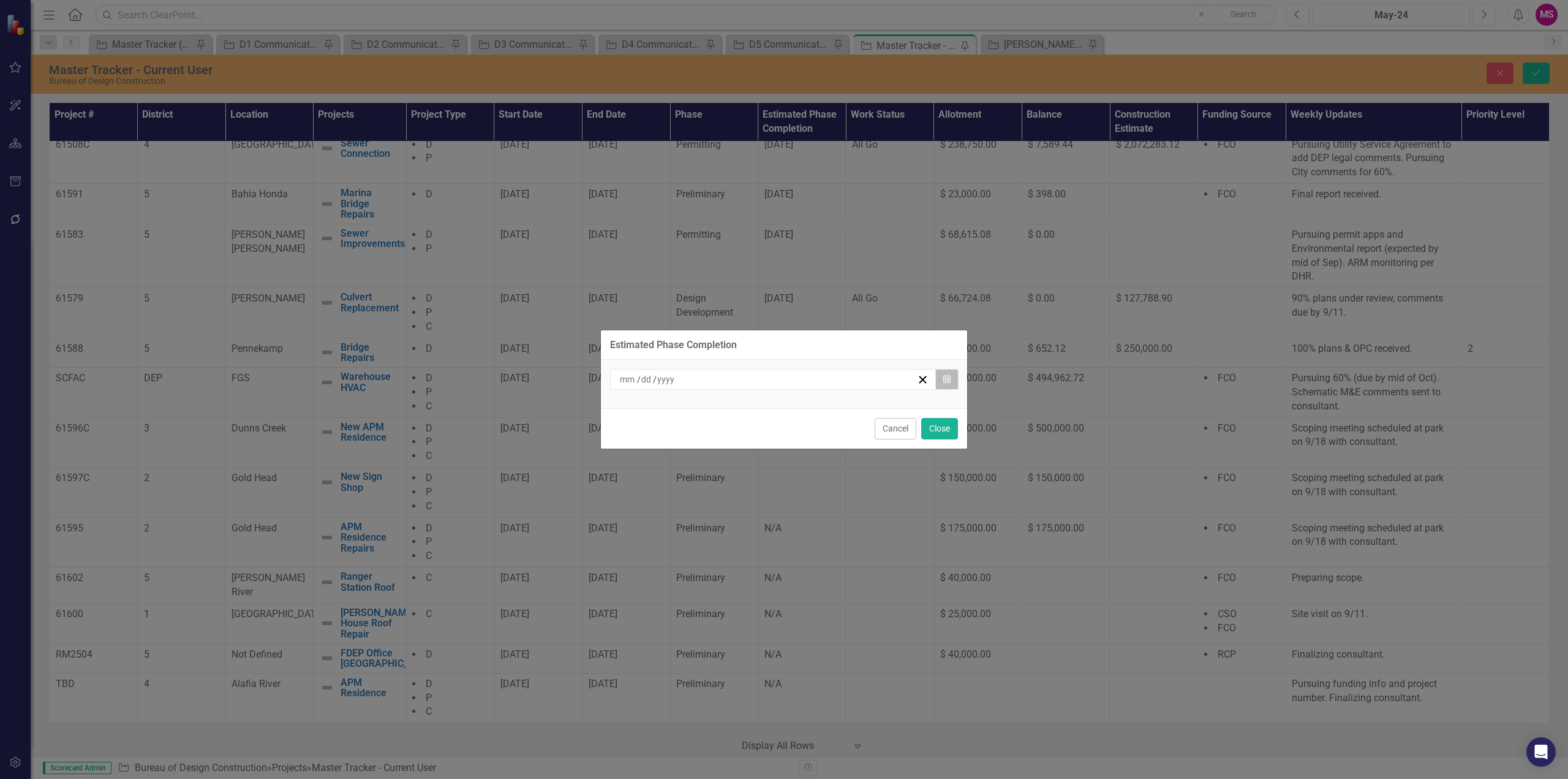
click at [947, 383] on icon "button" at bounding box center [947, 379] width 7 height 9
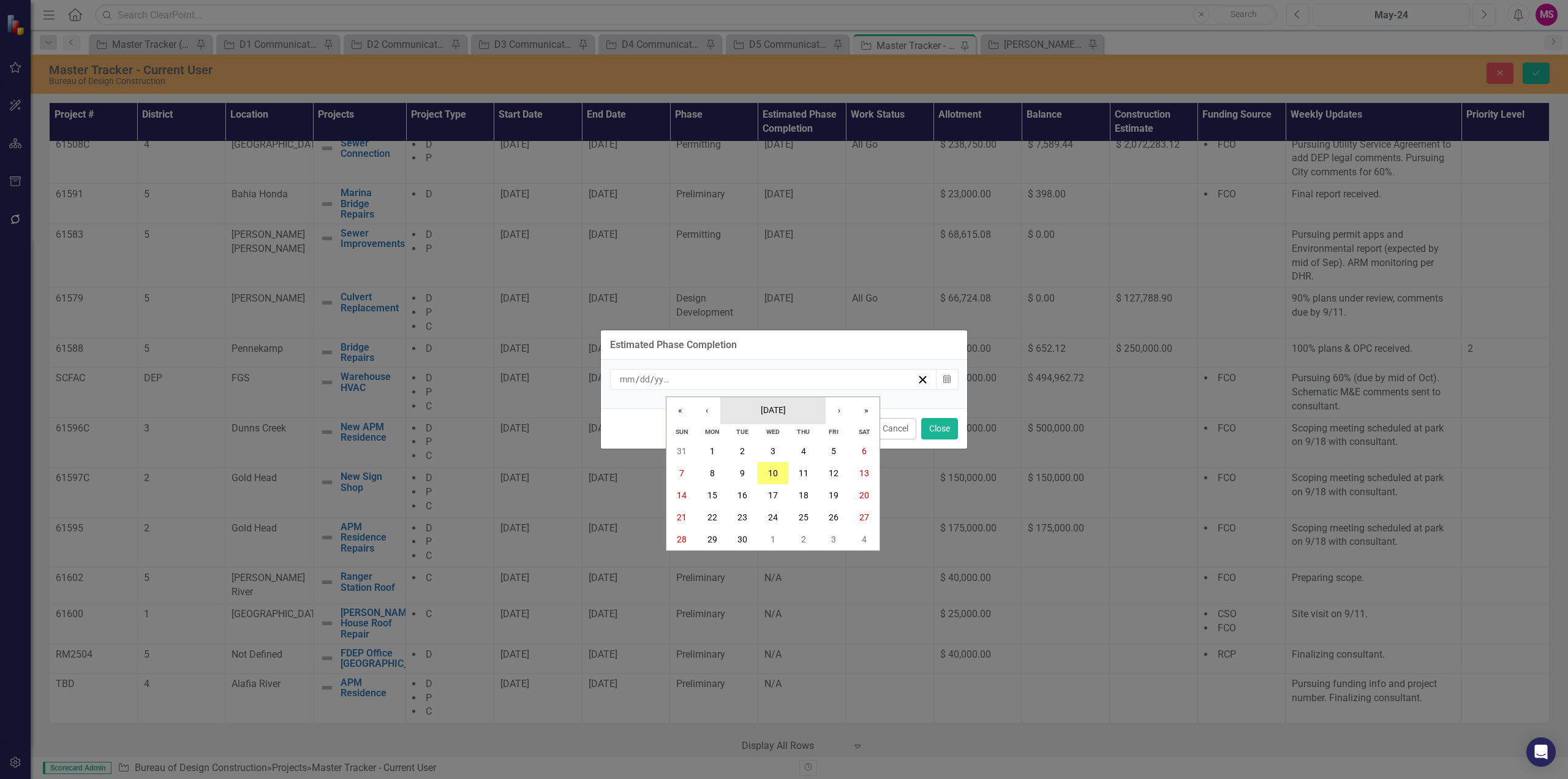
click at [790, 417] on button "[DATE]" at bounding box center [773, 410] width 105 height 27
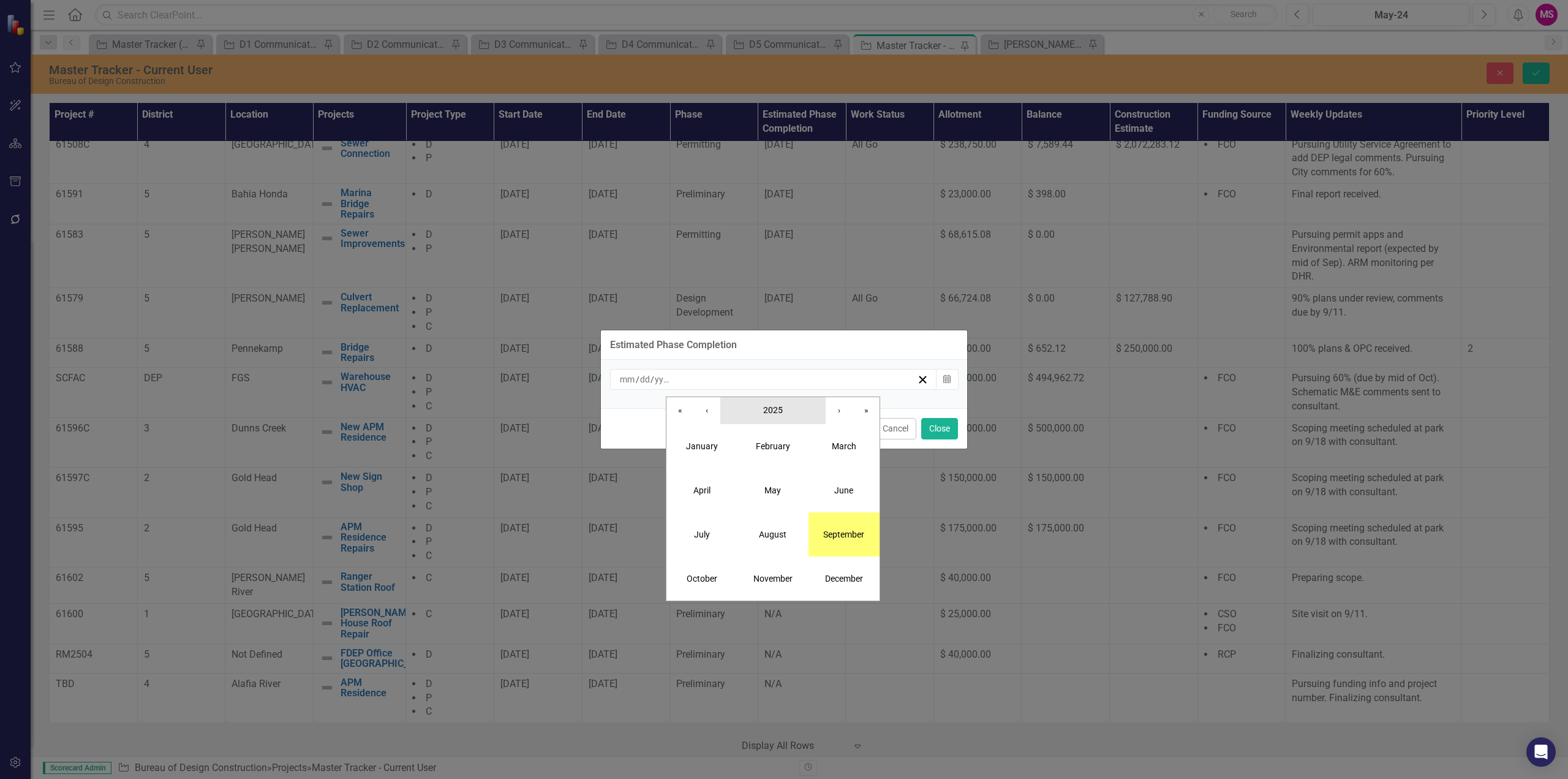
click at [783, 410] on button "2025" at bounding box center [773, 410] width 105 height 27
click at [846, 489] on button "2026" at bounding box center [844, 490] width 71 height 44
click at [704, 529] on abbr "July" at bounding box center [702, 534] width 16 height 10
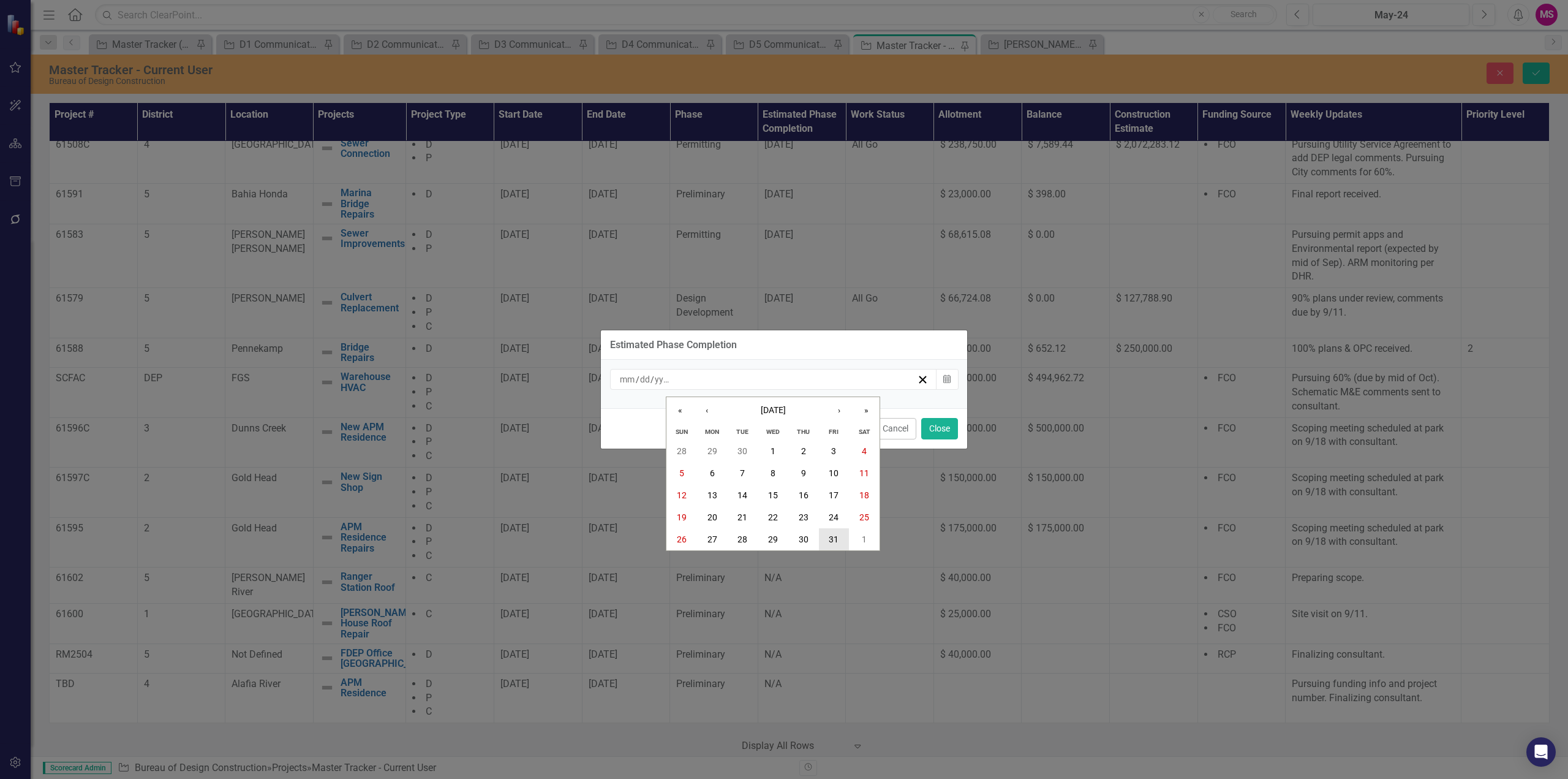
click at [838, 537] on abbr "31" at bounding box center [834, 539] width 10 height 10
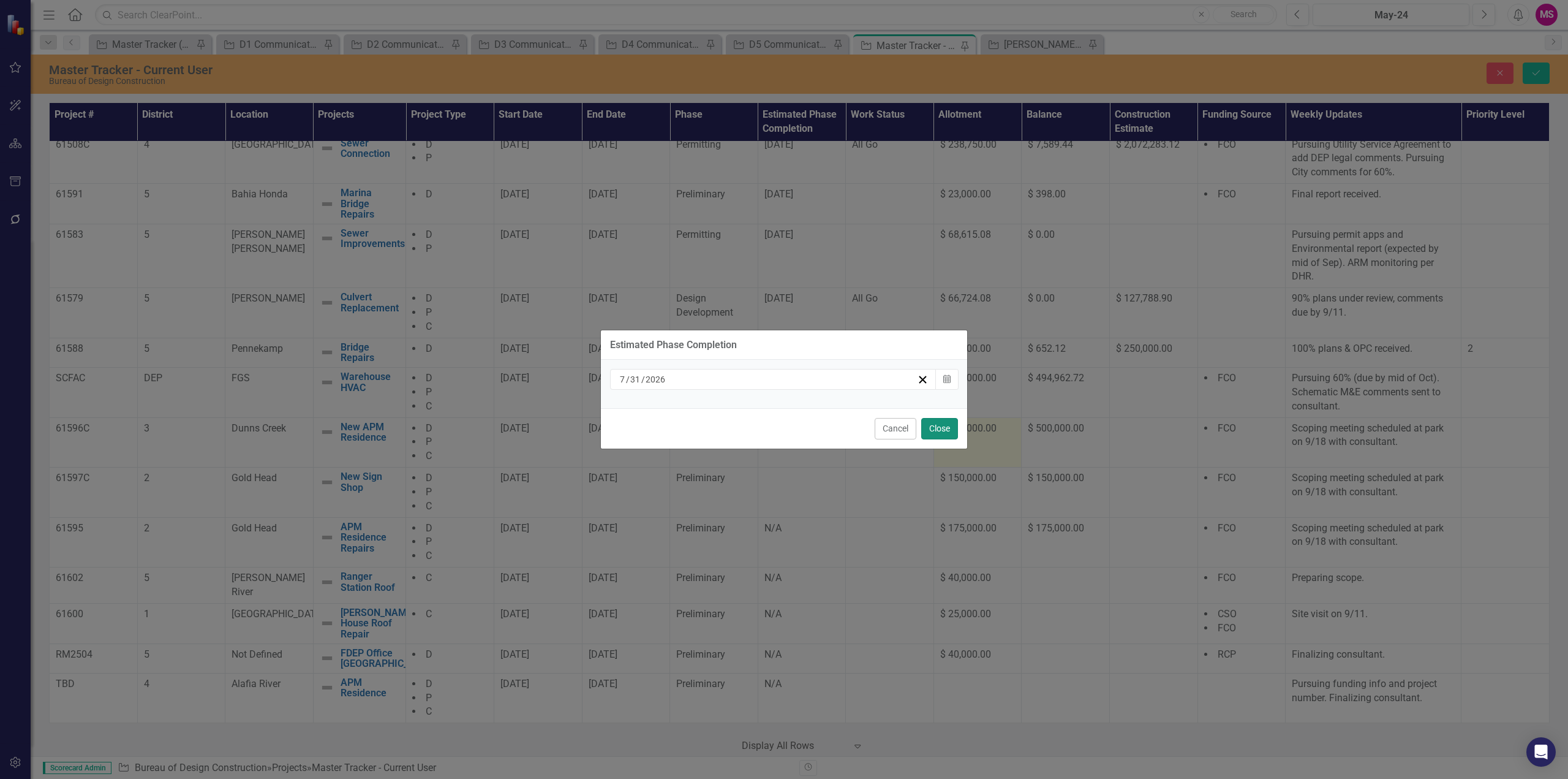
drag, startPoint x: 944, startPoint y: 433, endPoint x: 936, endPoint y: 435, distance: 8.2
click at [943, 433] on button "Close" at bounding box center [940, 428] width 37 height 22
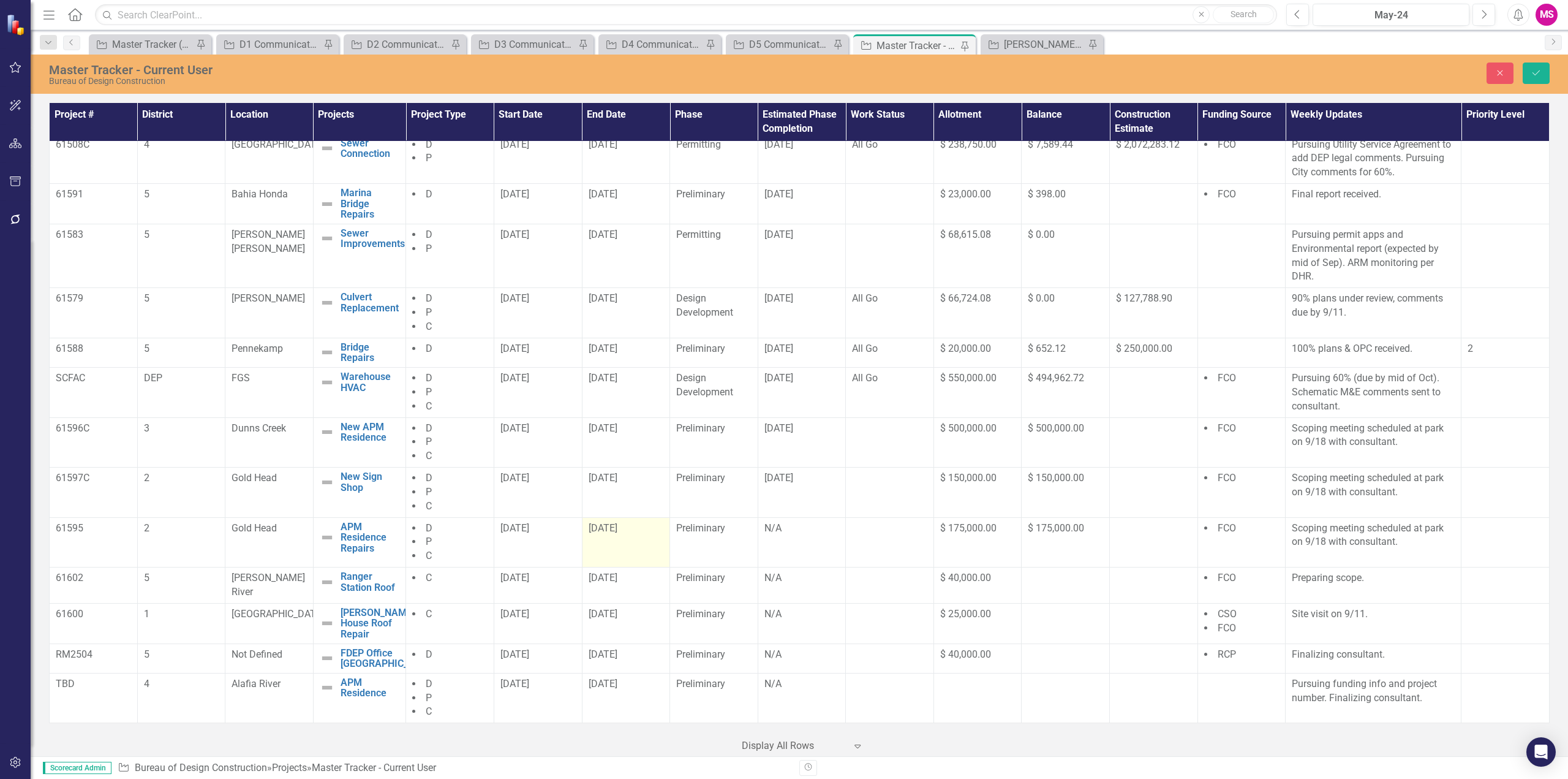
click at [618, 533] on span "[DATE]" at bounding box center [603, 528] width 29 height 11
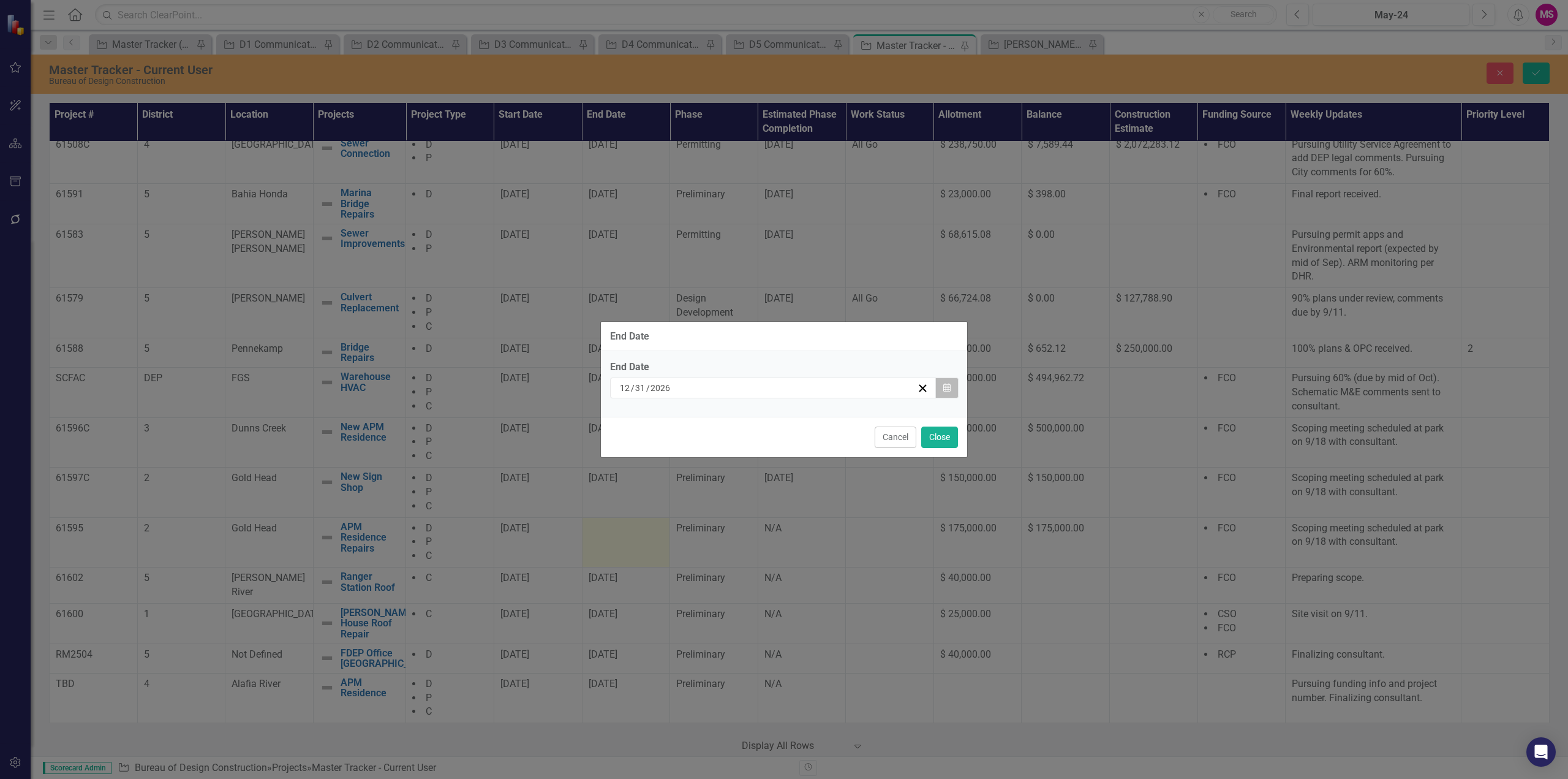
click at [941, 386] on button "Calendar" at bounding box center [947, 387] width 23 height 21
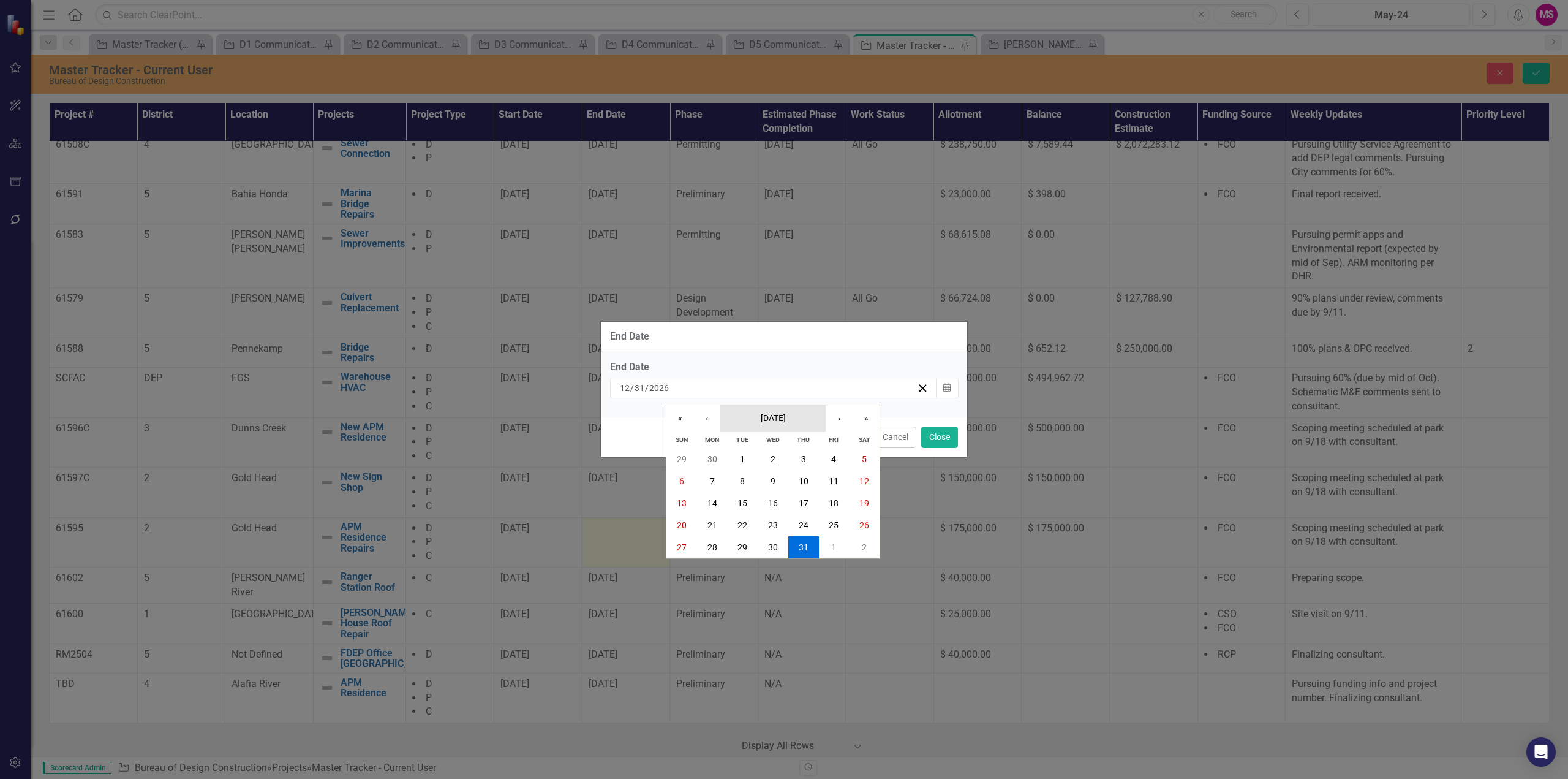
click at [783, 415] on span "[DATE]" at bounding box center [773, 418] width 25 height 10
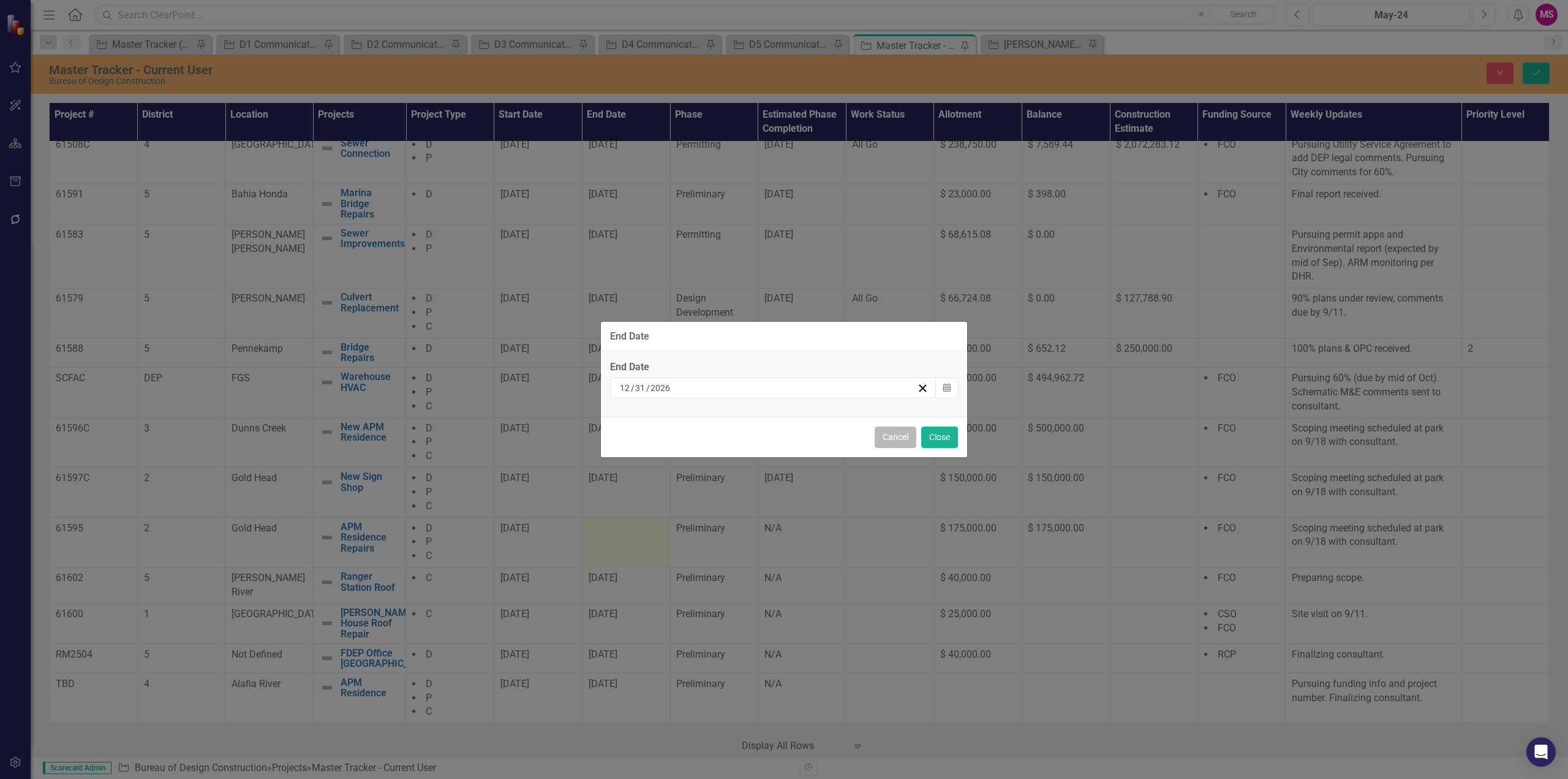
click at [905, 439] on button "Cancel" at bounding box center [896, 437] width 42 height 22
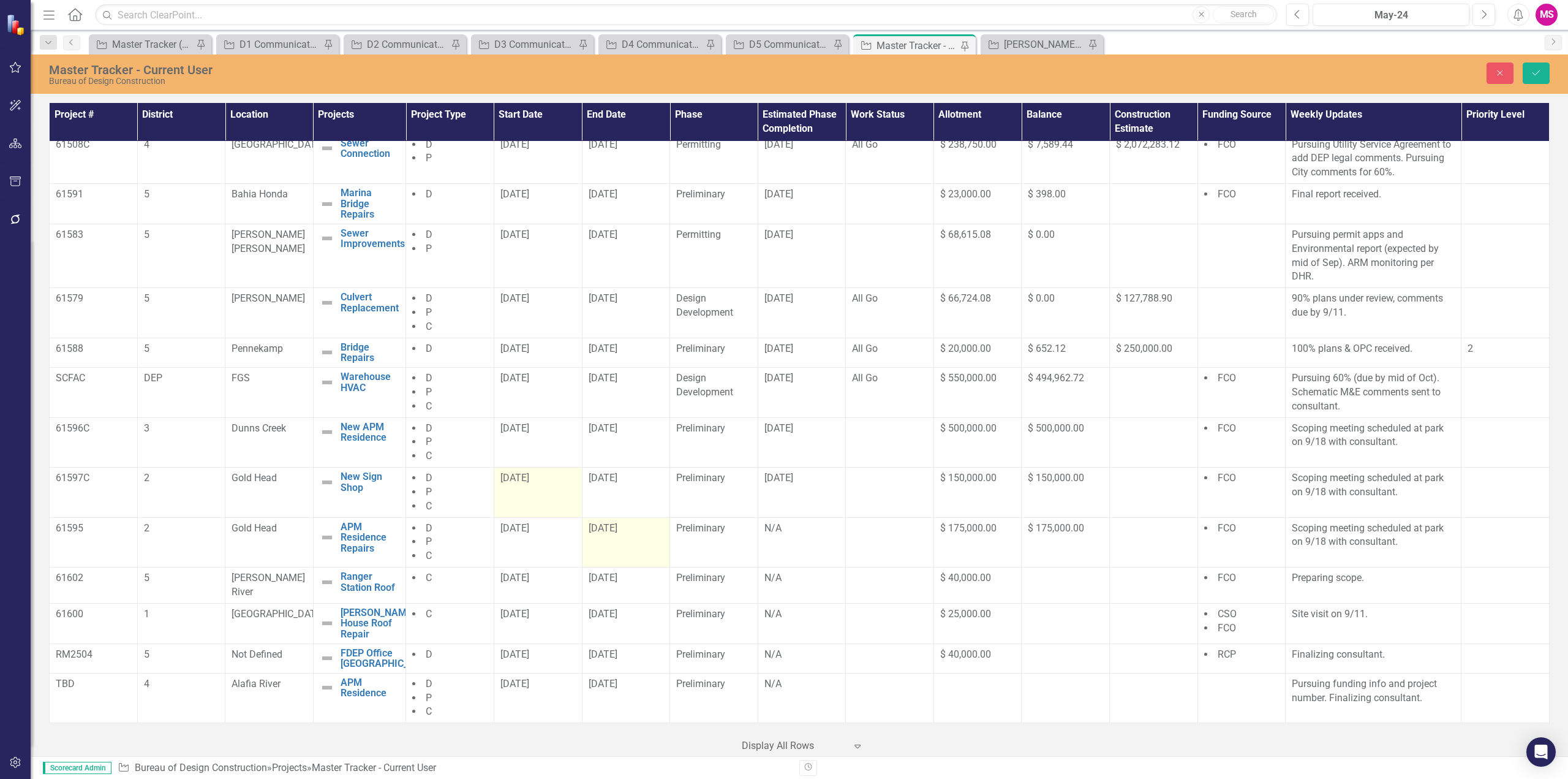
drag, startPoint x: 647, startPoint y: 486, endPoint x: 577, endPoint y: 494, distance: 70.5
click at [577, 494] on tr "61597C 2 Gold Head New Sign Shop Edit Edit Project Link Open Element D P C 8/1/…" at bounding box center [800, 493] width 1501 height 50
copy tr "12/31/27"
drag, startPoint x: 643, startPoint y: 536, endPoint x: 565, endPoint y: 541, distance: 78.2
click at [565, 541] on tr "61595 2 Gold Head APM Residence Repairs Edit Edit Project Link Open Element D P…" at bounding box center [800, 542] width 1501 height 50
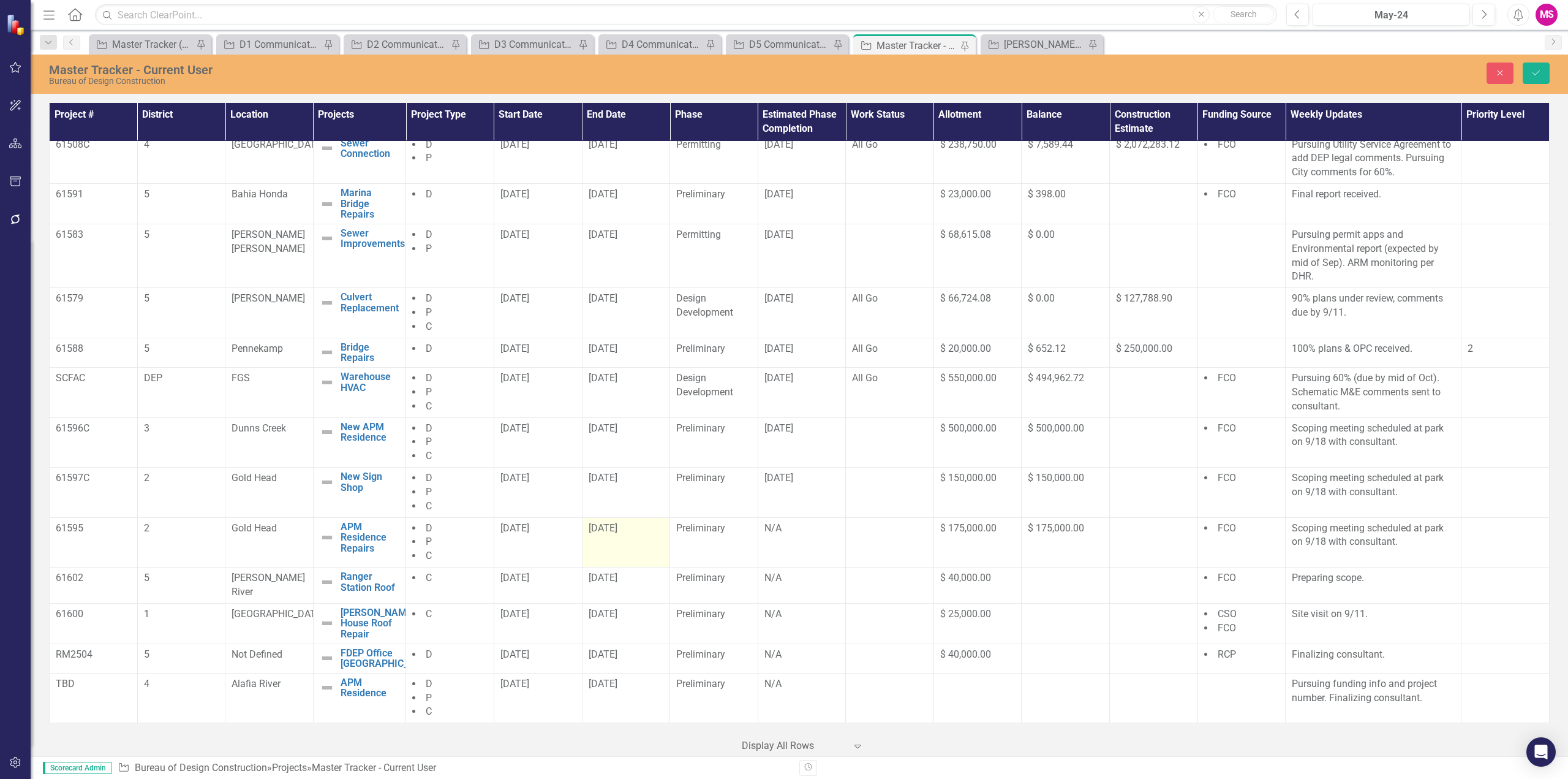
click at [618, 534] on span "[DATE]" at bounding box center [603, 528] width 29 height 11
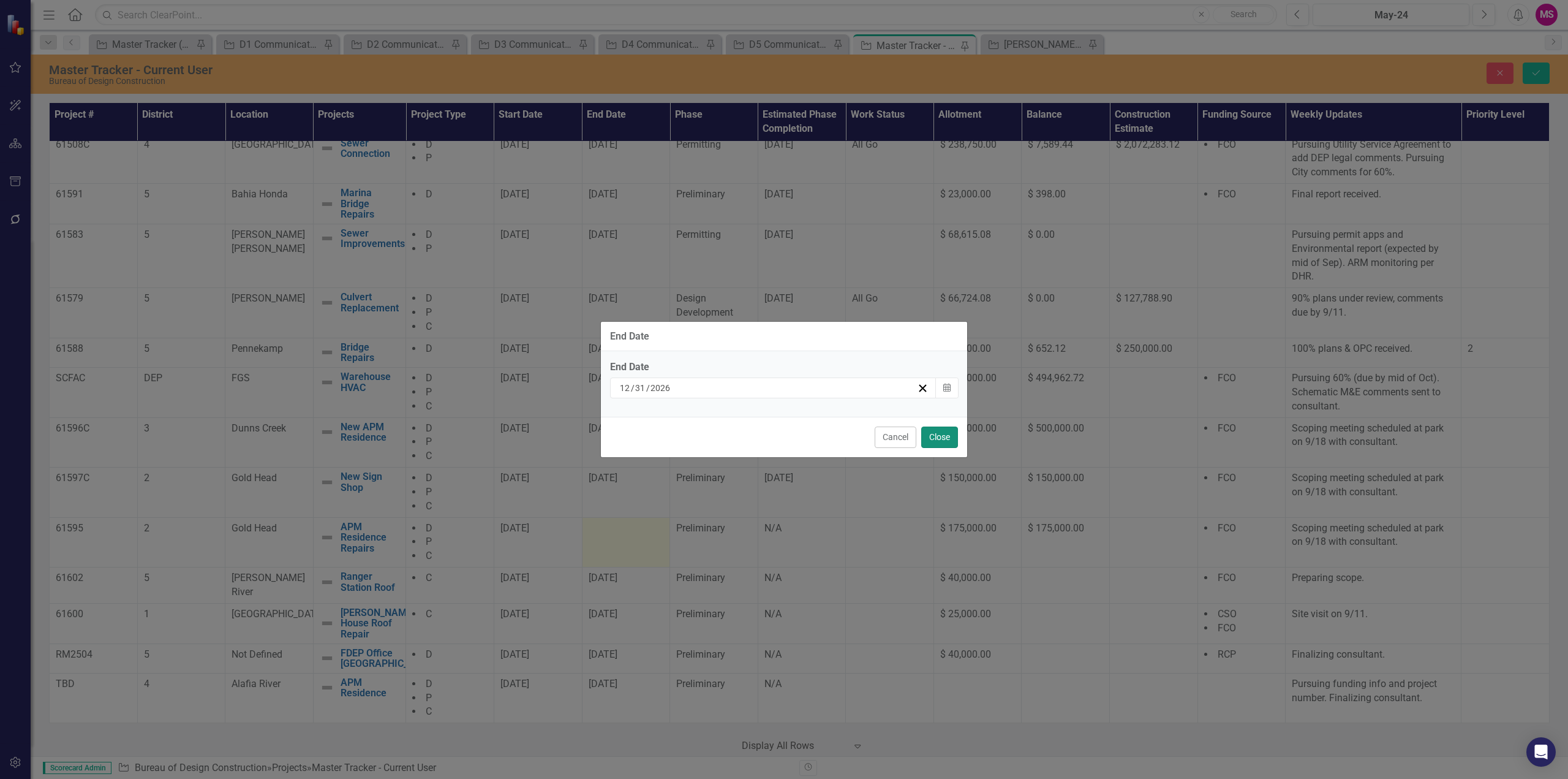
click at [939, 439] on button "Close" at bounding box center [940, 437] width 37 height 22
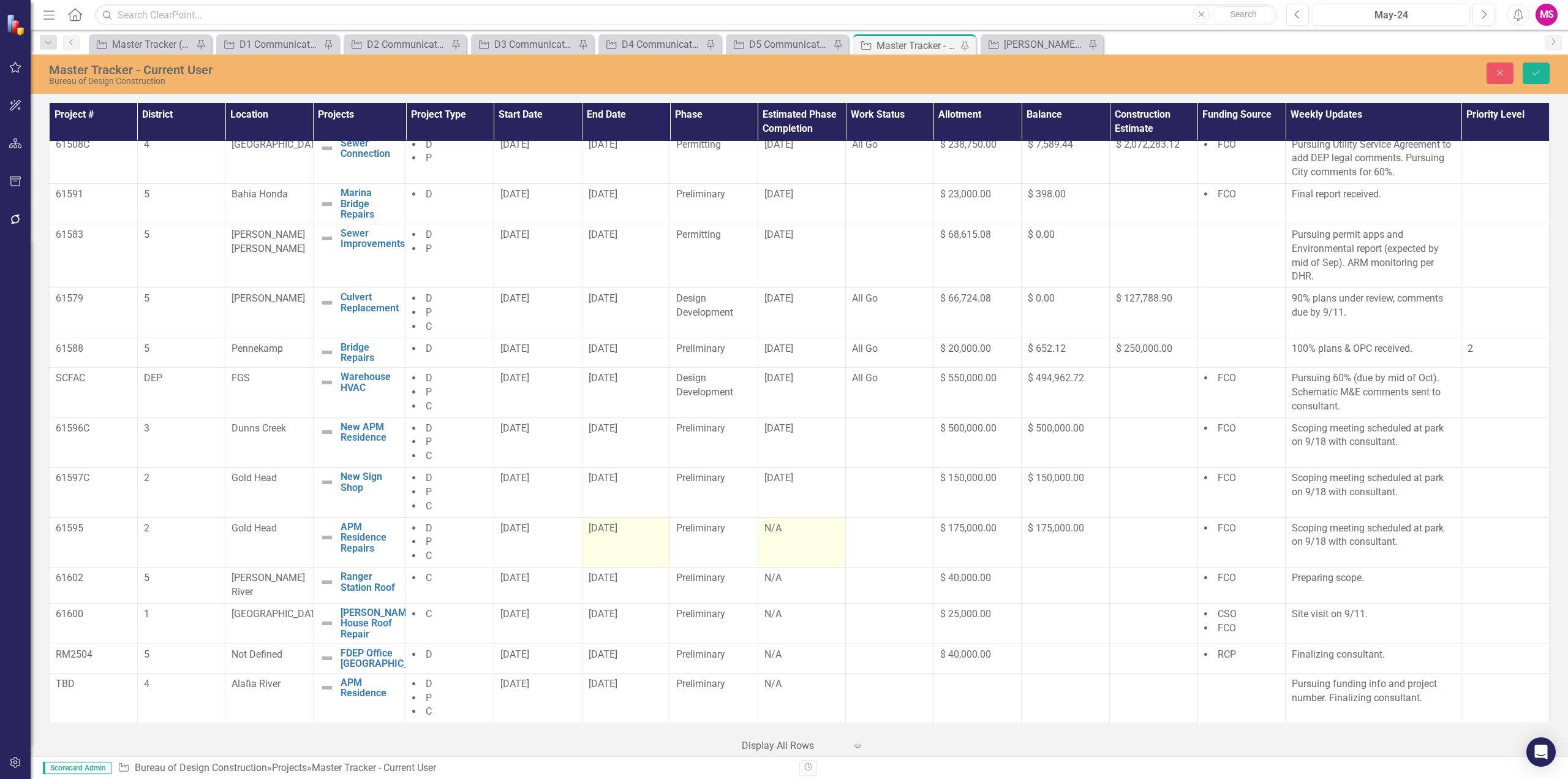
click at [766, 534] on div "N/A" at bounding box center [802, 529] width 75 height 14
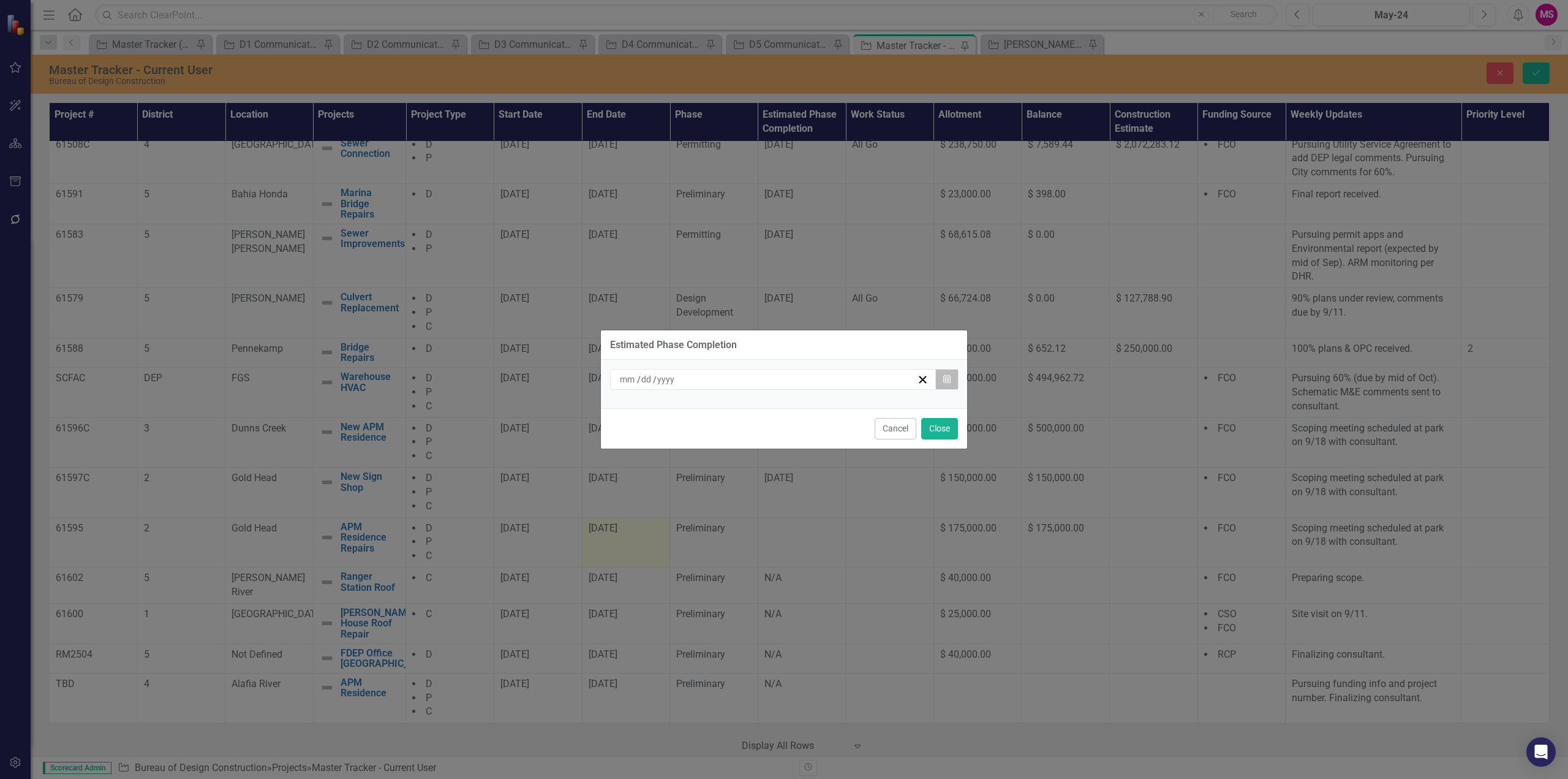
click at [950, 380] on icon "Calendar" at bounding box center [947, 379] width 7 height 9
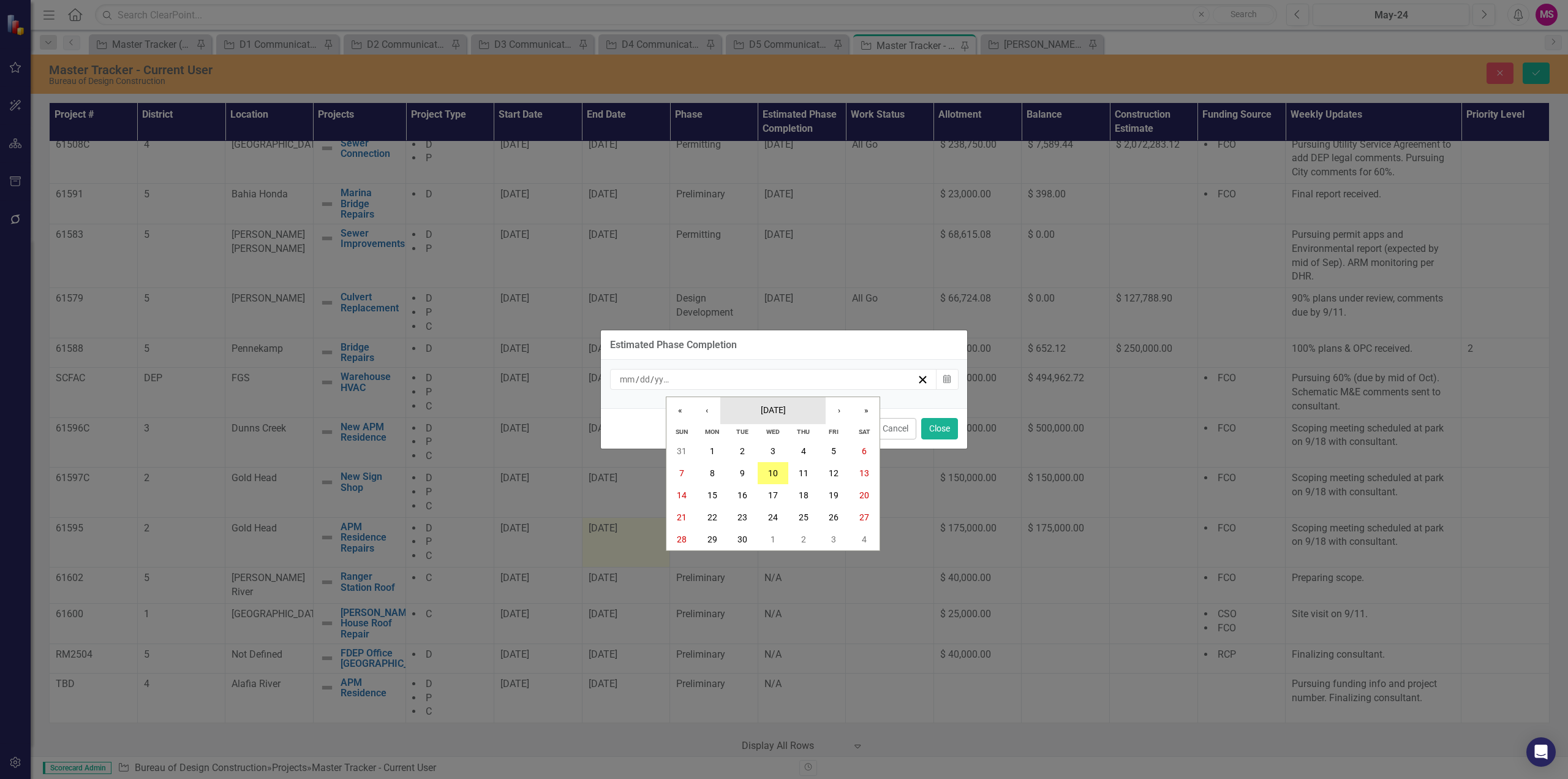
click at [786, 410] on span "[DATE]" at bounding box center [773, 410] width 25 height 10
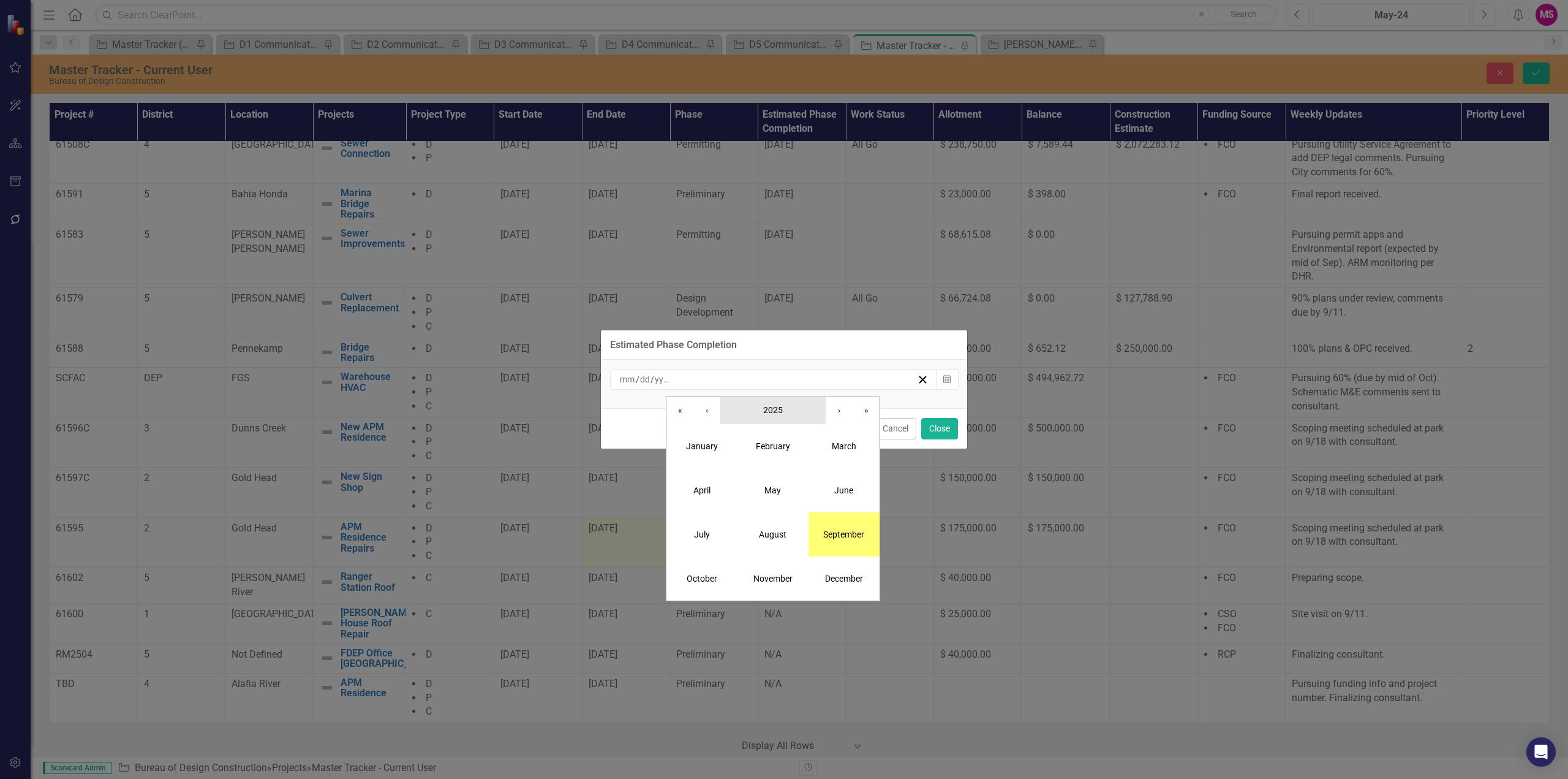
click at [788, 410] on button "2025" at bounding box center [773, 410] width 105 height 27
click at [837, 500] on button "2026" at bounding box center [844, 490] width 71 height 44
click at [829, 489] on button "June" at bounding box center [844, 490] width 71 height 44
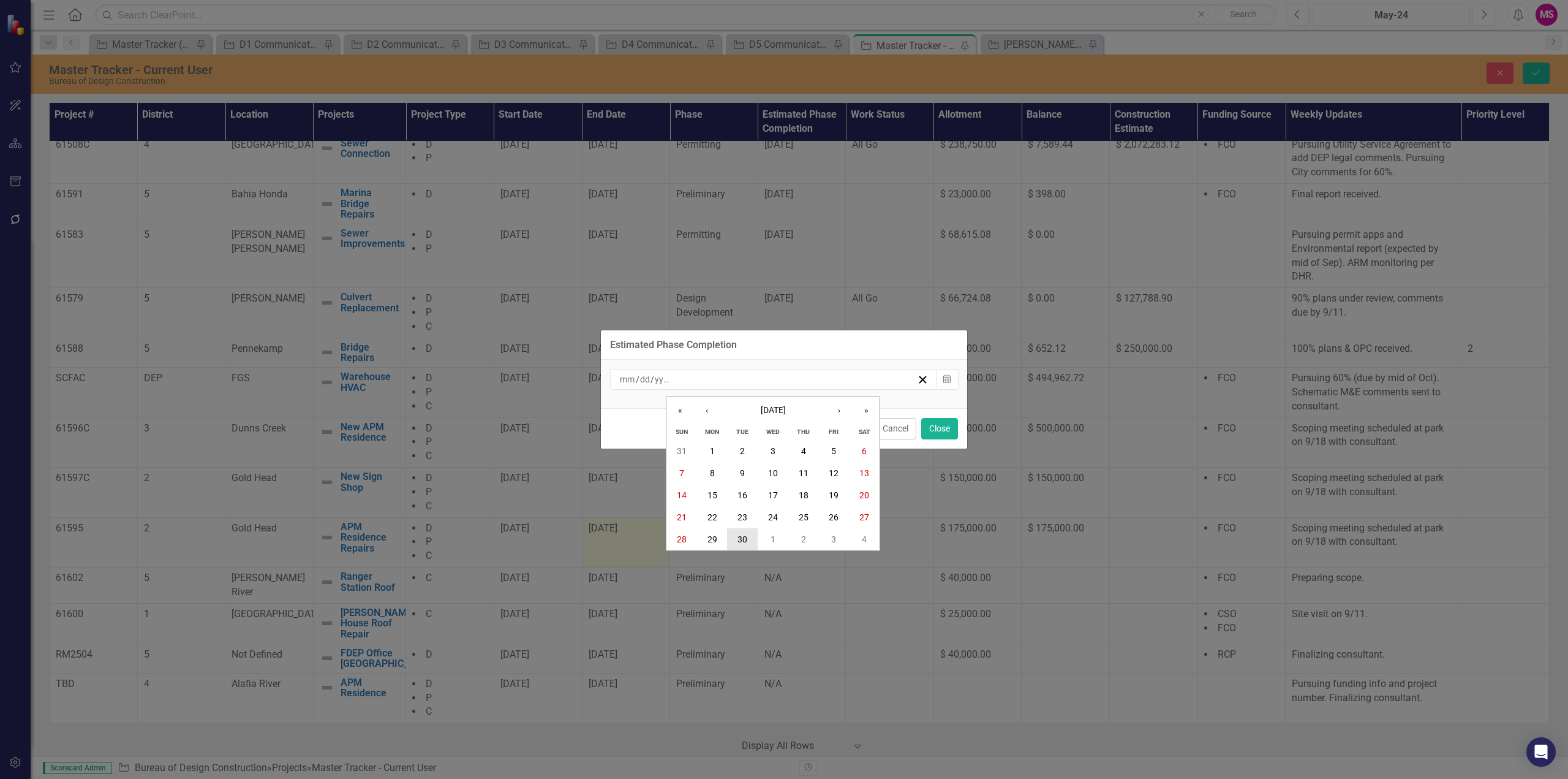
click at [745, 538] on abbr "30" at bounding box center [742, 539] width 10 height 10
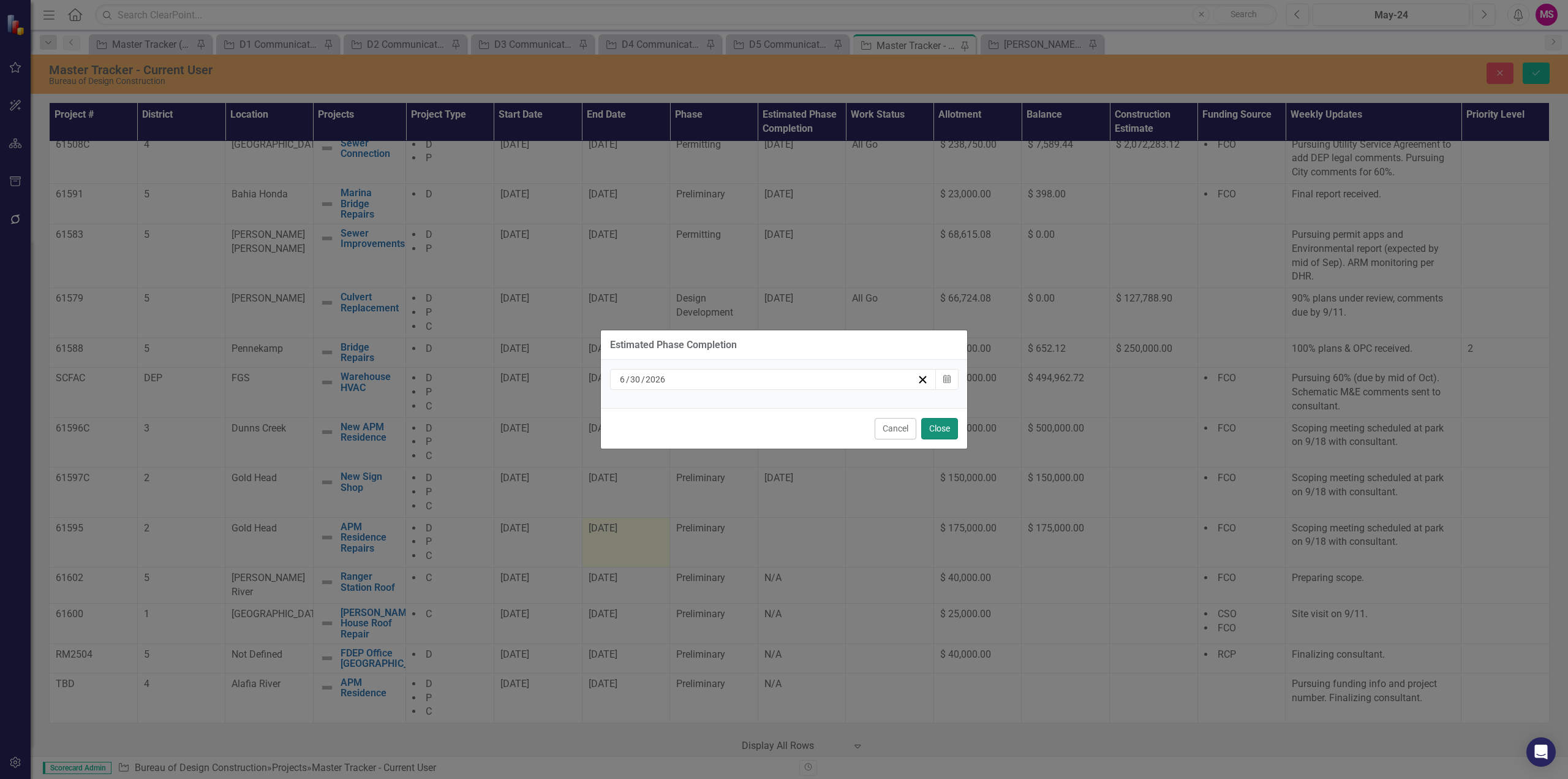
click at [946, 433] on button "Close" at bounding box center [940, 428] width 37 height 22
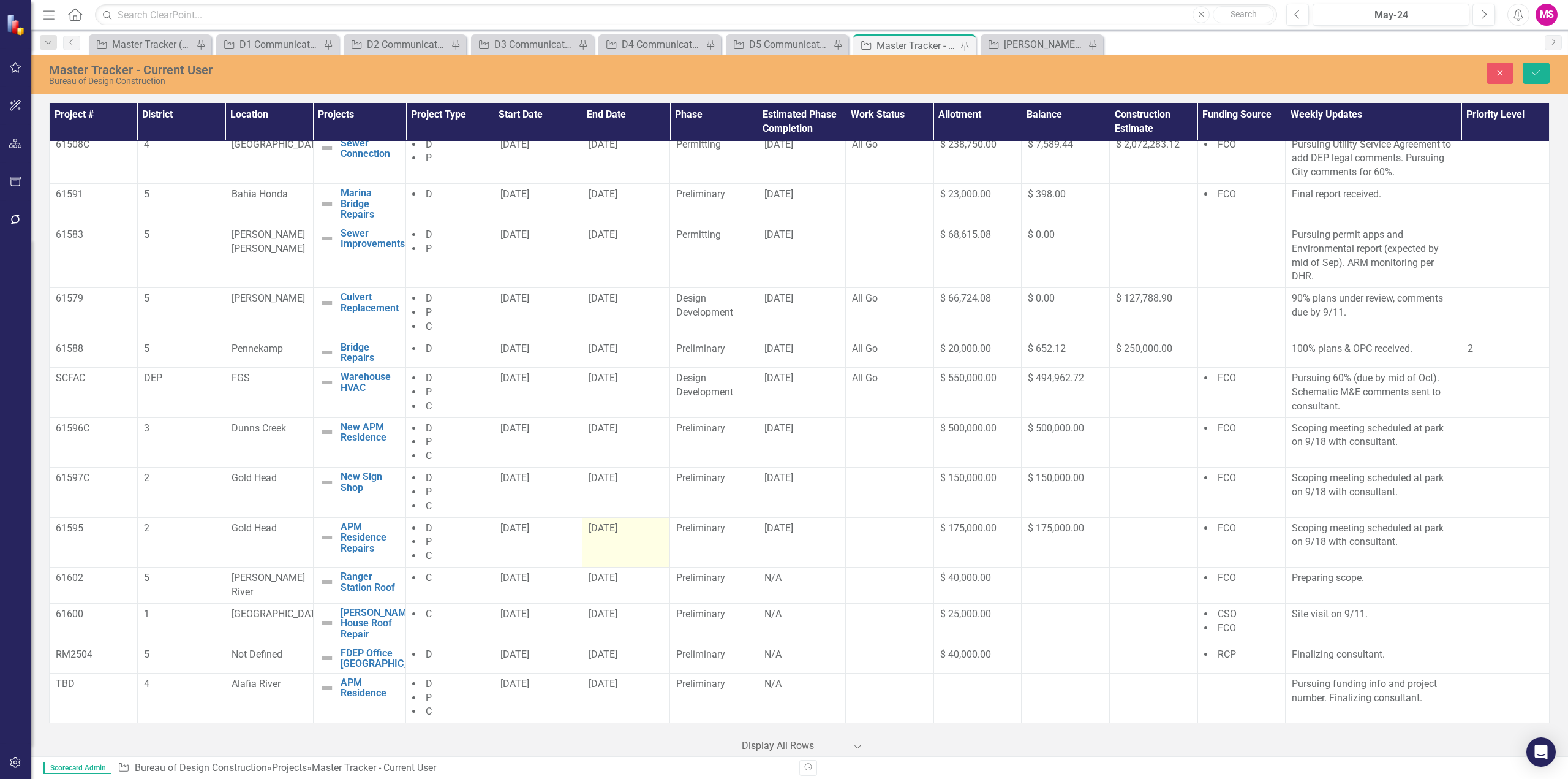
click at [628, 535] on div "[DATE]" at bounding box center [626, 529] width 75 height 14
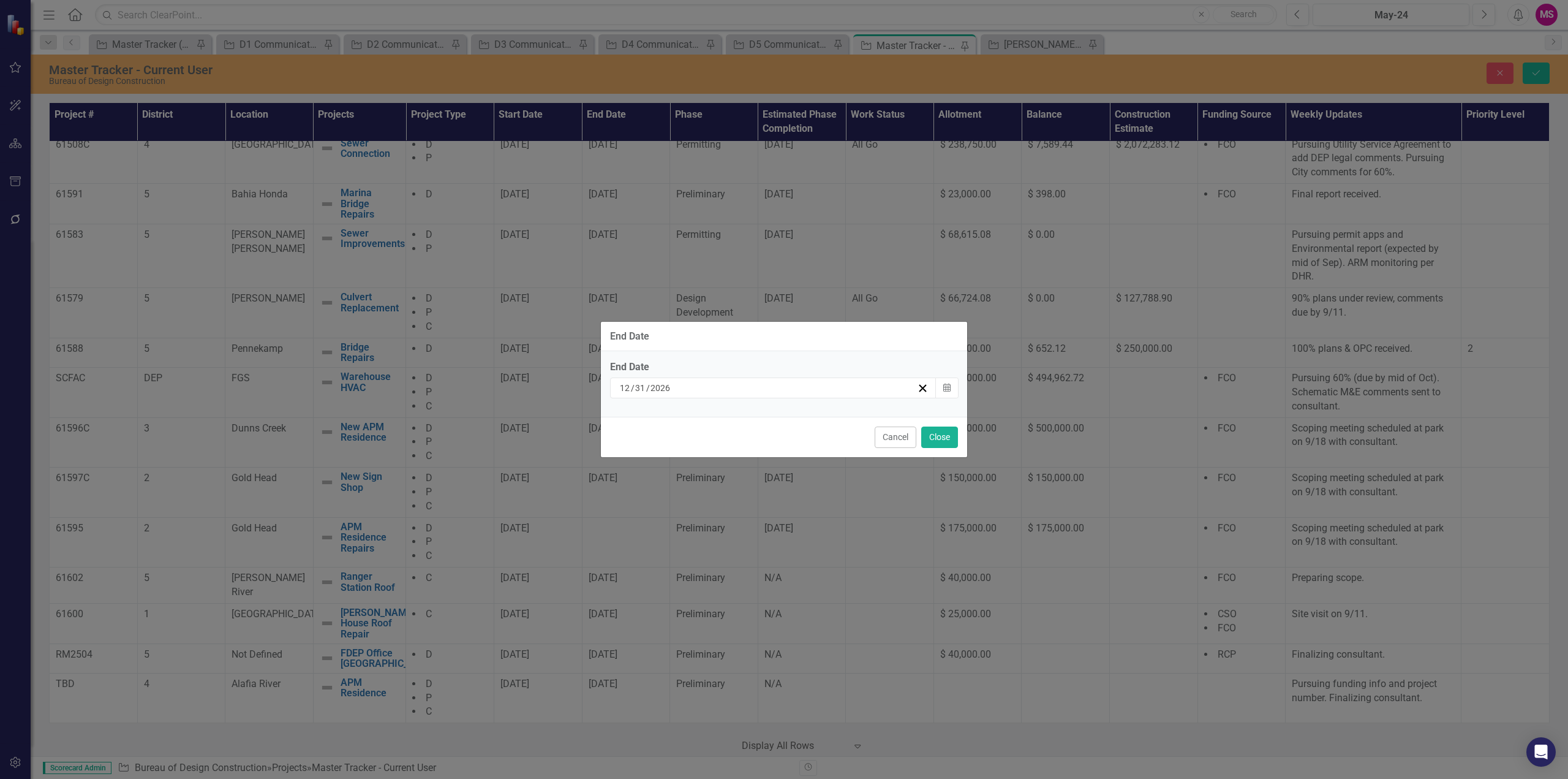
click at [657, 386] on input "2026" at bounding box center [661, 387] width 22 height 12
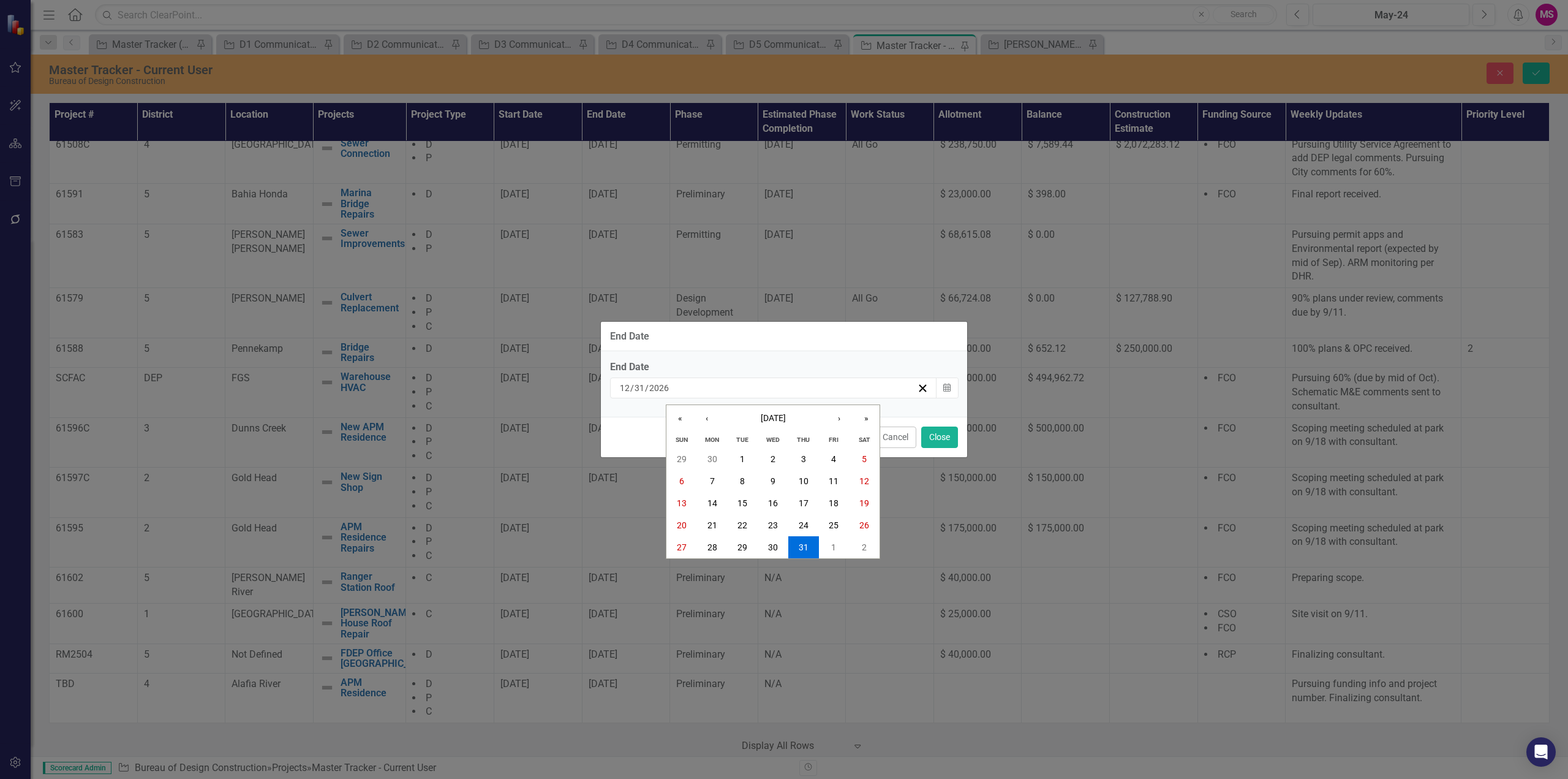
click at [623, 387] on input "12" at bounding box center [624, 387] width 11 height 12
type input "06"
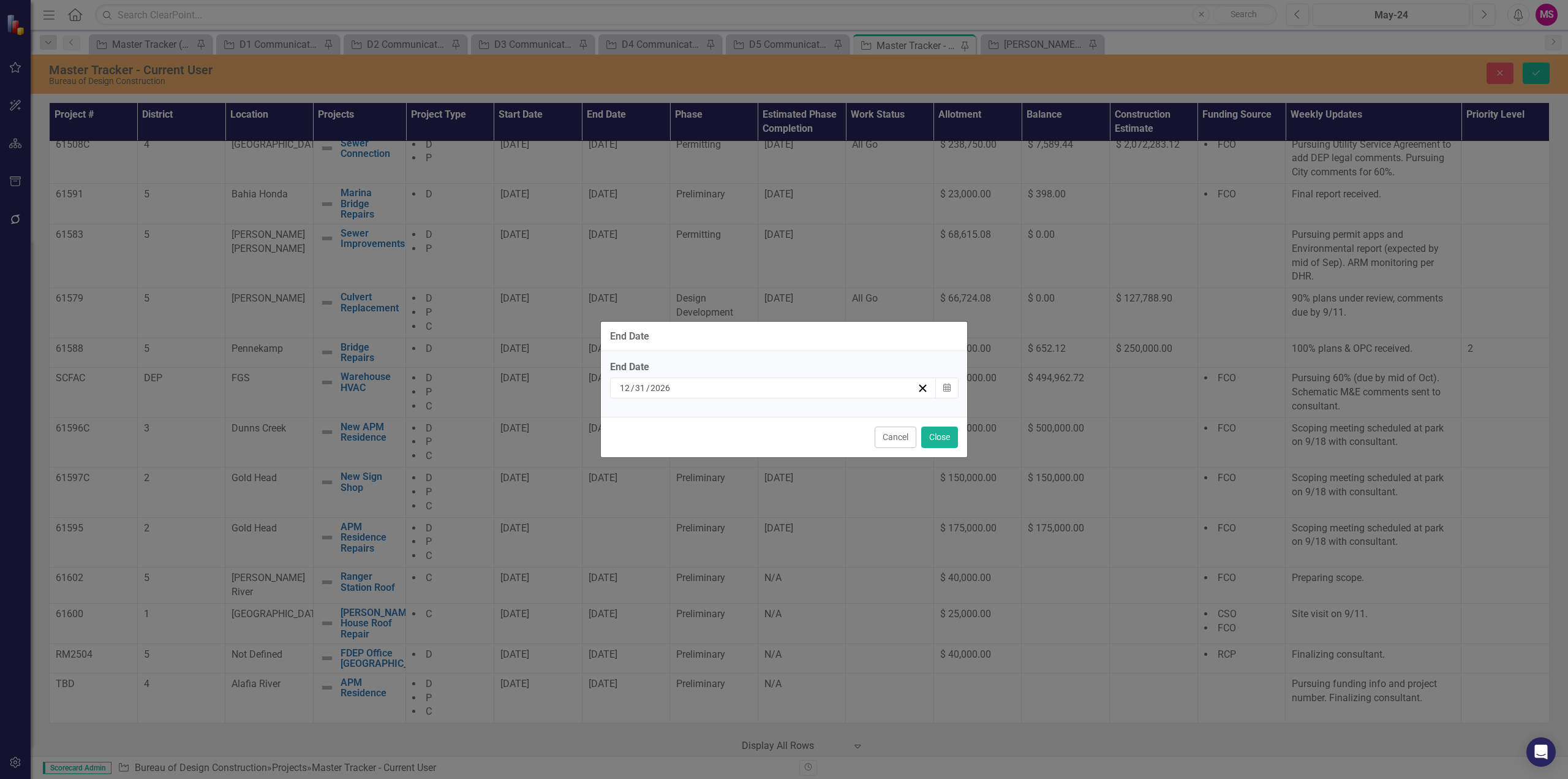
click at [623, 390] on input "12" at bounding box center [625, 387] width 11 height 12
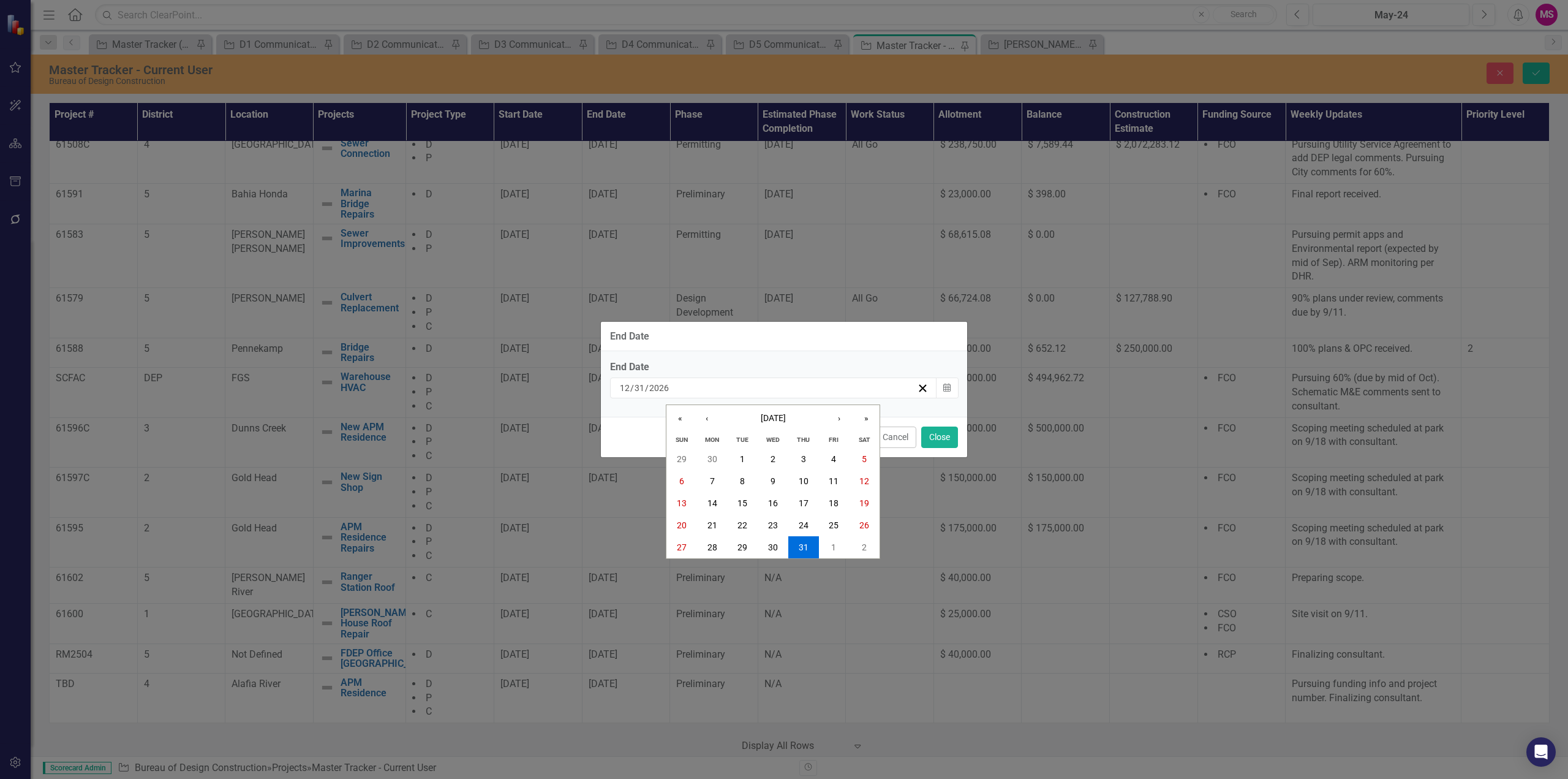
click at [625, 387] on input "12" at bounding box center [624, 387] width 11 height 12
type input "06"
type input "30"
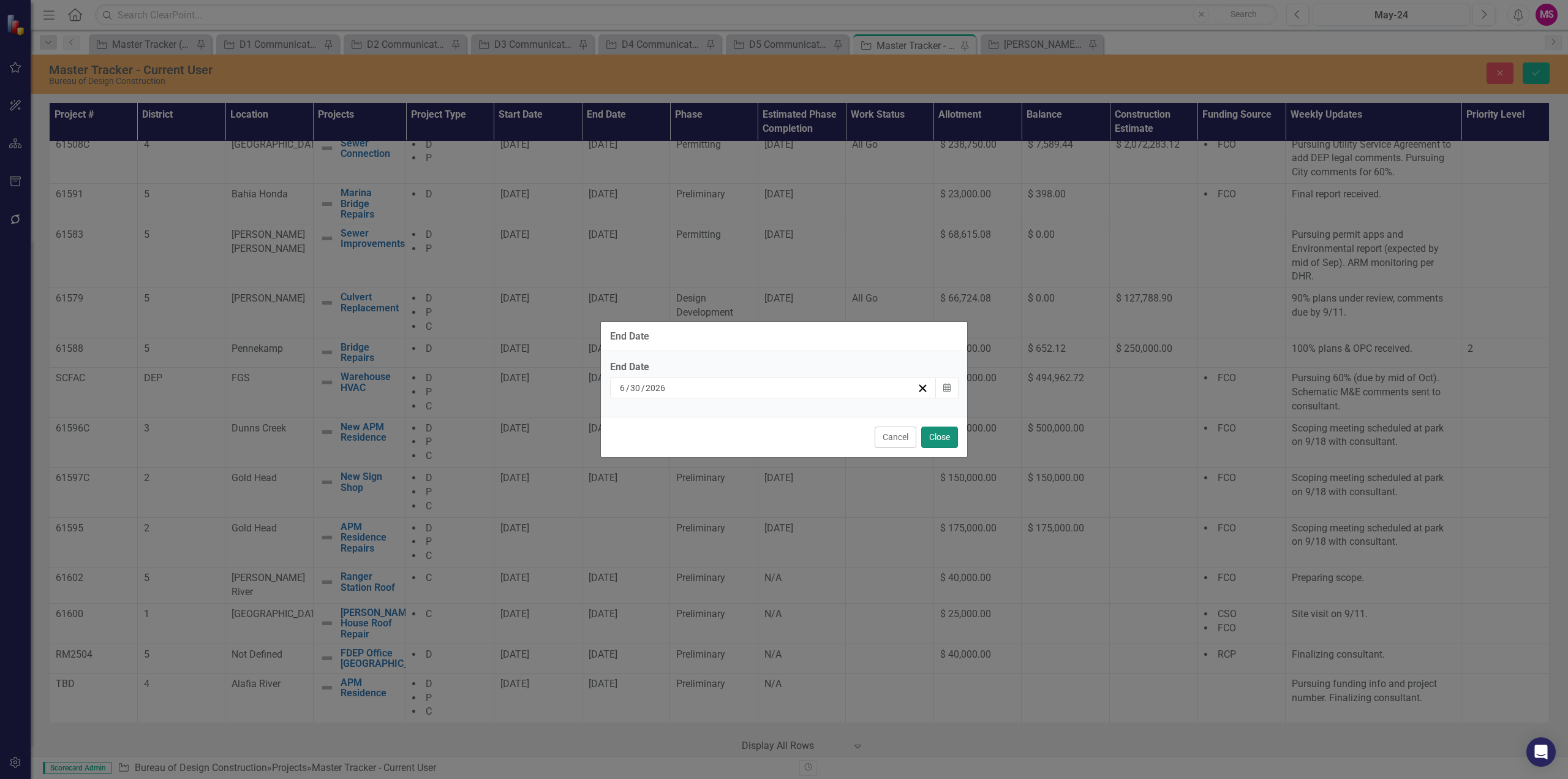
click at [938, 432] on button "Close" at bounding box center [940, 437] width 37 height 22
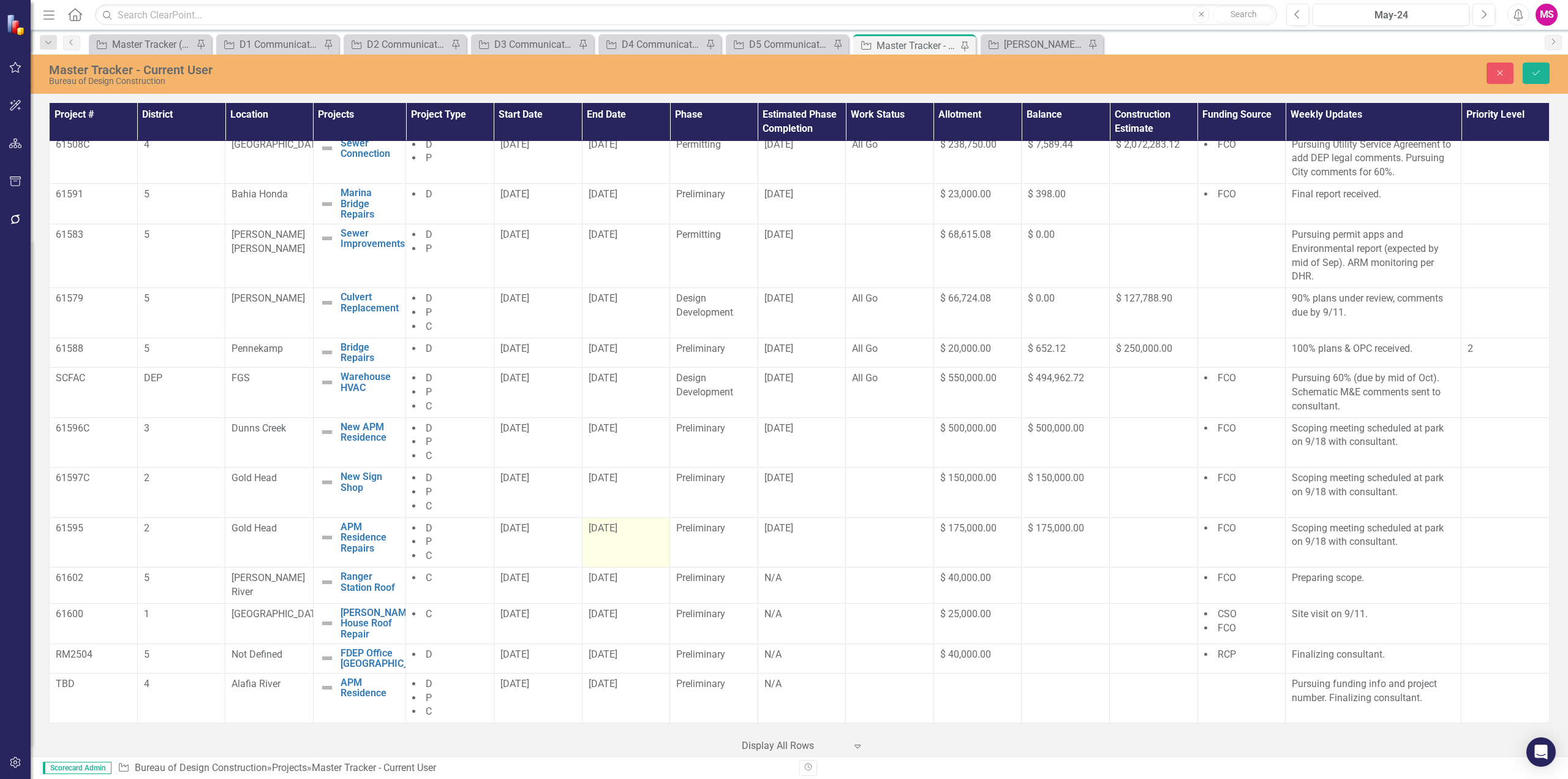
click at [623, 535] on div "[DATE]" at bounding box center [626, 529] width 75 height 14
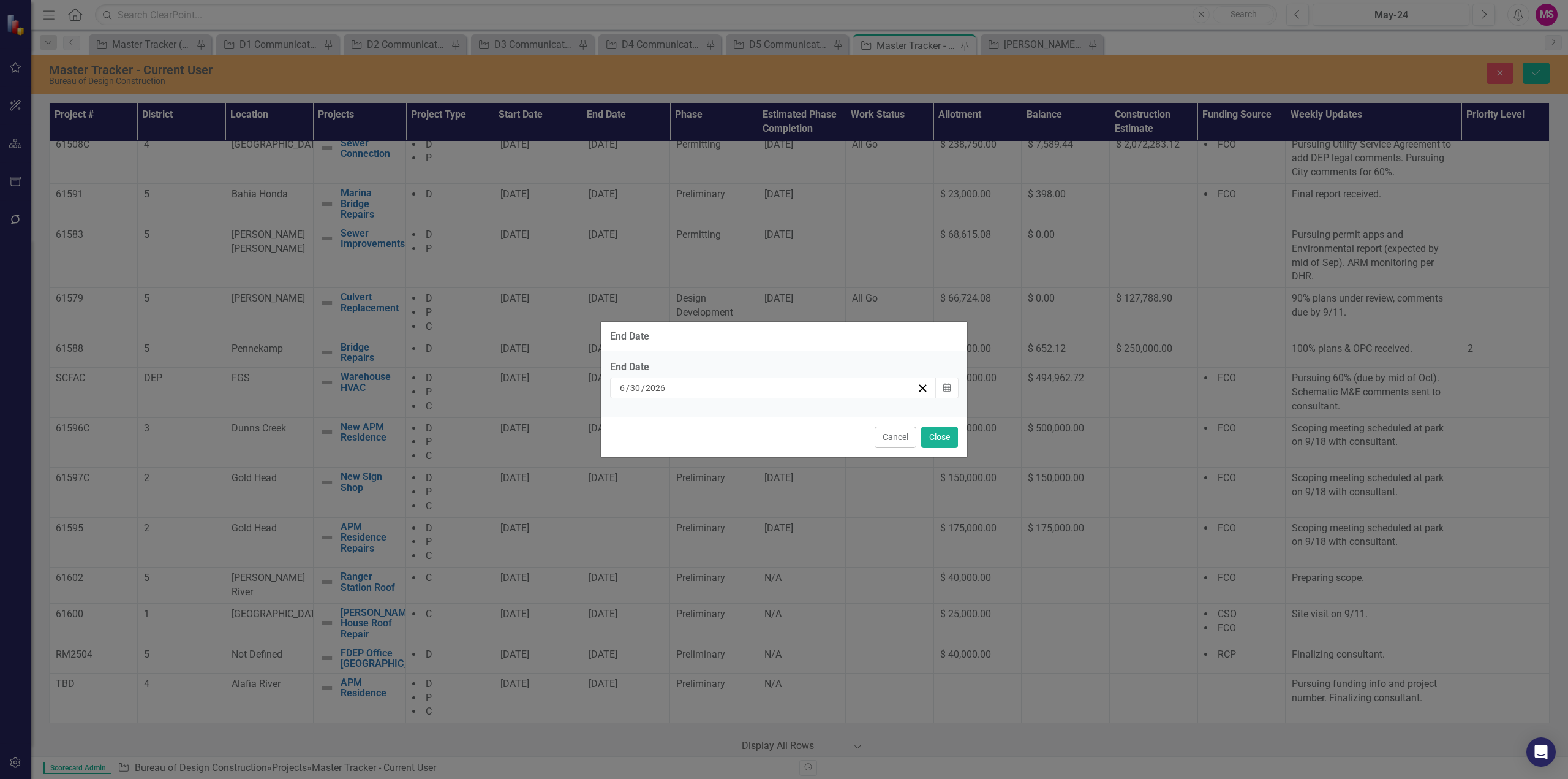
click at [638, 385] on input "30" at bounding box center [636, 387] width 11 height 12
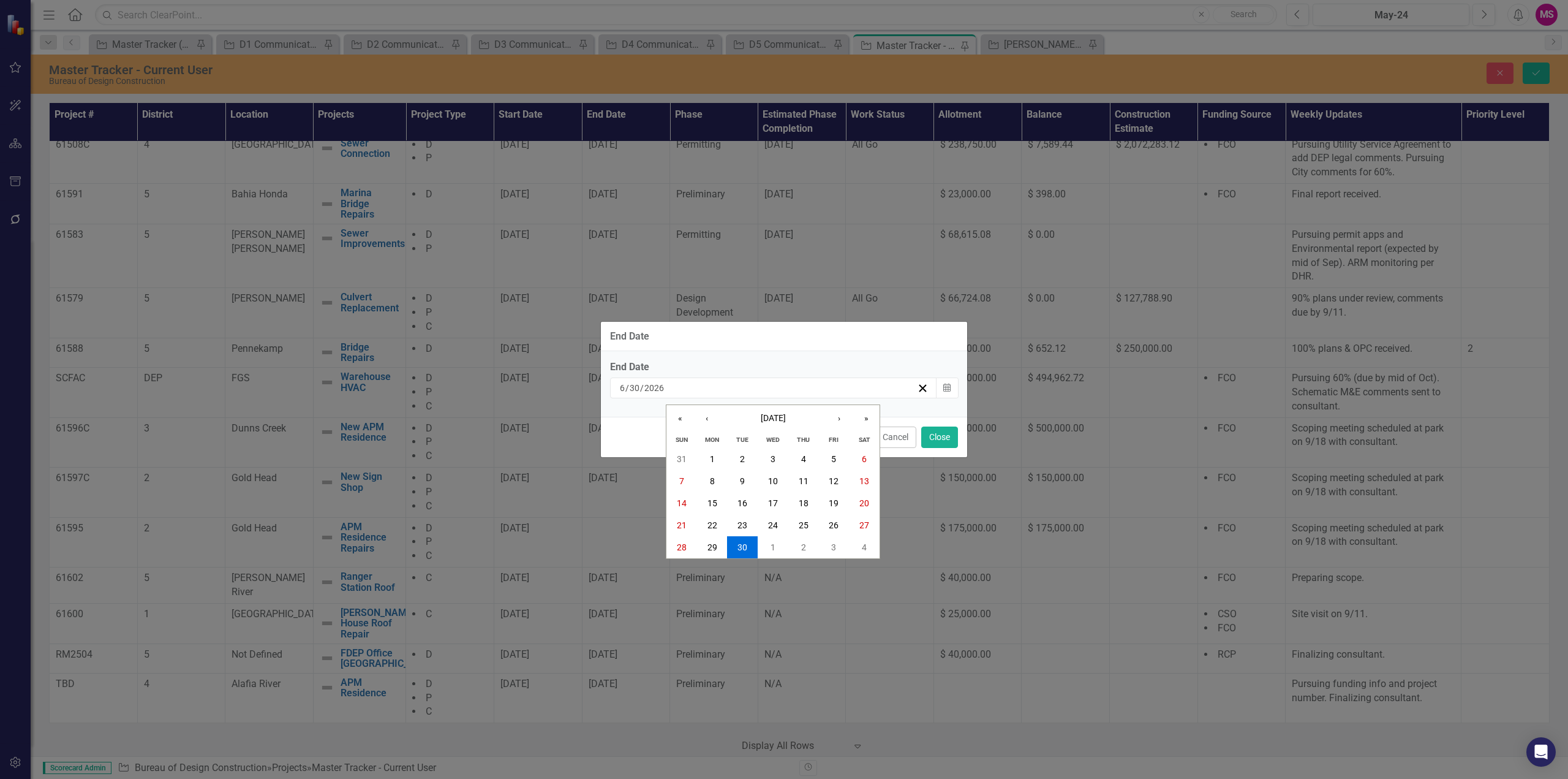
click at [624, 388] on input "6" at bounding box center [622, 387] width 6 height 12
type input "3"
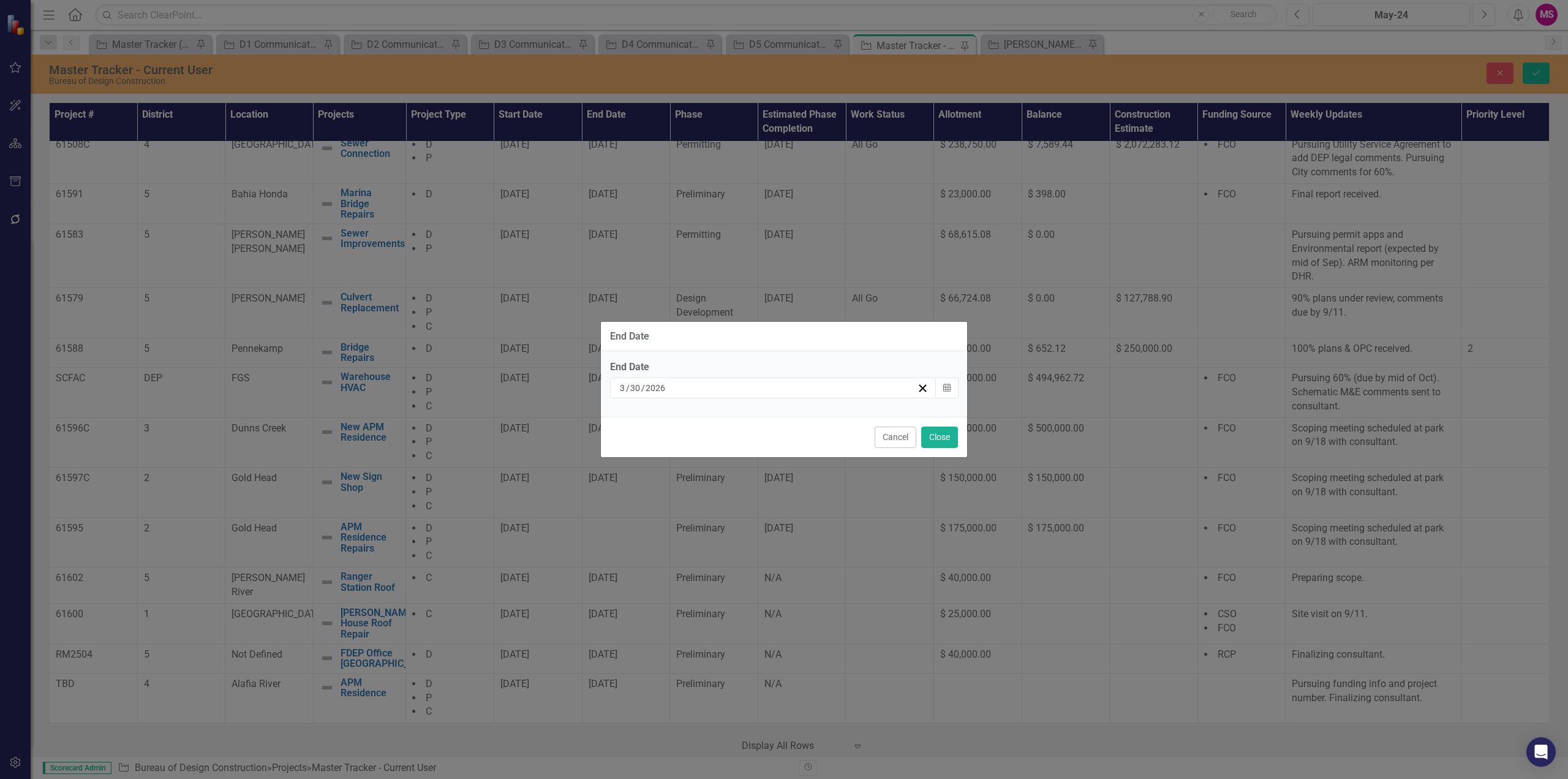
click at [680, 383] on div "3 / 30 / 2026" at bounding box center [768, 387] width 299 height 12
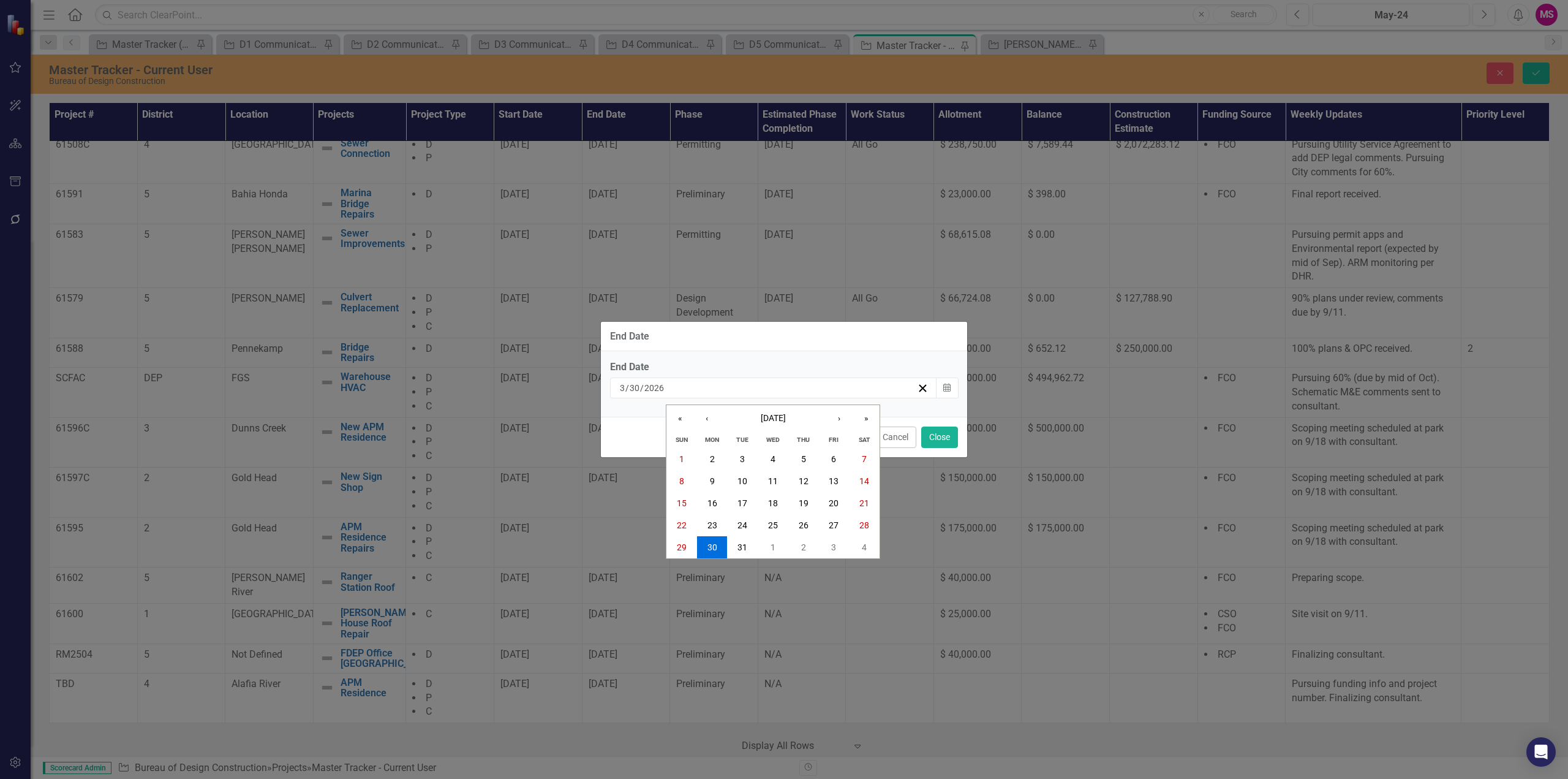
click at [665, 384] on div "2026-03-30 3 / 30 / 2026" at bounding box center [768, 387] width 299 height 12
type input "2027"
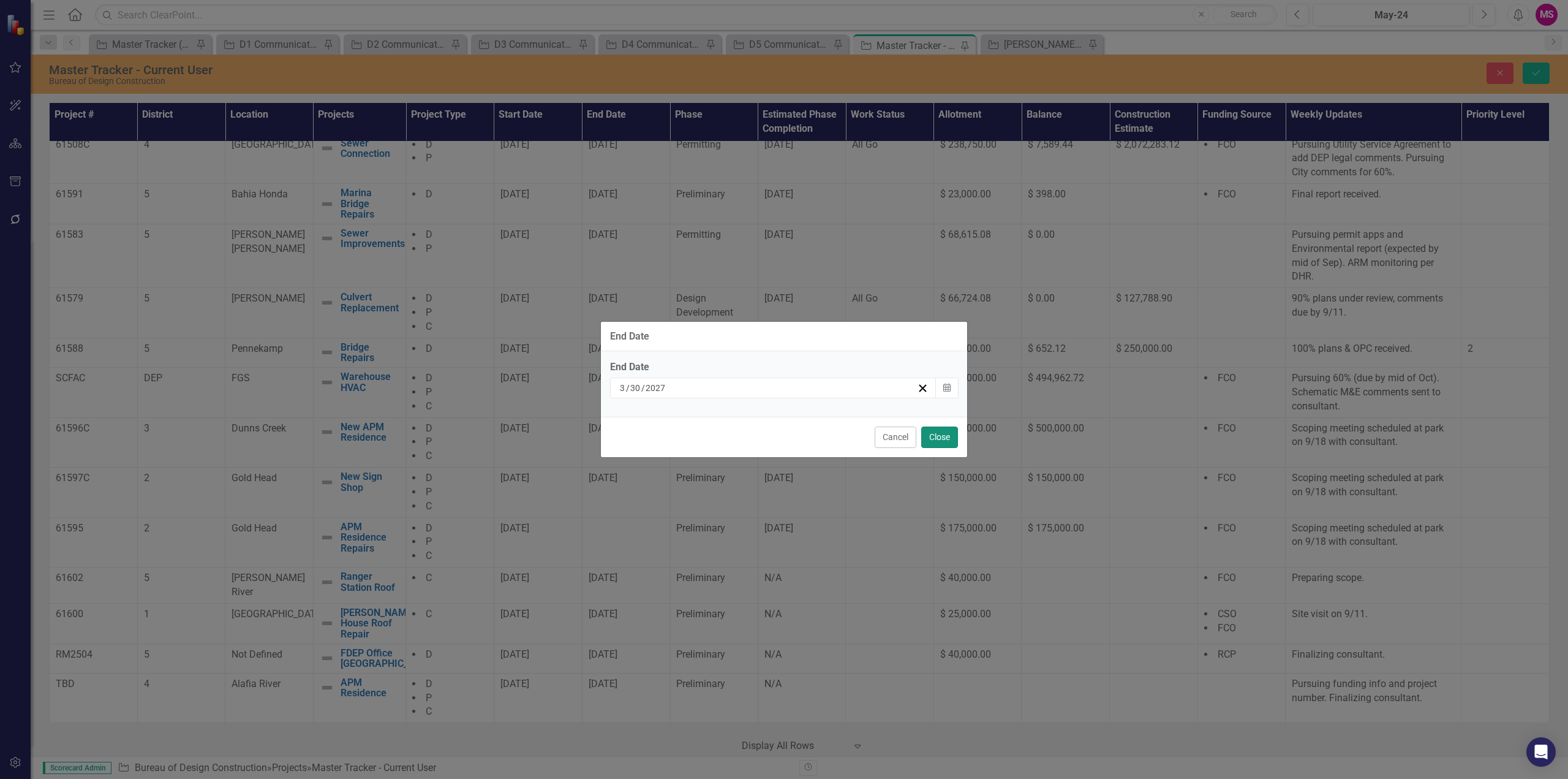
click at [942, 434] on button "Close" at bounding box center [940, 437] width 37 height 22
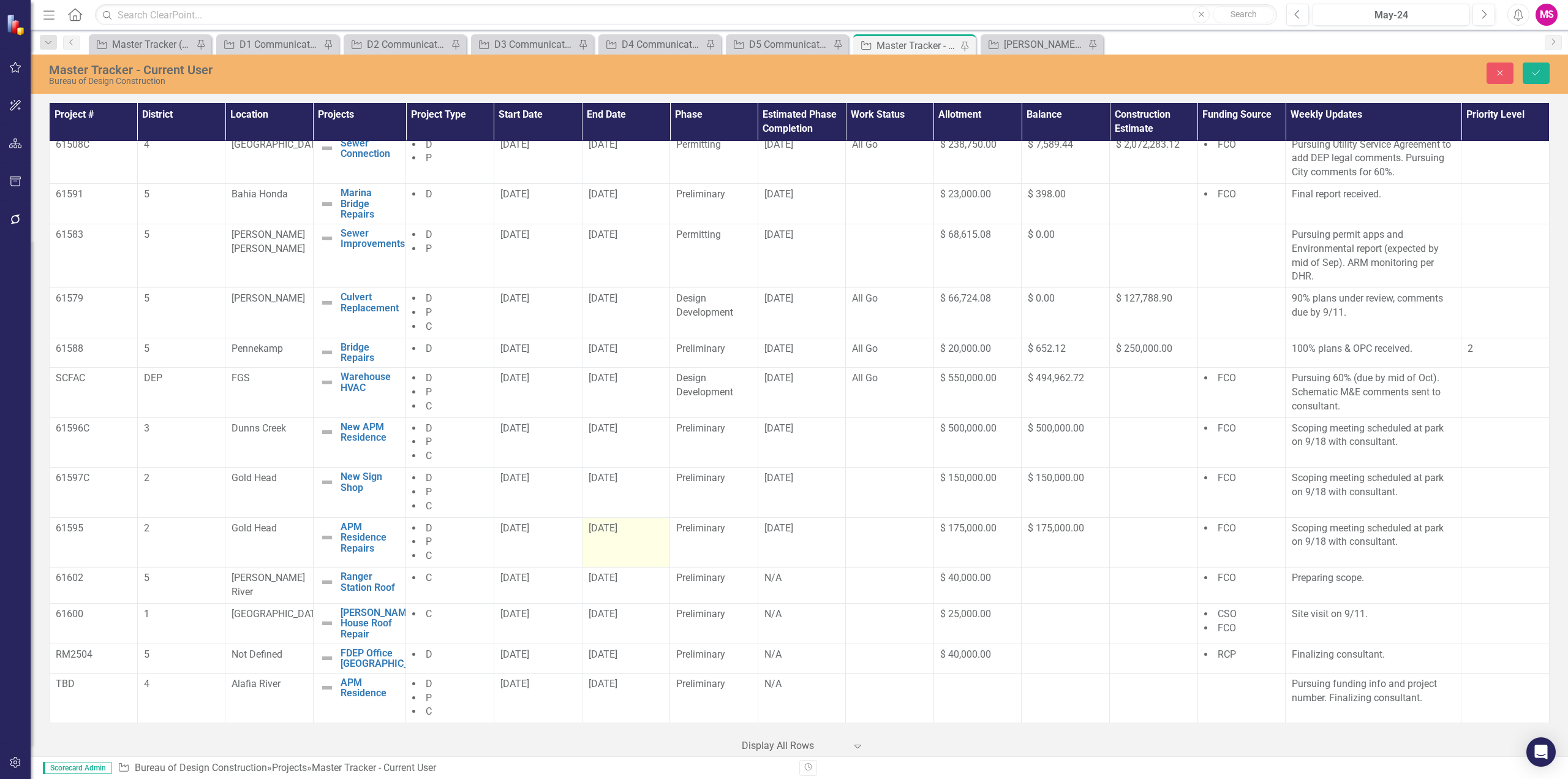
click at [610, 535] on div "3/30/26" at bounding box center [626, 529] width 75 height 14
click at [609, 543] on td "3/30/26" at bounding box center [625, 542] width 88 height 50
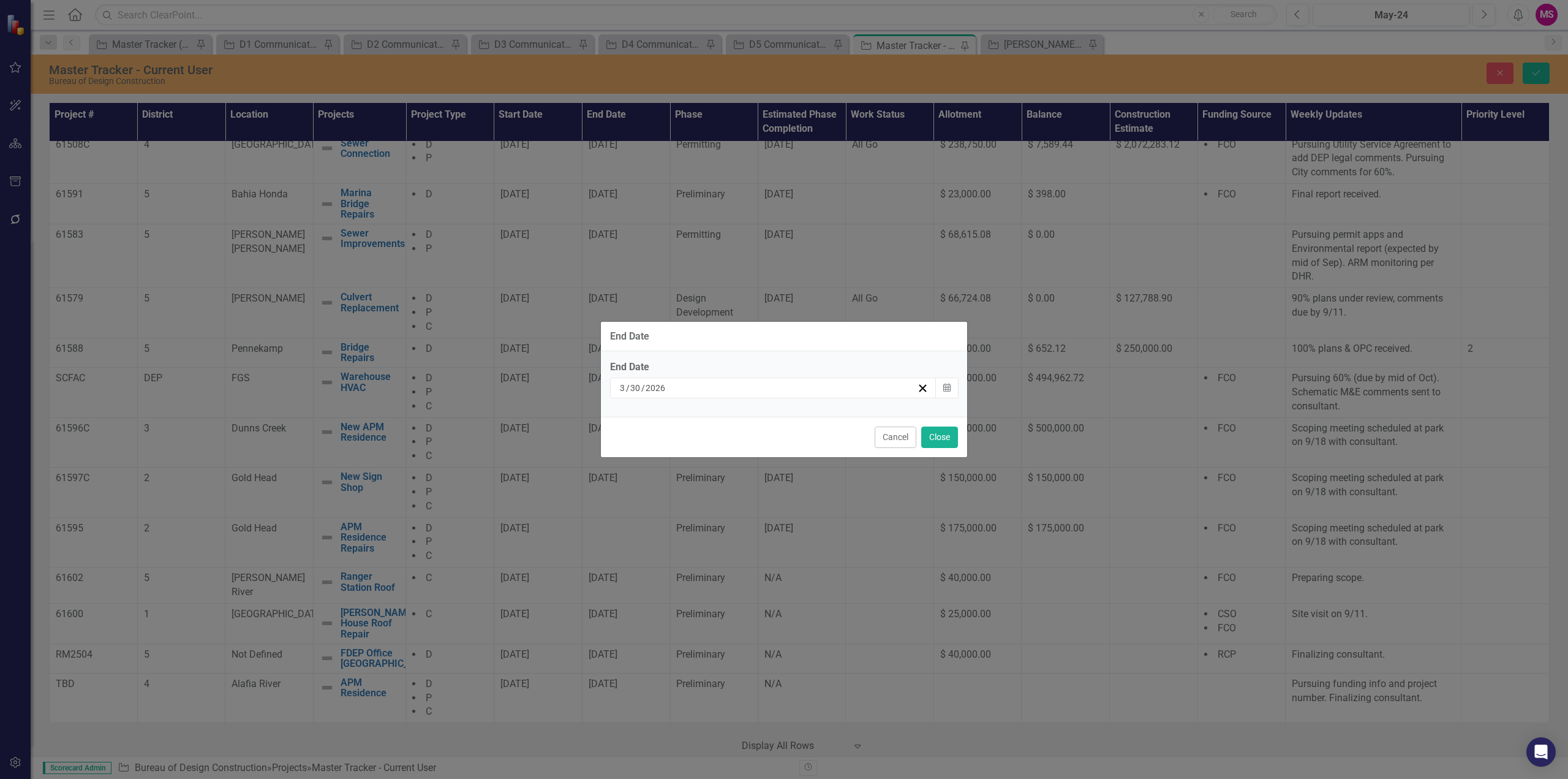
click at [692, 385] on div "3 / 30 / 2026" at bounding box center [768, 387] width 299 height 12
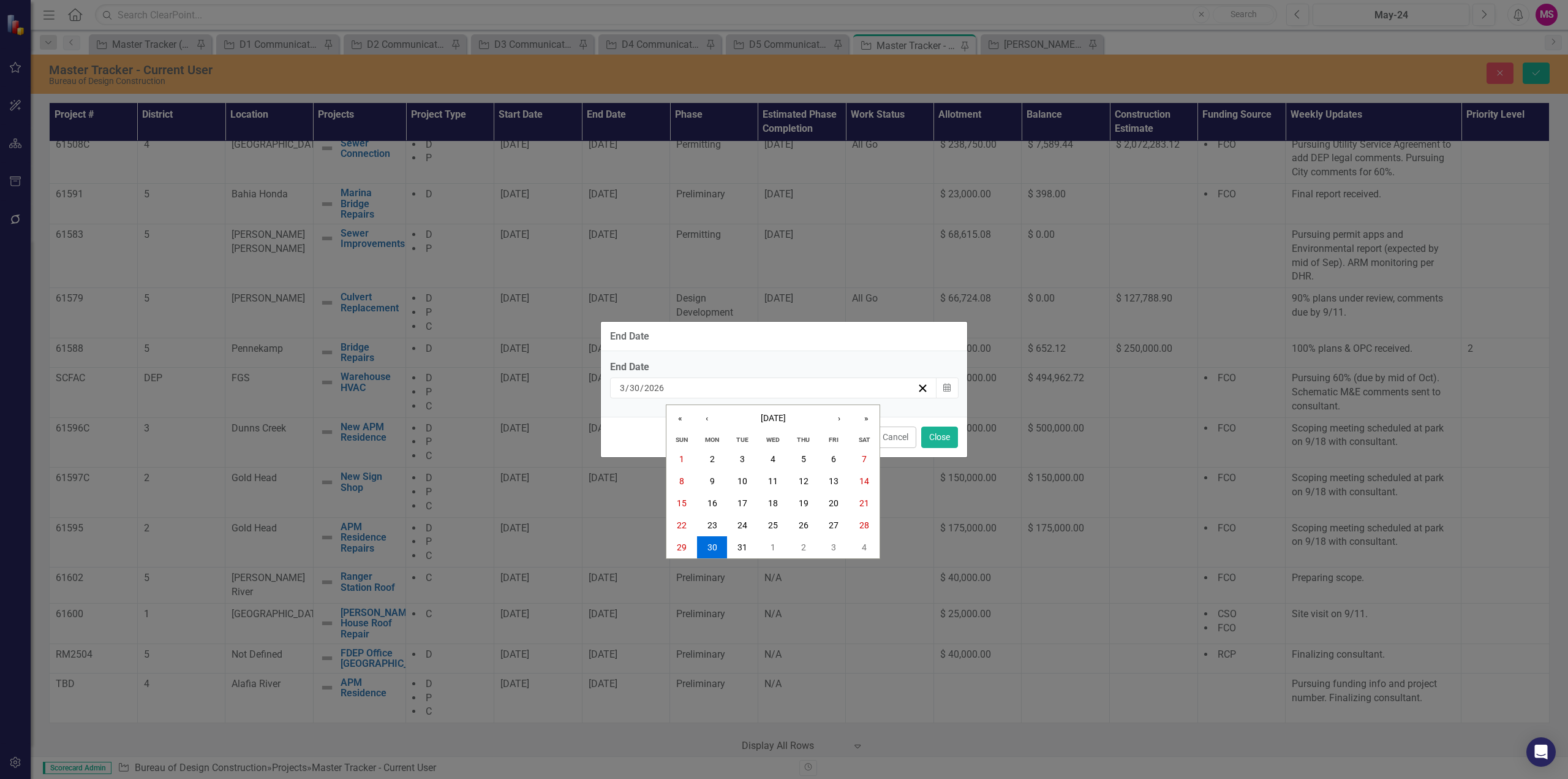
click at [658, 388] on input "2026" at bounding box center [654, 387] width 21 height 12
type input "2027"
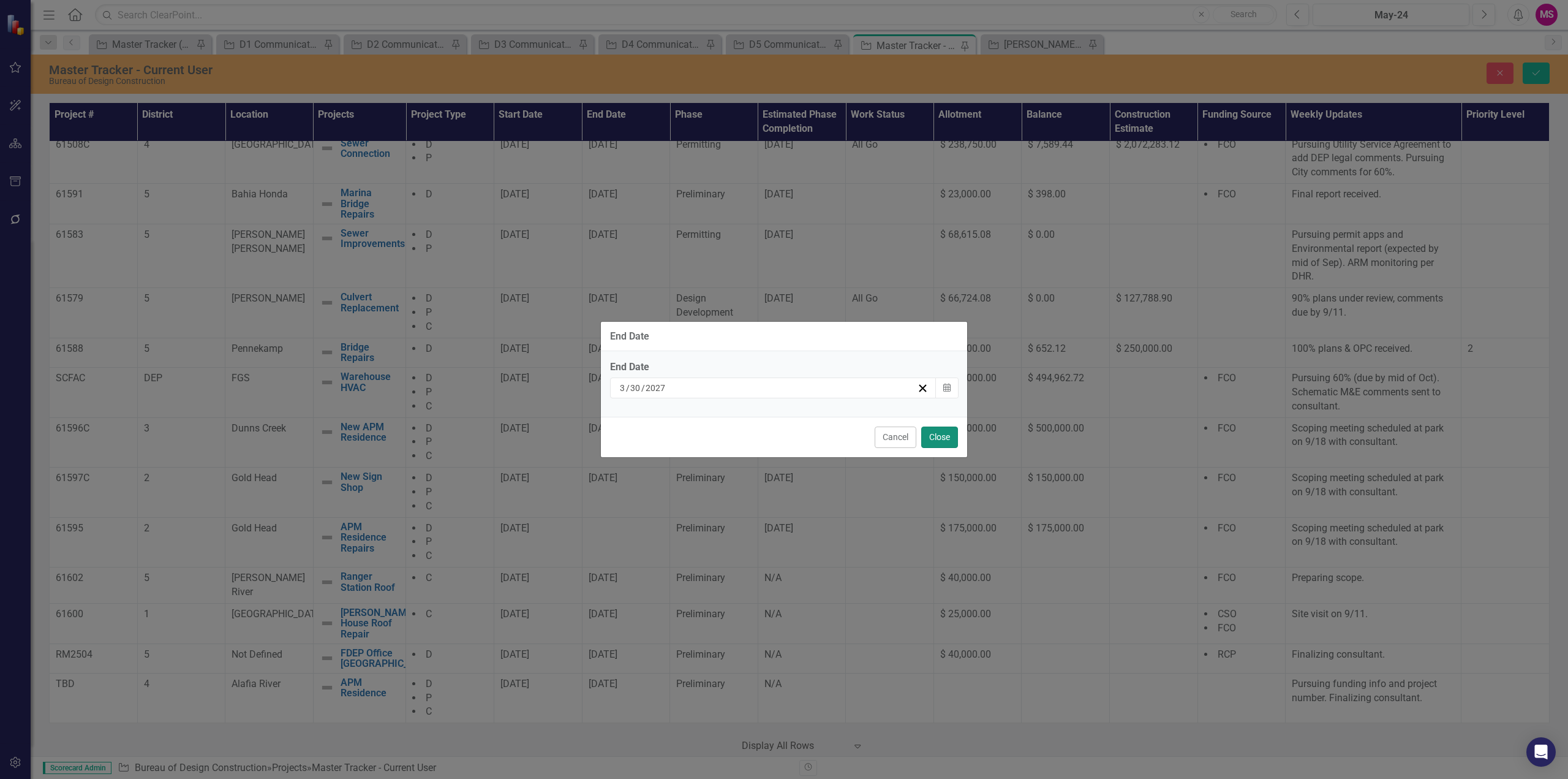
click at [940, 435] on button "Close" at bounding box center [940, 437] width 37 height 22
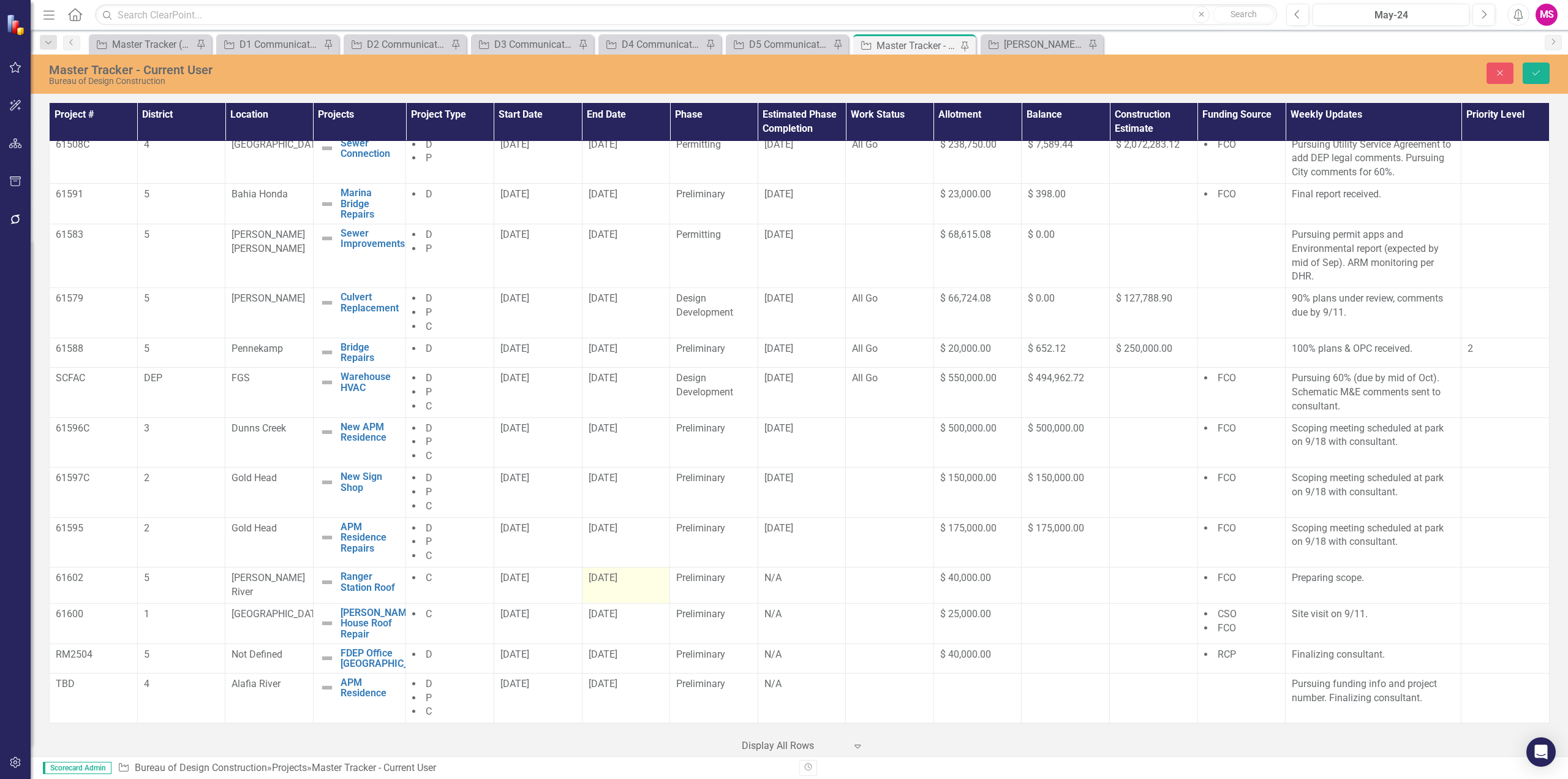
click at [636, 585] on div "[DATE]" at bounding box center [626, 578] width 75 height 14
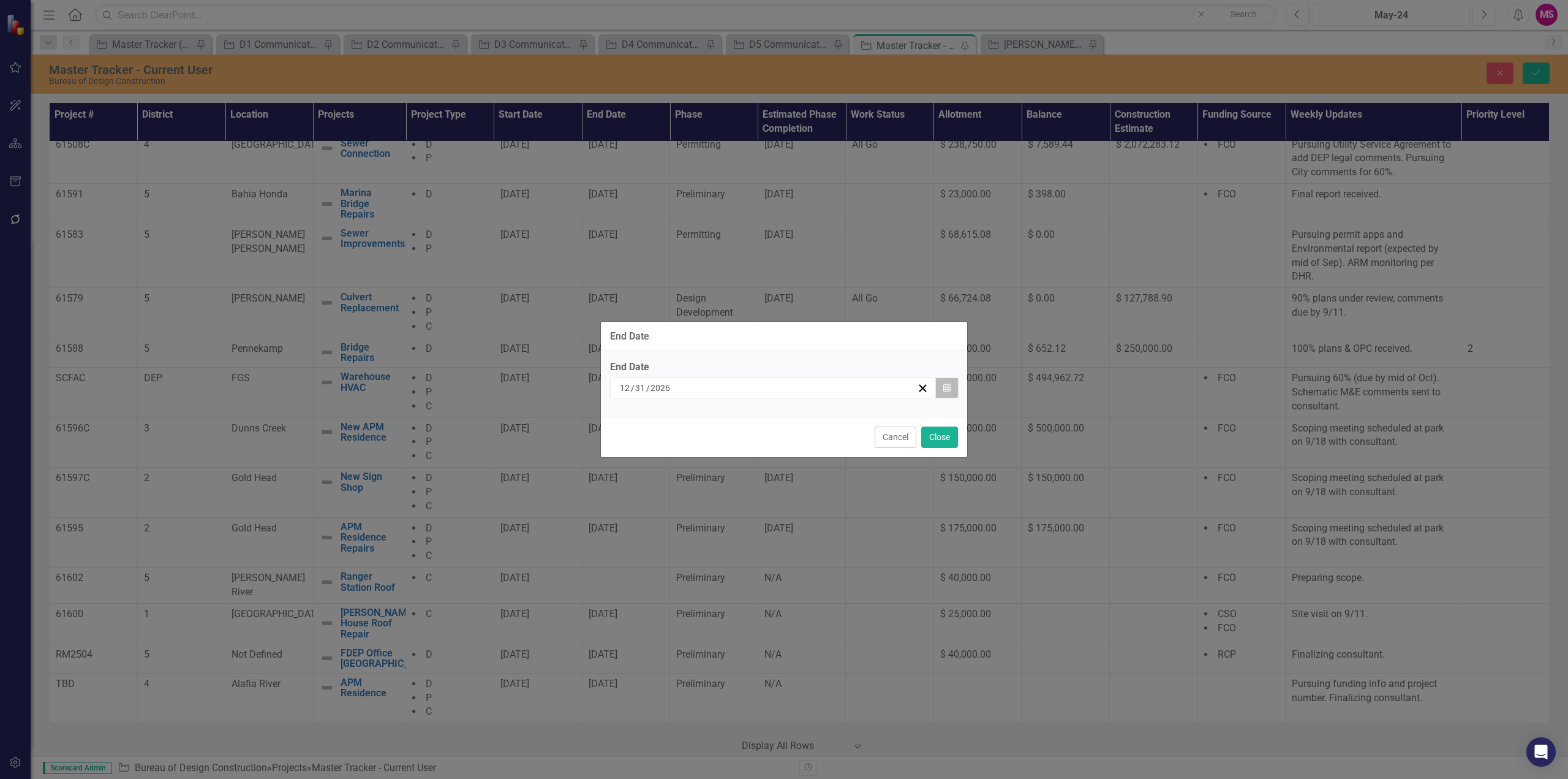
click at [951, 386] on button "Calendar" at bounding box center [947, 387] width 23 height 21
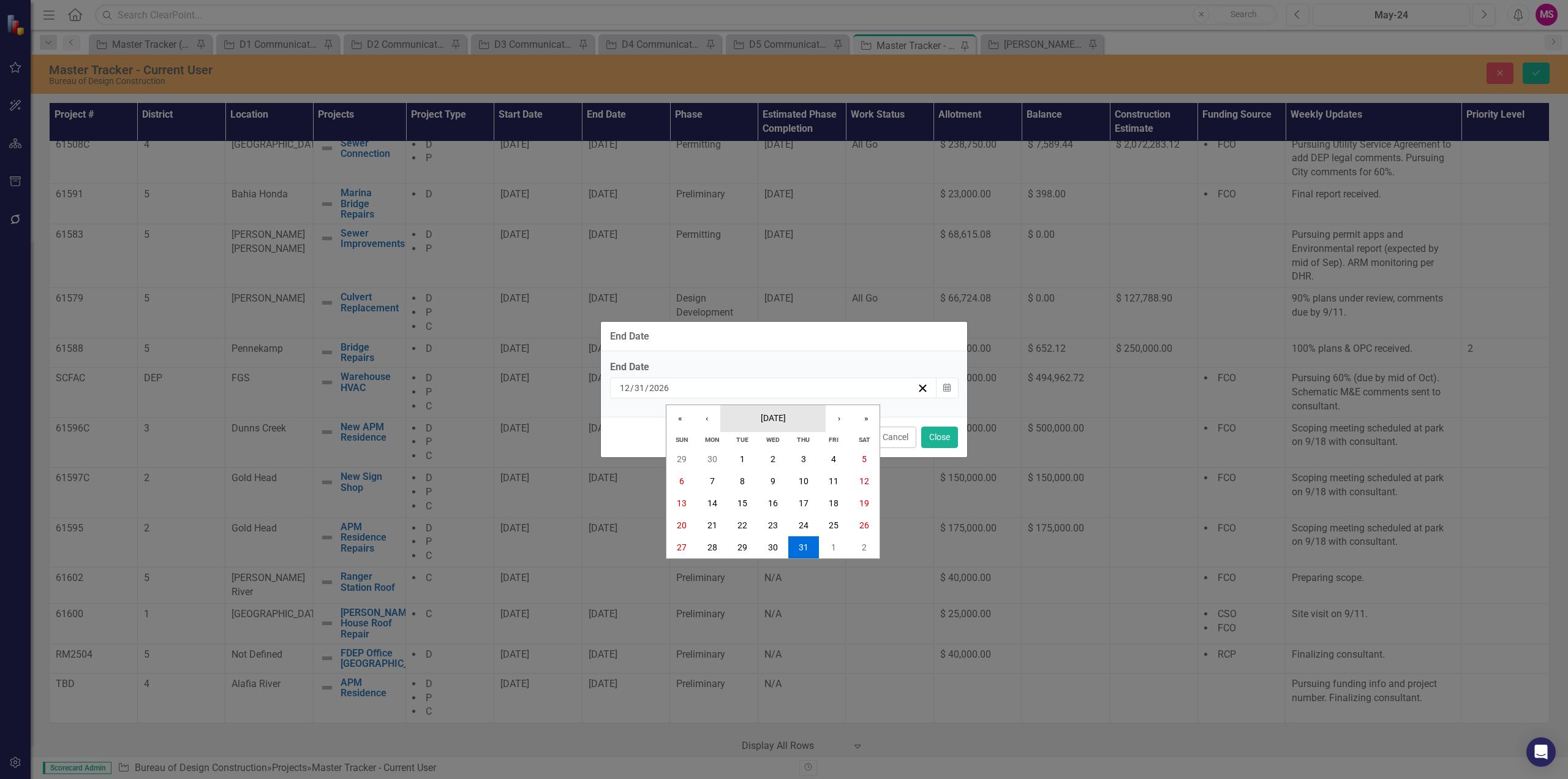
click at [786, 417] on span "[DATE]" at bounding box center [773, 418] width 25 height 10
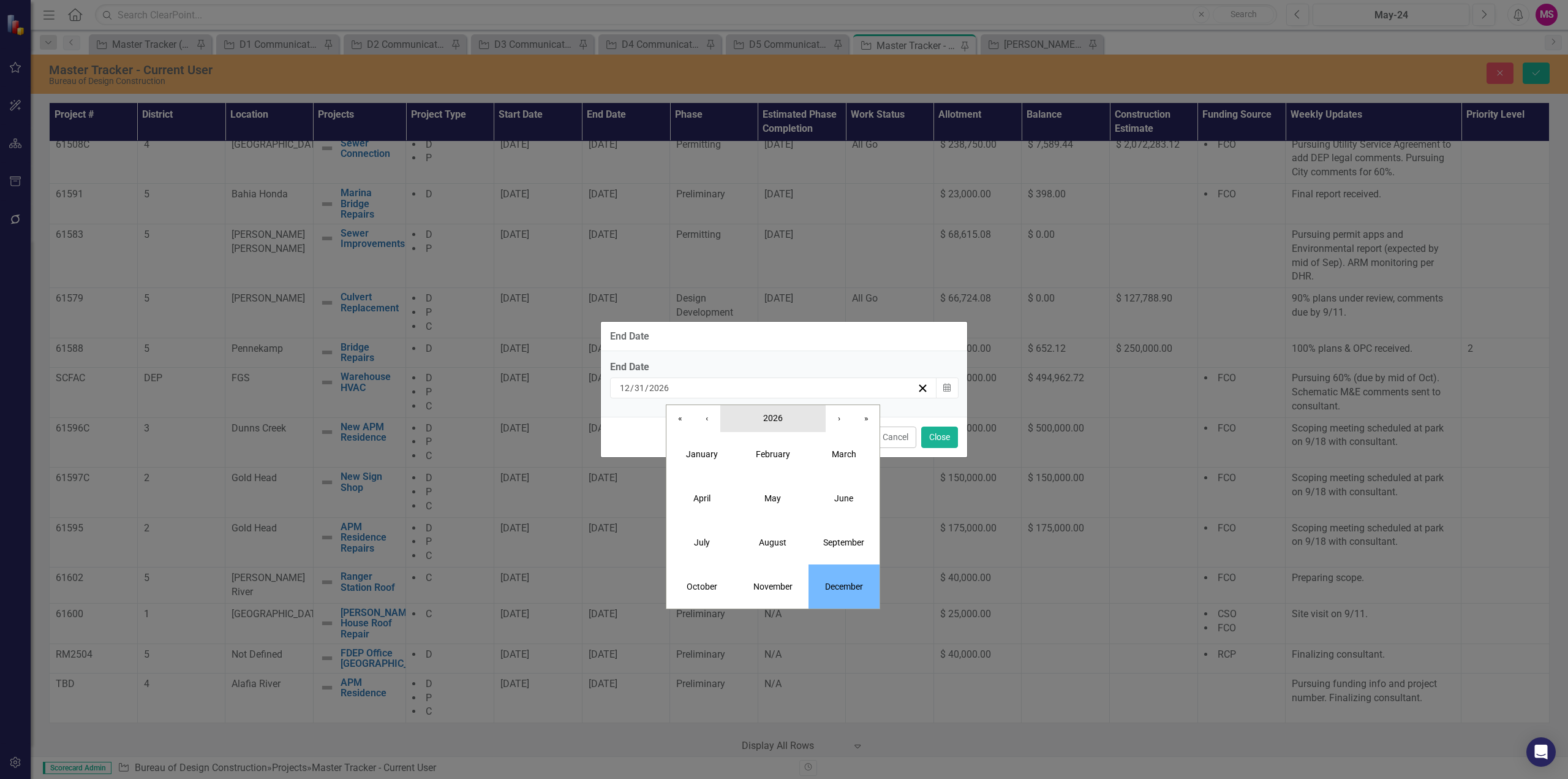
click at [793, 418] on button "2026" at bounding box center [773, 419] width 105 height 27
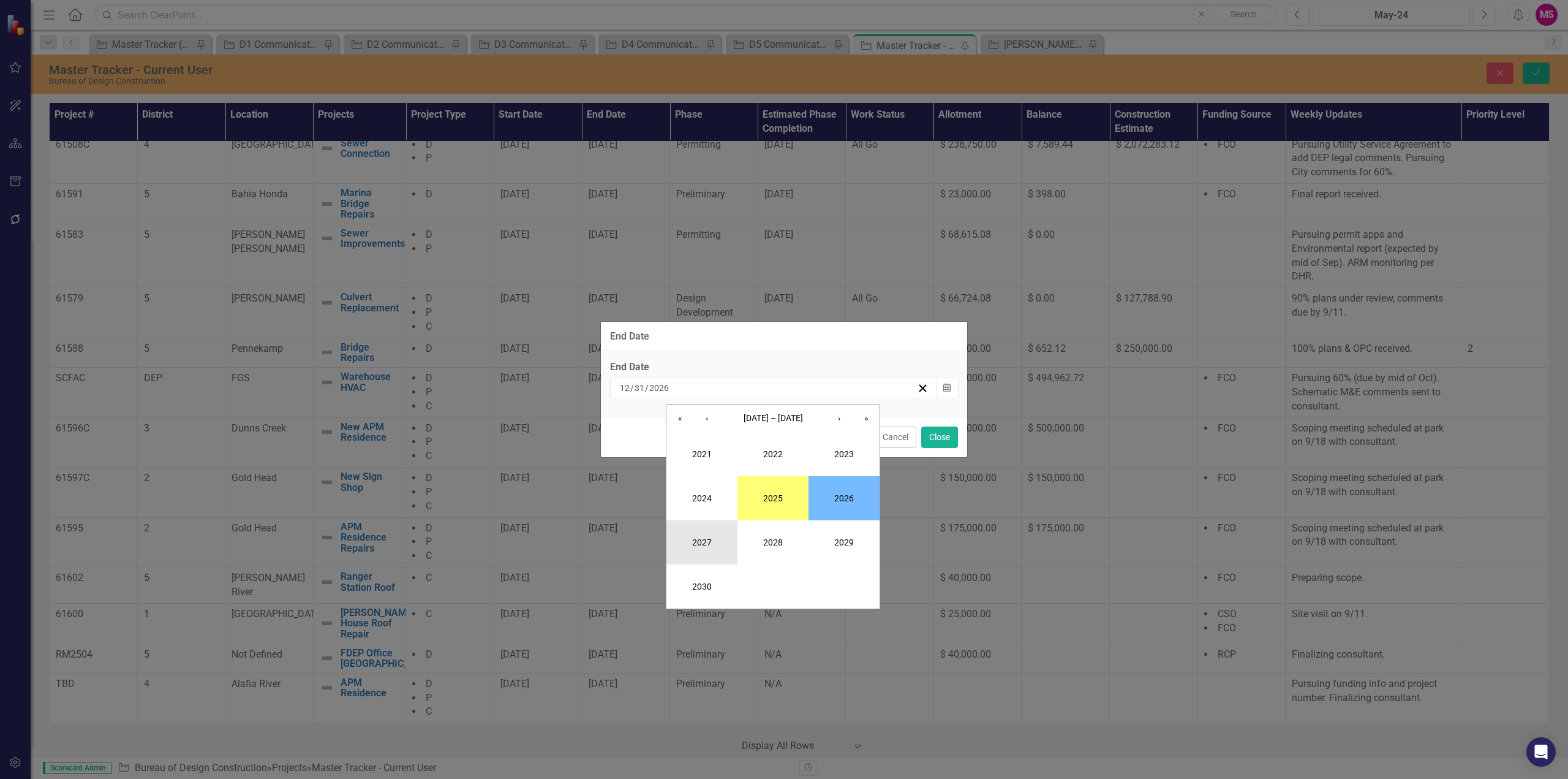
click at [674, 531] on button "2027" at bounding box center [702, 542] width 71 height 44
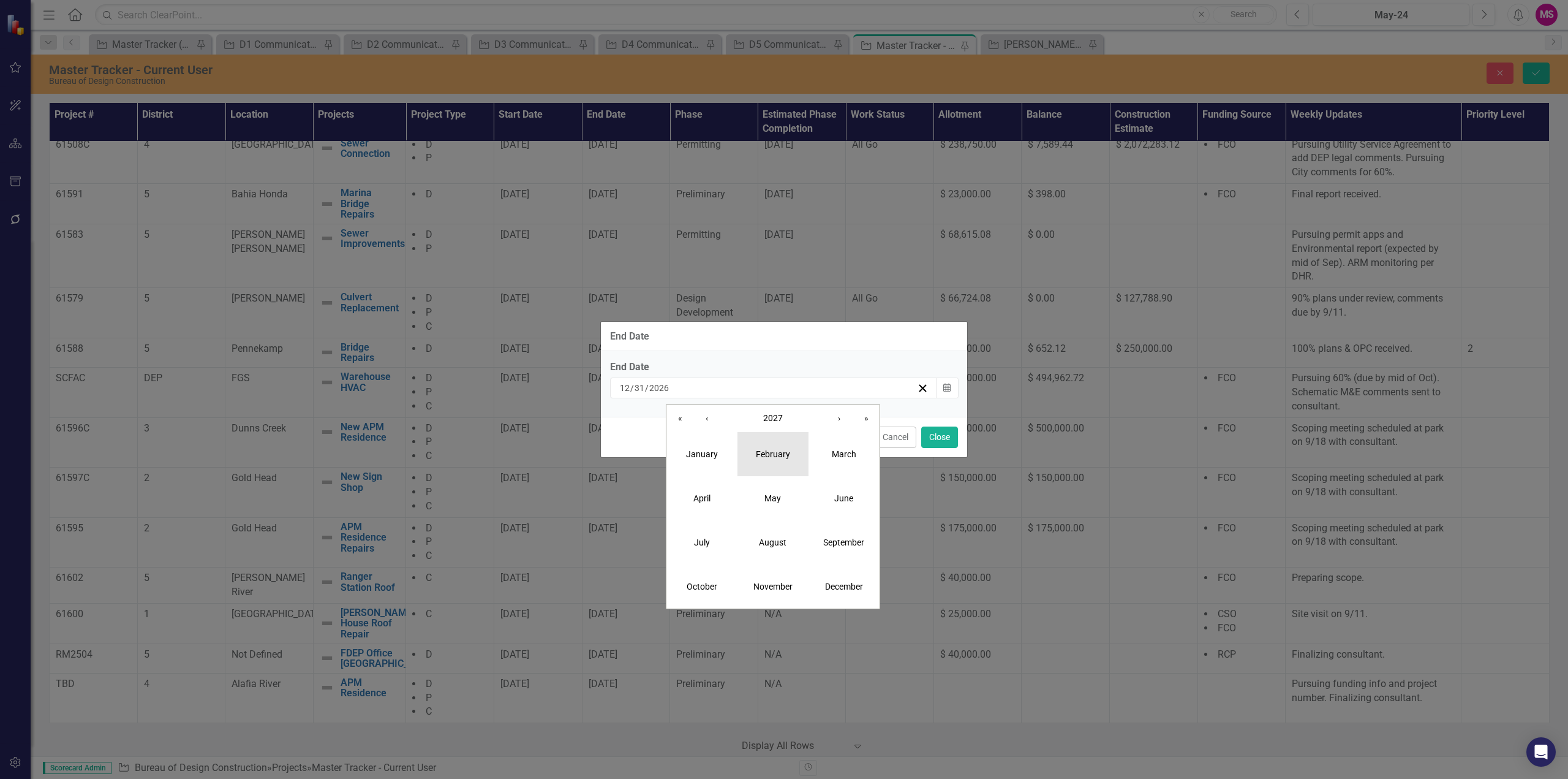
click at [782, 457] on abbr "February" at bounding box center [773, 454] width 34 height 10
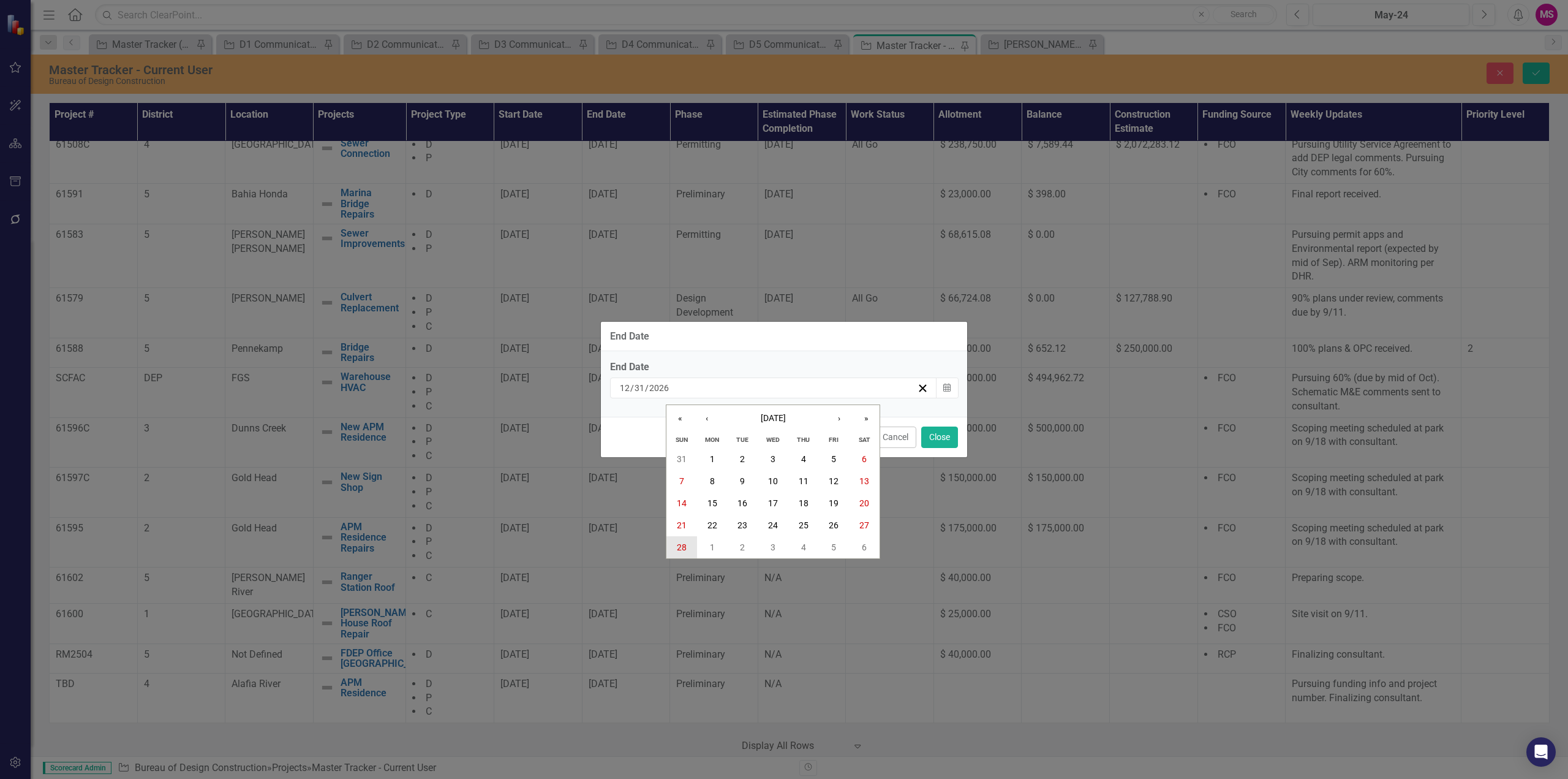
click at [685, 547] on abbr "28" at bounding box center [682, 547] width 10 height 10
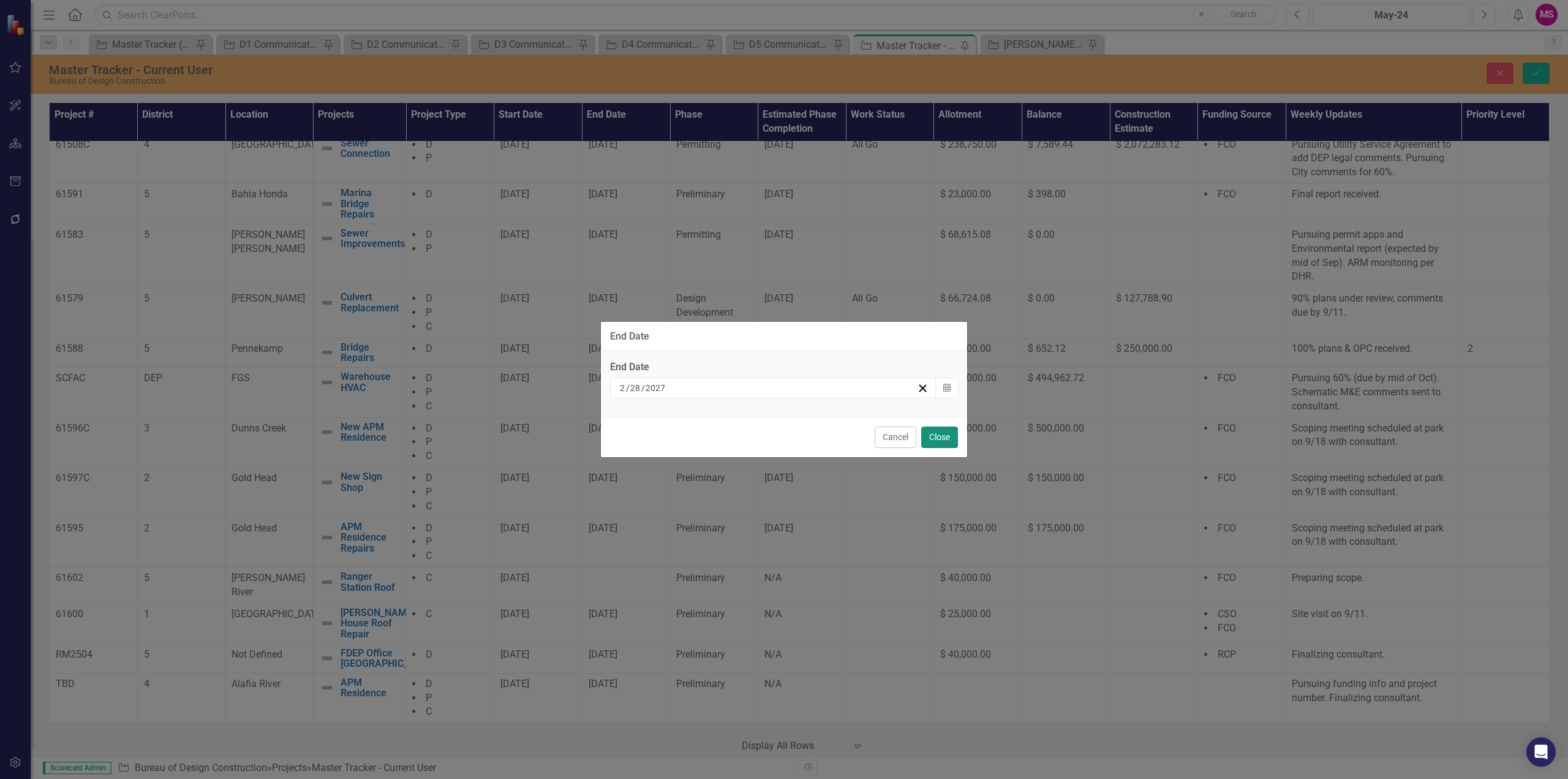
click at [944, 438] on button "Close" at bounding box center [940, 437] width 37 height 22
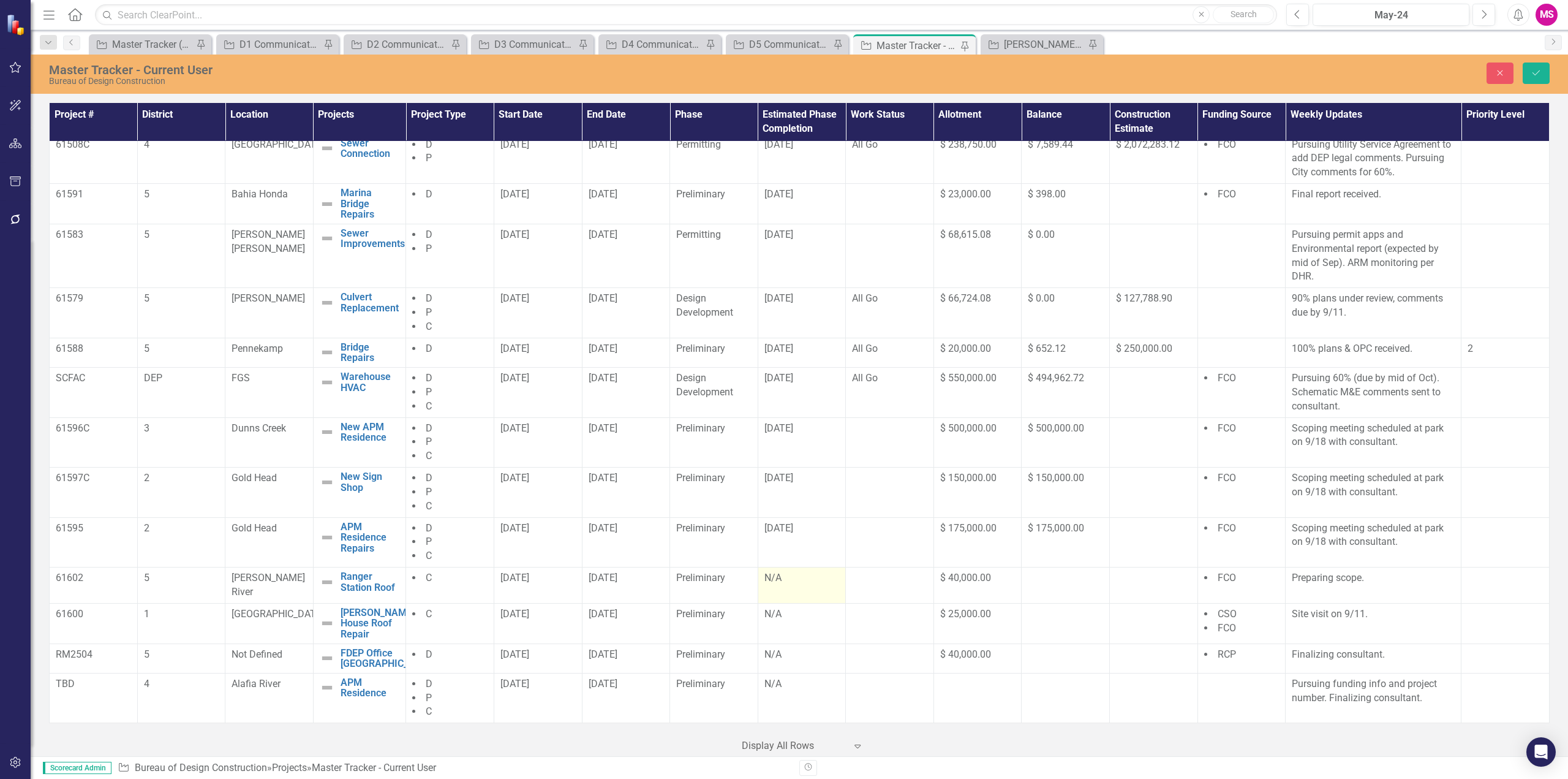
click at [775, 585] on div "N/A" at bounding box center [802, 578] width 75 height 14
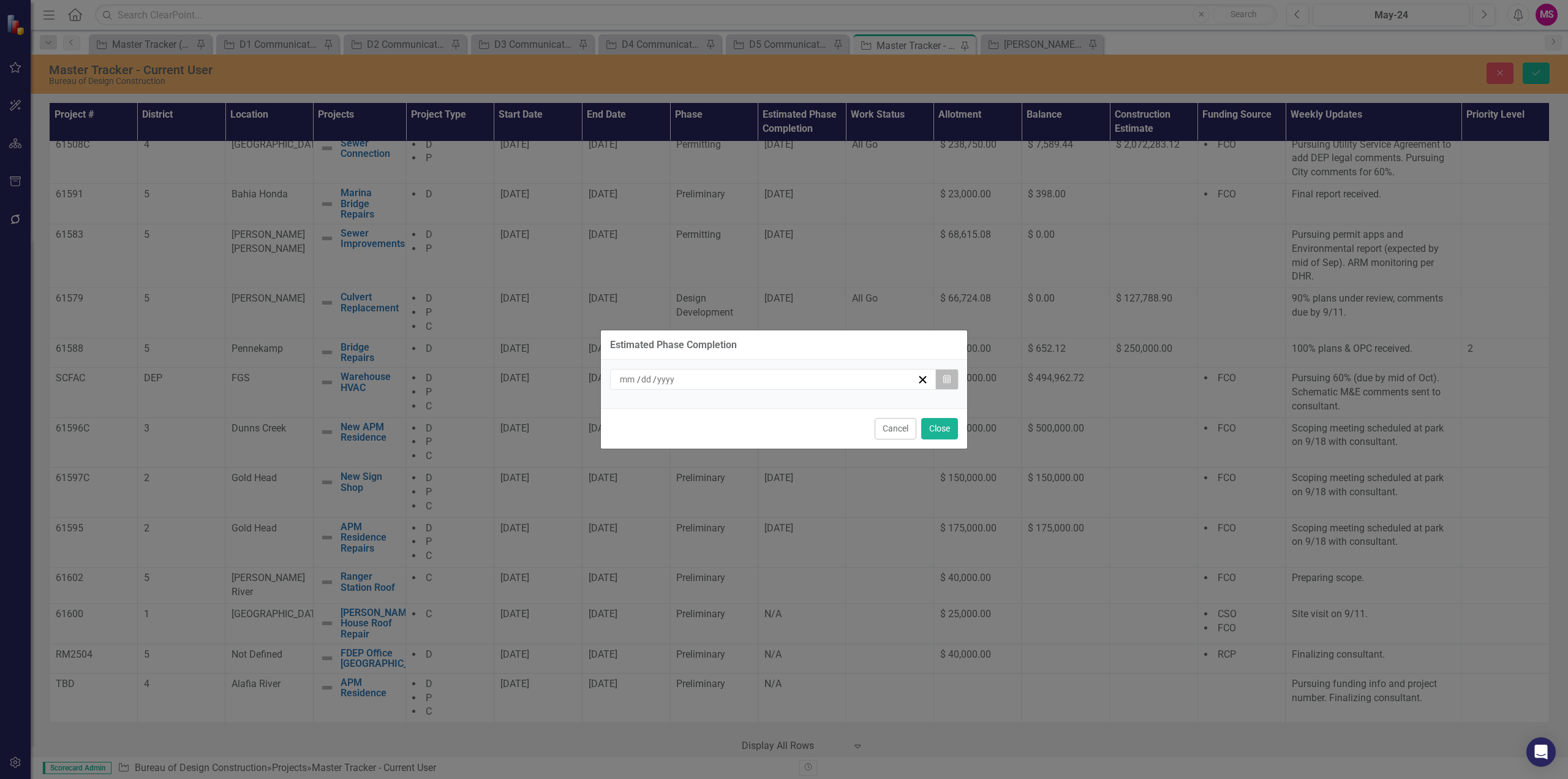
click at [945, 379] on icon "button" at bounding box center [947, 379] width 7 height 9
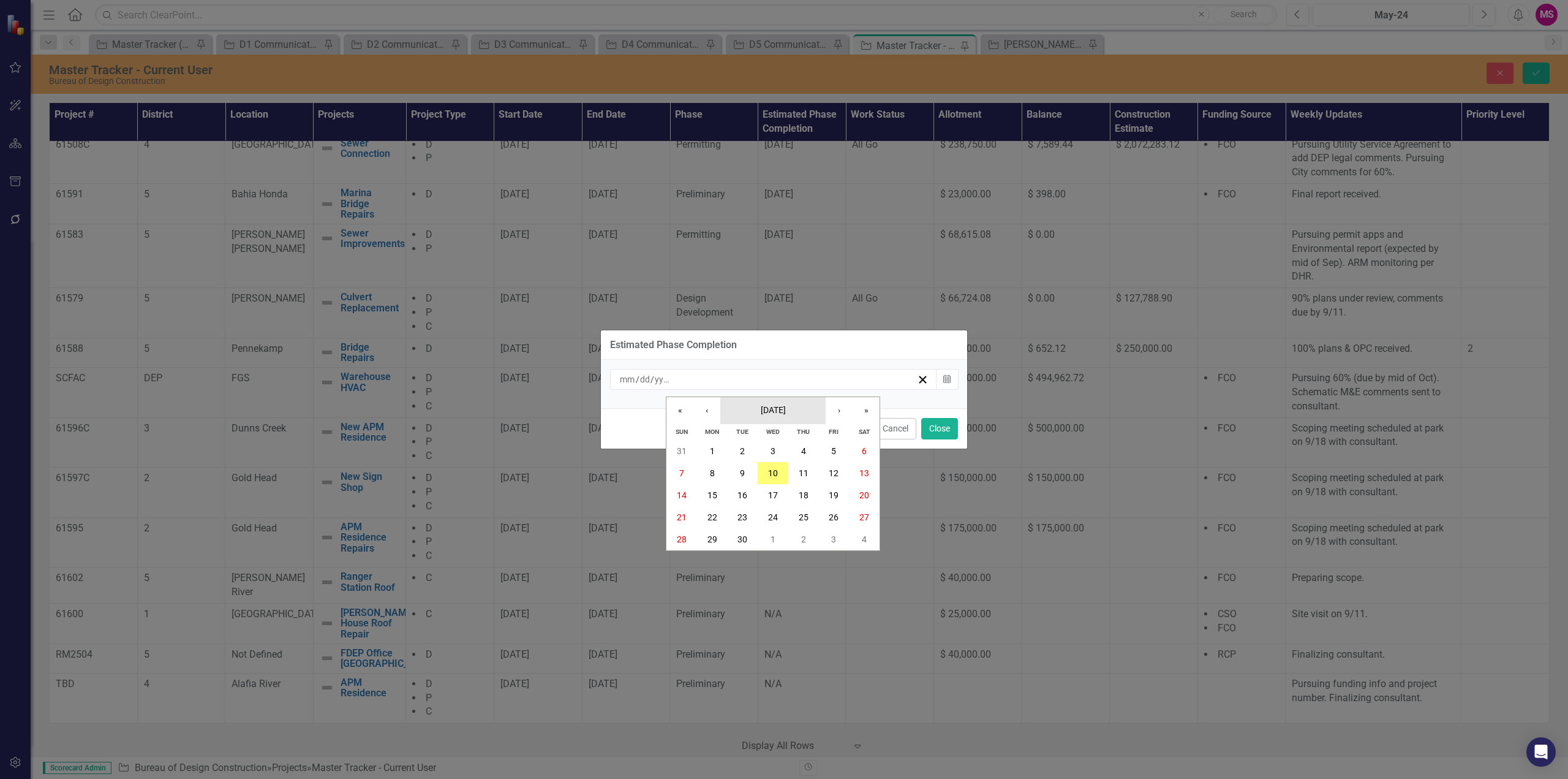
click at [781, 407] on span "[DATE]" at bounding box center [773, 410] width 25 height 10
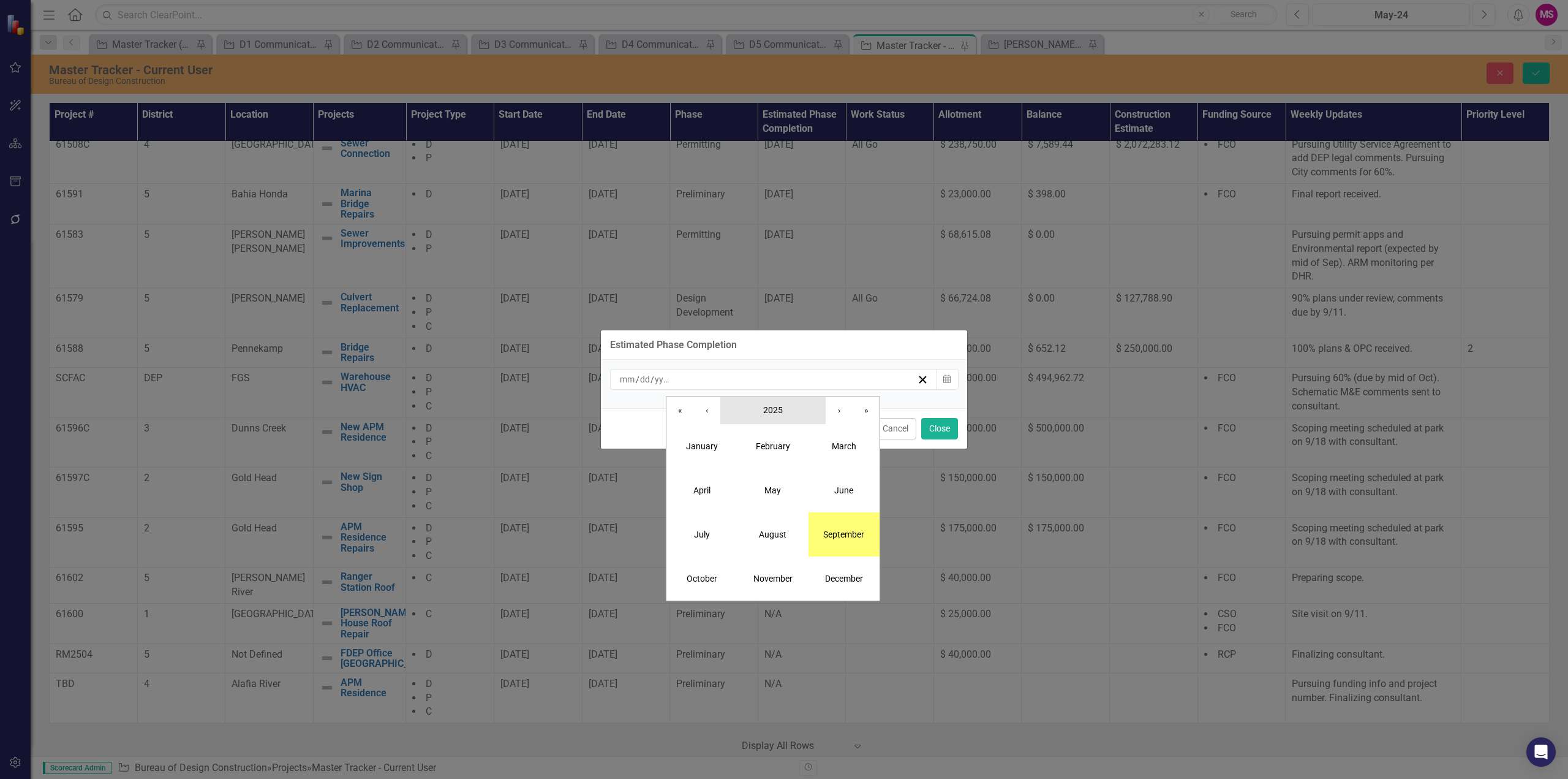
click at [788, 410] on button "2025" at bounding box center [773, 410] width 105 height 27
click at [846, 491] on button "2026" at bounding box center [844, 490] width 71 height 44
click at [780, 491] on abbr "May" at bounding box center [773, 490] width 16 height 10
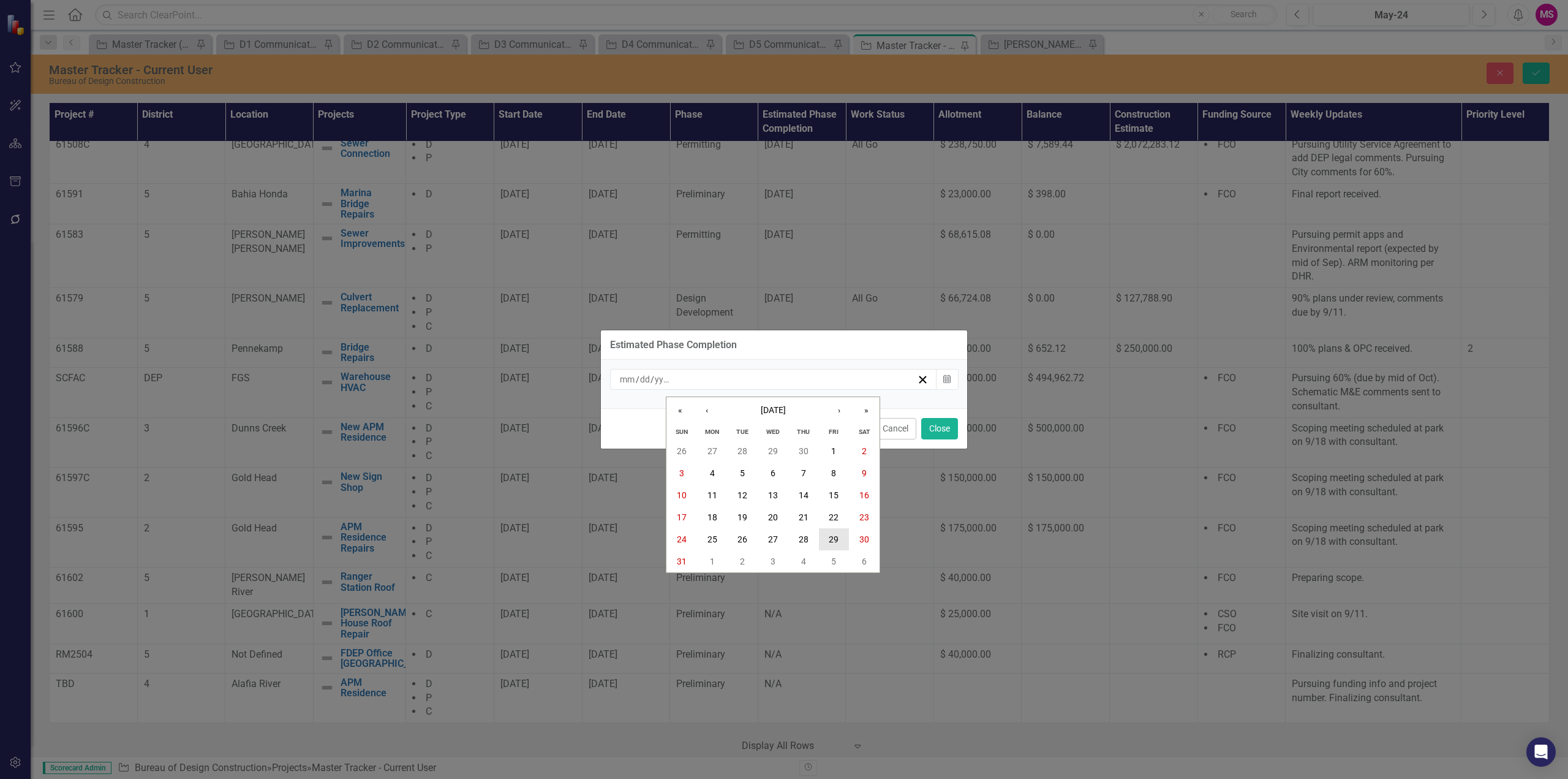
click at [833, 534] on abbr "29" at bounding box center [834, 539] width 10 height 10
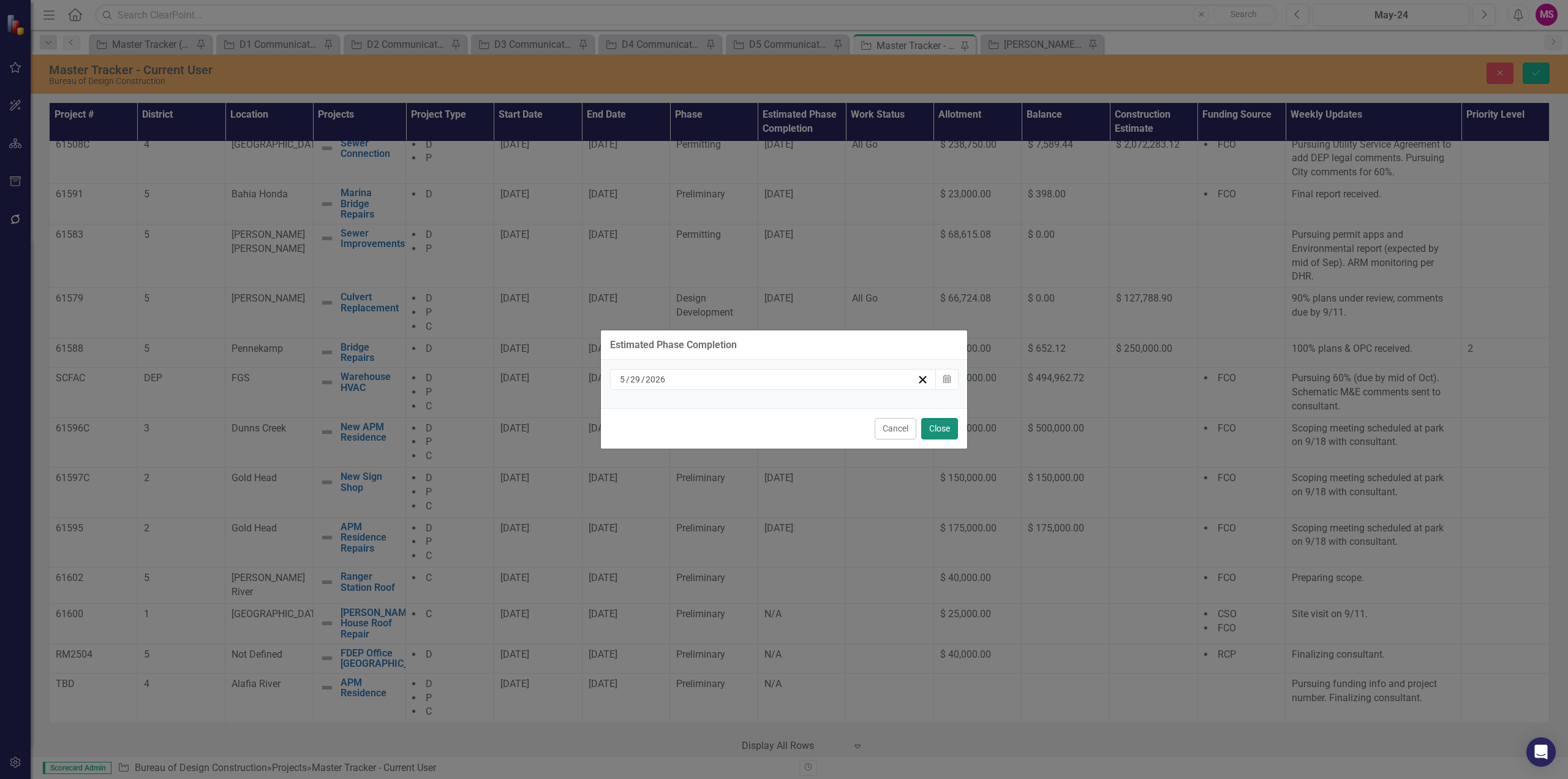
click at [947, 428] on button "Close" at bounding box center [940, 428] width 37 height 22
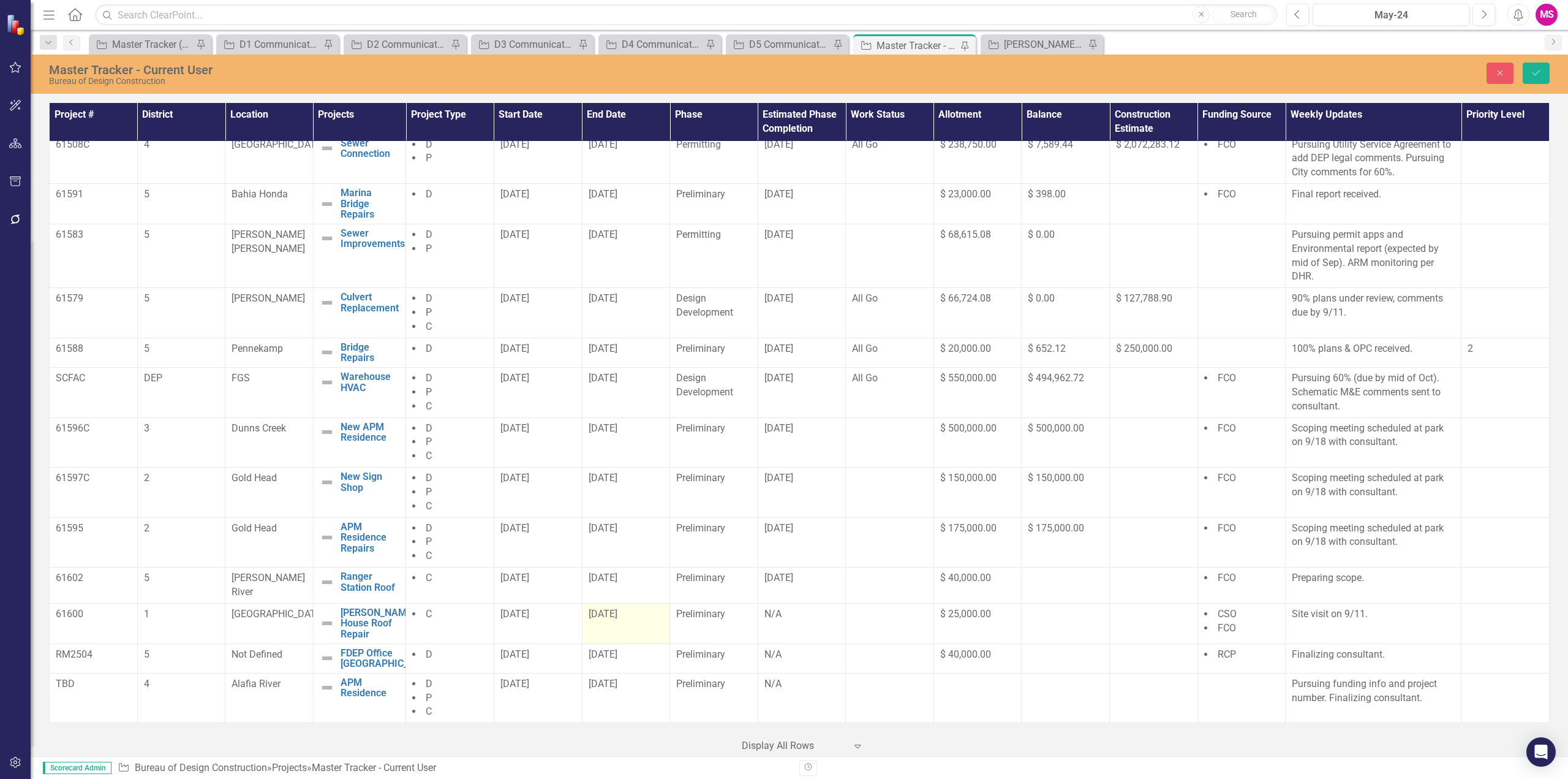
click at [600, 616] on span "[DATE]" at bounding box center [603, 613] width 29 height 11
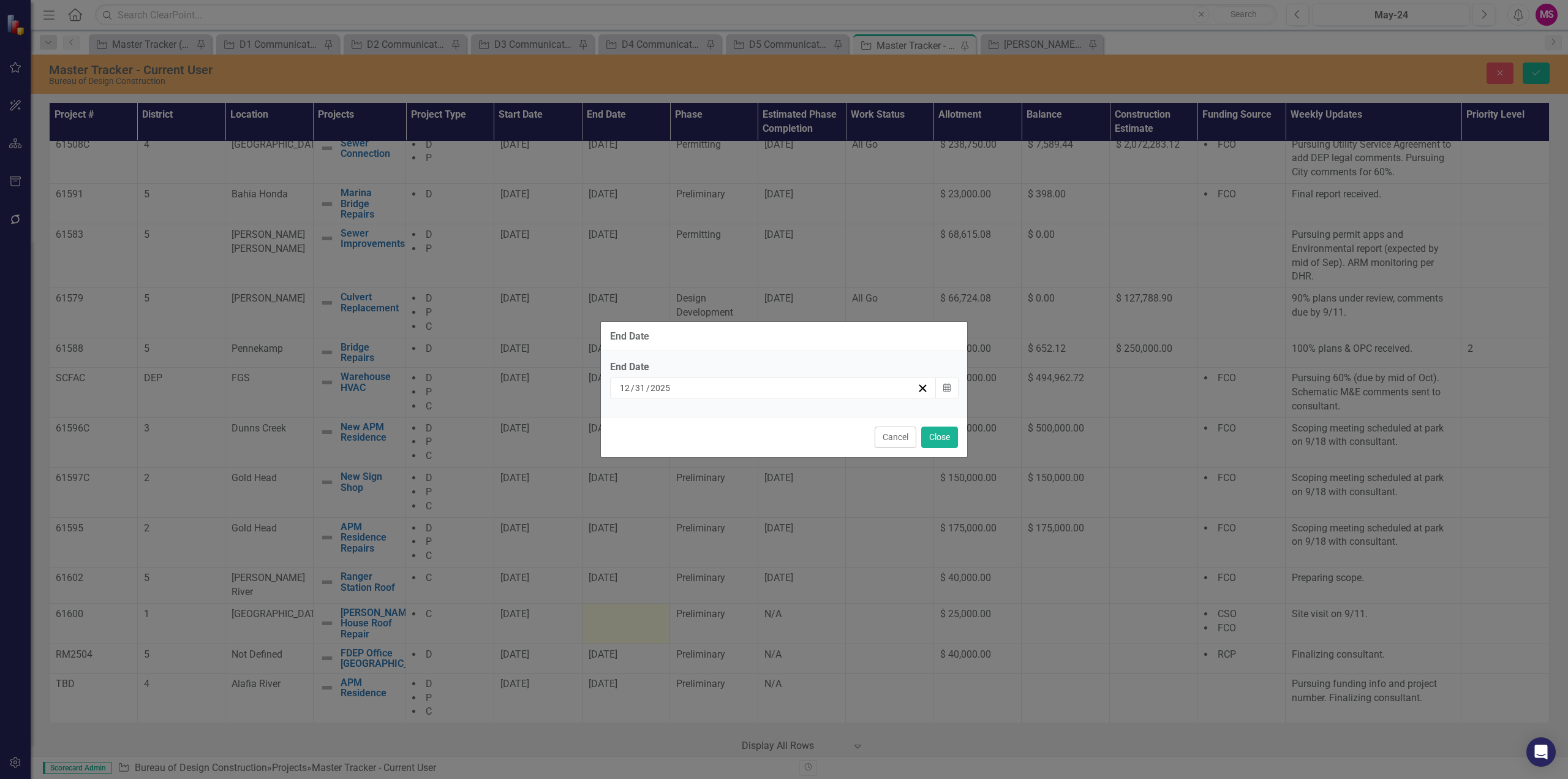
click at [708, 384] on div "12 / 31 / 2025" at bounding box center [768, 387] width 299 height 12
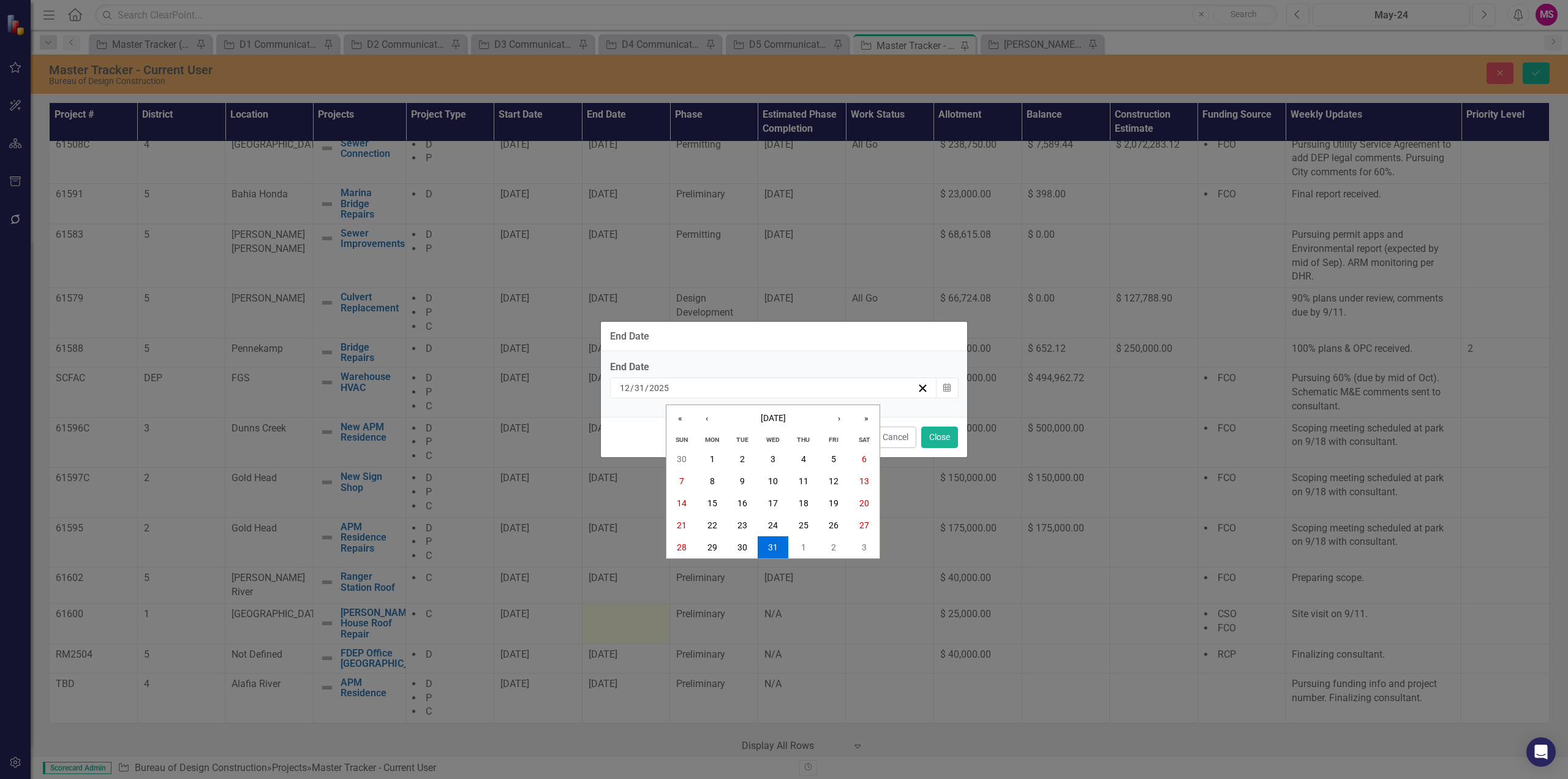
click at [628, 388] on input "12" at bounding box center [624, 387] width 11 height 12
click at [654, 388] on input "2025" at bounding box center [658, 387] width 21 height 12
type input "2027"
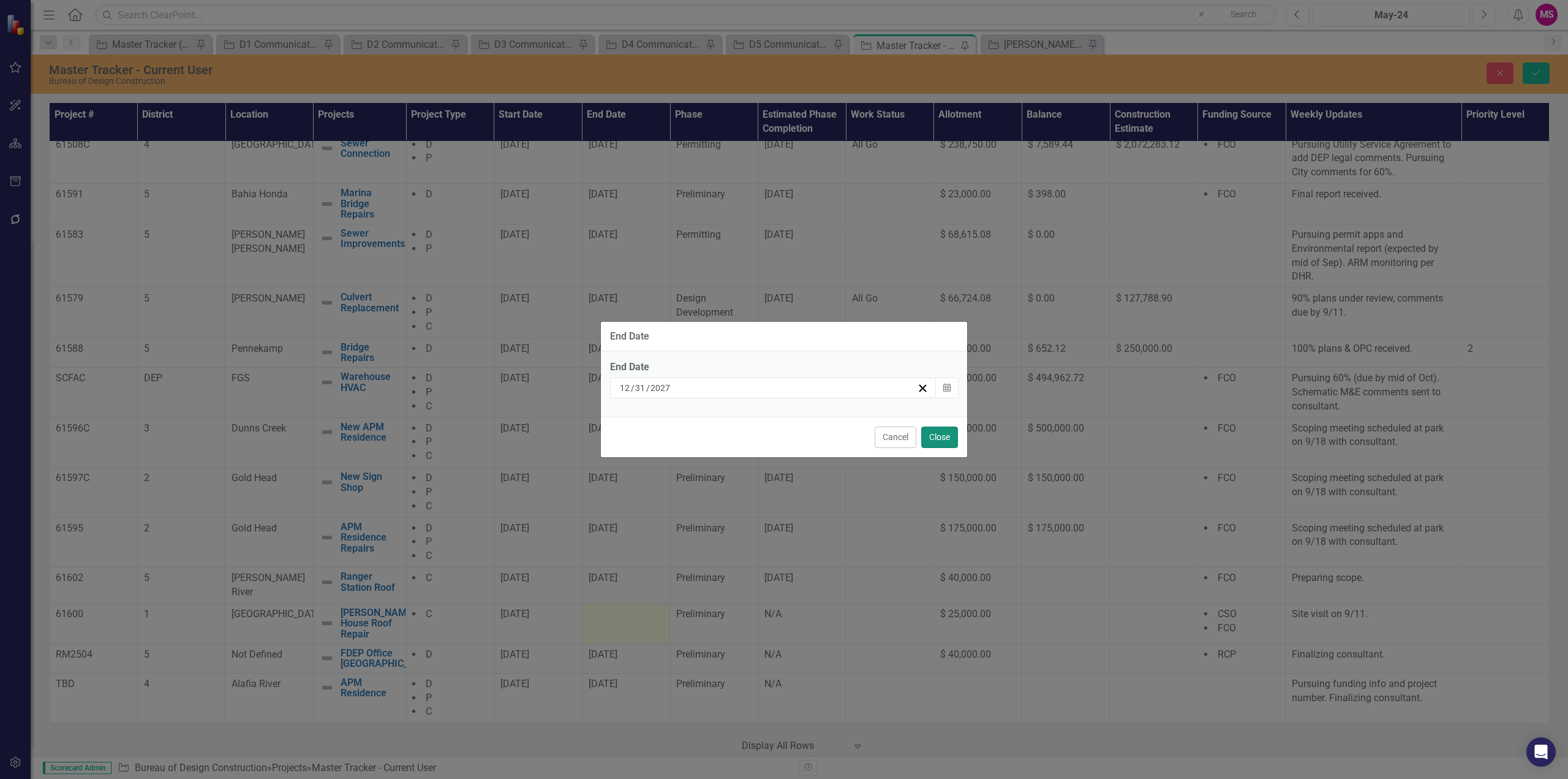
click at [942, 437] on button "Close" at bounding box center [940, 437] width 37 height 22
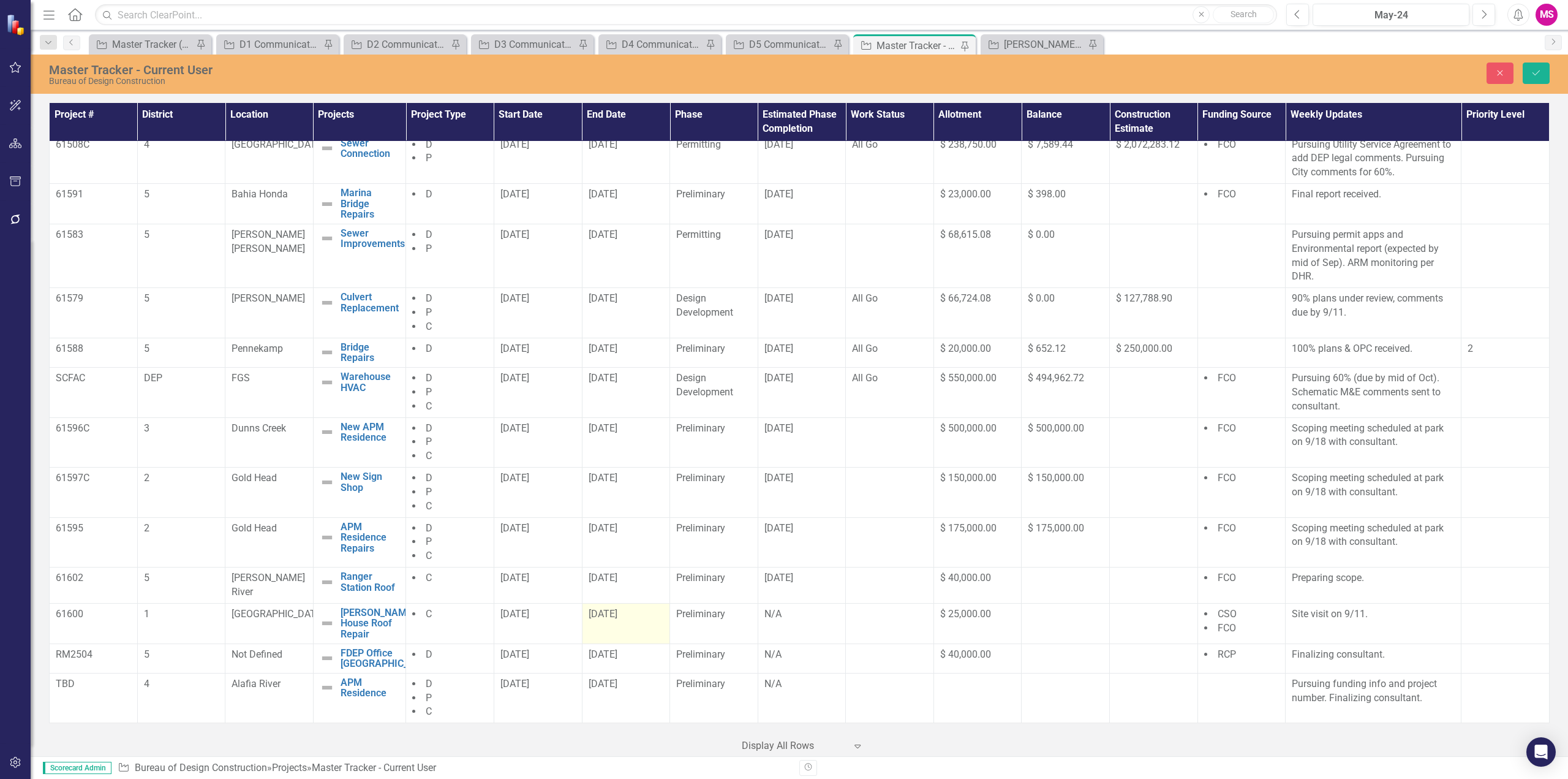
click at [618, 613] on span "12/31/27" at bounding box center [603, 613] width 29 height 11
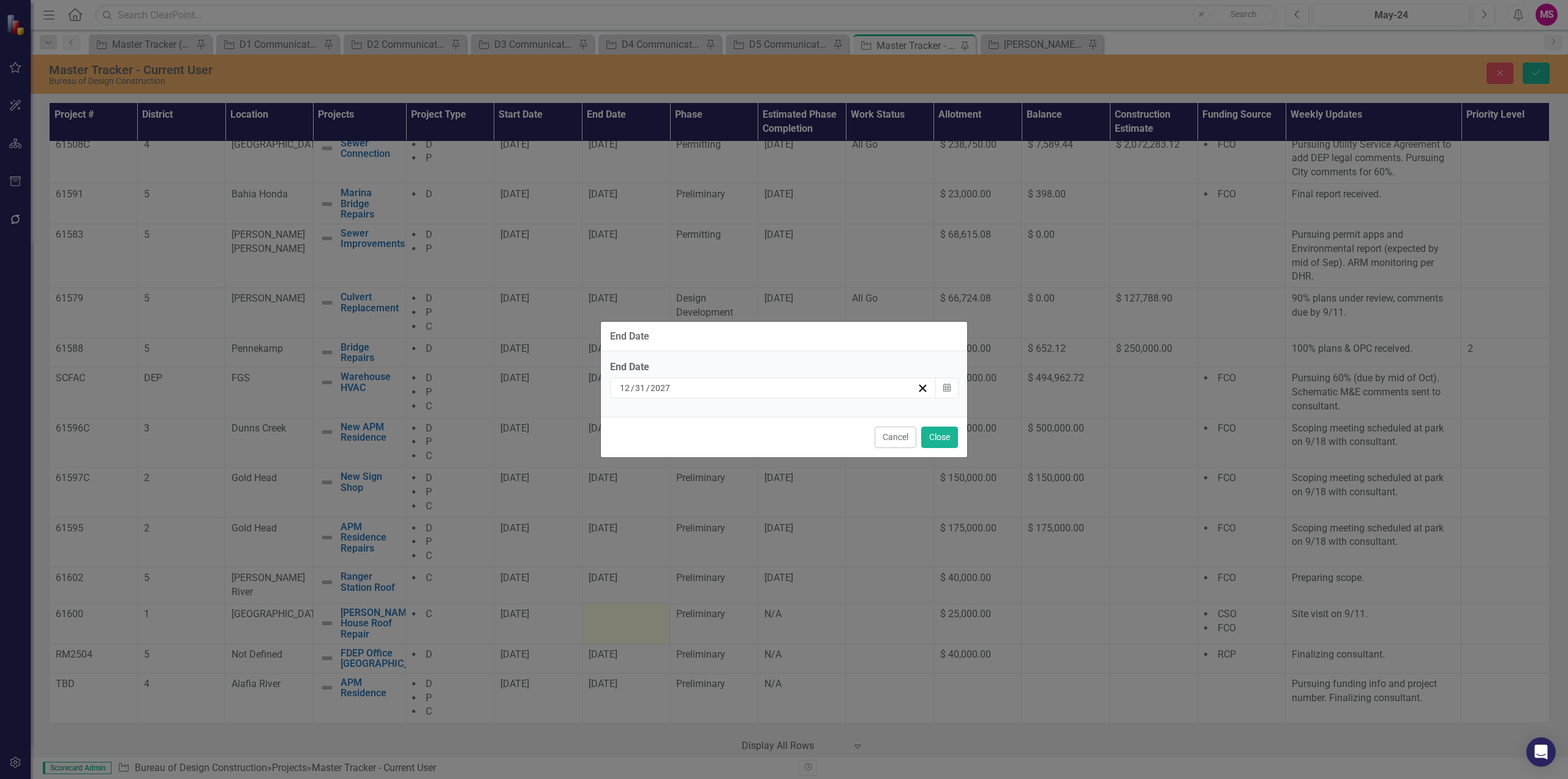
click at [679, 387] on div "12 / 31 / 2027" at bounding box center [768, 387] width 299 height 12
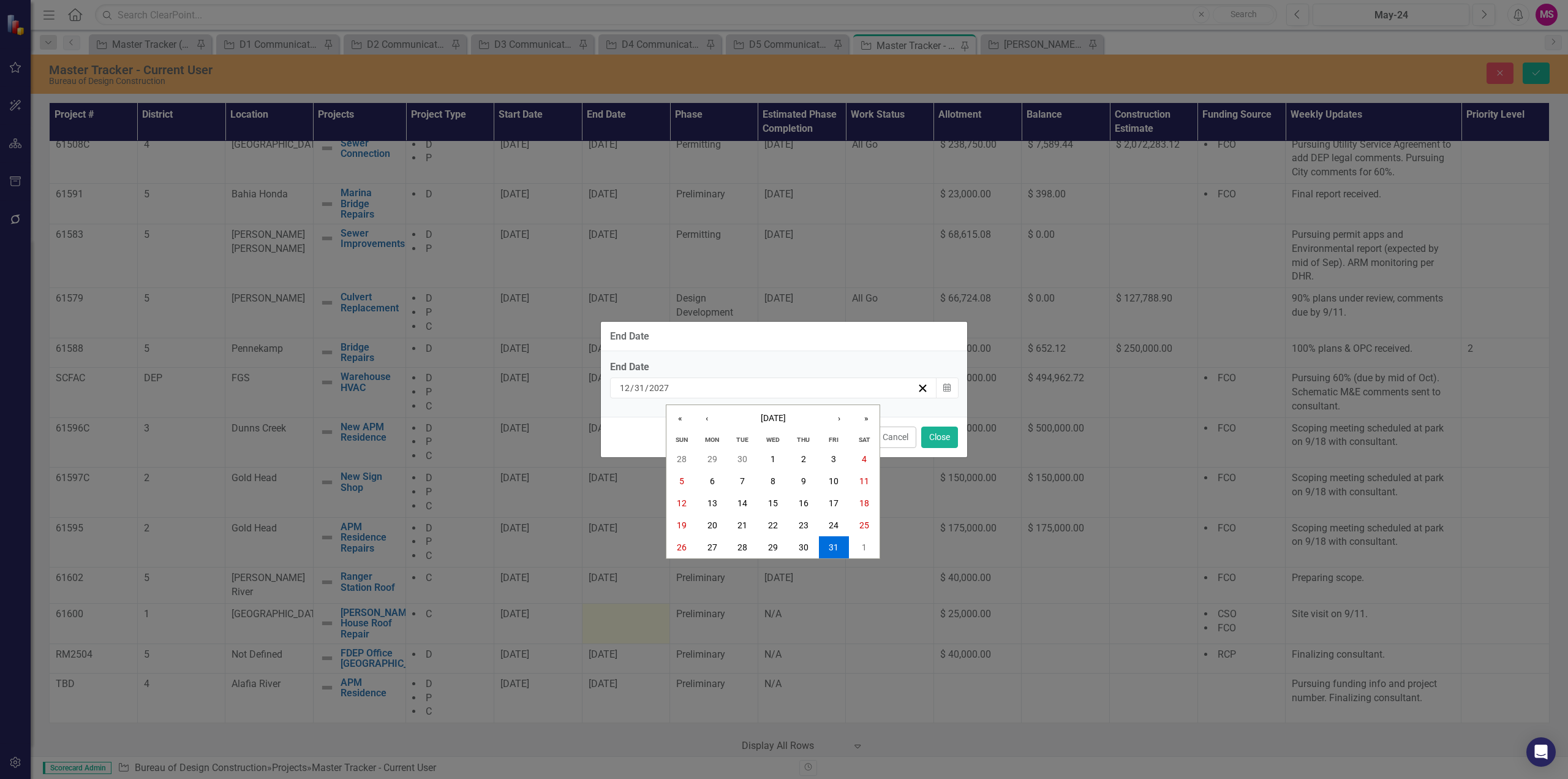
click at [686, 384] on div "2027-12-31 12 / 31 / 2027" at bounding box center [768, 387] width 299 height 12
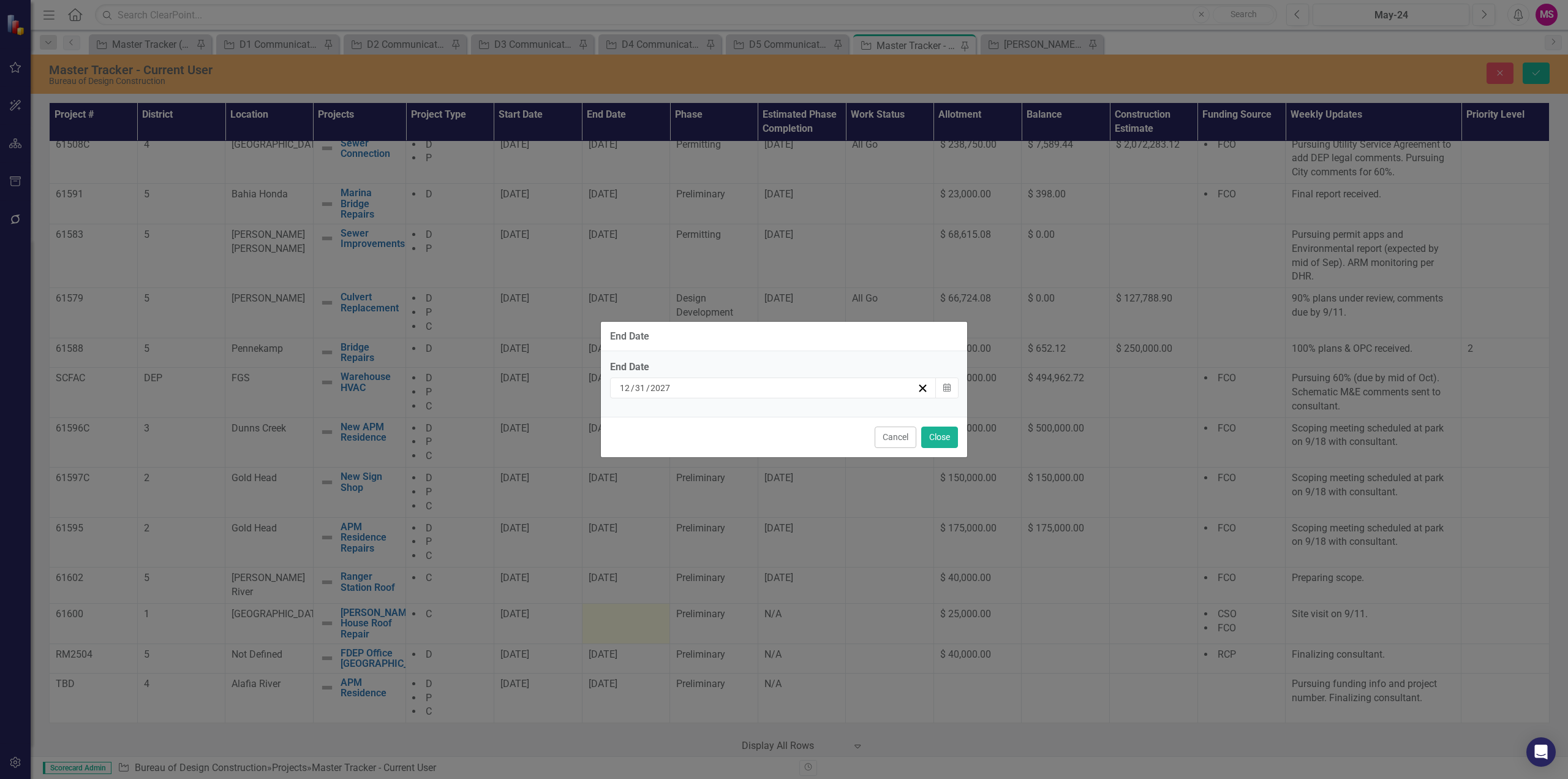
click at [638, 384] on input "31" at bounding box center [641, 387] width 11 height 12
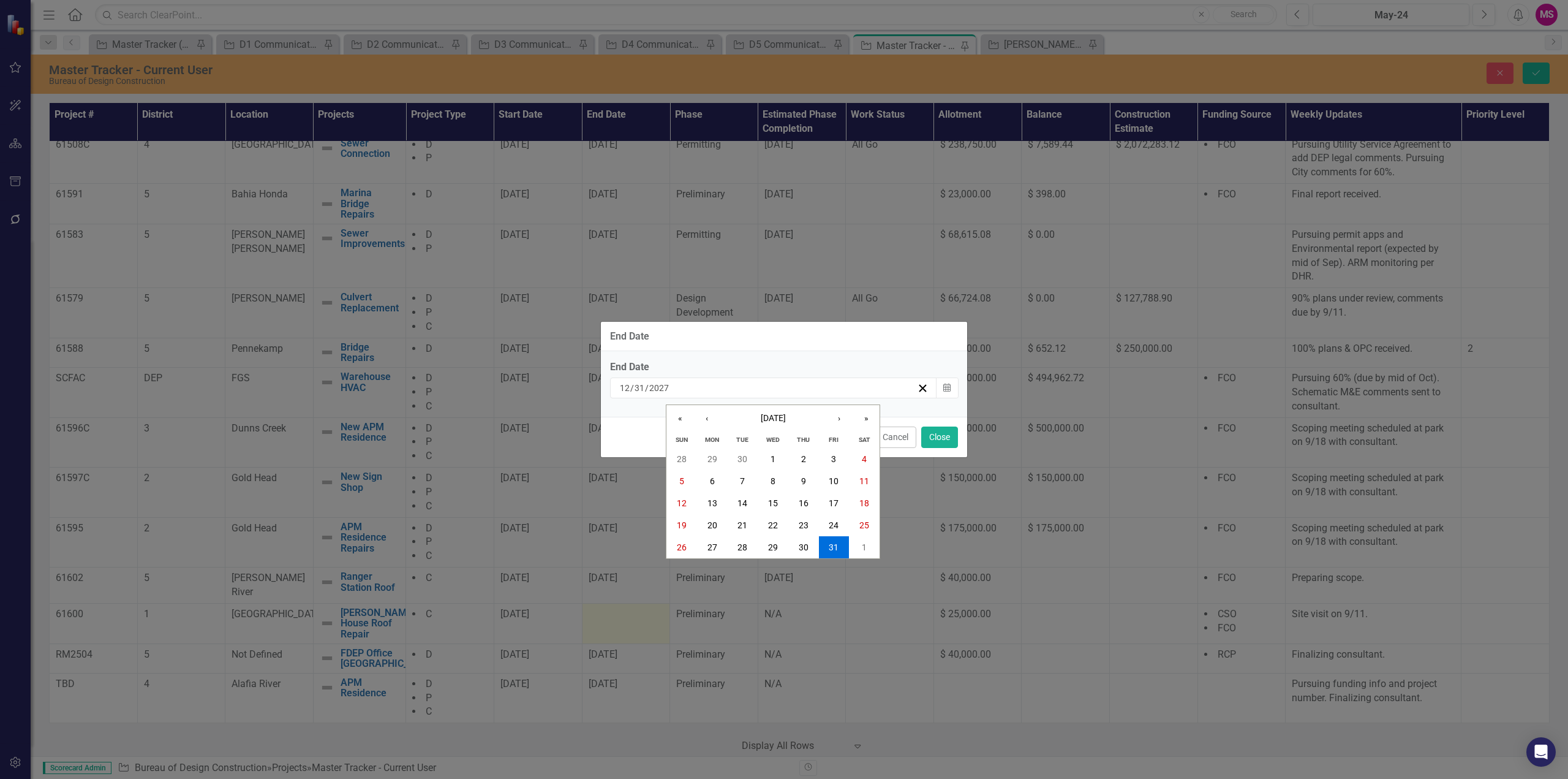
click at [669, 385] on input "2027" at bounding box center [658, 387] width 21 height 12
type input "2026"
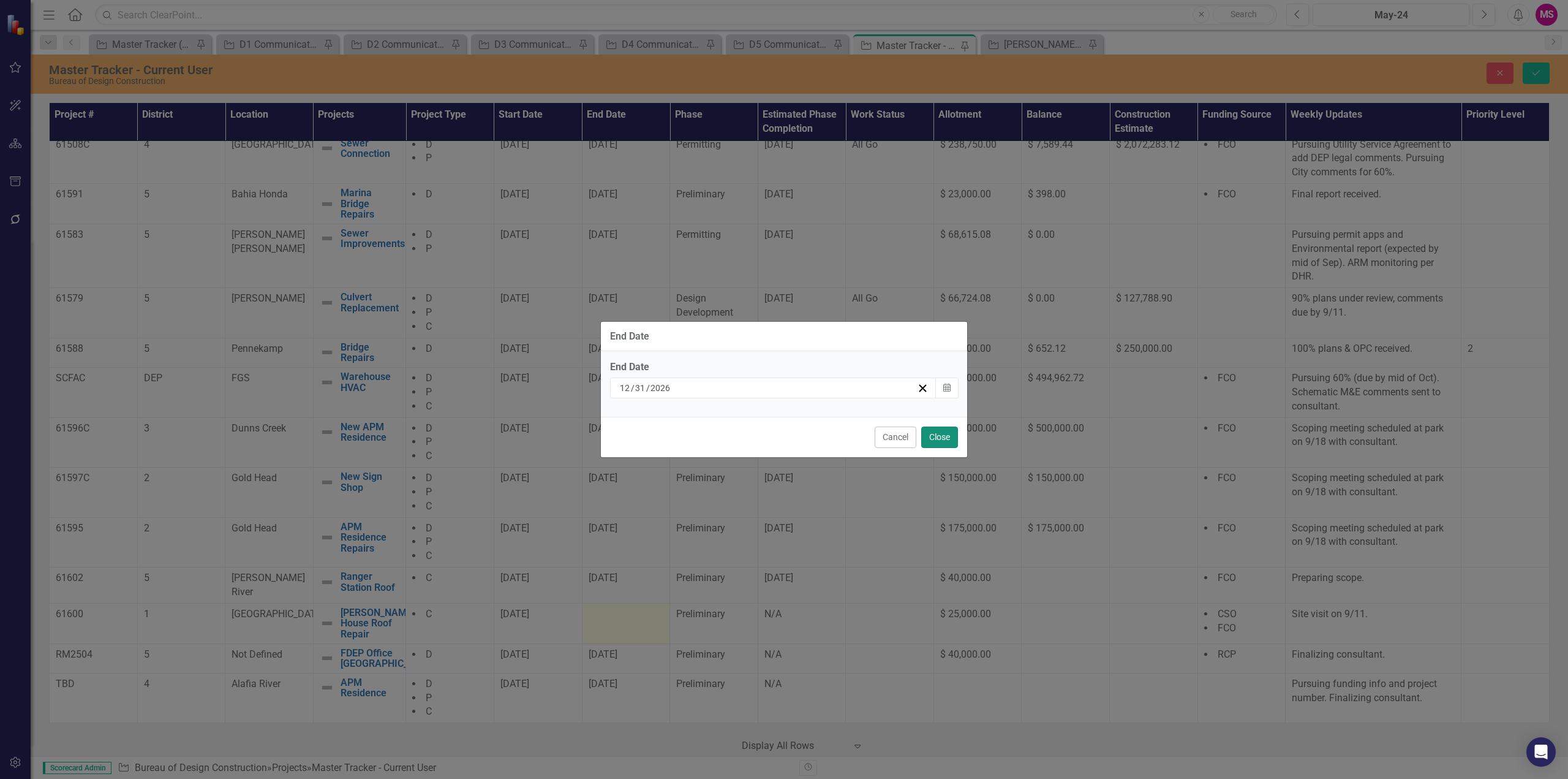
click at [950, 431] on button "Close" at bounding box center [940, 437] width 37 height 22
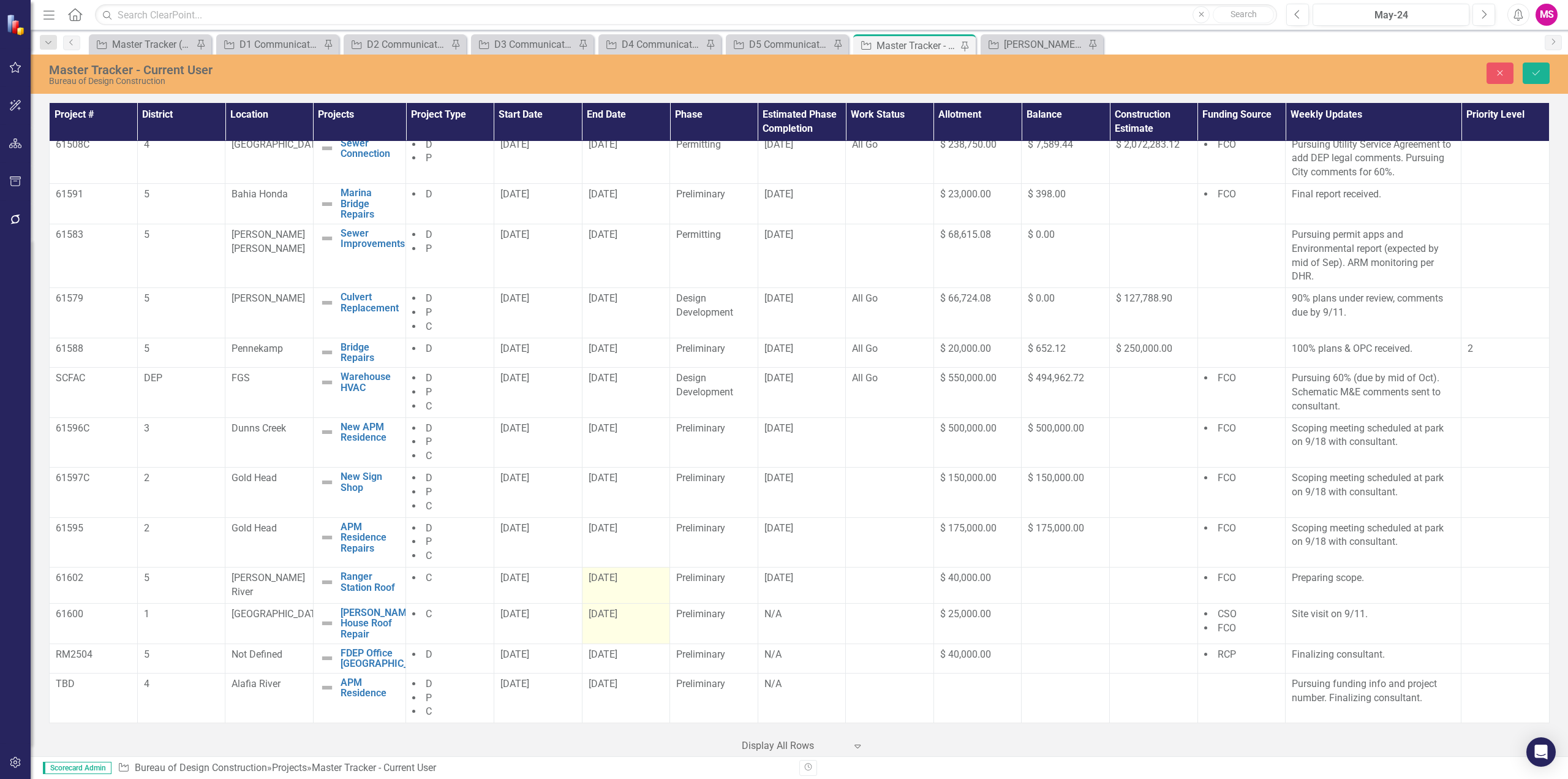
click at [611, 583] on span "2/28/27" at bounding box center [603, 577] width 29 height 11
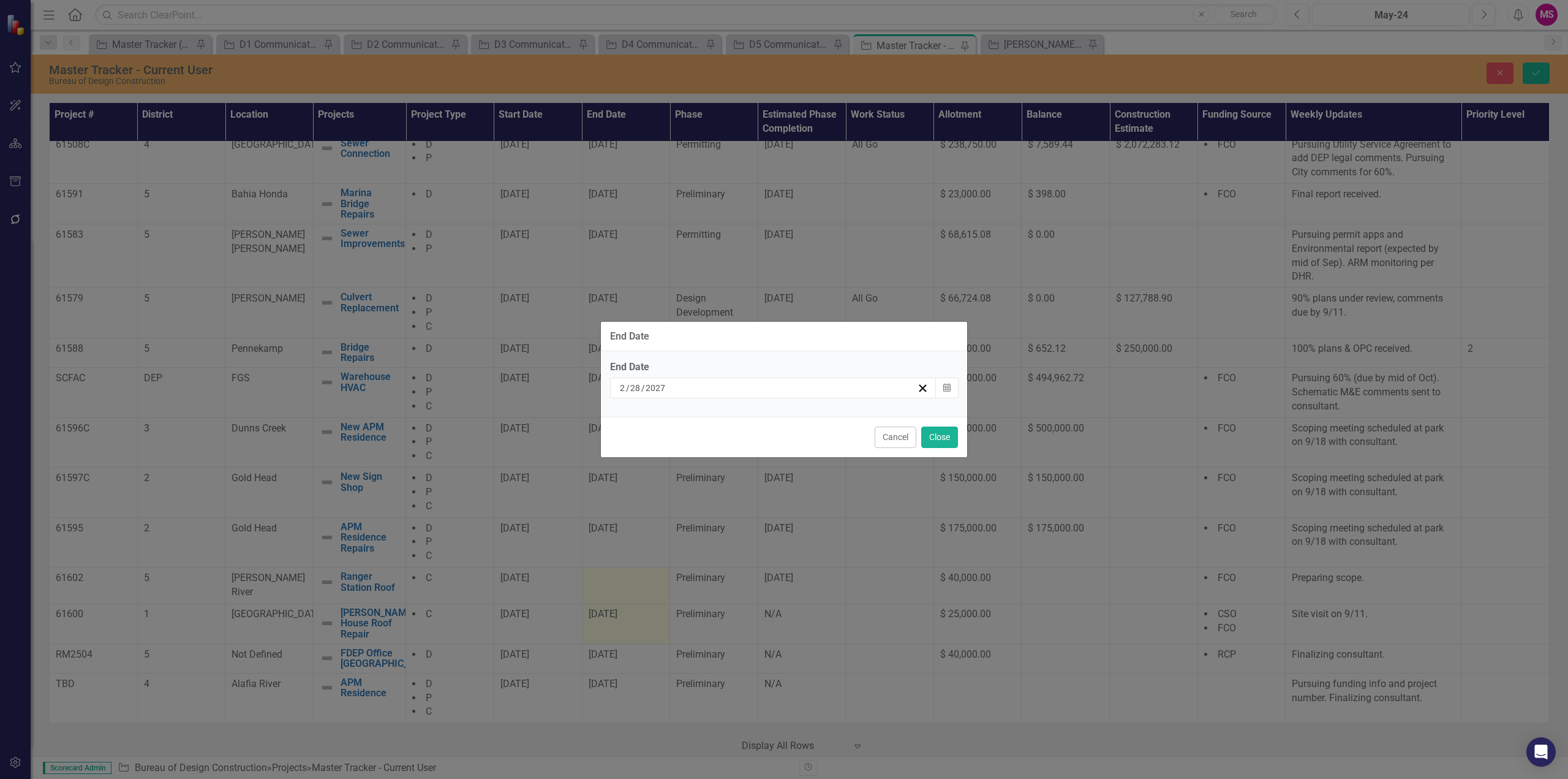
click at [686, 389] on div "2 / 28 / 2027" at bounding box center [768, 387] width 299 height 12
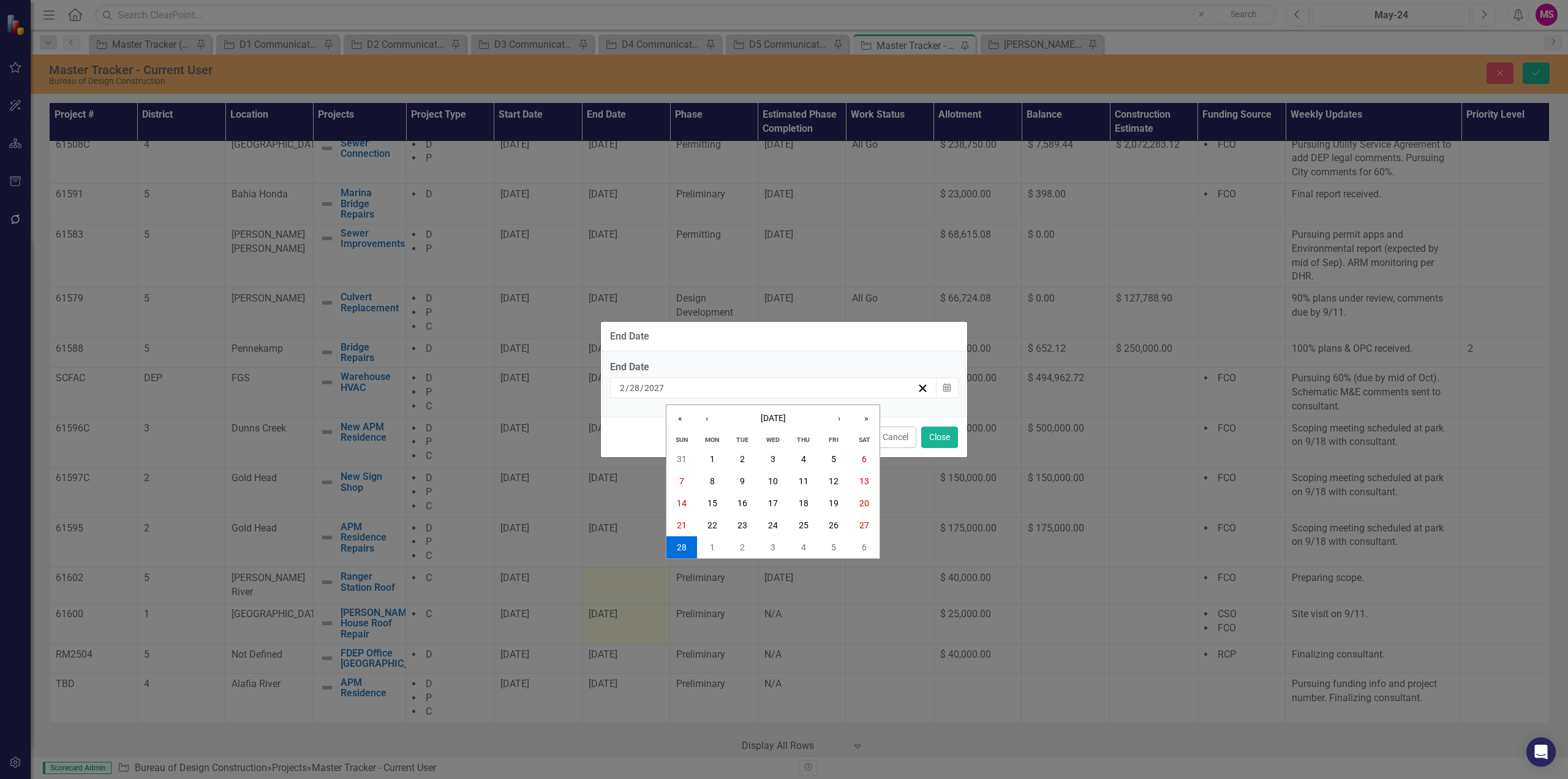
click at [661, 387] on input "2027" at bounding box center [654, 387] width 21 height 12
type input "2026"
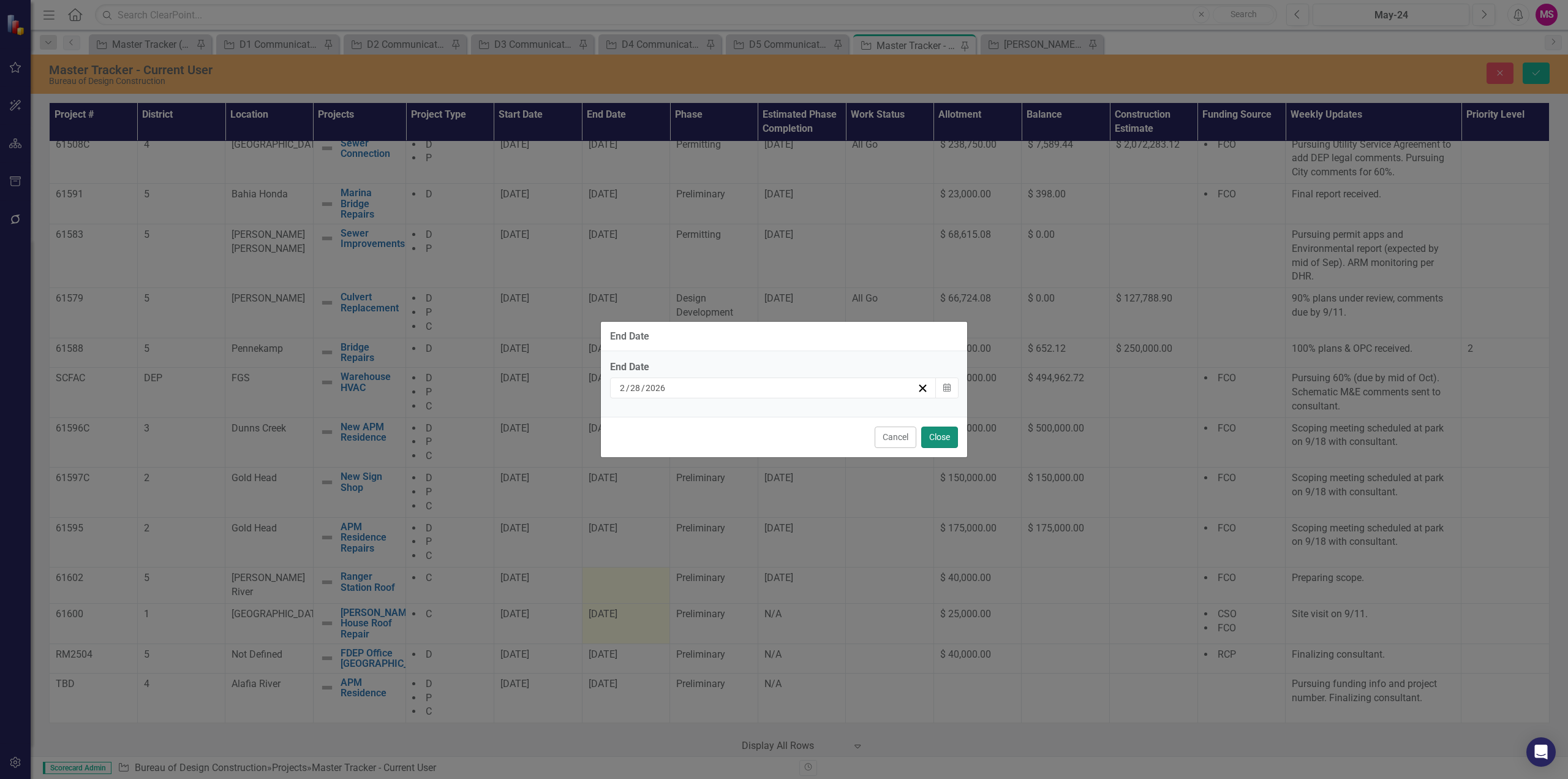
click at [938, 435] on button "Close" at bounding box center [940, 437] width 37 height 22
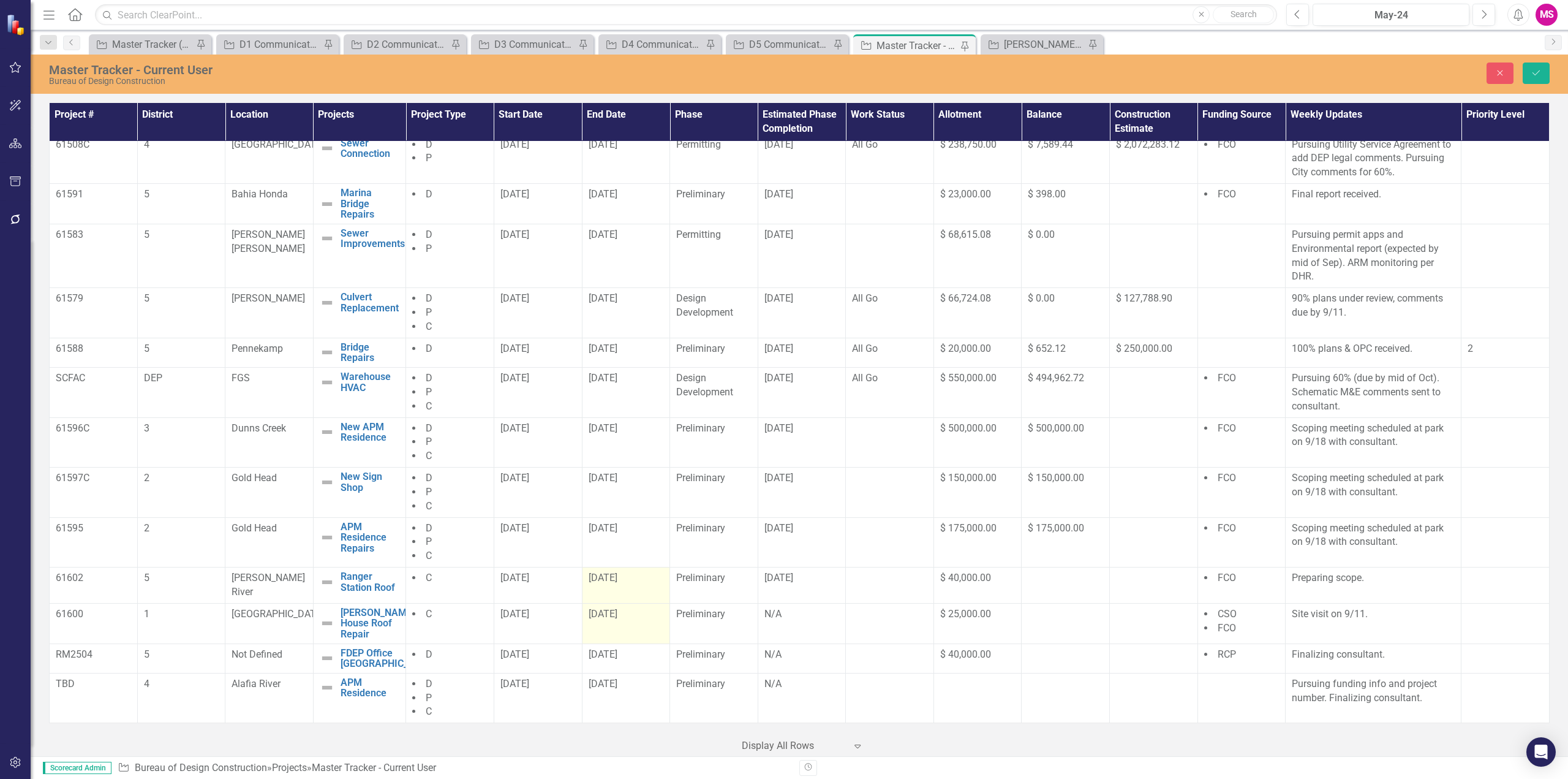
click at [614, 585] on div "2/28/27" at bounding box center [626, 578] width 75 height 14
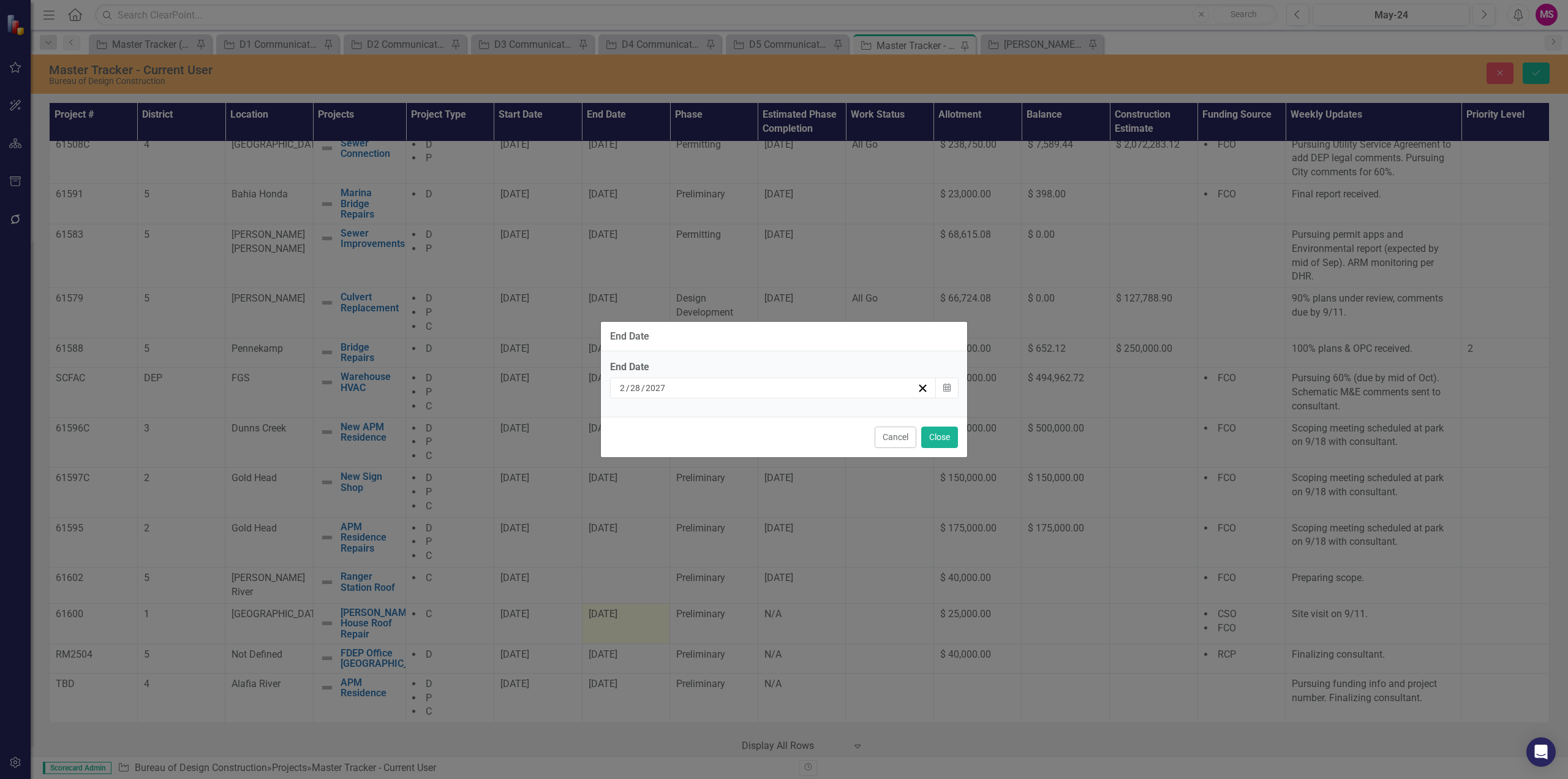
click at [653, 388] on input "2027" at bounding box center [656, 387] width 22 height 12
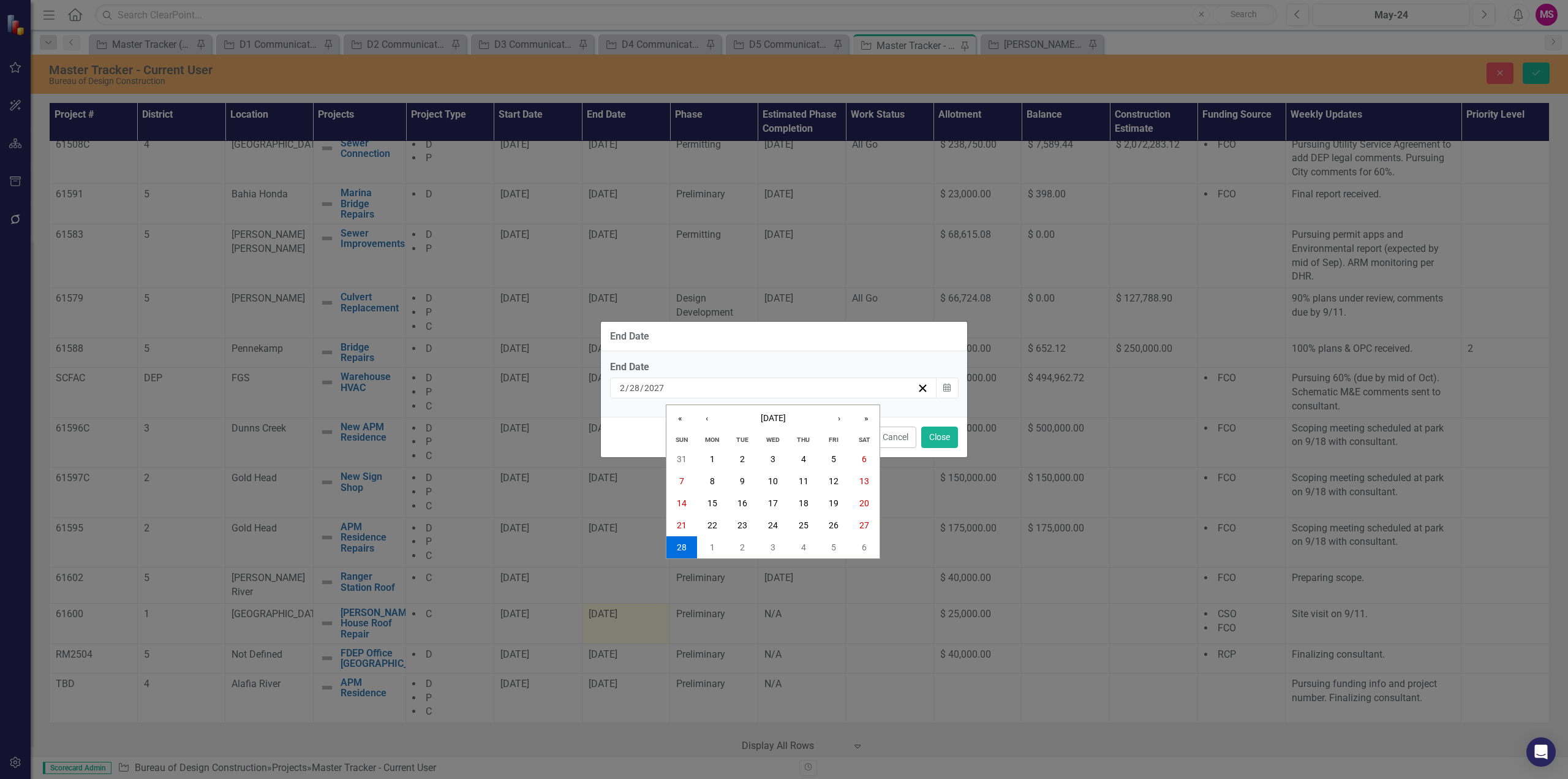
click at [623, 388] on input "2" at bounding box center [622, 387] width 6 height 12
type input "12"
type input "2026"
click at [628, 389] on input "12" at bounding box center [624, 387] width 11 height 12
type input "02"
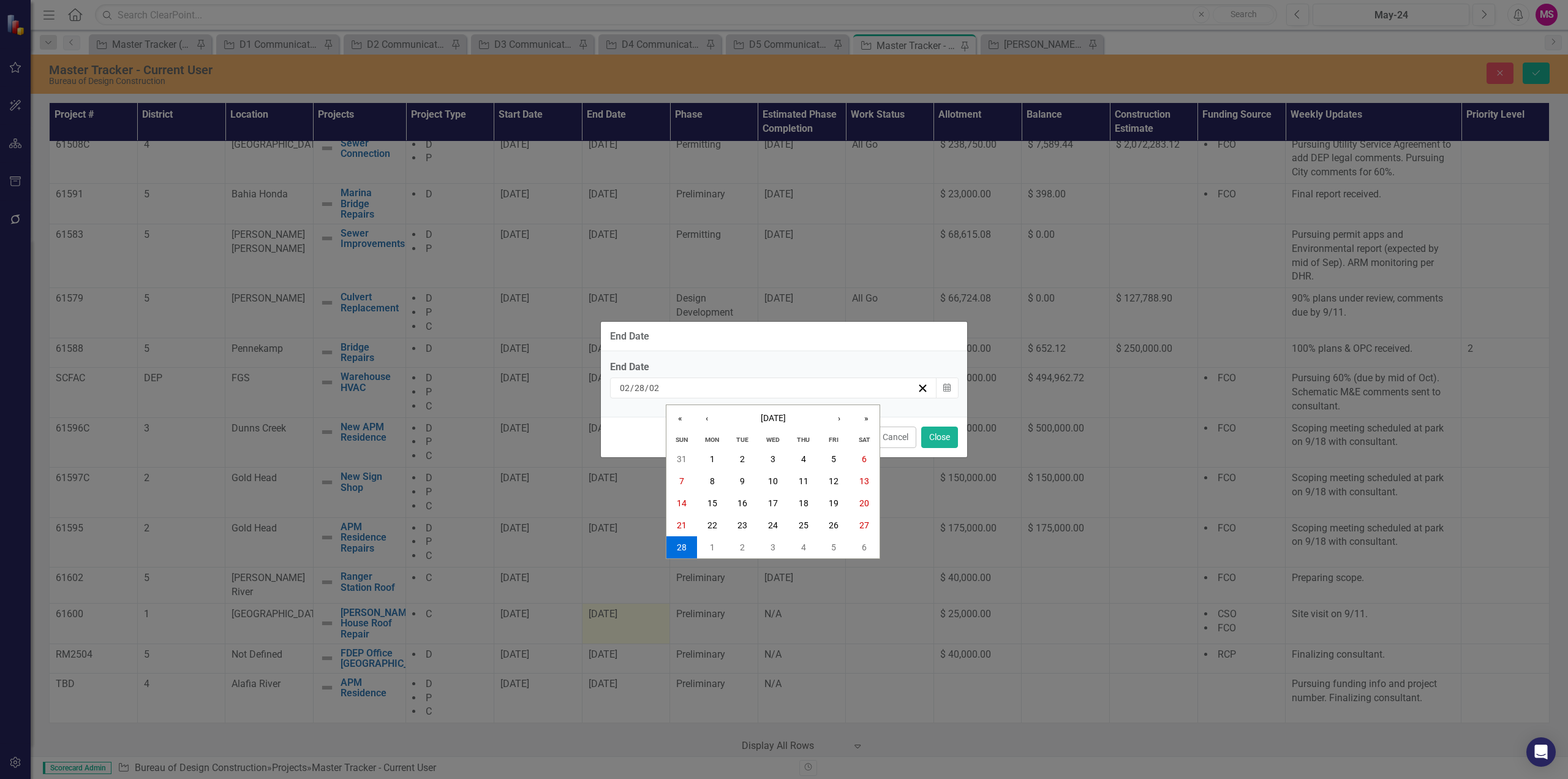
type input "0"
type input "2026"
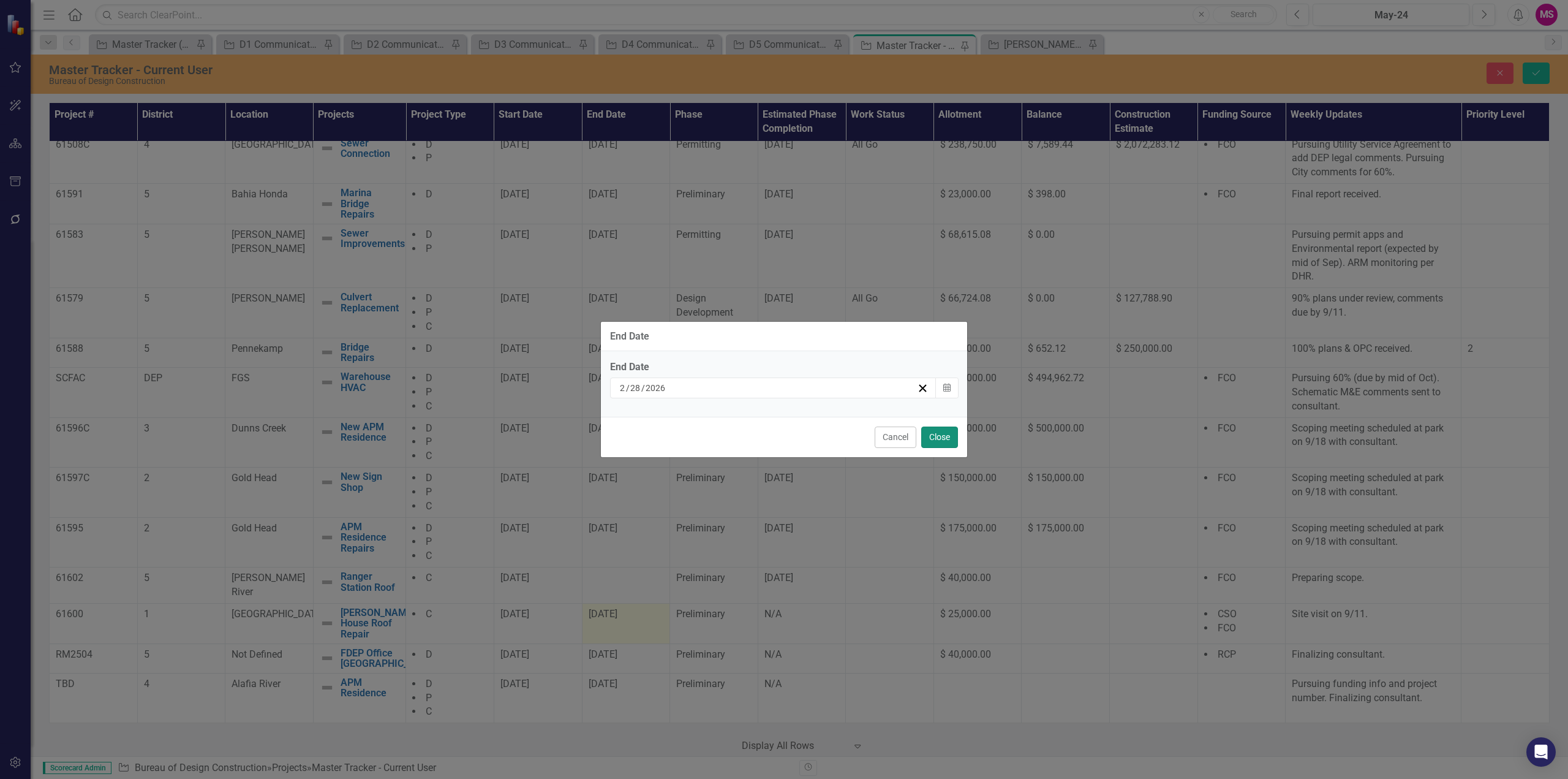
click at [945, 437] on button "Close" at bounding box center [940, 437] width 37 height 22
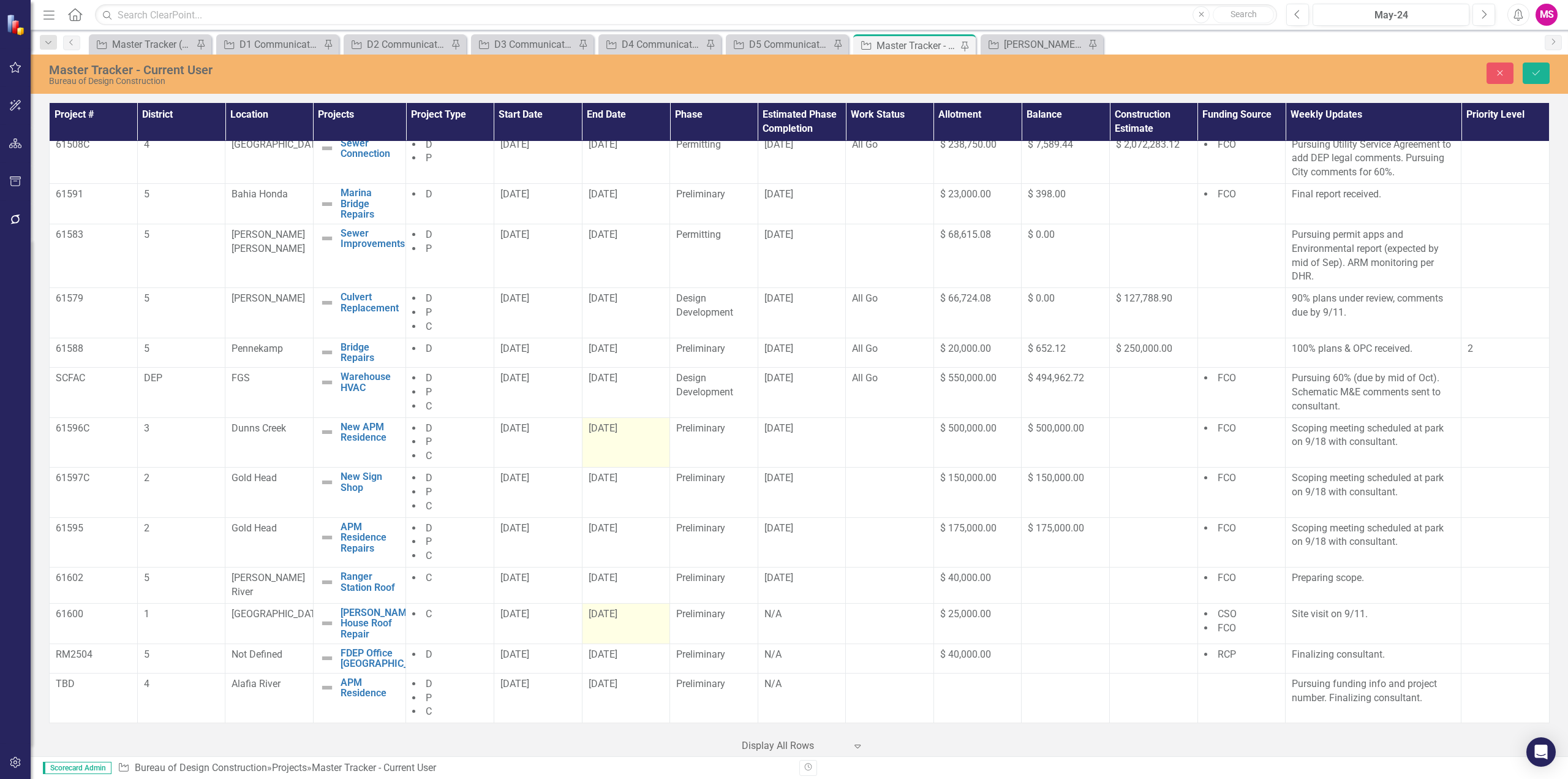
click at [605, 434] on span "[DATE]" at bounding box center [603, 428] width 29 height 11
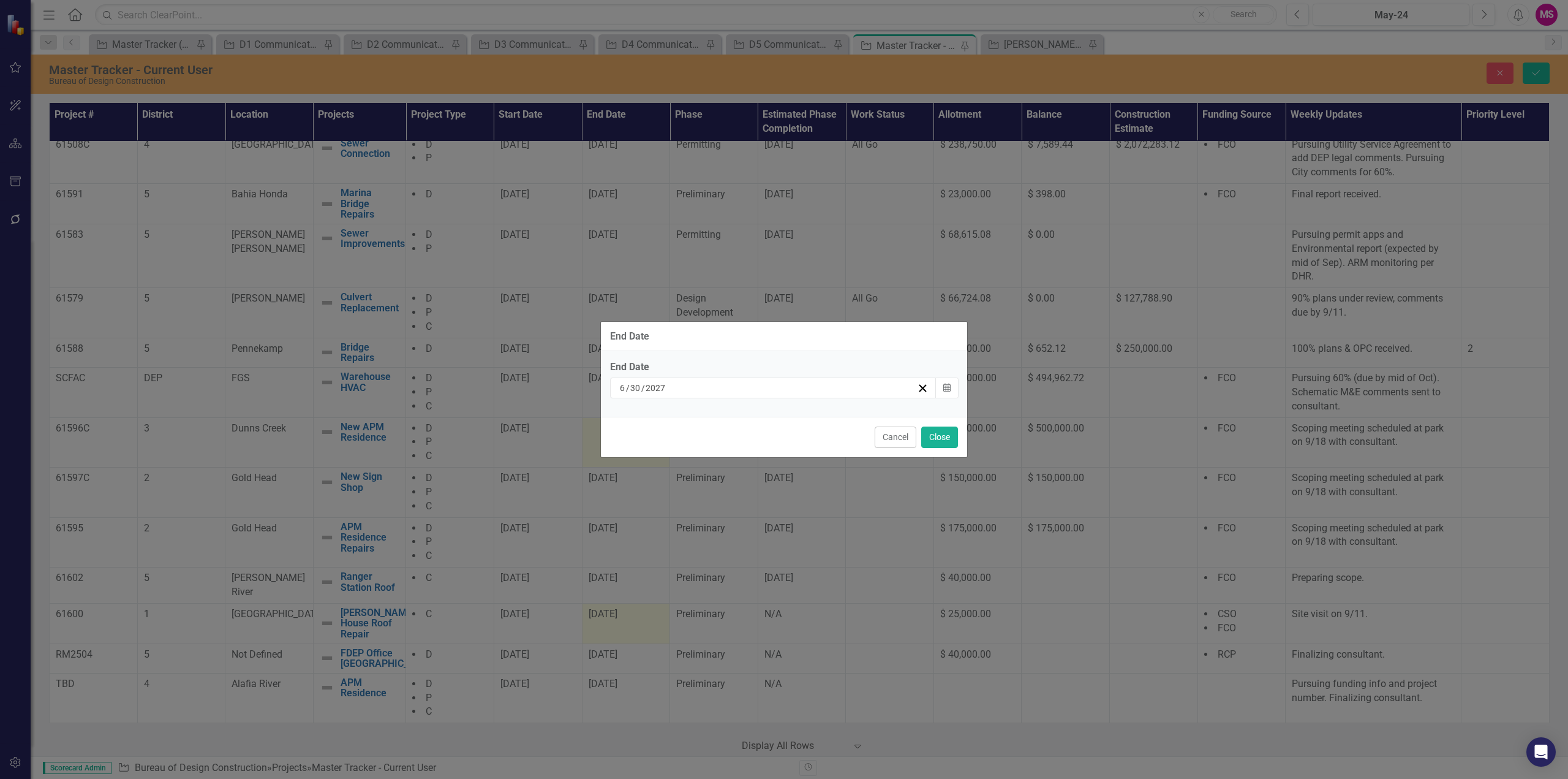
click at [623, 381] on div "6 / 30 / 2027" at bounding box center [773, 387] width 326 height 21
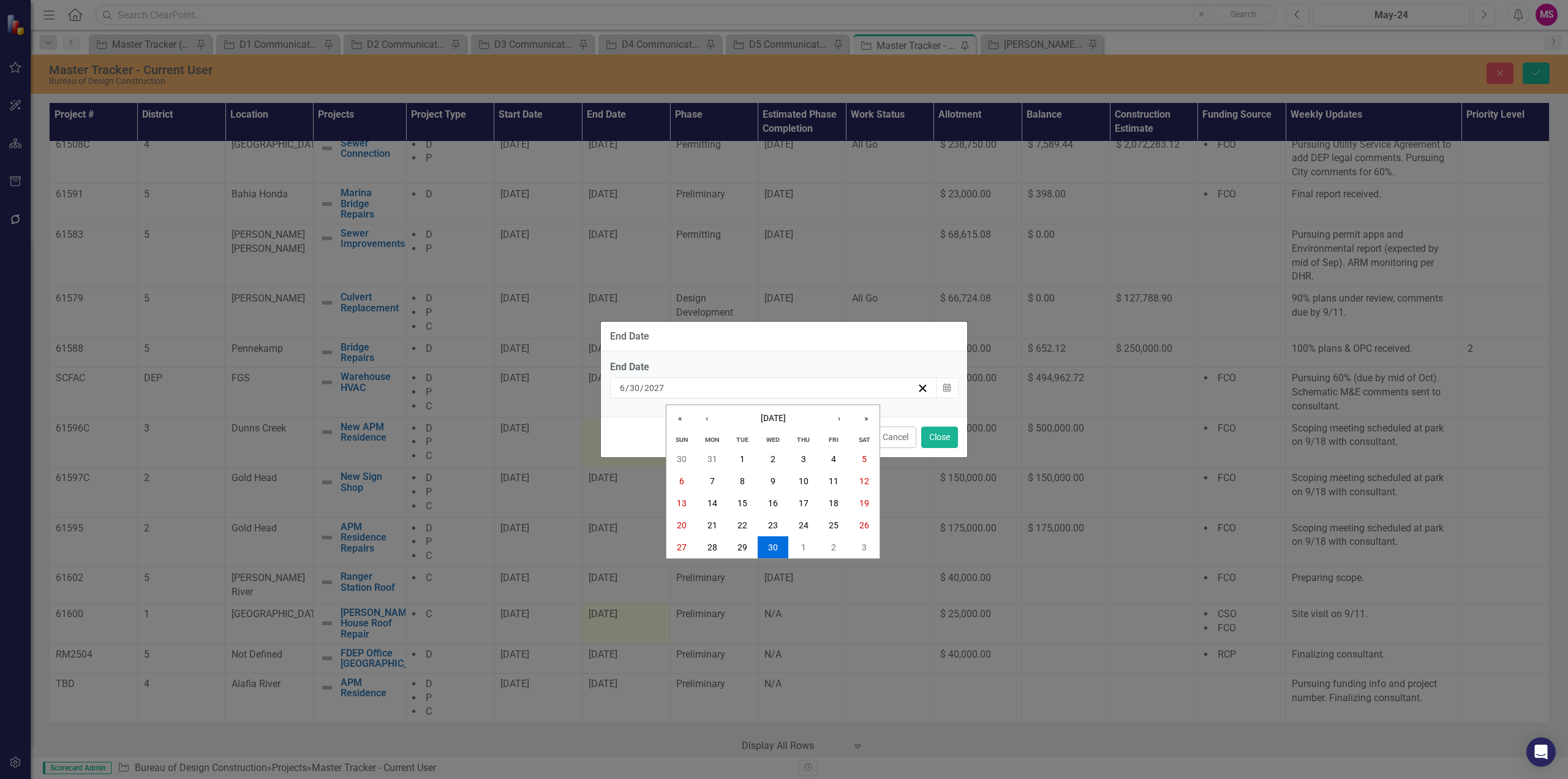
click at [623, 388] on input "6" at bounding box center [622, 387] width 6 height 12
type input "12"
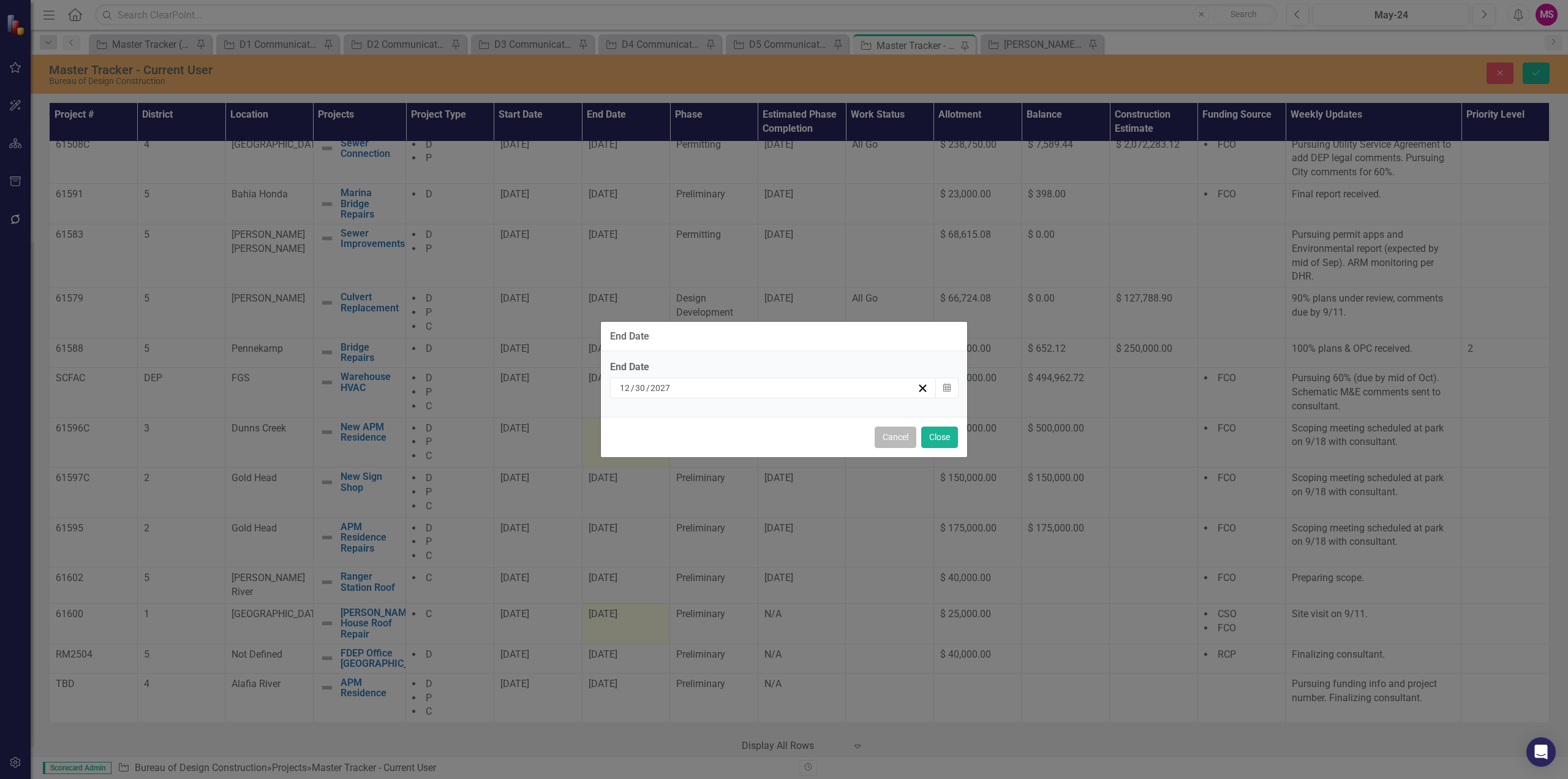
click at [901, 430] on button "Cancel" at bounding box center [896, 437] width 42 height 22
type input "6"
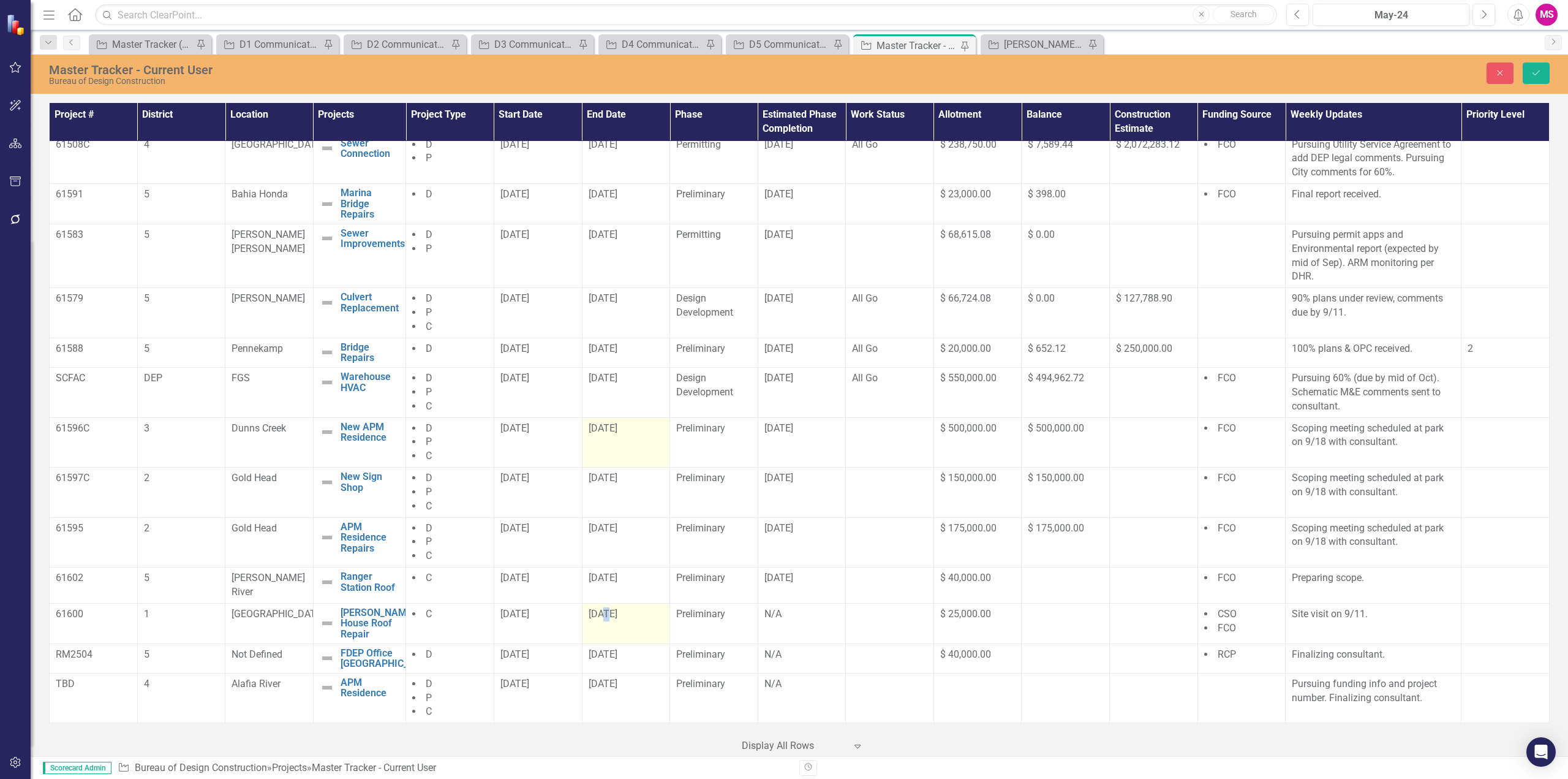
click at [603, 621] on div "[DATE]" at bounding box center [626, 614] width 75 height 14
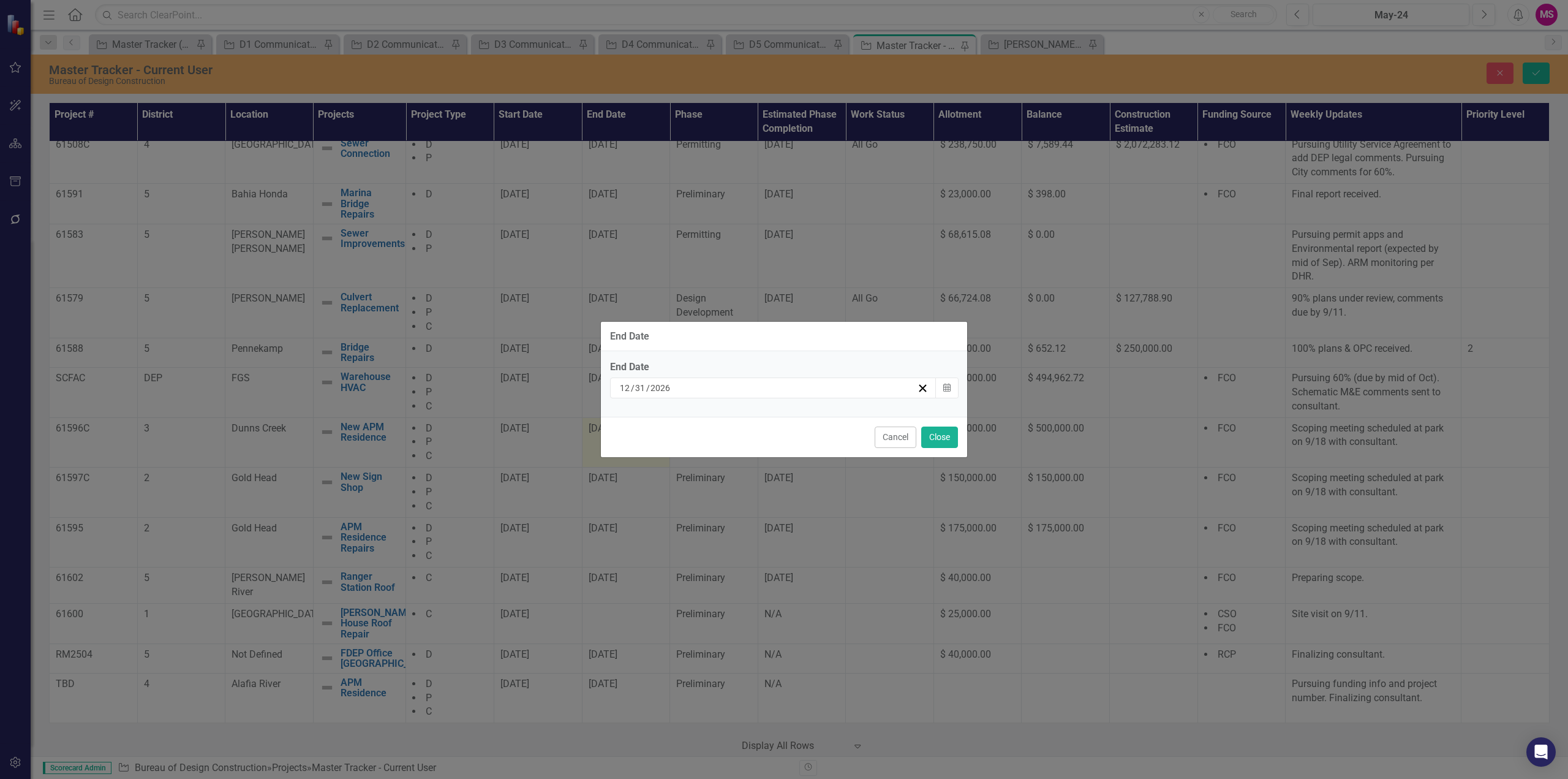
click at [628, 384] on input "12" at bounding box center [625, 387] width 11 height 12
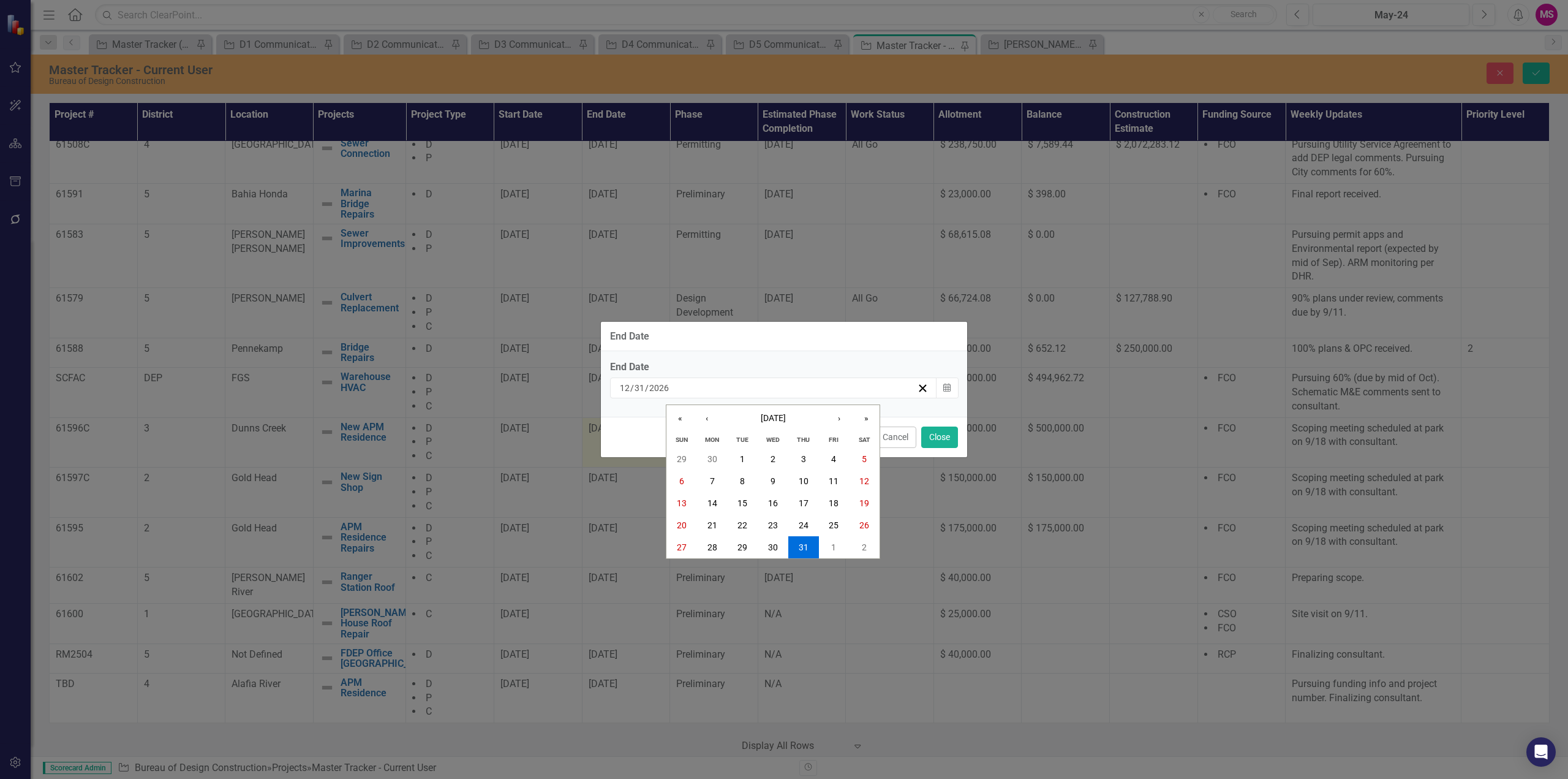
click at [625, 391] on input "12" at bounding box center [624, 387] width 11 height 12
type input "2"
type input "20"
click at [951, 433] on button "Close" at bounding box center [940, 437] width 37 height 22
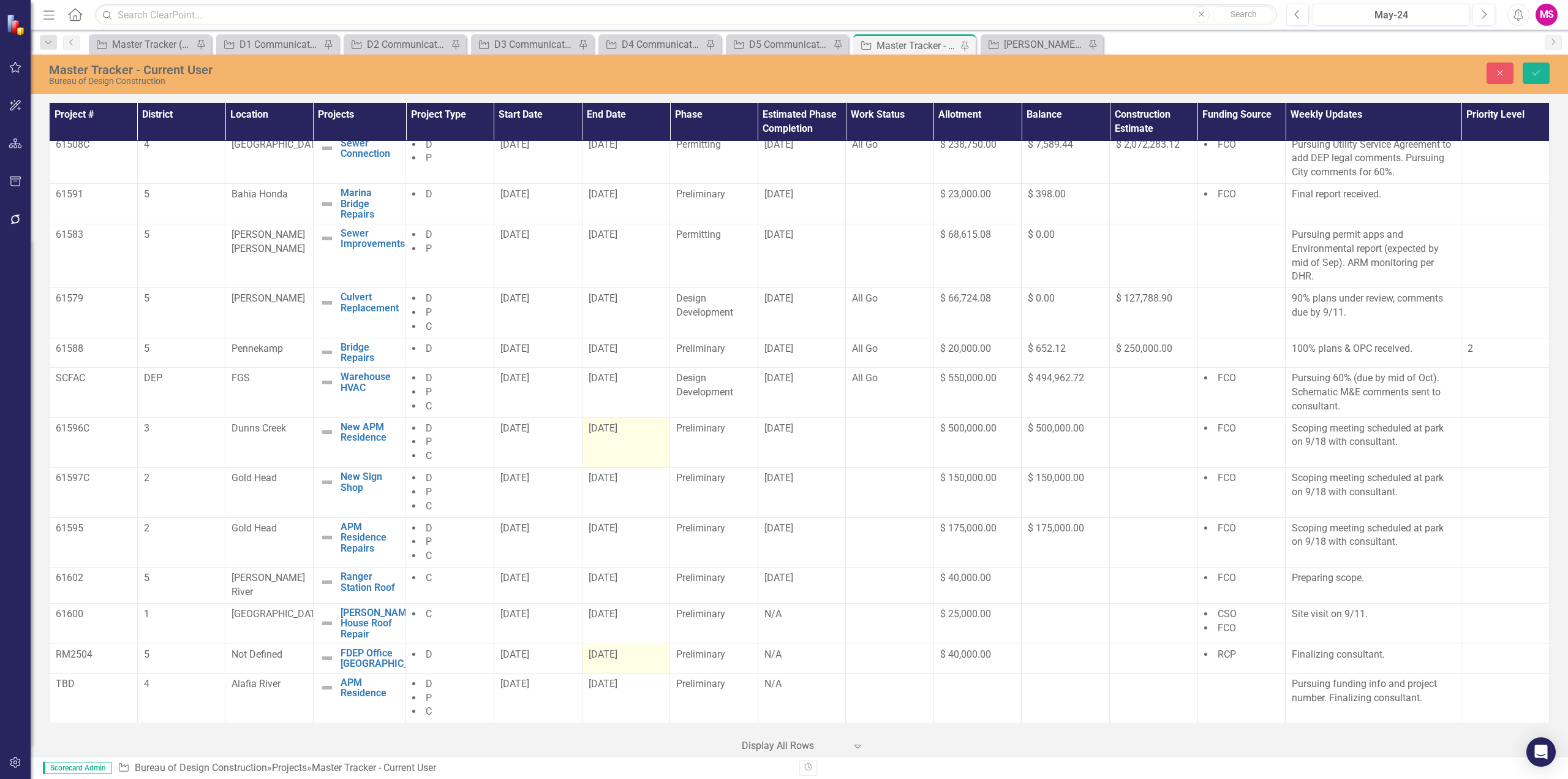
click at [595, 655] on span "[DATE]" at bounding box center [603, 654] width 29 height 11
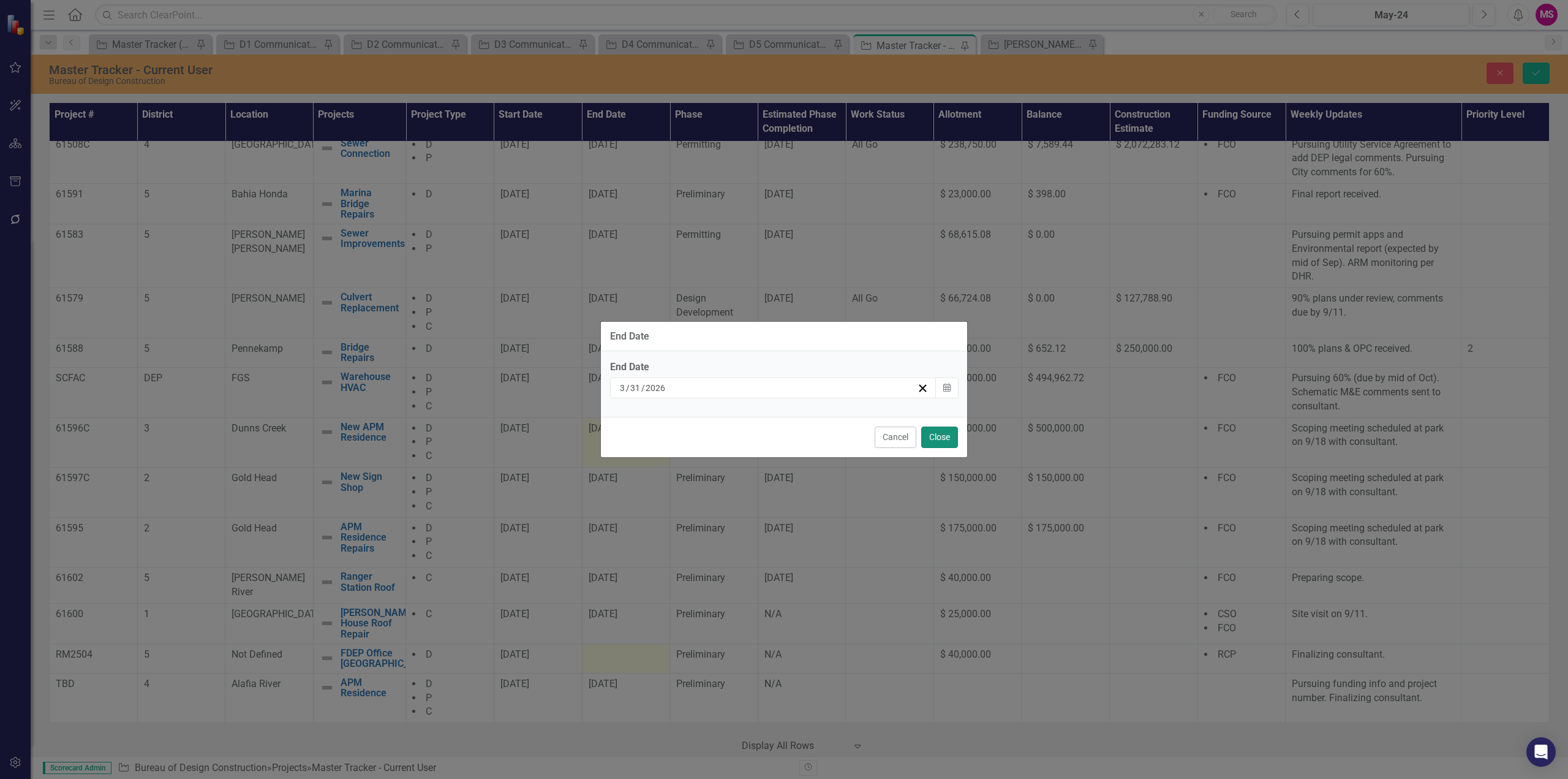
click at [943, 437] on button "Close" at bounding box center [940, 437] width 37 height 22
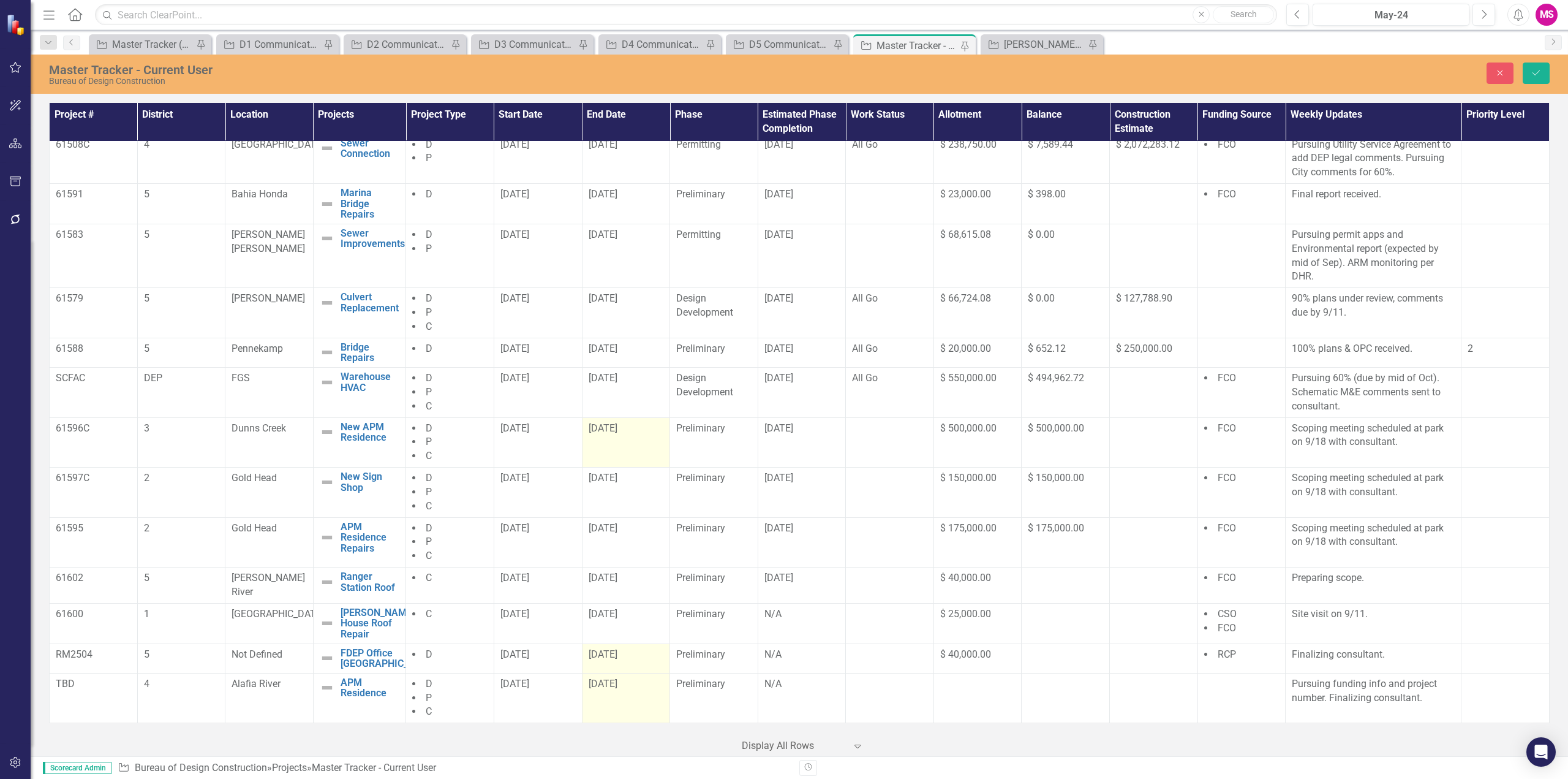
click at [615, 688] on span "[DATE]" at bounding box center [603, 684] width 29 height 11
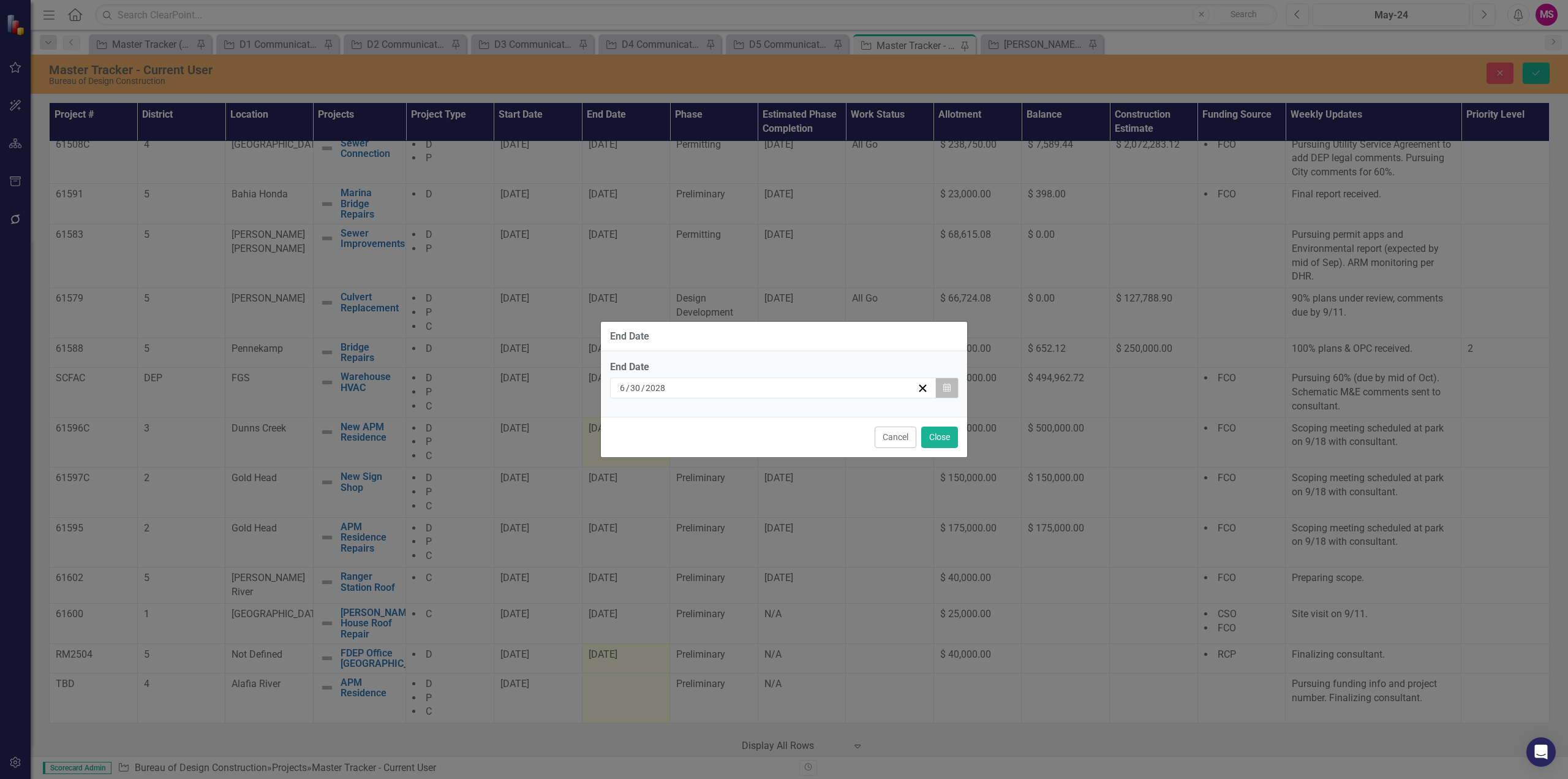
click at [955, 387] on button "Calendar" at bounding box center [947, 387] width 23 height 21
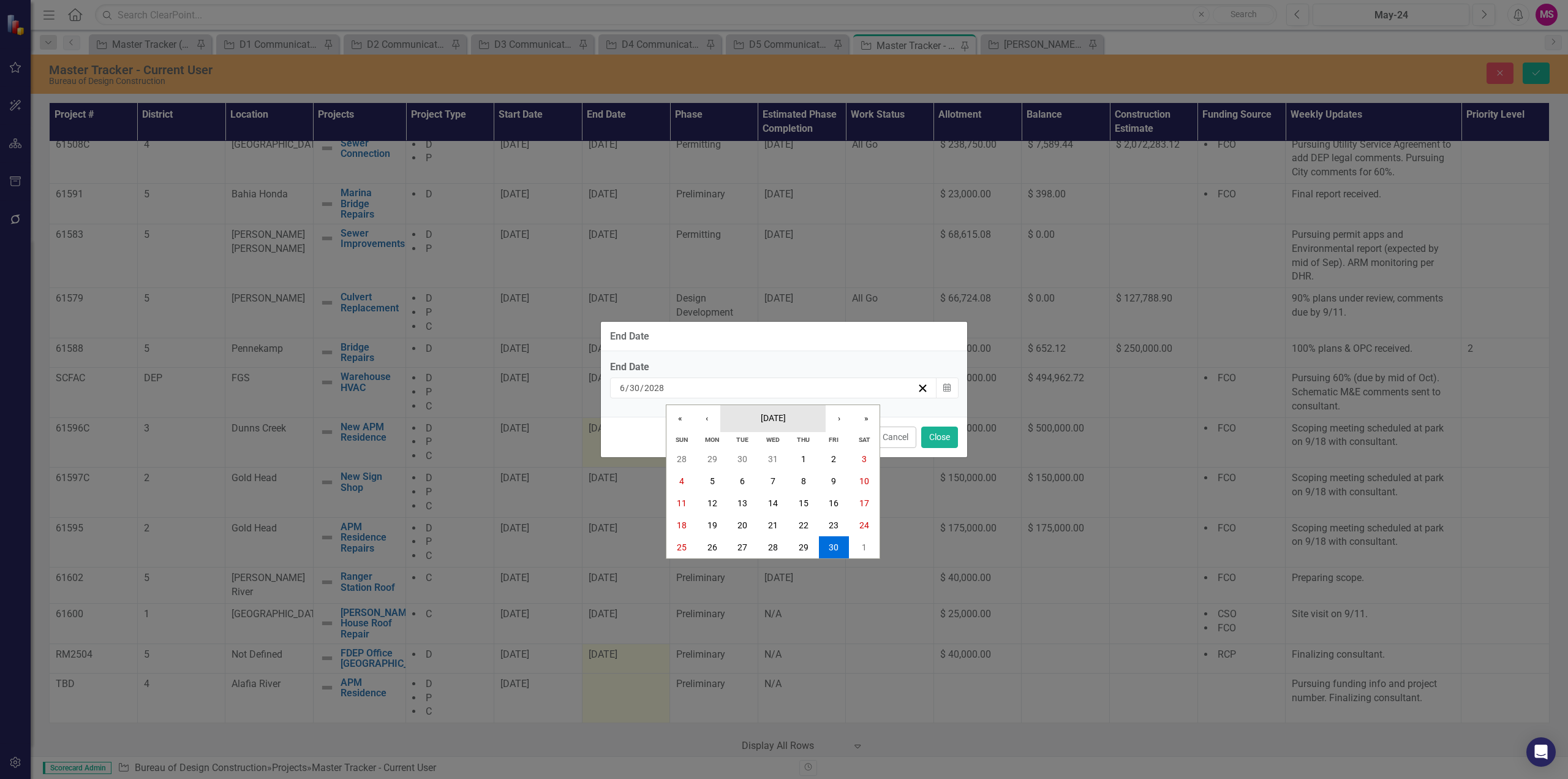
click at [771, 420] on span "June 2028" at bounding box center [773, 418] width 25 height 10
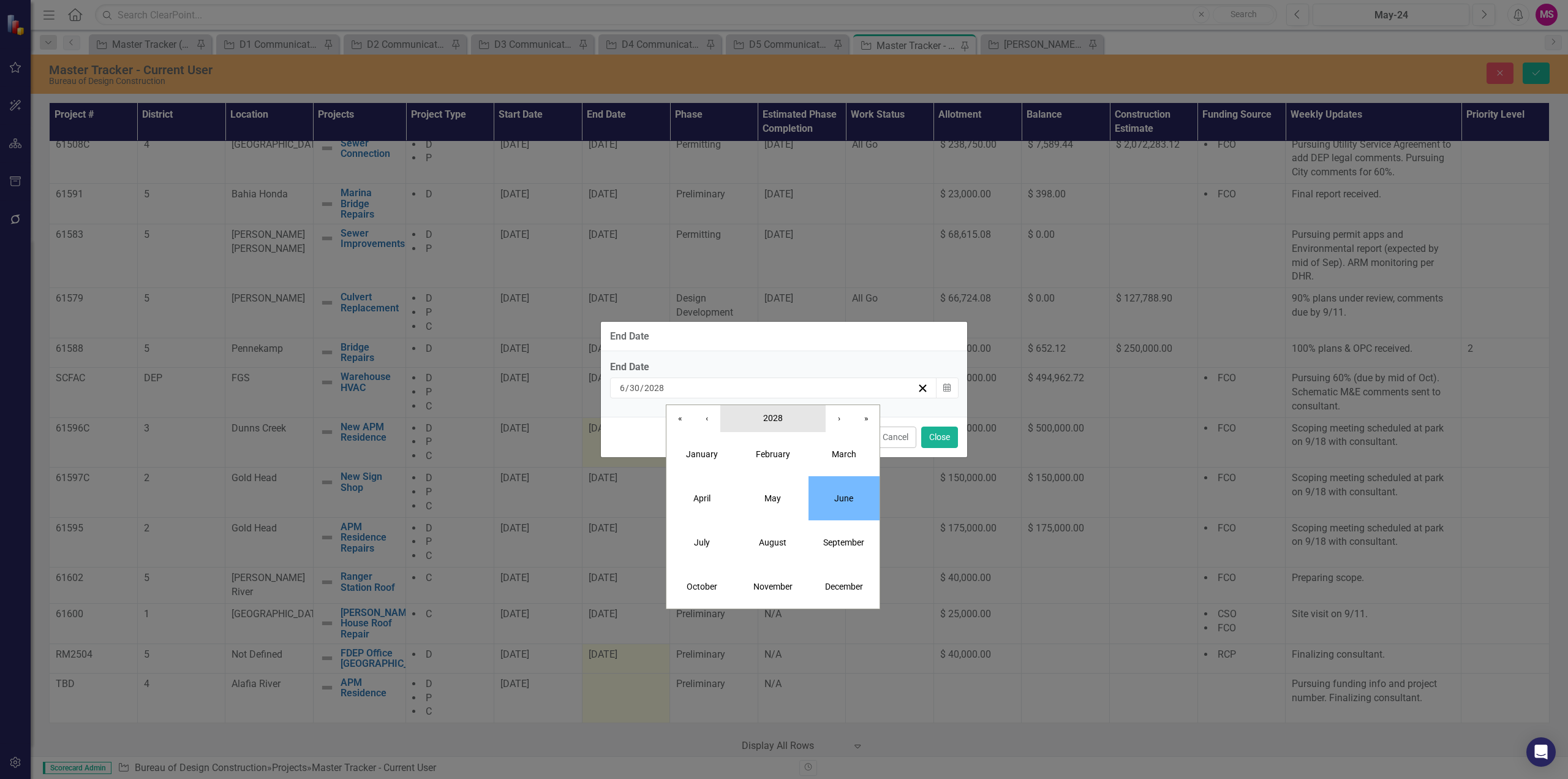
click at [771, 420] on span "2028" at bounding box center [773, 418] width 19 height 10
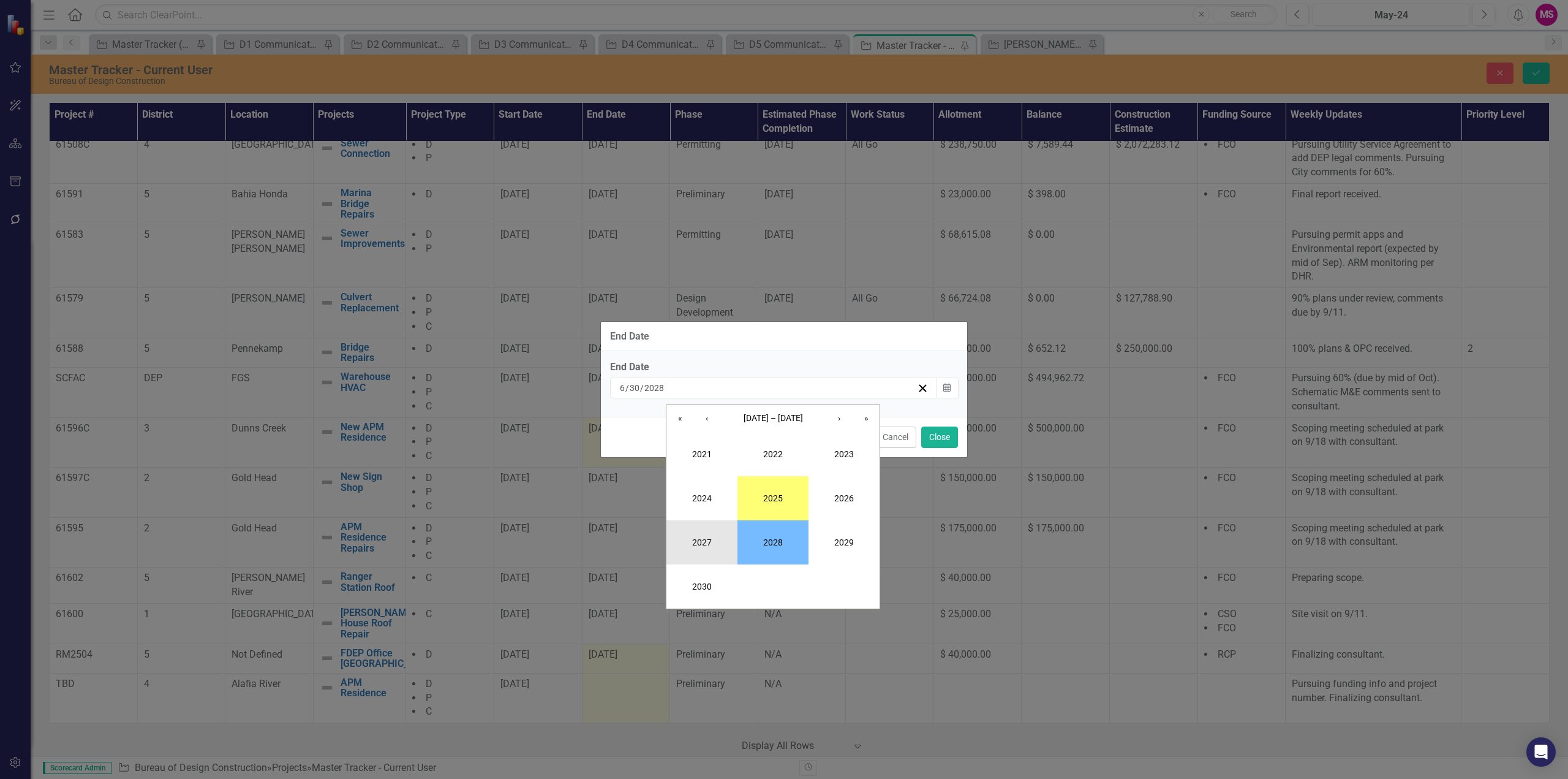
click at [666, 539] on button "2027" at bounding box center [702, 542] width 71 height 44
click at [853, 591] on button "December" at bounding box center [844, 586] width 71 height 44
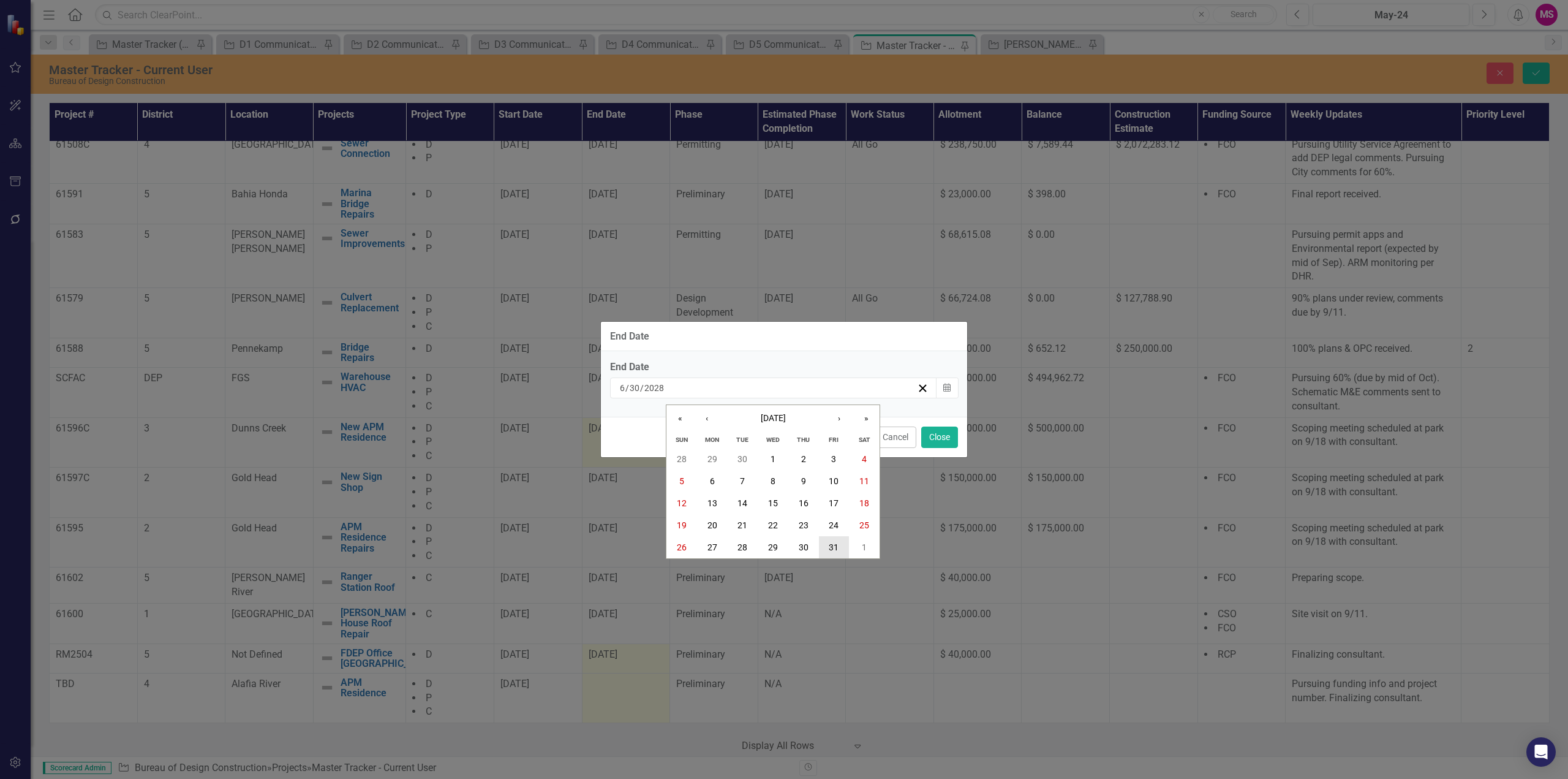
click at [837, 540] on button "31" at bounding box center [834, 547] width 31 height 22
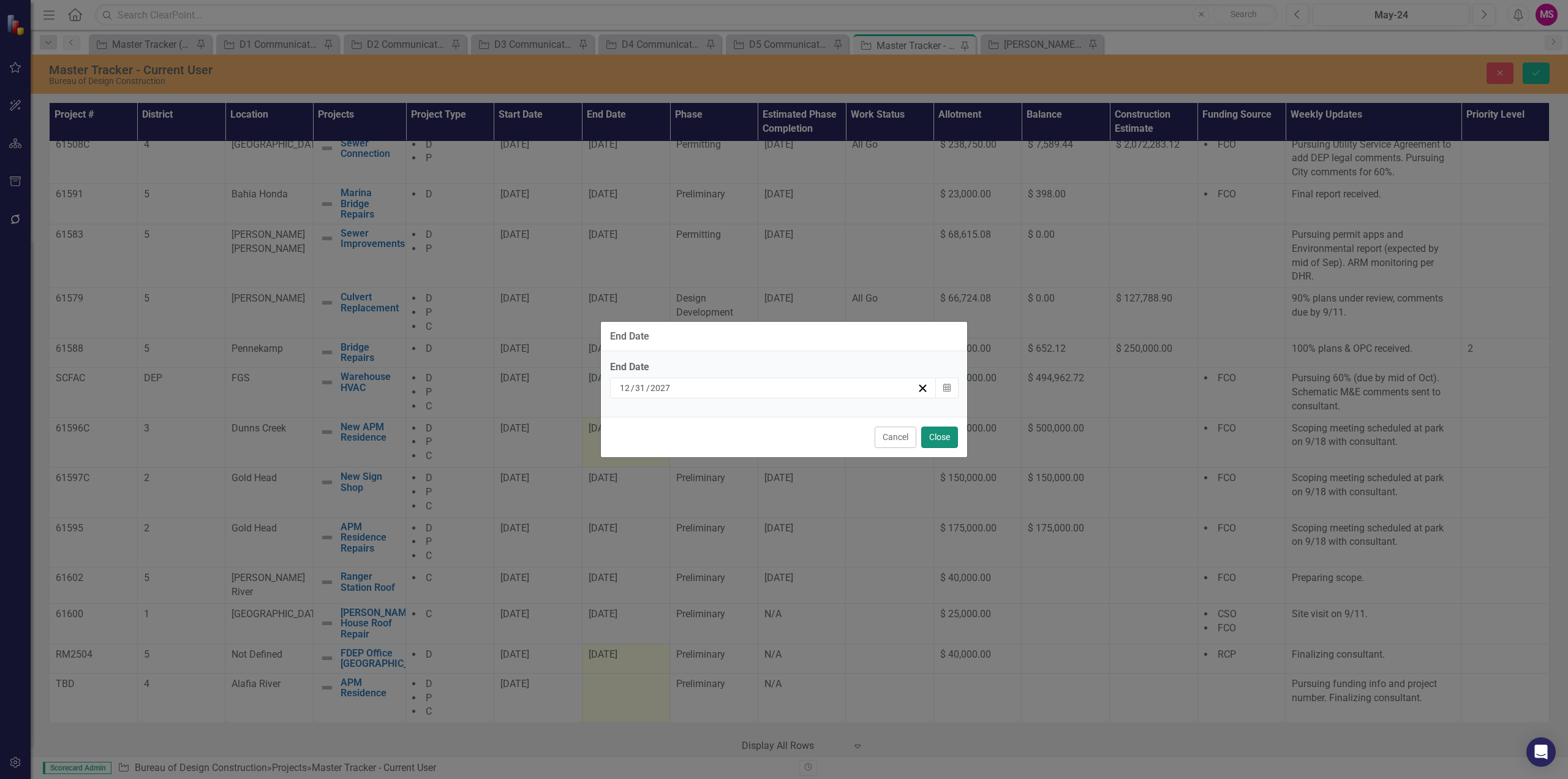
click at [939, 439] on button "Close" at bounding box center [940, 437] width 37 height 22
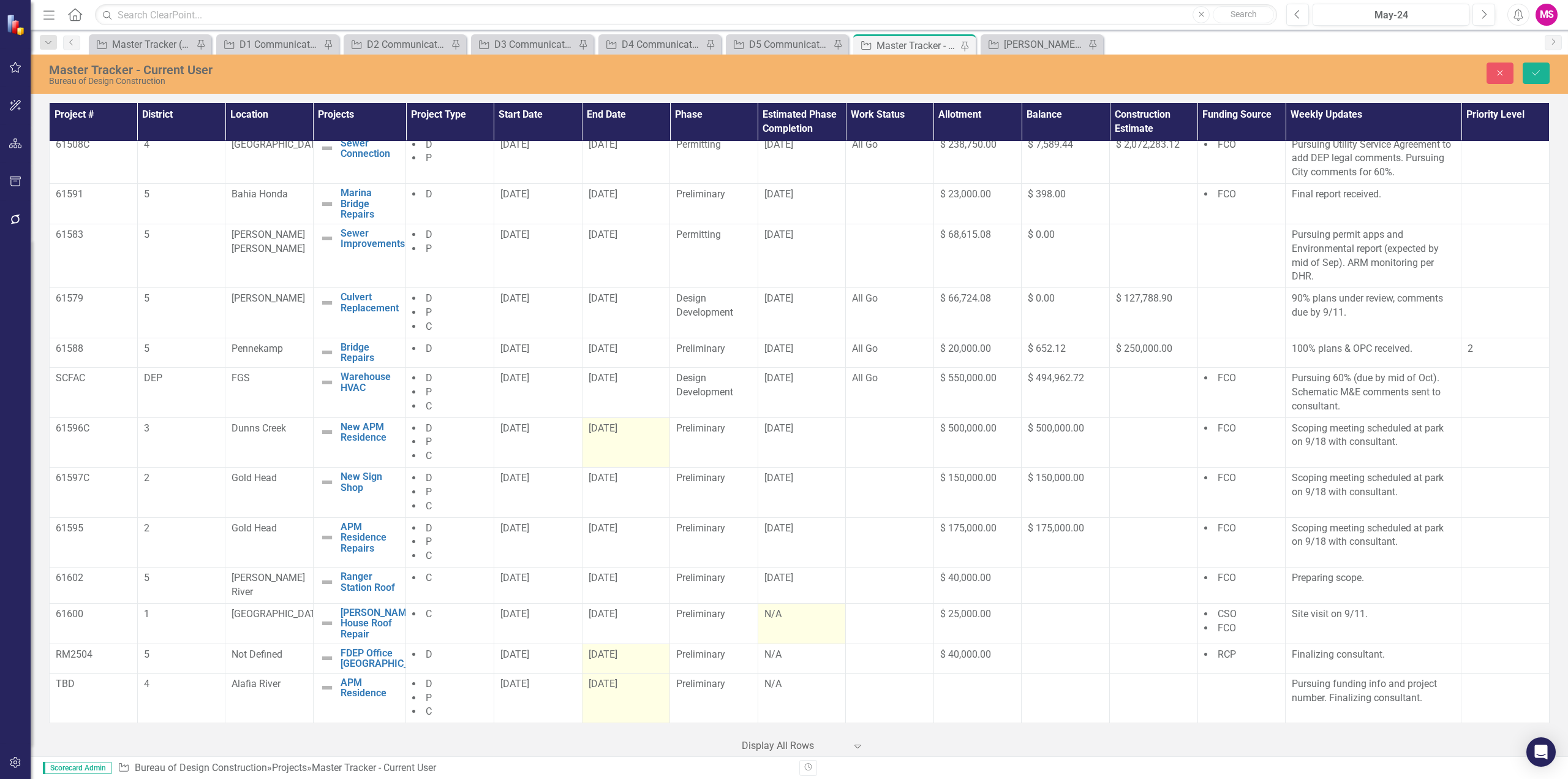
click at [778, 618] on div "N/A" at bounding box center [802, 614] width 75 height 14
click at [782, 583] on span "5/29/26" at bounding box center [779, 577] width 29 height 11
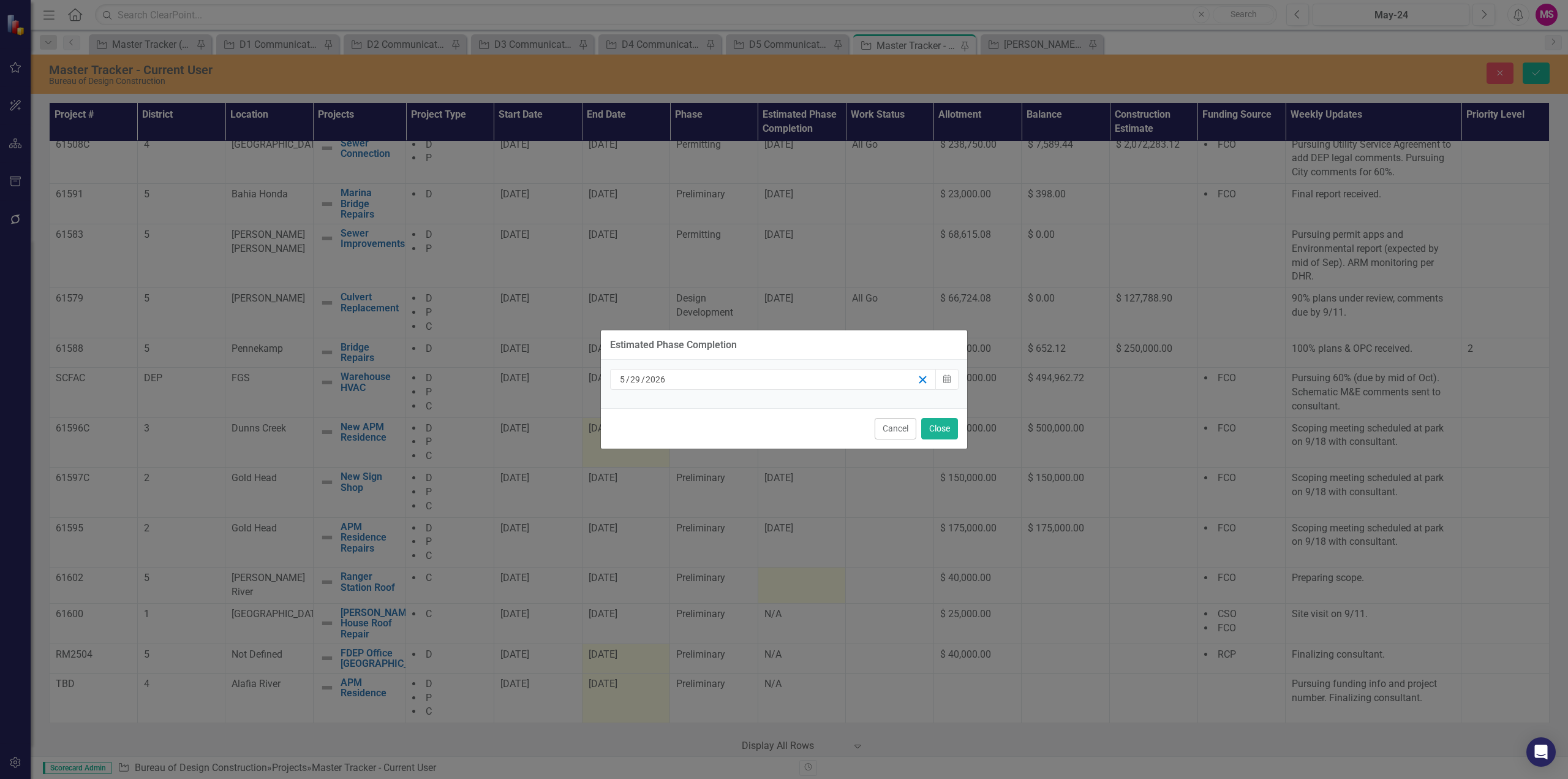
click at [917, 379] on icon "button" at bounding box center [923, 379] width 11 height 11
click at [844, 382] on div "/ /" at bounding box center [768, 379] width 299 height 12
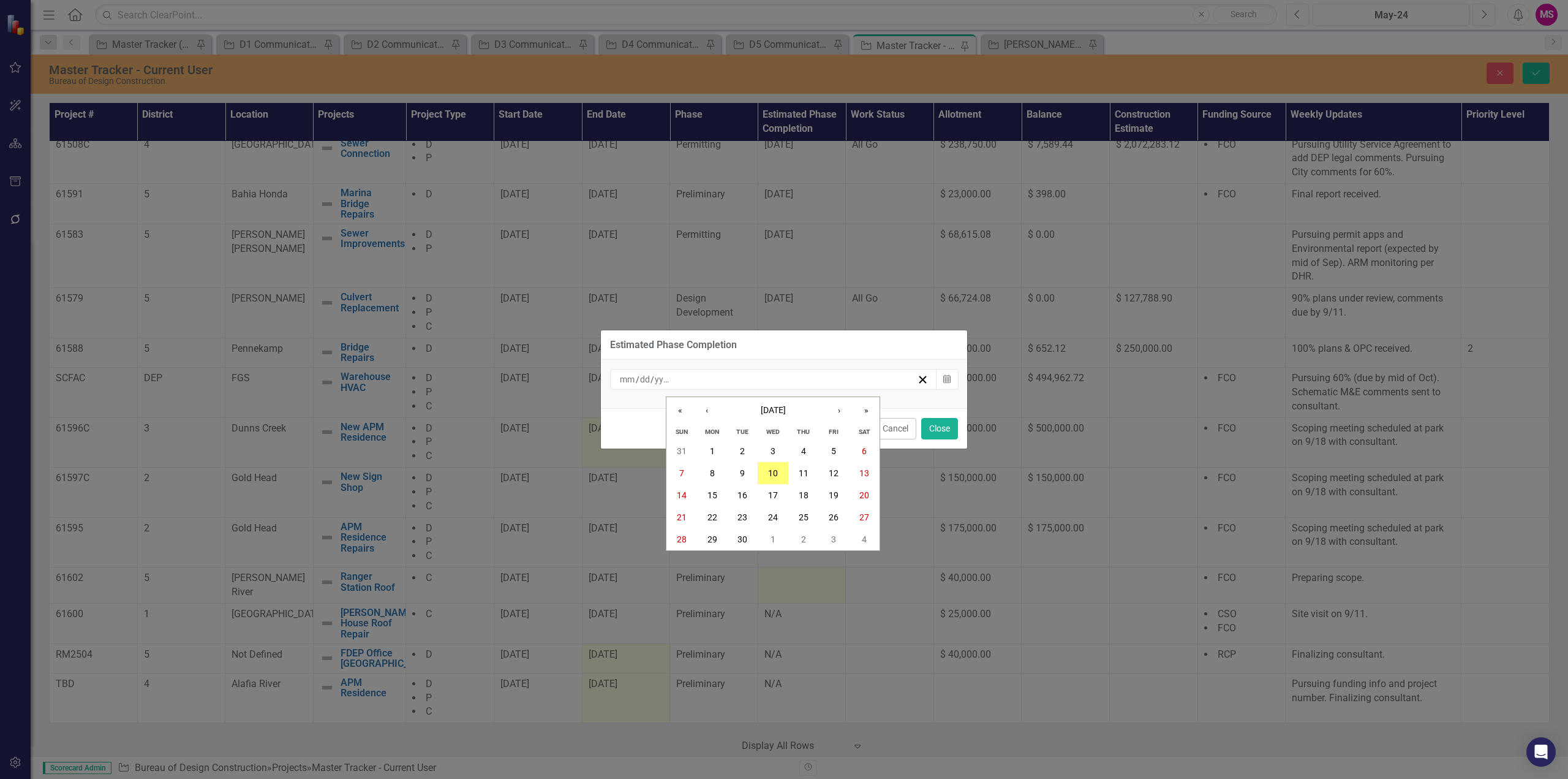
click at [844, 380] on div "/ /" at bounding box center [768, 379] width 299 height 12
click at [905, 433] on button "Cancel" at bounding box center [896, 428] width 42 height 22
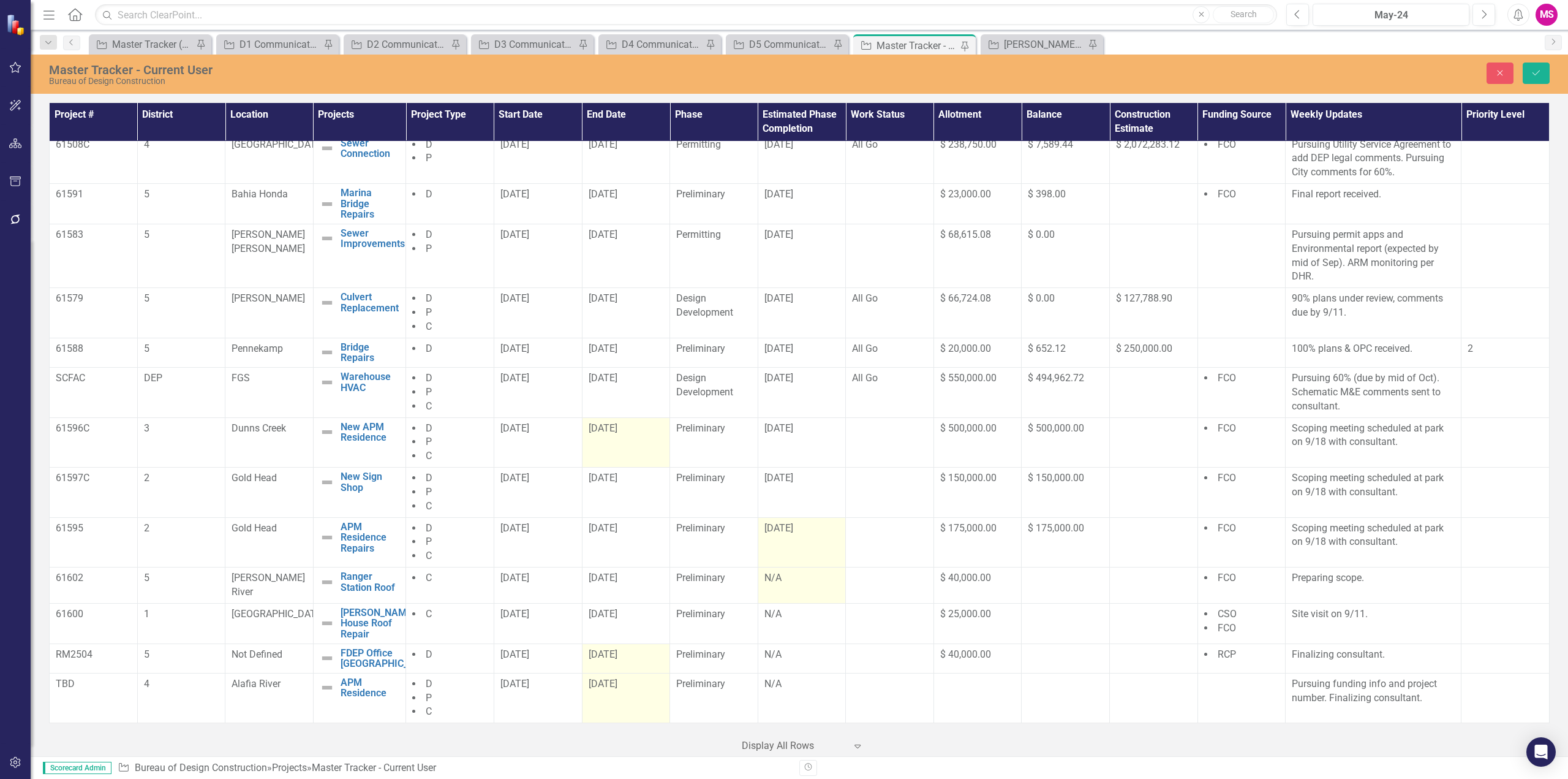
click at [791, 535] on div "[DATE]" at bounding box center [802, 529] width 75 height 14
click at [783, 534] on span "[DATE]" at bounding box center [779, 528] width 29 height 11
click at [788, 534] on span "[DATE]" at bounding box center [779, 528] width 29 height 11
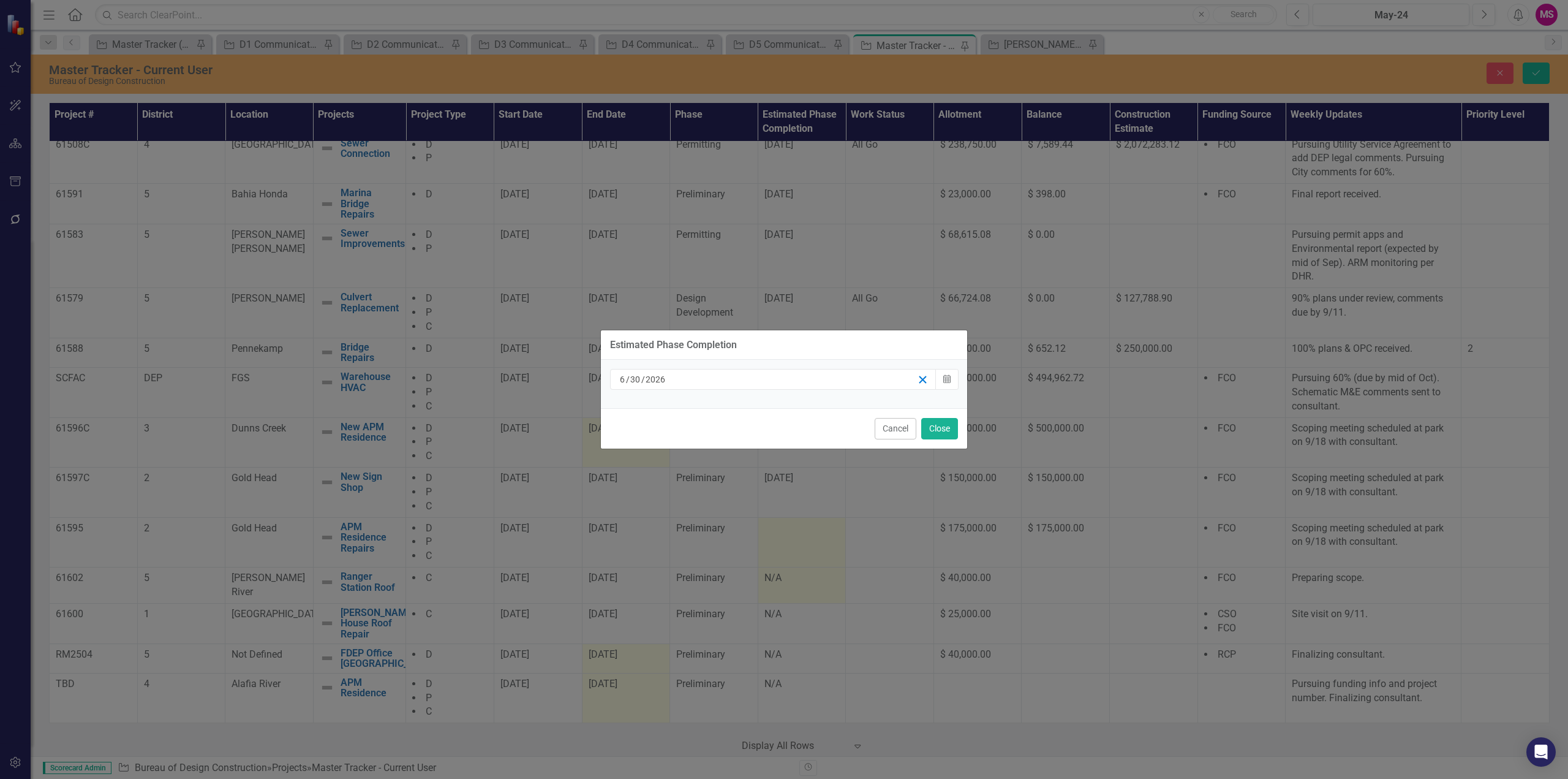
click at [925, 379] on icon "button" at bounding box center [923, 379] width 11 height 11
click at [935, 425] on button "Close" at bounding box center [940, 428] width 37 height 22
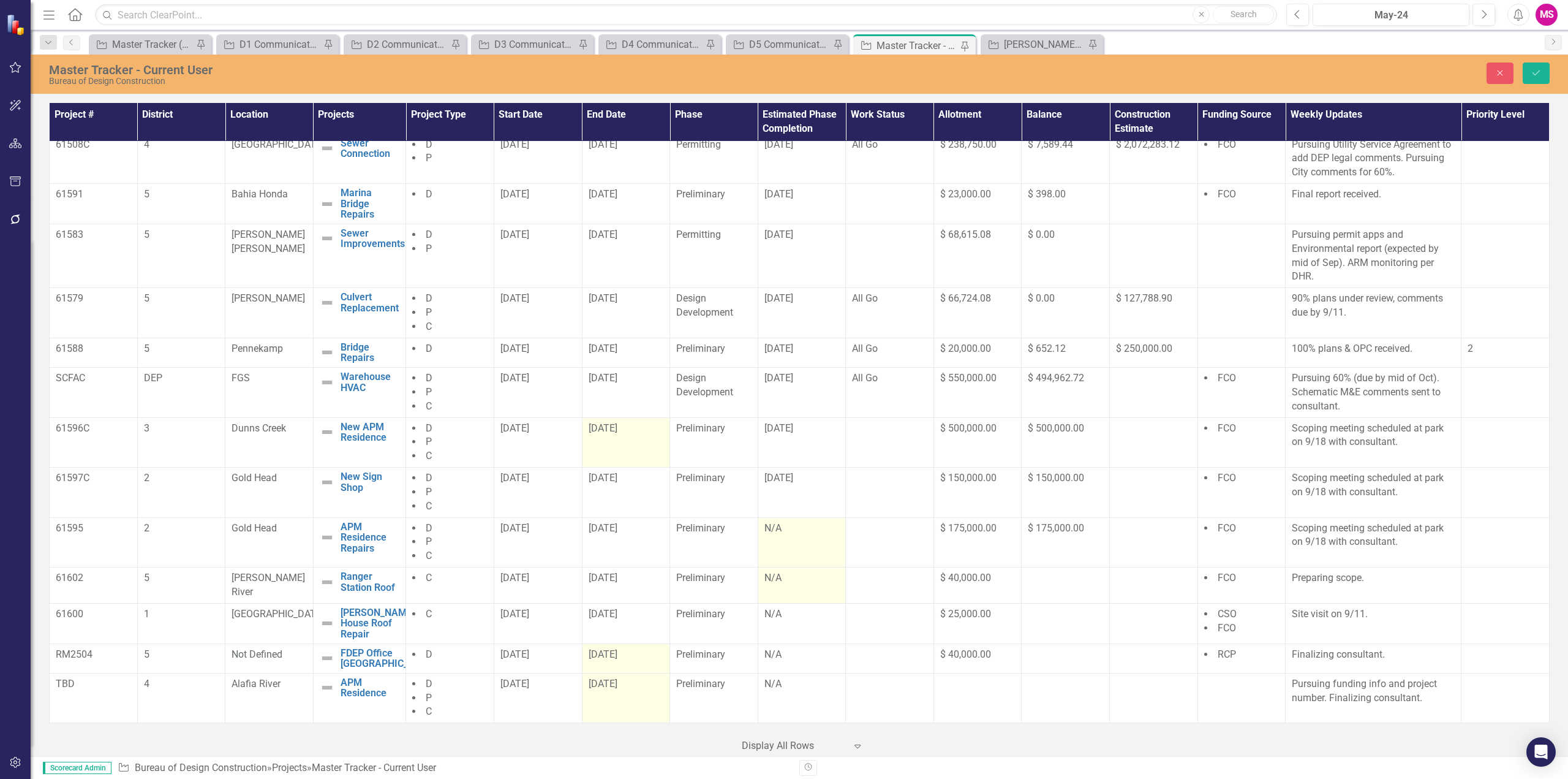
click at [783, 536] on div "N/A" at bounding box center [802, 529] width 75 height 14
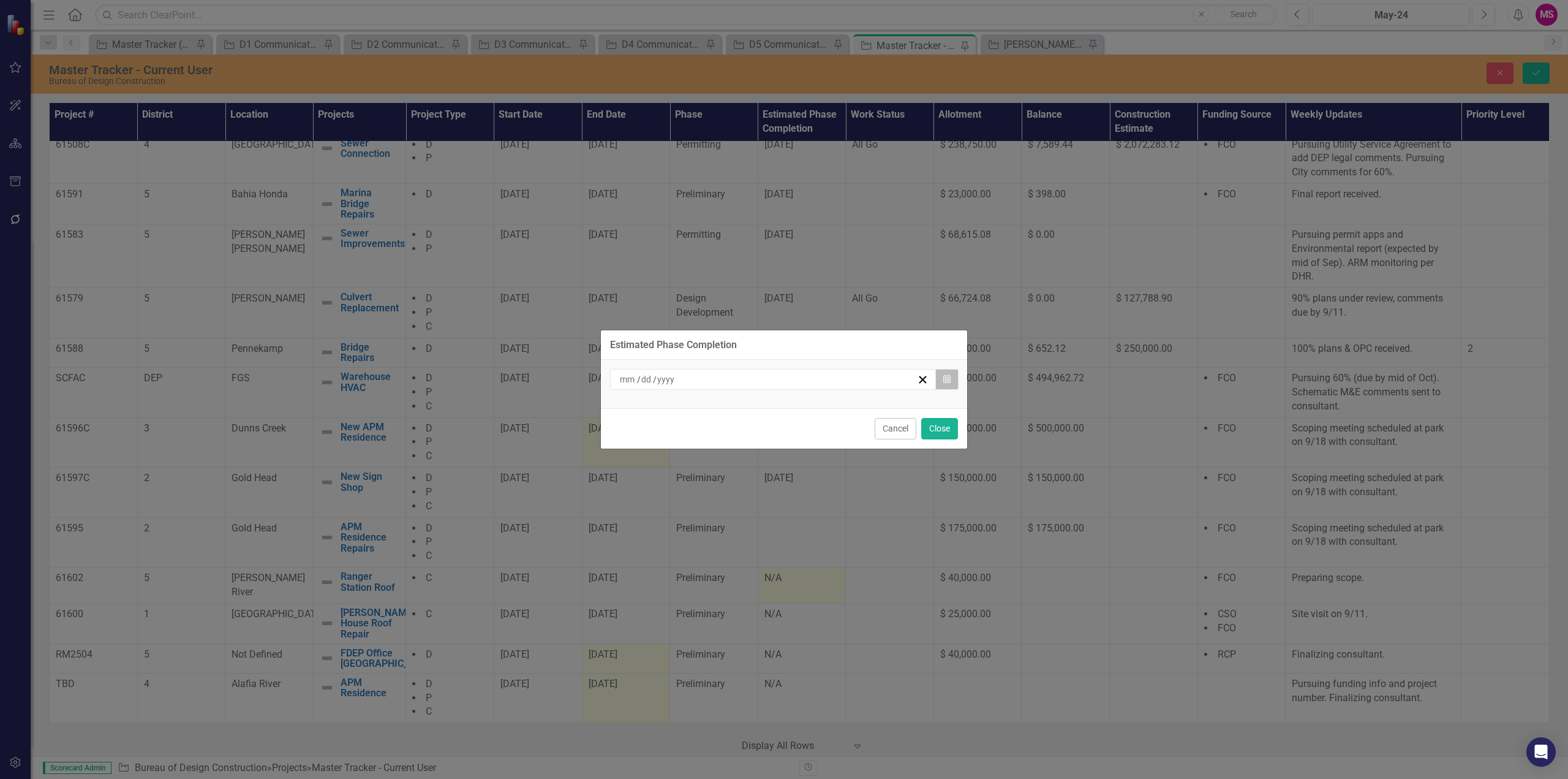
click at [952, 381] on button "Calendar" at bounding box center [947, 379] width 23 height 21
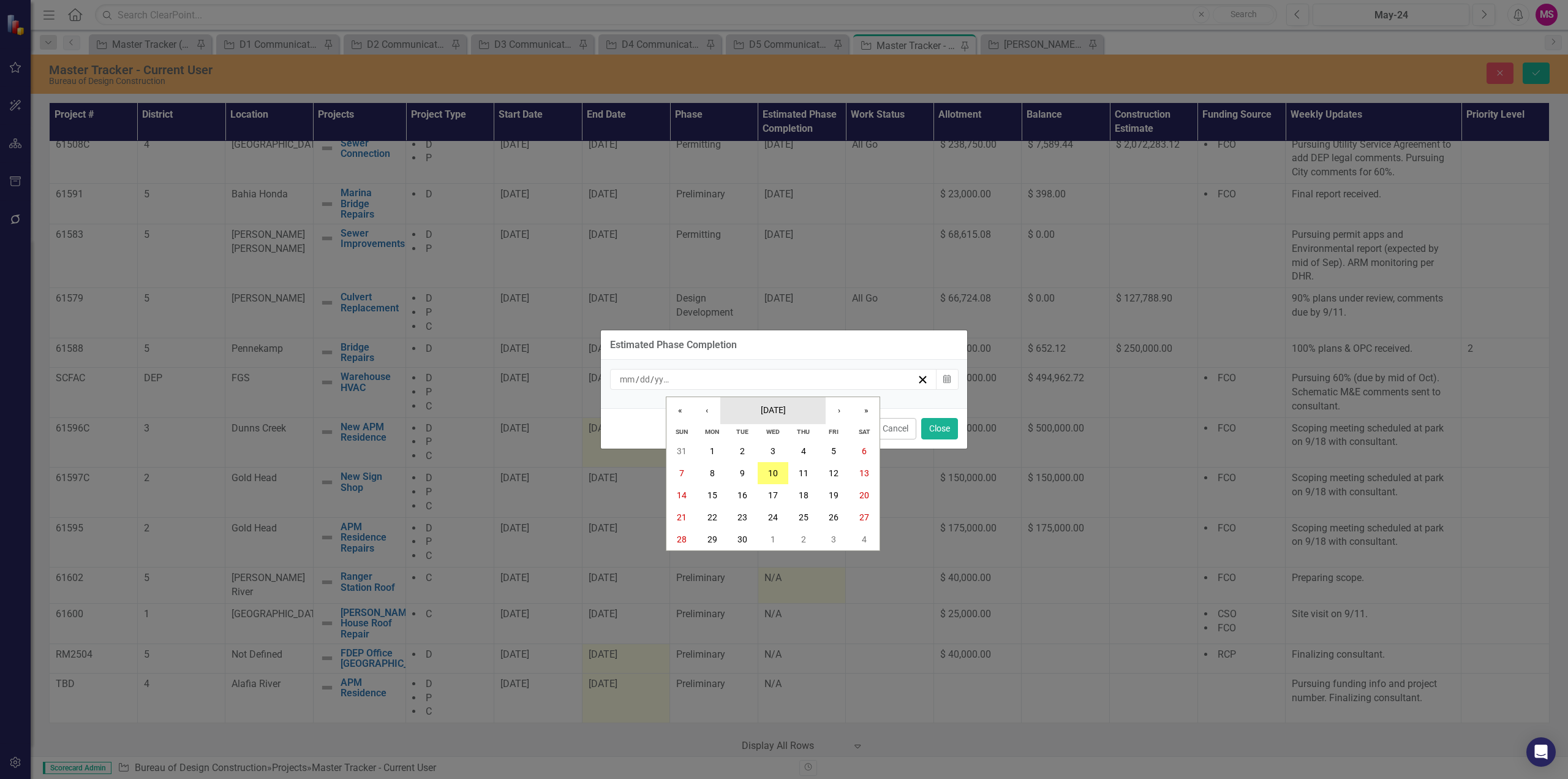
click at [786, 411] on span "[DATE]" at bounding box center [773, 410] width 25 height 10
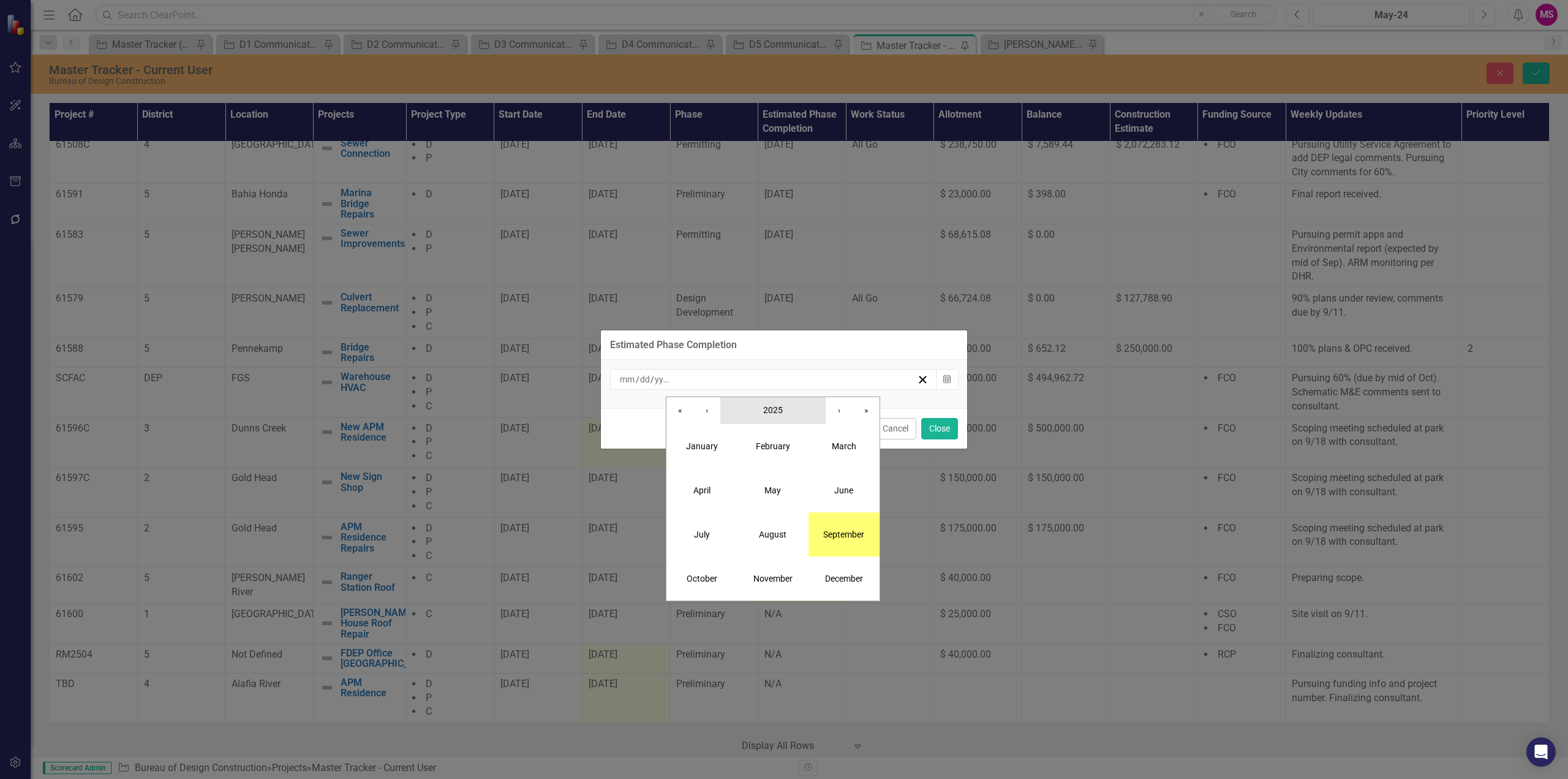
click at [787, 414] on button "2025" at bounding box center [773, 410] width 105 height 27
click at [844, 488] on button "2026" at bounding box center [844, 490] width 71 height 44
click at [707, 449] on abbr "January" at bounding box center [702, 446] width 32 height 10
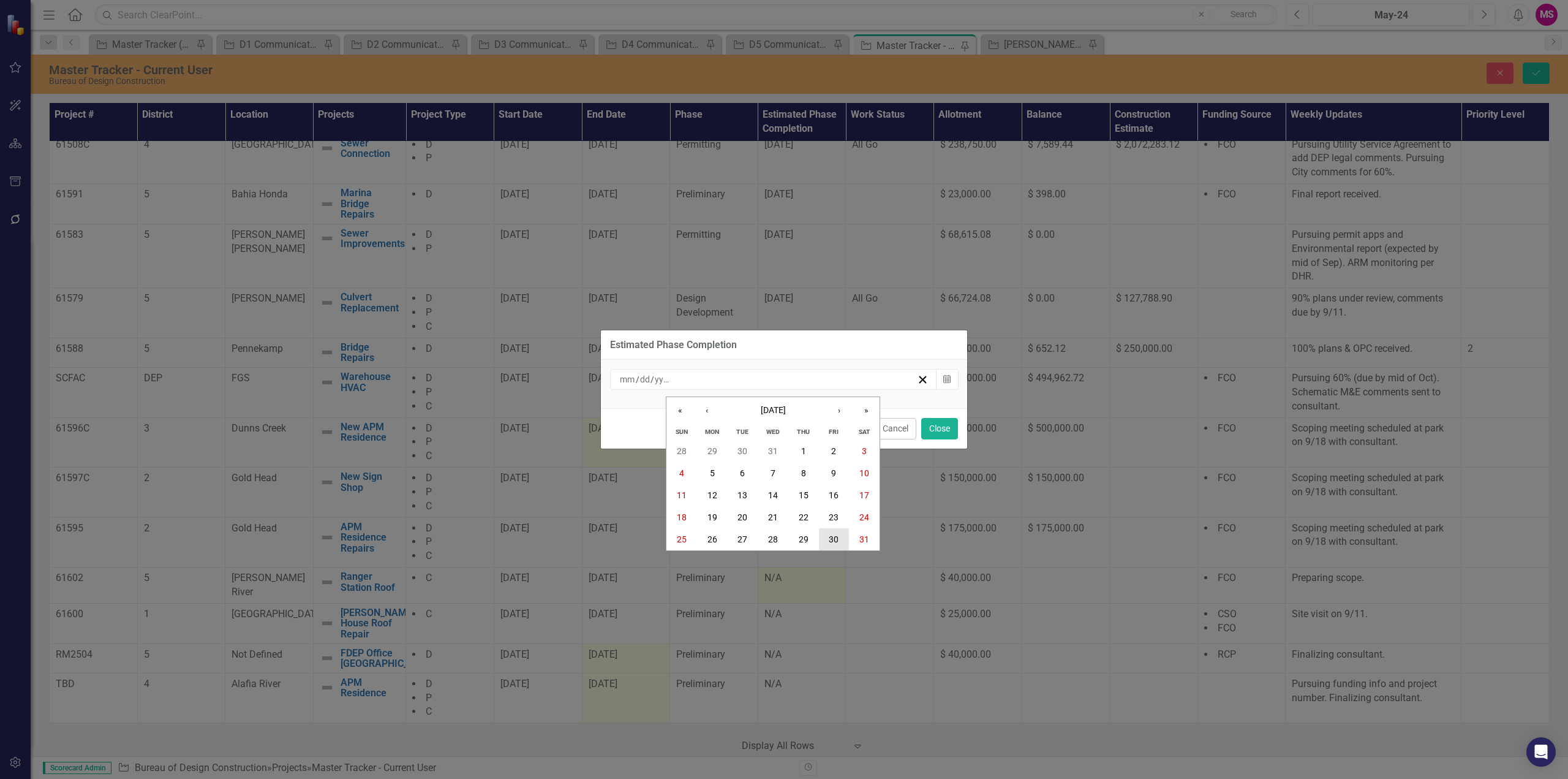
drag, startPoint x: 840, startPoint y: 535, endPoint x: 858, endPoint y: 512, distance: 29.2
click at [840, 535] on button "30" at bounding box center [834, 539] width 31 height 22
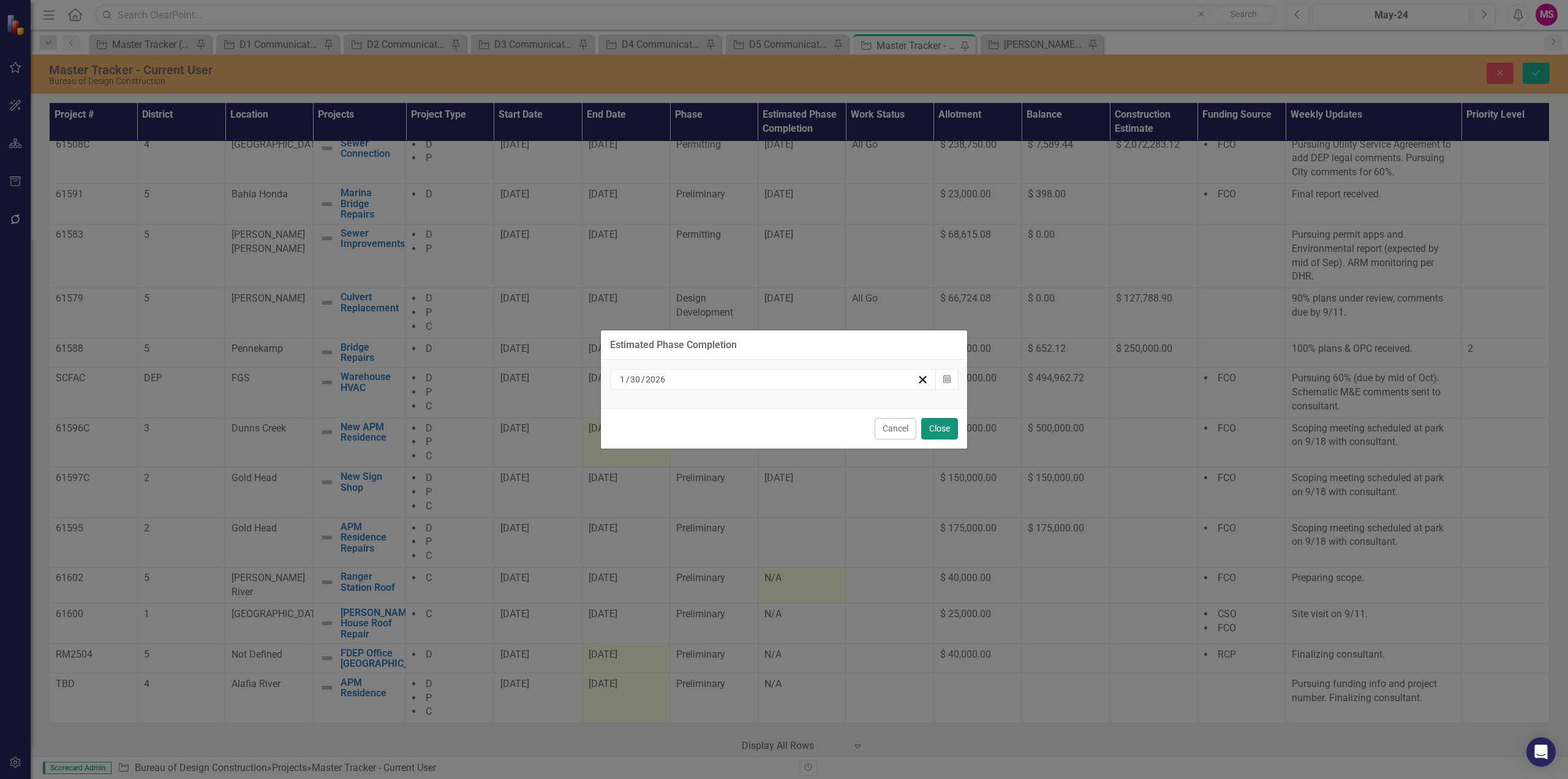
click at [934, 428] on button "Close" at bounding box center [940, 428] width 37 height 22
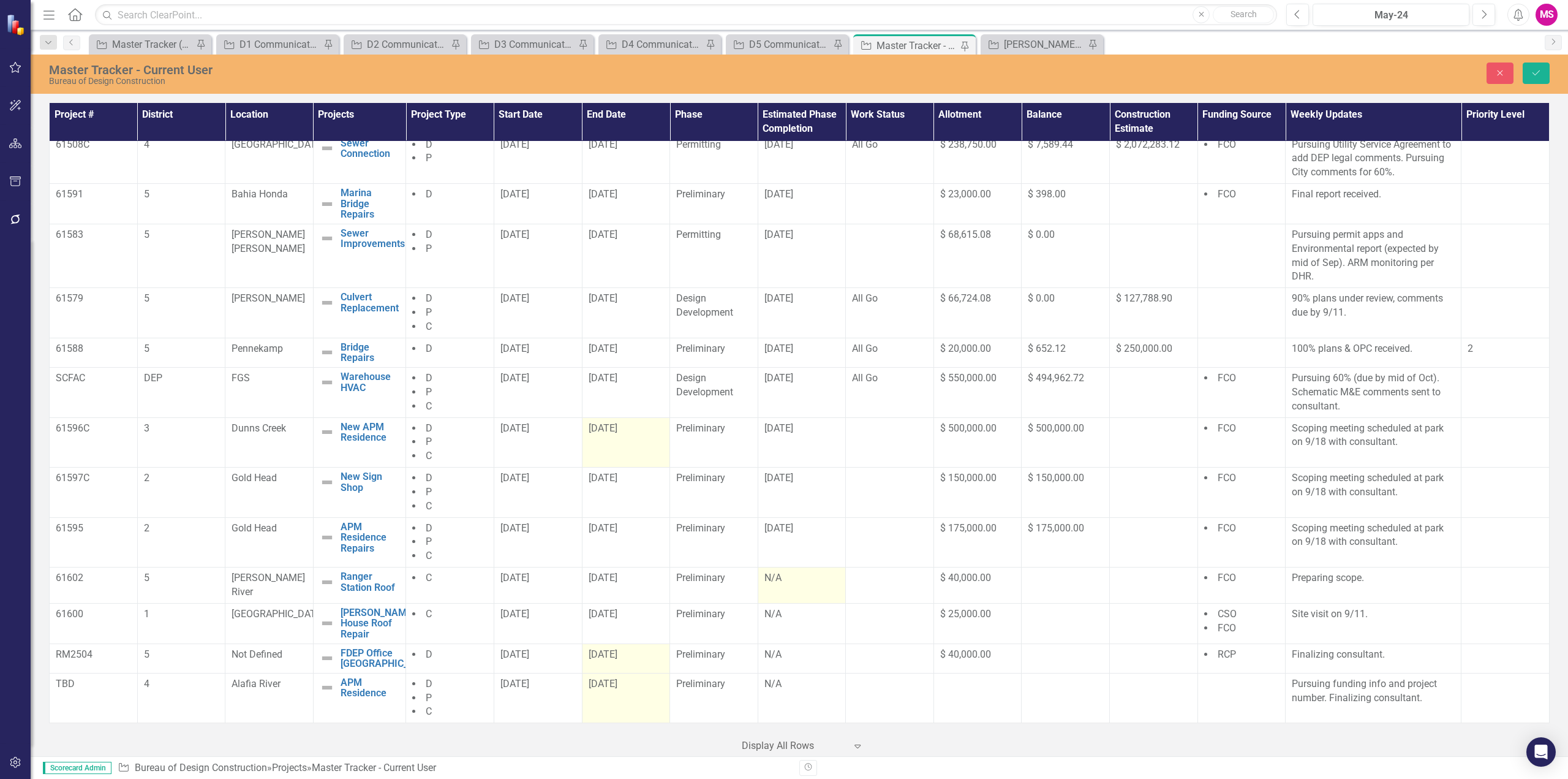
click at [785, 535] on div "[DATE]" at bounding box center [802, 529] width 75 height 14
click at [787, 535] on div "[DATE]" at bounding box center [802, 529] width 75 height 14
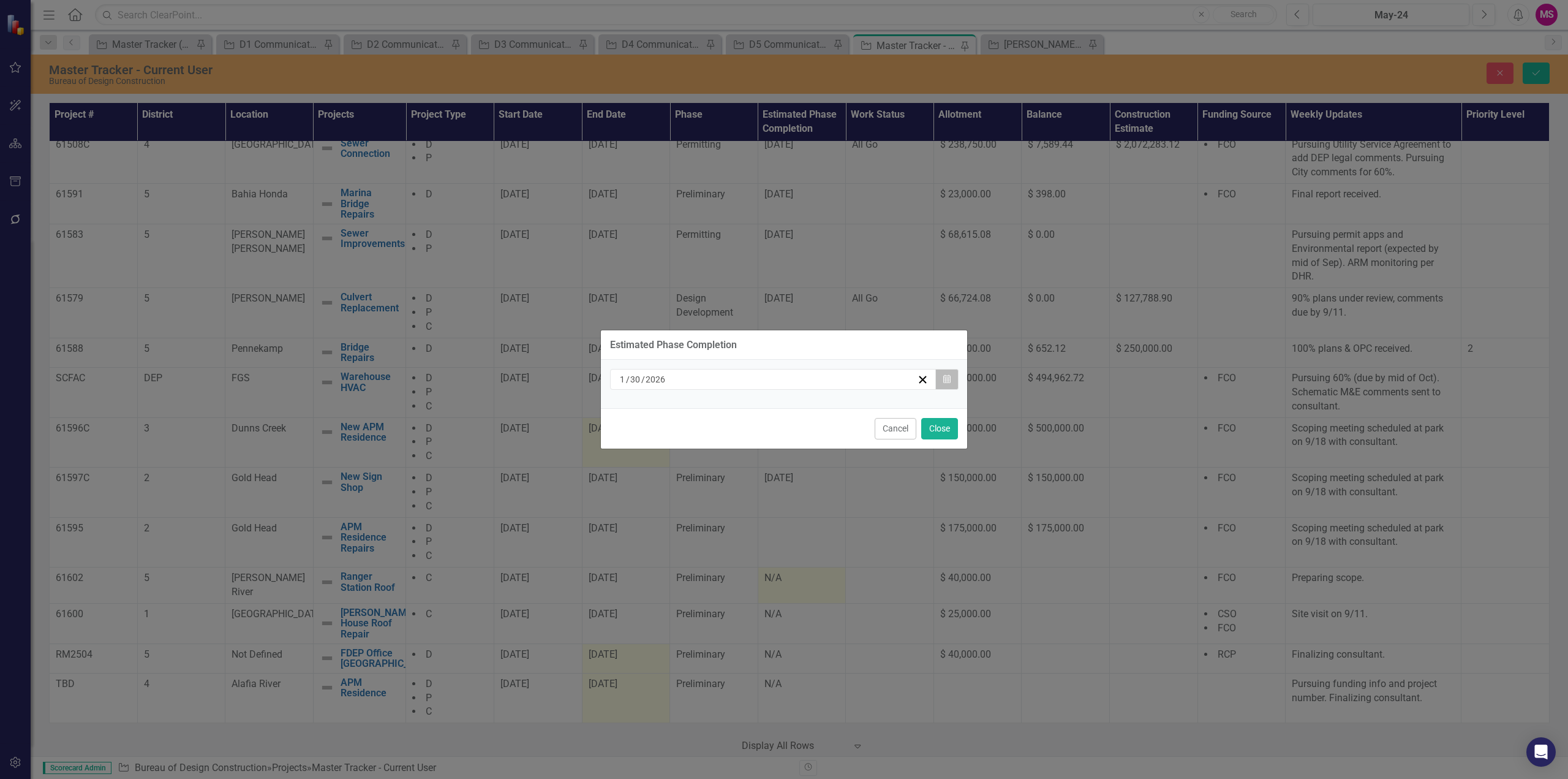
click at [947, 381] on icon "button" at bounding box center [947, 379] width 7 height 9
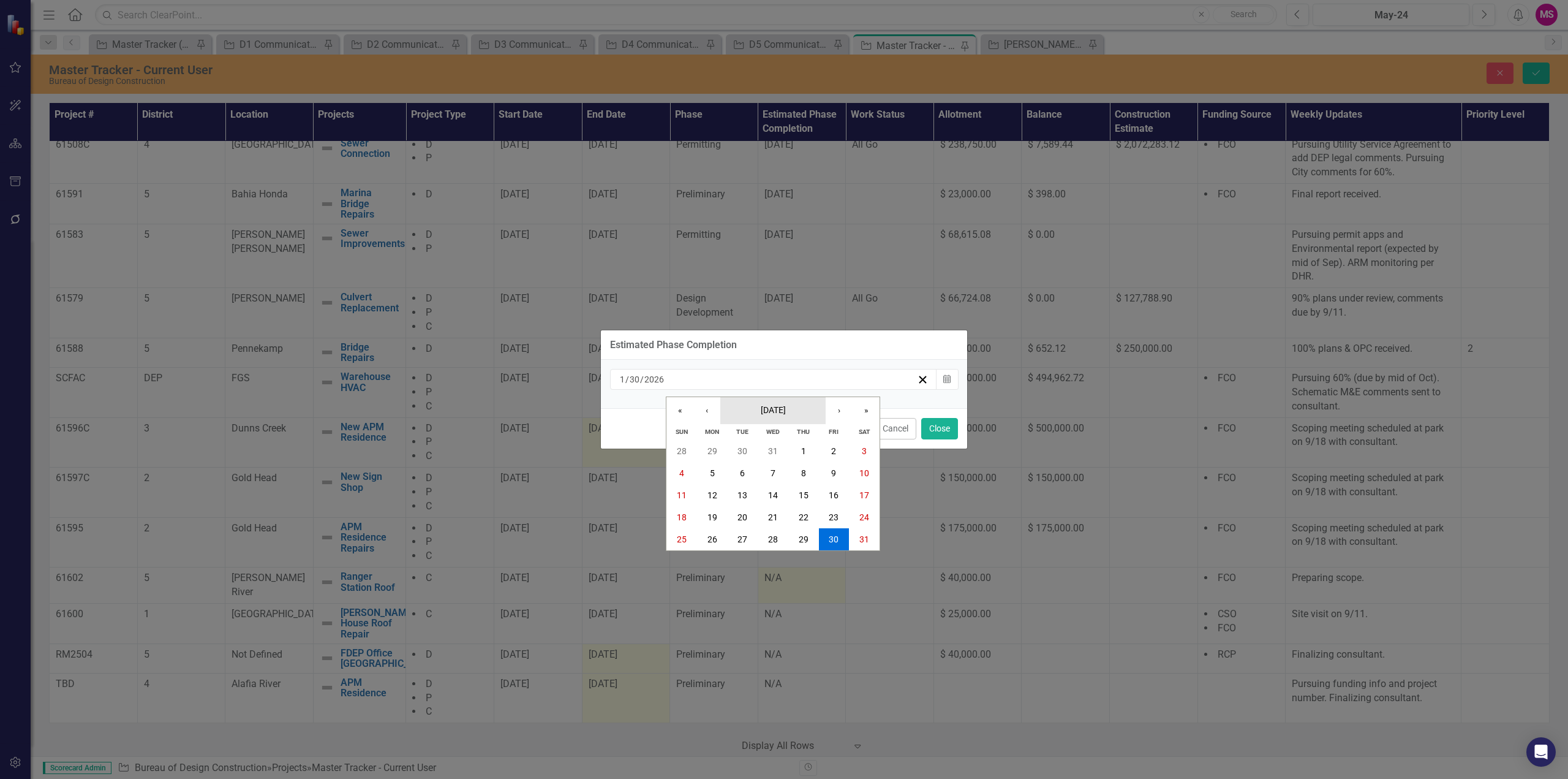
click at [786, 410] on span "[DATE]" at bounding box center [773, 410] width 25 height 10
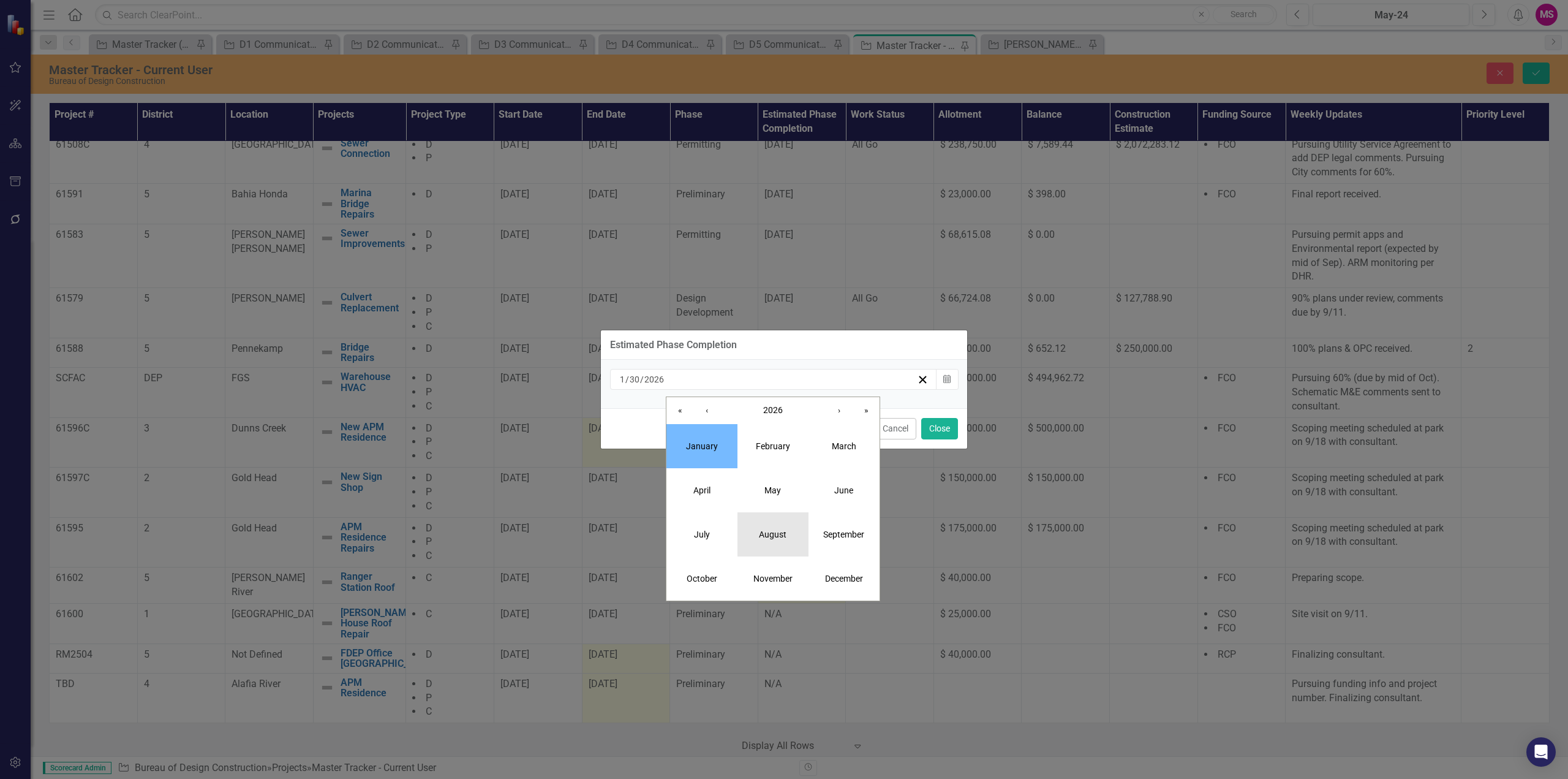
click at [780, 538] on abbr "August" at bounding box center [773, 534] width 27 height 10
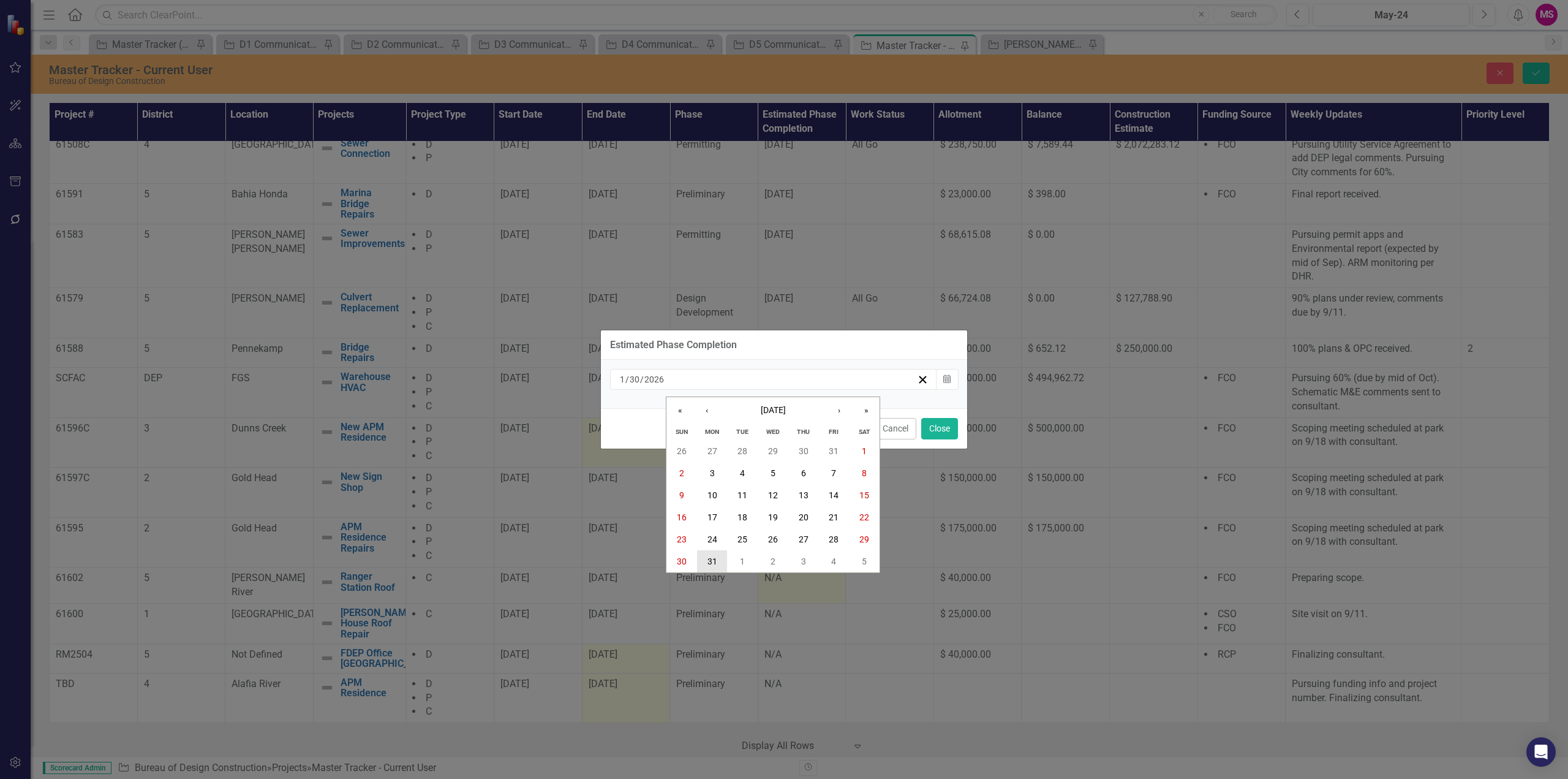
click at [707, 561] on button "31" at bounding box center [712, 561] width 31 height 22
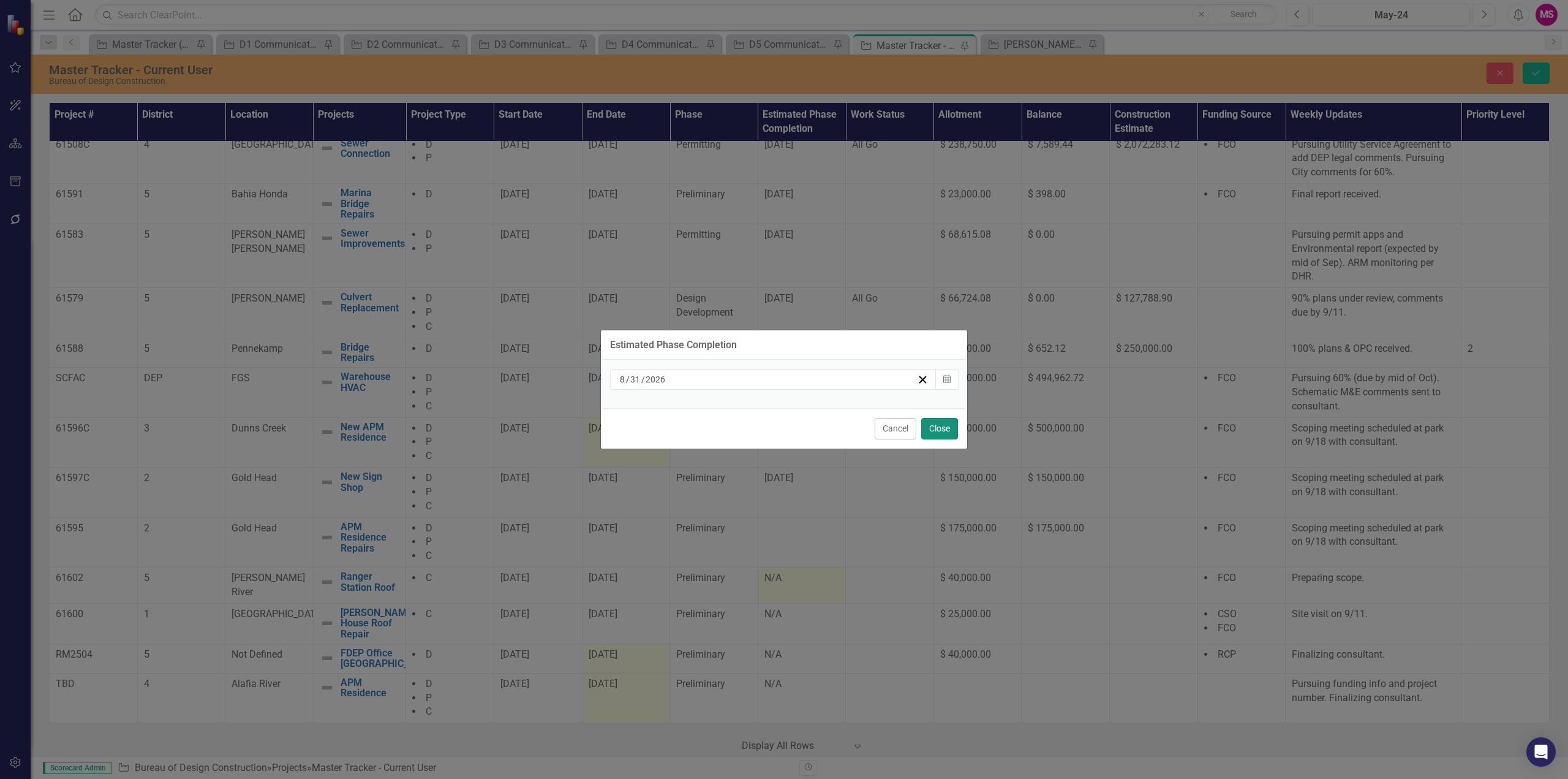
click at [944, 431] on button "Close" at bounding box center [940, 428] width 37 height 22
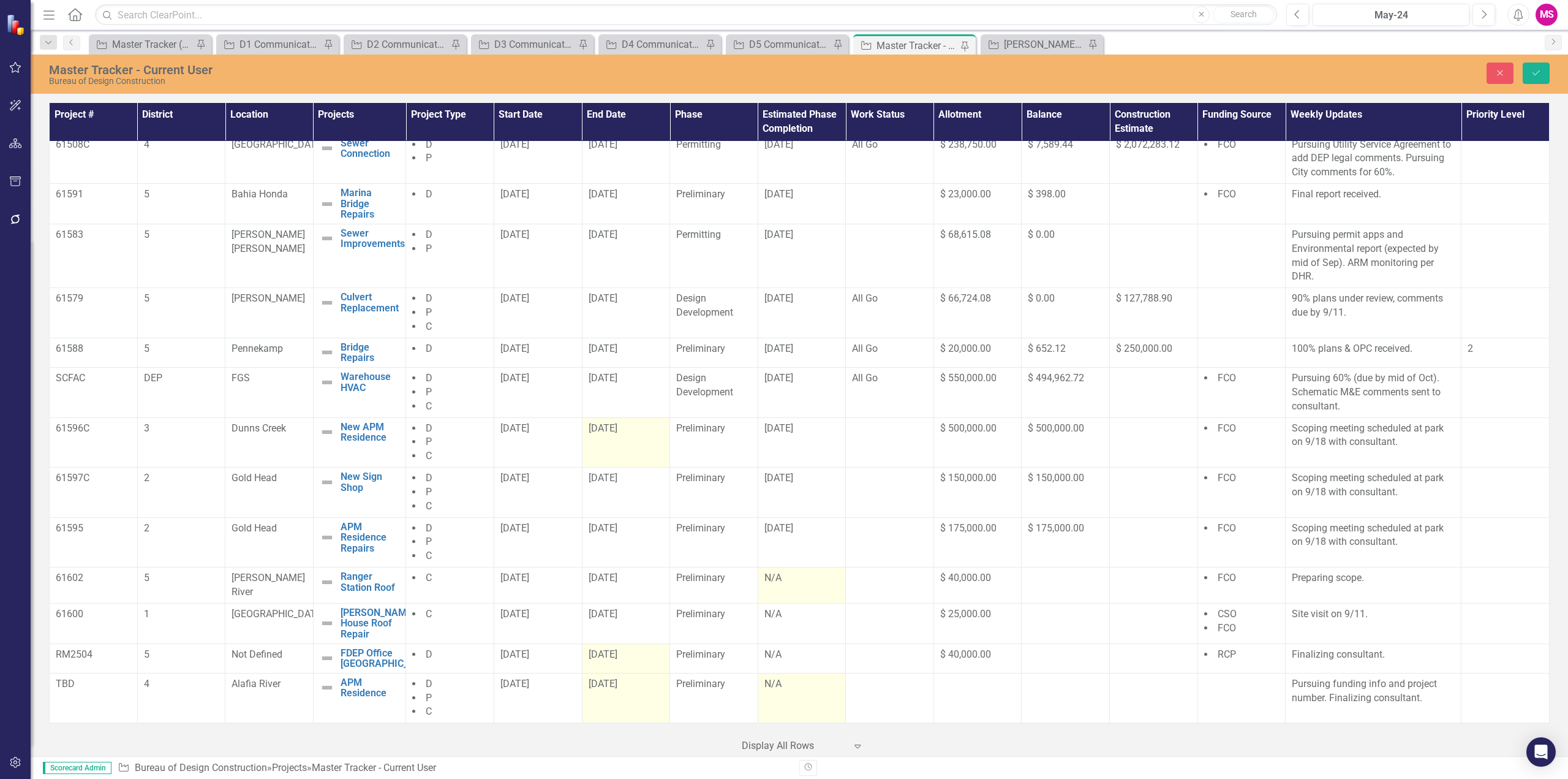
click at [775, 683] on div "N/A" at bounding box center [802, 684] width 75 height 14
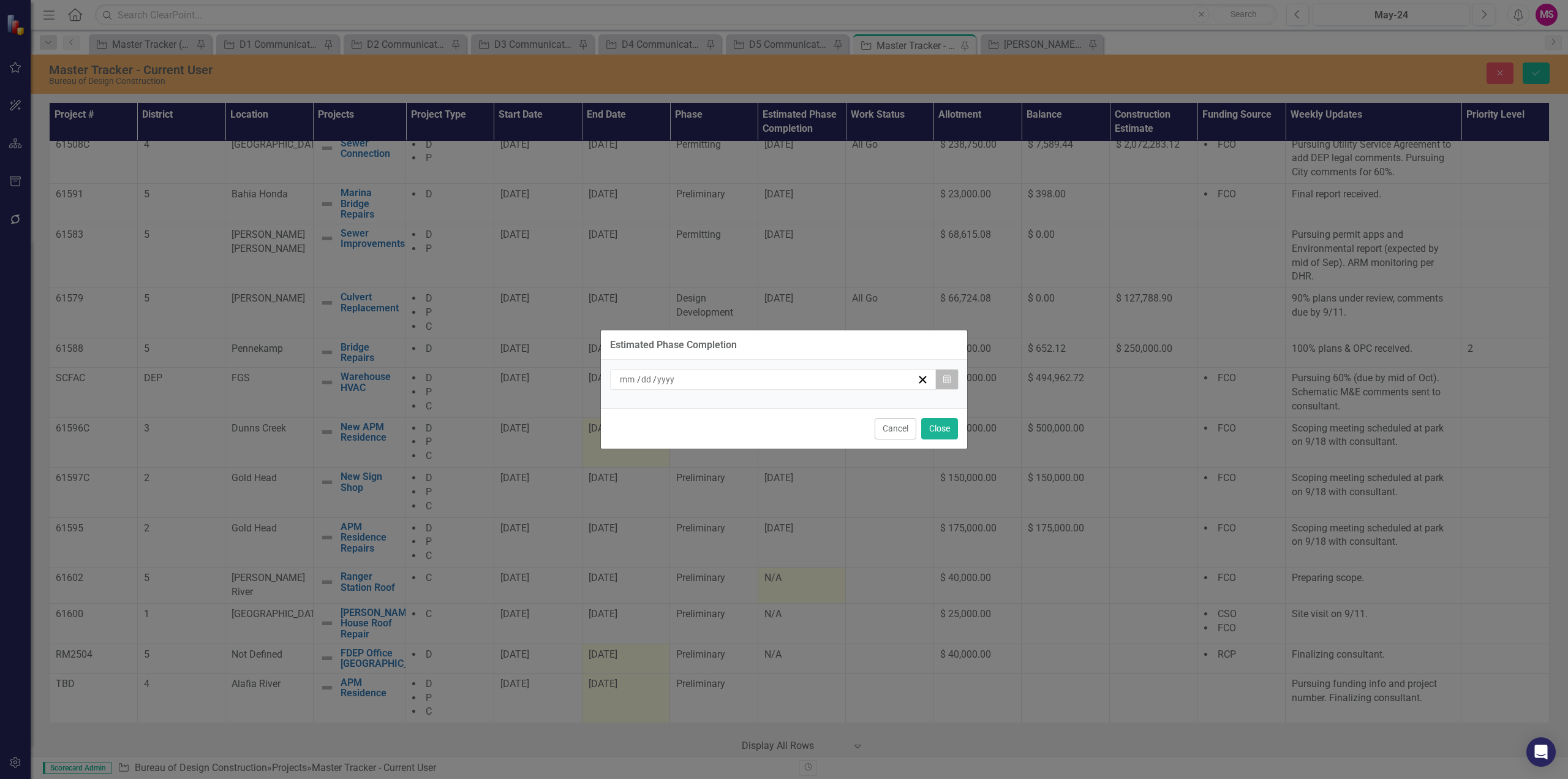
click at [944, 376] on icon "button" at bounding box center [947, 379] width 7 height 9
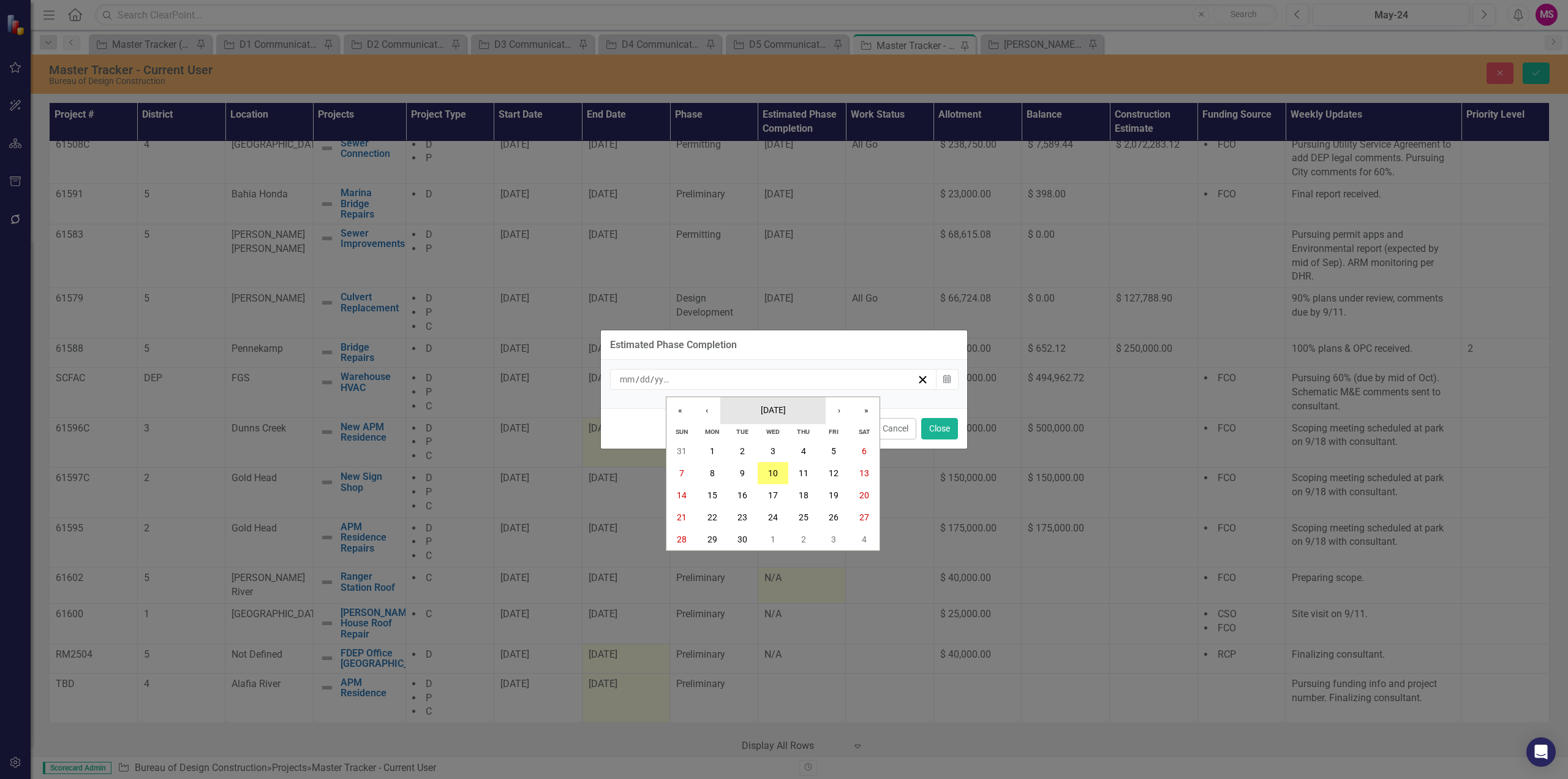
click at [784, 414] on span "[DATE]" at bounding box center [773, 410] width 25 height 10
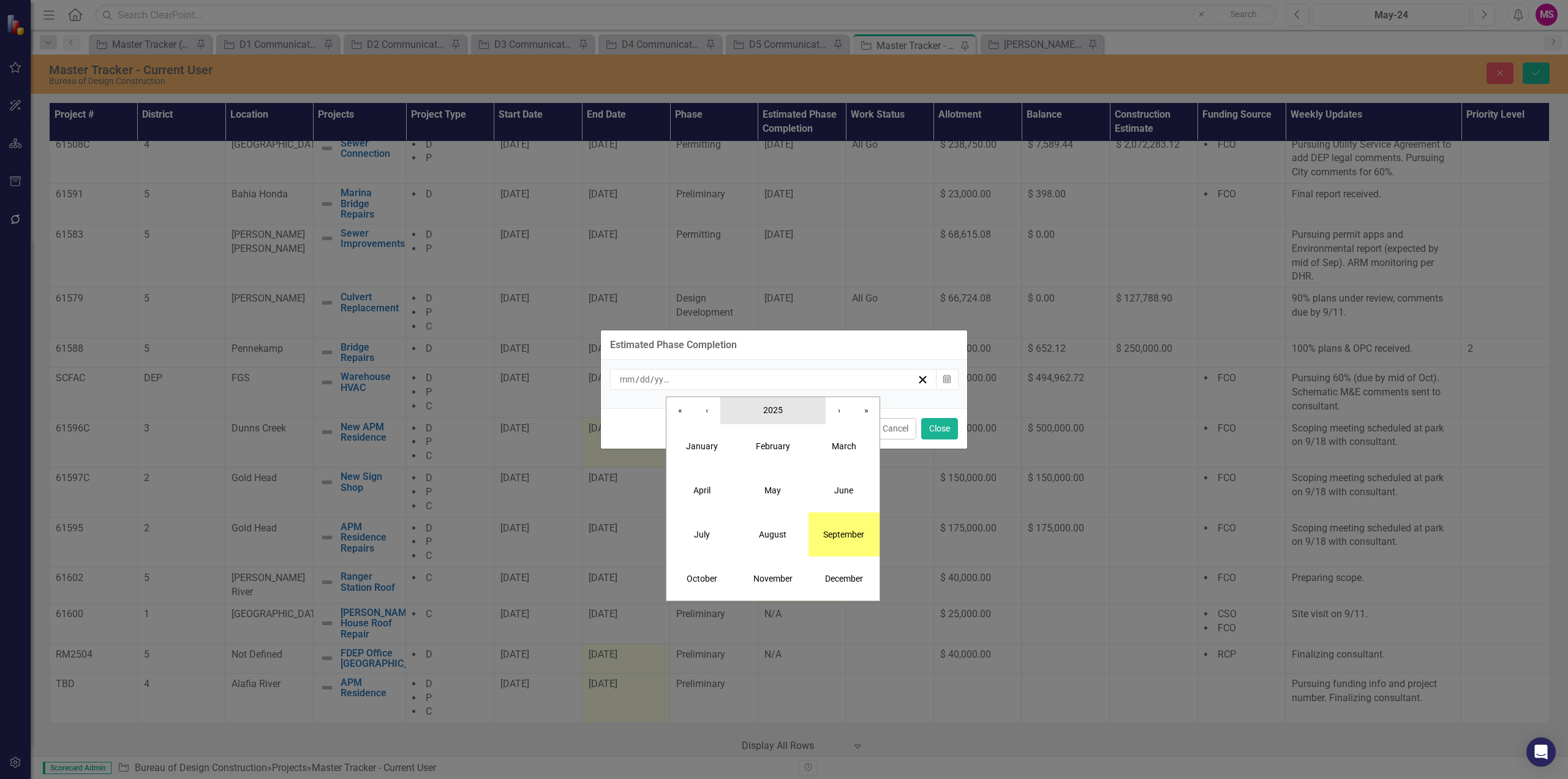
click at [798, 410] on button "2025" at bounding box center [773, 410] width 105 height 27
click at [862, 494] on button "2026" at bounding box center [844, 490] width 71 height 44
click at [696, 529] on abbr "July" at bounding box center [702, 534] width 16 height 10
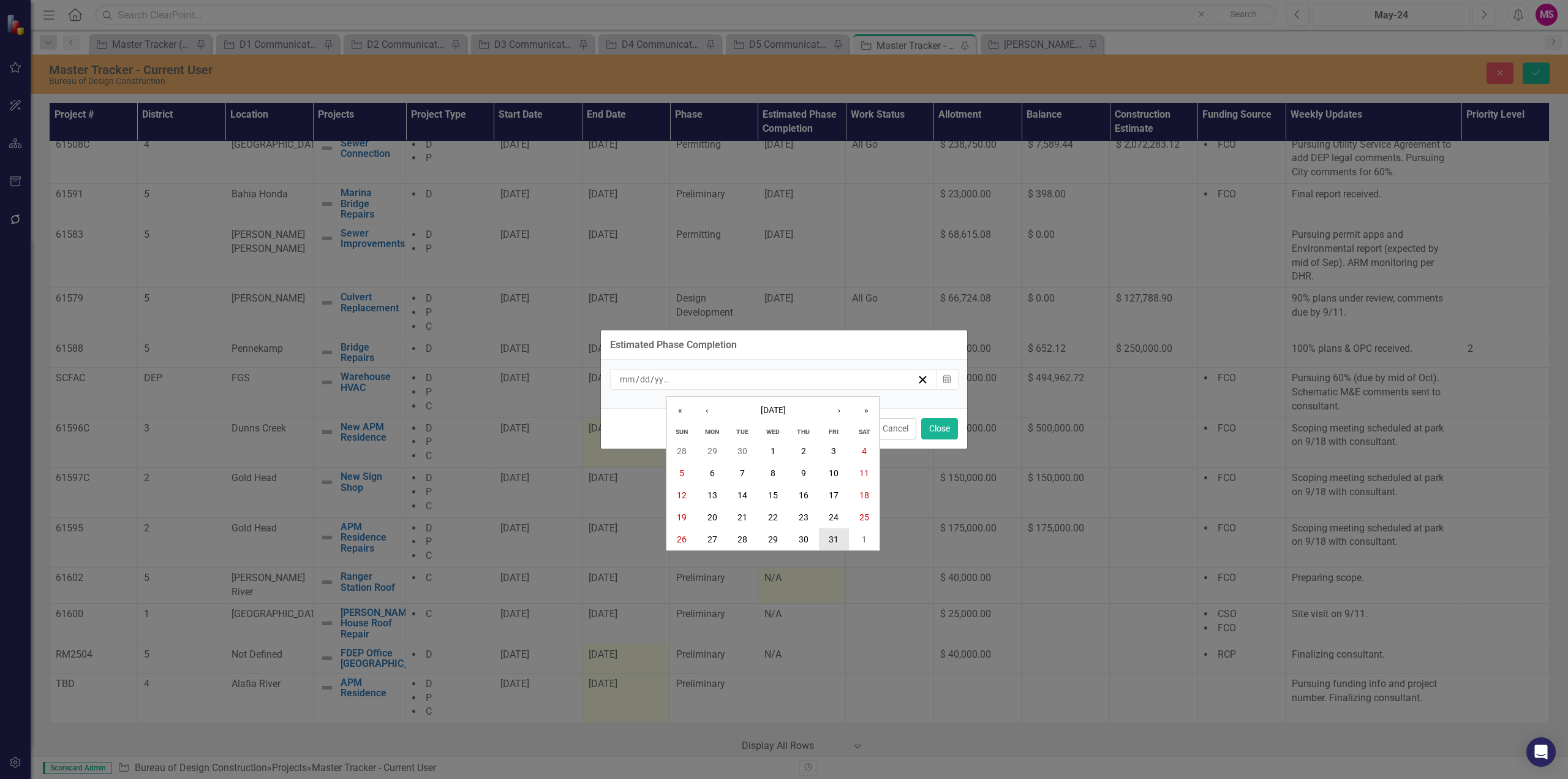
drag, startPoint x: 831, startPoint y: 539, endPoint x: 838, endPoint y: 530, distance: 11.4
click at [831, 538] on abbr "31" at bounding box center [834, 539] width 10 height 10
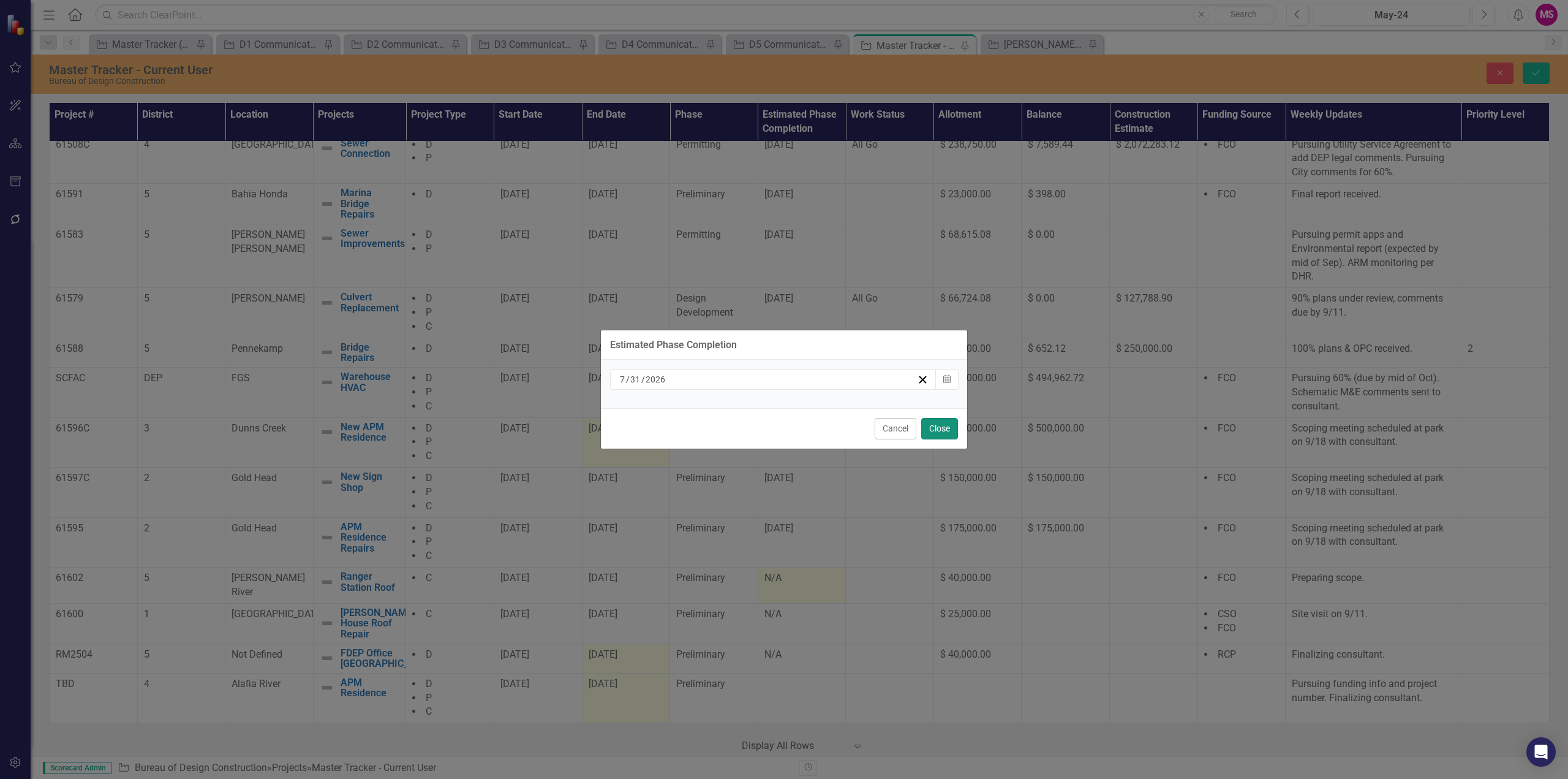
click at [936, 435] on button "Close" at bounding box center [940, 428] width 37 height 22
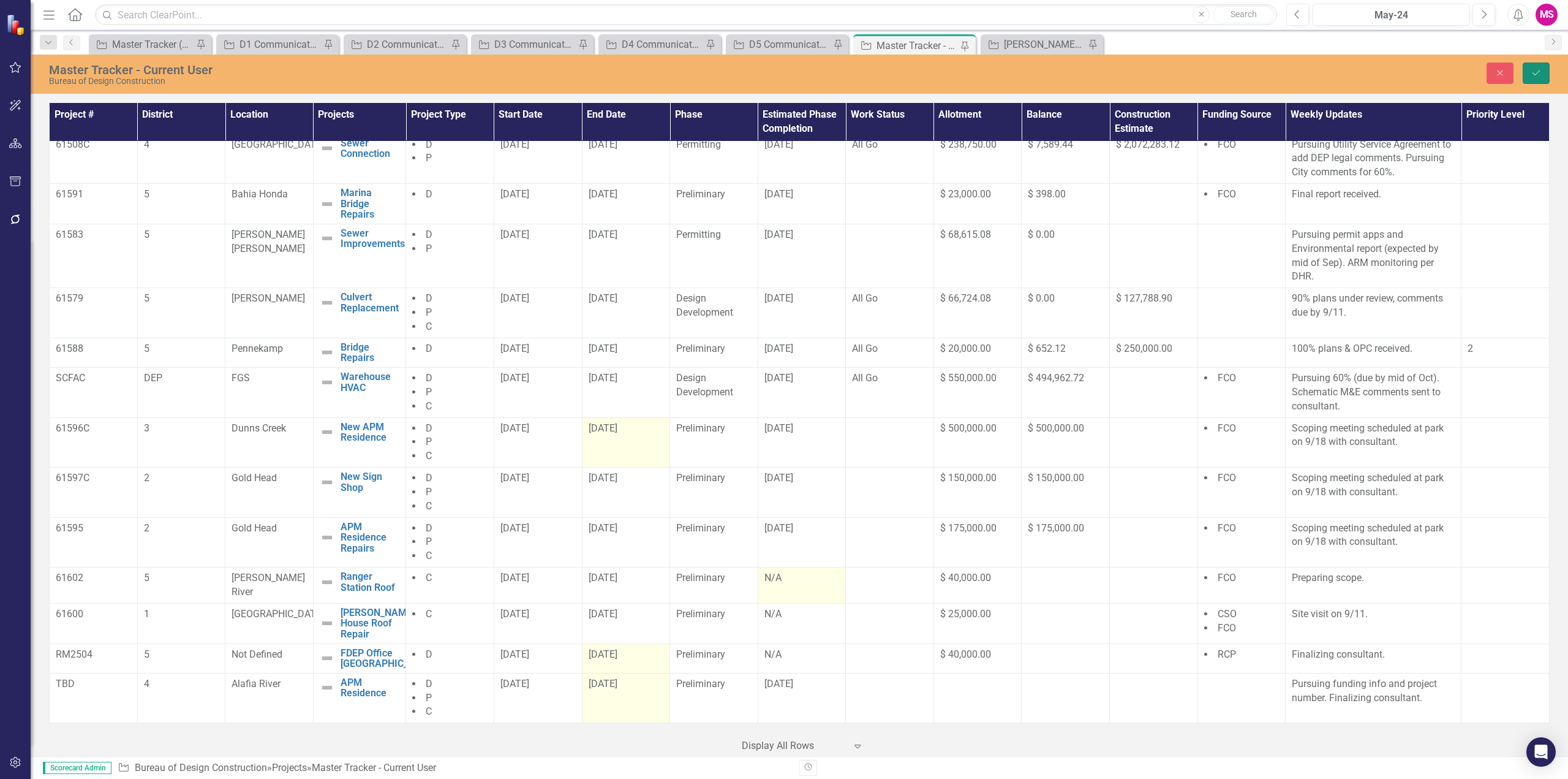
click at [1527, 67] on button "Save" at bounding box center [1536, 73] width 27 height 22
